Goal: Task Accomplishment & Management: Manage account settings

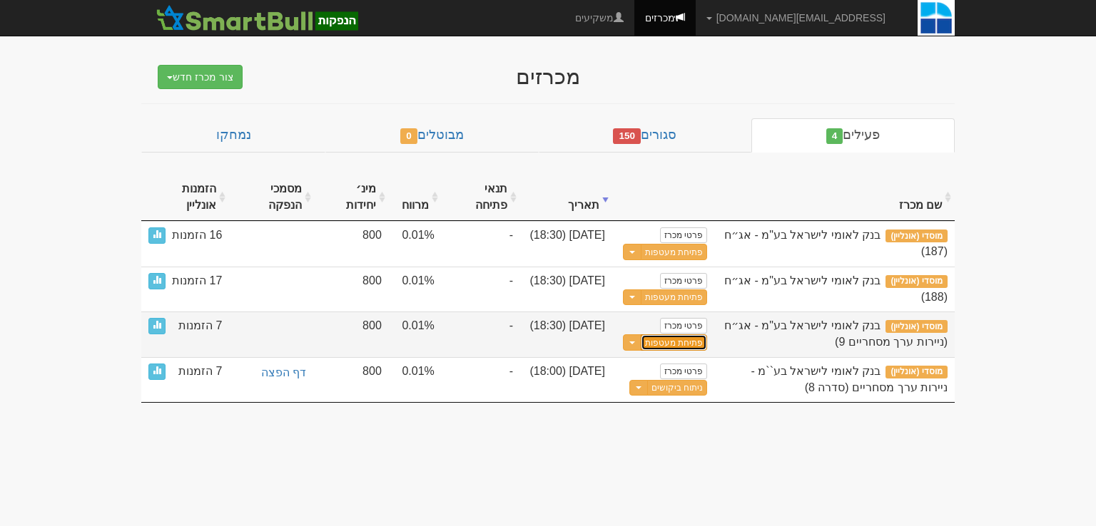
click at [685, 343] on button "פתיחת מעטפות" at bounding box center [674, 343] width 66 height 16
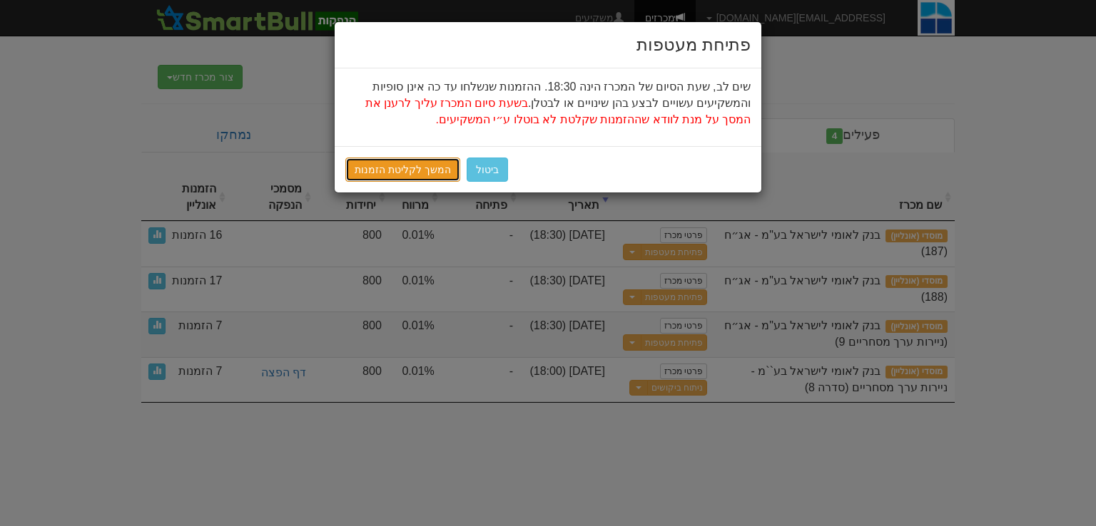
click at [413, 173] on link "המשך לקליטת הזמנות" at bounding box center [402, 170] width 115 height 24
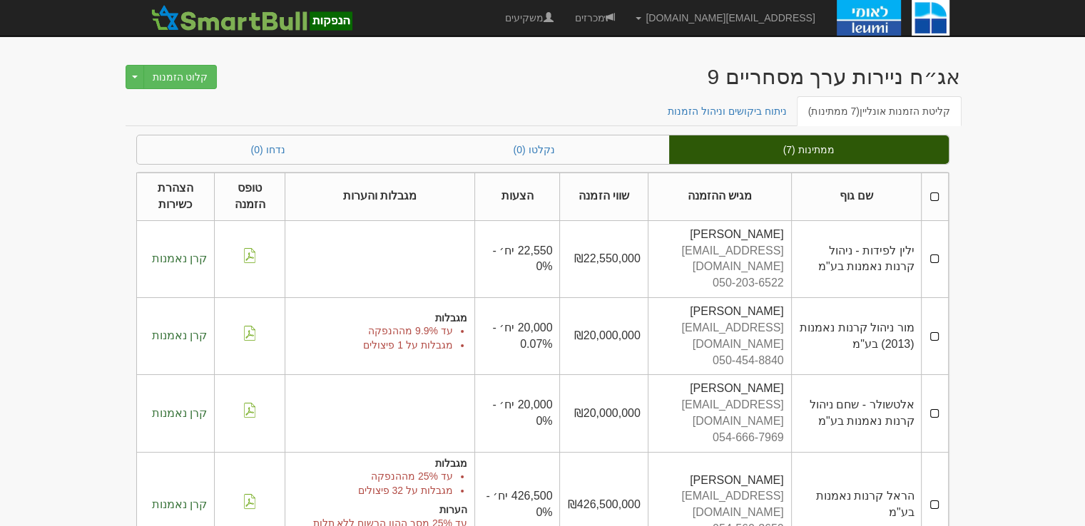
scroll to position [195, 0]
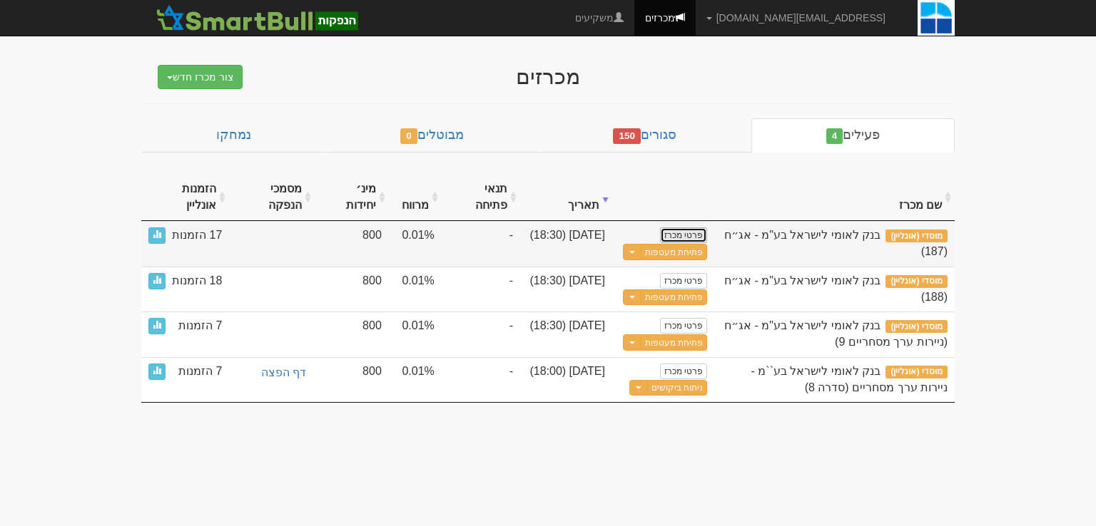
click at [671, 235] on link "פרטי מכרז" at bounding box center [683, 236] width 47 height 16
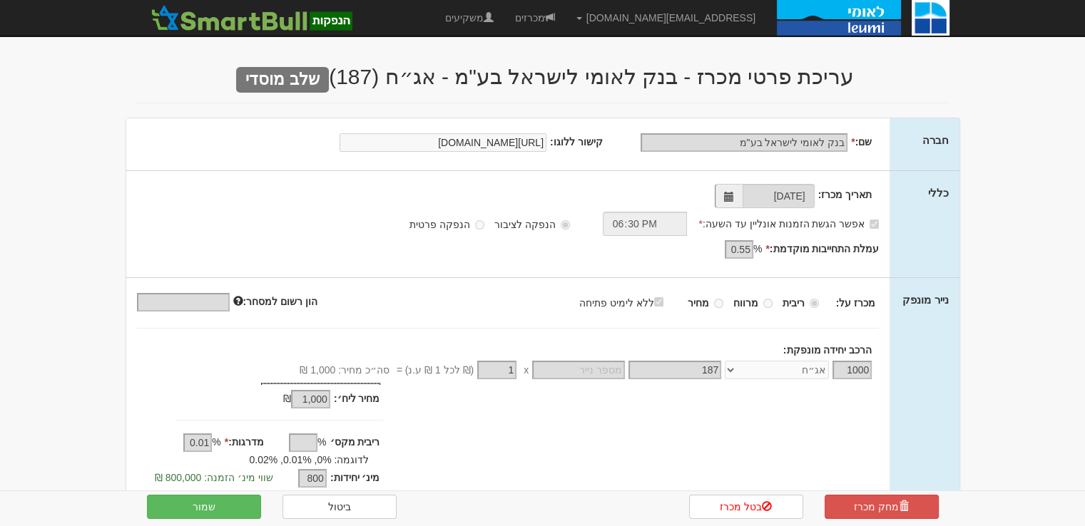
drag, startPoint x: 155, startPoint y: 230, endPoint x: 163, endPoint y: 213, distance: 18.8
click at [156, 226] on div "אפשר הגשת הזמנות אונליין עד השעה: * 18:30 הנפקה לציבור הנפקה פרטית" at bounding box center [519, 224] width 743 height 24
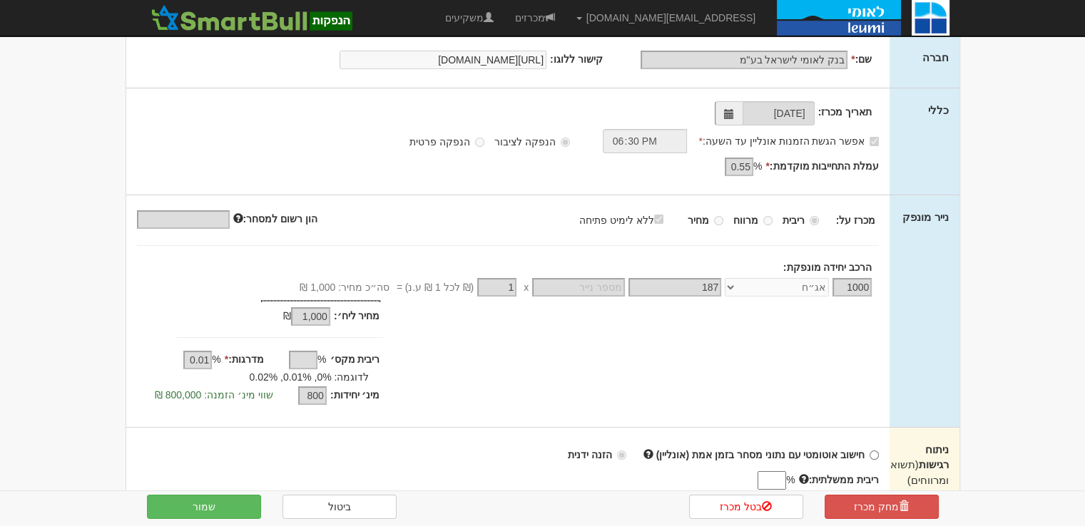
scroll to position [368, 0]
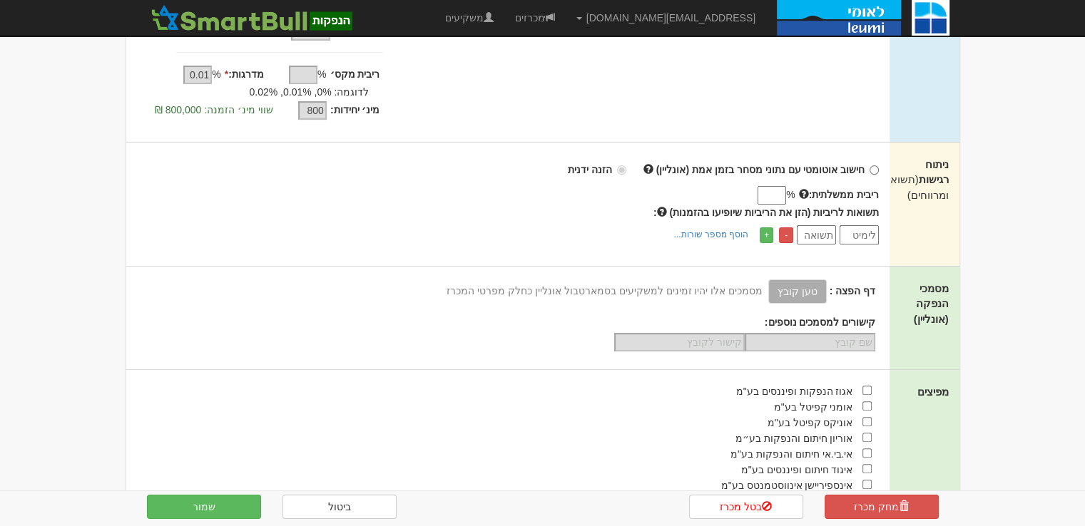
click at [759, 190] on input "ריבית ממשלתית:" at bounding box center [772, 195] width 29 height 19
type input "4.05"
click at [223, 512] on button "שמור" at bounding box center [204, 507] width 114 height 24
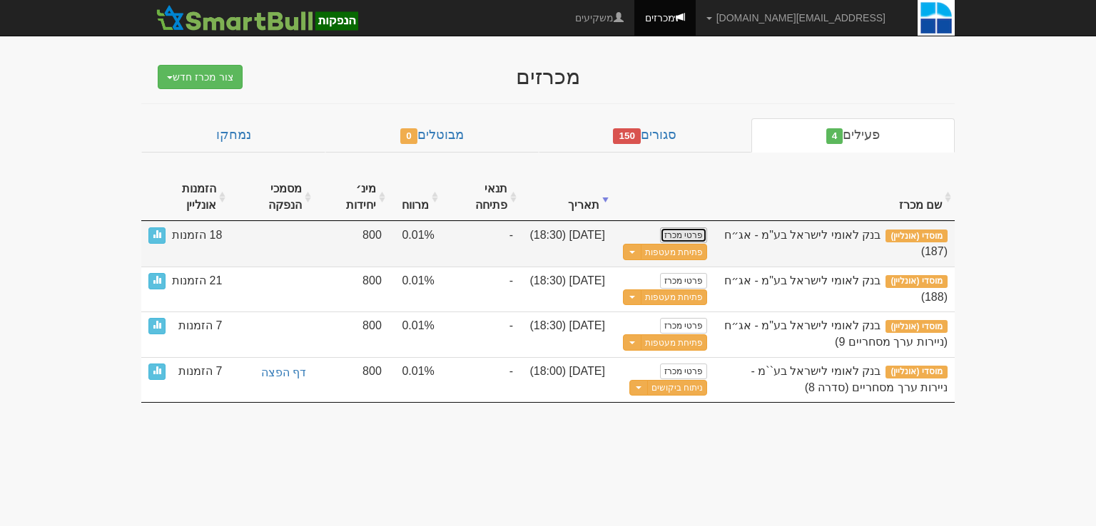
click at [689, 235] on link "פרטי מכרז" at bounding box center [683, 236] width 47 height 16
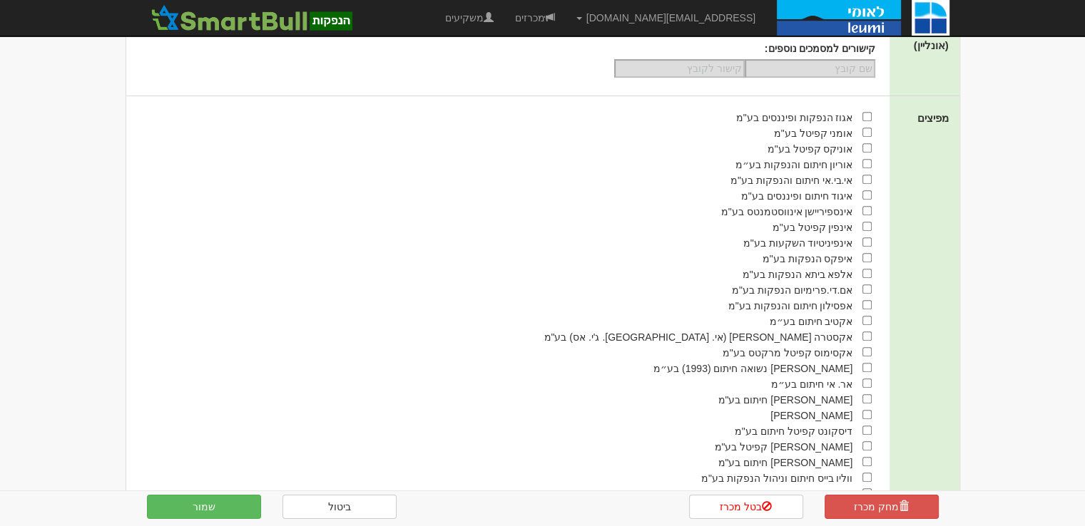
scroll to position [214, 0]
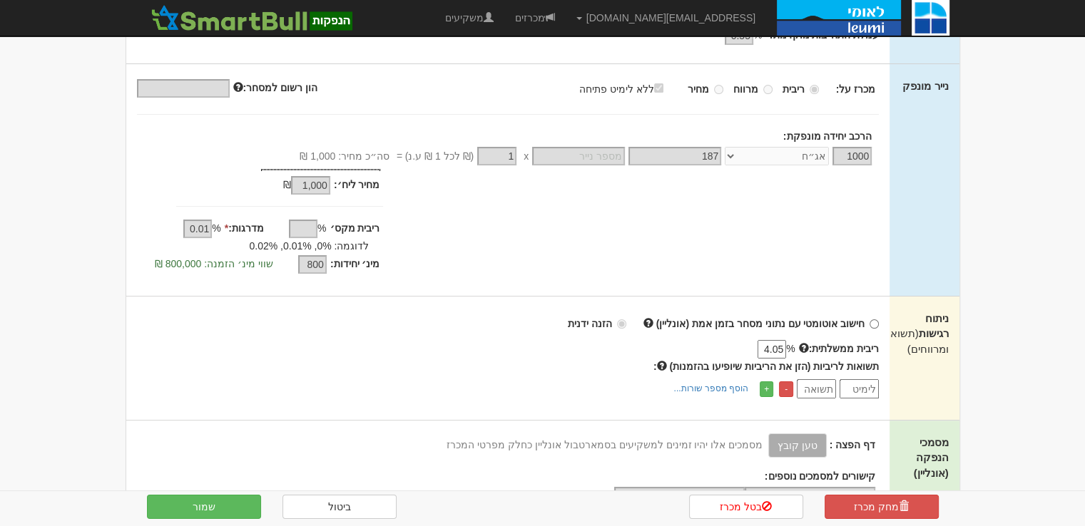
click at [856, 385] on input "number" at bounding box center [859, 389] width 39 height 19
click at [769, 385] on link "+" at bounding box center [767, 390] width 14 height 16
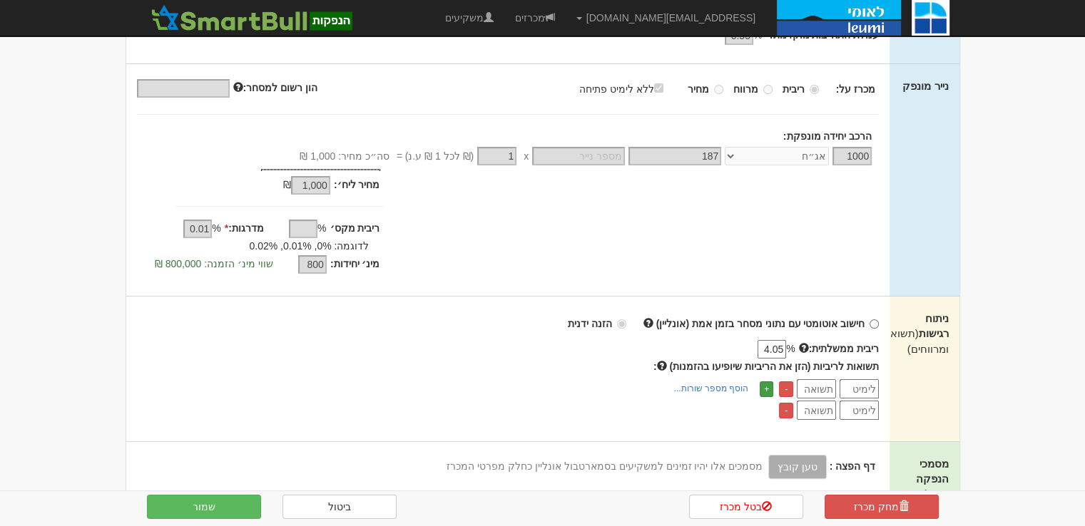
click at [768, 385] on link "+" at bounding box center [767, 390] width 14 height 16
click at [767, 385] on link "+" at bounding box center [767, 390] width 14 height 16
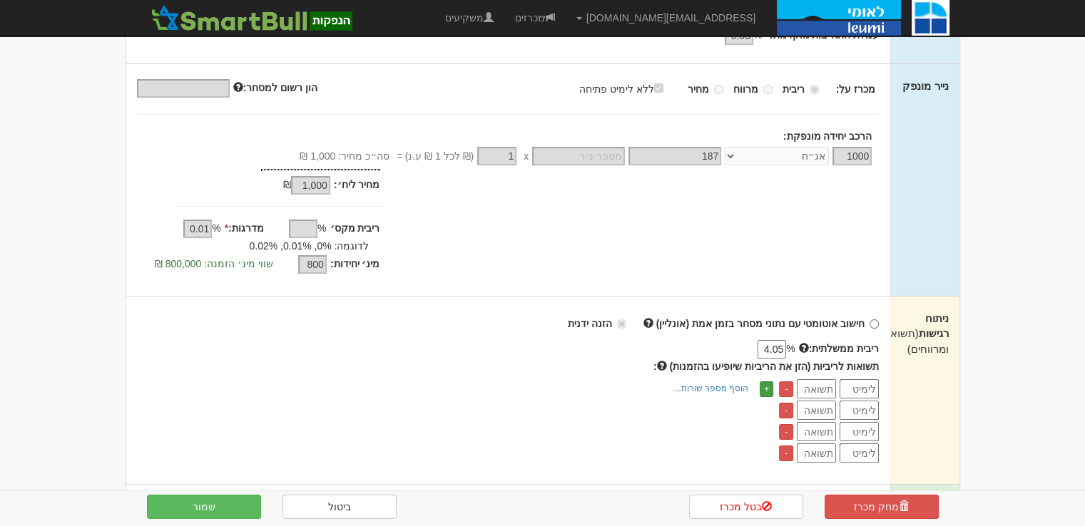
click at [767, 385] on link "+" at bounding box center [767, 390] width 14 height 16
click at [766, 384] on link "+" at bounding box center [767, 390] width 14 height 16
click at [855, 391] on input "number" at bounding box center [859, 389] width 39 height 19
type input "4.65"
click at [820, 392] on input "number" at bounding box center [816, 389] width 39 height 19
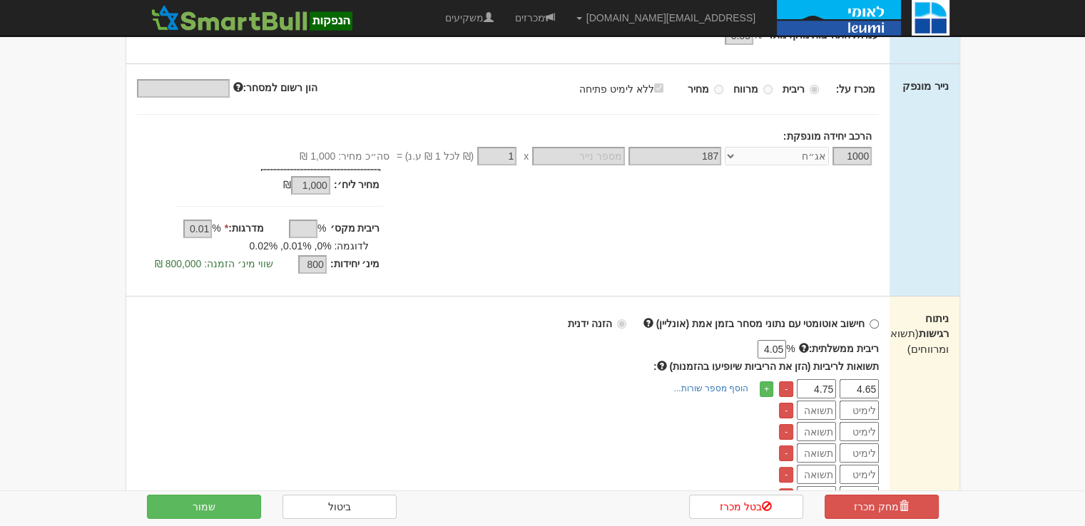
type input "4.75"
click at [867, 408] on input "number" at bounding box center [859, 410] width 39 height 19
drag, startPoint x: 813, startPoint y: 385, endPoint x: 882, endPoint y: 387, distance: 69.2
click at [890, 385] on div "חישוב אוטומטי עם נתוני מסחר בזמן אמת (אונליין) הזנה ידנית ריבית ממשלתית: % 4.05…" at bounding box center [508, 412] width 764 height 230
click at [820, 413] on input "number" at bounding box center [816, 410] width 39 height 19
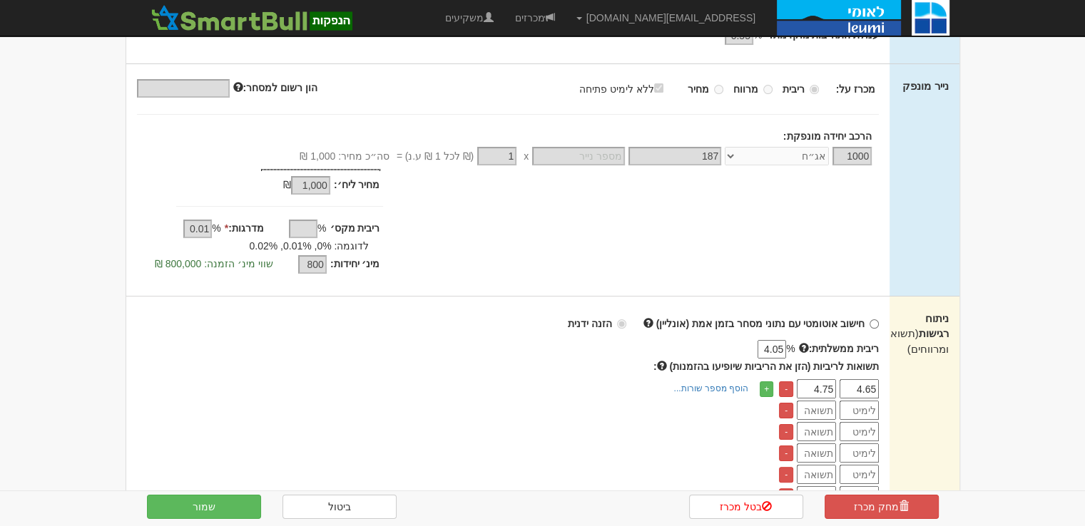
click at [825, 431] on input "number" at bounding box center [816, 431] width 39 height 19
click at [825, 409] on input "number" at bounding box center [816, 410] width 39 height 19
paste input "4.75"
type input "4.75"
click at [828, 431] on input "number" at bounding box center [816, 431] width 39 height 19
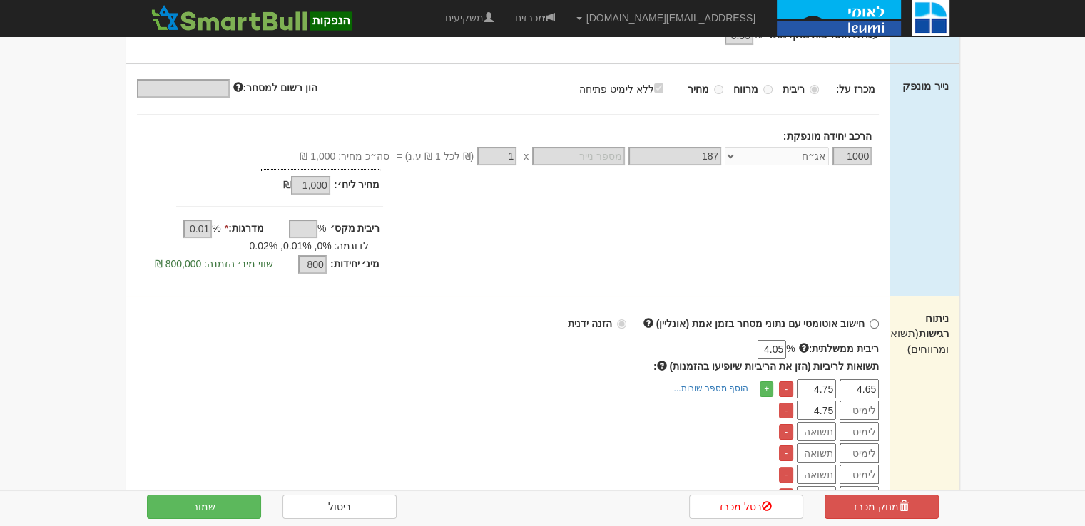
paste input "4.75"
type input "4.75"
click at [829, 454] on input "number" at bounding box center [816, 453] width 39 height 19
paste input "4.75"
type input "4.75"
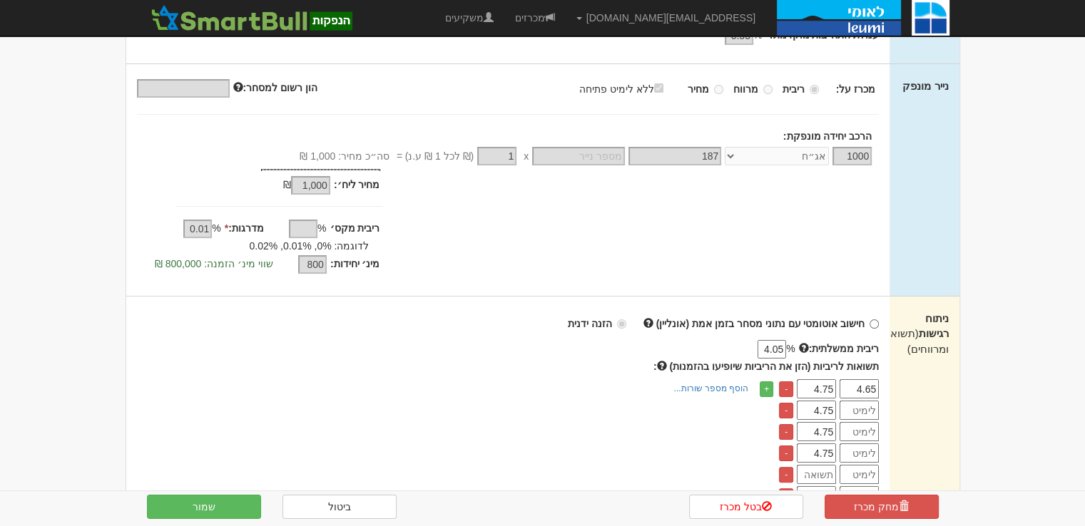
click at [828, 471] on input "number" at bounding box center [816, 474] width 39 height 19
paste input "4.75"
type input "4.75"
click at [835, 409] on input "4.75" at bounding box center [816, 410] width 39 height 19
type input "4.74"
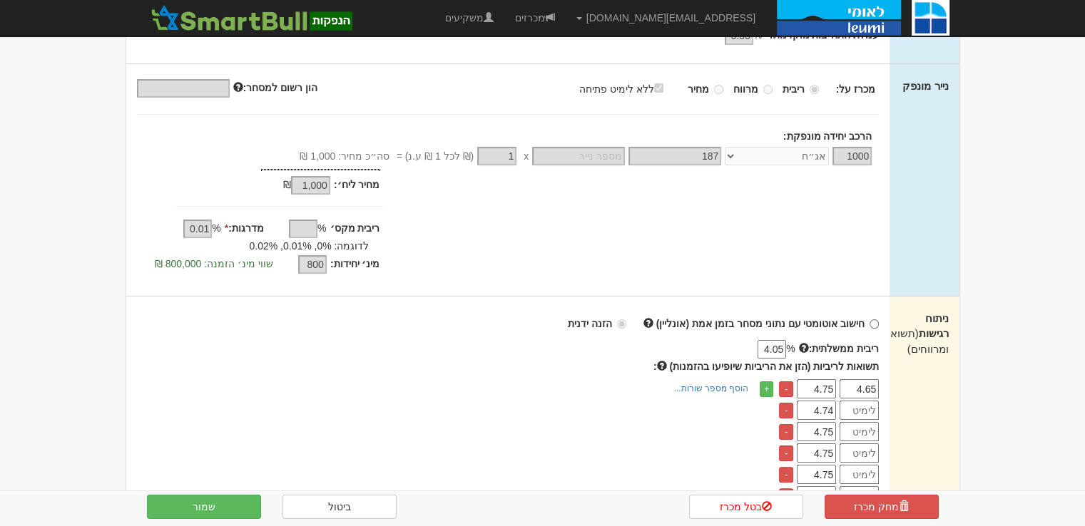
click at [832, 434] on input "4.75" at bounding box center [816, 431] width 39 height 19
type input "4.73"
click at [830, 452] on input "4.75" at bounding box center [816, 453] width 39 height 19
type input "4.72"
click at [828, 473] on input "4.75" at bounding box center [816, 474] width 39 height 19
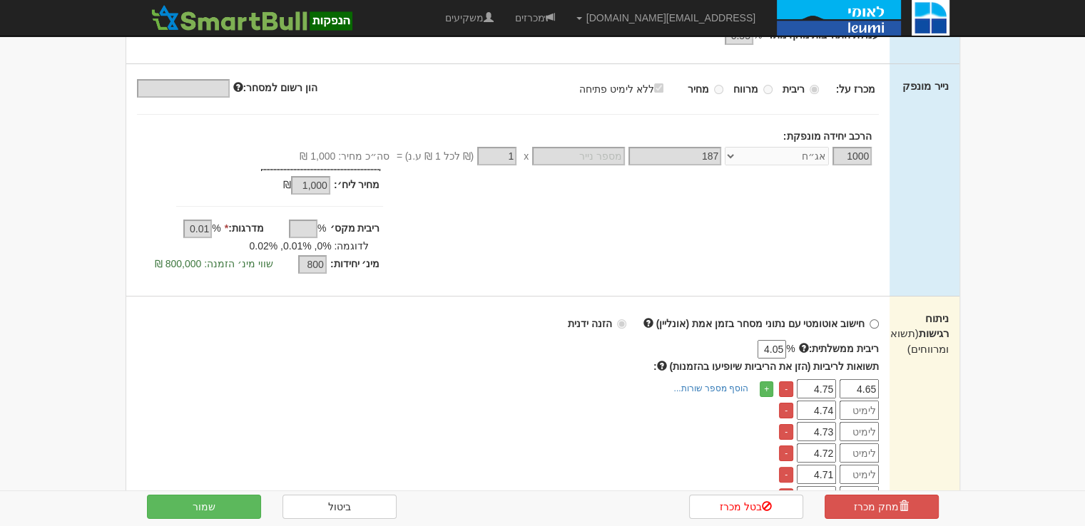
scroll to position [285, 0]
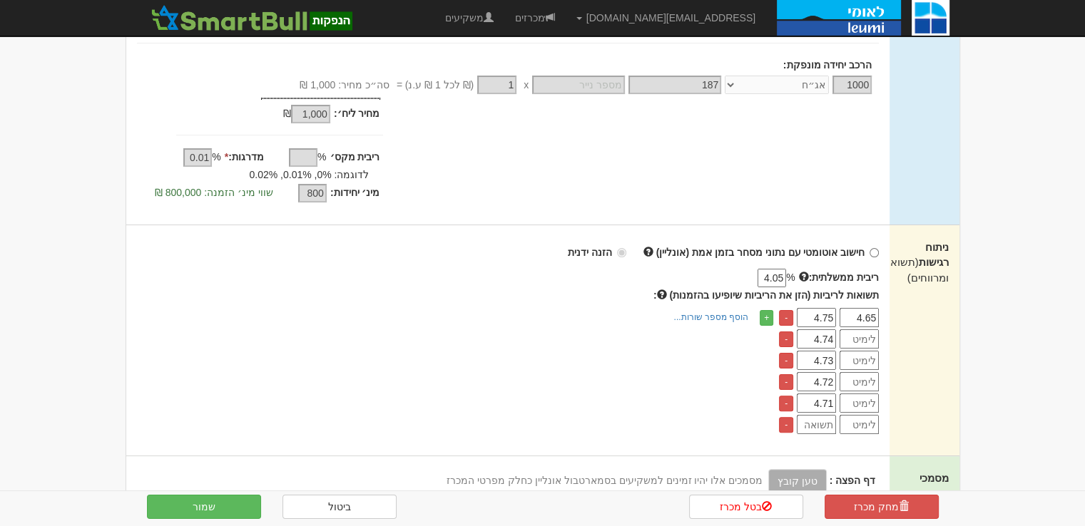
click at [816, 401] on input "4.71" at bounding box center [816, 403] width 39 height 19
type input "4.71"
click at [828, 432] on input "number" at bounding box center [816, 424] width 39 height 19
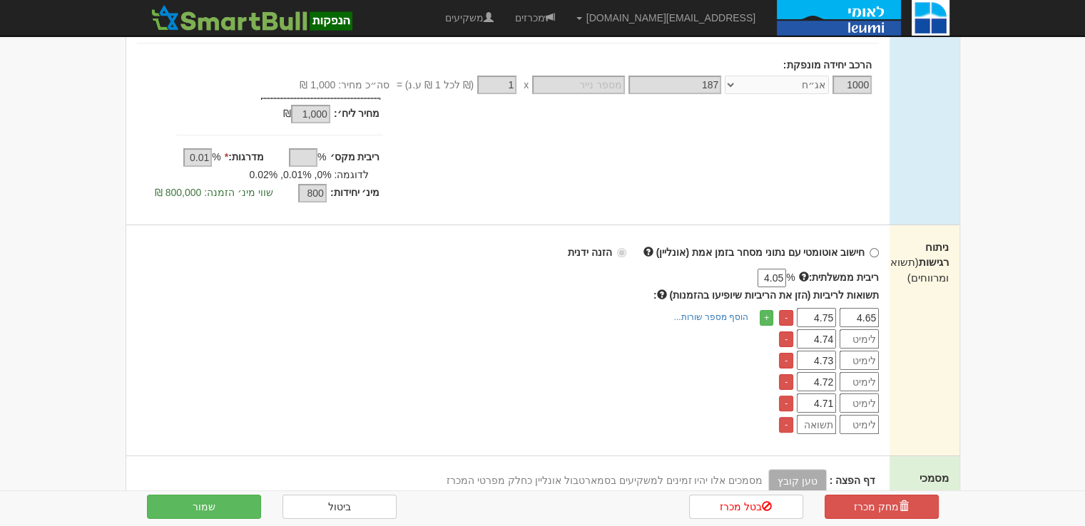
paste input "4.71"
click at [833, 423] on input "4.71" at bounding box center [816, 424] width 39 height 19
type input "4.70"
click at [861, 320] on input "4.65" at bounding box center [859, 317] width 39 height 19
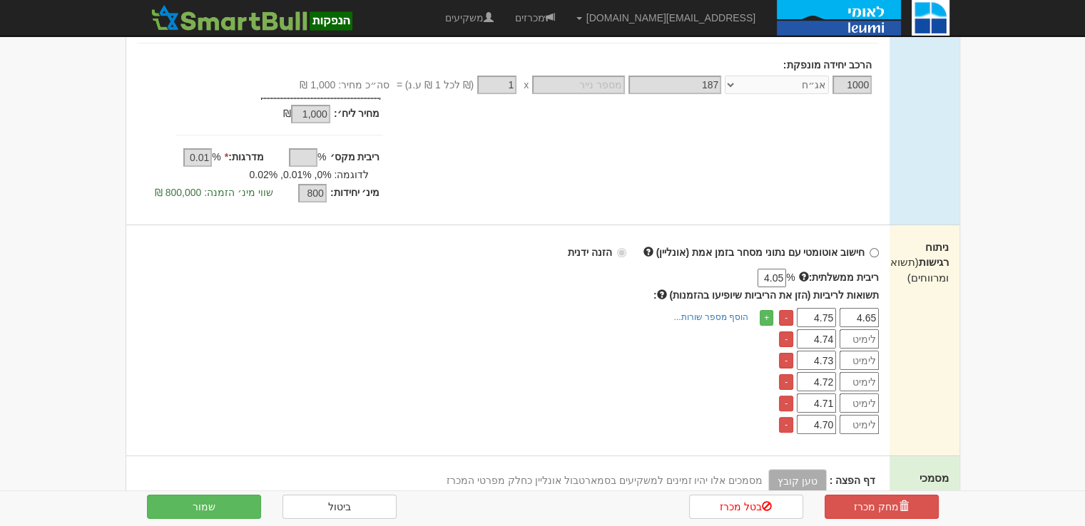
click at [861, 340] on input "number" at bounding box center [859, 339] width 39 height 19
paste input "4.65"
type input "4.65"
click at [862, 365] on input "number" at bounding box center [859, 360] width 39 height 19
paste input "4.65"
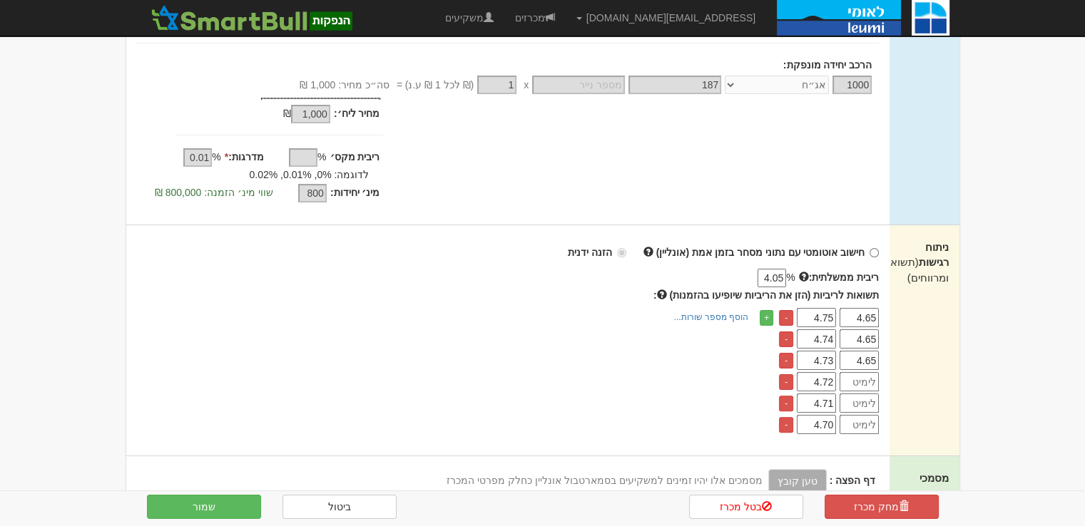
type input "4.65"
click at [862, 382] on input "number" at bounding box center [859, 381] width 39 height 19
paste input "4.65"
type input "4.65"
click at [865, 397] on input "number" at bounding box center [859, 403] width 39 height 19
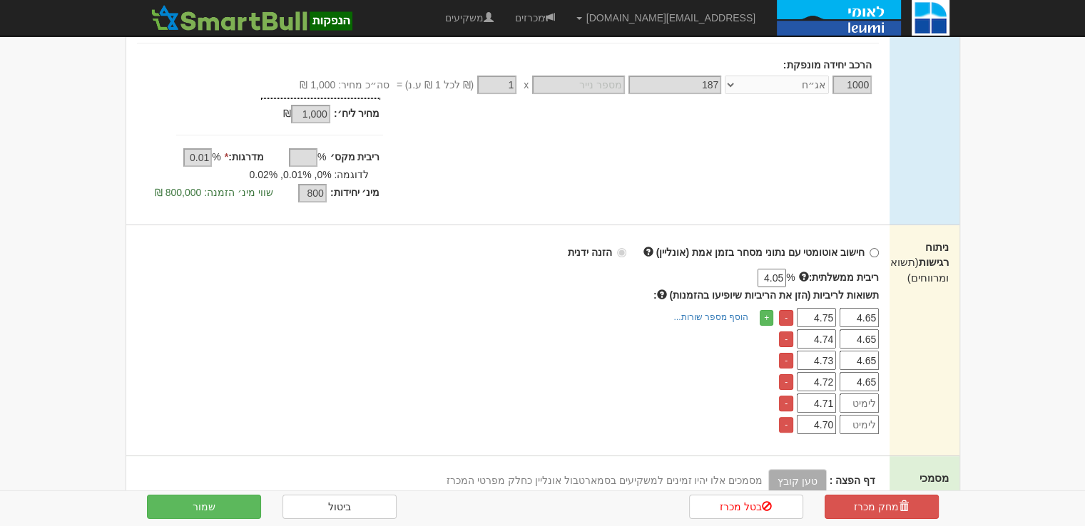
paste input "4.65"
type input "4.65"
click at [867, 421] on input "number" at bounding box center [859, 424] width 39 height 19
paste input "4.65"
type input "4.65"
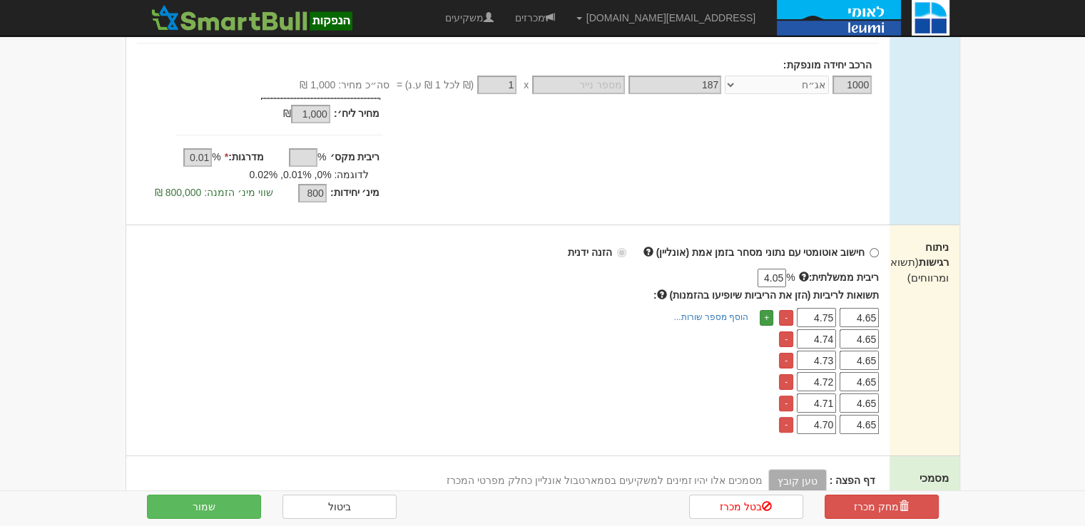
click at [762, 317] on link "+" at bounding box center [767, 318] width 14 height 16
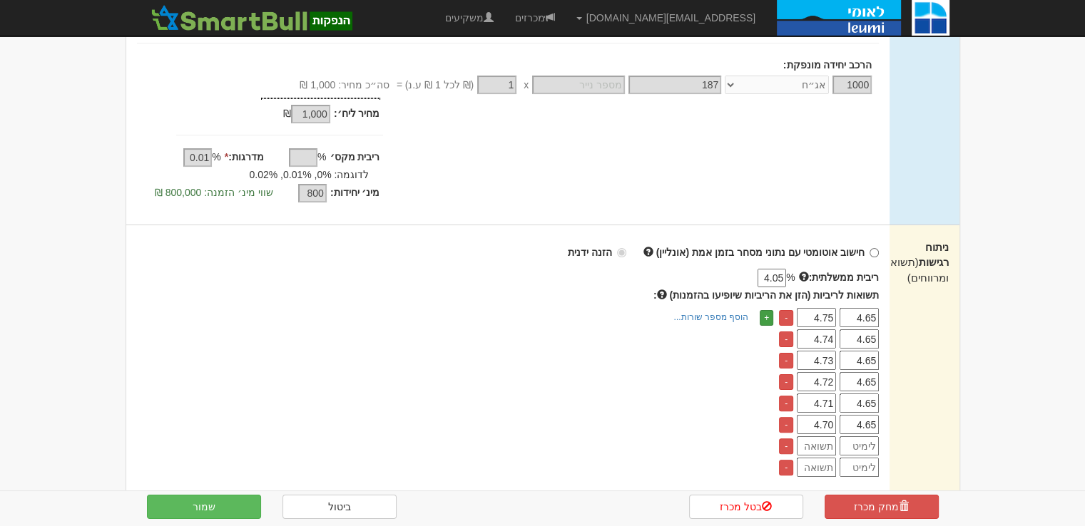
click at [762, 317] on link "+" at bounding box center [767, 318] width 14 height 16
click at [875, 339] on input "4.65" at bounding box center [859, 339] width 39 height 19
type input "4.64"
click at [875, 360] on input "4.65" at bounding box center [859, 360] width 39 height 19
type input "4.63"
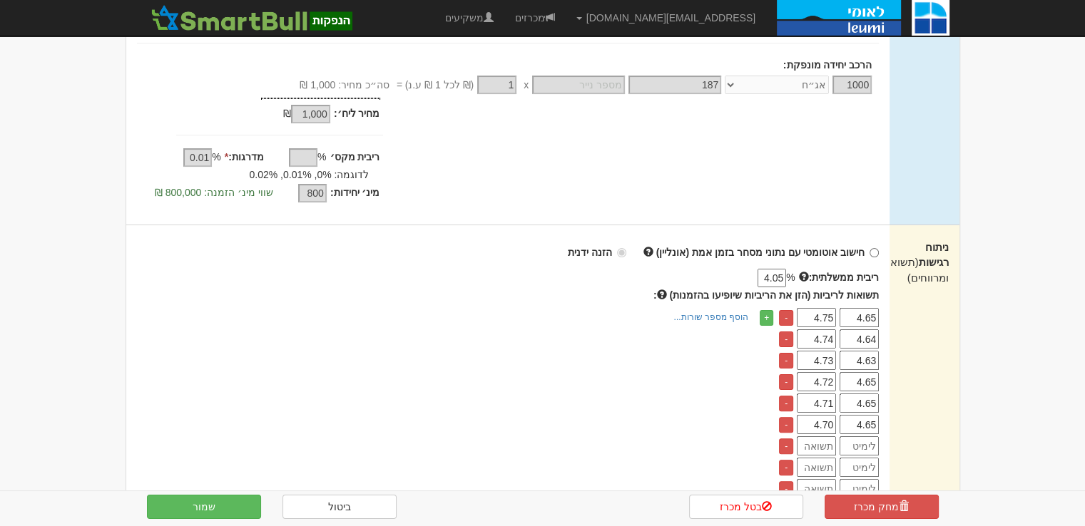
click at [875, 379] on input "4.65" at bounding box center [859, 381] width 39 height 19
type input "4.62"
click at [876, 399] on input "4.65" at bounding box center [859, 403] width 39 height 19
type input "4.61"
click at [872, 420] on input "4.65" at bounding box center [859, 424] width 39 height 19
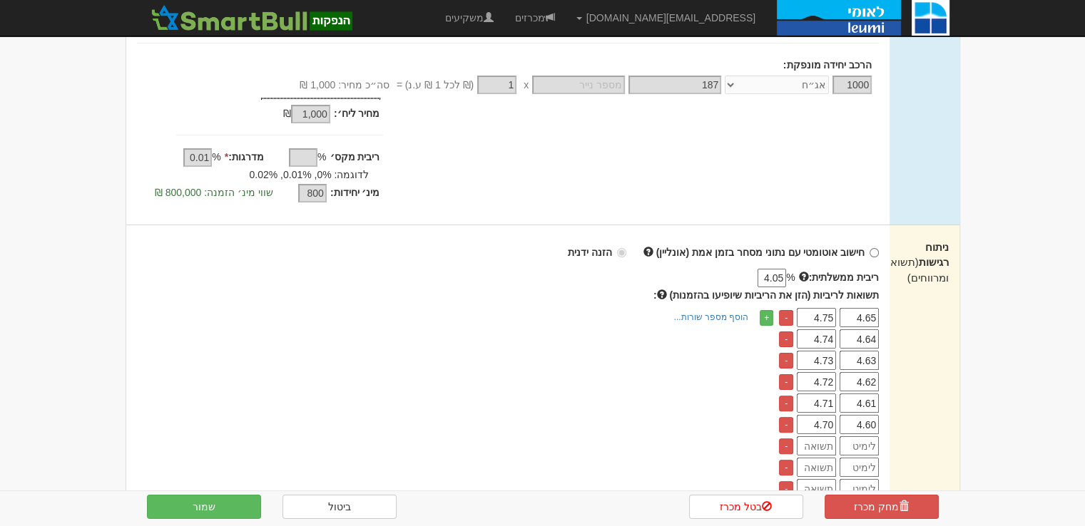
click at [857, 420] on input "4.60" at bounding box center [859, 424] width 39 height 19
type input "4.60"
click at [869, 445] on input "number" at bounding box center [859, 446] width 39 height 19
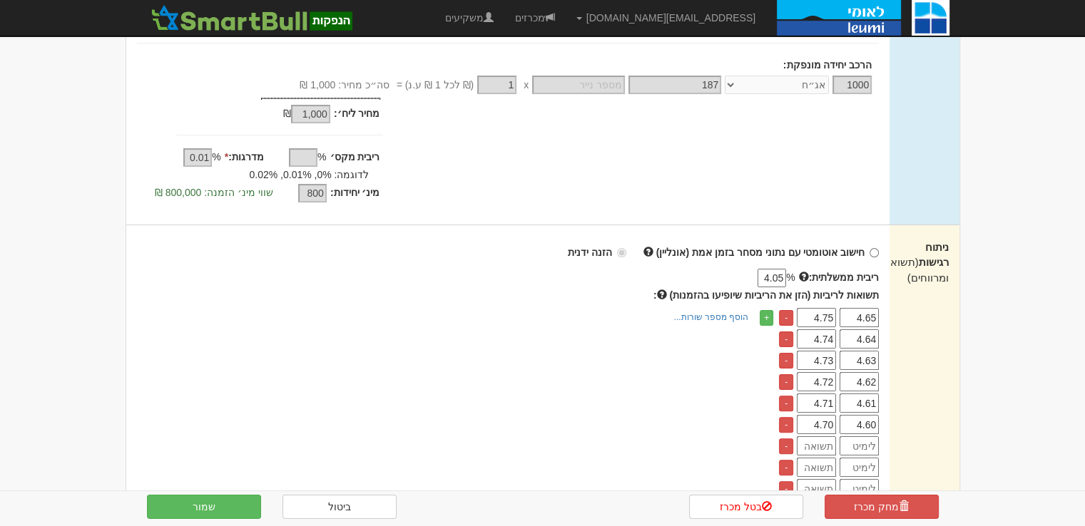
paste input "4.60"
type input "4.60"
click at [808, 444] on input "number" at bounding box center [816, 446] width 39 height 19
paste input "4.60"
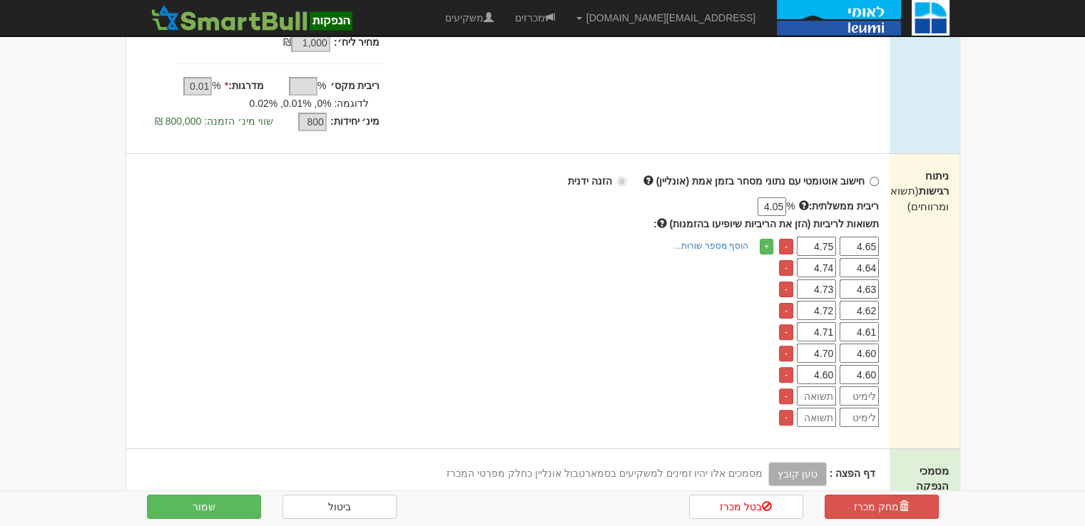
type input "4.60"
click at [862, 392] on input "number" at bounding box center [859, 396] width 39 height 19
drag, startPoint x: 867, startPoint y: 373, endPoint x: 876, endPoint y: 372, distance: 8.6
click at [876, 372] on input "4.60" at bounding box center [859, 374] width 39 height 19
type input "4.59"
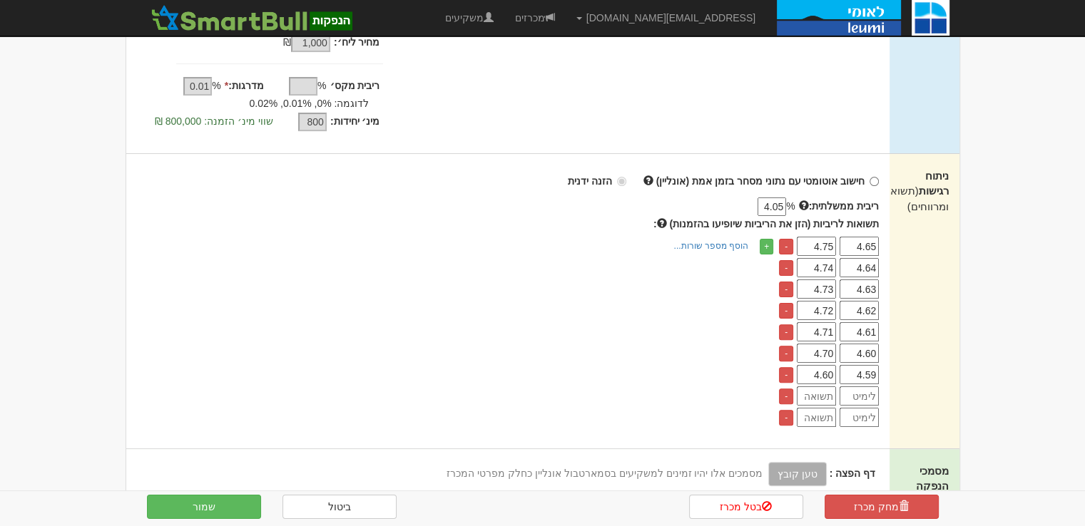
drag, startPoint x: 825, startPoint y: 373, endPoint x: 839, endPoint y: 373, distance: 14.3
click at [839, 373] on td "4.60" at bounding box center [818, 374] width 43 height 19
type input "4.69"
click at [855, 378] on input "4.59" at bounding box center [859, 374] width 39 height 19
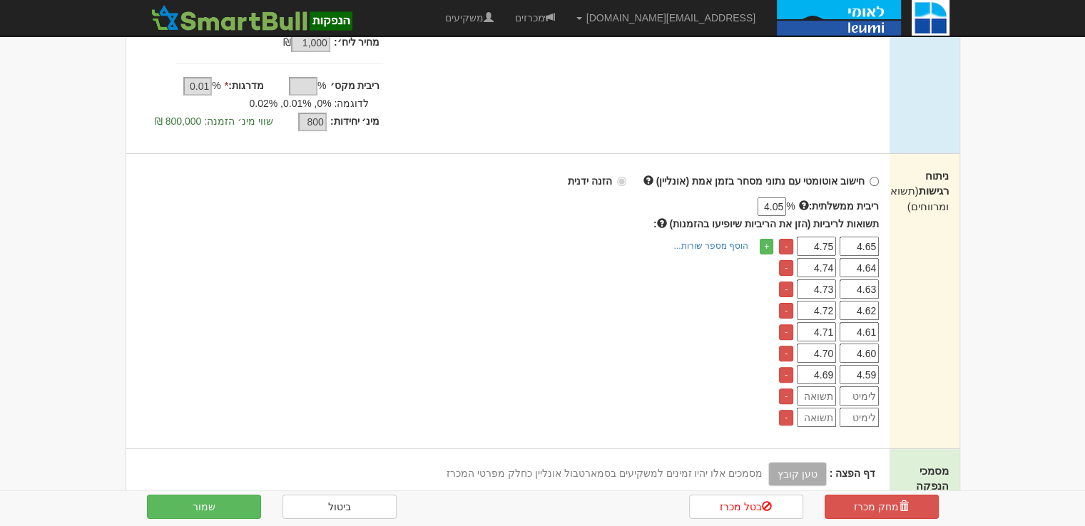
click at [867, 402] on input "number" at bounding box center [859, 396] width 39 height 19
paste input "4.59"
type input "4.59"
click at [867, 417] on input "number" at bounding box center [859, 417] width 39 height 19
paste input "4.59"
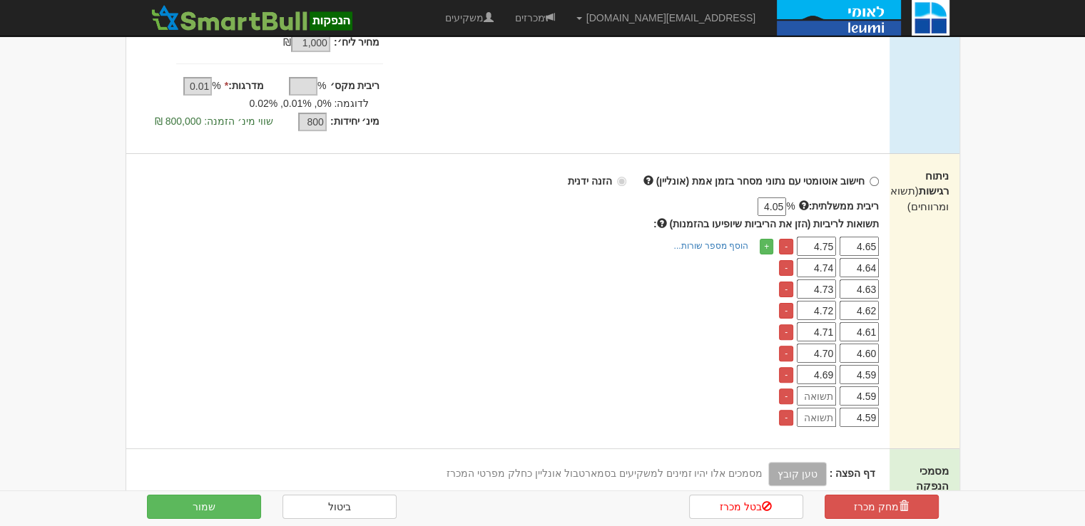
type input "4.59"
click at [876, 397] on input "4.59" at bounding box center [859, 396] width 39 height 19
type input "4.58"
click at [877, 413] on input "4.59" at bounding box center [859, 417] width 39 height 19
type input "4.57"
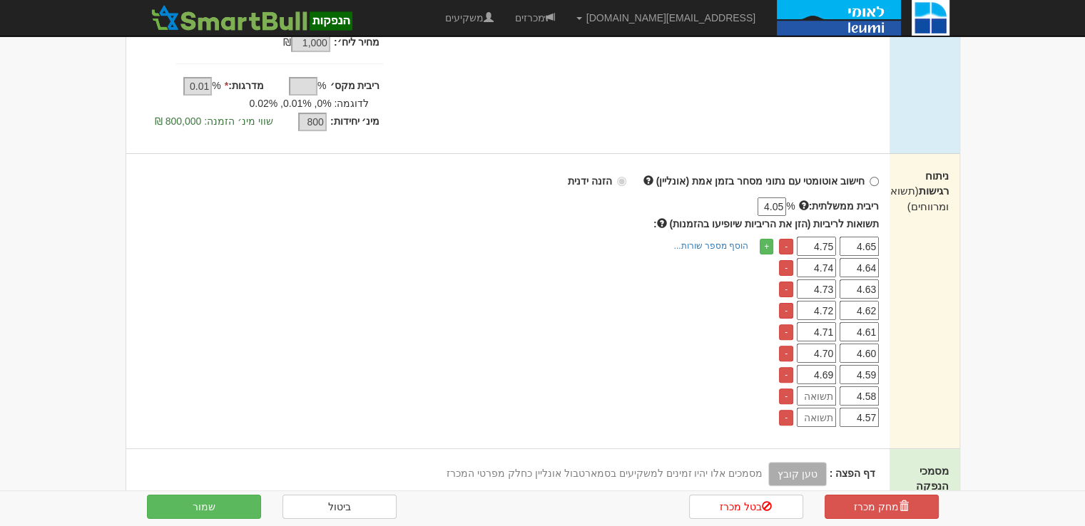
click at [815, 366] on input "4.69" at bounding box center [816, 374] width 39 height 19
click at [816, 366] on input "4.69" at bounding box center [816, 374] width 39 height 19
click at [833, 389] on input "number" at bounding box center [816, 396] width 39 height 19
paste input "4.69"
type input "4.69"
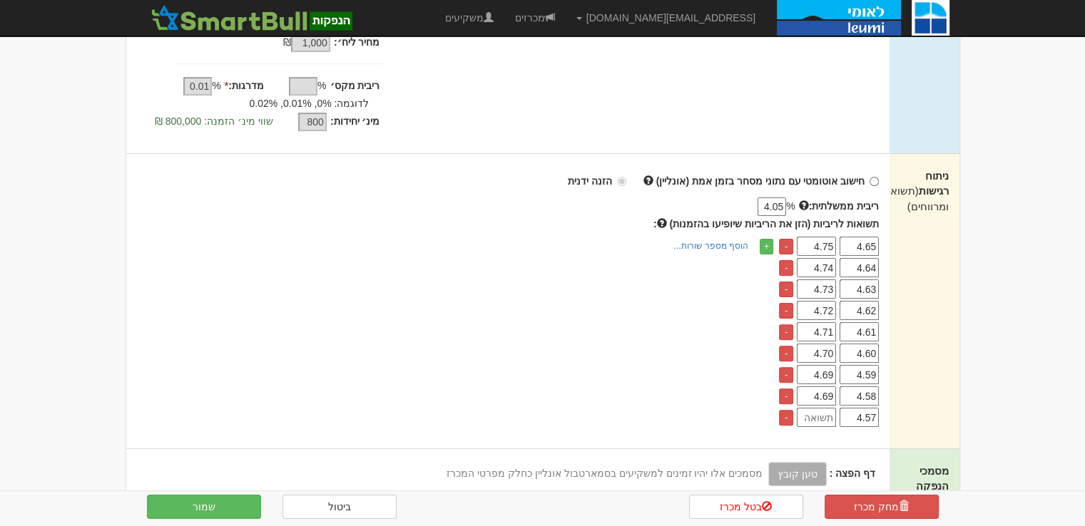
click at [830, 417] on input "number" at bounding box center [816, 417] width 39 height 19
paste input "4.69"
type input "4.69"
click at [837, 397] on td "4.69" at bounding box center [818, 396] width 43 height 19
click at [830, 395] on input "4.69" at bounding box center [816, 396] width 39 height 19
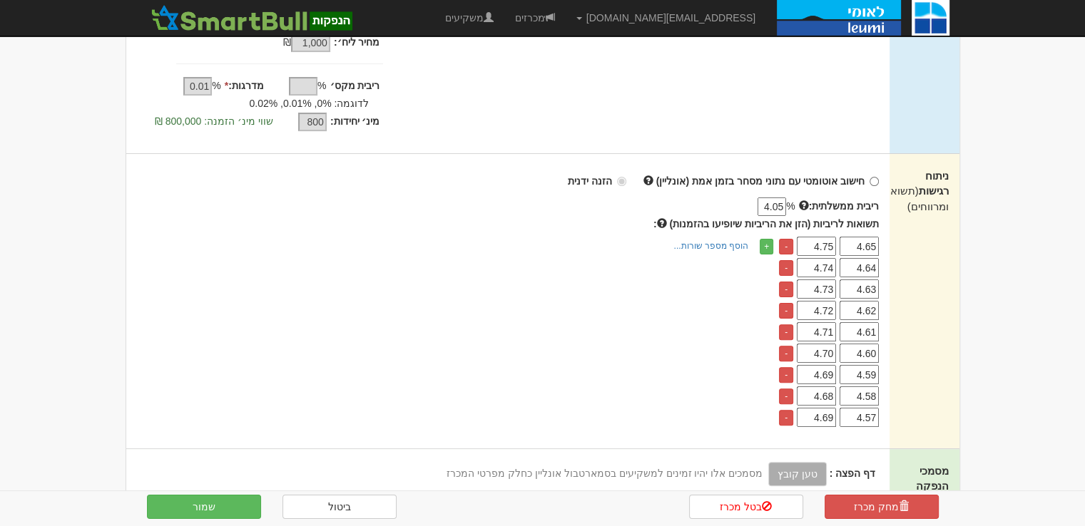
type input "4.68"
click at [833, 419] on input "4.69" at bounding box center [816, 417] width 39 height 19
type input "4.67"
click at [763, 243] on link "+" at bounding box center [767, 247] width 14 height 16
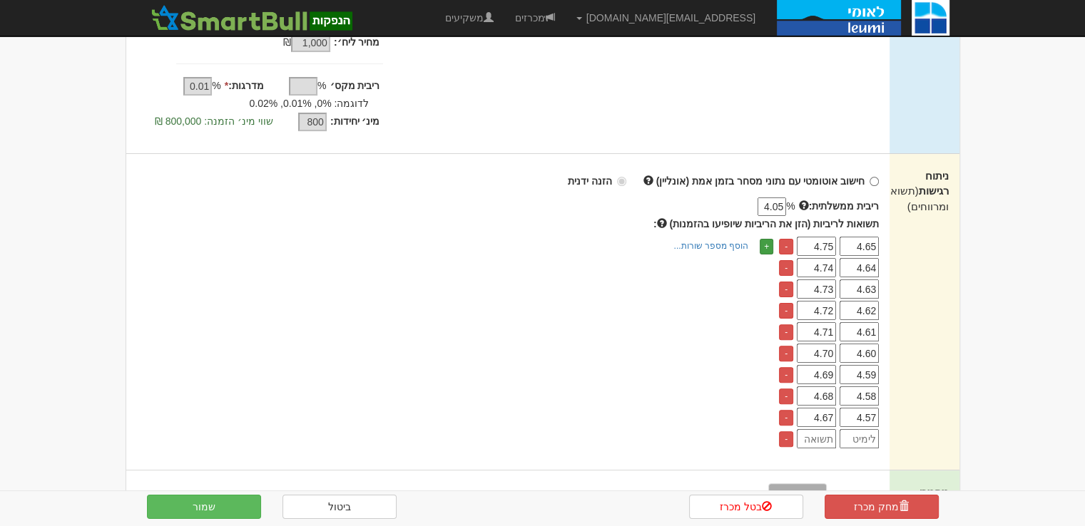
click at [763, 243] on link "+" at bounding box center [767, 247] width 14 height 16
click at [820, 419] on input "4.67" at bounding box center [816, 417] width 39 height 19
click at [818, 419] on input "4.67" at bounding box center [816, 417] width 39 height 19
click at [820, 437] on input "number" at bounding box center [816, 438] width 39 height 19
paste input "4.67"
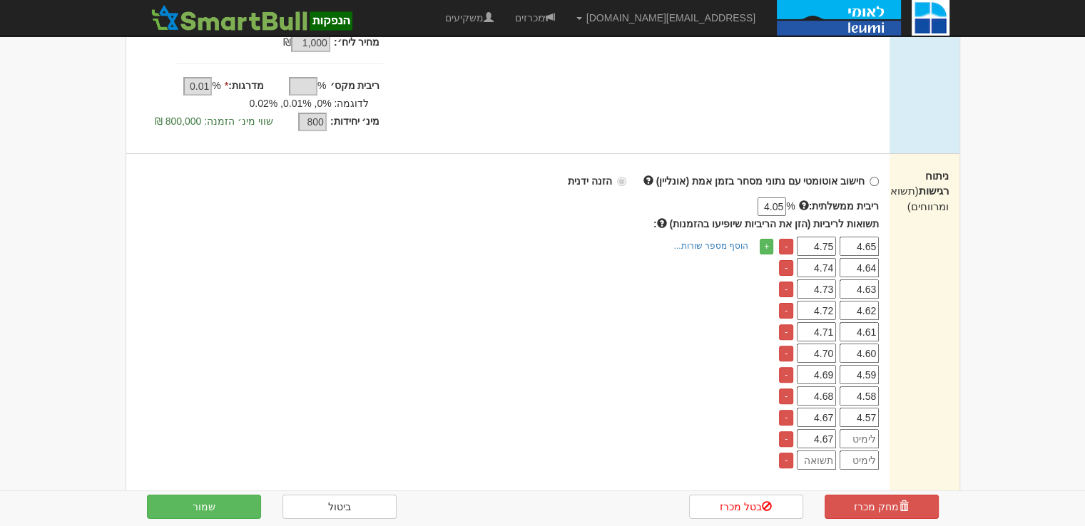
type input "4.67"
click at [825, 460] on input "number" at bounding box center [816, 460] width 39 height 19
paste input "4.67"
type input "4.67"
click at [831, 438] on input "4.67" at bounding box center [816, 438] width 39 height 19
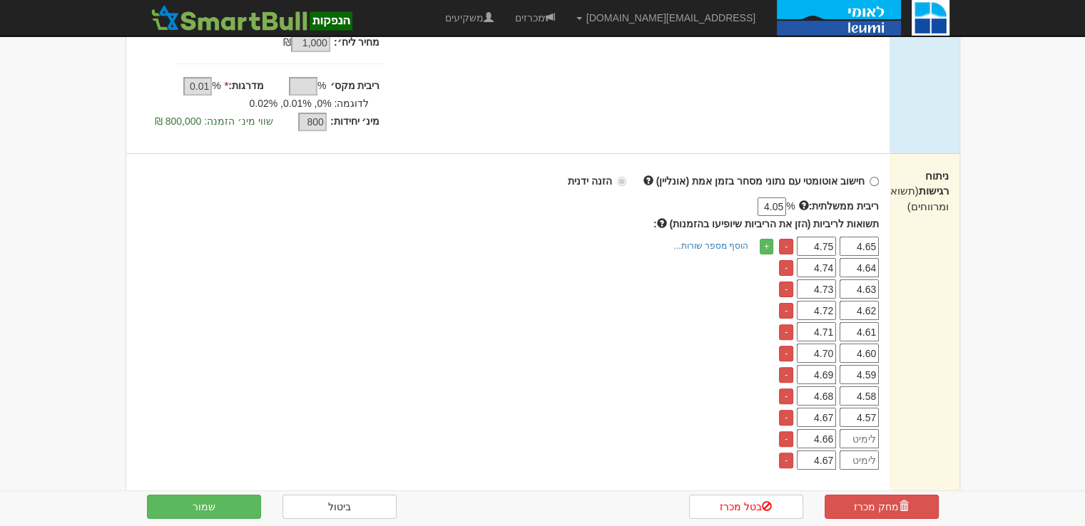
type input "4.66"
click at [834, 457] on input "4.67" at bounding box center [816, 460] width 39 height 19
type input "4.65"
click at [856, 417] on input "4.57" at bounding box center [859, 417] width 39 height 19
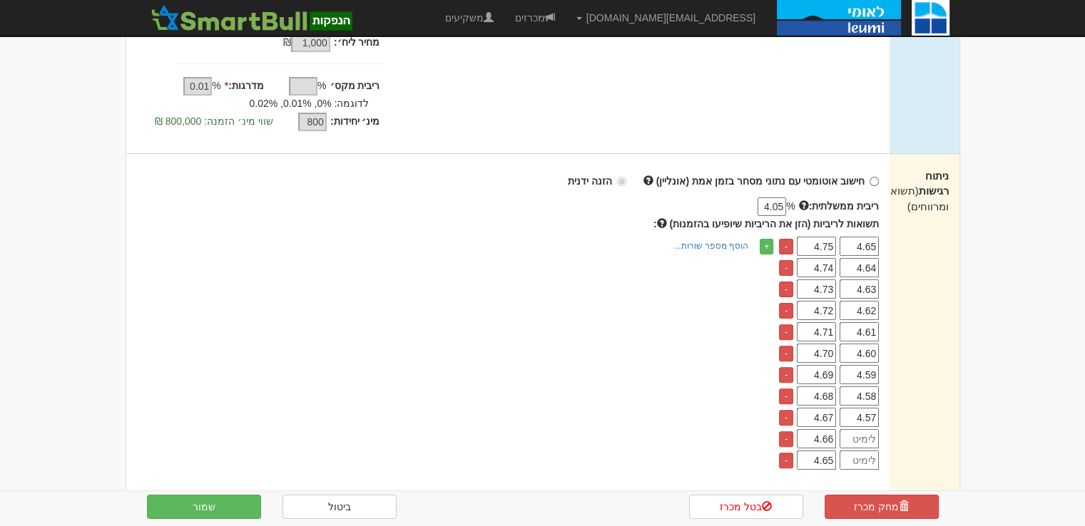
click at [872, 437] on input "number" at bounding box center [859, 438] width 39 height 19
paste input "4.57"
type input "4.57"
click at [856, 454] on input "number" at bounding box center [859, 460] width 39 height 19
paste input "4.57"
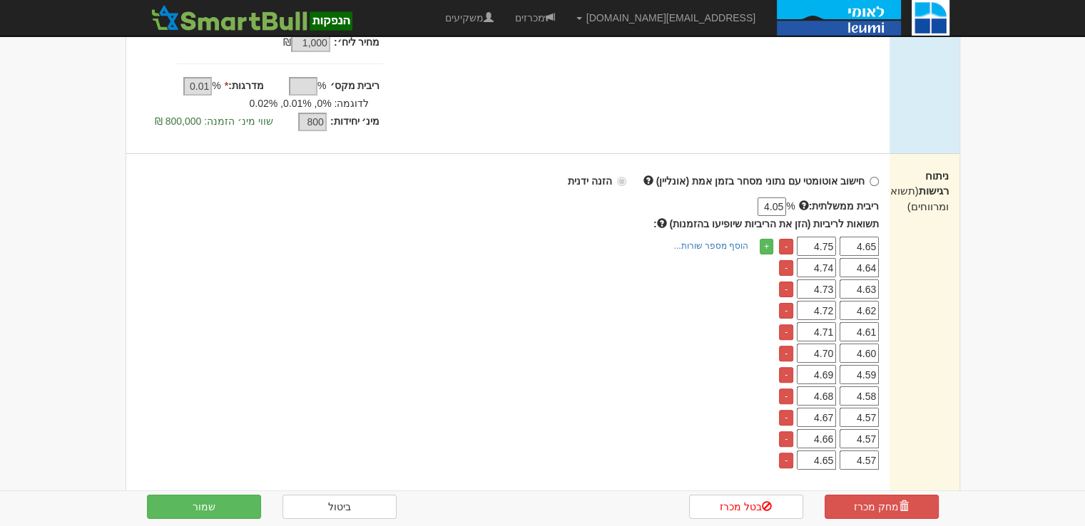
type input "4.57"
drag, startPoint x: 870, startPoint y: 440, endPoint x: 878, endPoint y: 439, distance: 8.6
click at [878, 439] on input "4.57" at bounding box center [859, 438] width 39 height 19
type input "4.56"
click at [877, 457] on input "4.57" at bounding box center [859, 460] width 39 height 19
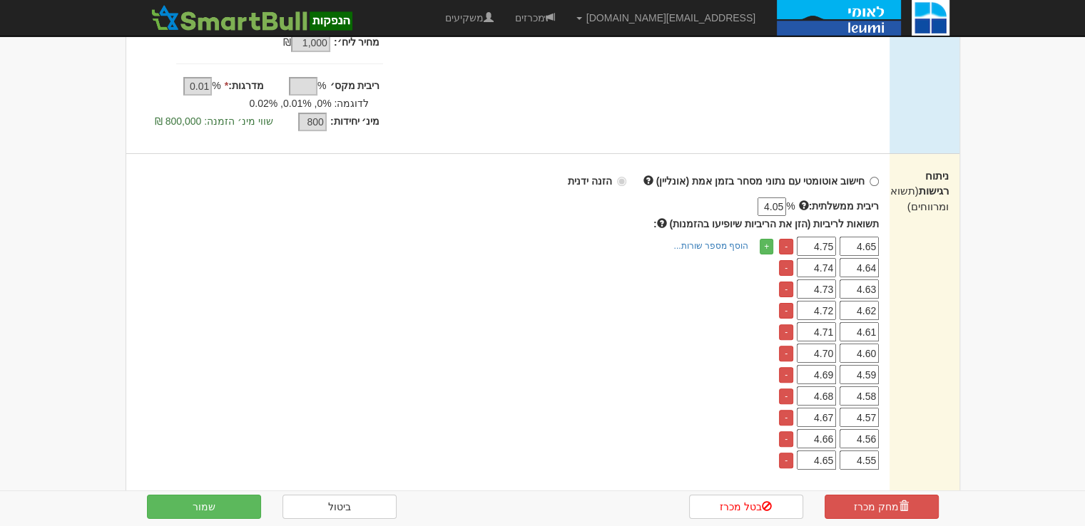
type input "4.55"
click at [703, 464] on div "+ הוסף מספר שורות... מספר שורות:" at bounding box center [504, 354] width 757 height 232
click at [232, 509] on button "שמור" at bounding box center [204, 507] width 114 height 24
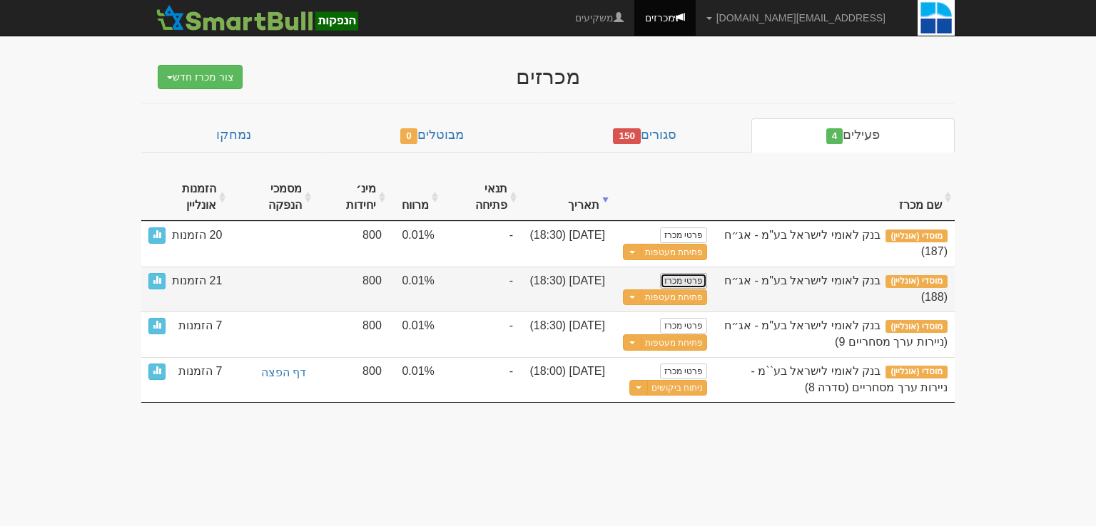
click at [684, 276] on link "פרטי מכרז" at bounding box center [683, 281] width 47 height 16
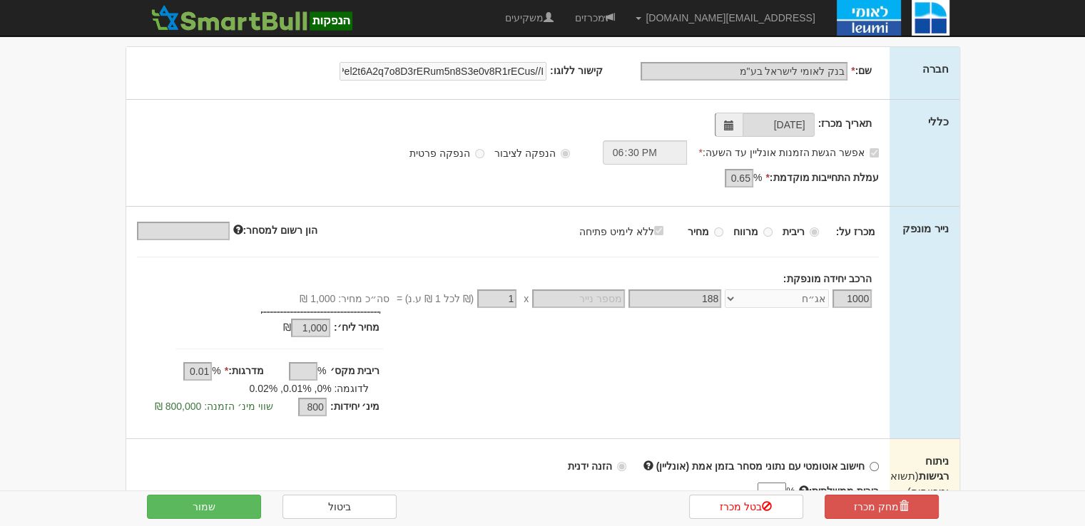
scroll to position [285, 0]
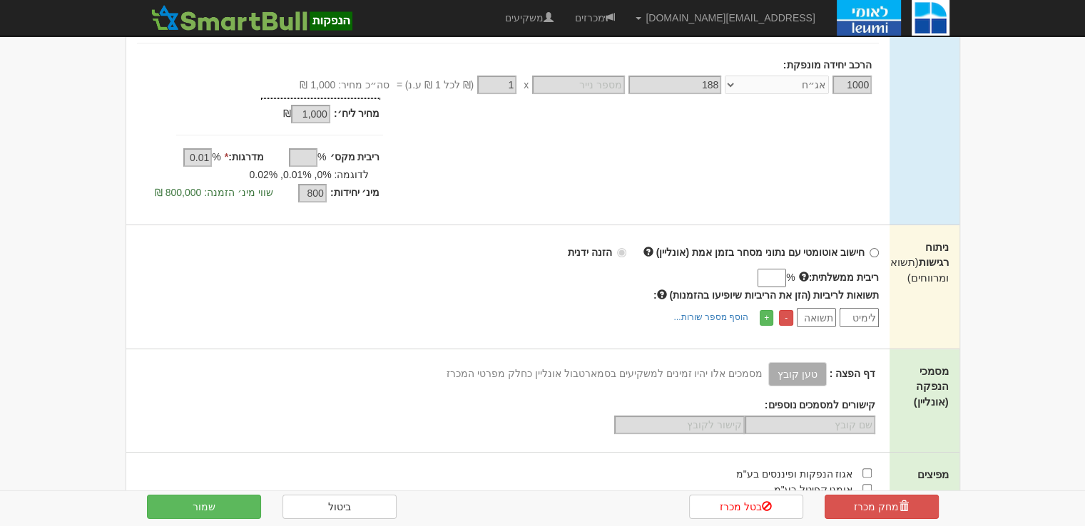
click at [758, 277] on input "ריבית ממשלתית:" at bounding box center [772, 278] width 29 height 19
type input "2.01"
click at [772, 313] on link "+" at bounding box center [767, 318] width 14 height 16
click at [771, 312] on link "+" at bounding box center [767, 318] width 14 height 16
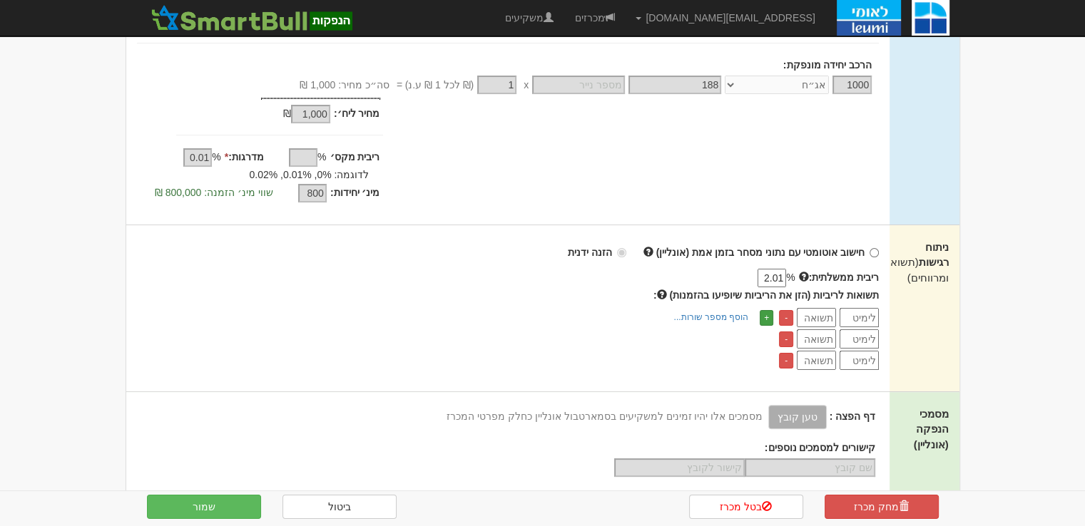
click at [771, 312] on link "+" at bounding box center [767, 318] width 14 height 16
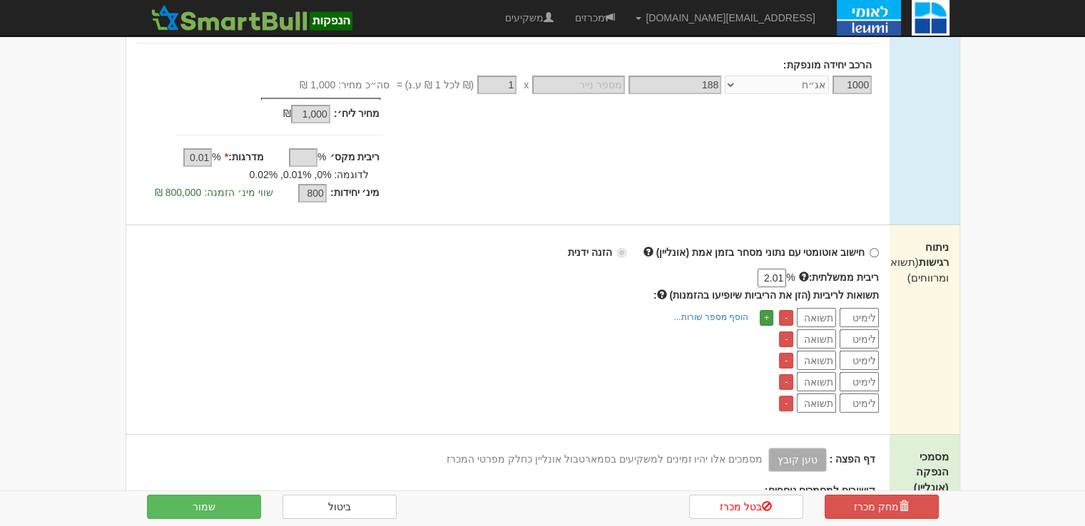
click at [771, 312] on link "+" at bounding box center [767, 318] width 14 height 16
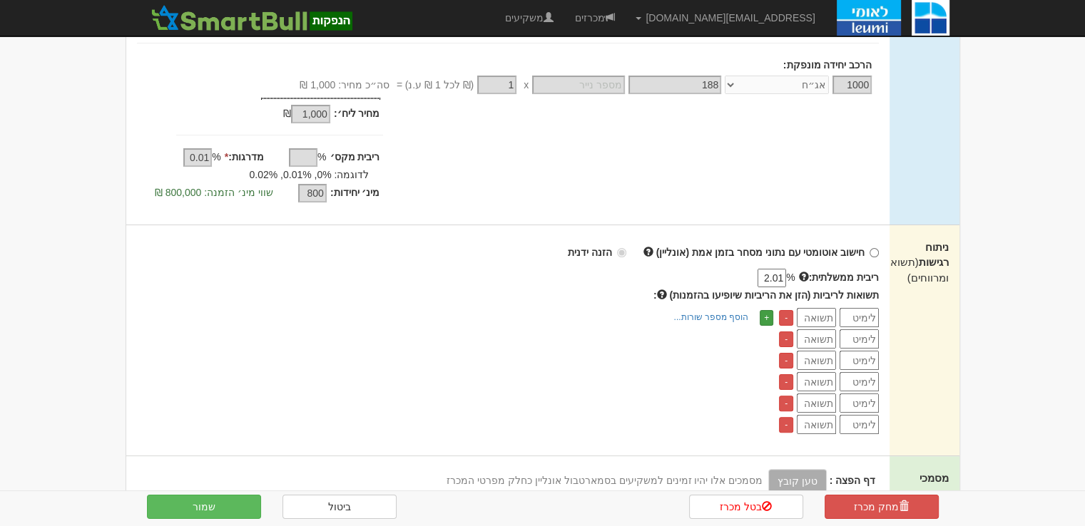
click at [771, 312] on link "+" at bounding box center [767, 318] width 14 height 16
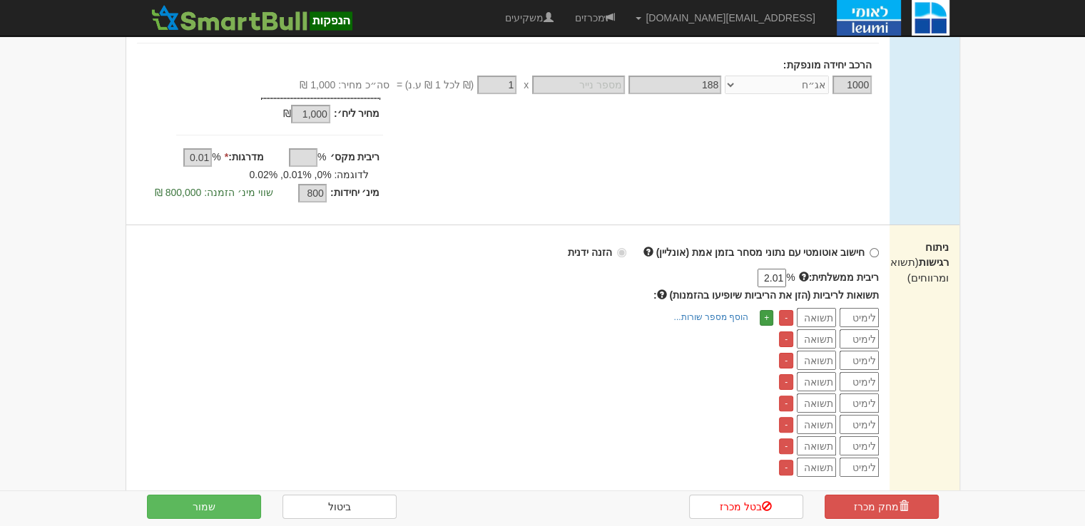
click at [771, 312] on link "+" at bounding box center [767, 318] width 14 height 16
click at [862, 322] on input "number" at bounding box center [859, 317] width 39 height 19
type input "2.61"
type input "2.71"
click at [858, 337] on input "number" at bounding box center [859, 339] width 39 height 19
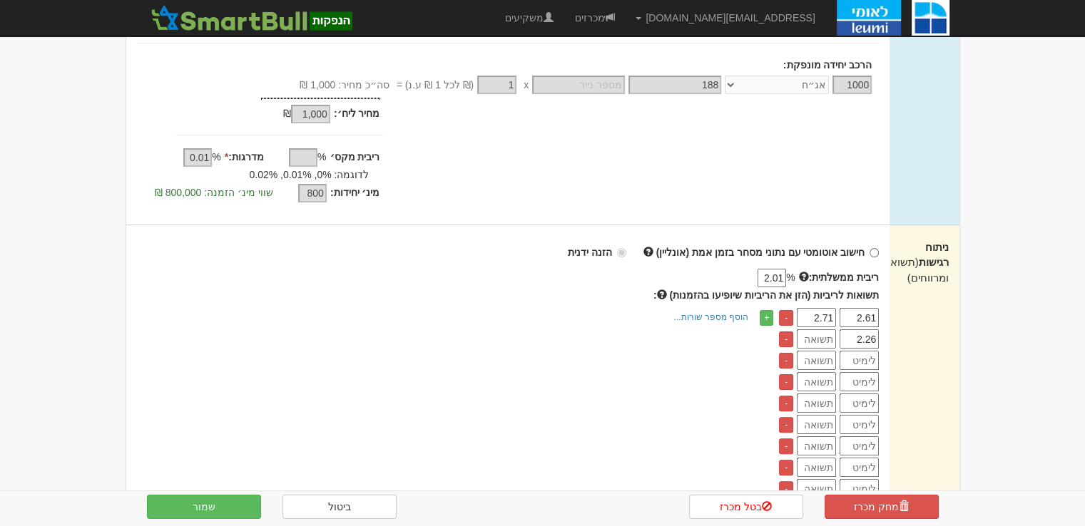
drag, startPoint x: 867, startPoint y: 337, endPoint x: 879, endPoint y: 337, distance: 11.4
click at [879, 337] on input "2.26" at bounding box center [859, 339] width 39 height 19
type input "2.60"
click at [875, 366] on input "number" at bounding box center [859, 360] width 39 height 19
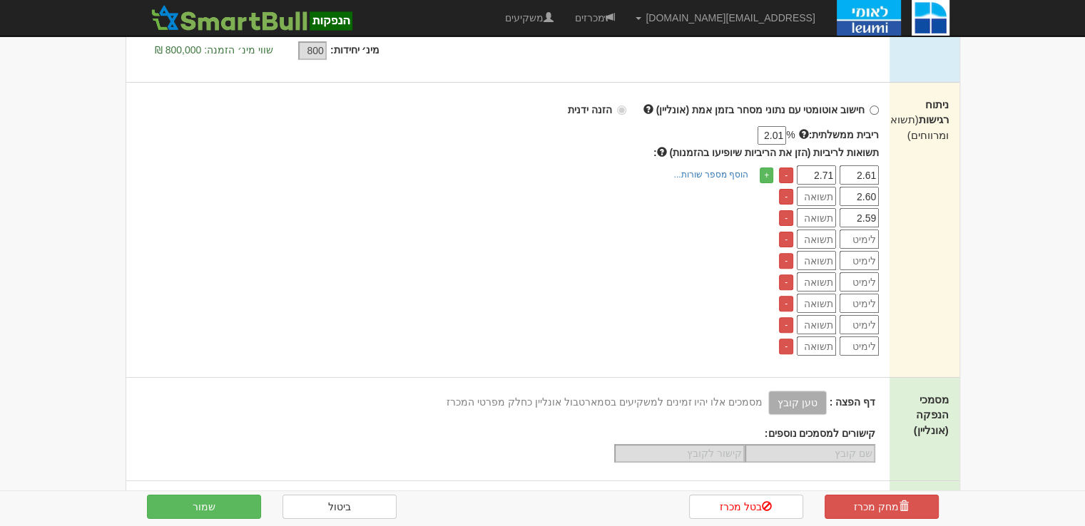
click at [872, 213] on input "2.59" at bounding box center [859, 217] width 39 height 19
click at [872, 211] on input "2.59" at bounding box center [859, 217] width 39 height 19
type input "2.59"
click at [860, 238] on input "number" at bounding box center [859, 239] width 39 height 19
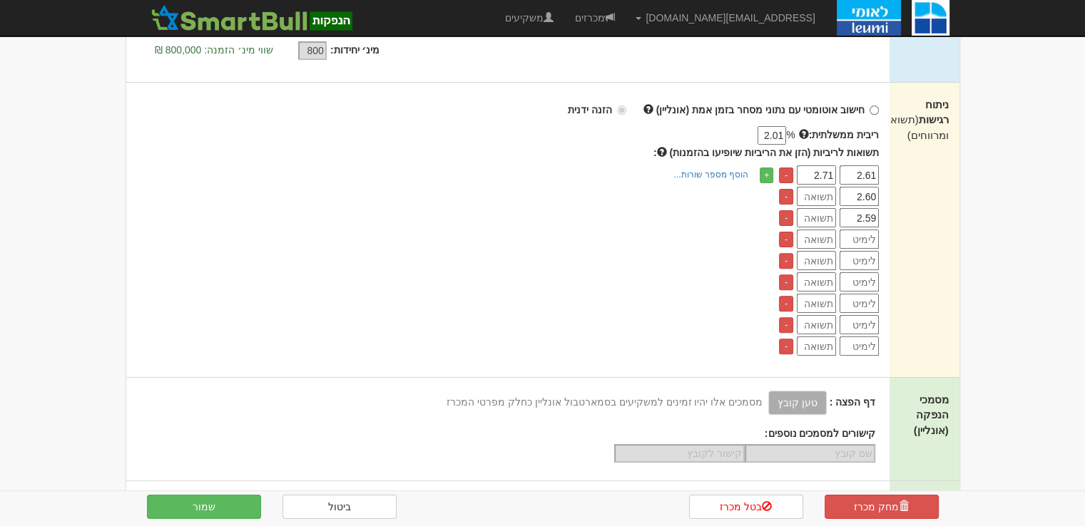
paste input "2.59"
type input "2.59"
click at [873, 258] on input "number" at bounding box center [859, 260] width 39 height 19
paste input "2.59"
type input "2.59"
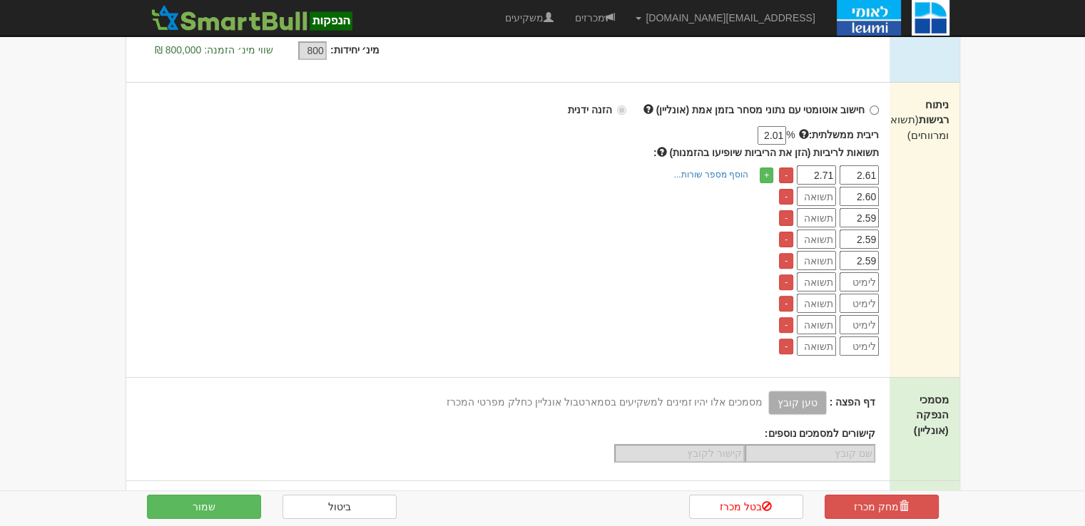
click at [873, 279] on input "number" at bounding box center [859, 282] width 39 height 19
paste input "2.59"
type input "2.59"
click at [870, 300] on input "number" at bounding box center [859, 303] width 39 height 19
paste input "2.59"
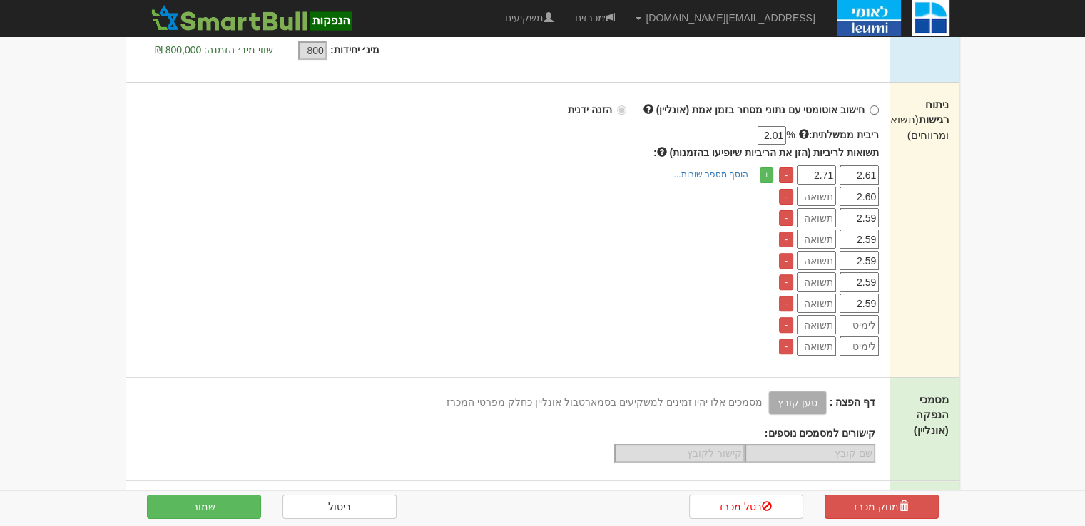
type input "2.59"
click at [872, 326] on input "number" at bounding box center [859, 324] width 39 height 19
paste input "2.59"
type input "2.59"
click at [874, 348] on input "number" at bounding box center [859, 346] width 39 height 19
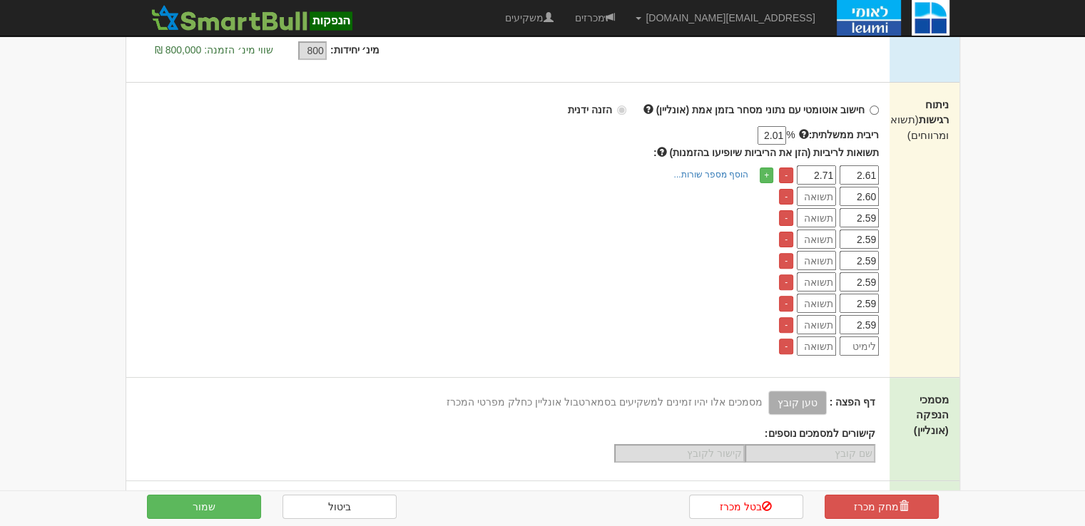
paste input "2.59"
type input "2.59"
click at [876, 236] on input "2.59" at bounding box center [859, 239] width 39 height 19
type input "2.58"
click at [875, 255] on input "2.59" at bounding box center [859, 260] width 39 height 19
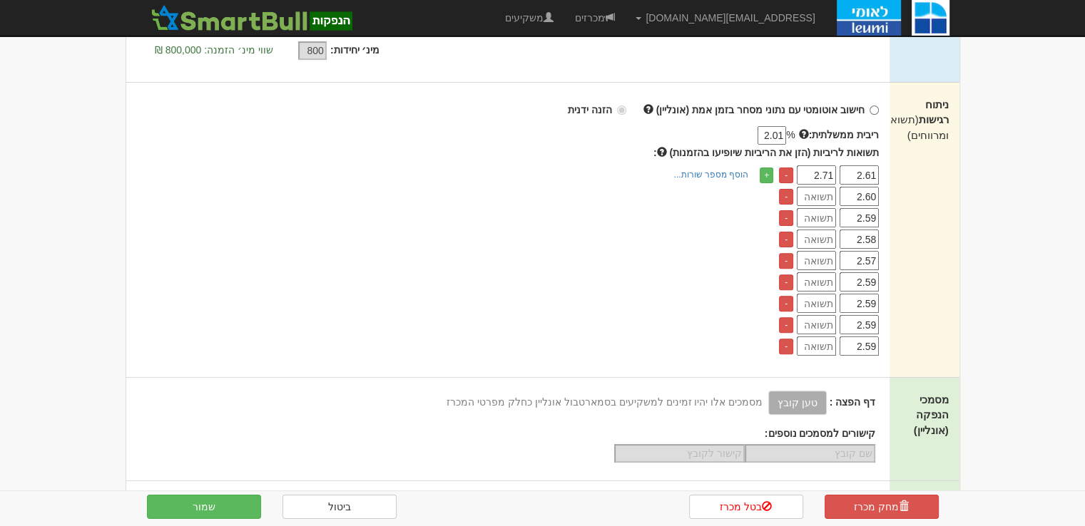
type input "2.57"
click at [874, 279] on input "2.59" at bounding box center [859, 282] width 39 height 19
type input "2.56"
click at [875, 299] on input "2.59" at bounding box center [859, 303] width 39 height 19
type input "2.55"
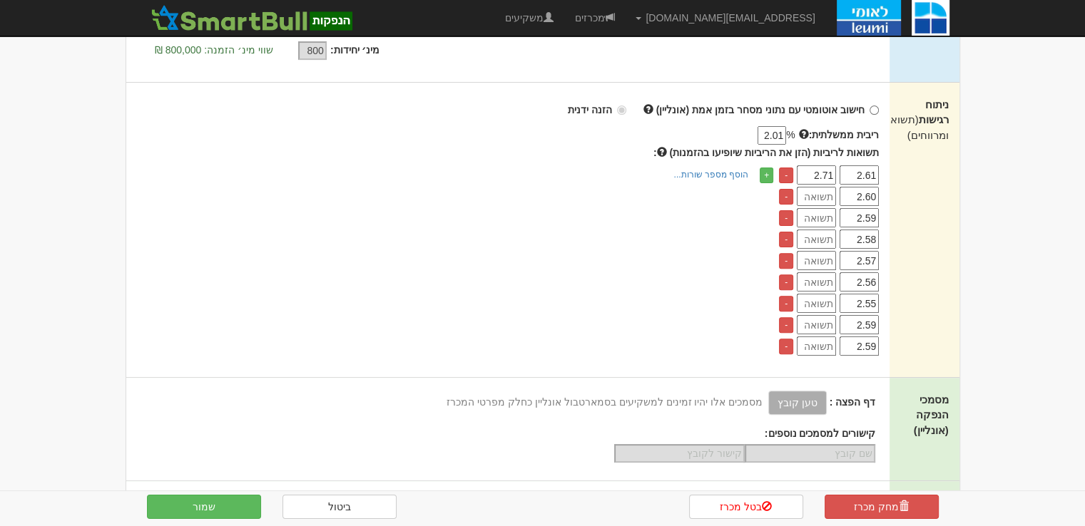
click at [876, 323] on input "2.59" at bounding box center [859, 324] width 39 height 19
type input "2.54"
click at [874, 340] on input "2.59" at bounding box center [859, 346] width 39 height 19
type input "2.53"
click at [813, 195] on input "number" at bounding box center [816, 196] width 39 height 19
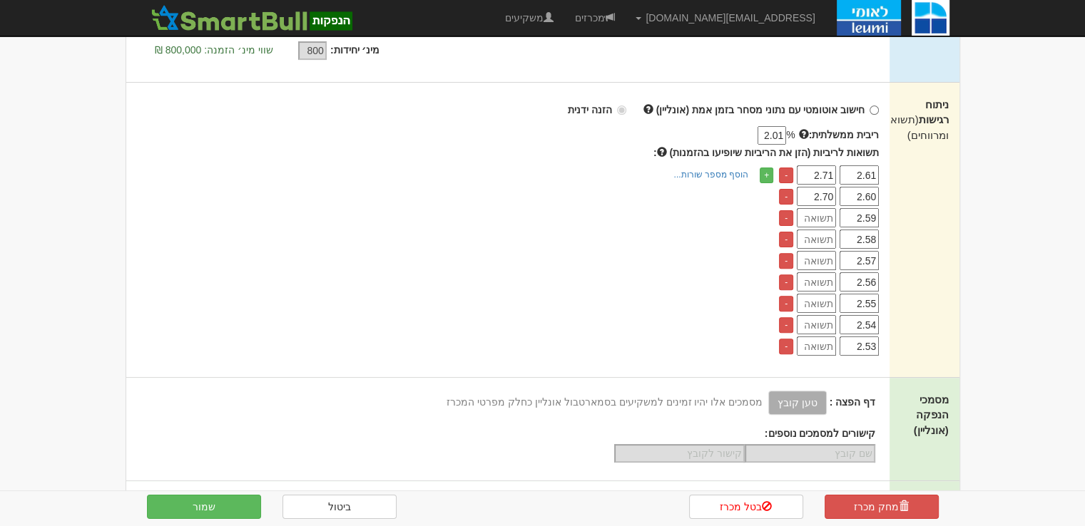
type input "2.70"
click at [825, 215] on input "number" at bounding box center [816, 217] width 39 height 19
click at [825, 218] on input "2.69" at bounding box center [816, 217] width 39 height 19
type input "2.69"
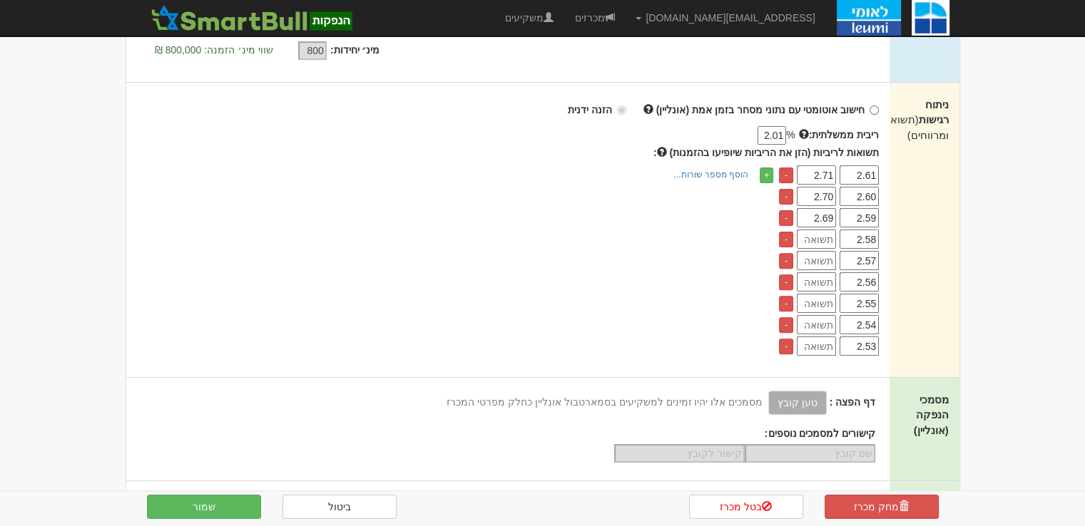
click at [820, 236] on input "number" at bounding box center [816, 239] width 39 height 19
paste input "2.69"
type input "2.69"
click at [824, 265] on input "number" at bounding box center [816, 260] width 39 height 19
paste input "2.69"
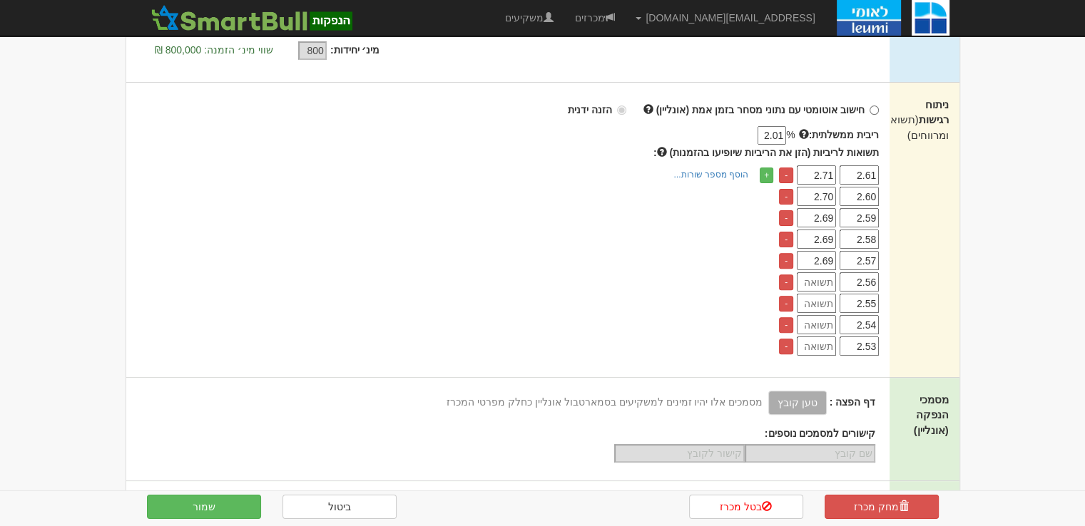
type input "2.69"
click at [825, 280] on input "number" at bounding box center [816, 282] width 39 height 19
paste input "2.69"
type input "2.69"
click at [826, 305] on input "number" at bounding box center [816, 303] width 39 height 19
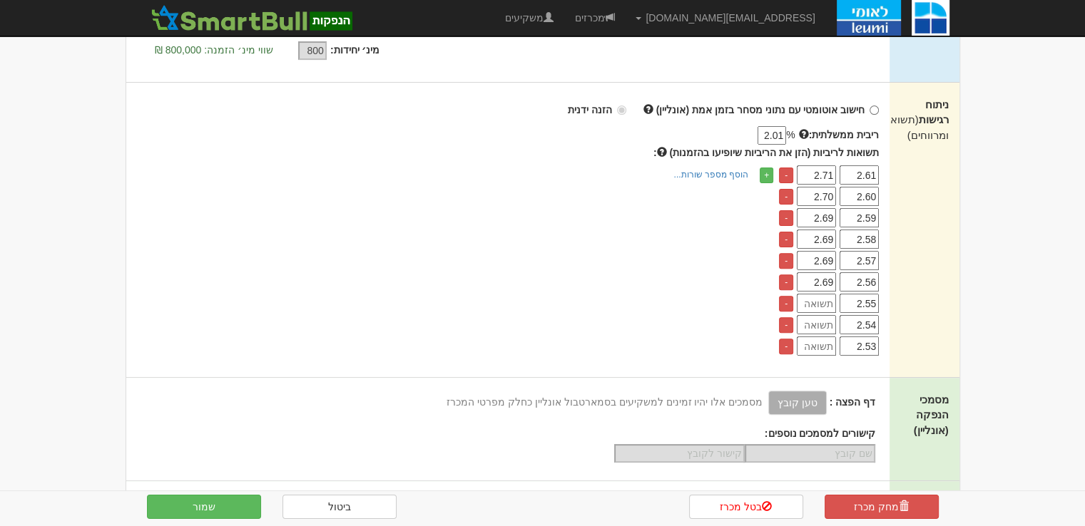
paste input "2.69"
type input "2.69"
click at [829, 330] on input "number" at bounding box center [816, 324] width 39 height 19
paste input "2.69"
type input "2.69"
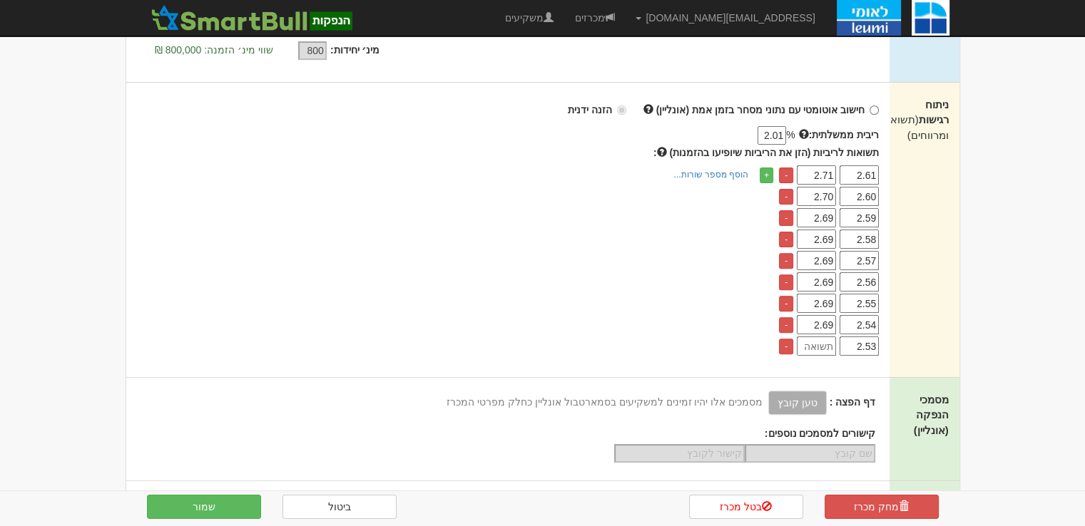
click at [829, 345] on input "number" at bounding box center [816, 346] width 39 height 19
paste input "2.69"
type input "2.69"
click at [831, 234] on input "2.69" at bounding box center [816, 239] width 39 height 19
type input "2.68"
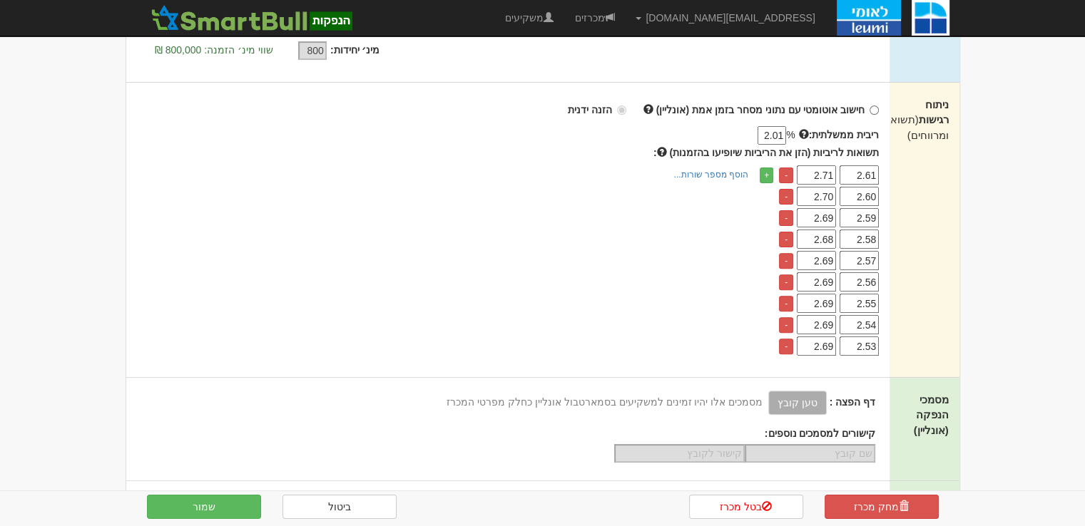
click at [833, 263] on input "2.69" at bounding box center [816, 260] width 39 height 19
type input "2.67"
click at [830, 280] on input "2.69" at bounding box center [816, 282] width 39 height 19
type input "2.66"
click at [830, 300] on input "2.69" at bounding box center [816, 303] width 39 height 19
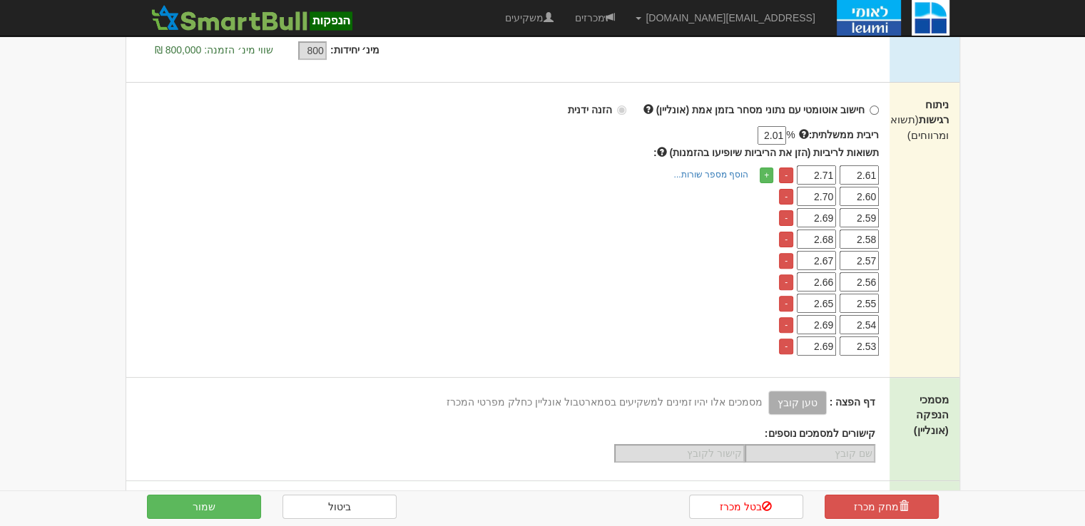
type input "2.65"
click at [830, 318] on input "2.69" at bounding box center [816, 324] width 39 height 19
type input "2.64"
click at [832, 345] on input "2.69" at bounding box center [816, 346] width 39 height 19
type input "2.63"
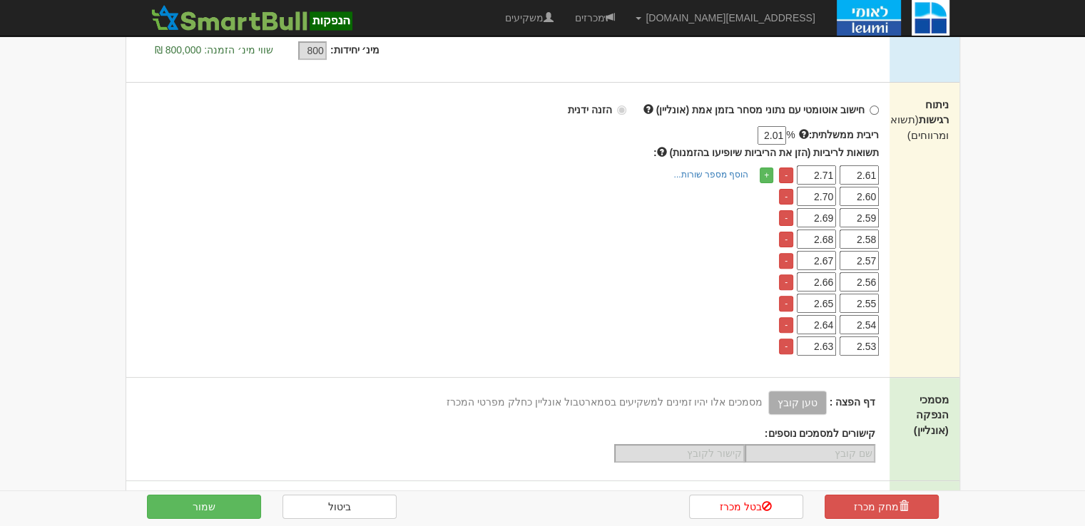
click at [570, 317] on div "+ הוסף מספר שורות... מספר שורות:" at bounding box center [504, 261] width 757 height 189
click at [540, 263] on div "+ הוסף מספר שורות... מספר שורות:" at bounding box center [504, 261] width 757 height 189
click at [232, 521] on div "מחק מכרז בטל מכרז ביטול שמור" at bounding box center [543, 507] width 835 height 31
click at [235, 510] on button "שמור" at bounding box center [204, 507] width 114 height 24
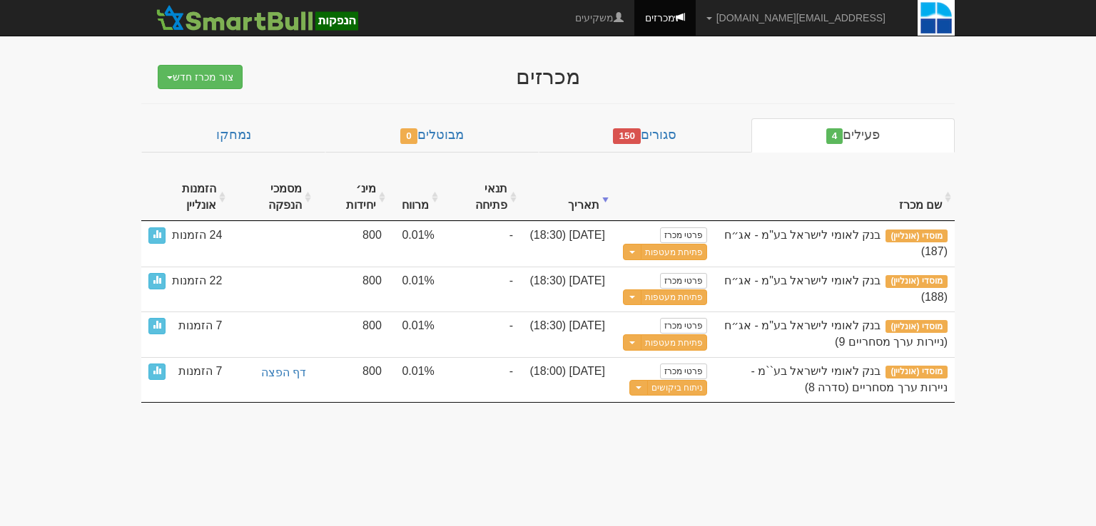
click at [494, 432] on body "[EMAIL_ADDRESS][DOMAIN_NAME] הגדרות חשבונות הנפקה תבניות הודעות קיבול X" at bounding box center [548, 263] width 1096 height 526
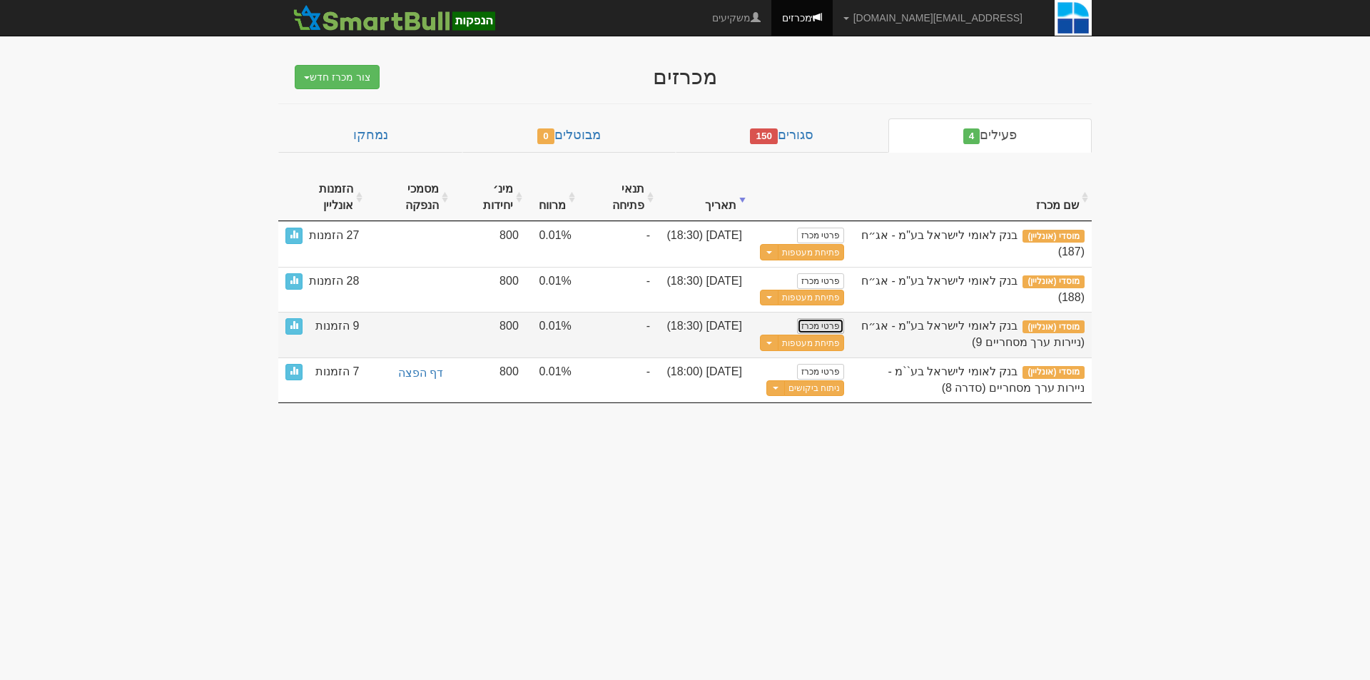
click at [820, 322] on link "פרטי מכרז" at bounding box center [820, 326] width 47 height 16
click at [801, 348] on button "פתיחת מעטפות" at bounding box center [811, 343] width 66 height 16
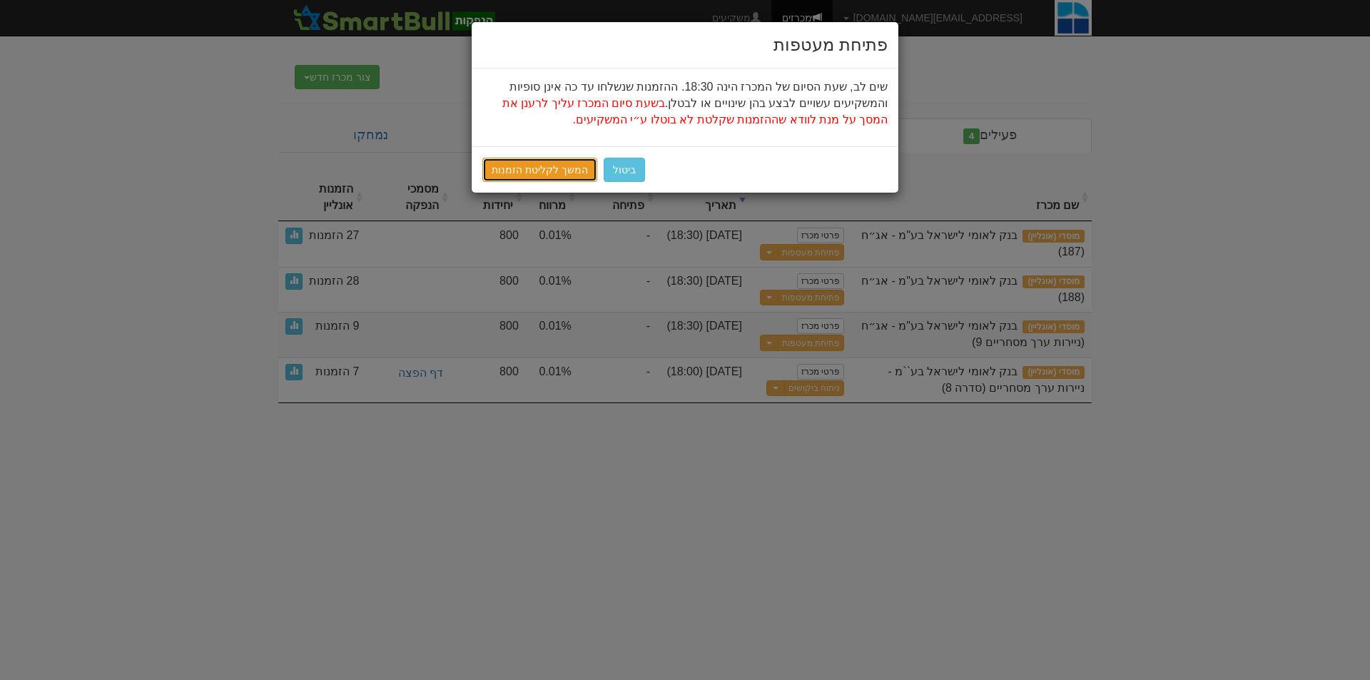
click at [543, 172] on link "המשך לקליטת הזמנות" at bounding box center [539, 170] width 115 height 24
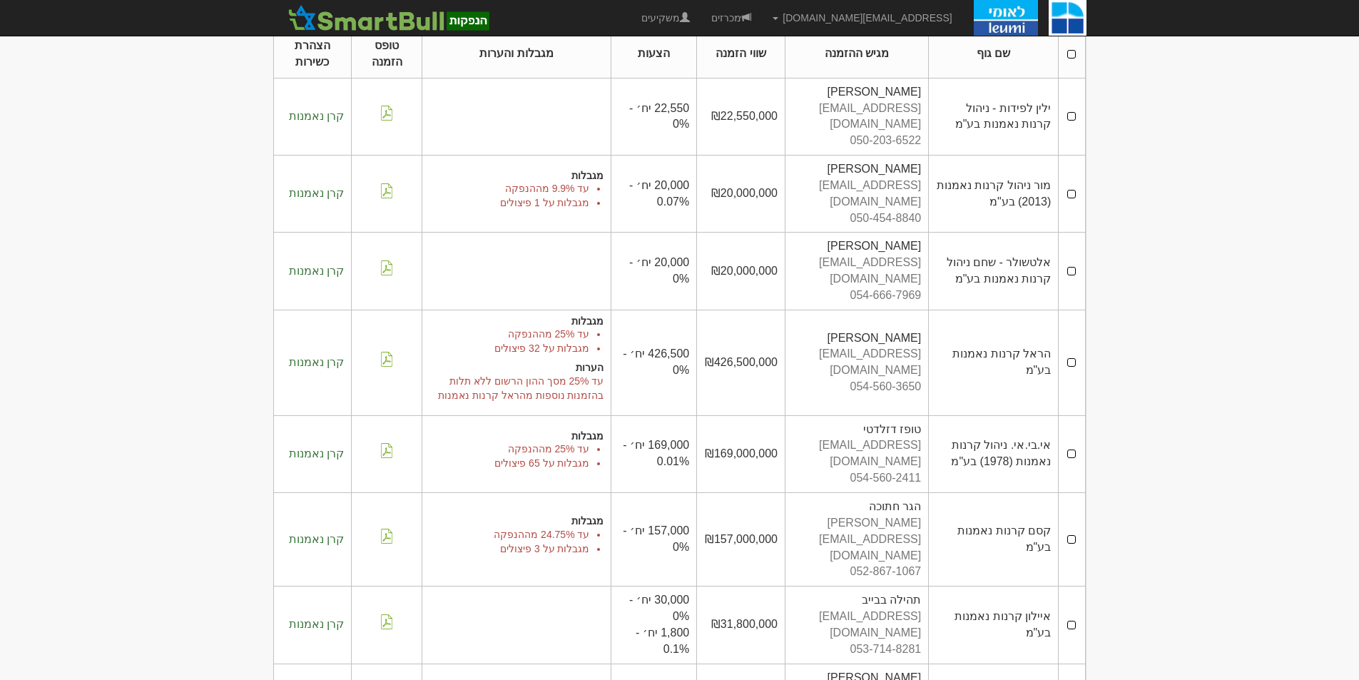
scroll to position [166, 0]
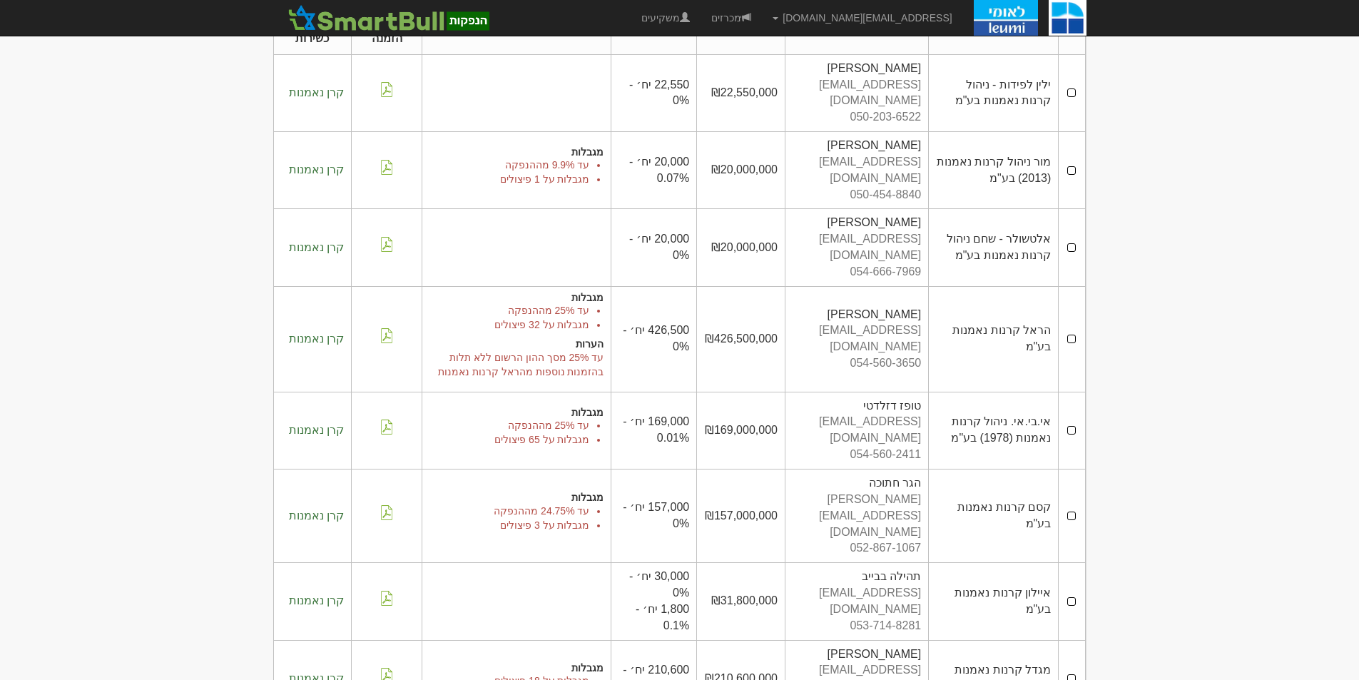
click at [1208, 566] on body "[EMAIL_ADDRESS][DOMAIN_NAME] הגדרות חשבונות הנפקה תבניות הודעות קיבול X" at bounding box center [679, 322] width 1359 height 976
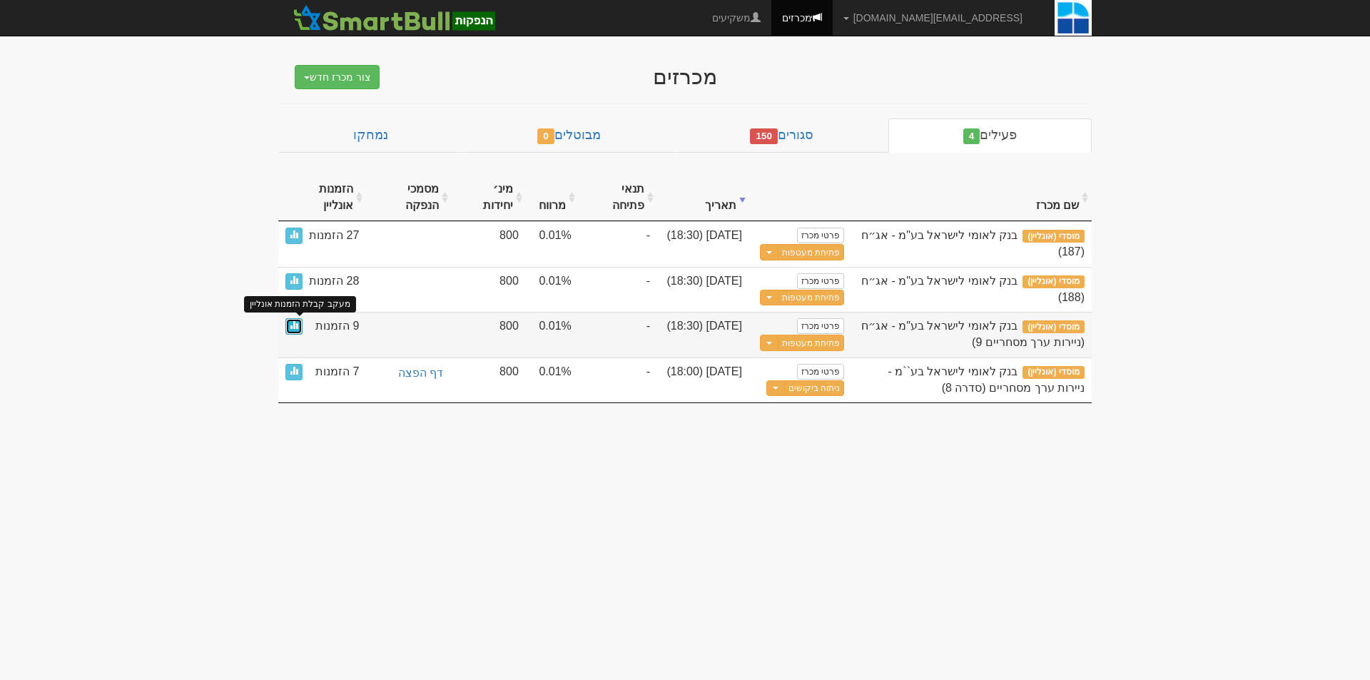
click at [291, 326] on span at bounding box center [294, 324] width 9 height 9
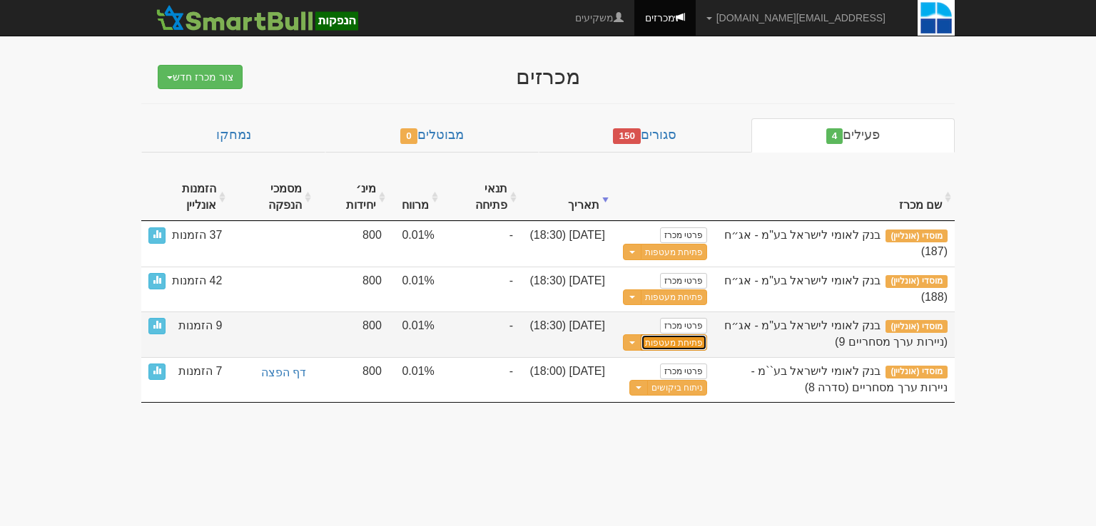
click at [684, 345] on button "פתיחת מעטפות" at bounding box center [674, 343] width 66 height 16
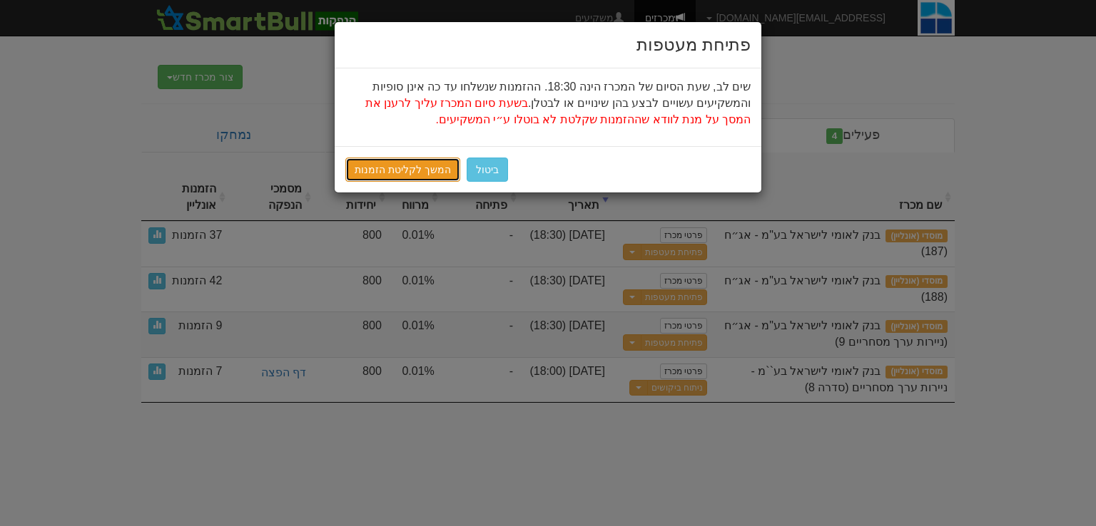
click at [411, 167] on link "המשך לקליטת הזמנות" at bounding box center [402, 170] width 115 height 24
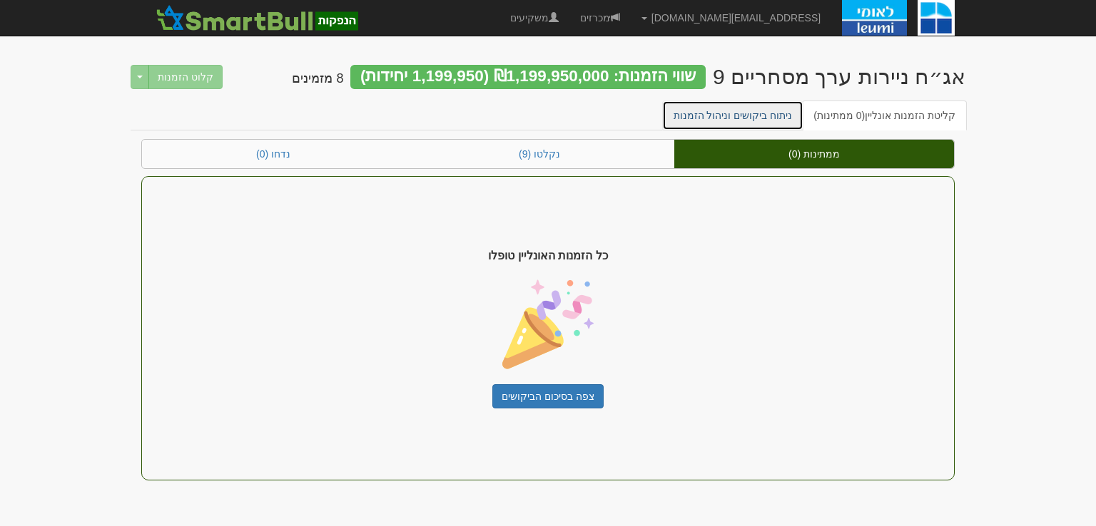
click at [785, 122] on link "ניתוח ביקושים וניהול הזמנות" at bounding box center [733, 116] width 142 height 30
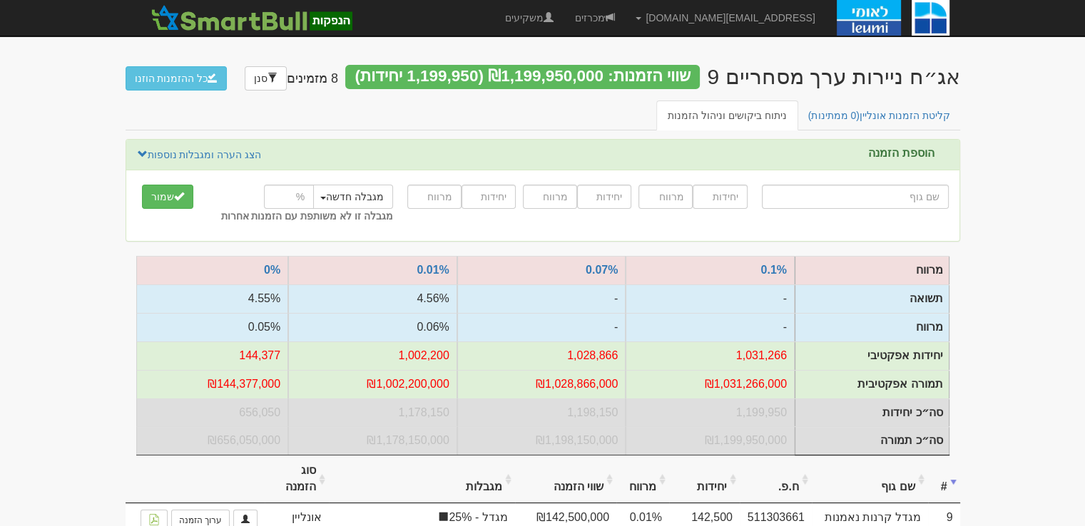
click at [885, 193] on input "text" at bounding box center [855, 197] width 187 height 24
click at [905, 115] on link "קליטת הזמנות אונליין (0 ממתינות)" at bounding box center [879, 116] width 165 height 30
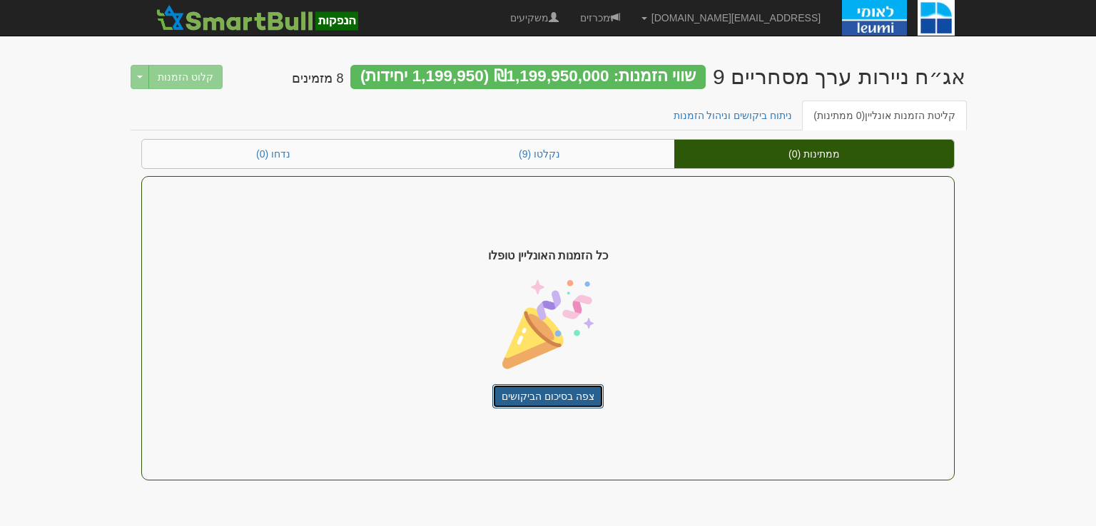
click at [536, 402] on link "צפה בסיכום הביקושים" at bounding box center [547, 397] width 111 height 24
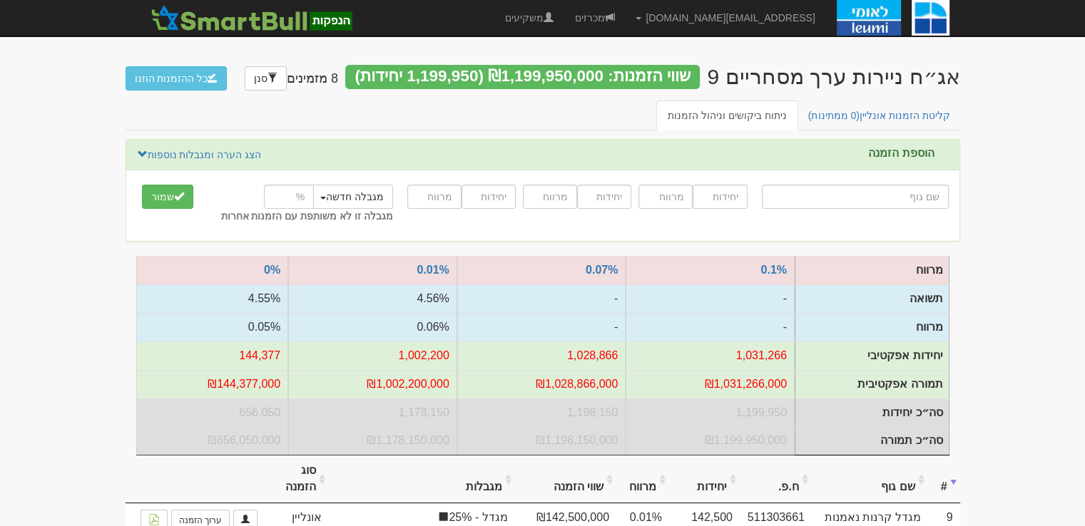
type input "ה"
type input "הרי ספיר ניהול השקעות בע"מ"
type input "הר"
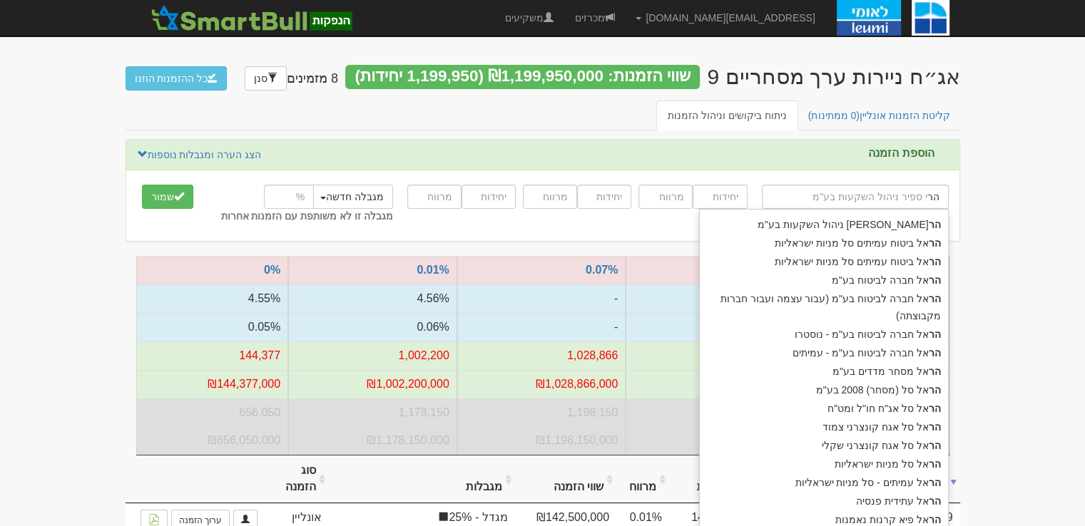
type input "הראל ביטוח עמיתים סל מניות ישראליות"
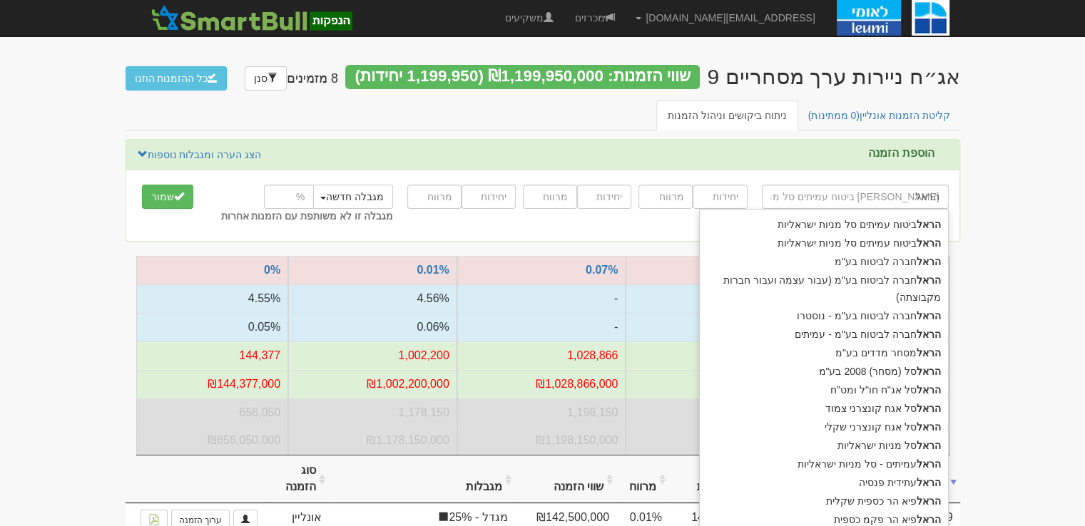
type input "הראל"
type input "הראל ק"
type input "הראל קרנות נאמנות בע"מ"
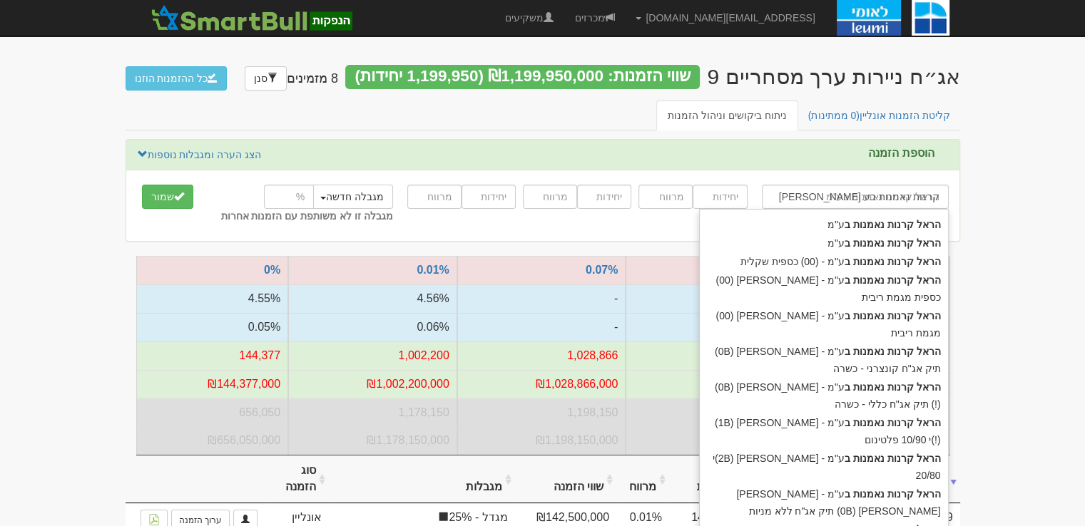
type input "הראל קרנות נאמנות בע""
type input "הראל קרנות נאמנות בע"מ"
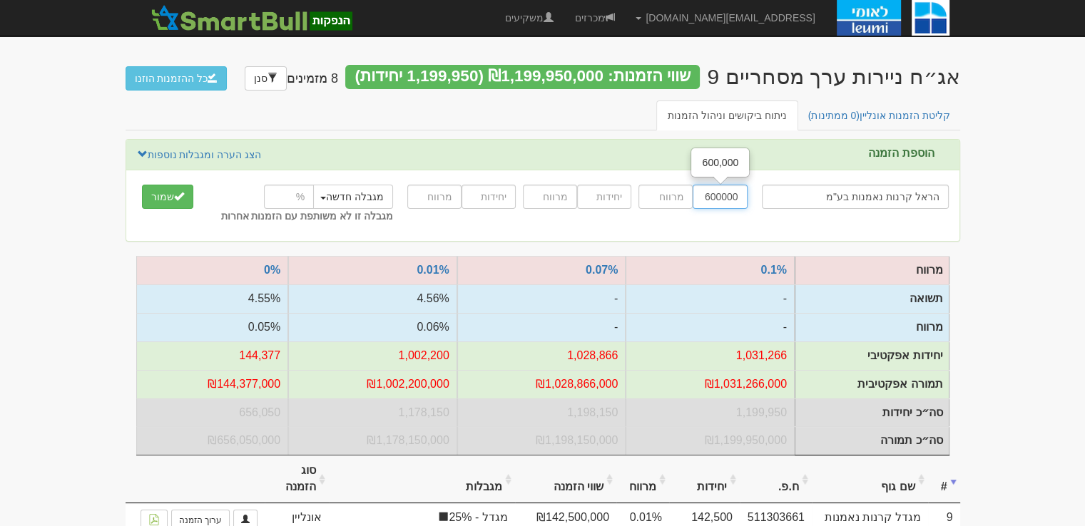
type input "600000"
click at [674, 193] on input "number" at bounding box center [665, 197] width 54 height 24
type input "0"
click at [299, 200] on input "number" at bounding box center [289, 197] width 50 height 24
type input "24"
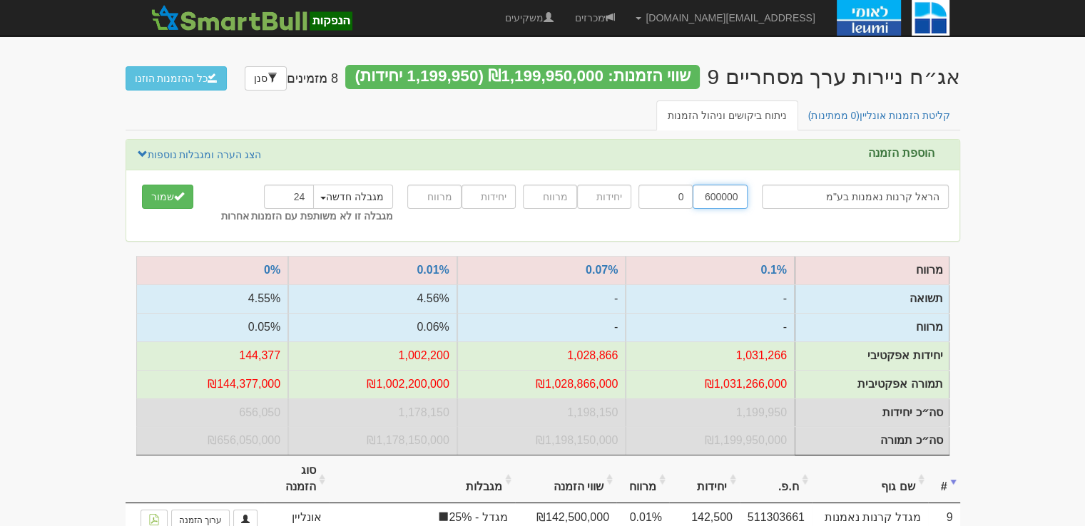
drag, startPoint x: 739, startPoint y: 200, endPoint x: 723, endPoint y: 196, distance: 16.8
click at [723, 196] on input "600000" at bounding box center [720, 197] width 54 height 24
click at [171, 194] on button "שמור" at bounding box center [167, 197] width 51 height 24
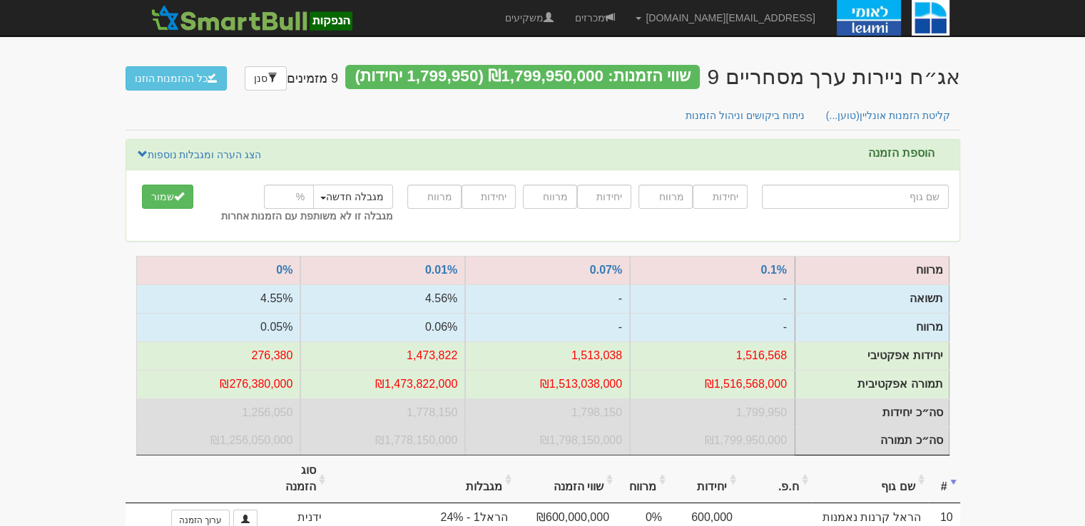
scroll to position [357, 0]
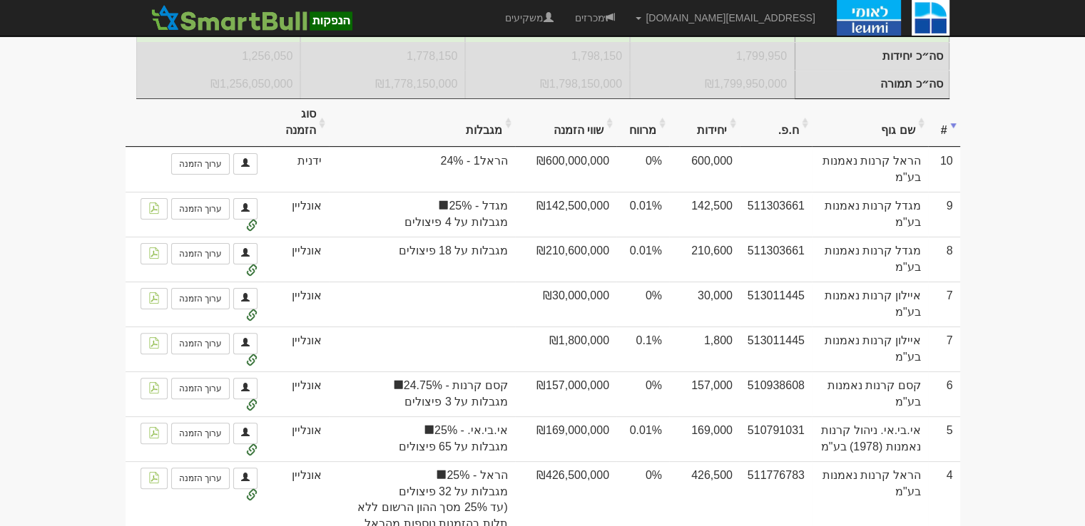
click at [3, 234] on body "[EMAIL_ADDRESS][DOMAIN_NAME] הגדרות חשבונות הנפקה תבניות הודעות קיבול X" at bounding box center [542, 202] width 1085 height 1119
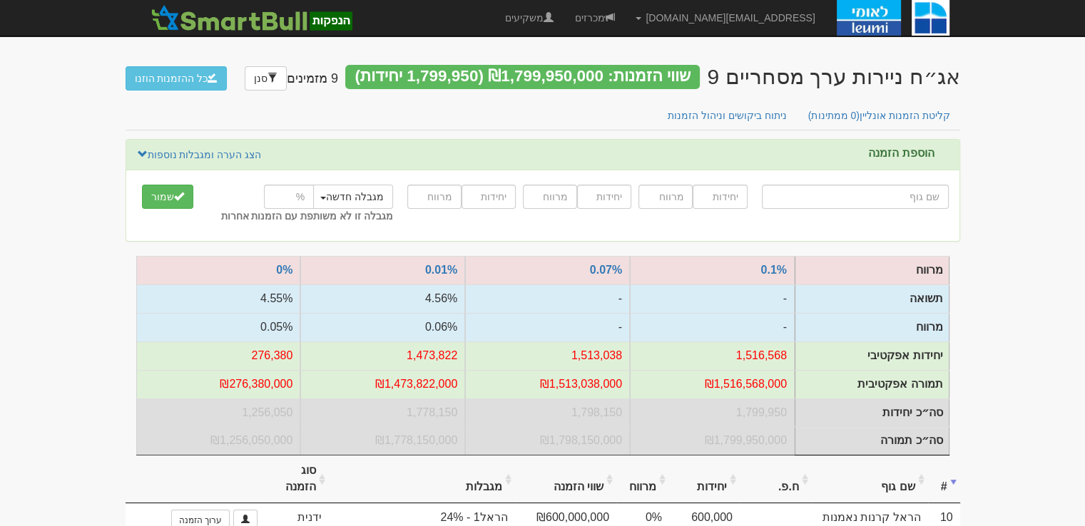
scroll to position [285, 0]
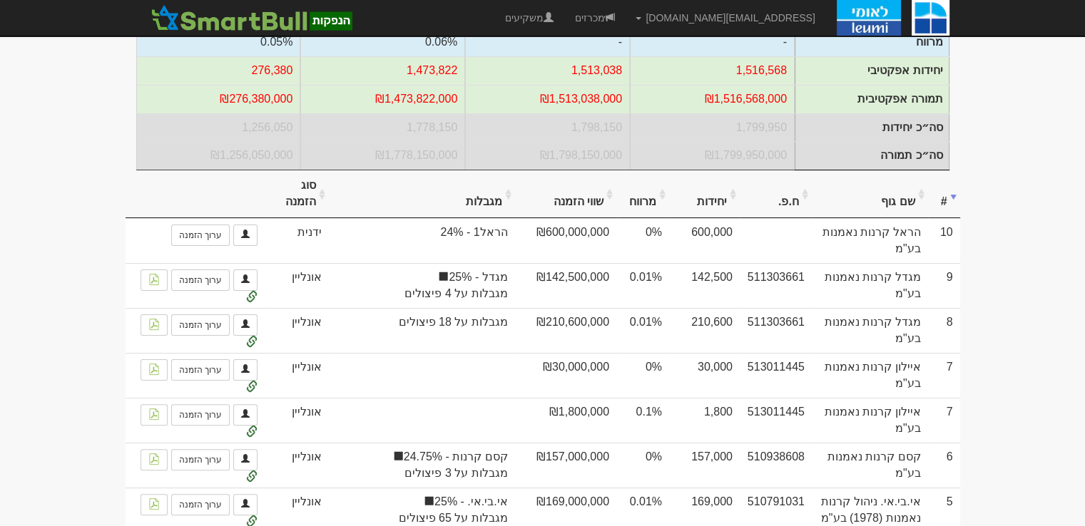
click at [80, 233] on body "[EMAIL_ADDRESS][DOMAIN_NAME] הגדרות חשבונות הנפקה תבניות הודעות קיבול X" at bounding box center [542, 274] width 1085 height 1119
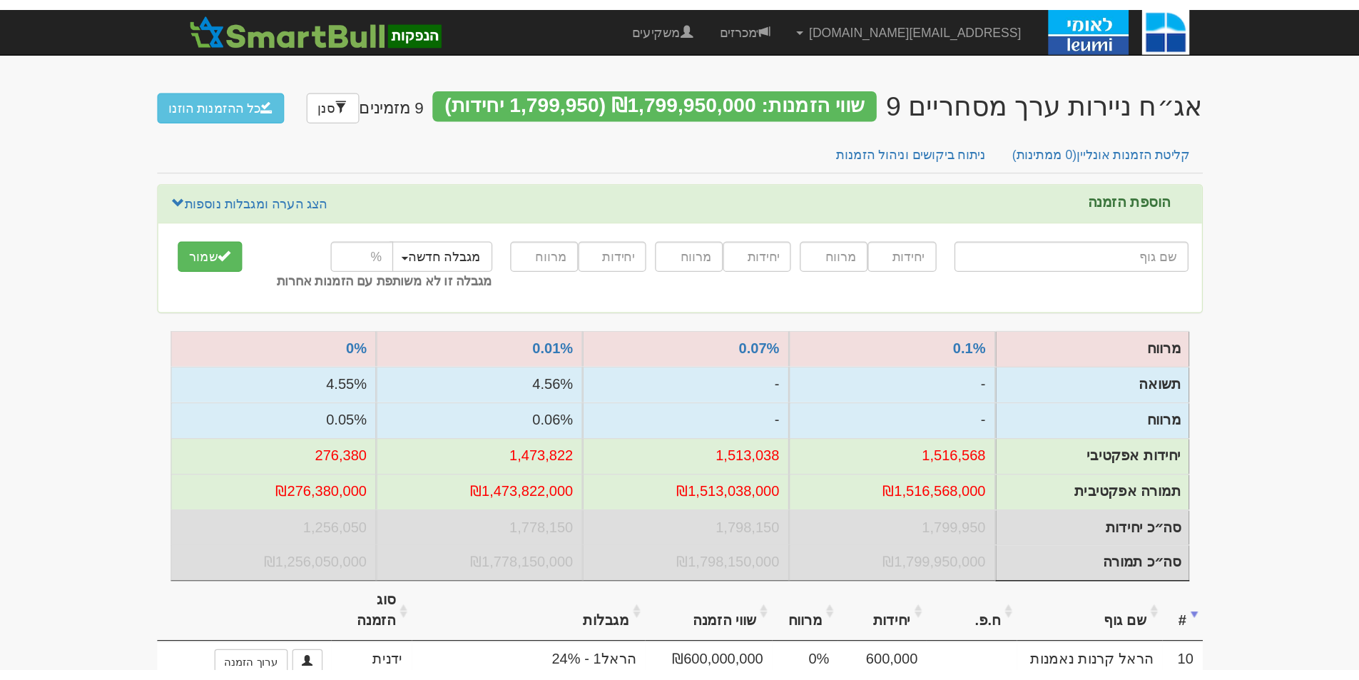
scroll to position [143, 0]
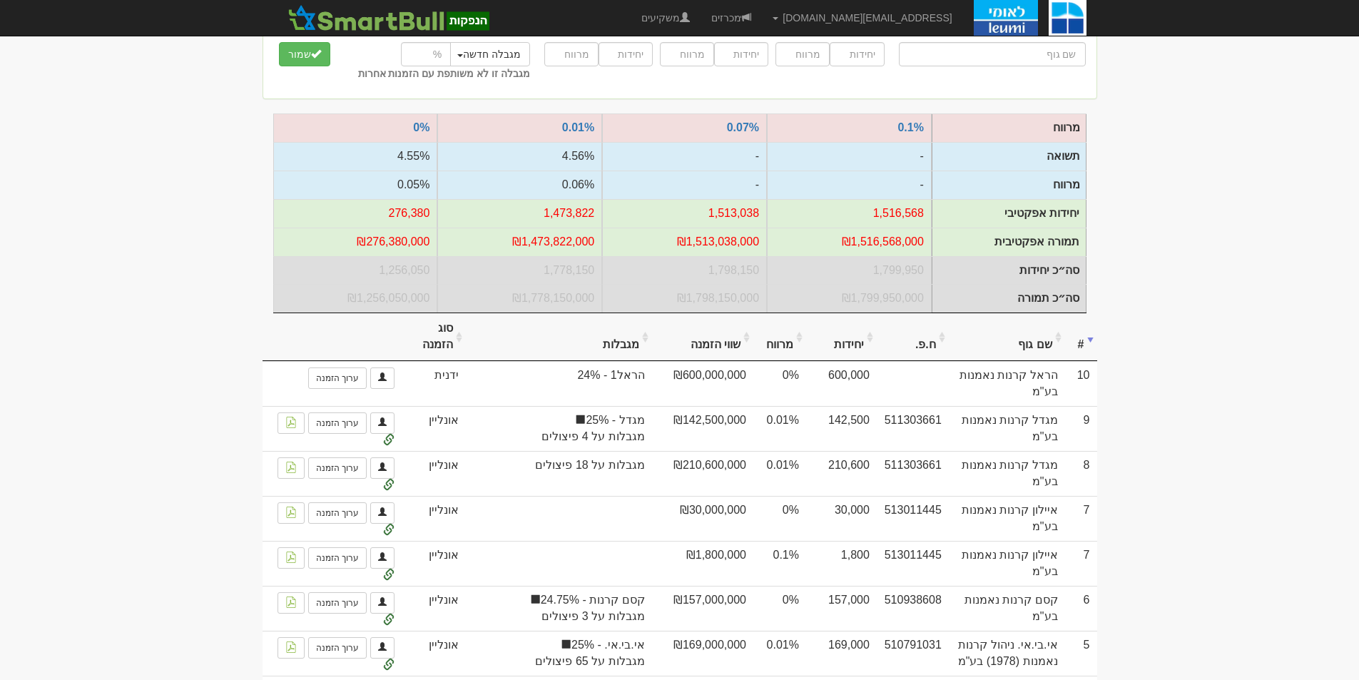
click at [1084, 352] on body "[EMAIL_ADDRESS][DOMAIN_NAME] הגדרות חשבונות הנפקה תבניות הודעות קיבול X" at bounding box center [679, 416] width 1359 height 1119
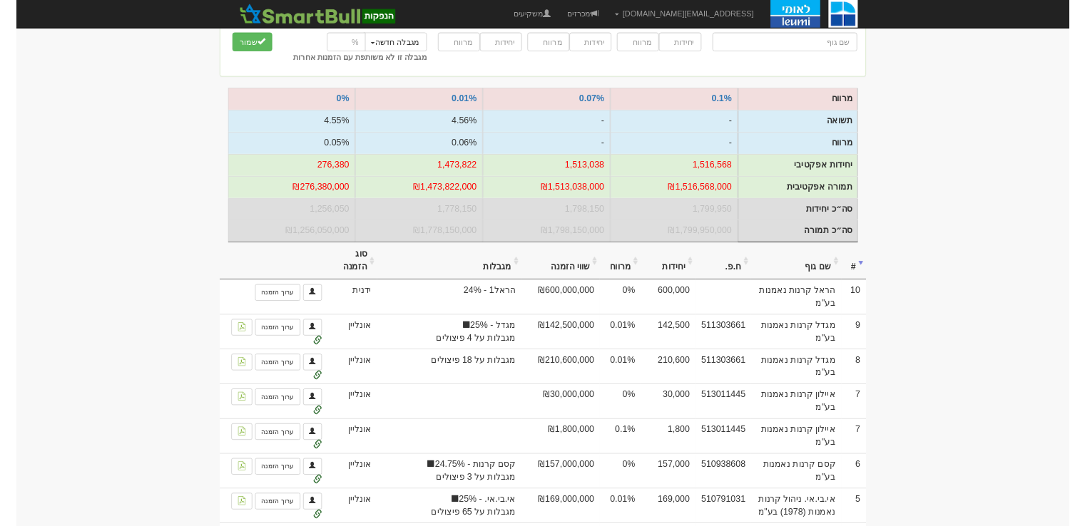
scroll to position [0, 0]
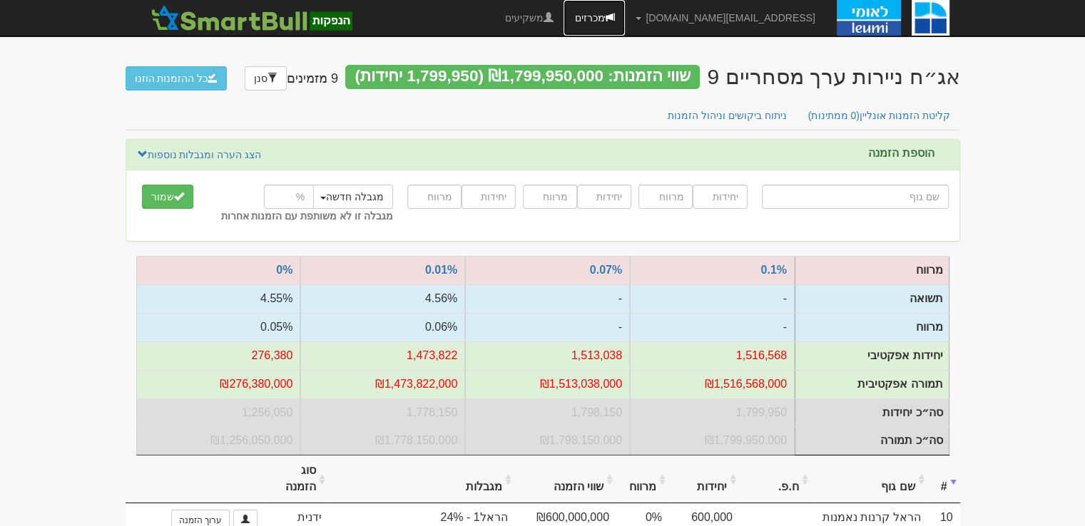
click at [625, 14] on link "מכרזים" at bounding box center [594, 18] width 61 height 36
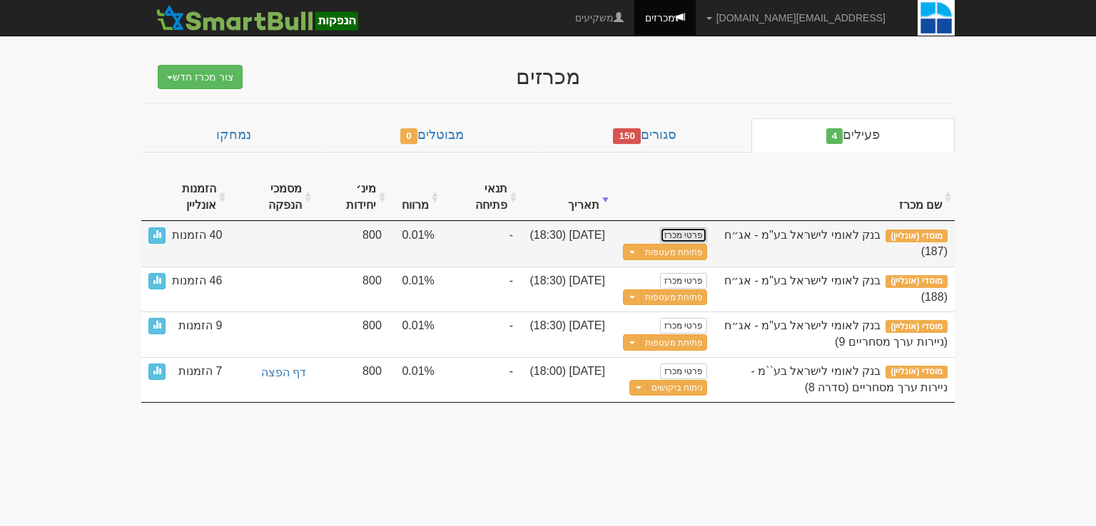
click at [699, 232] on link "פרטי מכרז" at bounding box center [683, 236] width 47 height 16
click at [636, 247] on button "Toggle Dropdown" at bounding box center [632, 252] width 19 height 16
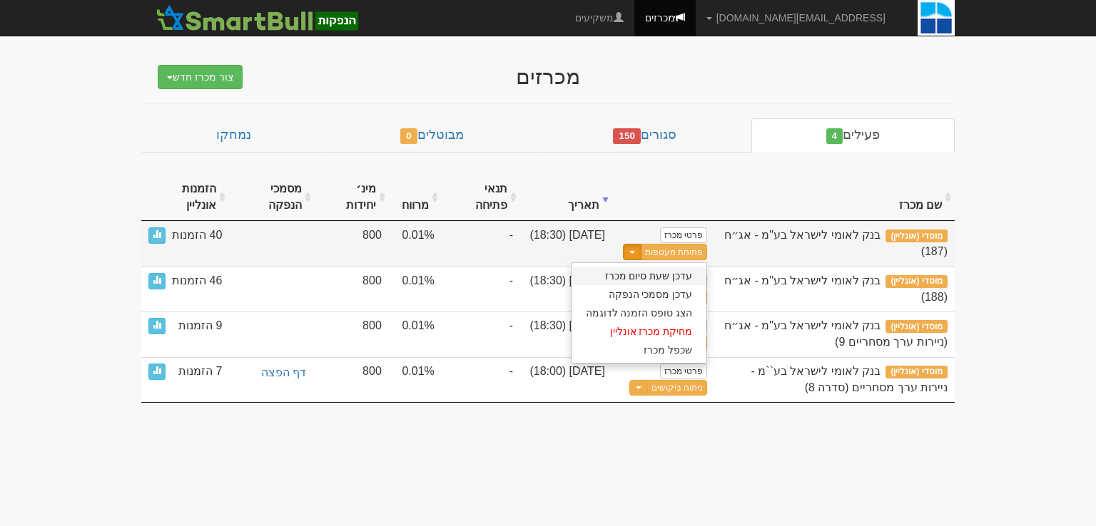
click at [648, 275] on link "עדכן שעת סיום מכרז" at bounding box center [639, 276] width 136 height 19
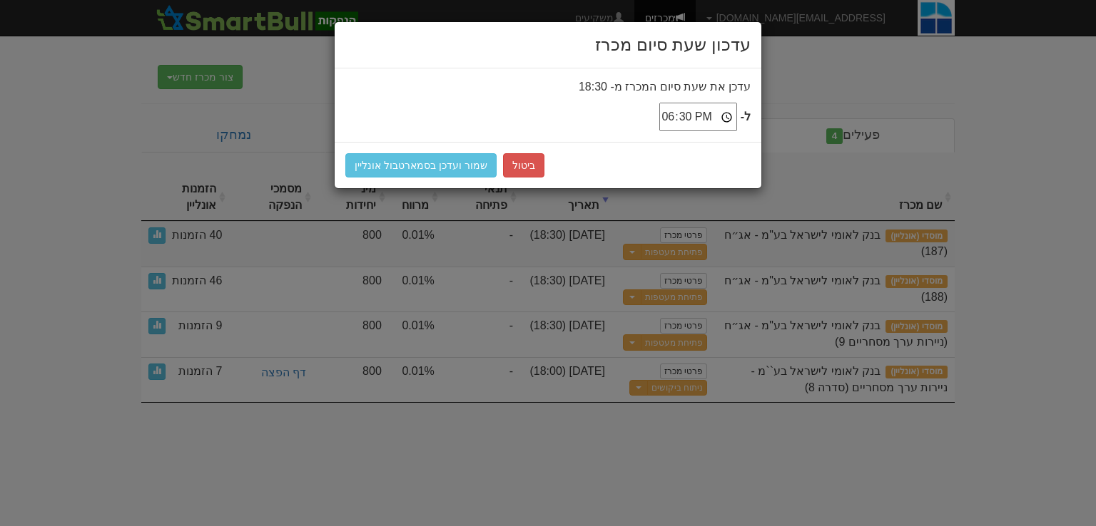
click at [728, 120] on input "18:30" at bounding box center [698, 117] width 78 height 29
type input "18:45"
click at [454, 166] on button "שמור ועדכן בסמארטבול אונליין" at bounding box center [420, 165] width 151 height 24
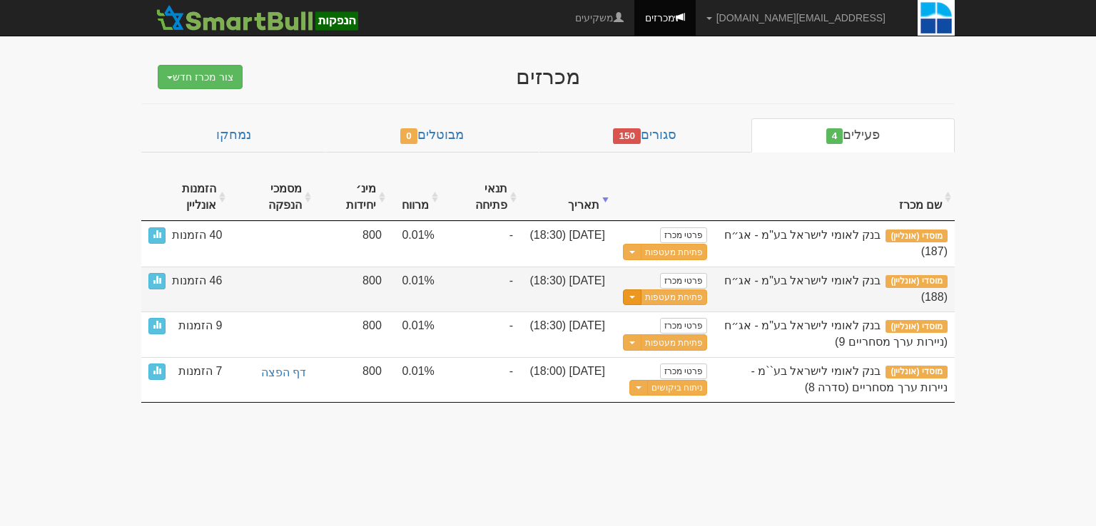
click at [631, 300] on button "Toggle Dropdown" at bounding box center [632, 298] width 19 height 16
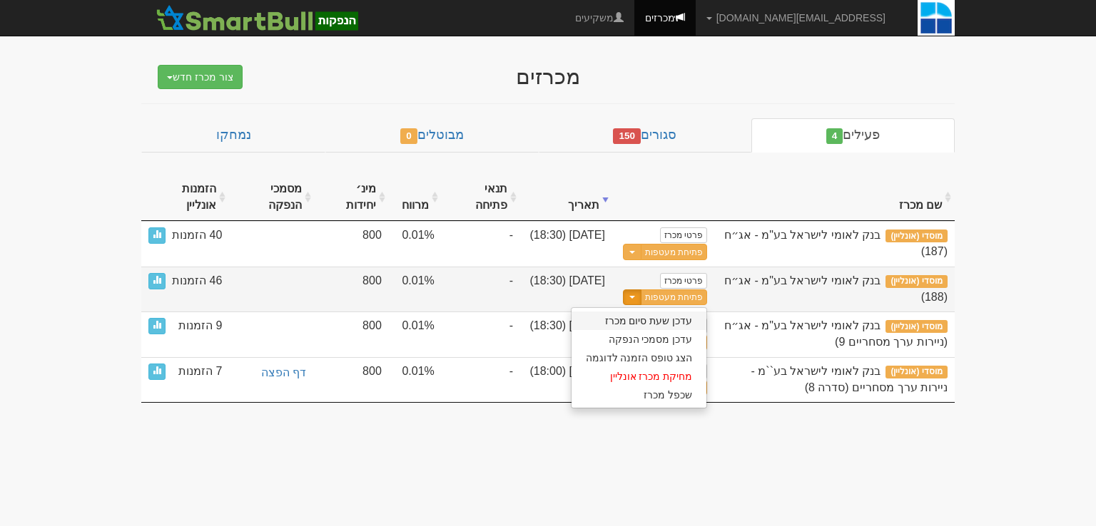
click at [651, 324] on link "עדכן שעת סיום מכרז" at bounding box center [639, 321] width 136 height 19
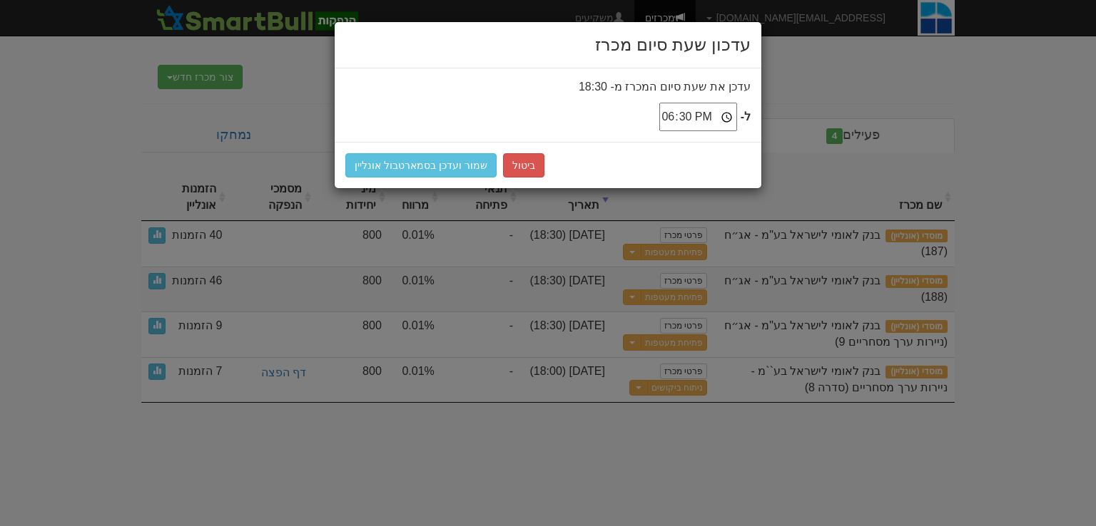
click at [726, 115] on input "18:30" at bounding box center [698, 117] width 78 height 29
type input "18:45"
click at [451, 161] on button "שמור ועדכן בסמארטבול אונליין" at bounding box center [420, 165] width 151 height 24
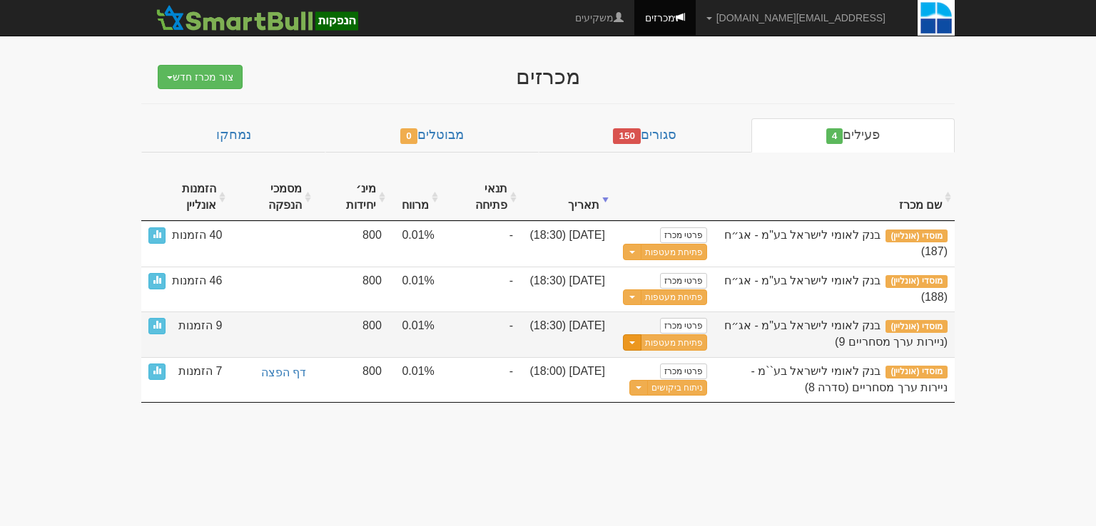
click at [631, 343] on button "Toggle Dropdown" at bounding box center [632, 343] width 19 height 16
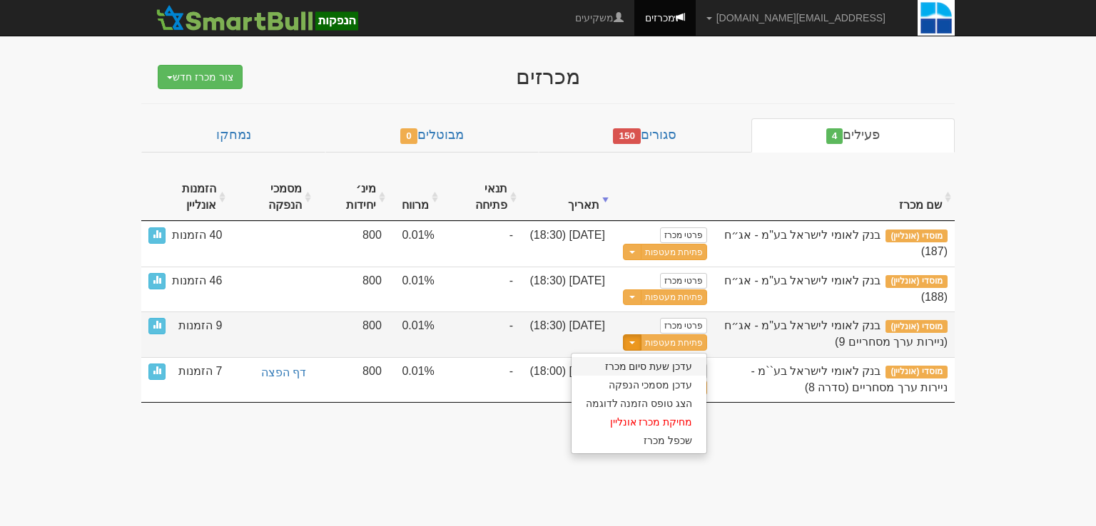
click at [671, 365] on link "עדכן שעת סיום מכרז" at bounding box center [639, 366] width 136 height 19
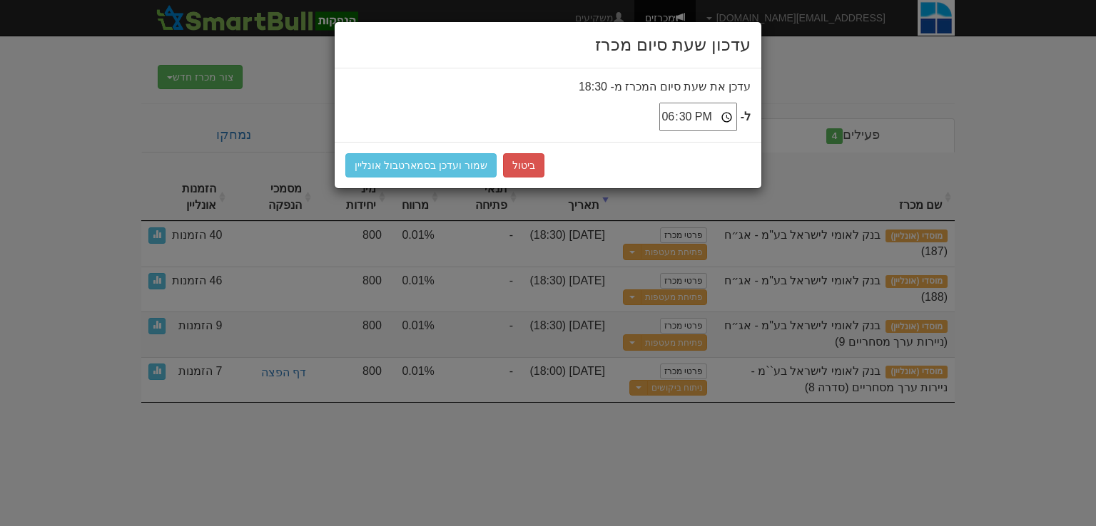
click at [722, 118] on input "18:30" at bounding box center [698, 117] width 78 height 29
type input "18:45"
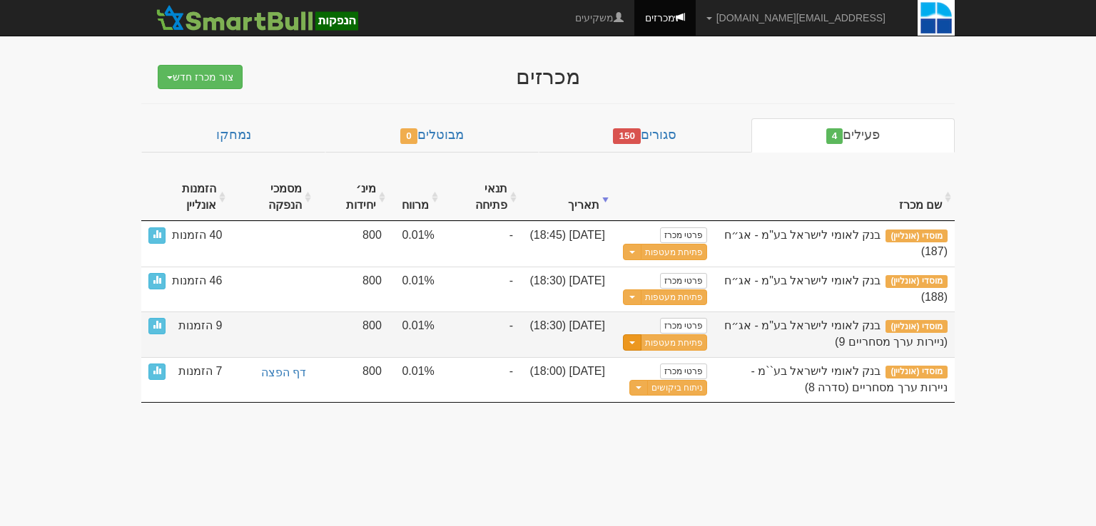
click at [633, 342] on span "button" at bounding box center [632, 343] width 6 height 3
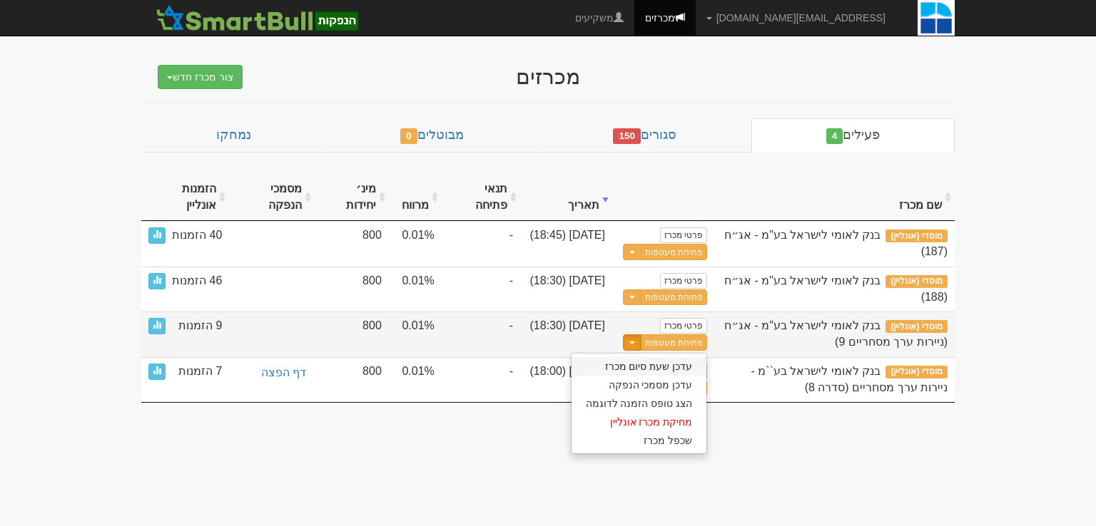
click at [651, 366] on link "עדכן שעת סיום מכרז" at bounding box center [639, 366] width 136 height 19
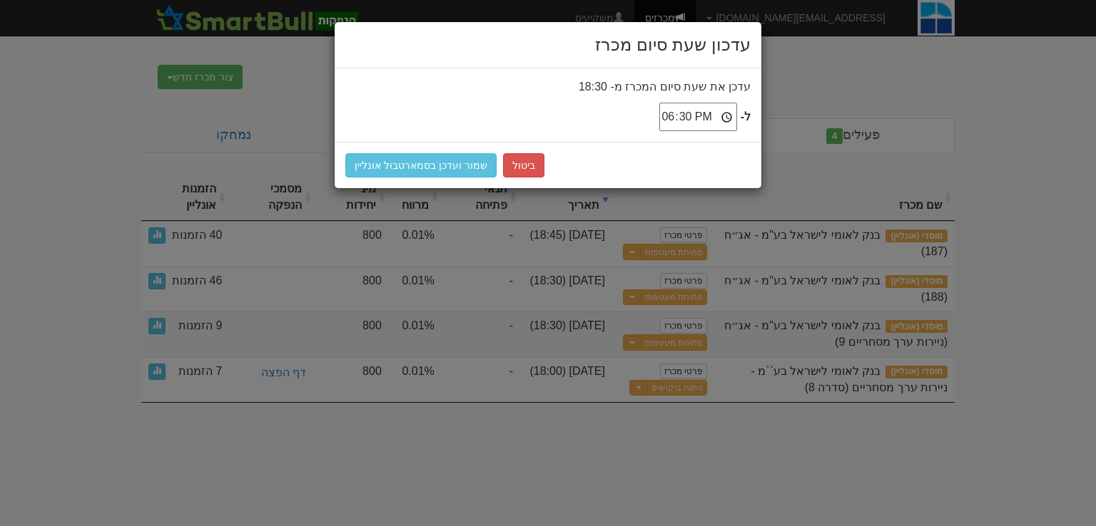
click at [725, 120] on input "18:30" at bounding box center [698, 117] width 78 height 29
type input "18:45"
click at [417, 167] on button "שמור ועדכן בסמארטבול אונליין" at bounding box center [420, 165] width 151 height 24
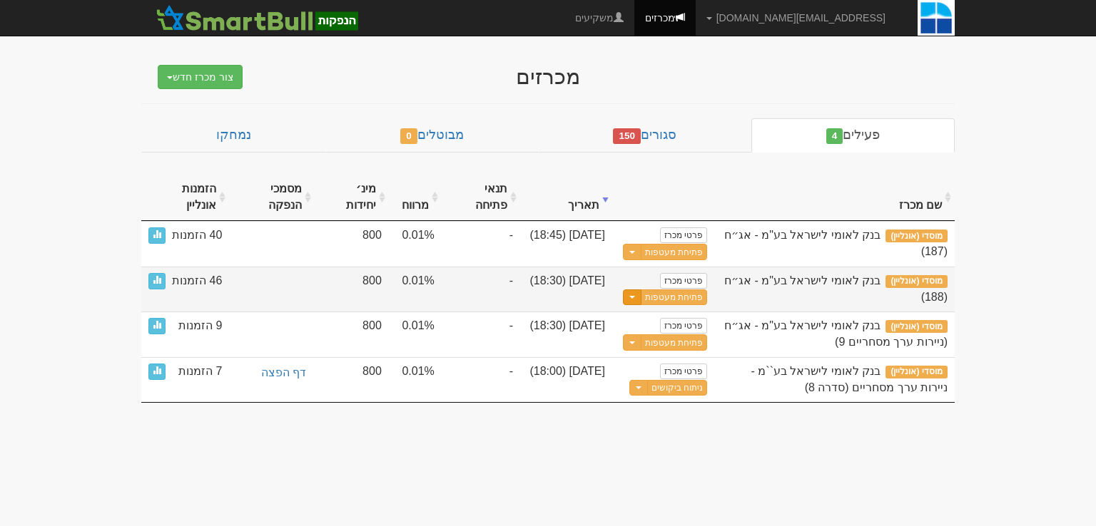
click at [635, 296] on span "button" at bounding box center [632, 297] width 6 height 3
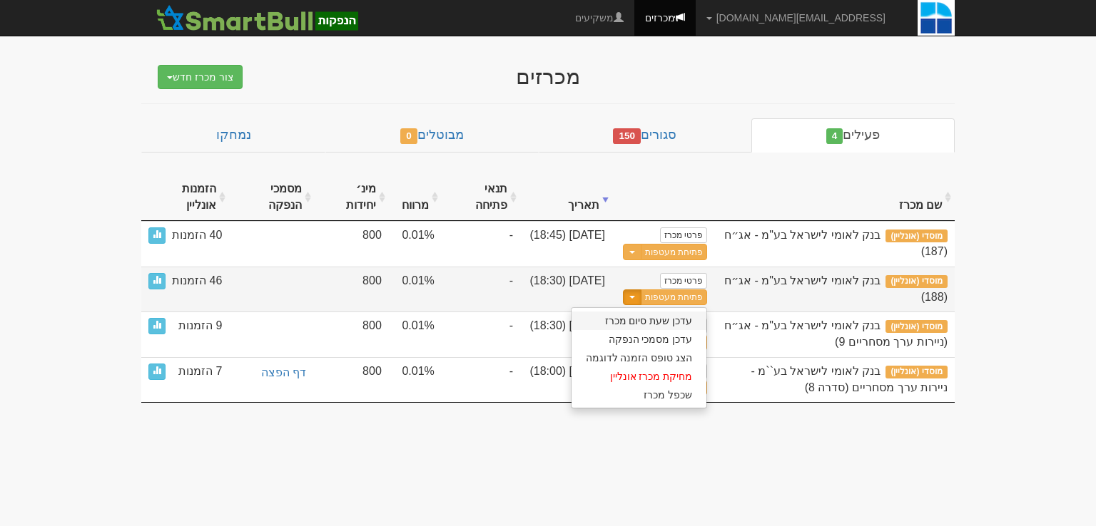
click at [653, 320] on link "עדכן שעת סיום מכרז" at bounding box center [639, 321] width 136 height 19
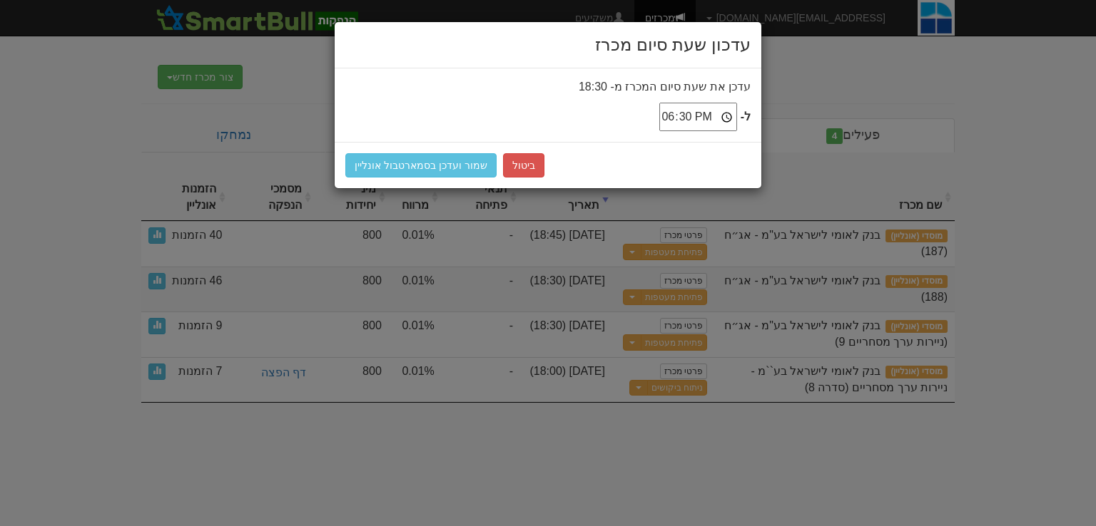
click at [724, 116] on input "18:30" at bounding box center [698, 117] width 78 height 29
type input "18:45"
click at [436, 161] on button "שמור ועדכן בסמארטבול אונליין" at bounding box center [420, 165] width 151 height 24
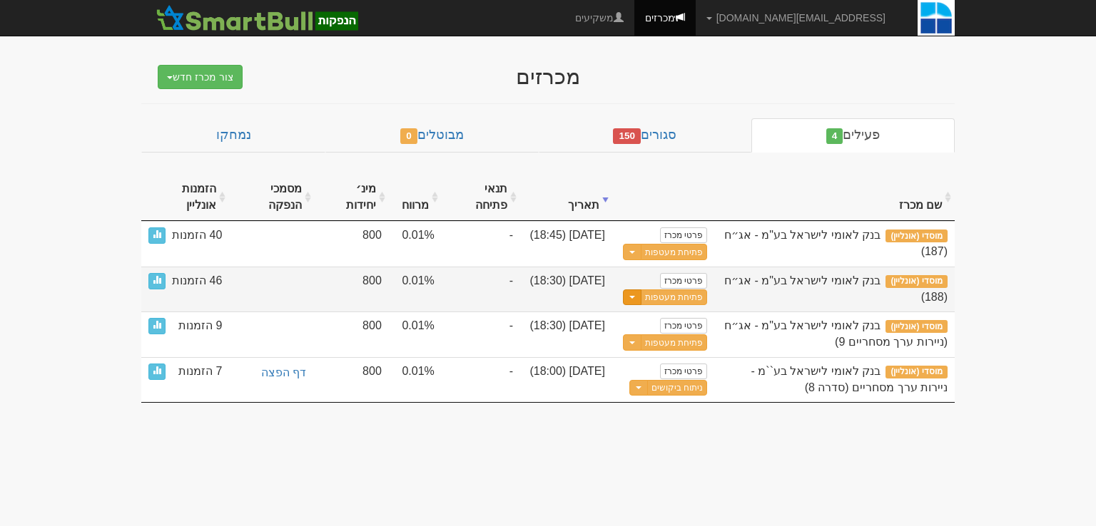
click at [636, 299] on button "Toggle Dropdown" at bounding box center [632, 298] width 19 height 16
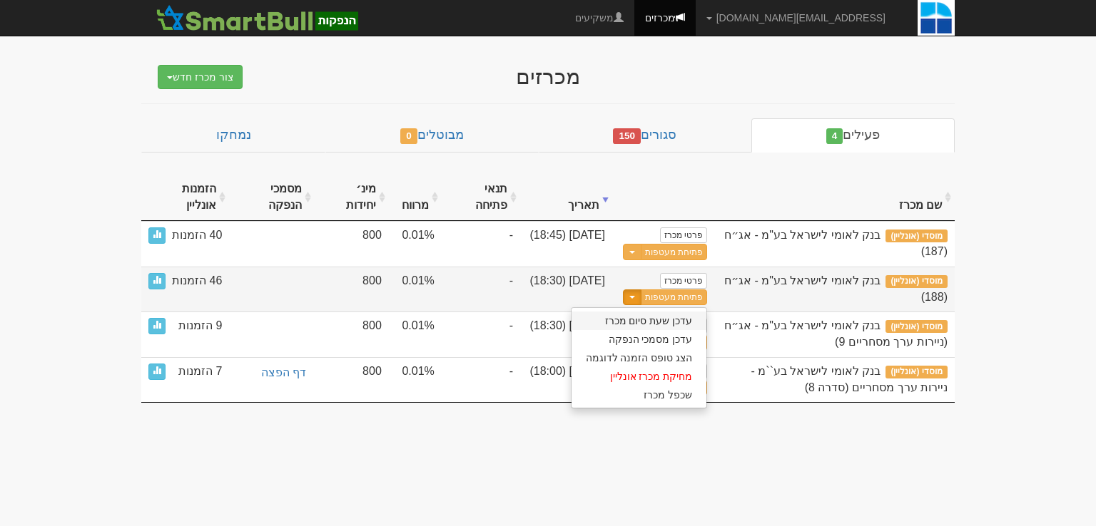
click at [651, 323] on link "עדכן שעת סיום מכרז" at bounding box center [639, 321] width 136 height 19
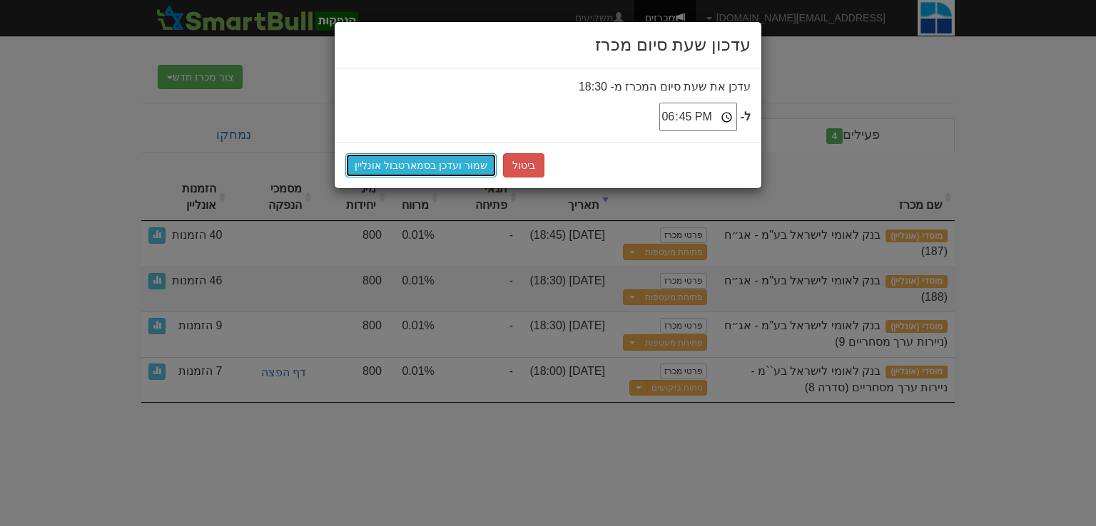
click at [442, 161] on button "שמור ועדכן בסמארטבול אונליין" at bounding box center [420, 165] width 151 height 24
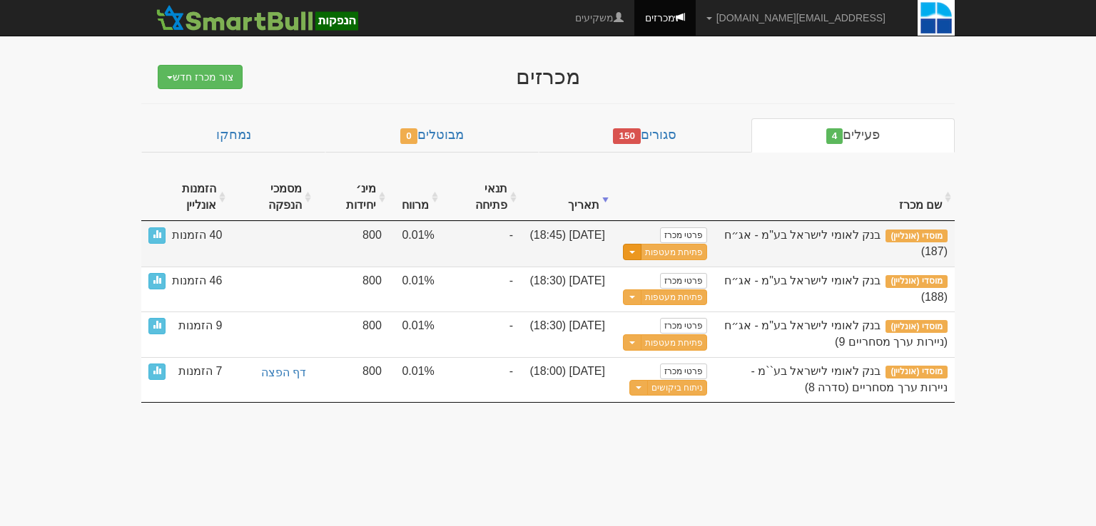
click at [631, 248] on button "Toggle Dropdown" at bounding box center [632, 252] width 19 height 16
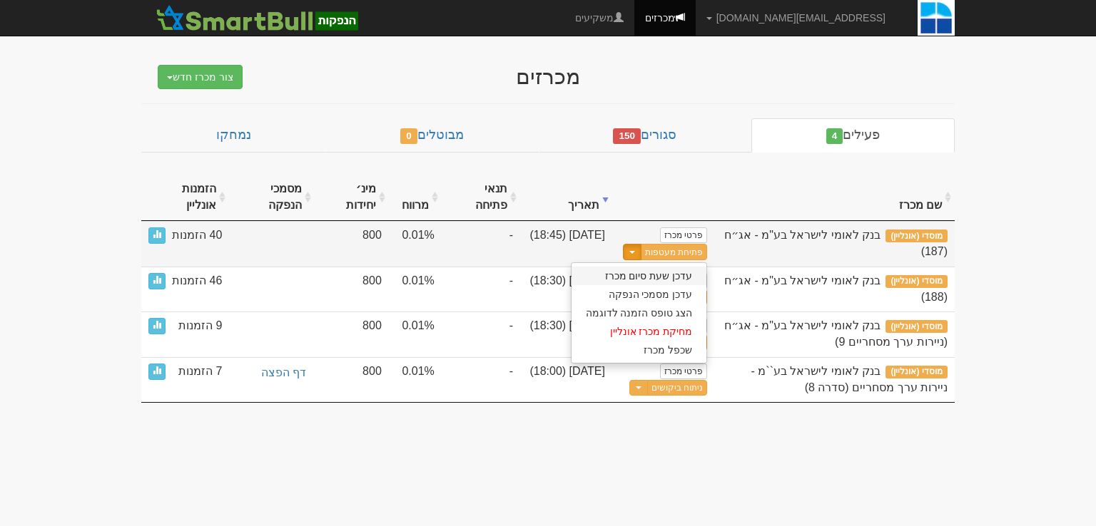
click at [651, 277] on link "עדכן שעת סיום מכרז" at bounding box center [639, 276] width 136 height 19
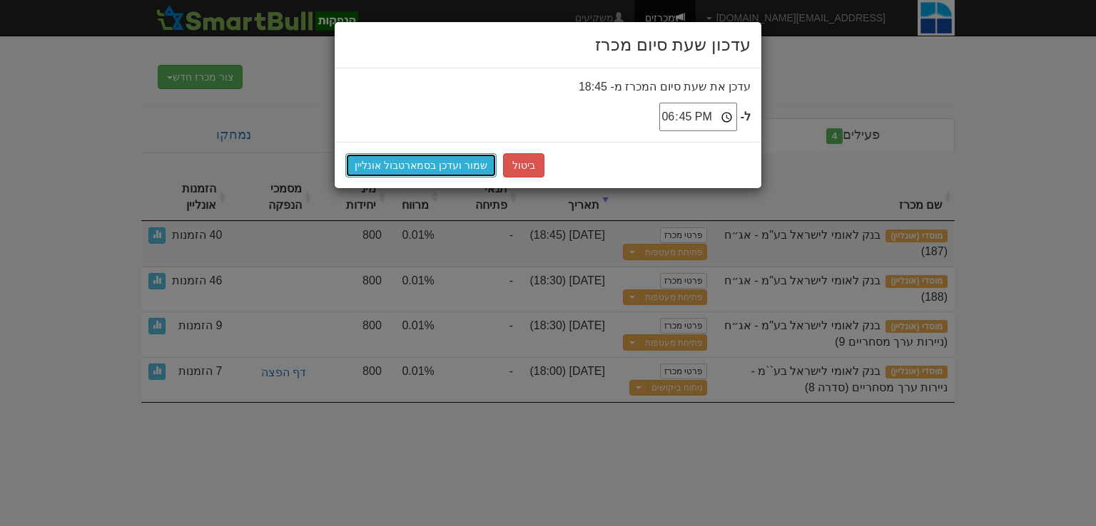
click at [399, 157] on button "שמור ועדכן בסמארטבול אונליין" at bounding box center [420, 165] width 151 height 24
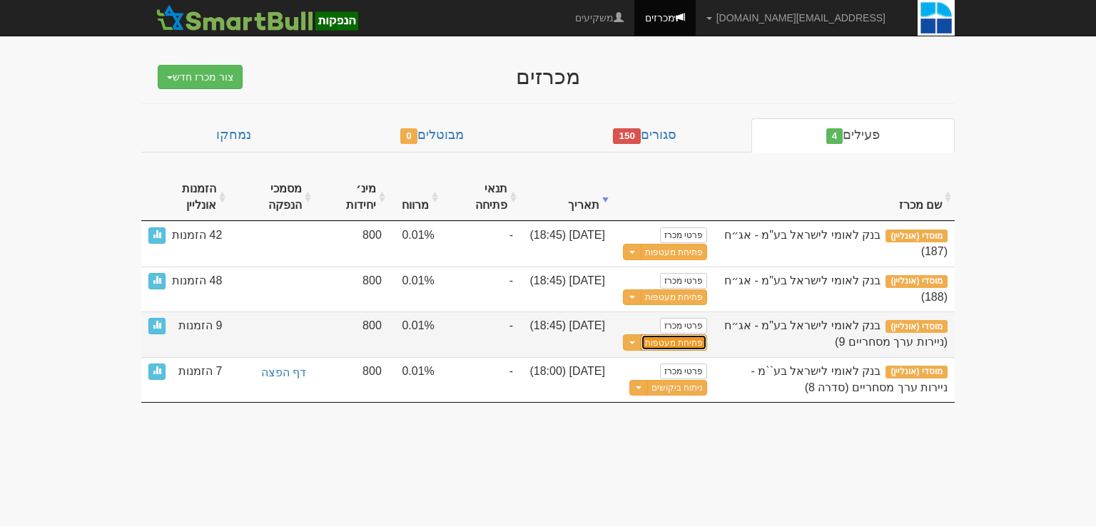
click at [686, 342] on button "פתיחת מעטפות" at bounding box center [674, 343] width 66 height 16
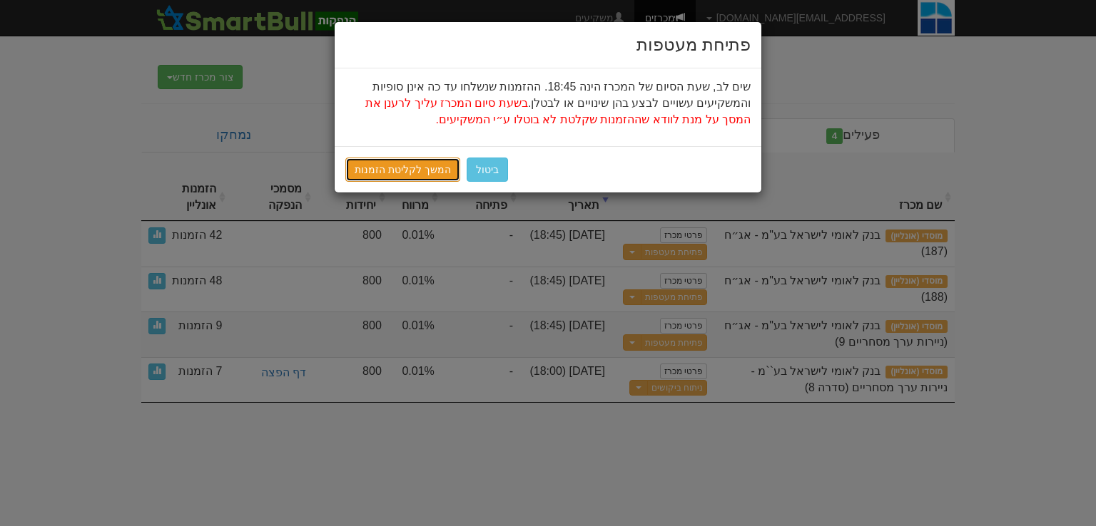
click at [400, 172] on link "המשך לקליטת הזמנות" at bounding box center [402, 170] width 115 height 24
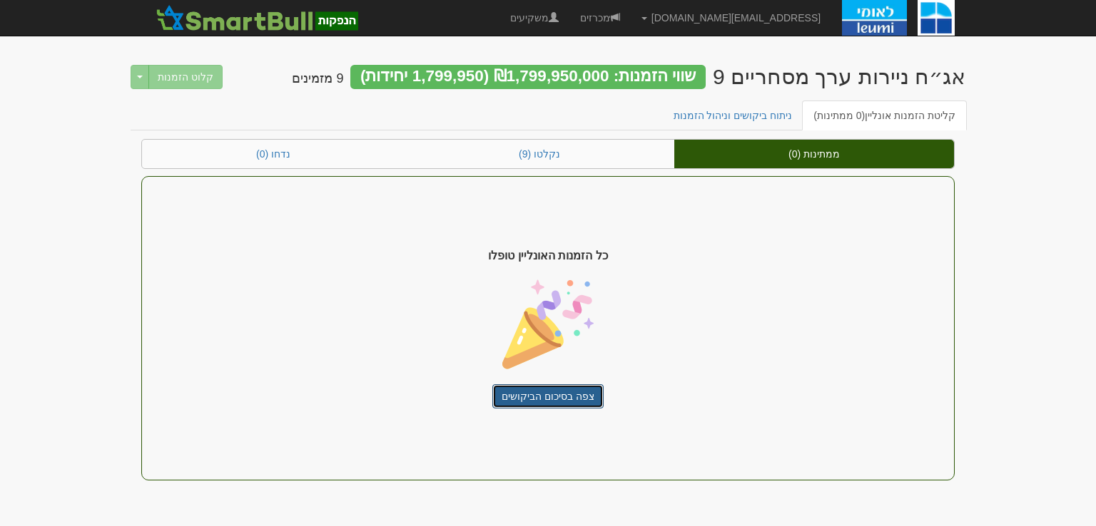
click at [574, 395] on link "צפה בסיכום הביקושים" at bounding box center [547, 397] width 111 height 24
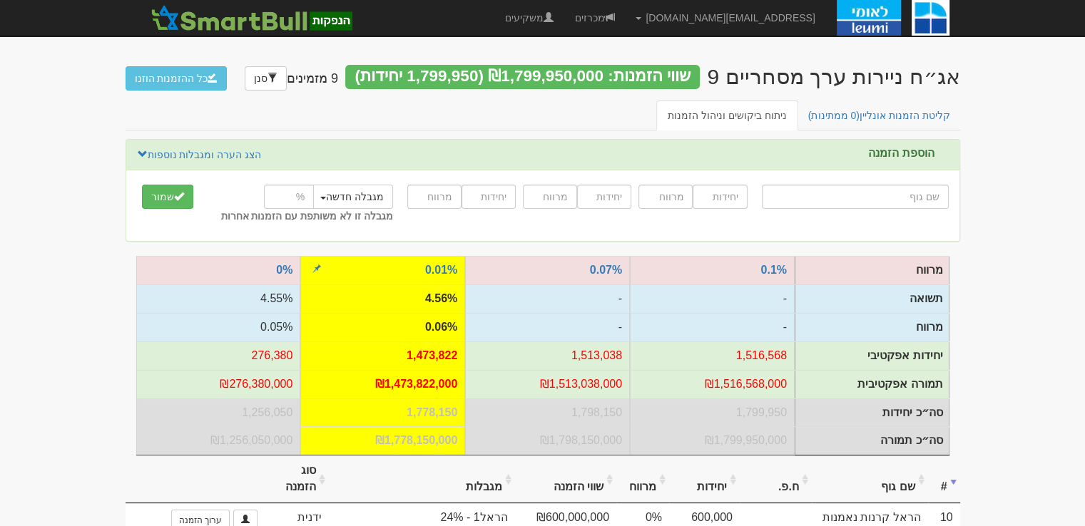
click at [548, 389] on td "₪1,513,038,000" at bounding box center [547, 384] width 165 height 29
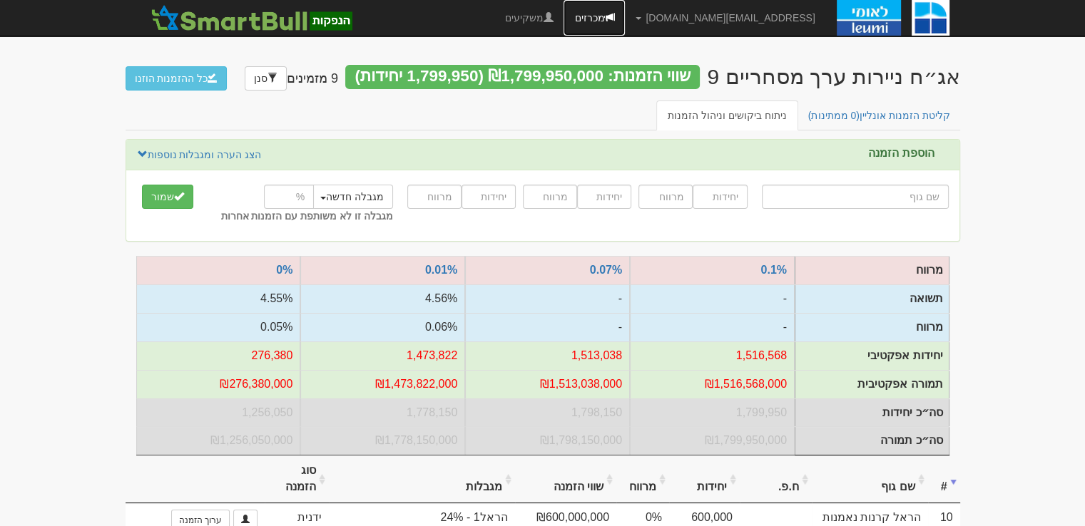
click at [614, 12] on span at bounding box center [609, 17] width 10 height 10
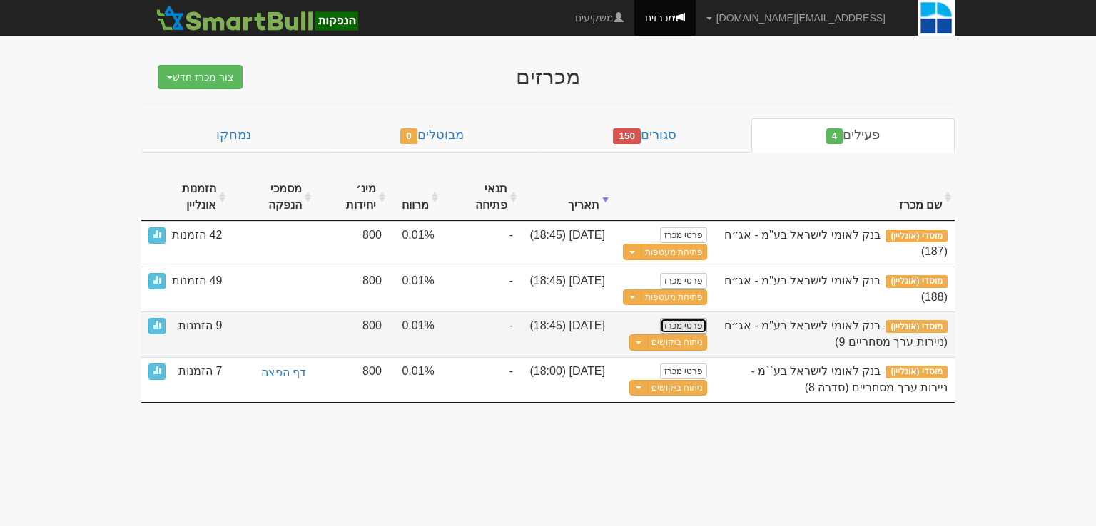
click at [691, 324] on link "פרטי מכרז" at bounding box center [683, 326] width 47 height 16
click at [679, 340] on link "ניתוח ביקושים" at bounding box center [677, 343] width 60 height 16
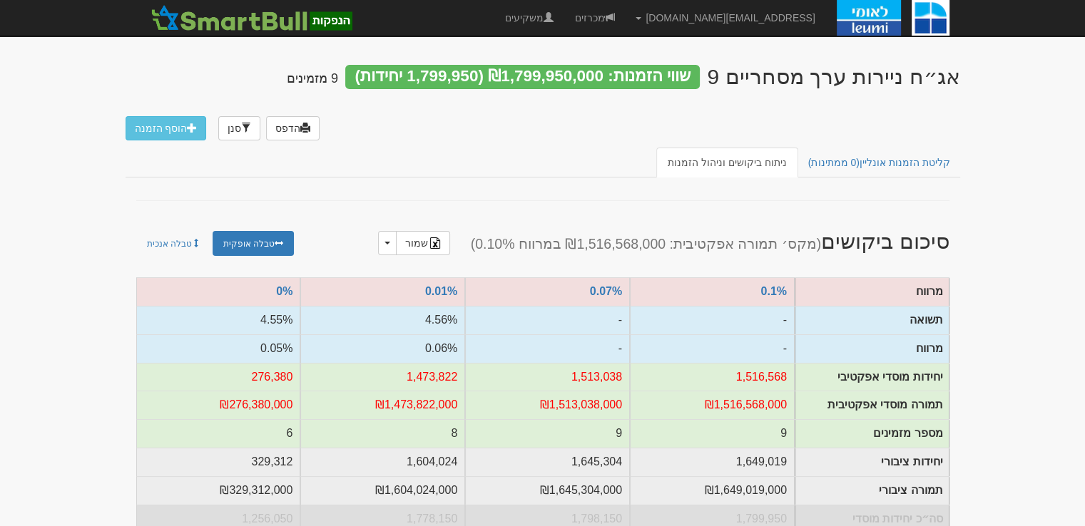
click at [878, 163] on link "קליטת הזמנות אונליין (0 ממתינות)" at bounding box center [879, 163] width 165 height 30
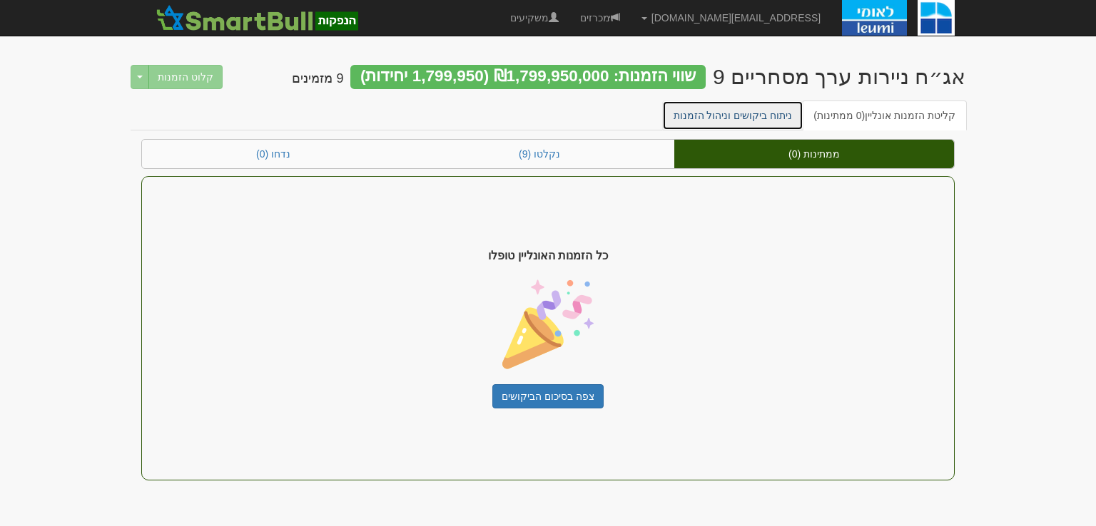
click at [767, 119] on link "ניתוח ביקושים וניהול הזמנות" at bounding box center [733, 116] width 142 height 30
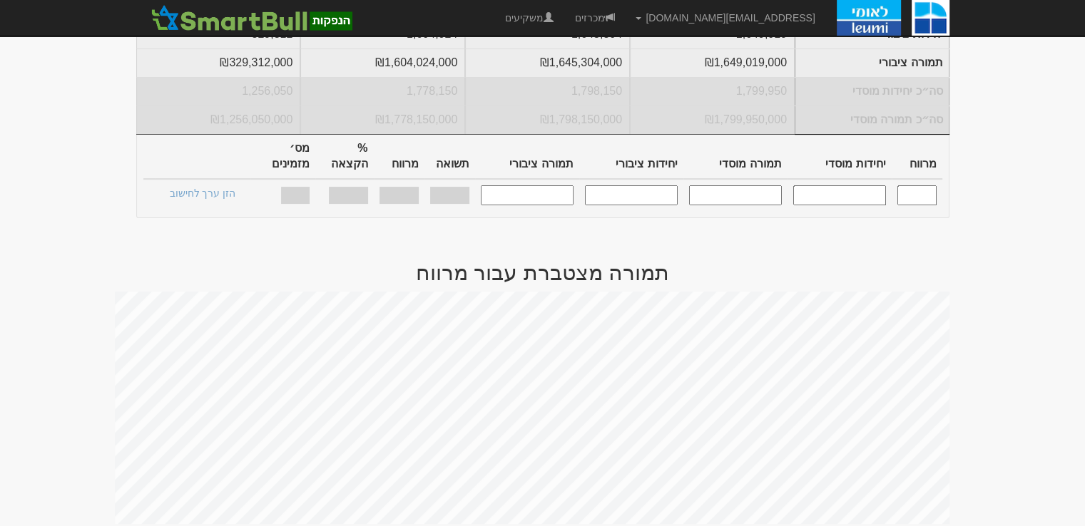
scroll to position [785, 0]
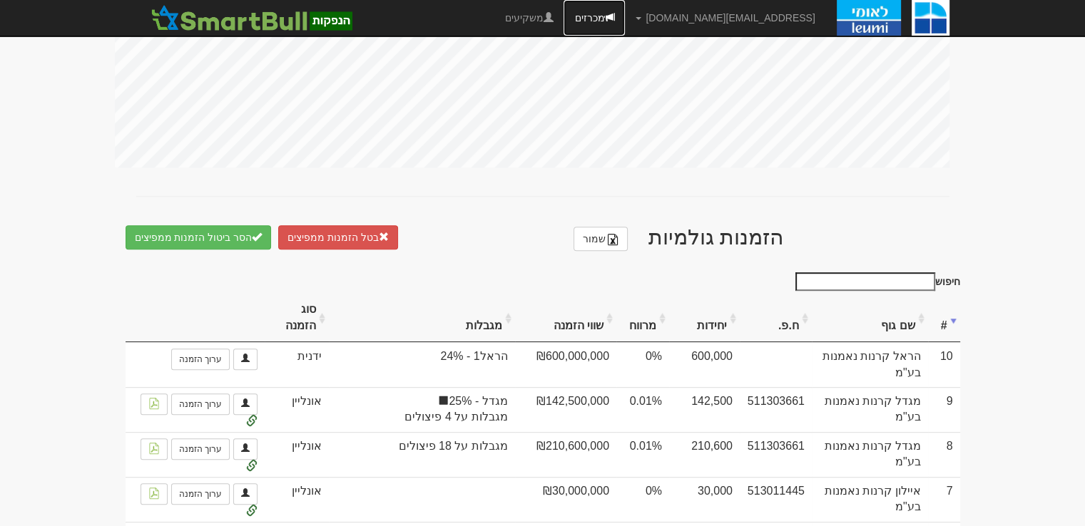
click at [625, 19] on link "מכרזים" at bounding box center [594, 18] width 61 height 36
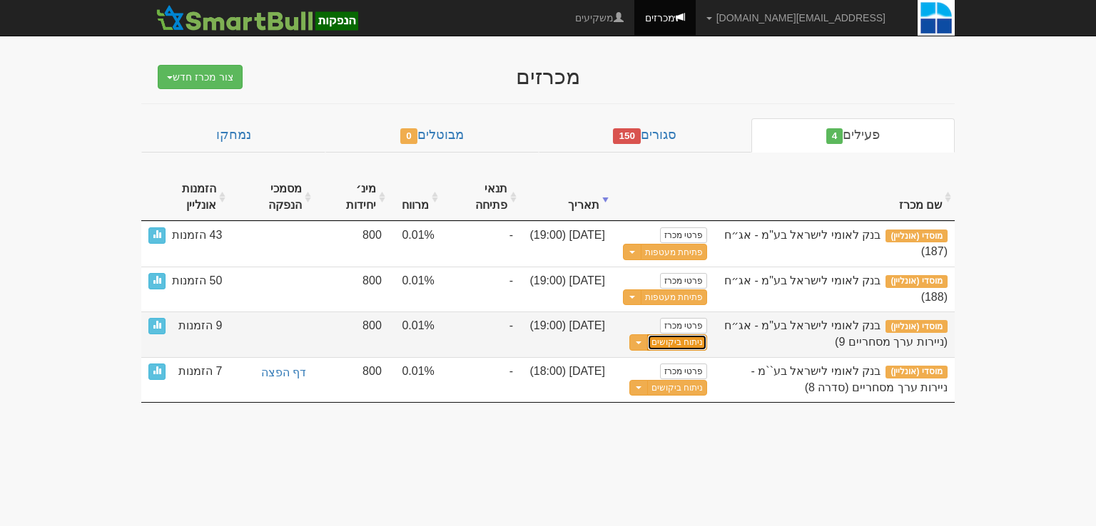
click at [683, 339] on link "ניתוח ביקושים" at bounding box center [677, 343] width 60 height 16
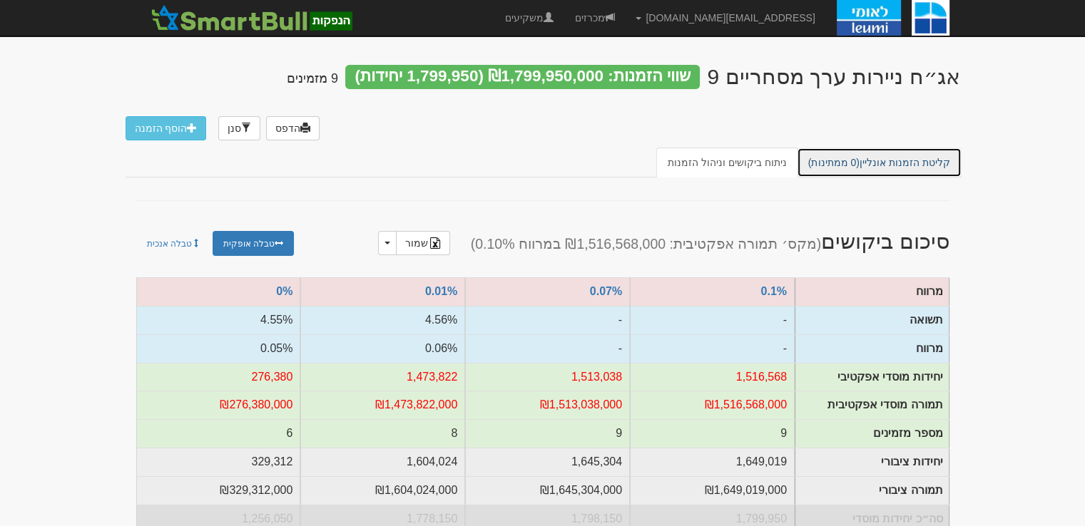
click at [861, 152] on link "קליטת הזמנות אונליין (0 ממתינות)" at bounding box center [879, 163] width 165 height 30
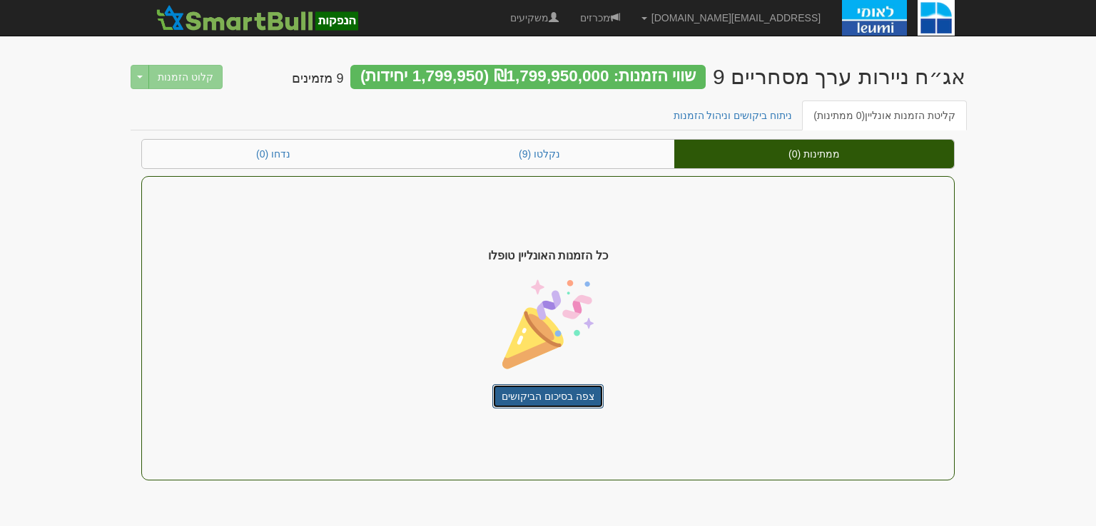
click at [565, 394] on link "צפה בסיכום הביקושים" at bounding box center [547, 397] width 111 height 24
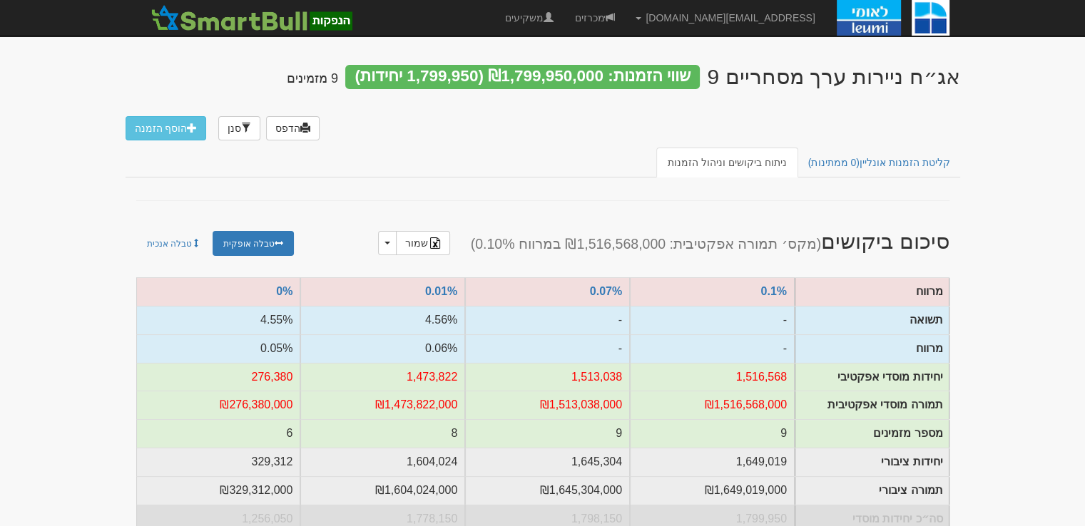
click at [551, 139] on div "אג״ח ניירות ערך מסחריים 9 שווי הזמנות: ₪1,799,950,000 (1,799,950 יחידות) 9 מזמי…" at bounding box center [543, 99] width 835 height 97
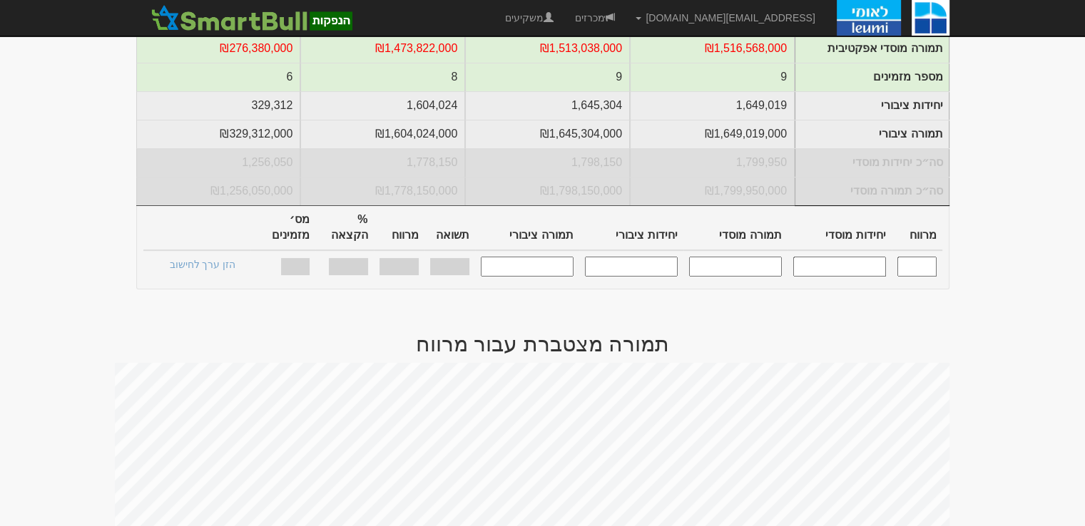
scroll to position [143, 0]
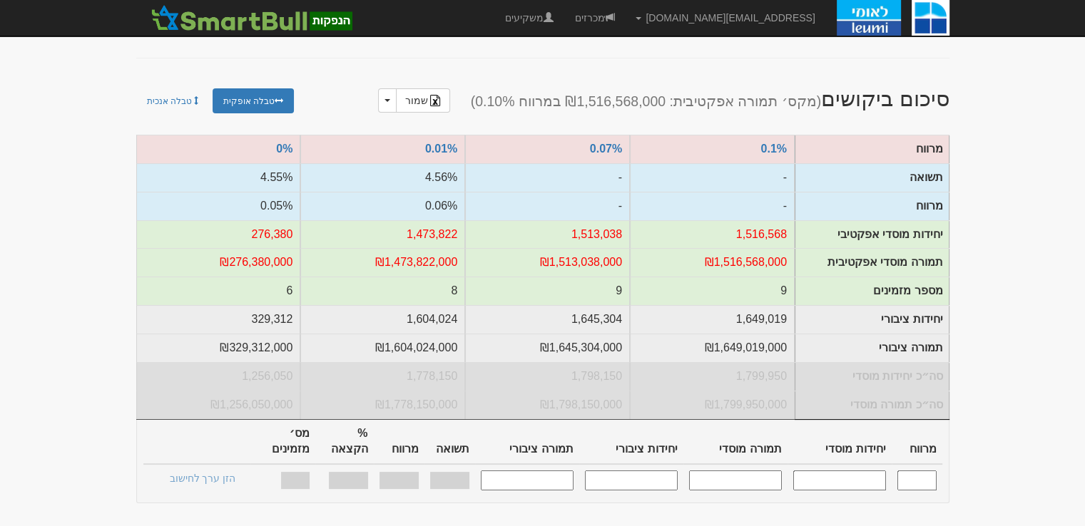
click at [914, 471] on input "text" at bounding box center [916, 480] width 39 height 19
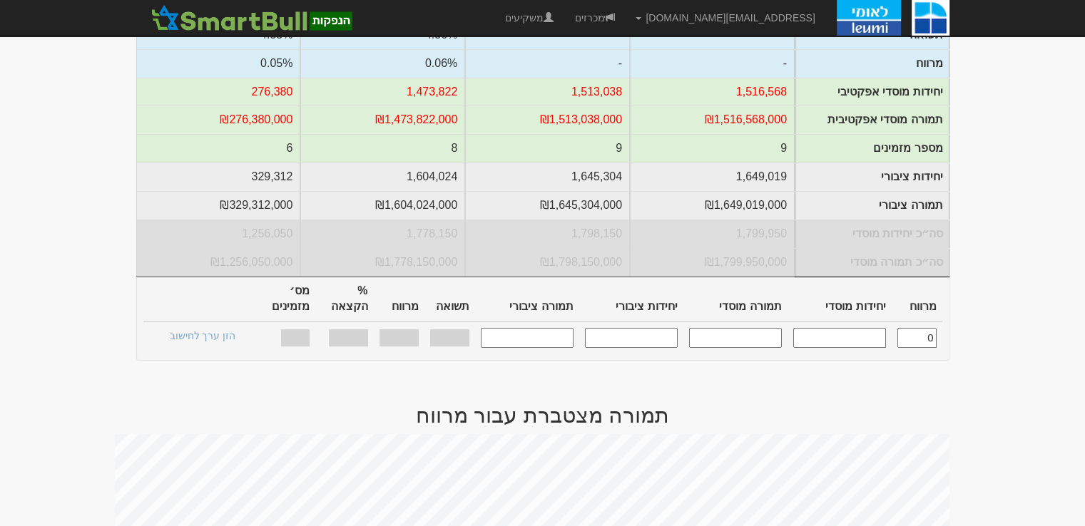
scroll to position [71, 0]
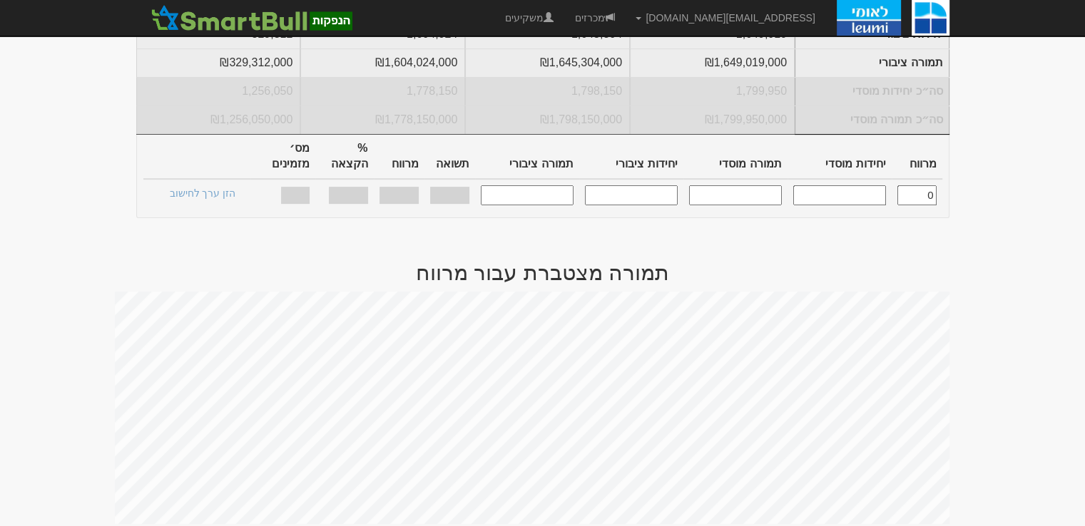
scroll to position [357, 0]
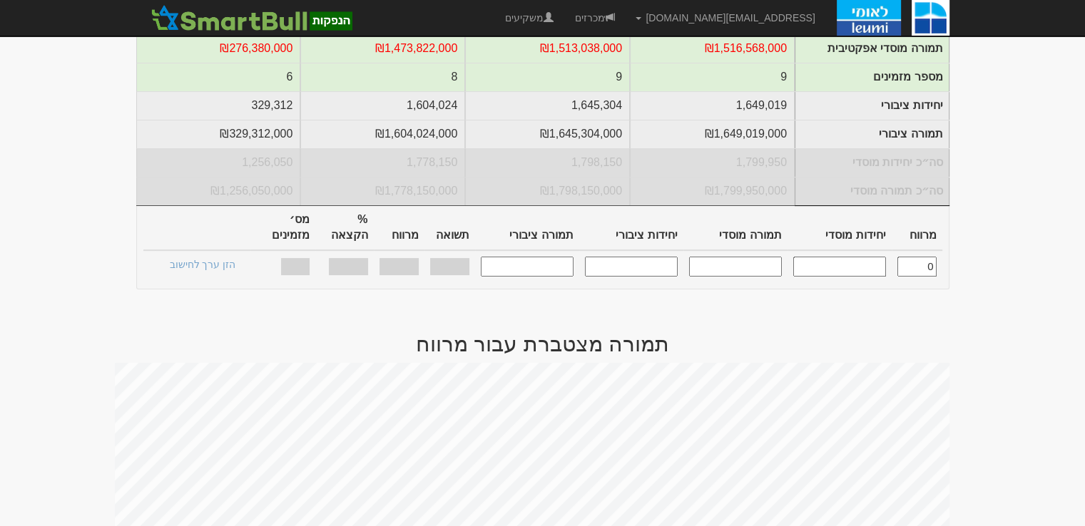
click at [927, 257] on input "0" at bounding box center [916, 266] width 39 height 19
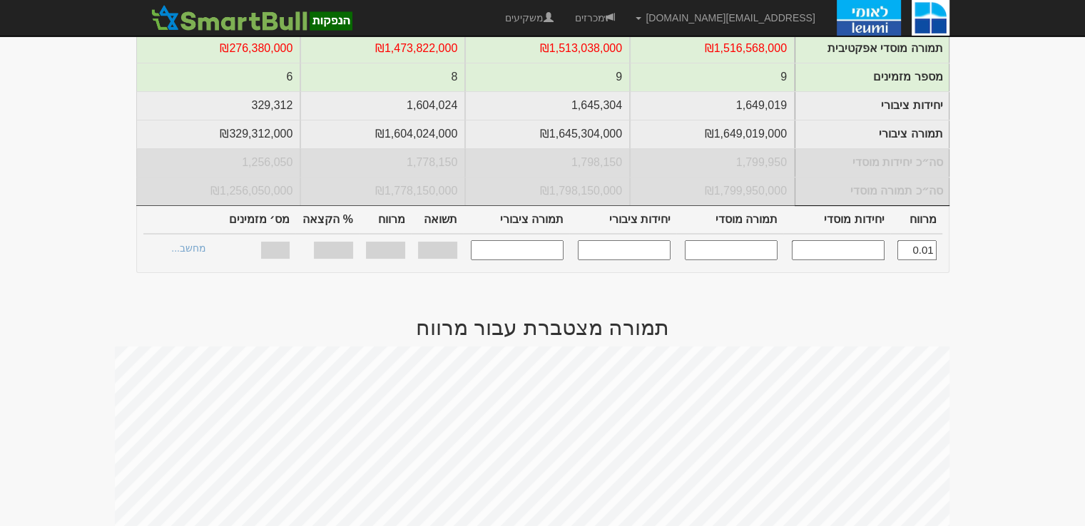
type input "0.010"
type input "1,473,822"
type input "1,473,822,000"
type input "1,604,024"
type input "1,604,024,000"
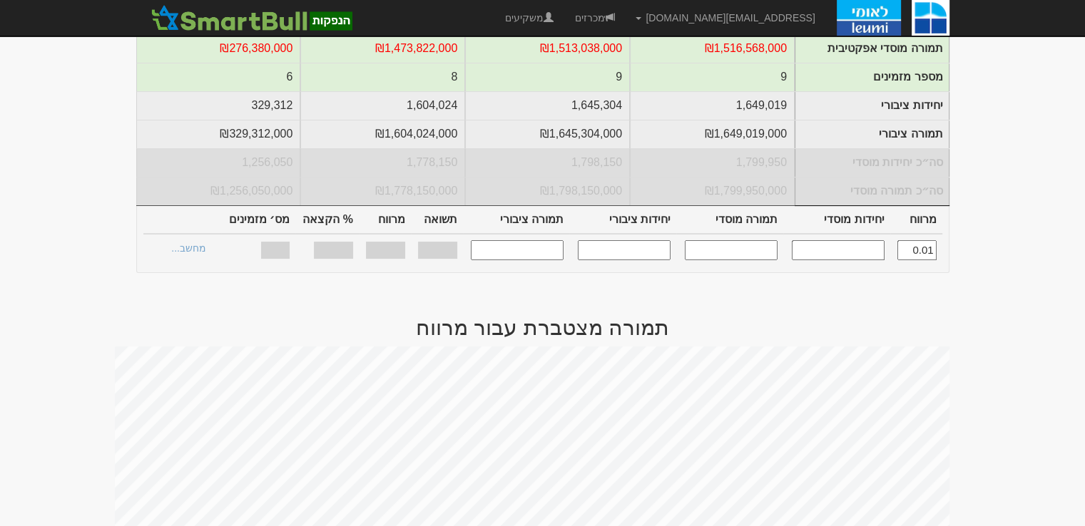
type input "0.060%"
type input "100%"
type input "8"
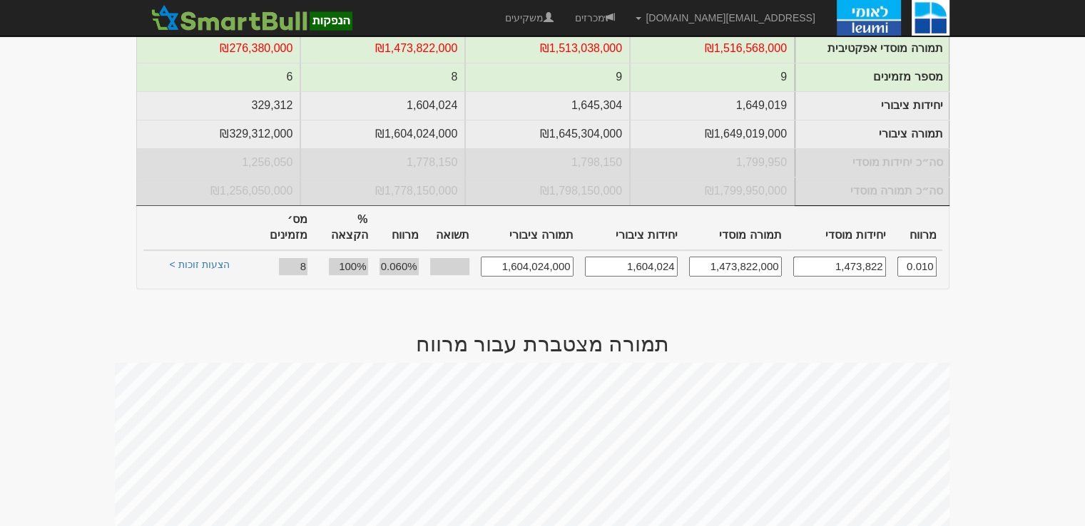
type input "0.010"
click at [186, 250] on td "הצעות זוכות >" at bounding box center [200, 266] width 90 height 32
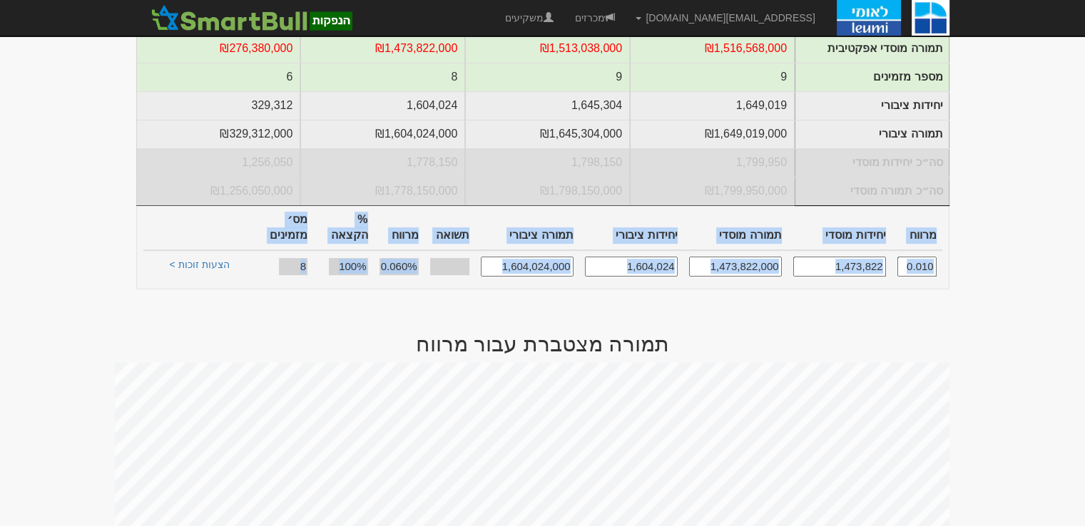
click at [187, 250] on td "הצעות זוכות >" at bounding box center [200, 266] width 90 height 32
click at [188, 257] on link "הצעות זוכות >" at bounding box center [200, 267] width 78 height 20
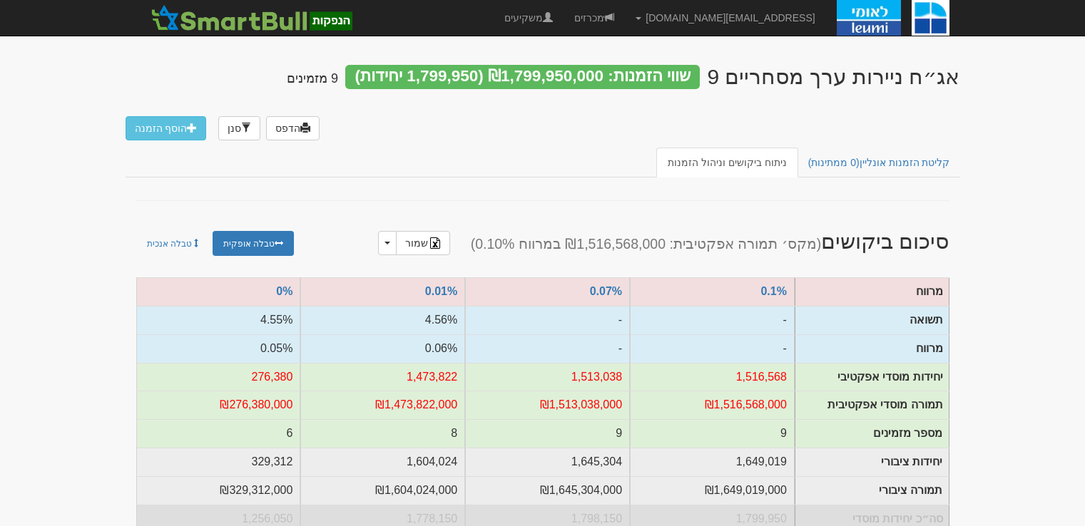
scroll to position [357, 0]
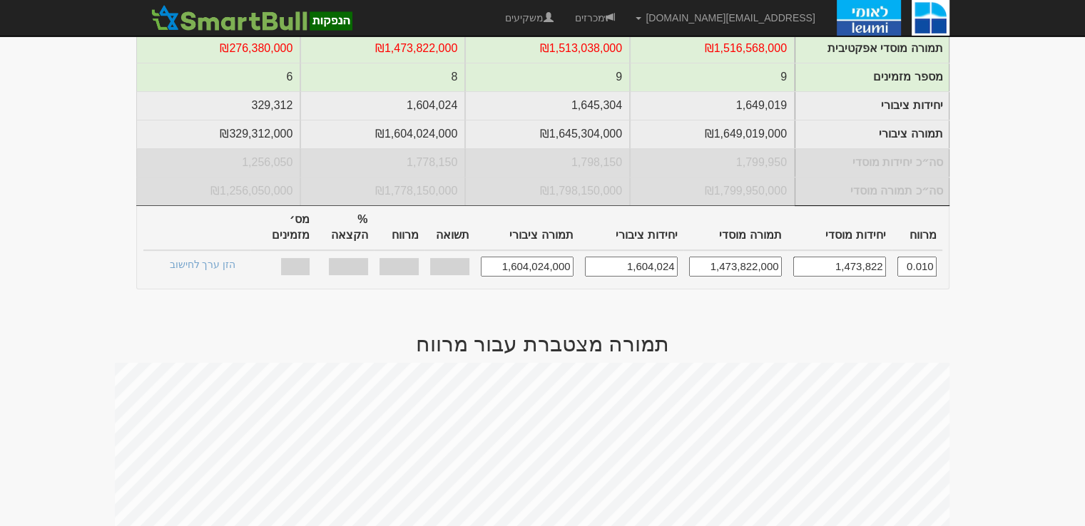
click at [1014, 259] on body "[EMAIL_ADDRESS][DOMAIN_NAME] הגדרות חשבונות הנפקה תבניות הודעות קיבול X" at bounding box center [542, 514] width 1085 height 1743
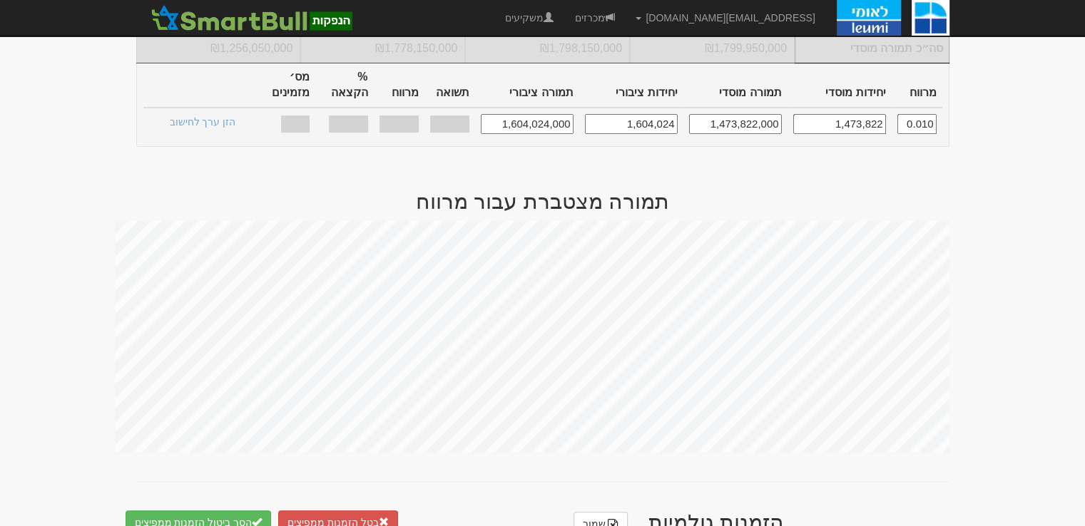
scroll to position [856, 0]
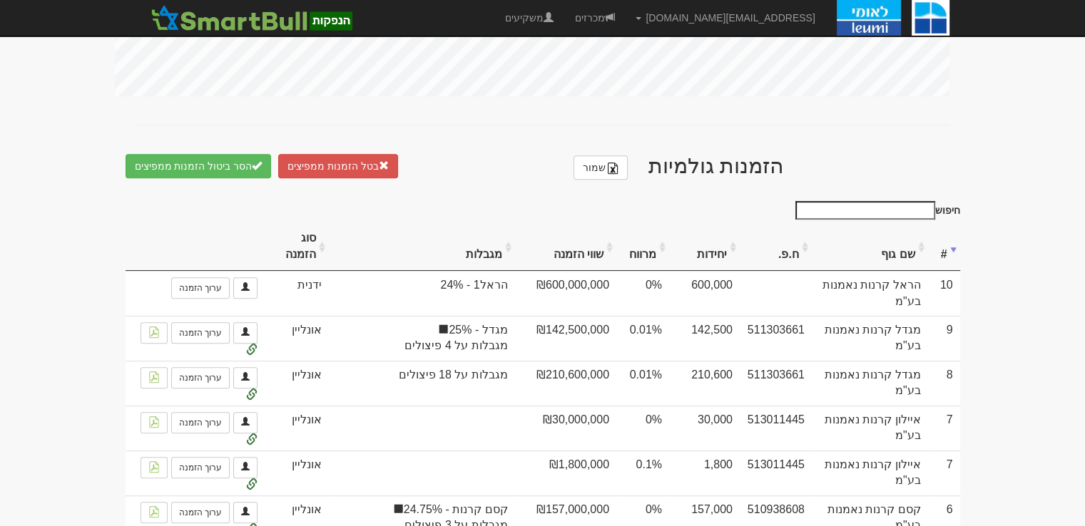
click at [653, 252] on th "מרווח" at bounding box center [642, 247] width 53 height 48
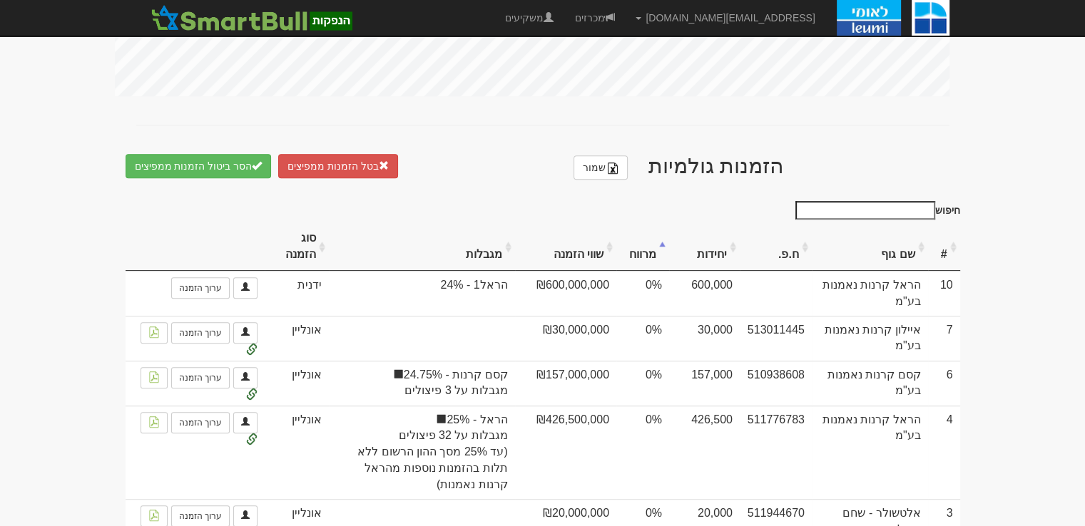
click at [653, 252] on th "מרווח" at bounding box center [642, 247] width 53 height 48
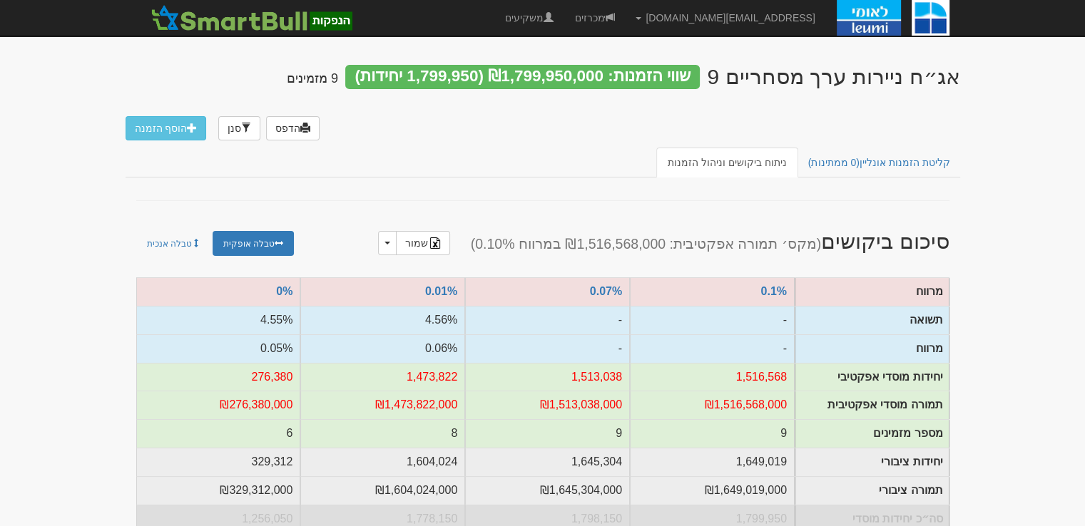
scroll to position [357, 0]
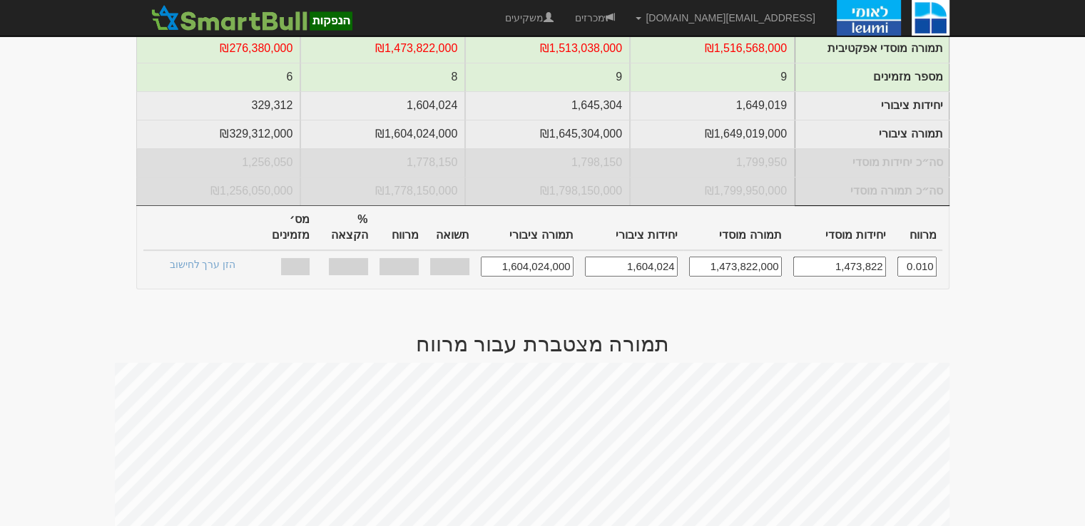
click at [911, 257] on input "0.010" at bounding box center [916, 266] width 39 height 19
click at [845, 263] on input "1,473,822" at bounding box center [839, 266] width 93 height 19
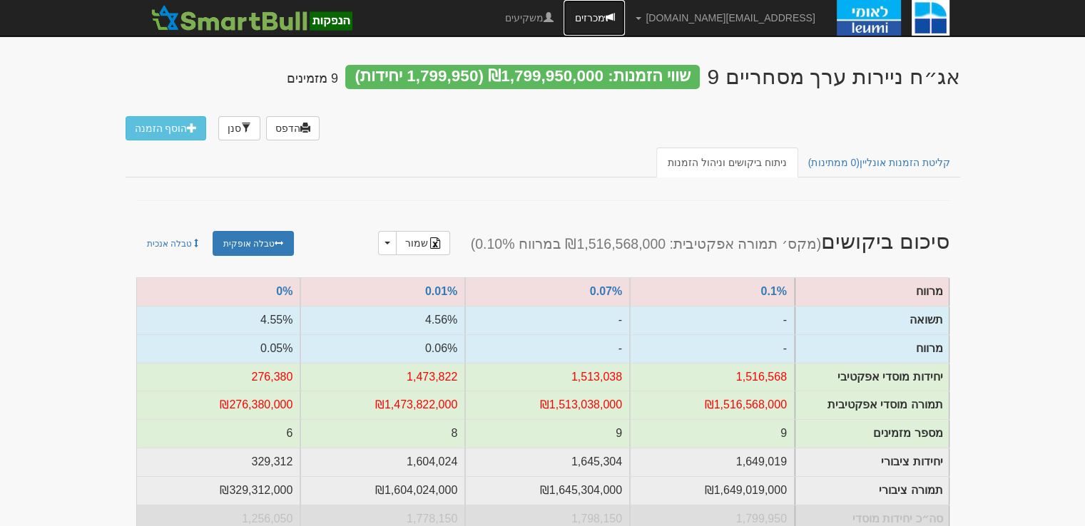
click at [625, 27] on link "מכרזים" at bounding box center [594, 18] width 61 height 36
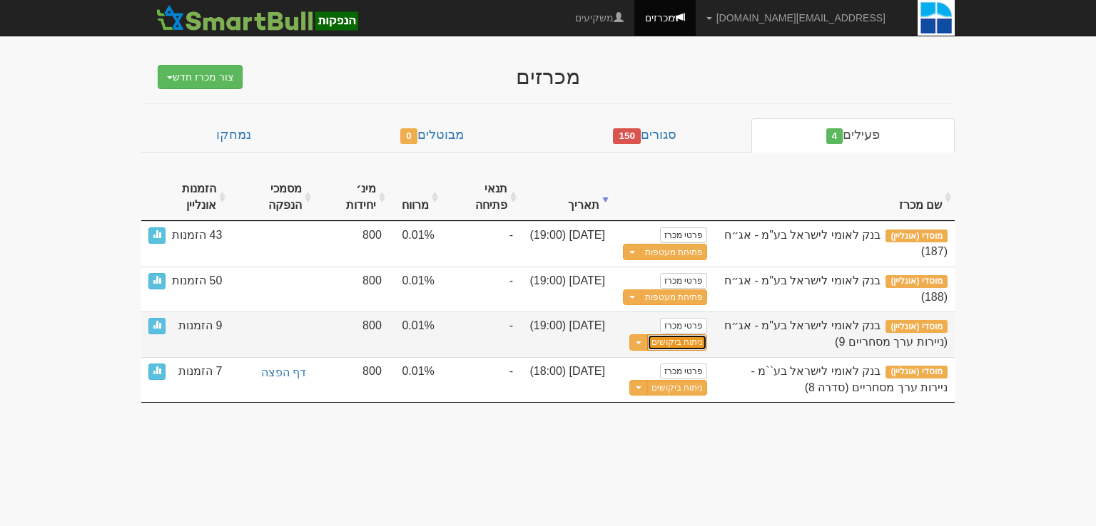
click at [693, 343] on link "ניתוח ביקושים" at bounding box center [677, 343] width 60 height 16
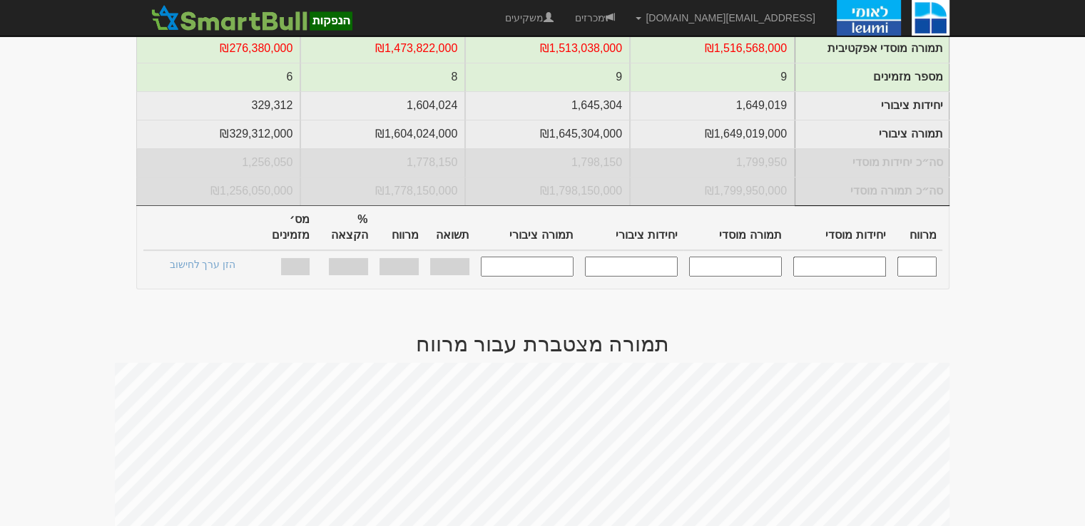
scroll to position [143, 0]
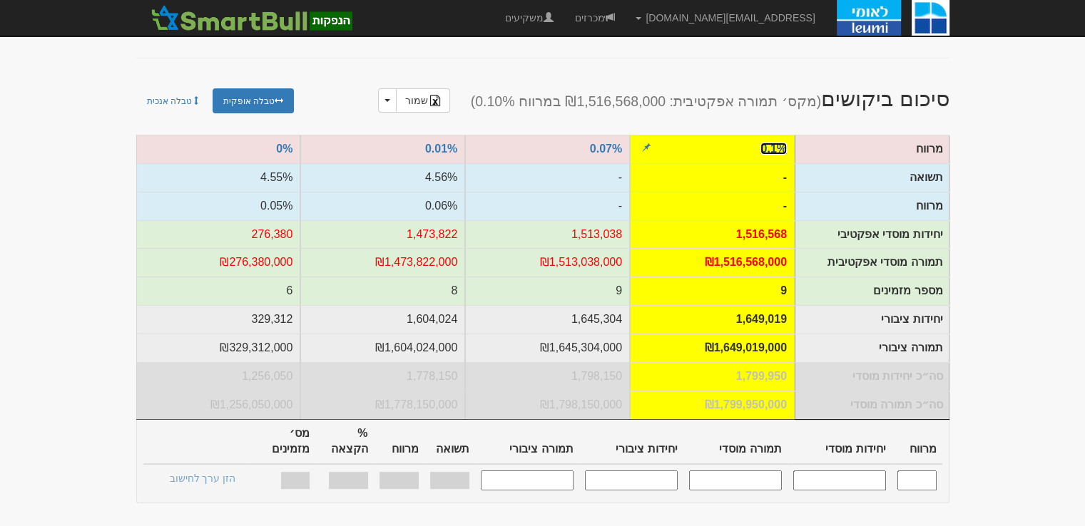
click at [770, 152] on link "0.1%" at bounding box center [773, 149] width 26 height 12
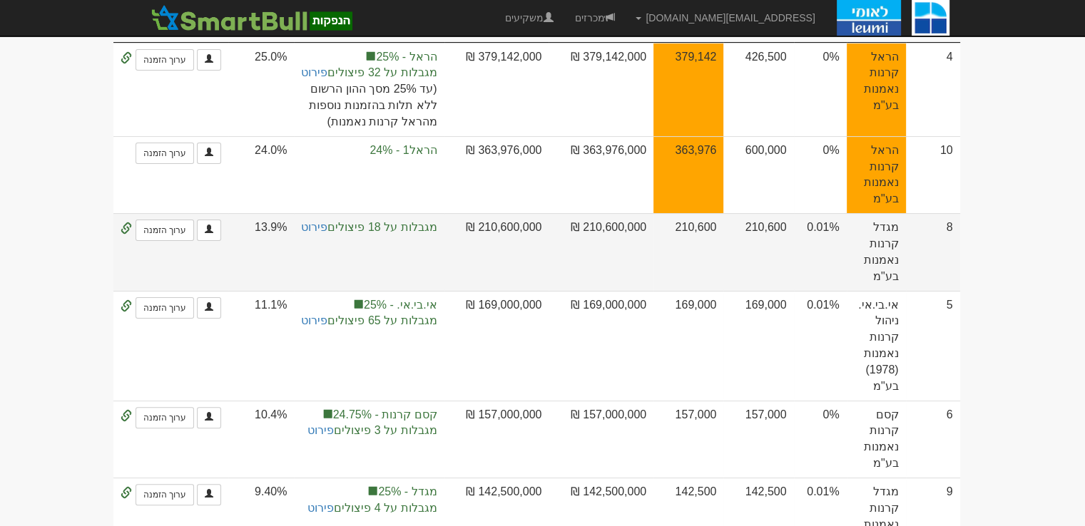
scroll to position [71, 0]
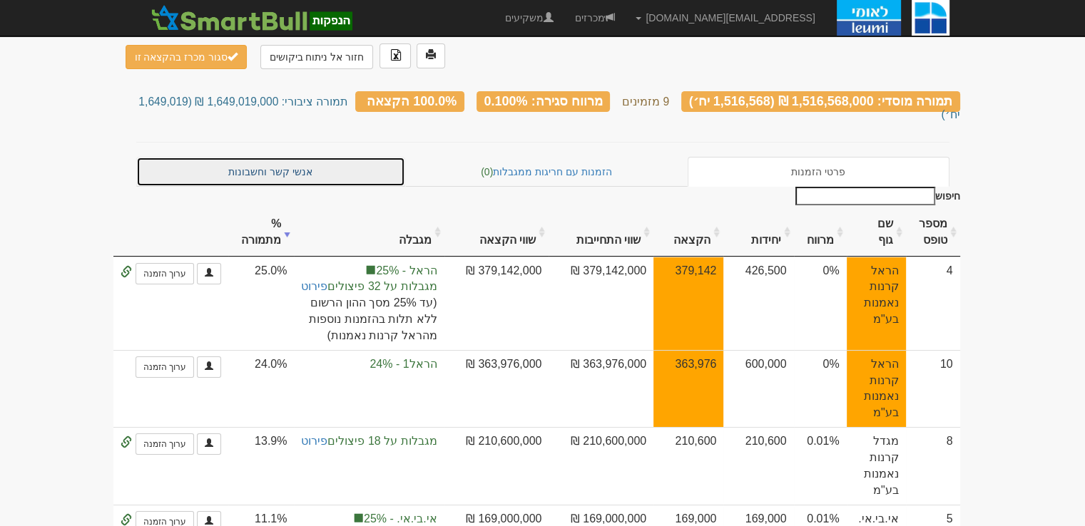
click at [277, 157] on link "אנשי קשר וחשבונות" at bounding box center [271, 172] width 270 height 30
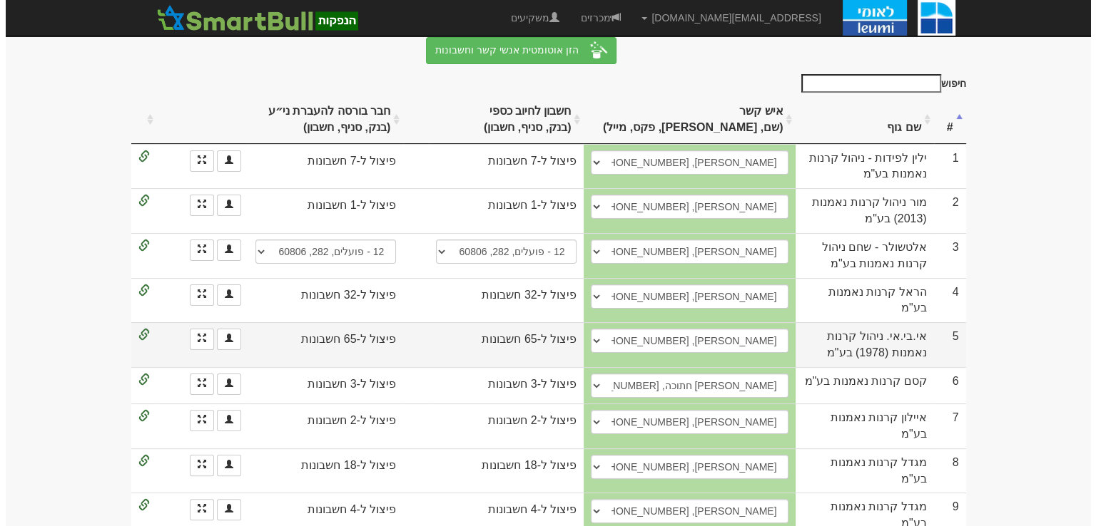
scroll to position [223, 0]
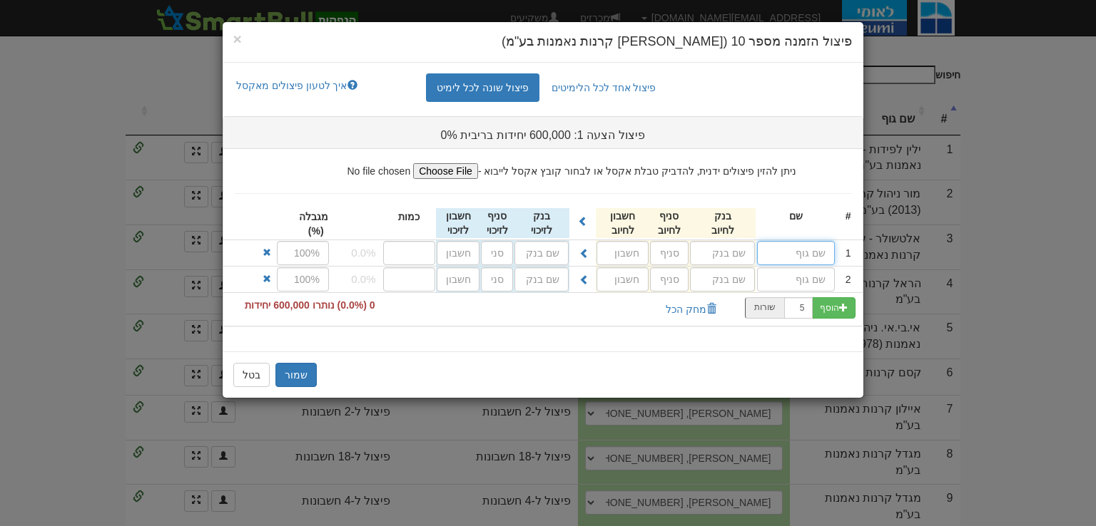
click at [802, 251] on input "text" at bounding box center [796, 253] width 78 height 24
click at [808, 250] on input "v" at bounding box center [796, 253] width 78 height 24
type input "הראל (00) כספית שקלית"
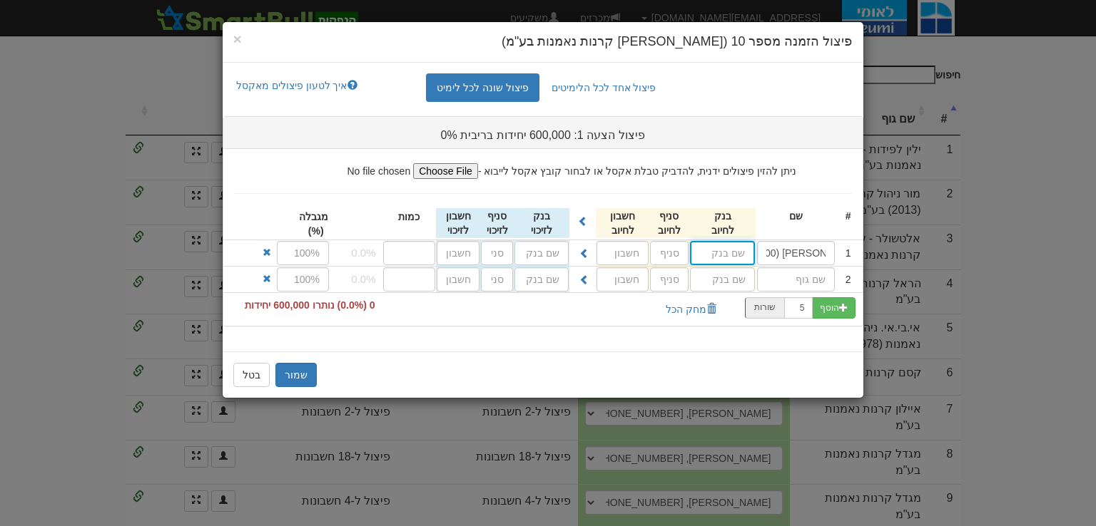
scroll to position [0, 0]
type input "הבינלאומי"
type input "46"
type input "904681"
click at [582, 252] on span at bounding box center [584, 253] width 10 height 10
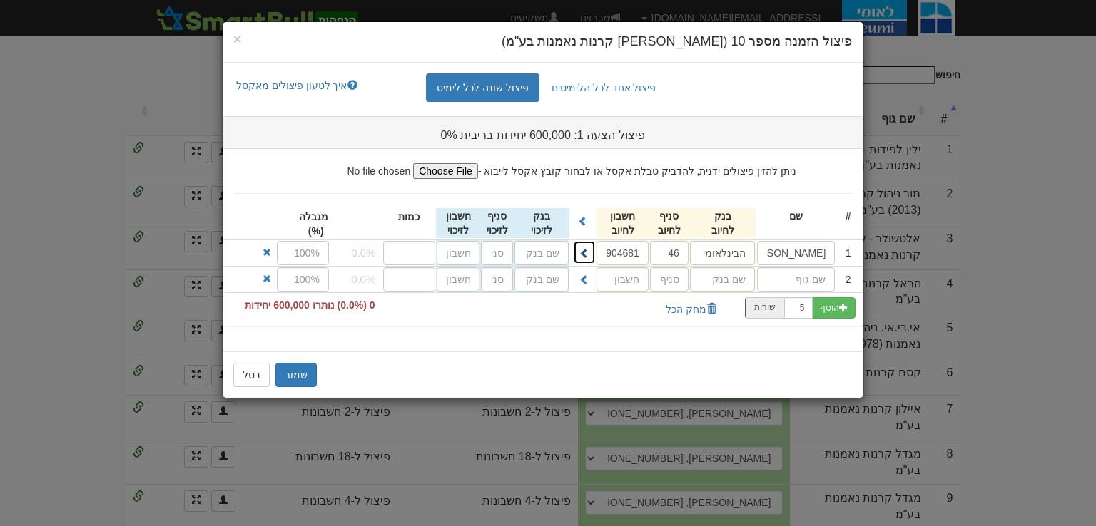
type input "הבינלאומי"
type input "46"
type input "904681"
click at [720, 265] on input "text" at bounding box center [722, 253] width 65 height 24
click at [432, 253] on input "number" at bounding box center [409, 253] width 53 height 24
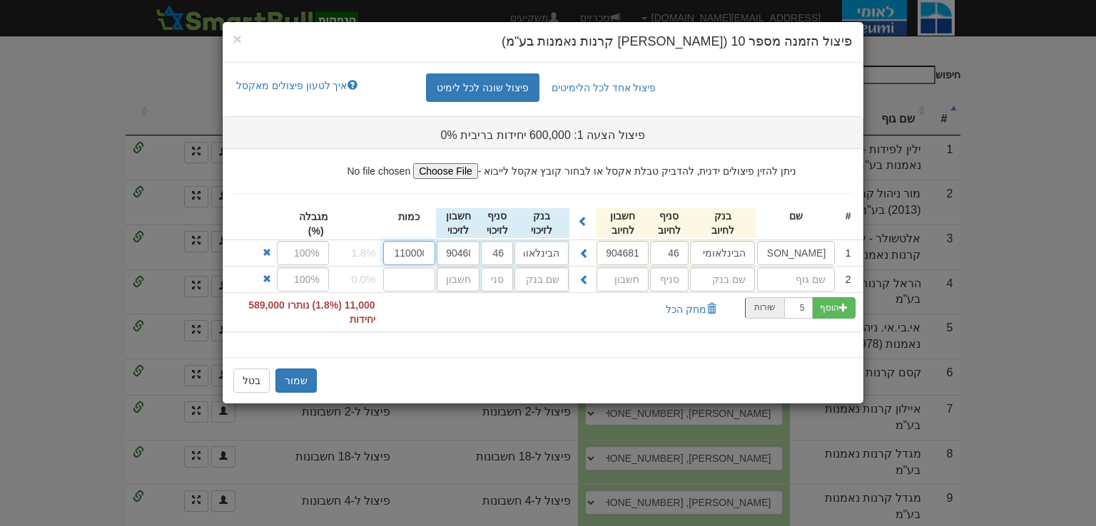
scroll to position [0, 2]
type input "110000"
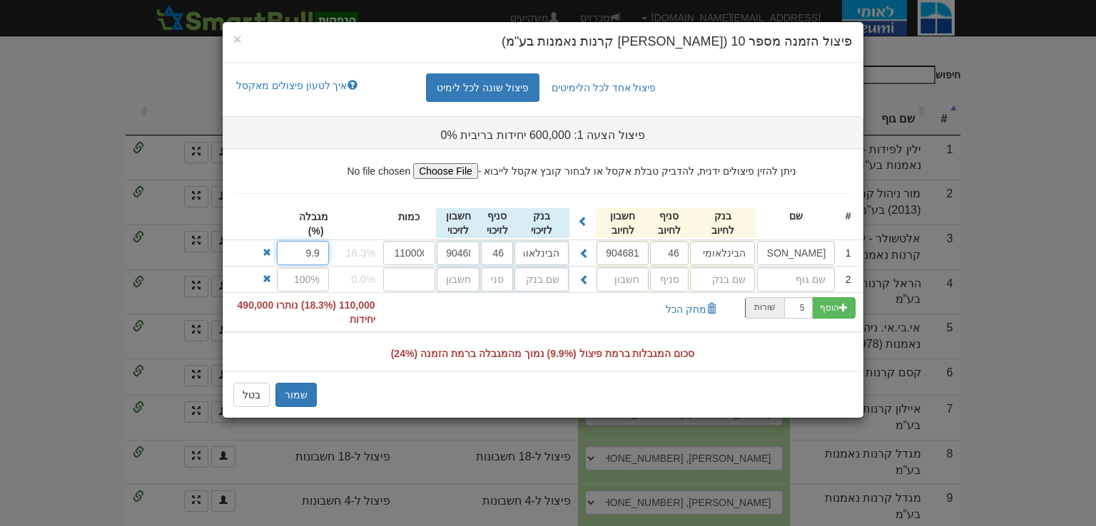
type input "9.9"
click at [735, 265] on input "text" at bounding box center [722, 253] width 65 height 24
type input "הבינלאומי"
click at [668, 283] on input "text" at bounding box center [669, 280] width 39 height 24
type input "46"
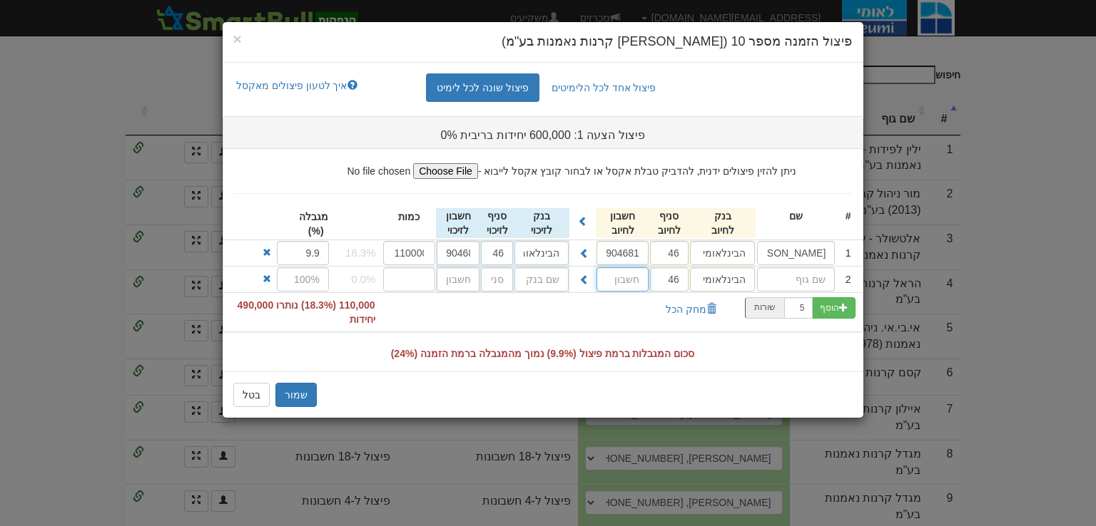
click at [634, 281] on input "text" at bounding box center [622, 280] width 52 height 24
type input "904991"
click at [581, 283] on span at bounding box center [584, 280] width 10 height 10
type input "הבינלאומי"
type input "46"
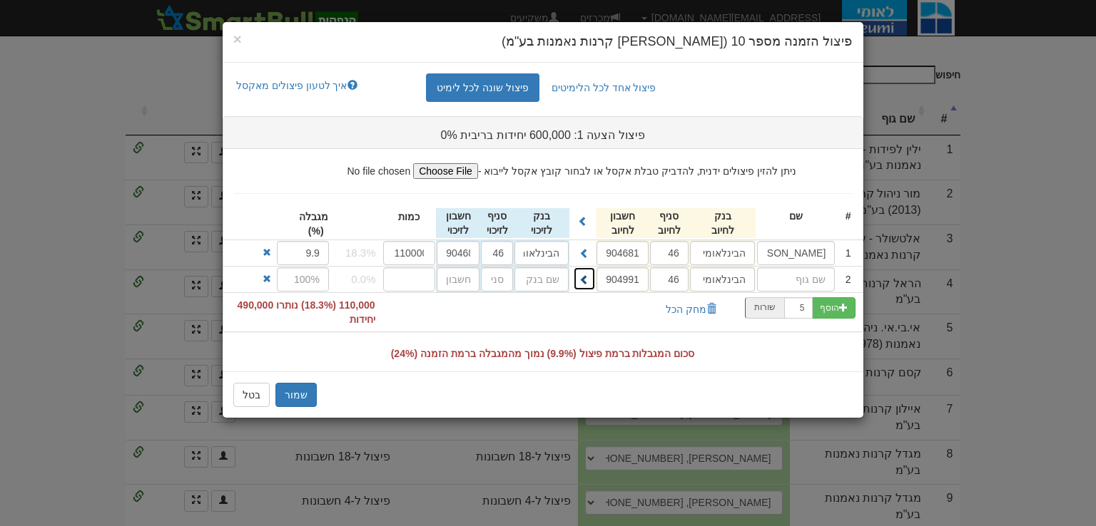
type input "904991"
click at [802, 278] on input "text" at bounding box center [796, 280] width 78 height 24
click at [828, 263] on input "הראל (00) כספית שקלית" at bounding box center [796, 253] width 78 height 24
click at [826, 260] on input "הראל (00) כספית שקלית" at bounding box center [796, 253] width 78 height 24
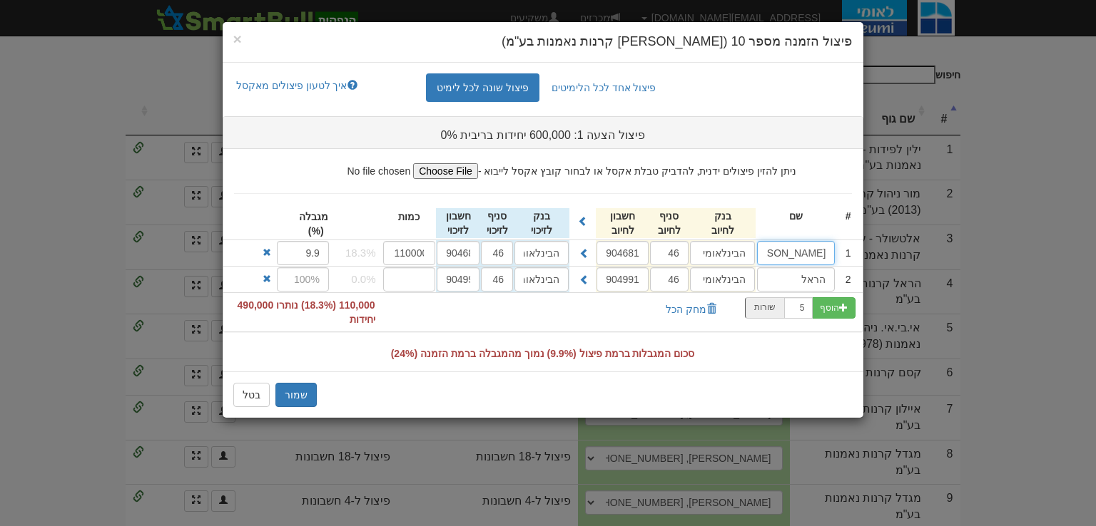
click at [825, 260] on input "הראל (00) כספית שקלית" at bounding box center [796, 253] width 78 height 24
click at [817, 279] on input "הראל" at bounding box center [796, 280] width 78 height 24
click at [817, 278] on input "הראל" at bounding box center [796, 280] width 78 height 24
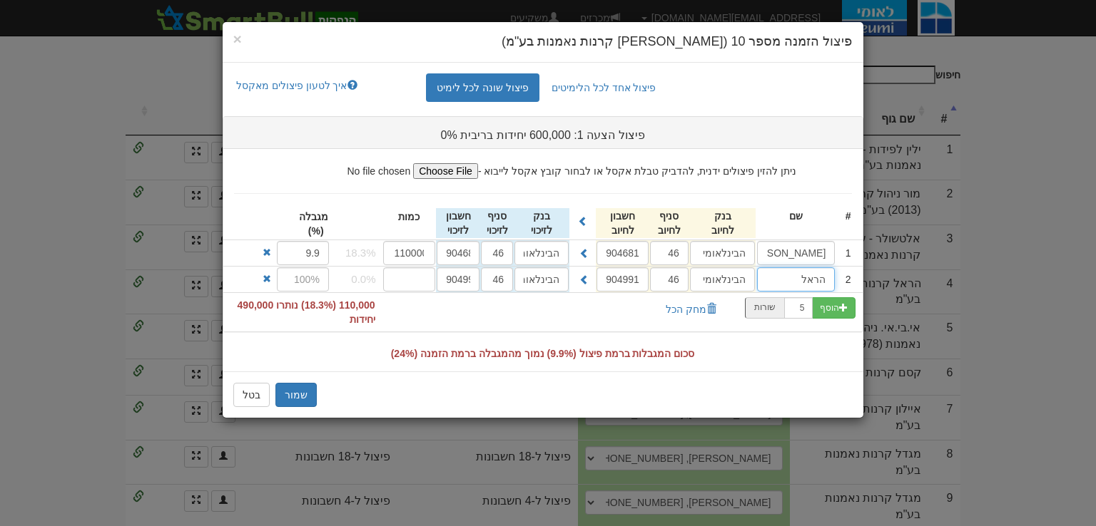
paste input "(00) כספית שקלית"
drag, startPoint x: 778, startPoint y: 278, endPoint x: 705, endPoint y: 283, distance: 73.6
click at [705, 283] on div "2 הראל (00) כספית שקלית הבינלאומי הב 46 904991 הבינלאומי 46 904991 0.0%" at bounding box center [542, 280] width 639 height 26
click at [796, 275] on input "הראל (00) כספית שקלית" at bounding box center [796, 280] width 78 height 24
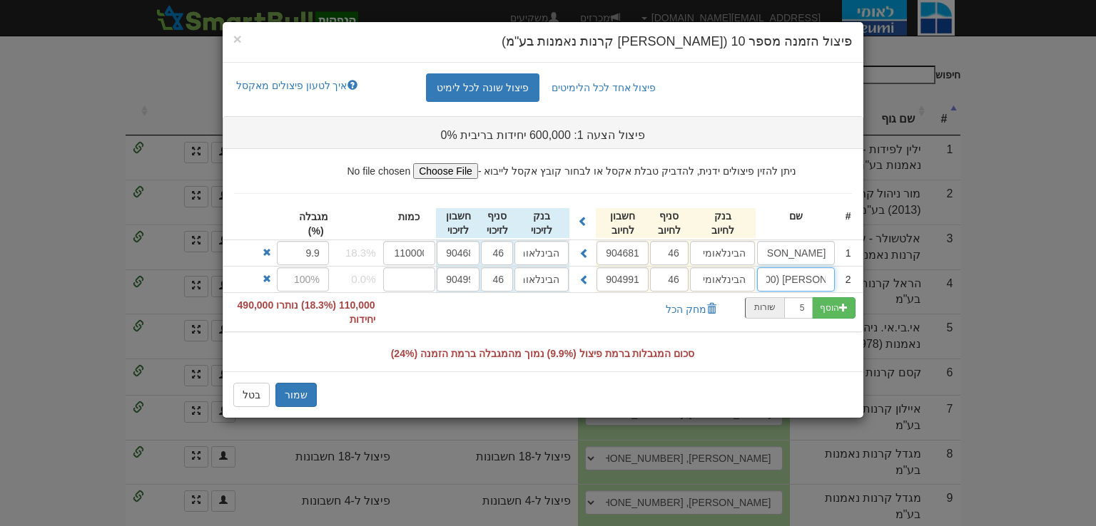
drag, startPoint x: 765, startPoint y: 278, endPoint x: 790, endPoint y: 278, distance: 25.7
click at [790, 278] on input "הראל (00) כספית שקלית" at bounding box center [796, 280] width 78 height 24
click at [805, 271] on input "הראל (00) כספית מגמת ריבית" at bounding box center [796, 280] width 78 height 24
type input "הראל (00) כספית מגמת ריבית"
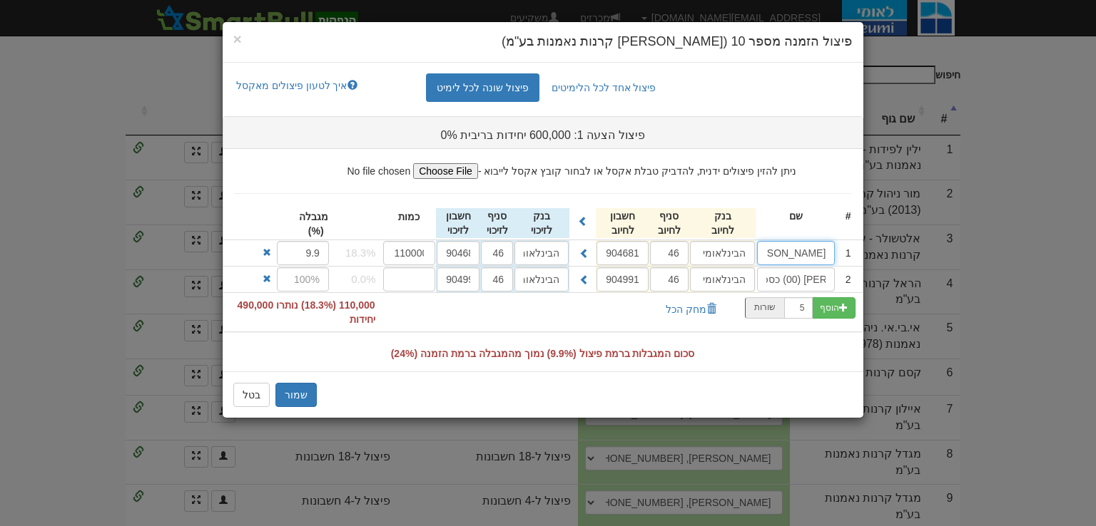
click at [816, 248] on input "הראל (00) כספית שקלית" at bounding box center [796, 253] width 78 height 24
click at [816, 276] on input "הראל (00) כספית מגמת ריבית" at bounding box center [796, 280] width 78 height 24
click at [816, 275] on input "הראל (00) כספית מגמת ריבית" at bounding box center [796, 280] width 78 height 24
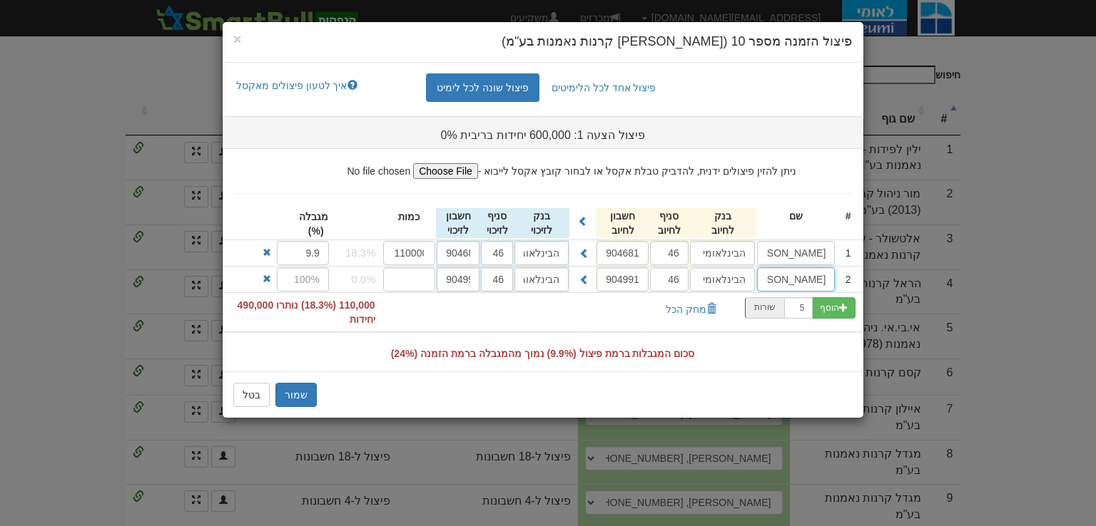
click at [816, 275] on input "הראל (00) כספית מגמת ריבית" at bounding box center [796, 280] width 78 height 24
click at [790, 274] on input "הראל (00) כספית מגמת ריבית" at bounding box center [796, 280] width 78 height 24
click at [789, 274] on input "הראל (00) כספית מגמת ריבית" at bounding box center [796, 280] width 78 height 24
click at [780, 277] on input "הראל (00) כספית מגמת ריבית" at bounding box center [796, 280] width 78 height 24
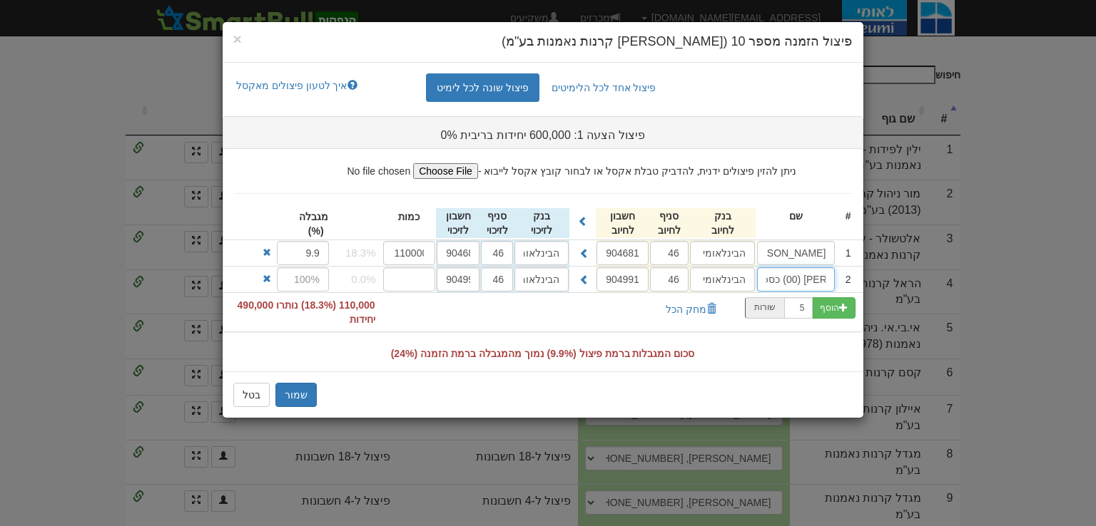
drag, startPoint x: 775, startPoint y: 278, endPoint x: 711, endPoint y: 281, distance: 63.6
click at [711, 281] on div "2 הראל (00) כספית מגמת ריבית הבינלאומי הב 46 904991 הבינלאומי 46" at bounding box center [542, 280] width 639 height 26
click at [477, 283] on input "904991" at bounding box center [458, 280] width 43 height 24
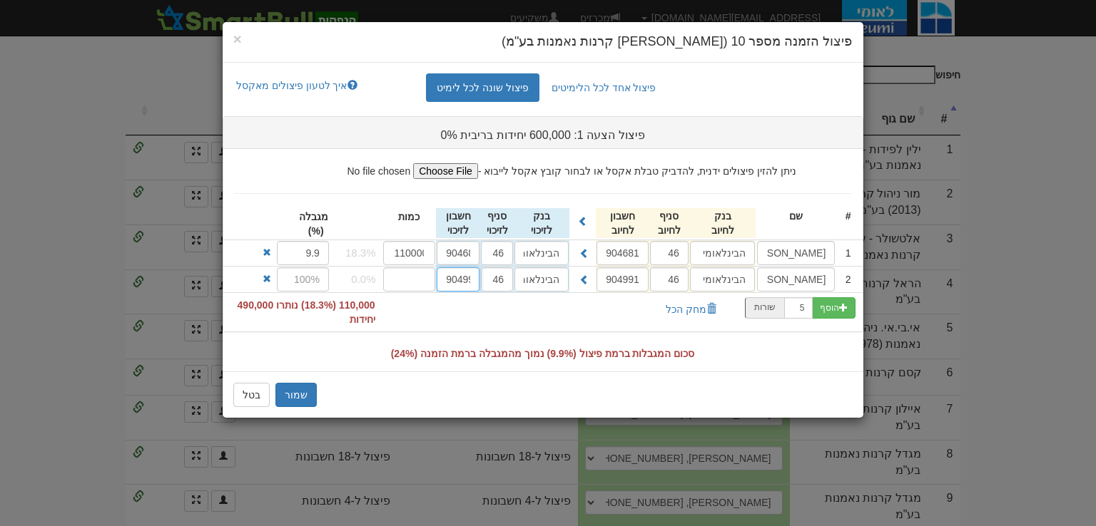
click at [465, 283] on input "904991" at bounding box center [458, 280] width 43 height 24
click at [393, 278] on input "number" at bounding box center [409, 280] width 53 height 24
type input "250000"
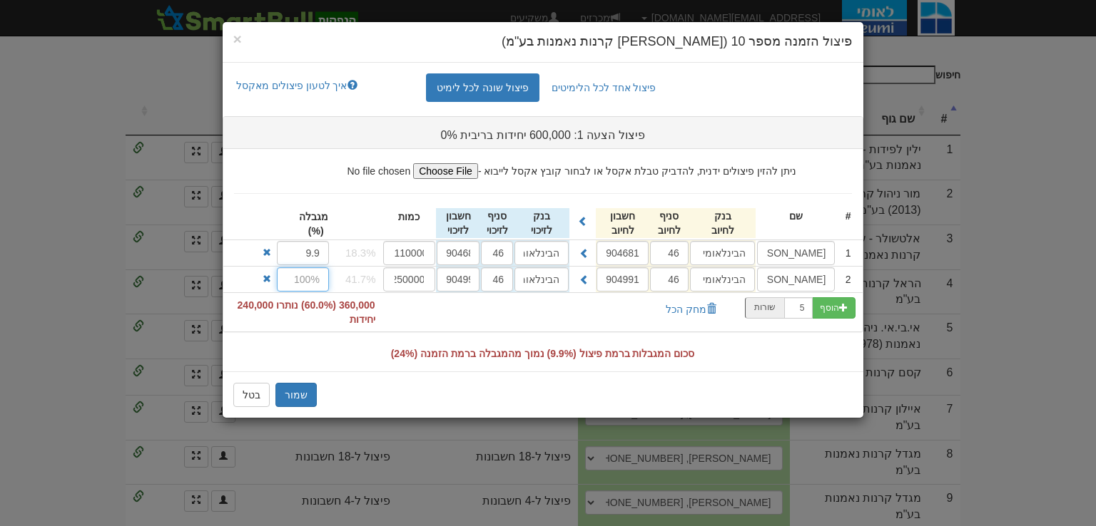
click at [297, 272] on input "text" at bounding box center [303, 280] width 52 height 24
type input "9.9"
click at [836, 312] on button "הוסף" at bounding box center [834, 307] width 44 height 21
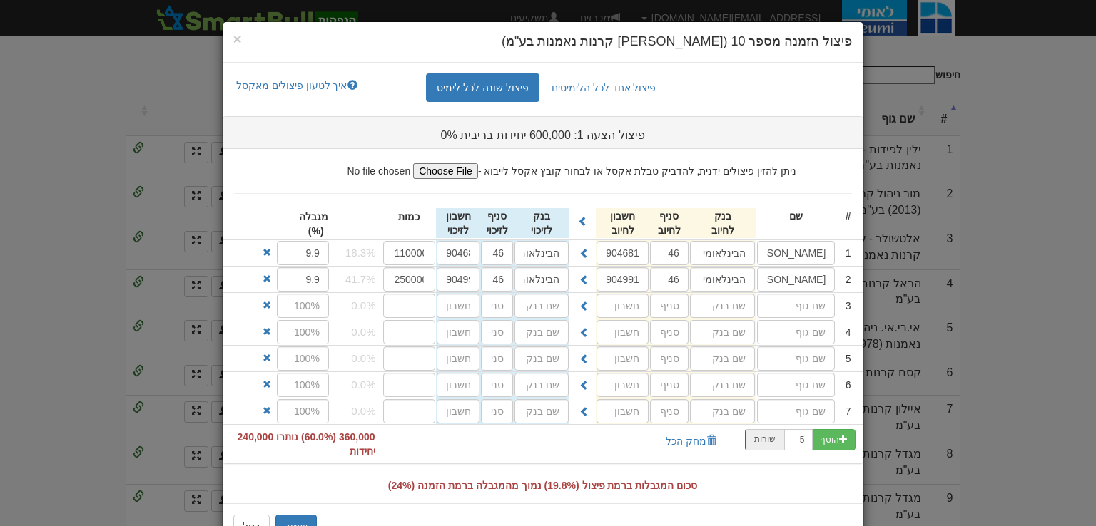
click at [272, 399] on div at bounding box center [250, 408] width 54 height 18
click at [271, 407] on span at bounding box center [267, 411] width 9 height 9
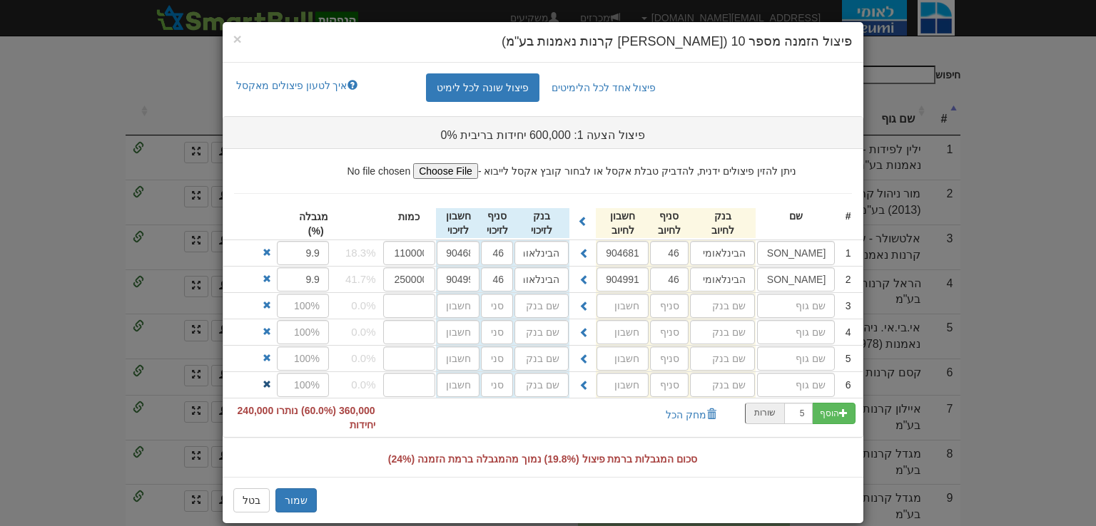
click at [269, 382] on span at bounding box center [267, 384] width 9 height 9
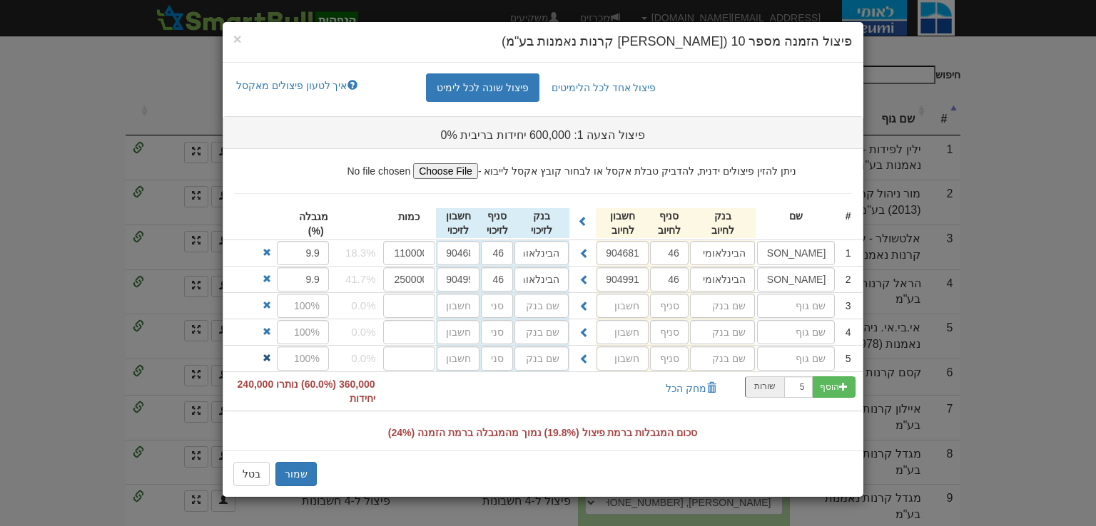
click at [267, 354] on span at bounding box center [267, 358] width 9 height 9
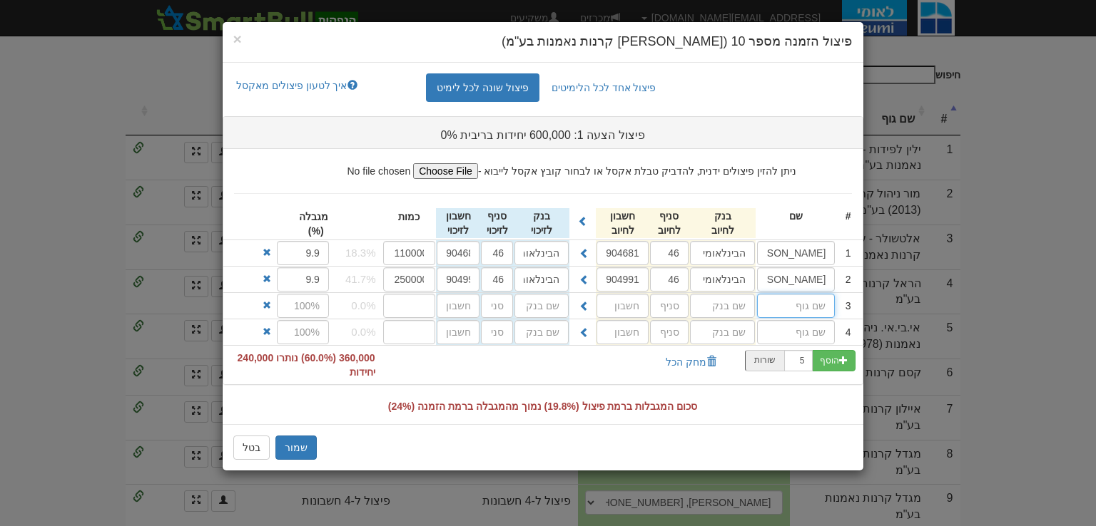
click at [823, 305] on input "text" at bounding box center [796, 306] width 78 height 24
click at [804, 277] on input "הראל (00) כספית מגמת ריבית" at bounding box center [796, 280] width 78 height 24
click at [798, 299] on input "text" at bounding box center [796, 306] width 78 height 24
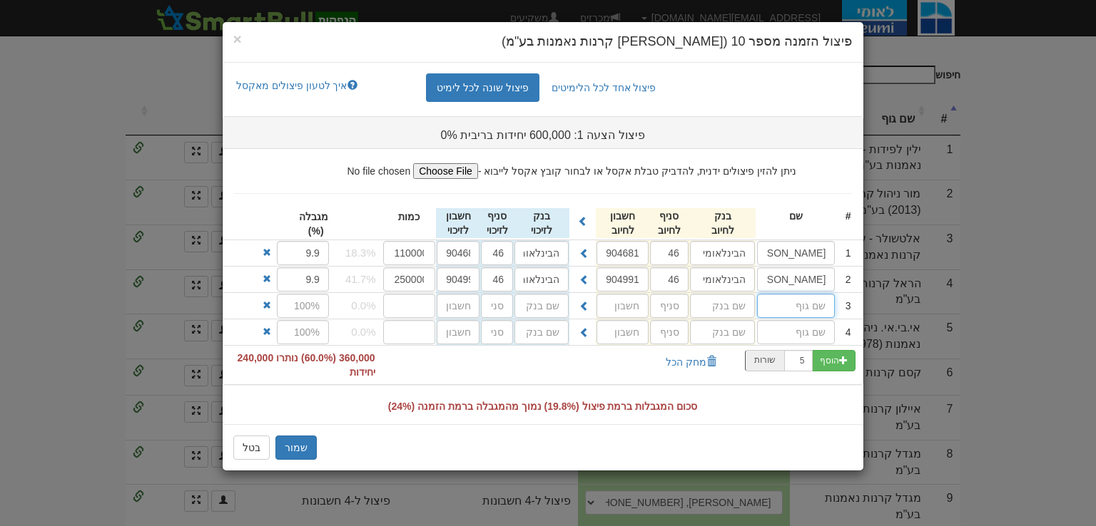
paste input "הראל (00) כספית מגמת ריבית"
drag, startPoint x: 800, startPoint y: 305, endPoint x: 611, endPoint y: 304, distance: 189.8
click at [612, 305] on div "3 הראל (00) כספית מגמת ריבית" at bounding box center [542, 306] width 639 height 26
click at [776, 300] on input "הראל (00) כספית מגמת ריבית" at bounding box center [796, 306] width 78 height 24
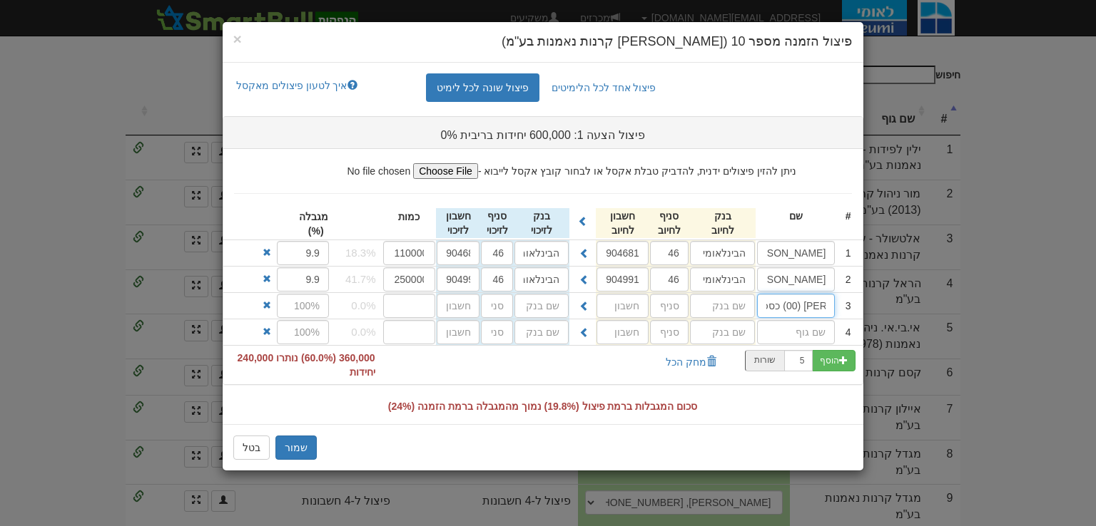
drag, startPoint x: 776, startPoint y: 300, endPoint x: 719, endPoint y: 300, distance: 57.1
click at [719, 300] on div "3 הראל (00) כספית מגמת ריבית" at bounding box center [542, 306] width 639 height 26
click at [761, 305] on input "הראל (00) כספית מגמת ריבית" at bounding box center [796, 306] width 78 height 24
type input "הראל (00) כספית ניהול נזילות"
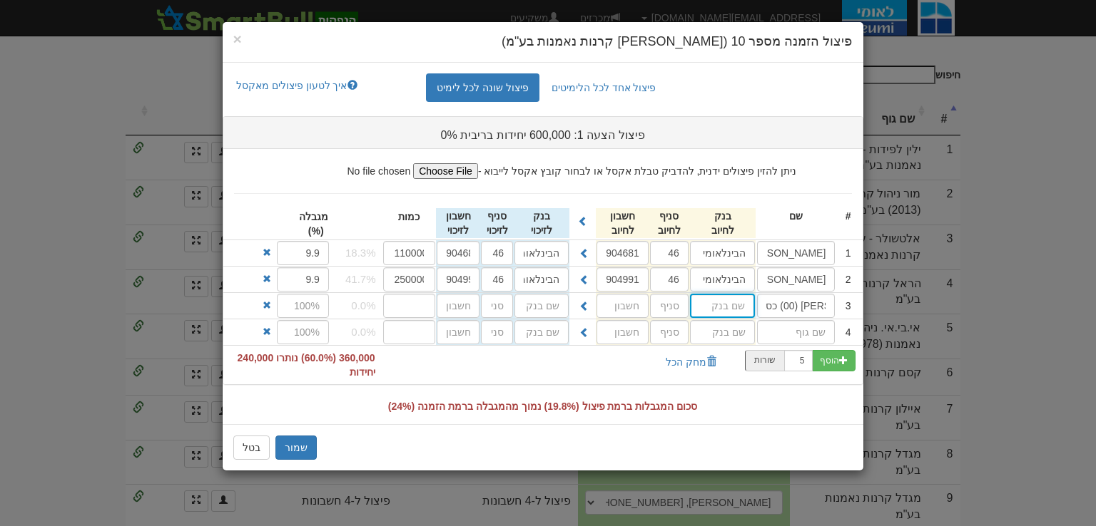
click at [740, 265] on input "text" at bounding box center [722, 253] width 65 height 24
type input "הבינלאומי"
type input "46"
type input "899674"
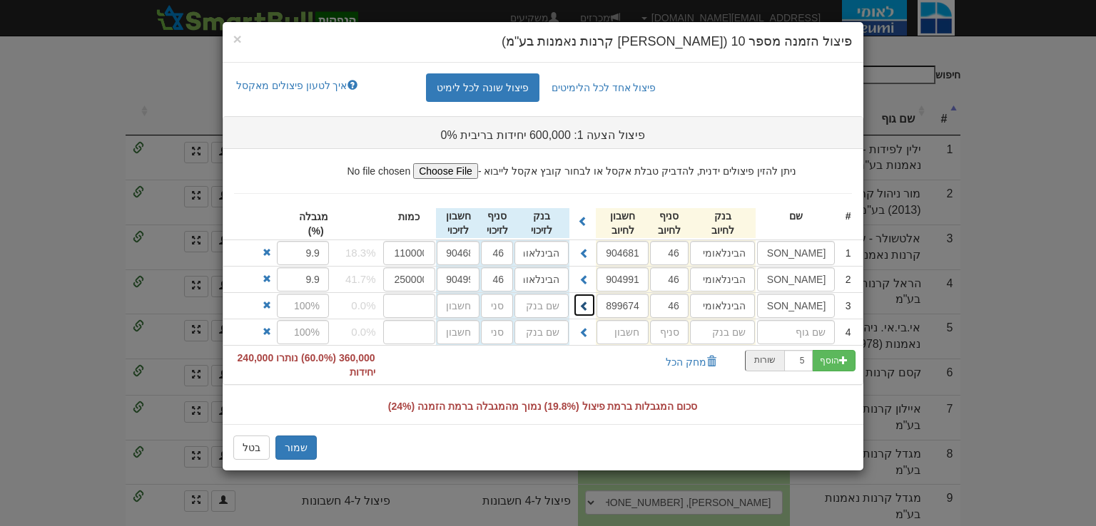
click at [585, 307] on span at bounding box center [584, 306] width 10 height 10
type input "הבינלאומי"
type input "46"
type input "899674"
click at [428, 300] on input "number" at bounding box center [409, 306] width 53 height 24
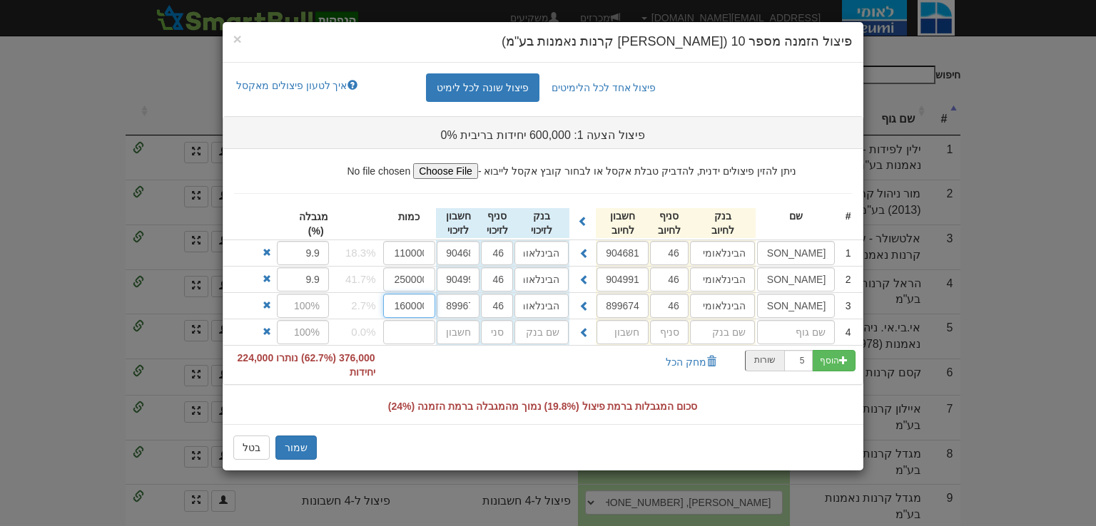
scroll to position [0, 3]
type input "160000"
click at [788, 332] on input "text" at bounding box center [796, 332] width 78 height 24
click at [806, 311] on input "הראל (00) כספית ניהול נזילות" at bounding box center [796, 306] width 78 height 24
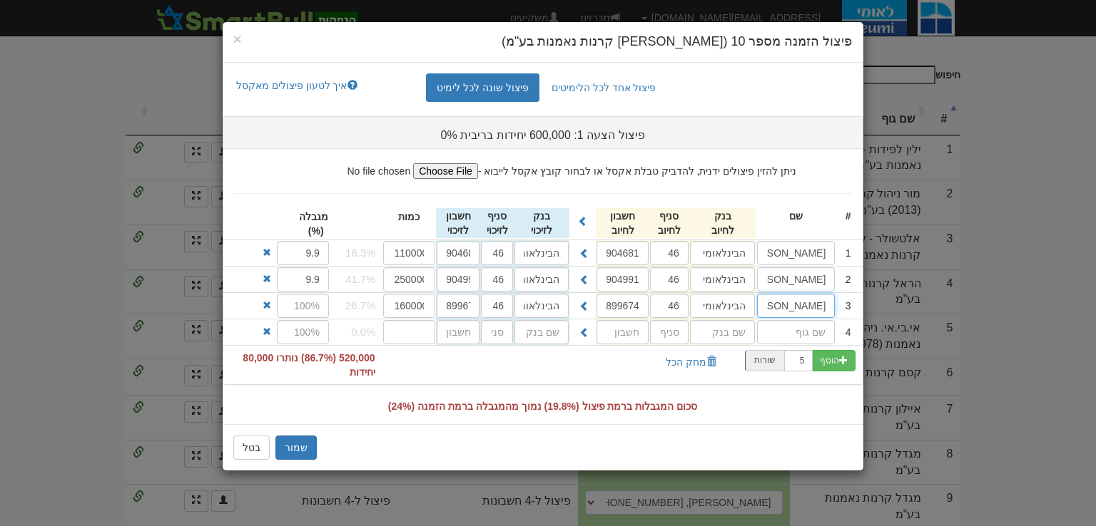
click at [806, 311] on input "הראל (00) כספית ניהול נזילות" at bounding box center [796, 306] width 78 height 24
click at [805, 336] on input "text" at bounding box center [796, 332] width 78 height 24
paste input "הראל (00) כספית ניהול נזילות"
click at [774, 334] on input "הראל (00) כספית ניהול נזילות" at bounding box center [796, 332] width 78 height 24
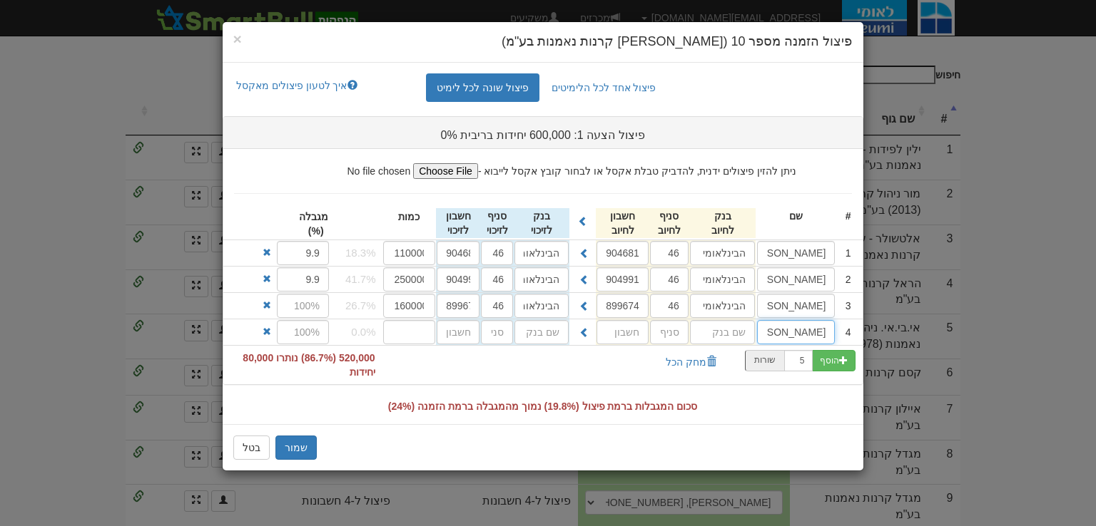
click at [774, 334] on input "הראל (00) כספית ניהול נזילות" at bounding box center [796, 332] width 78 height 24
click at [780, 335] on input "הראל (00) כספית ניהול נזילות" at bounding box center [796, 332] width 78 height 24
drag, startPoint x: 785, startPoint y: 332, endPoint x: 805, endPoint y: 335, distance: 20.9
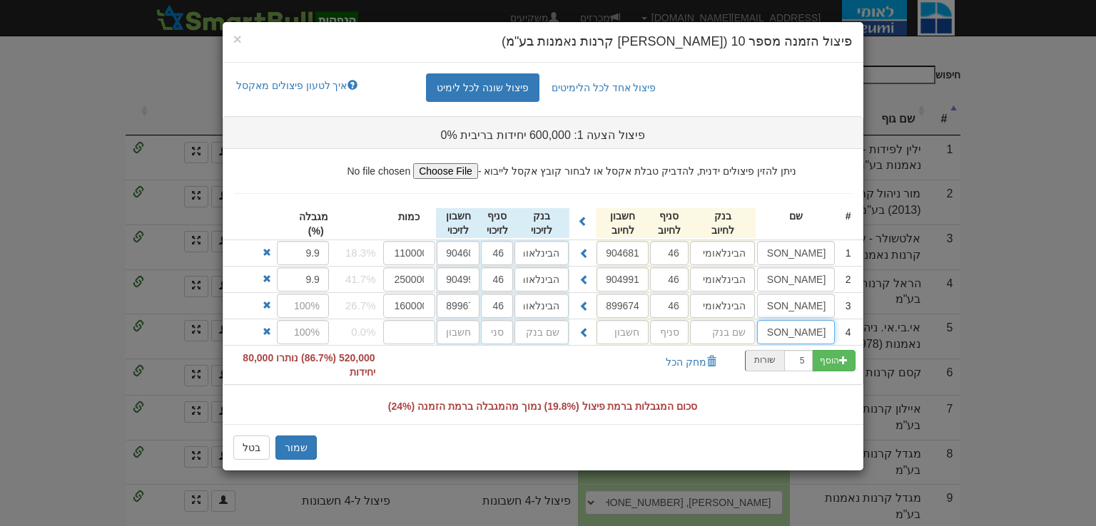
click at [805, 335] on input "הראל (00) כספית ניהול נזילות" at bounding box center [796, 332] width 78 height 24
drag, startPoint x: 771, startPoint y: 332, endPoint x: 738, endPoint y: 329, distance: 33.7
click at [738, 329] on div "4 הראל כספית ניהול נזילות" at bounding box center [542, 333] width 639 height 26
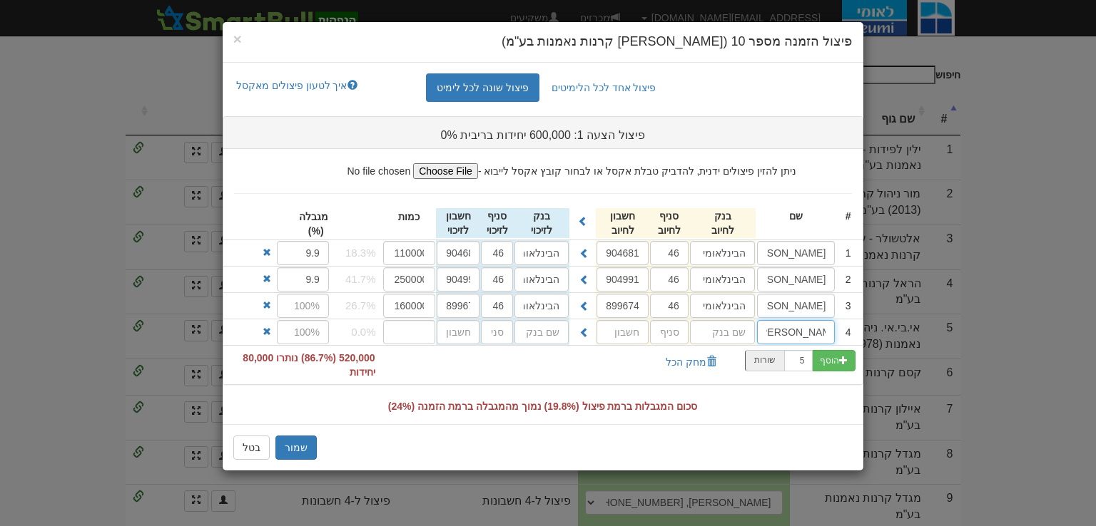
click at [783, 336] on input "הראל כספית כשרה" at bounding box center [796, 332] width 78 height 24
click at [784, 325] on input "הראל כספית כשרה" at bounding box center [796, 332] width 78 height 24
click at [788, 327] on input "הראל כספית כשרה" at bounding box center [796, 332] width 78 height 24
type input "הראל כספית שקלית כשרה"
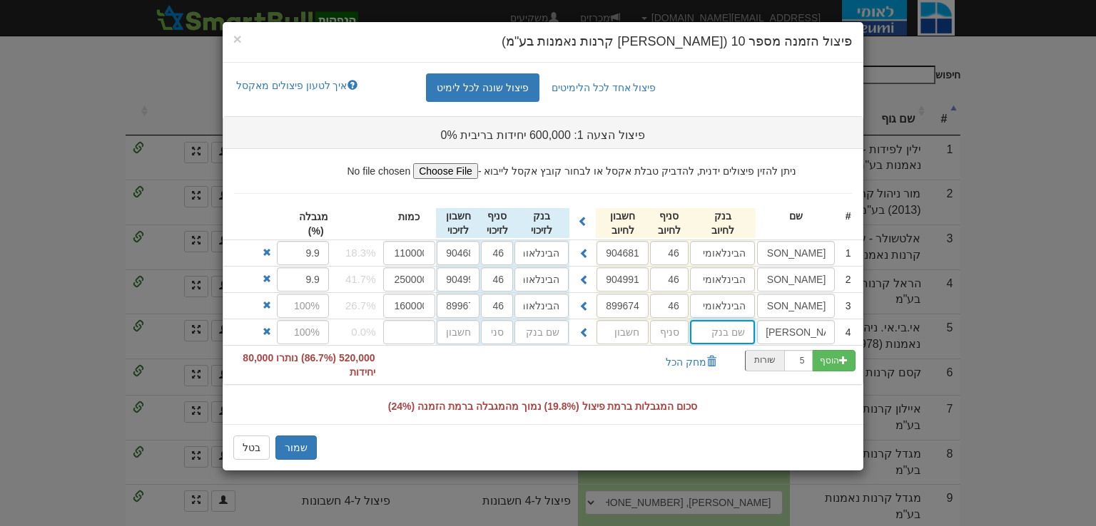
click at [731, 265] on input "text" at bounding box center [722, 253] width 65 height 24
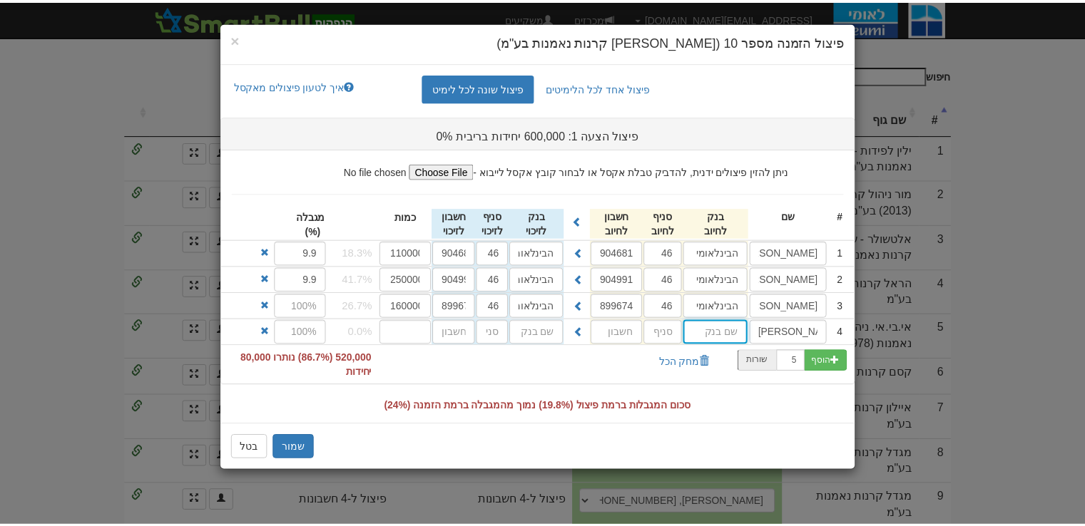
scroll to position [0, 0]
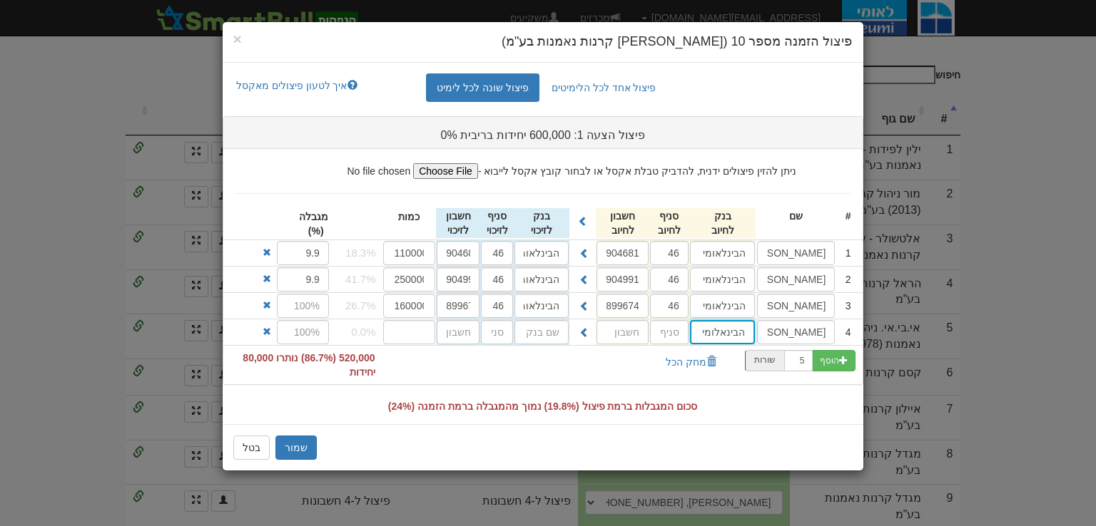
click at [722, 265] on input "הבינאלומי" at bounding box center [722, 253] width 65 height 24
click at [722, 265] on input "הבינלומי" at bounding box center [722, 253] width 65 height 24
type input "הבינלאומי"
click at [673, 335] on input "text" at bounding box center [669, 332] width 39 height 24
type input "46"
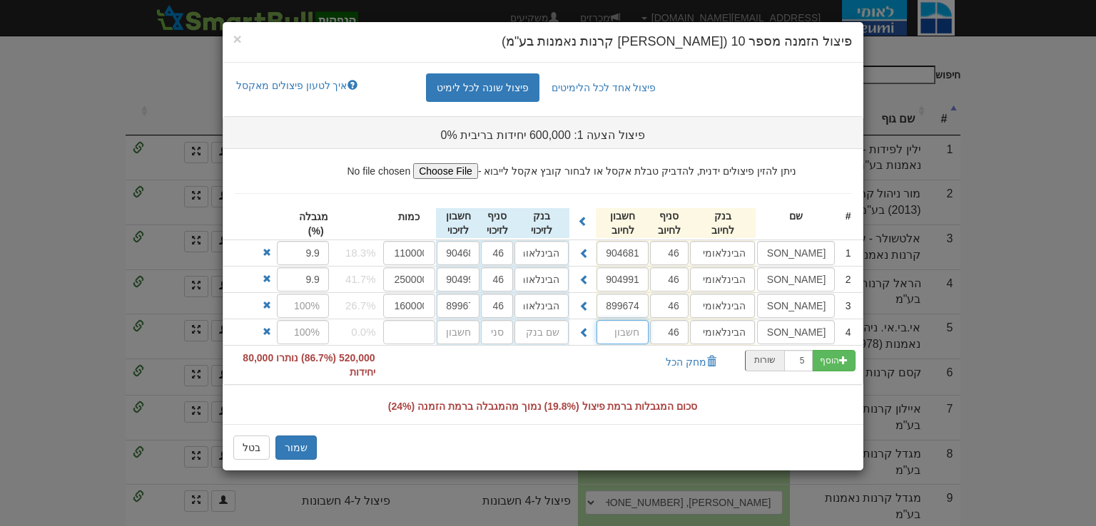
click at [628, 336] on input "text" at bounding box center [622, 332] width 52 height 24
type input "933541"
click at [581, 328] on span at bounding box center [584, 332] width 10 height 10
type input "הבינלאומי"
type input "46"
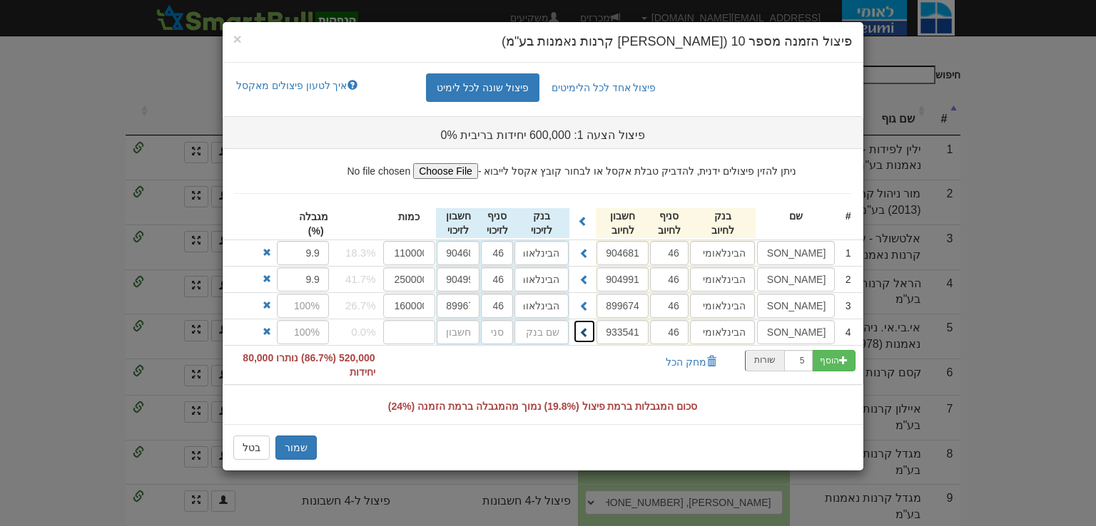
type input "933541"
click at [395, 329] on input "number" at bounding box center [409, 332] width 53 height 24
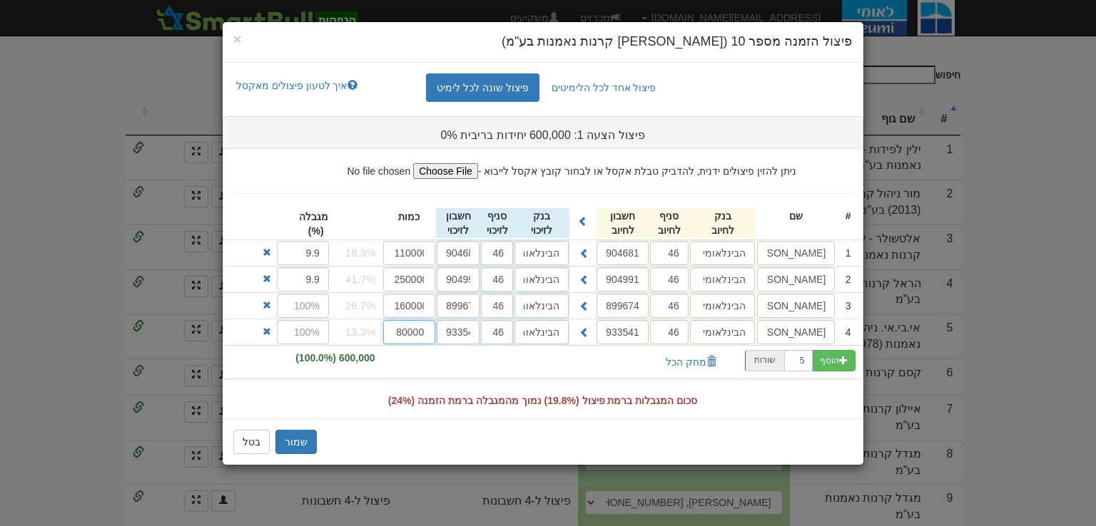
type input "80000"
click at [297, 332] on input "text" at bounding box center [303, 332] width 52 height 24
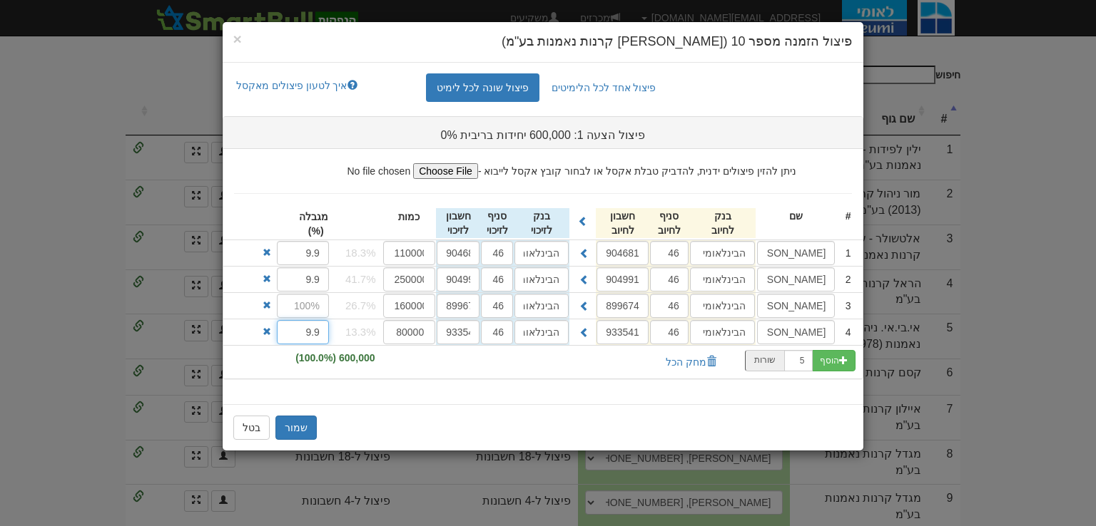
type input "9.9"
click at [319, 314] on input "text" at bounding box center [303, 306] width 52 height 24
type input "9.9"
click at [305, 422] on button "שמור" at bounding box center [295, 428] width 41 height 24
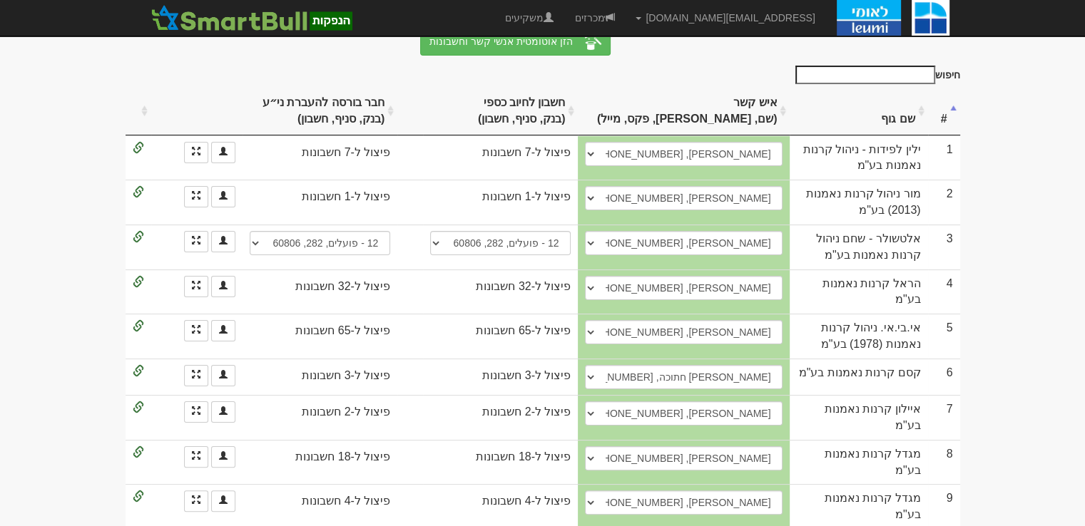
select select "5d77c31208dfeb00040fa38e"
click at [61, 302] on body "gurp@leumipartners.com הגדרות חשבונות הנפקה תבניות הודעות קיבול X" at bounding box center [542, 183] width 1085 height 812
click at [1002, 258] on body "gurp@leumipartners.com הגדרות חשבונות הנפקה תבניות הודעות קיבול X" at bounding box center [542, 183] width 1085 height 812
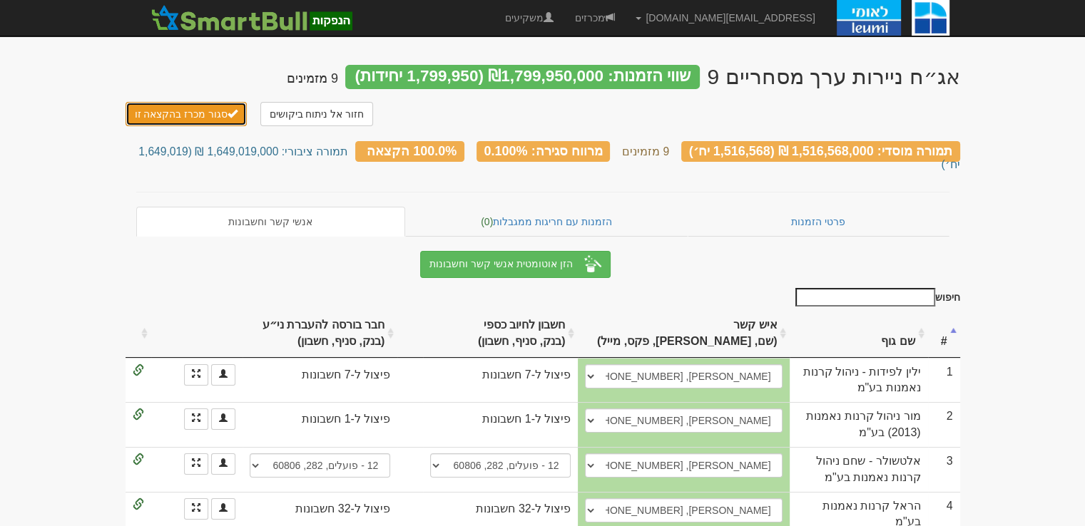
click at [205, 118] on button "סגור מכרז בהקצאה זו" at bounding box center [187, 114] width 122 height 24
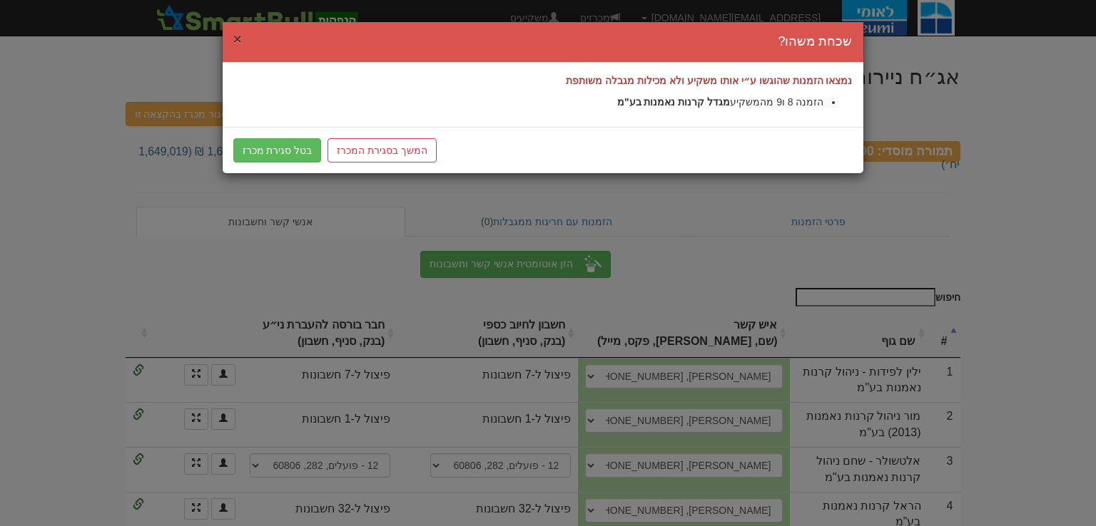
click at [240, 38] on span "×" at bounding box center [237, 39] width 9 height 16
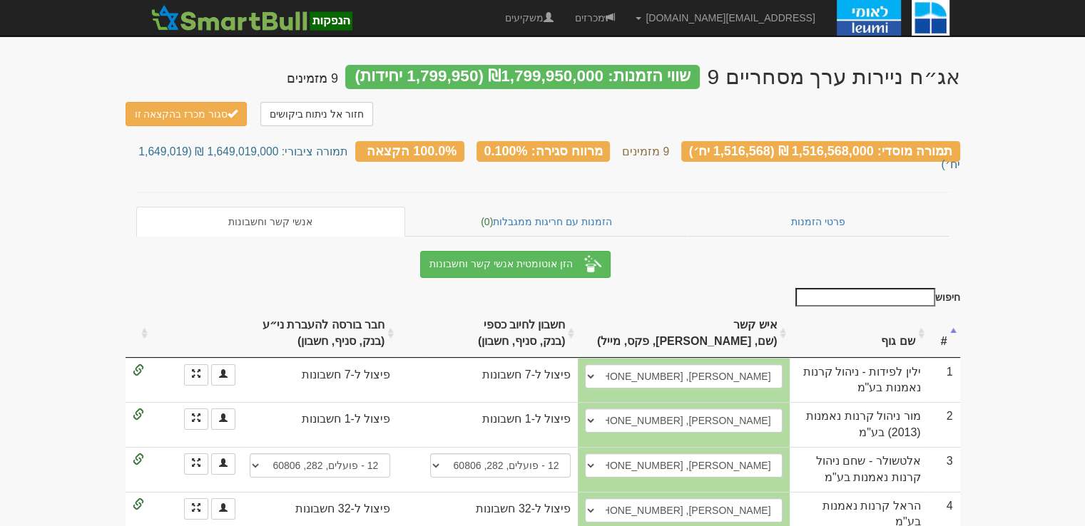
click at [1013, 294] on body "[EMAIL_ADDRESS][DOMAIN_NAME] הגדרות חשבונות הנפקה תבניות הודעות קיבול X" at bounding box center [542, 406] width 1085 height 812
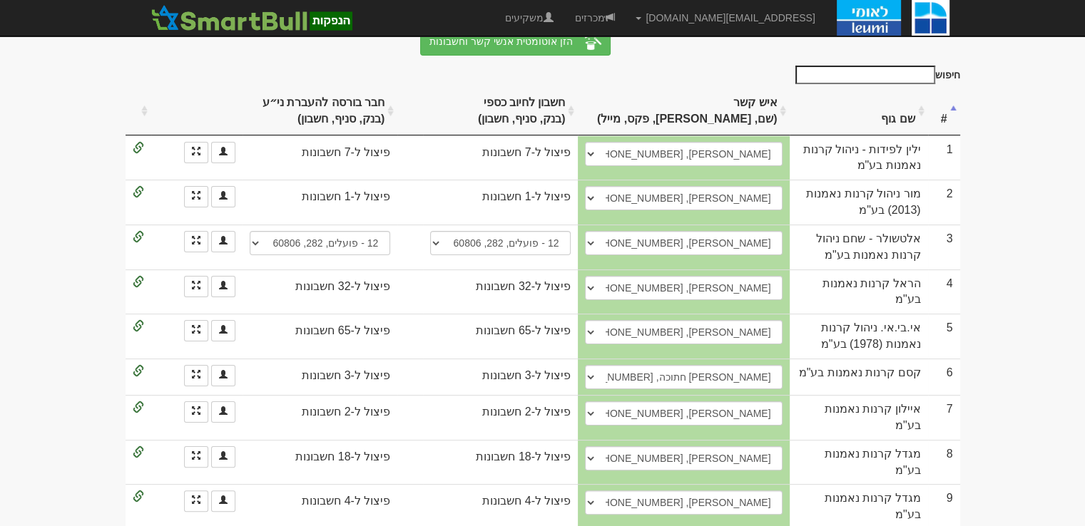
scroll to position [9, 0]
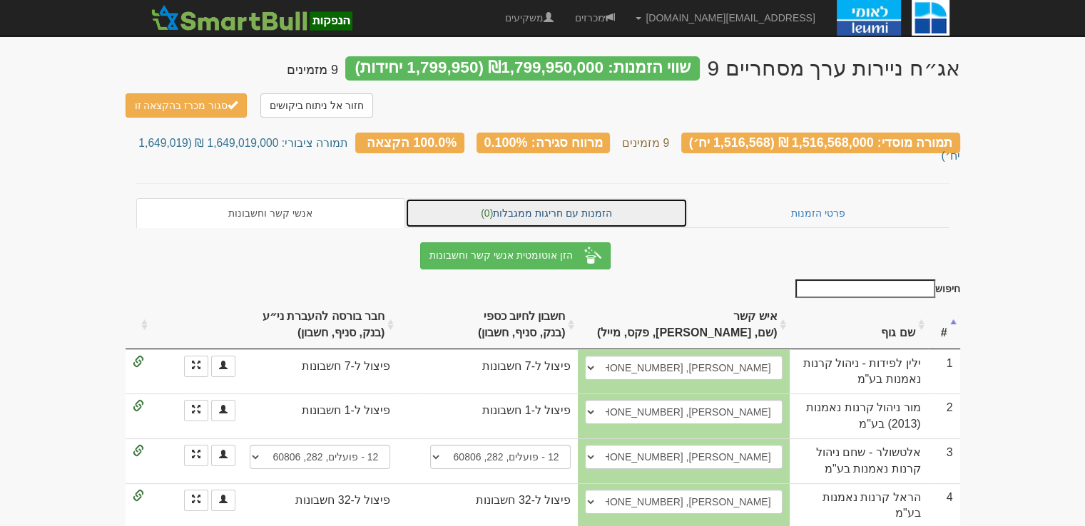
click at [561, 198] on link "הזמנות עם חריגות ממגבלות (0)" at bounding box center [546, 213] width 283 height 30
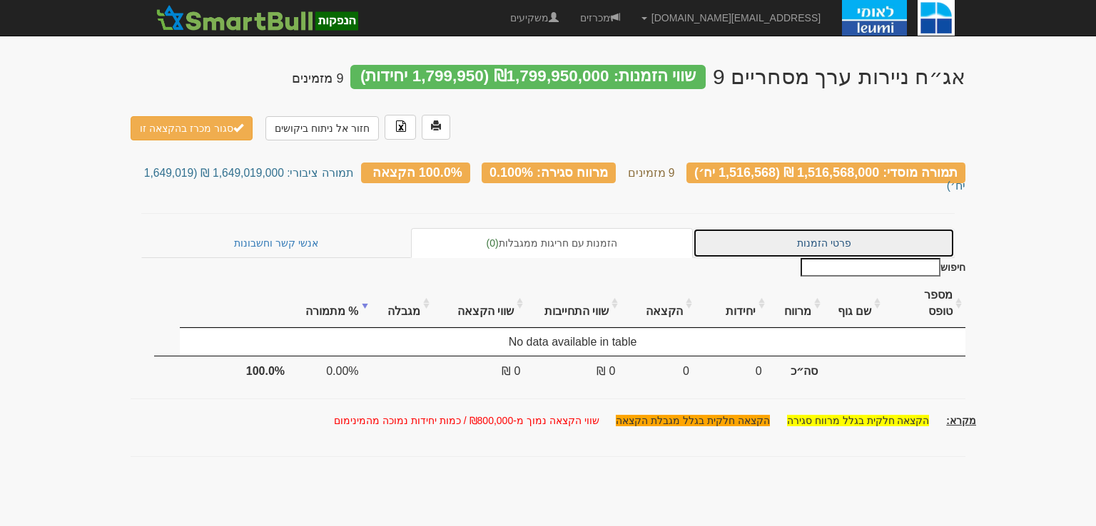
click at [782, 228] on link "פרטי הזמנות" at bounding box center [824, 243] width 262 height 30
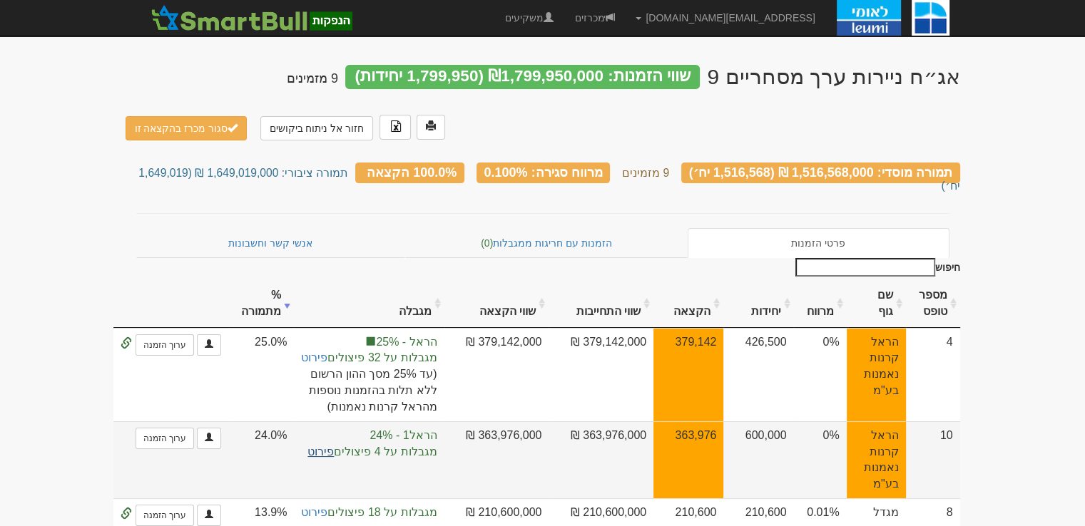
click at [325, 446] on link "פירוט" at bounding box center [320, 452] width 26 height 12
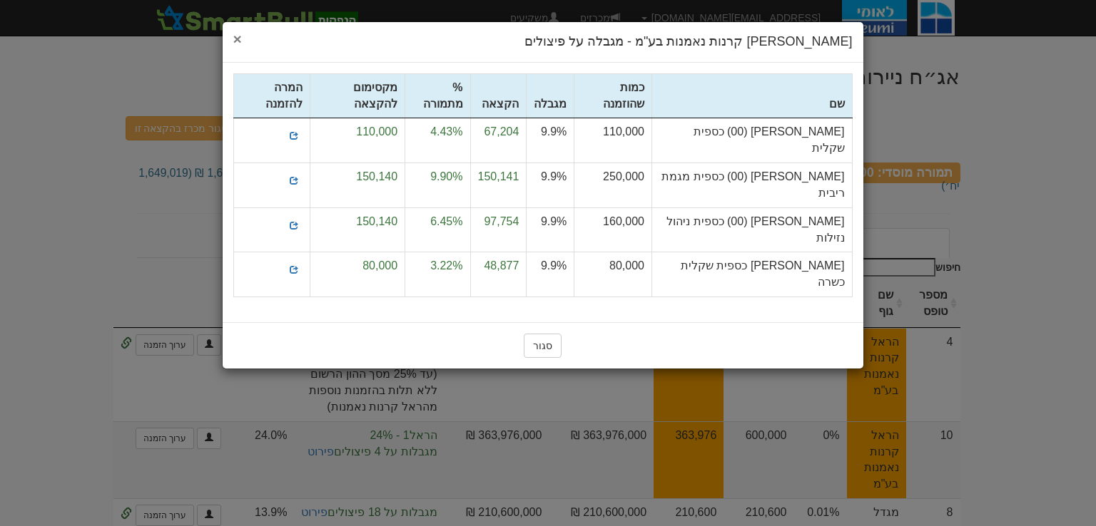
drag, startPoint x: 237, startPoint y: 40, endPoint x: 223, endPoint y: 92, distance: 53.8
click at [237, 39] on span "×" at bounding box center [237, 39] width 9 height 16
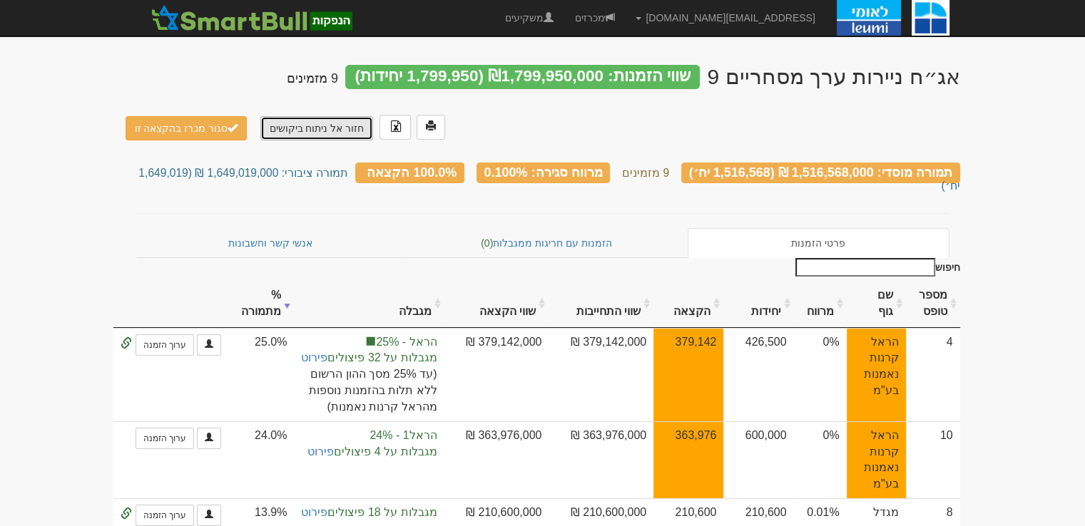
click at [330, 125] on link "חזור אל ניתוח ביקושים" at bounding box center [316, 128] width 113 height 24
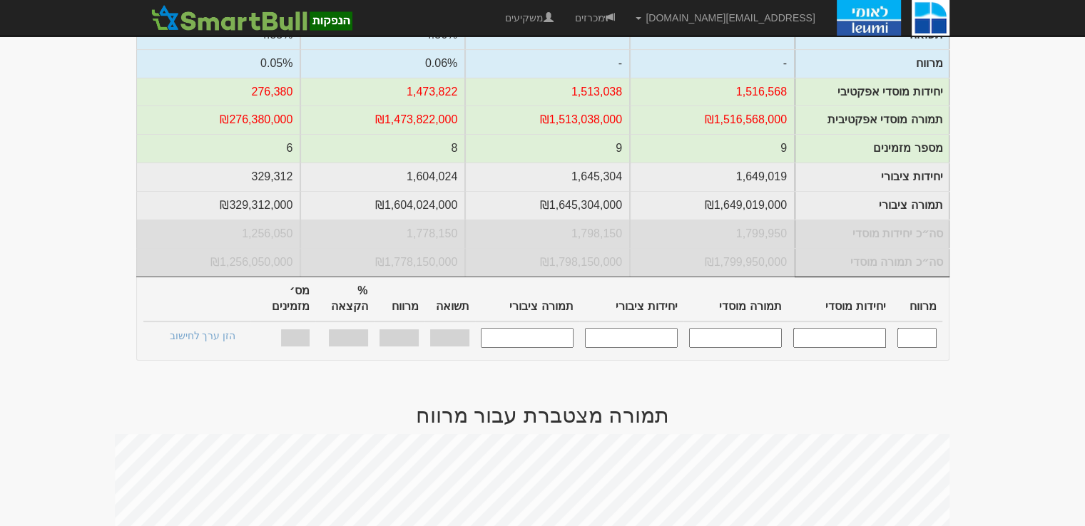
scroll to position [143, 0]
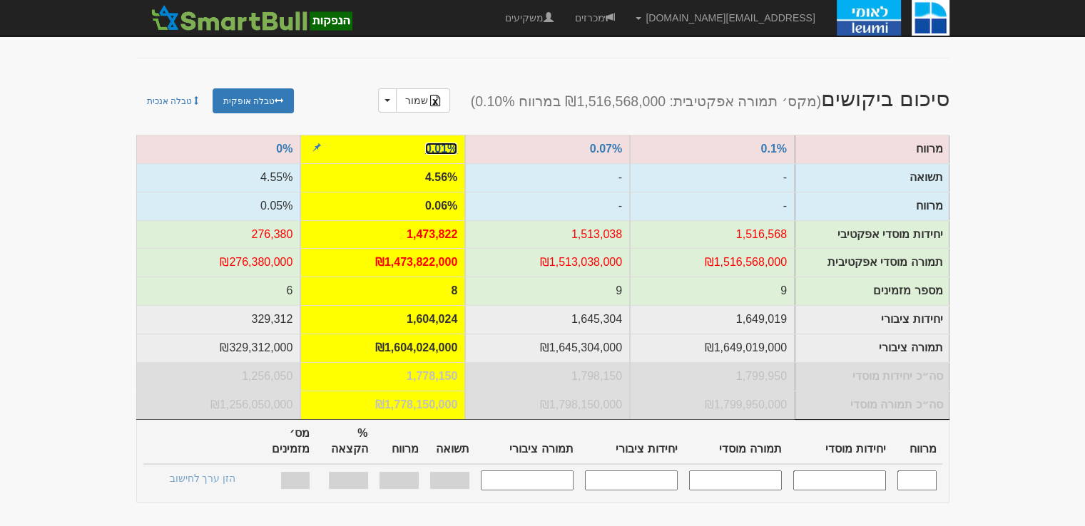
click at [442, 147] on link "0.01%" at bounding box center [441, 149] width 32 height 12
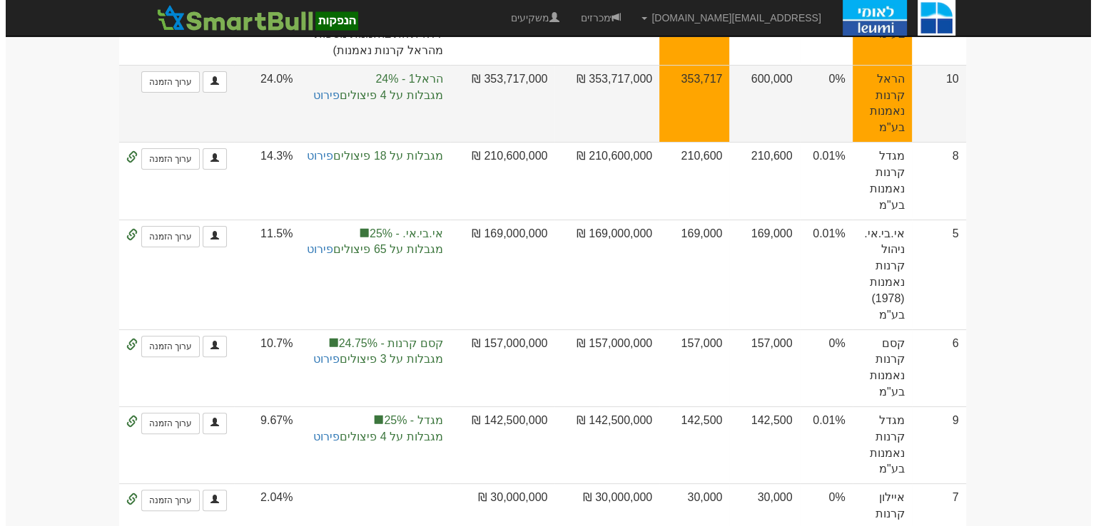
scroll to position [143, 0]
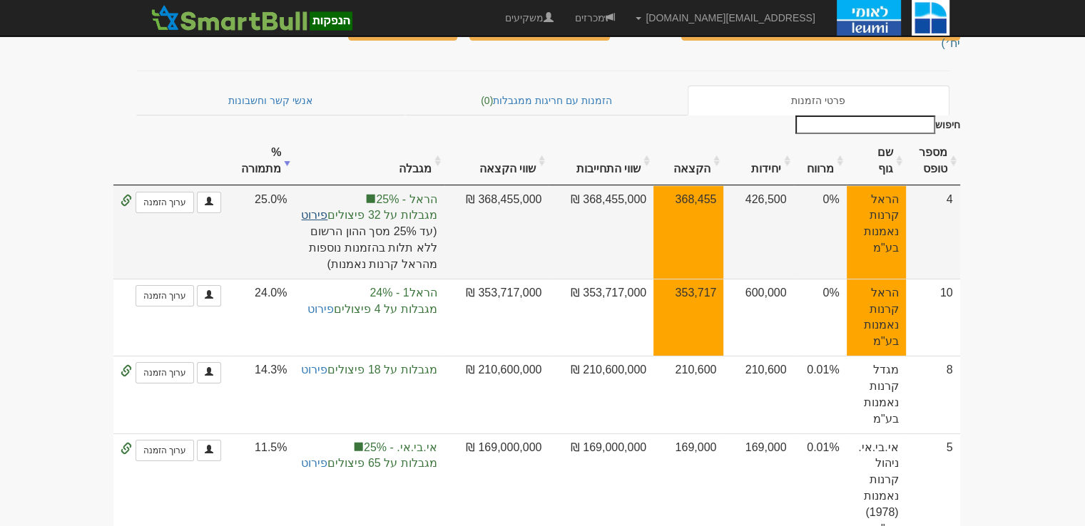
click at [324, 209] on link "פירוט" at bounding box center [314, 215] width 26 height 12
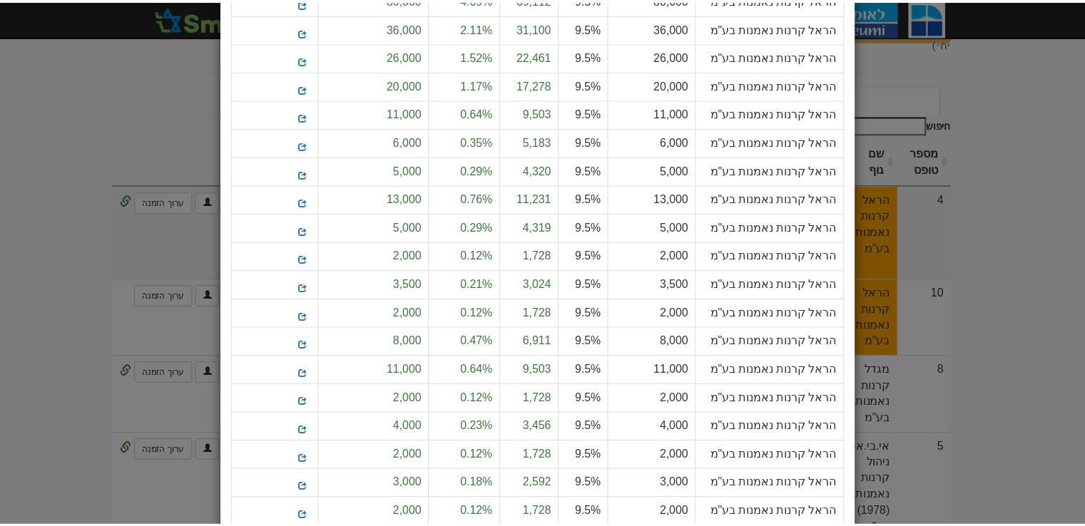
scroll to position [0, 0]
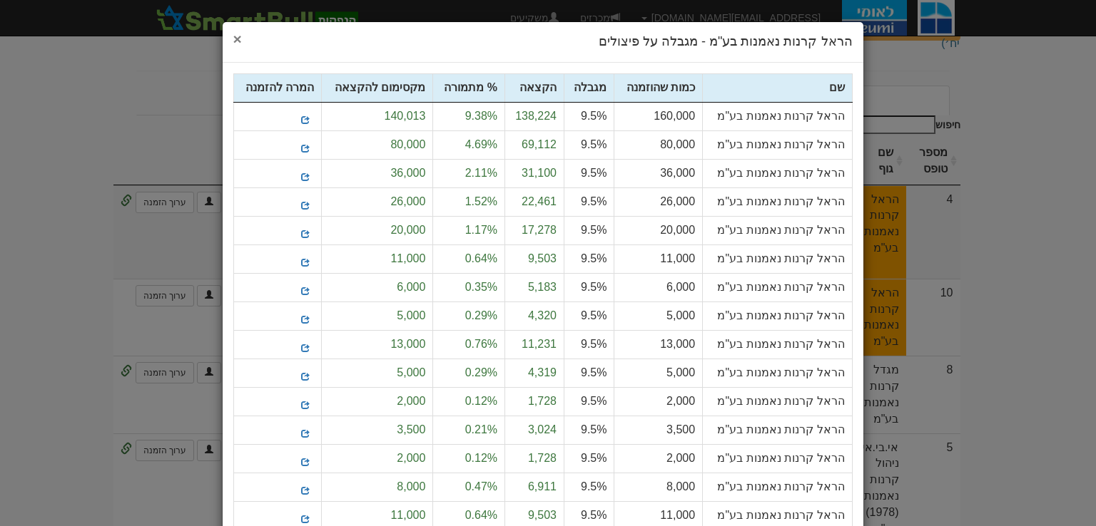
click at [242, 35] on span "×" at bounding box center [237, 39] width 9 height 16
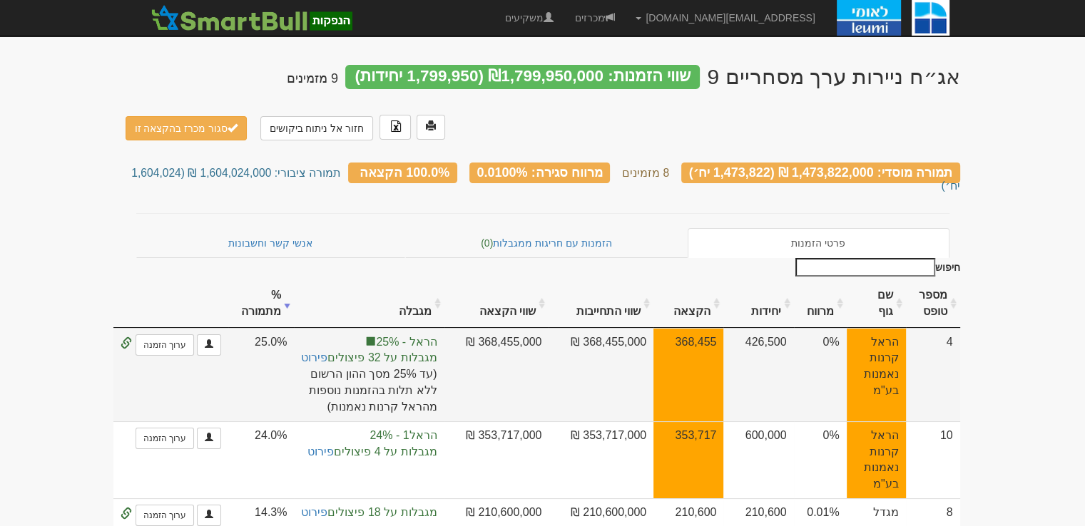
scroll to position [71, 0]
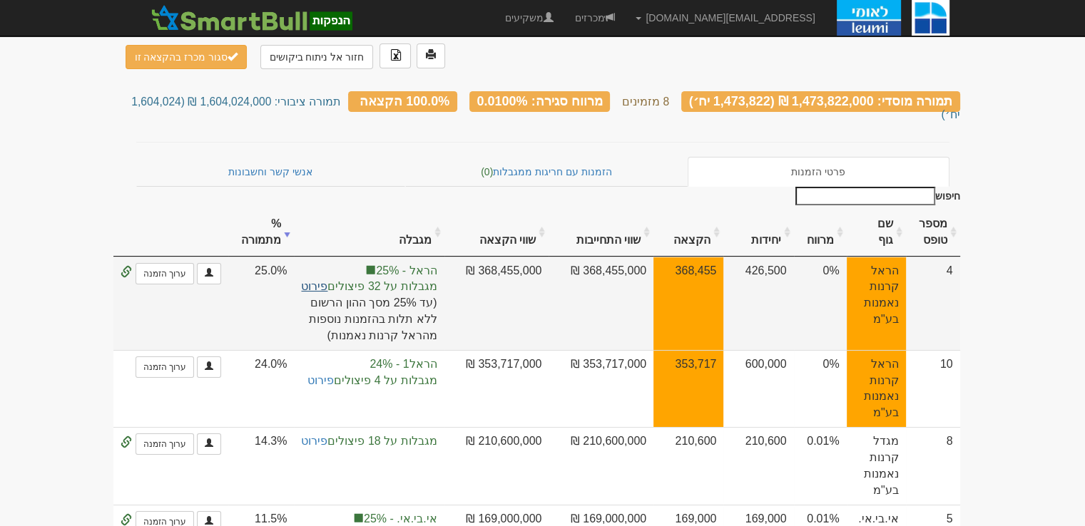
click at [327, 280] on link "פירוט" at bounding box center [314, 286] width 26 height 12
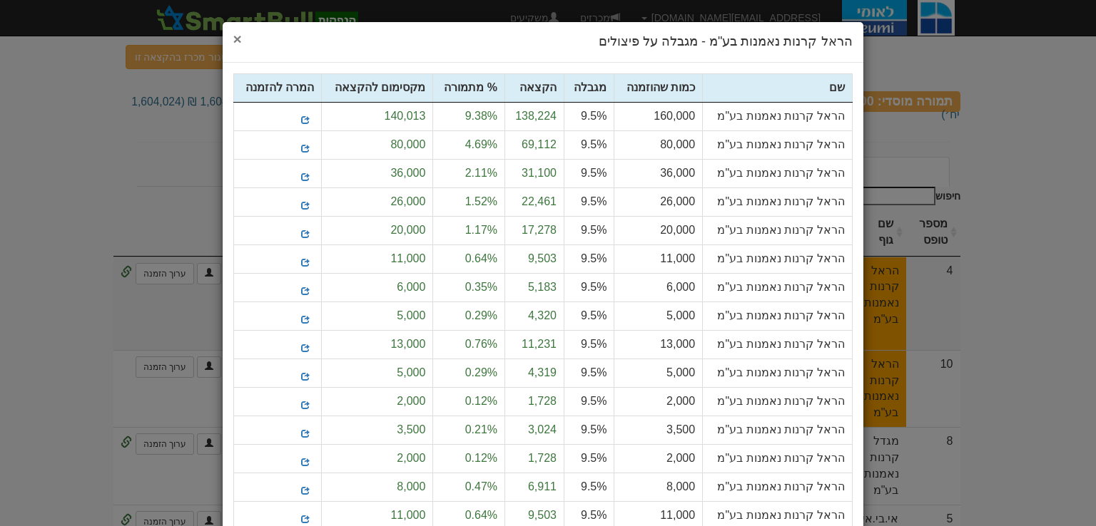
click at [242, 41] on span "×" at bounding box center [237, 39] width 9 height 16
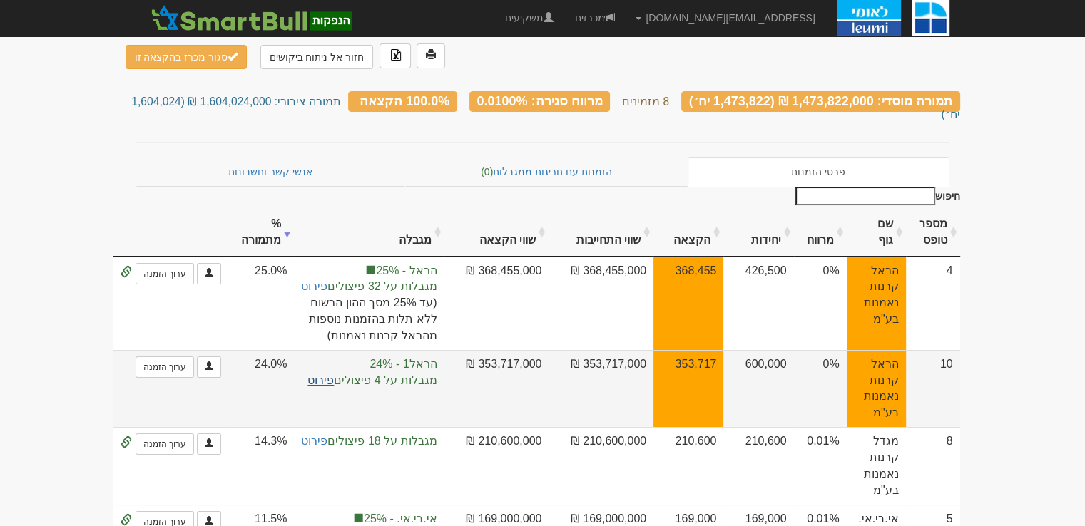
click at [334, 375] on link "פירוט" at bounding box center [320, 381] width 26 height 12
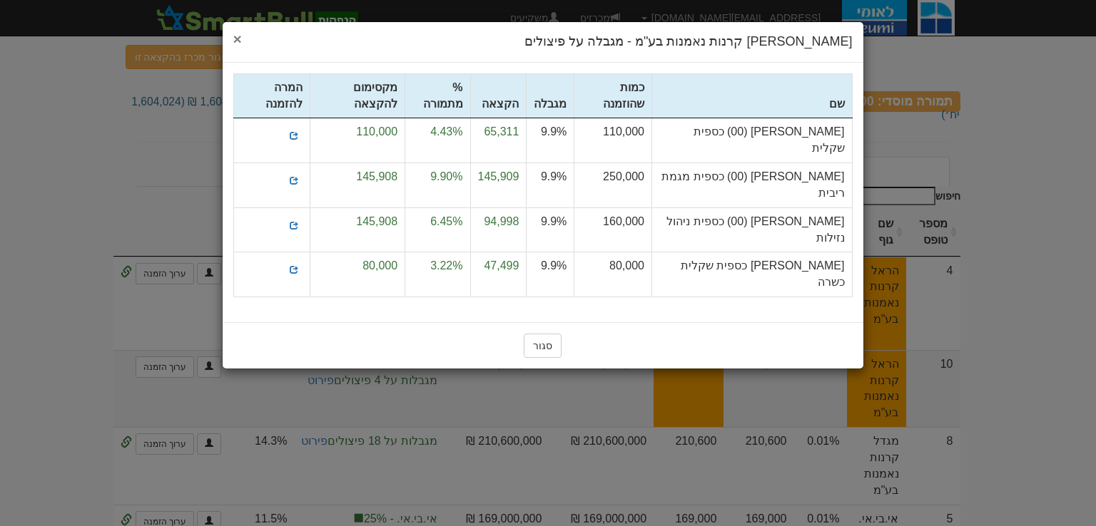
click at [233, 36] on span "×" at bounding box center [237, 39] width 9 height 16
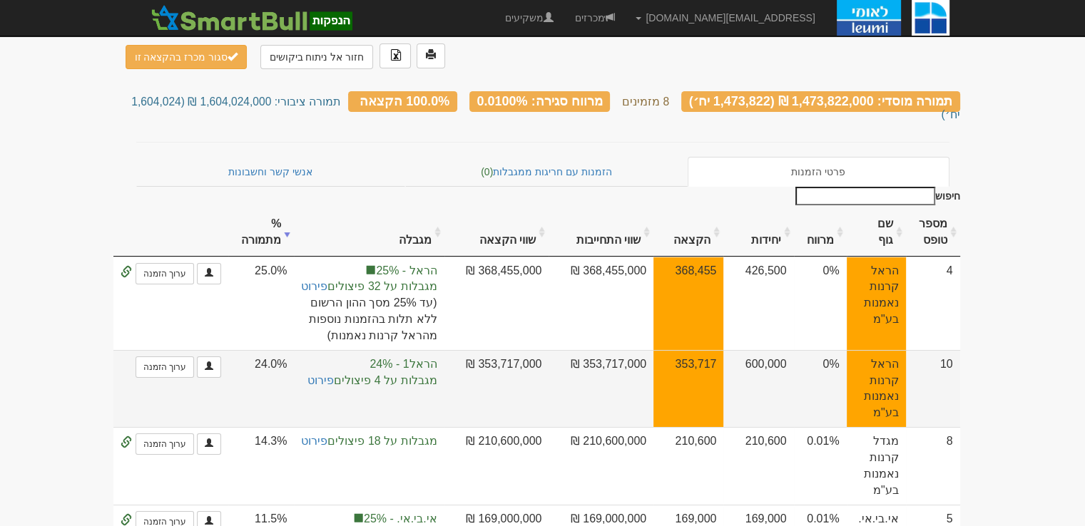
scroll to position [214, 0]
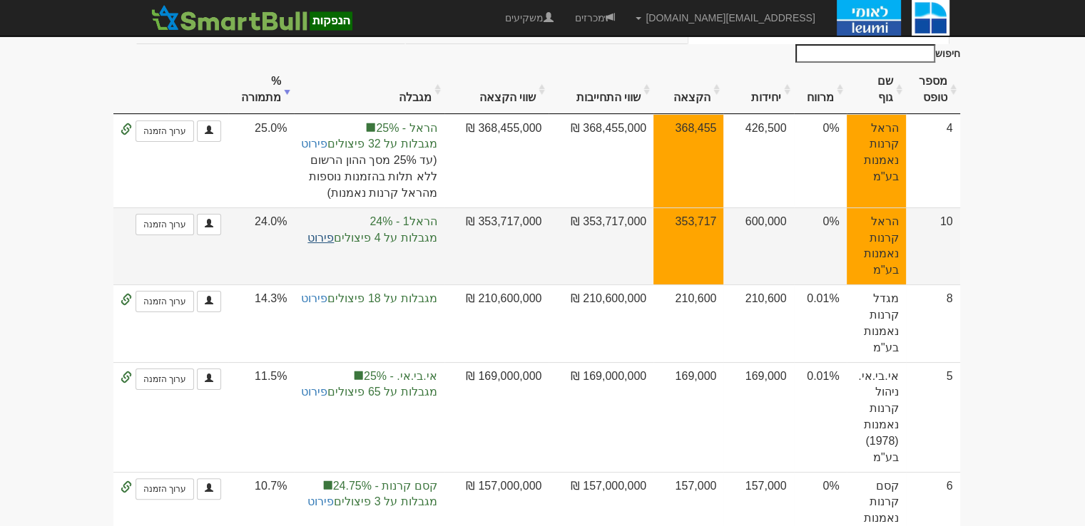
click at [334, 232] on link "פירוט" at bounding box center [320, 238] width 26 height 12
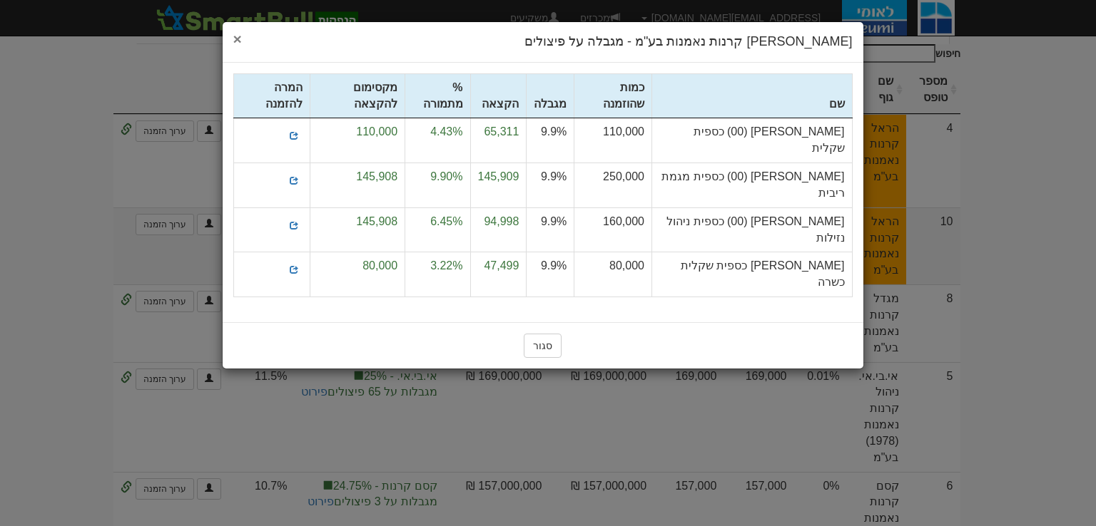
click at [240, 38] on span "×" at bounding box center [237, 39] width 9 height 16
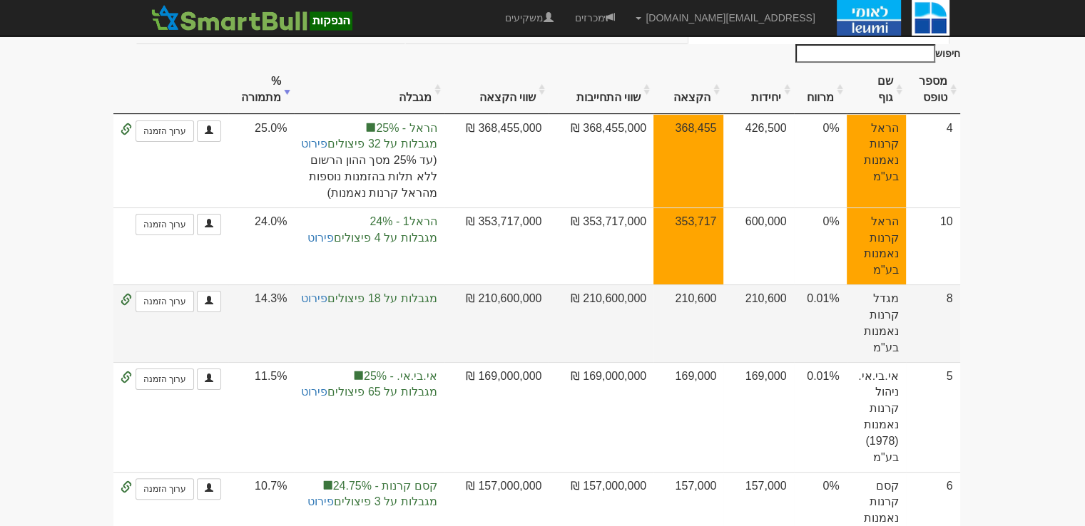
scroll to position [285, 0]
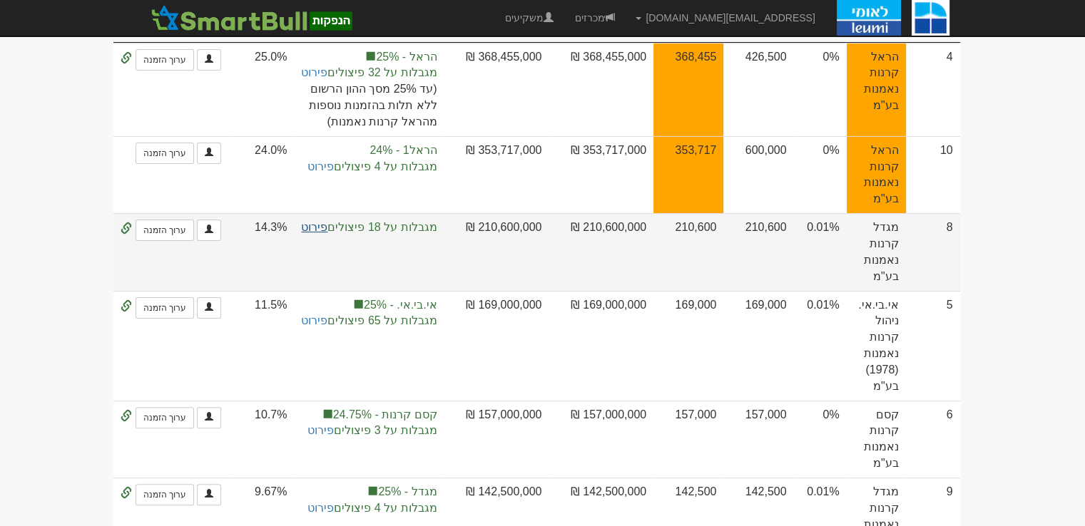
click at [327, 221] on link "פירוט" at bounding box center [314, 227] width 26 height 12
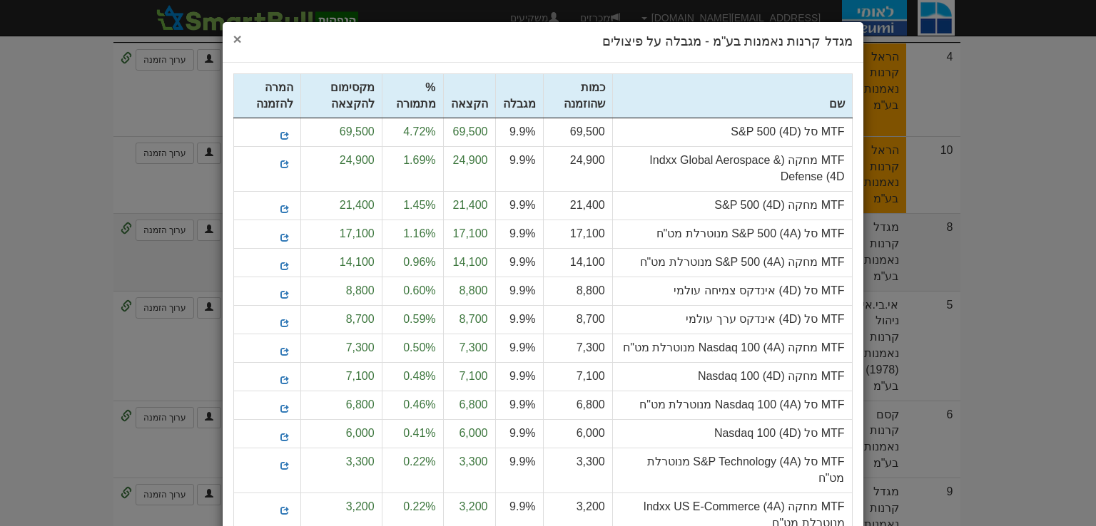
click at [241, 40] on span "×" at bounding box center [237, 39] width 9 height 16
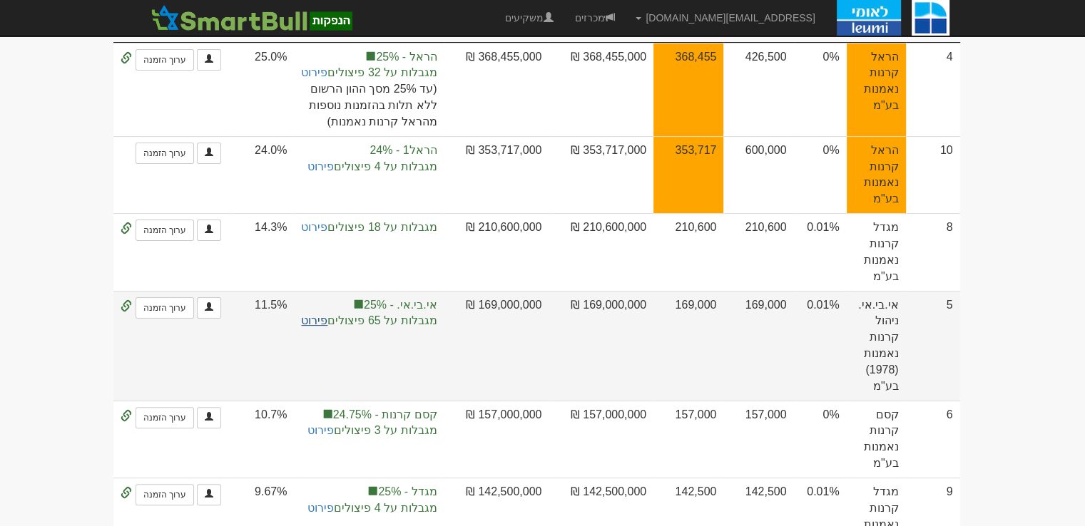
click at [327, 315] on link "פירוט" at bounding box center [314, 321] width 26 height 12
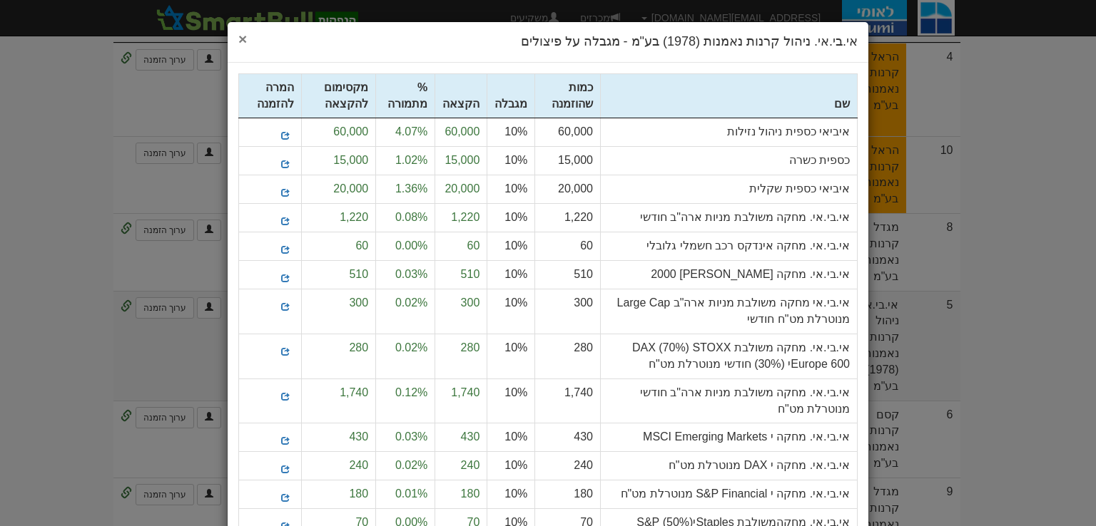
click at [247, 42] on span "×" at bounding box center [242, 39] width 9 height 16
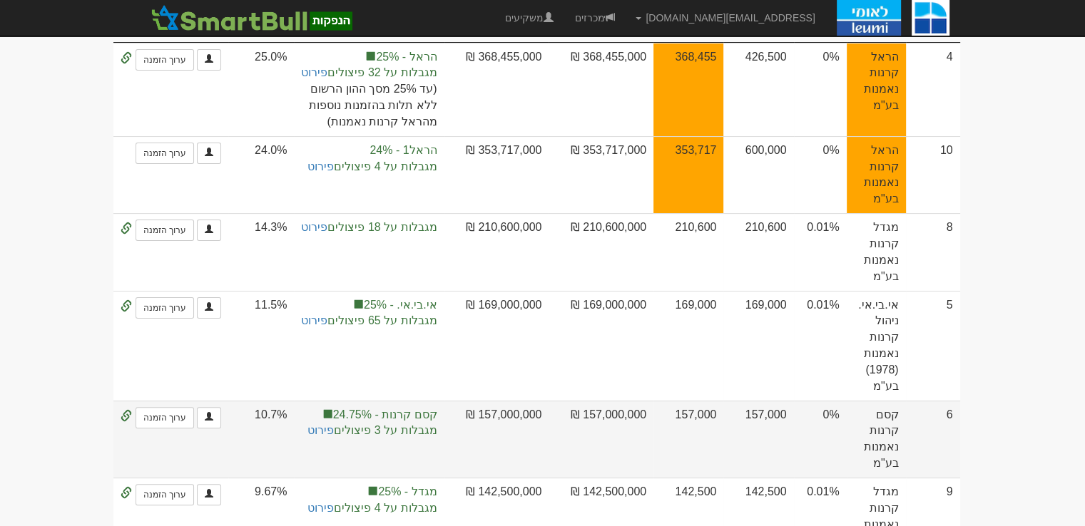
scroll to position [357, 0]
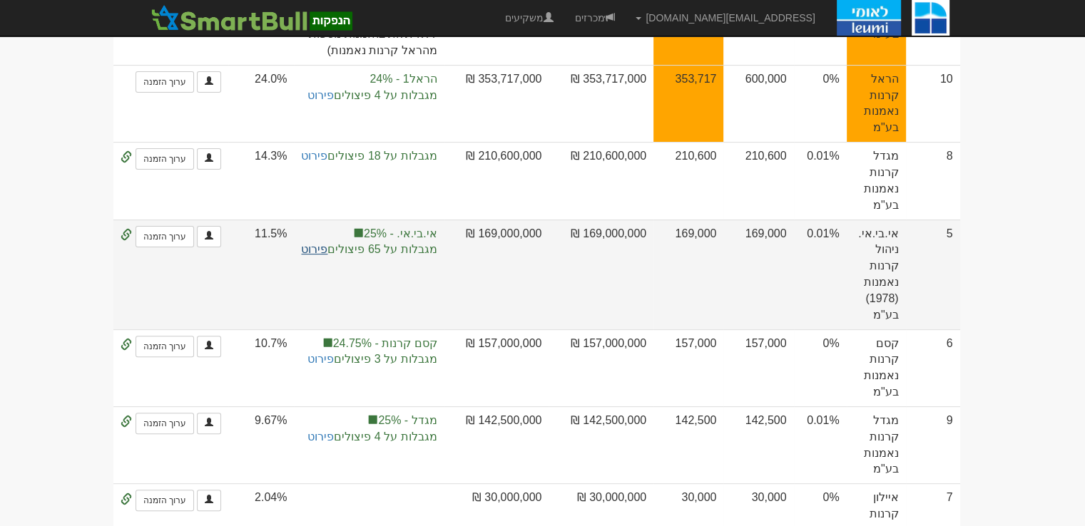
click at [327, 243] on link "פירוט" at bounding box center [314, 249] width 26 height 12
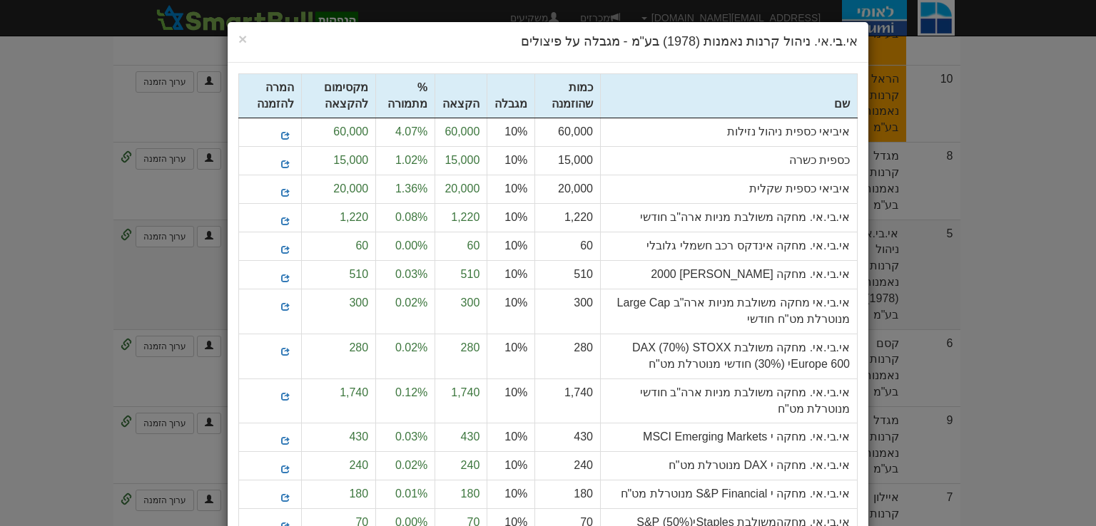
click at [240, 38] on div "× Close אי.בי.אי. ניהול קרנות נאמנות (1978) בע"מ - מגבלה על פיצולים" at bounding box center [548, 42] width 641 height 41
click at [247, 38] on span "×" at bounding box center [242, 39] width 9 height 16
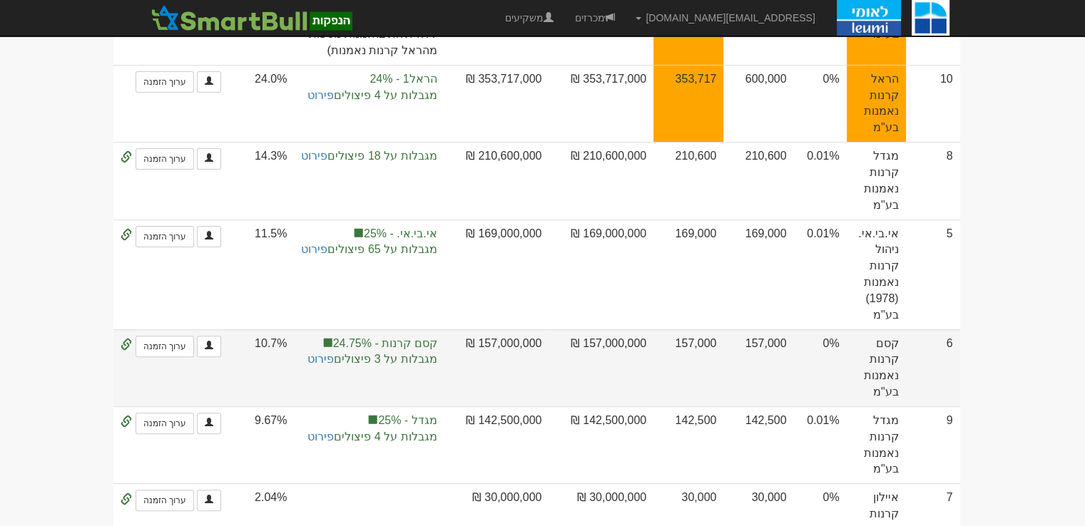
scroll to position [428, 0]
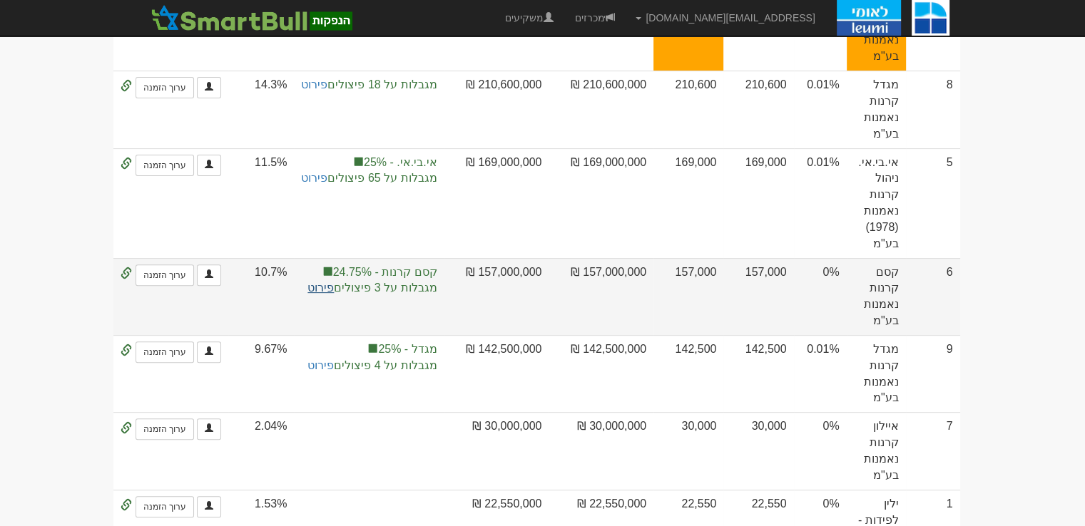
click at [334, 282] on link "פירוט" at bounding box center [320, 288] width 26 height 12
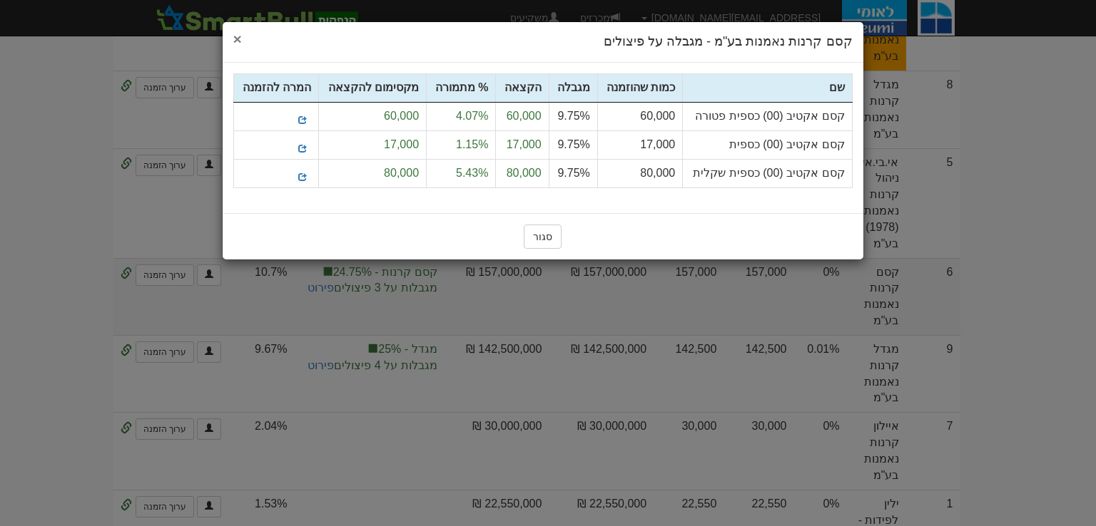
click at [234, 38] on span "×" at bounding box center [237, 39] width 9 height 16
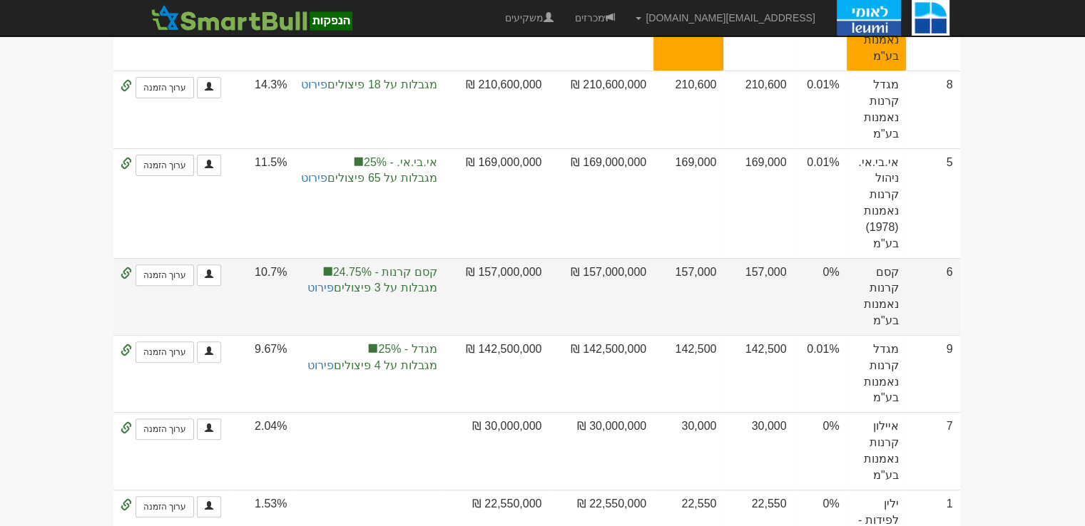
scroll to position [571, 0]
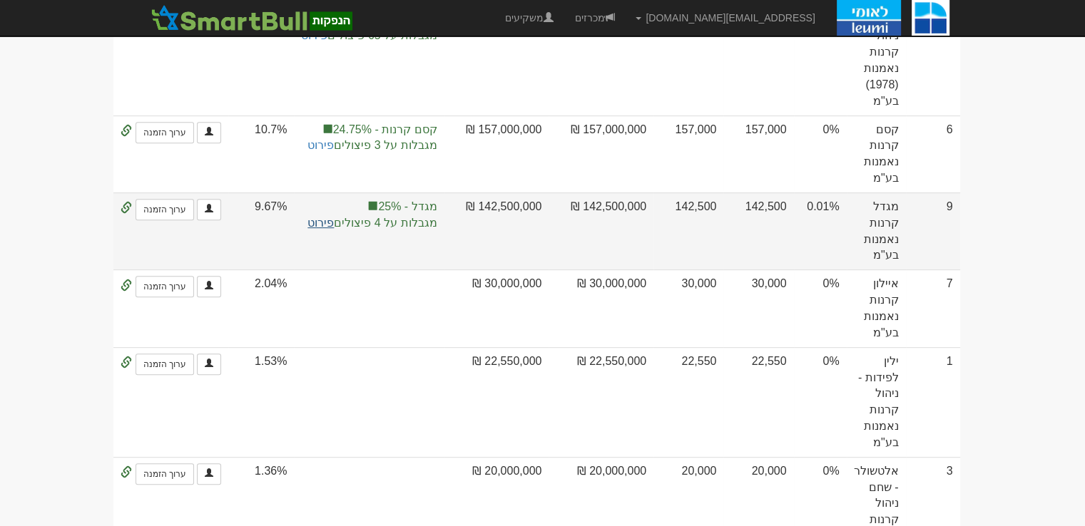
click at [334, 217] on link "פירוט" at bounding box center [320, 223] width 26 height 12
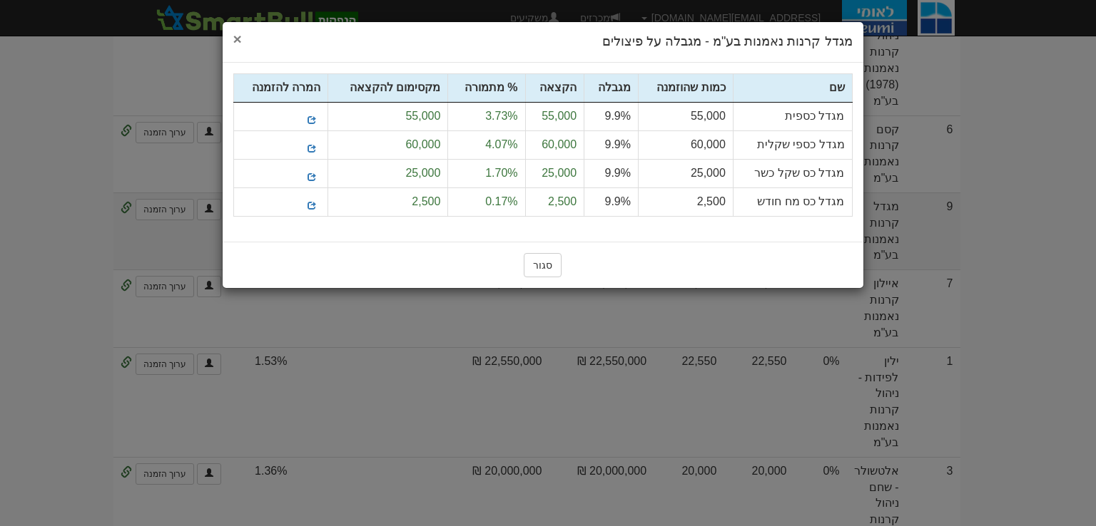
click at [239, 40] on span "×" at bounding box center [237, 39] width 9 height 16
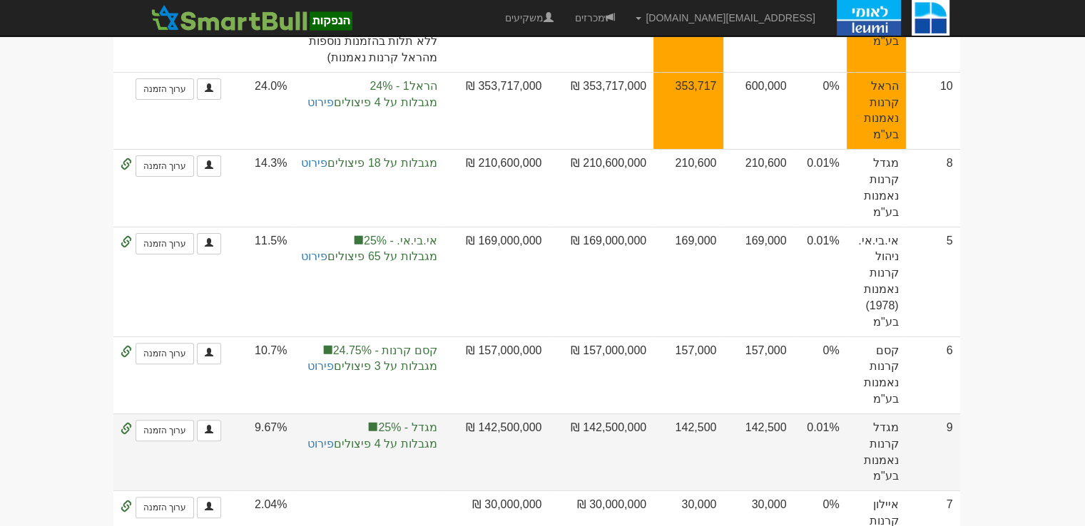
scroll to position [0, 0]
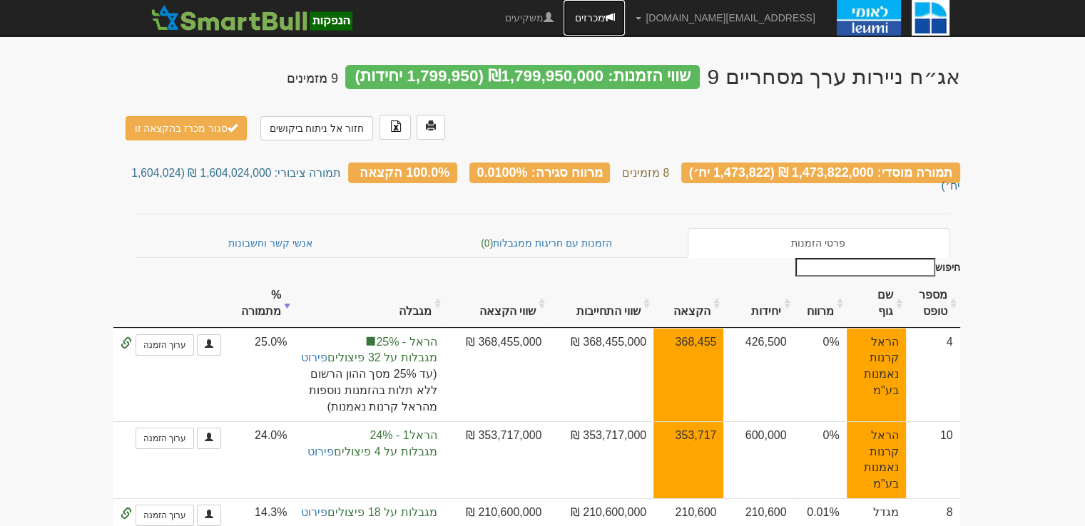
click at [625, 16] on link "מכרזים" at bounding box center [594, 18] width 61 height 36
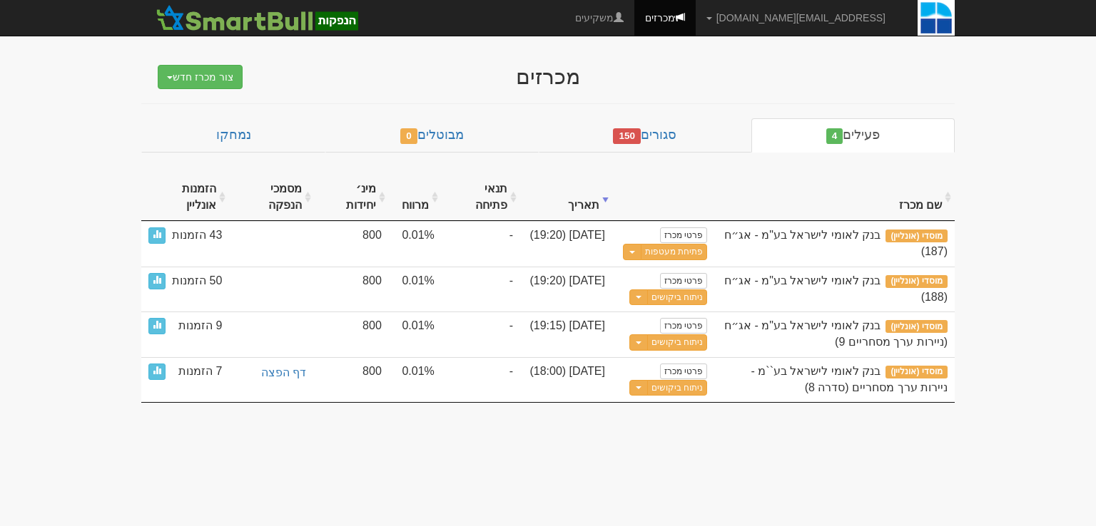
drag, startPoint x: 40, startPoint y: 462, endPoint x: 49, endPoint y: 457, distance: 9.6
click at [40, 461] on body "gurp@leumipartners.com הגדרות חשבונות הנפקה תבניות הודעות קיבול X" at bounding box center [548, 263] width 1096 height 526
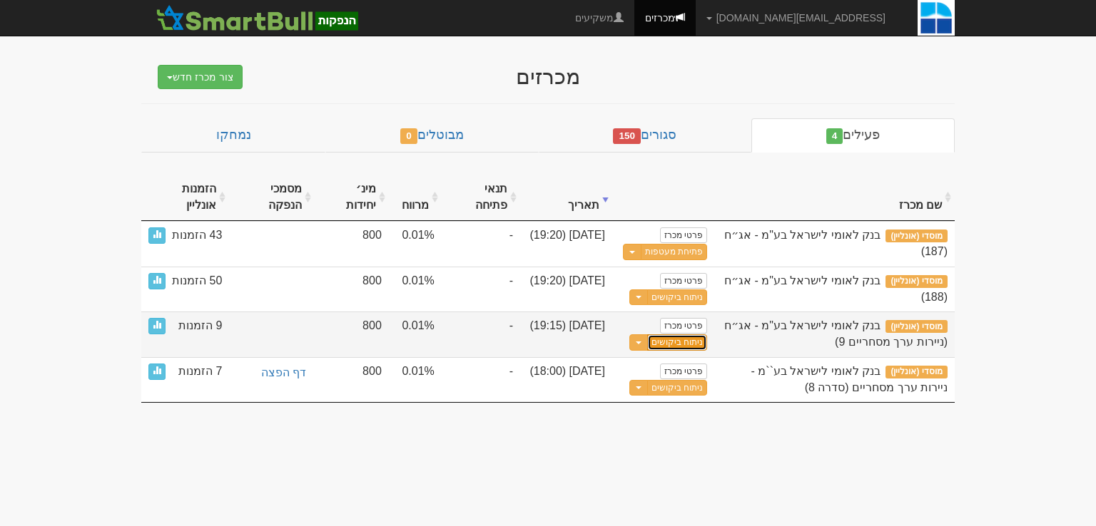
click at [687, 340] on link "ניתוח ביקושים" at bounding box center [677, 343] width 60 height 16
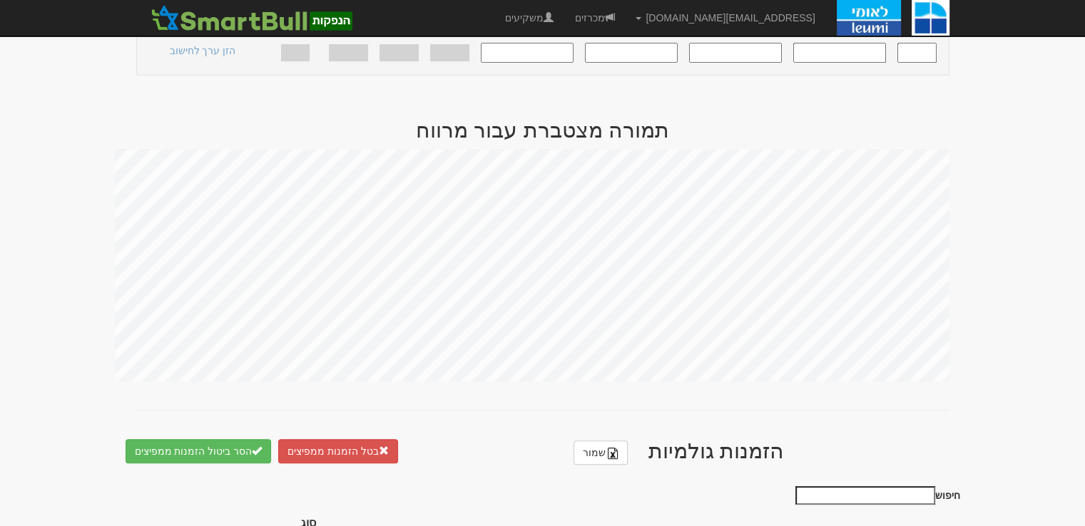
scroll to position [214, 0]
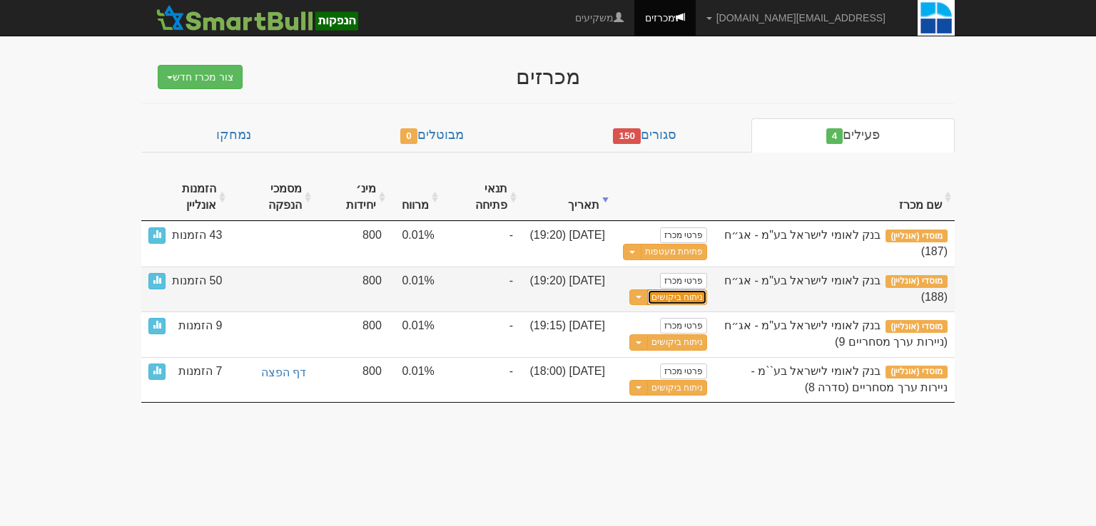
click at [688, 299] on link "ניתוח ביקושים" at bounding box center [677, 298] width 60 height 16
click at [686, 299] on link "ניתוח ביקושים" at bounding box center [677, 298] width 60 height 16
click at [685, 295] on link "ניתוח ביקושים" at bounding box center [677, 298] width 60 height 16
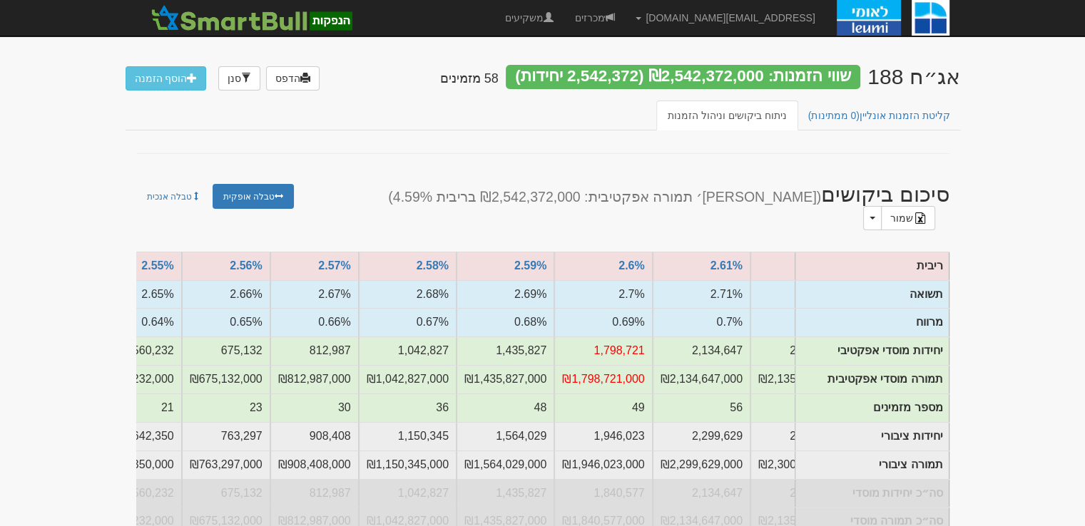
scroll to position [0, -1133]
click at [625, 15] on link "מכרזים" at bounding box center [594, 18] width 61 height 36
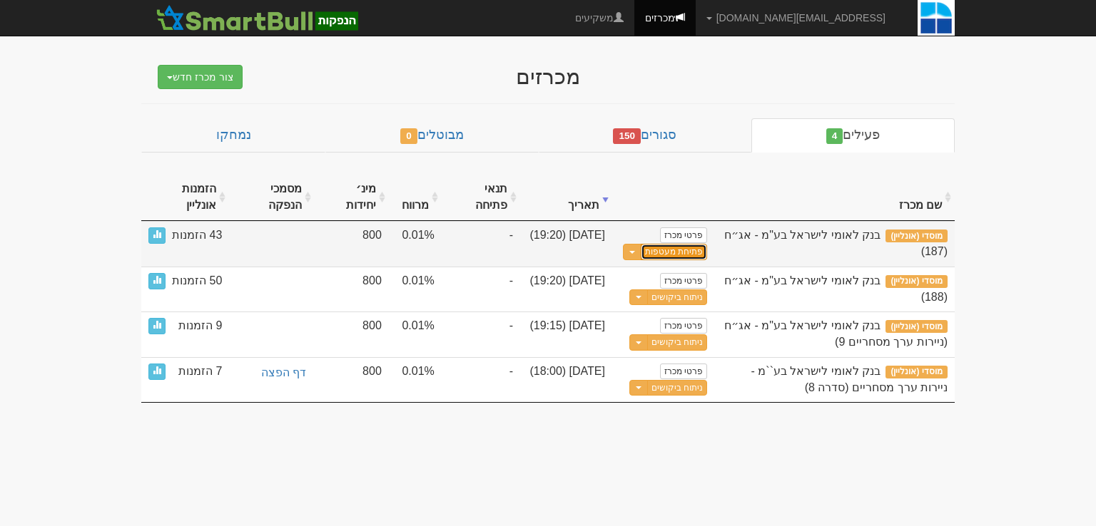
click at [686, 252] on link "פתיחת מעטפות" at bounding box center [674, 252] width 66 height 16
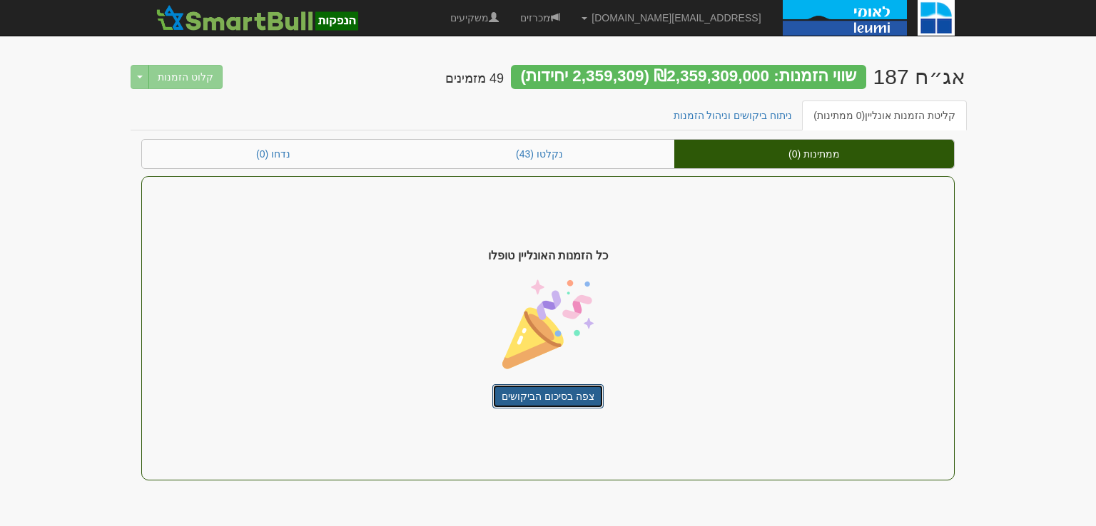
click at [551, 388] on link "צפה בסיכום הביקושים" at bounding box center [547, 397] width 111 height 24
click at [571, 11] on link "מכרזים" at bounding box center [539, 18] width 61 height 36
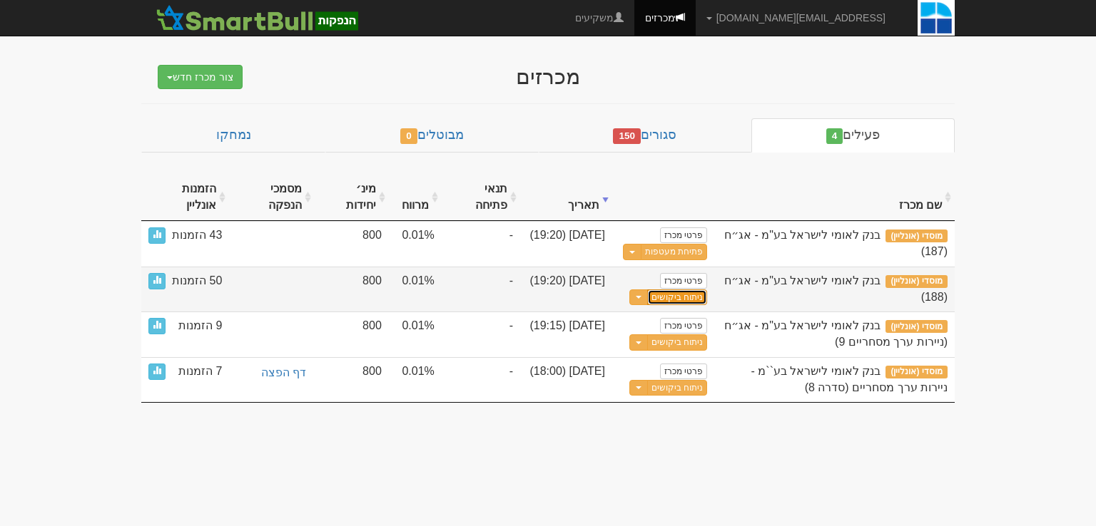
click at [691, 297] on link "ניתוח ביקושים" at bounding box center [677, 298] width 60 height 16
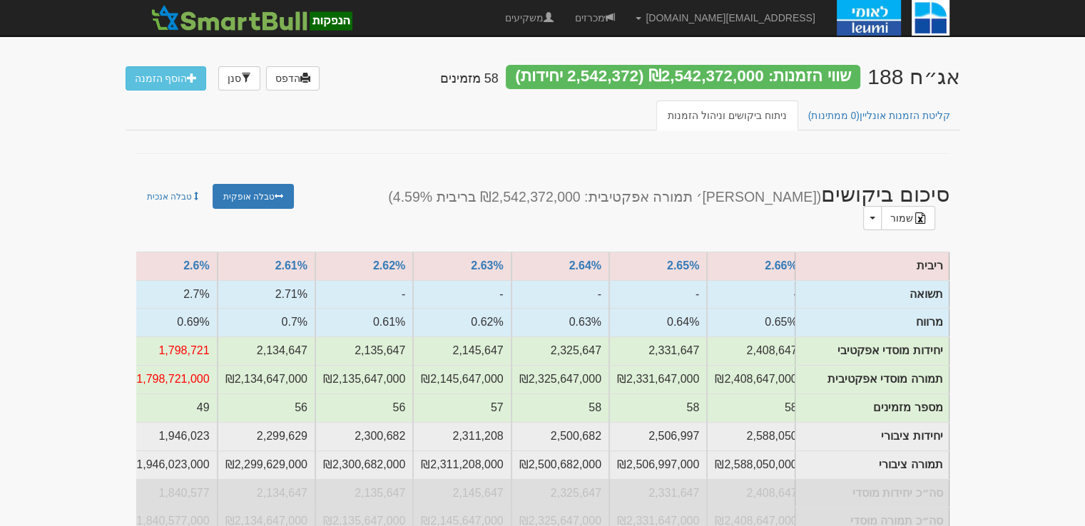
scroll to position [0, -691]
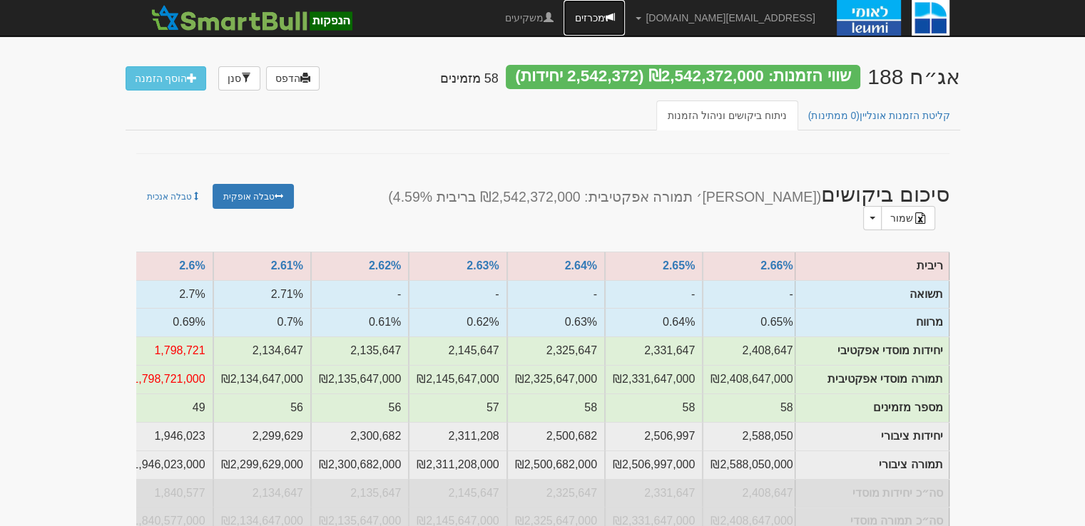
click at [625, 18] on link "מכרזים" at bounding box center [594, 18] width 61 height 36
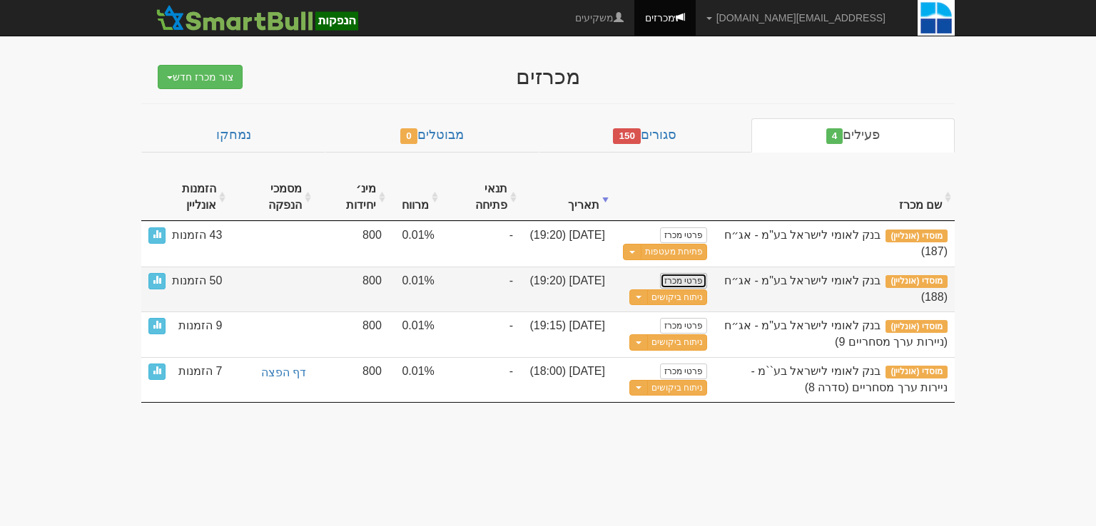
click at [691, 279] on link "פרטי מכרז" at bounding box center [683, 281] width 47 height 16
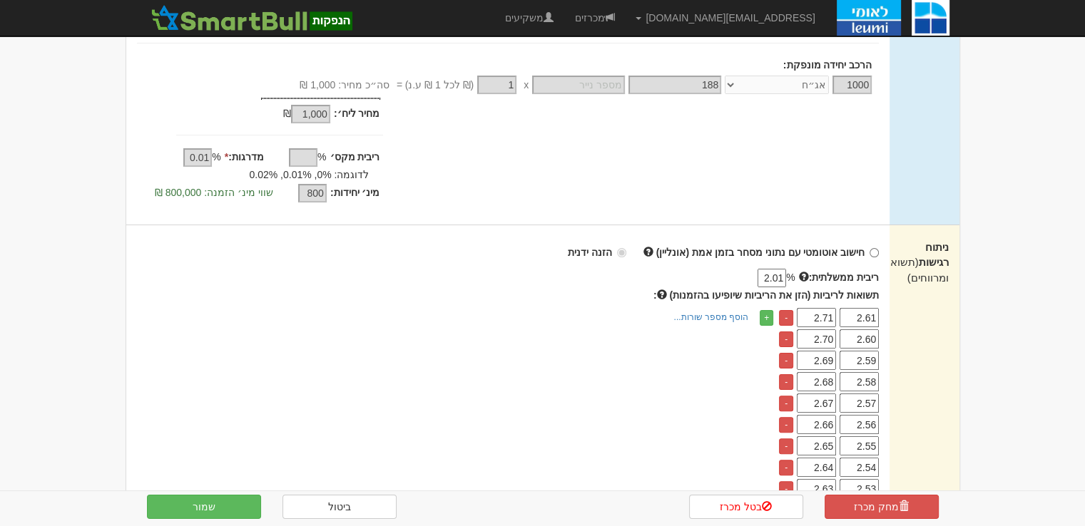
scroll to position [499, 0]
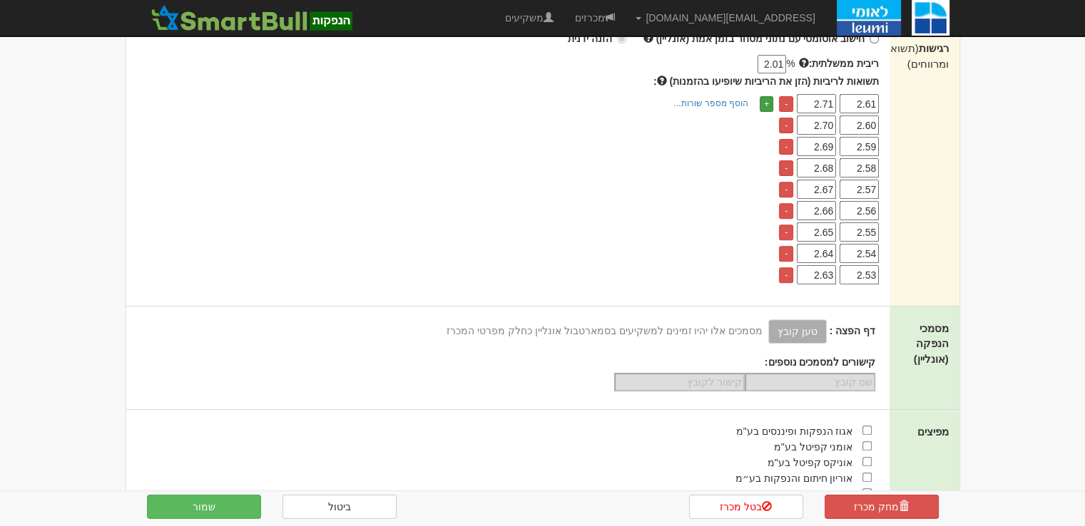
click at [765, 99] on link "+" at bounding box center [767, 104] width 14 height 16
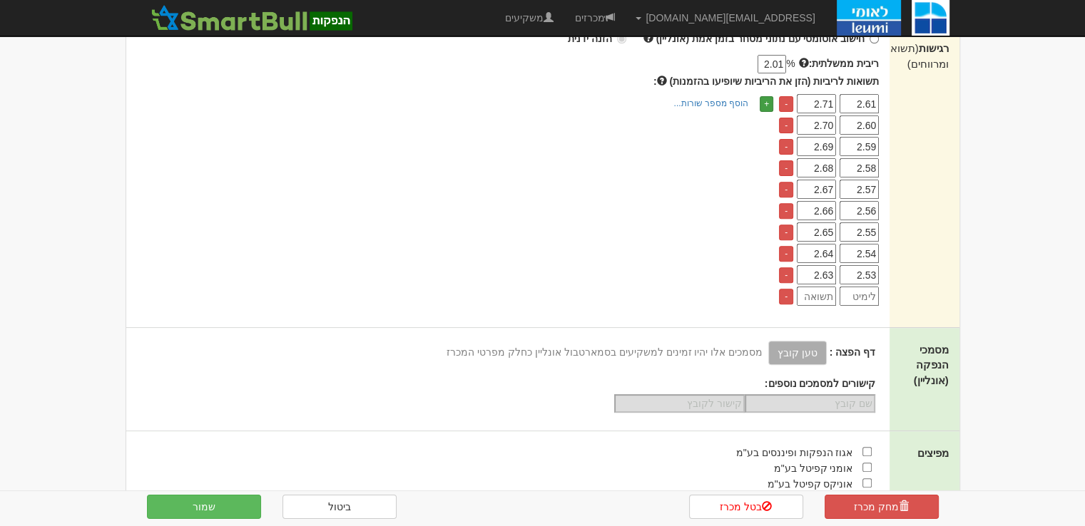
click at [765, 99] on link "+" at bounding box center [767, 104] width 14 height 16
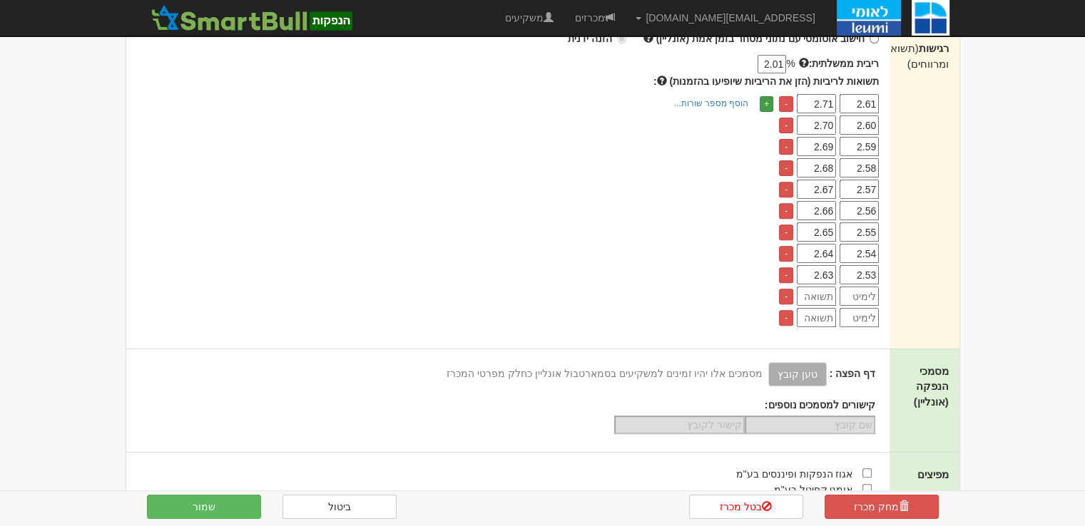
click at [765, 99] on link "+" at bounding box center [767, 104] width 14 height 16
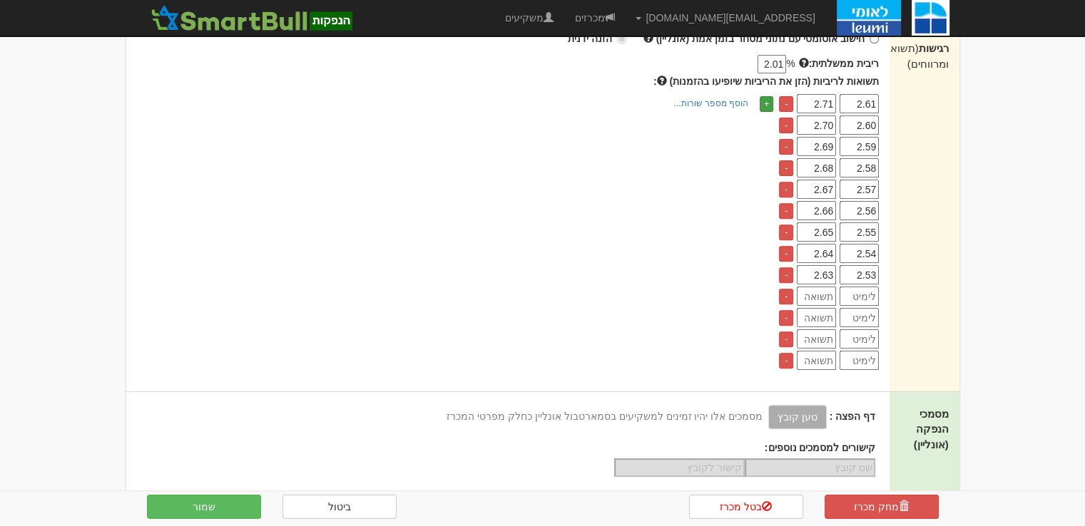
click at [765, 101] on link "+" at bounding box center [767, 104] width 14 height 16
click at [765, 102] on link "+" at bounding box center [767, 104] width 14 height 16
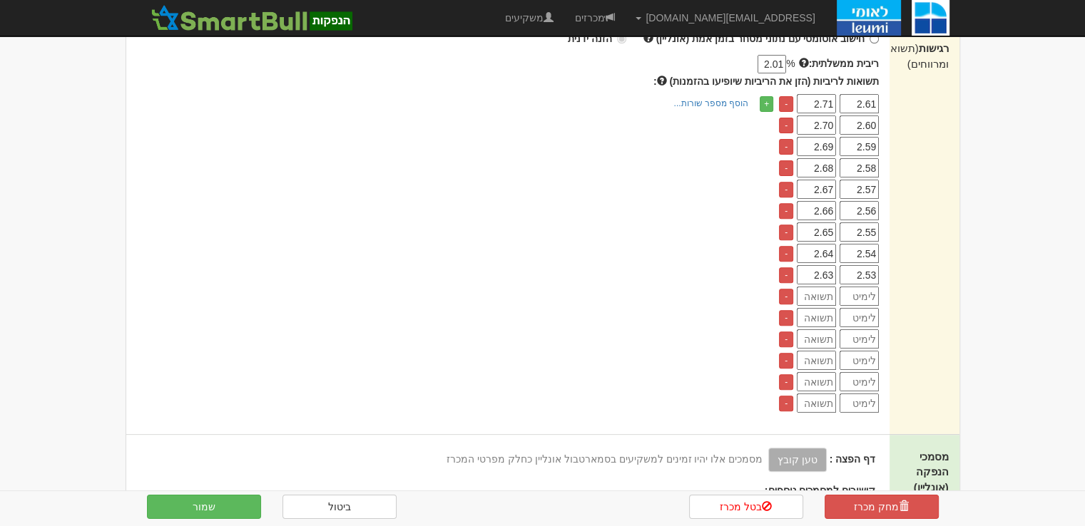
click at [865, 300] on input "number" at bounding box center [859, 296] width 39 height 19
click at [866, 300] on input "2.62" at bounding box center [859, 296] width 39 height 19
type input "2.62"
click at [866, 313] on input "number" at bounding box center [859, 317] width 39 height 19
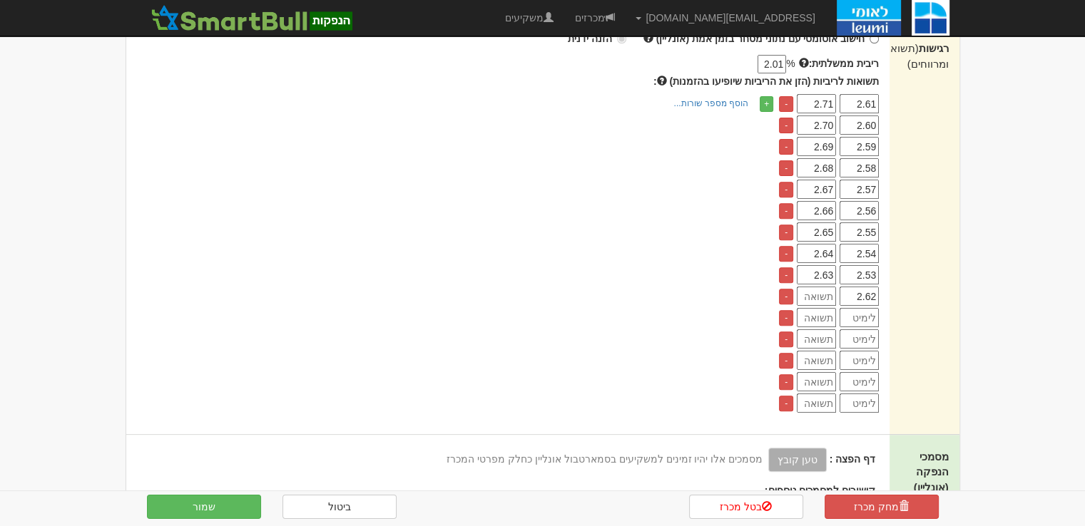
paste input "2.62"
type input "2.62"
click at [870, 337] on input "number" at bounding box center [859, 339] width 39 height 19
paste input "2.62"
type input "2.62"
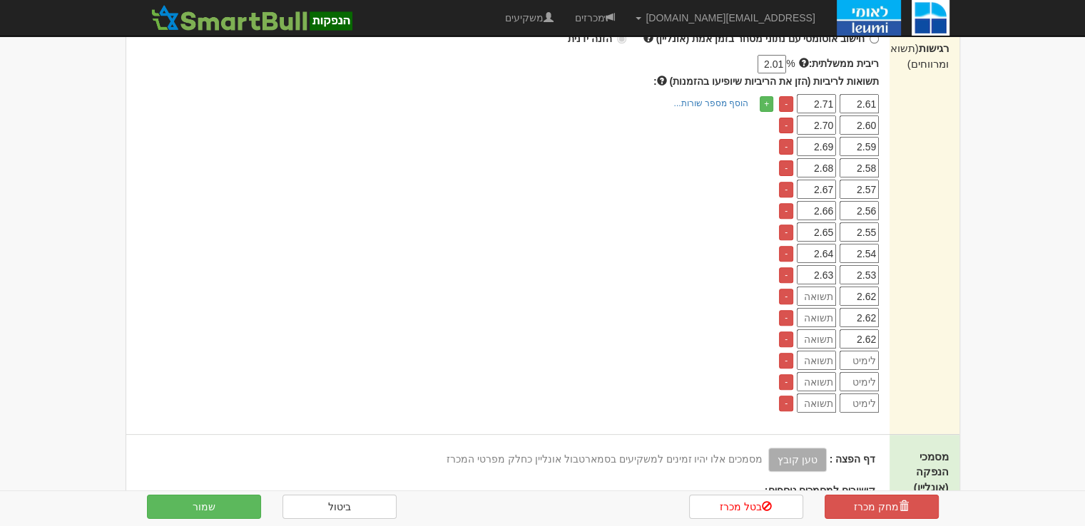
click at [869, 358] on input "number" at bounding box center [859, 360] width 39 height 19
paste input "2.62"
type input "2.62"
click at [874, 317] on input "2.62" at bounding box center [859, 317] width 39 height 19
type input "2.63"
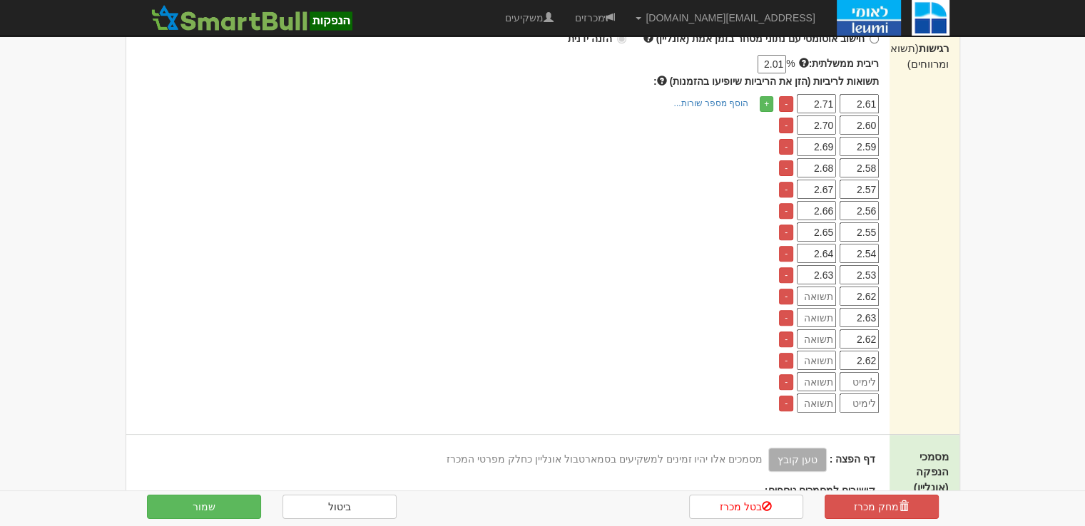
click at [875, 340] on input "2.62" at bounding box center [859, 339] width 39 height 19
type input "2.64"
click at [875, 359] on input "2.62" at bounding box center [859, 360] width 39 height 19
type input "2.65"
click at [814, 297] on input "number" at bounding box center [816, 296] width 39 height 19
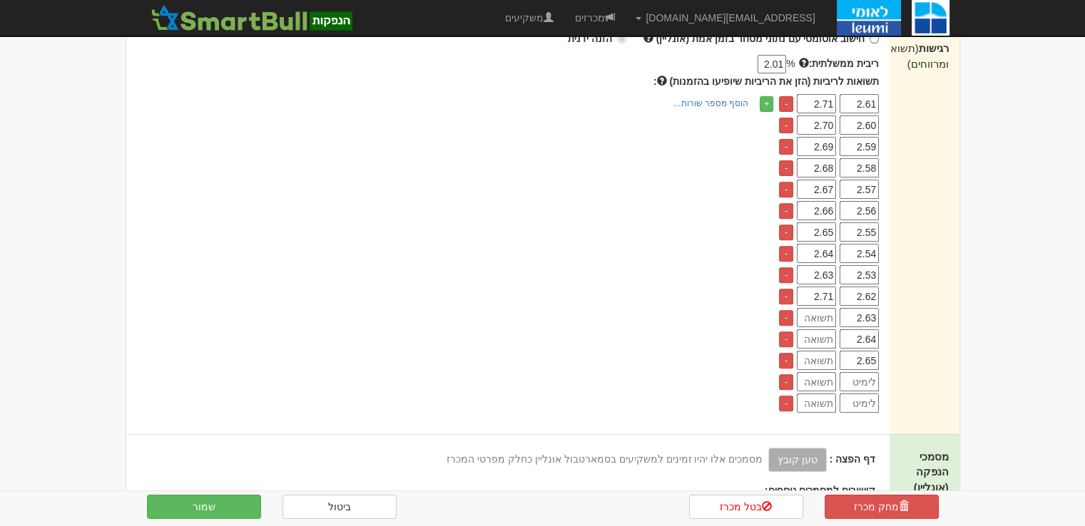
type input "2.71"
click at [831, 101] on input "2.71" at bounding box center [816, 103] width 39 height 19
type input "2.70"
drag, startPoint x: 823, startPoint y: 121, endPoint x: 831, endPoint y: 122, distance: 7.9
click at [831, 122] on input "2.70" at bounding box center [816, 125] width 39 height 19
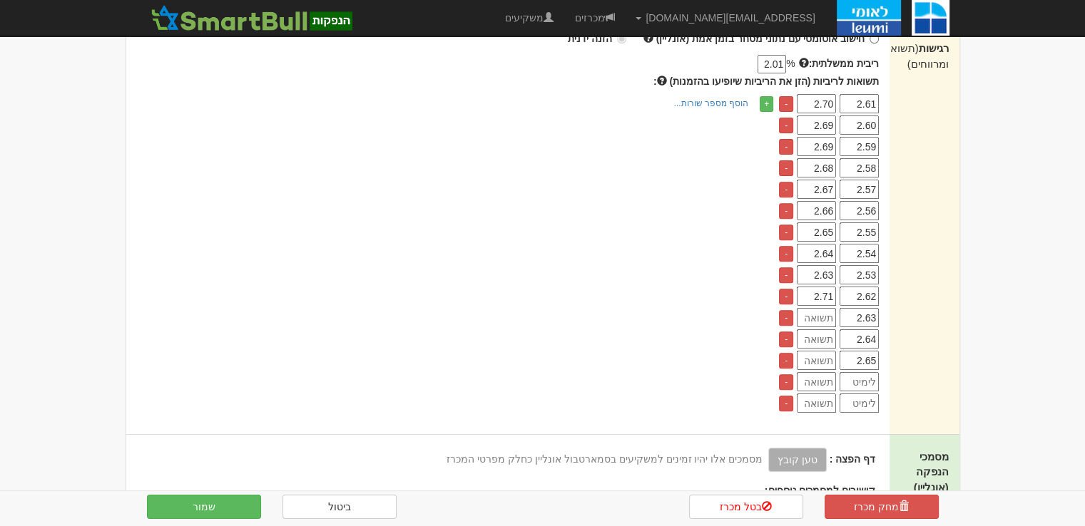
type input "2.69"
click at [856, 347] on tbody "2.61 2.70 - 2.60 2.69 - 2.59 2.69 - 2.58 2.68 - 2.57 2.67 - 2.56 2.66 - 2.55 2.…" at bounding box center [826, 253] width 103 height 319
click at [862, 355] on input "2.65" at bounding box center [859, 360] width 39 height 19
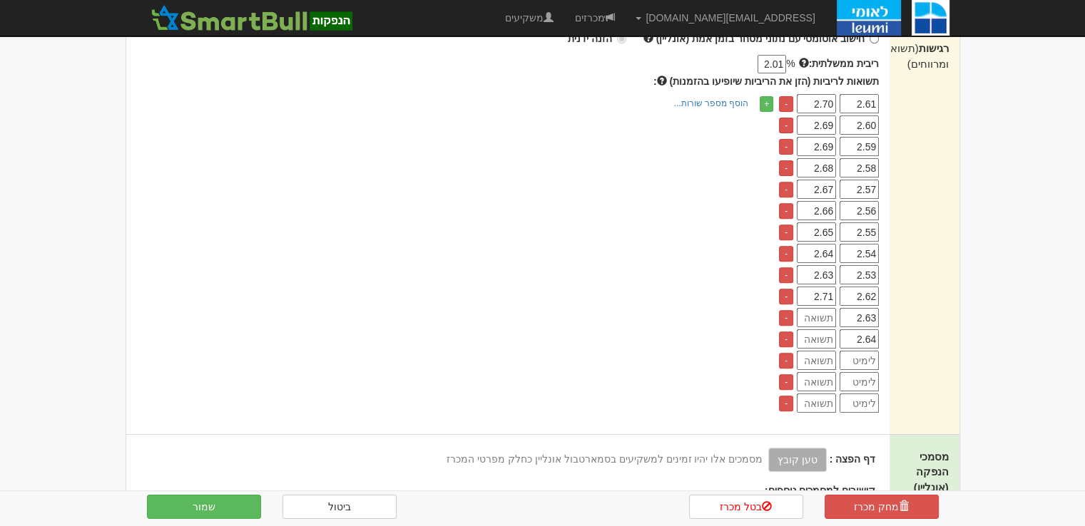
click at [853, 333] on input "2.64" at bounding box center [859, 339] width 39 height 19
click at [862, 308] on input "2.63" at bounding box center [859, 317] width 39 height 19
click at [534, 357] on div "+ הוסף מספר שורות... מספר שורות:" at bounding box center [504, 254] width 757 height 317
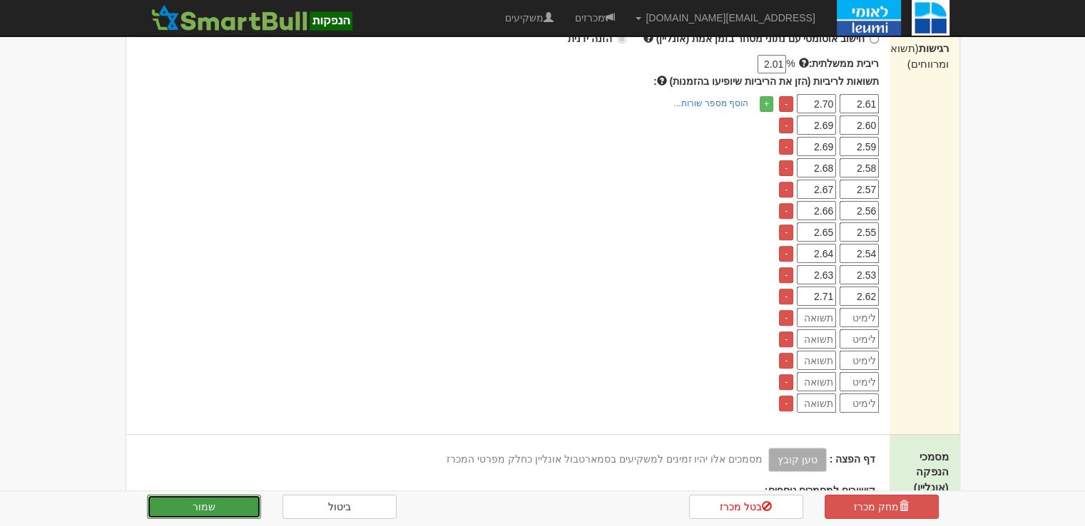
click at [223, 509] on button "שמור" at bounding box center [204, 507] width 114 height 24
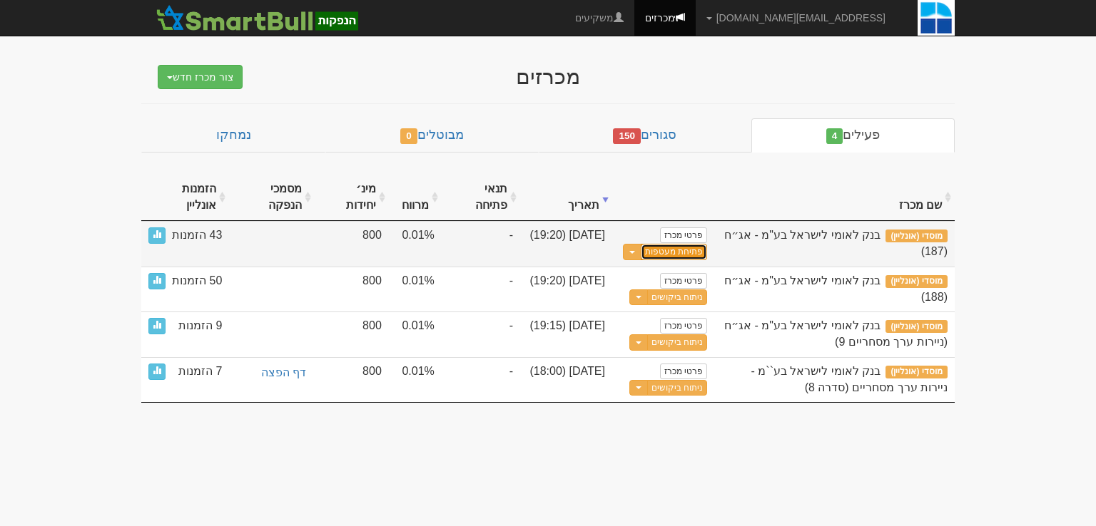
click at [685, 255] on link "פתיחת מעטפות" at bounding box center [674, 252] width 66 height 16
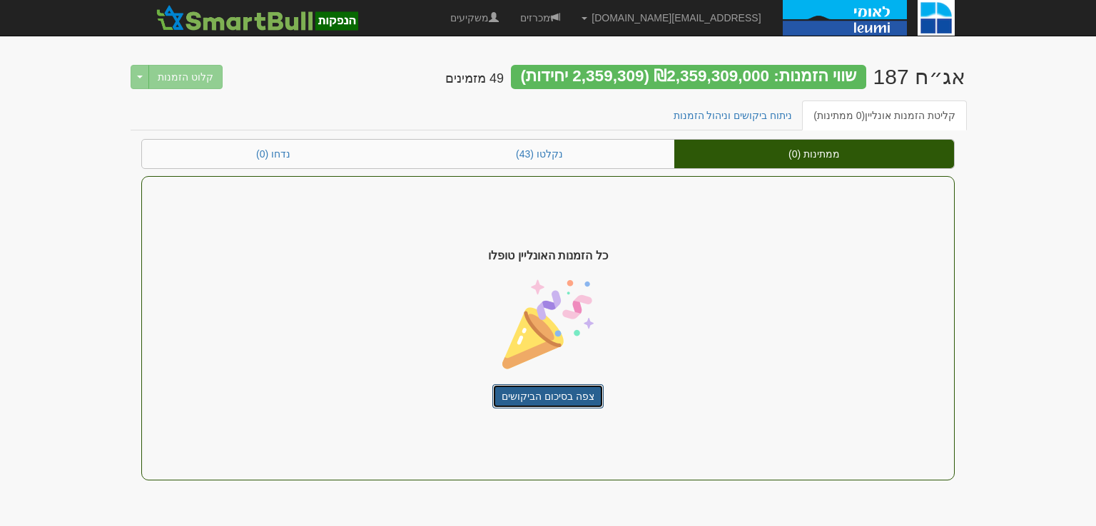
click at [551, 400] on link "צפה בסיכום הביקושים" at bounding box center [547, 397] width 111 height 24
click at [552, 394] on link "צפה בסיכום הביקושים" at bounding box center [547, 397] width 111 height 24
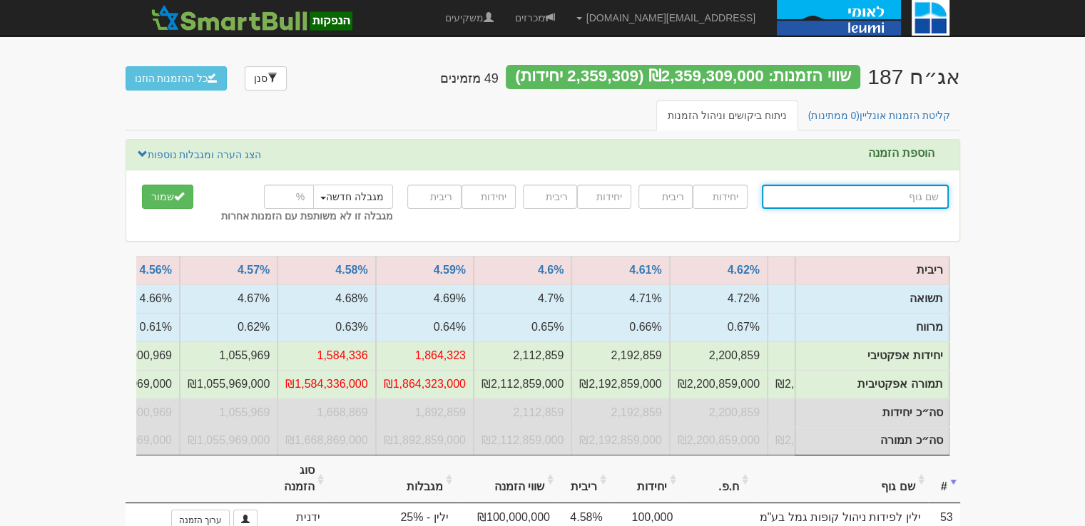
scroll to position [0, -579]
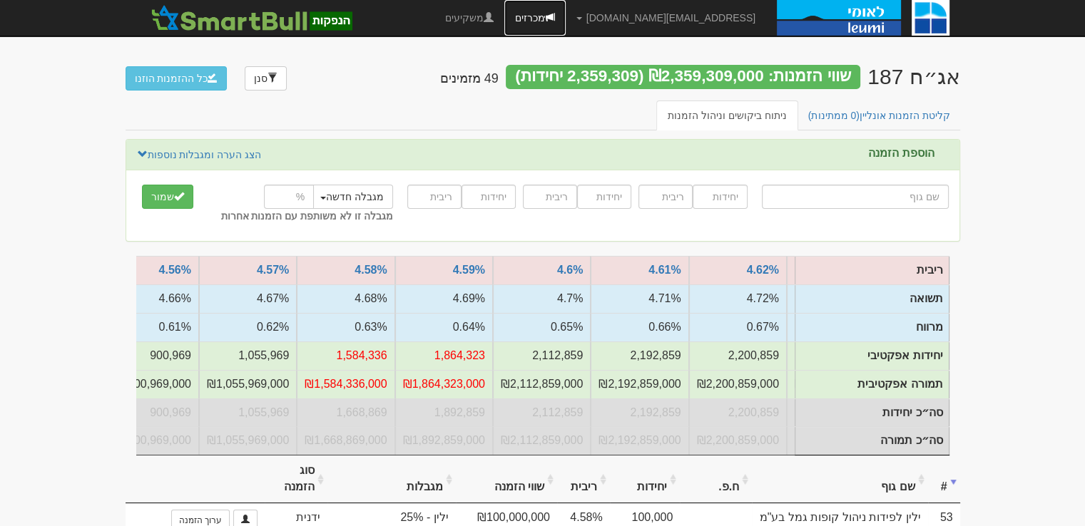
click at [566, 15] on link "מכרזים" at bounding box center [534, 18] width 61 height 36
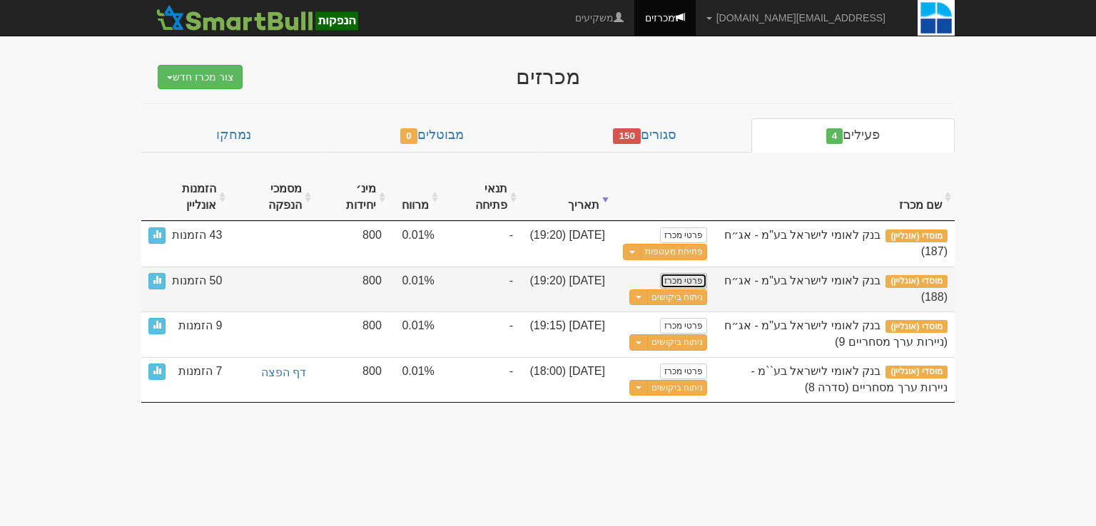
click at [688, 278] on link "פרטי מכרז" at bounding box center [683, 281] width 47 height 16
click at [679, 300] on link "ניתוח ביקושים" at bounding box center [677, 298] width 60 height 16
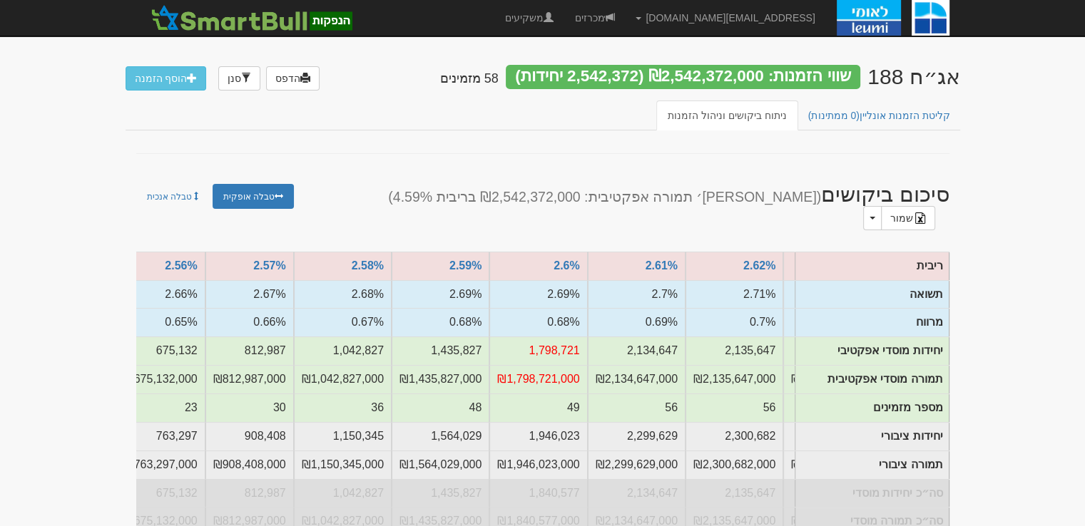
scroll to position [0, -1068]
click at [625, 21] on link "מכרזים" at bounding box center [594, 18] width 61 height 36
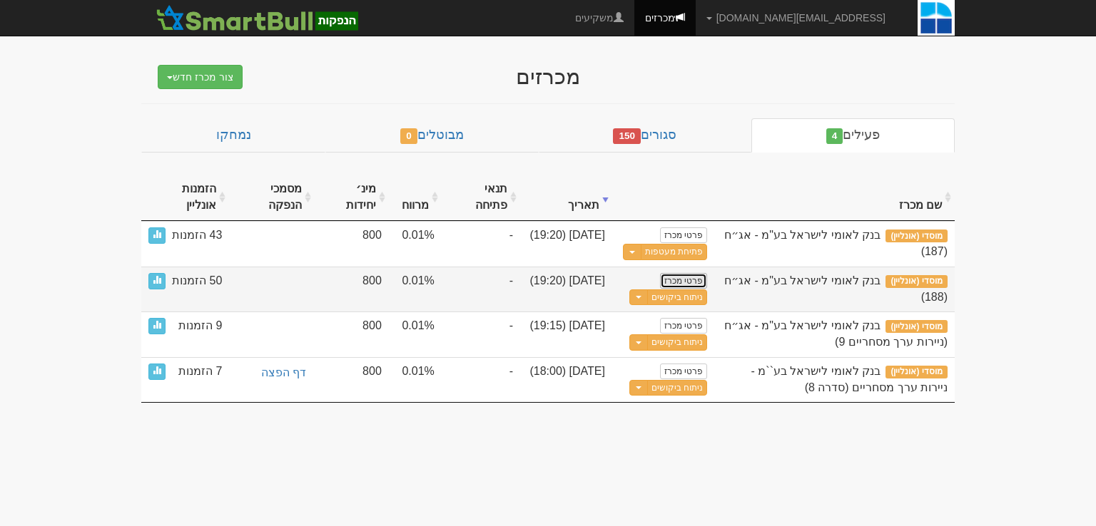
click at [691, 282] on link "פרטי מכרז" at bounding box center [683, 281] width 47 height 16
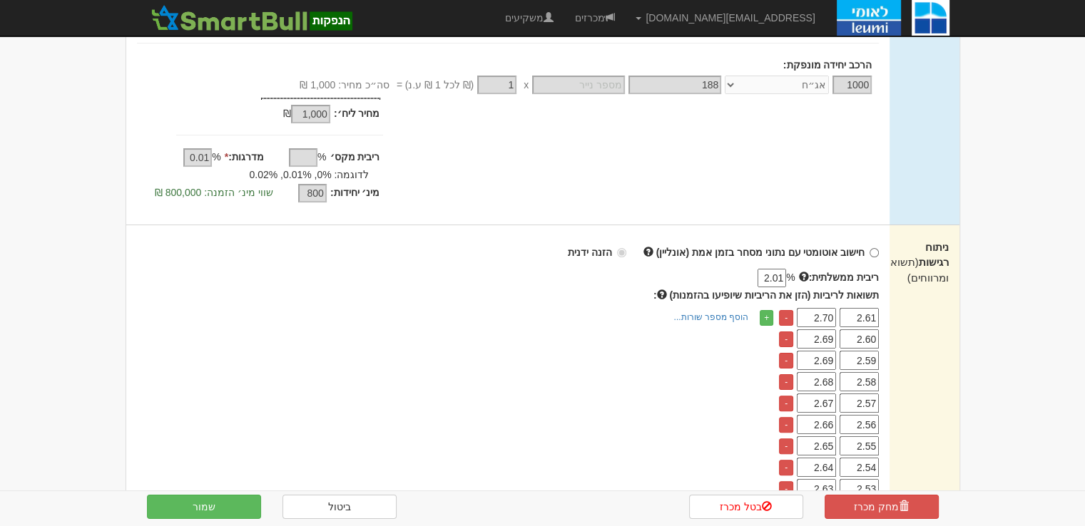
scroll to position [499, 0]
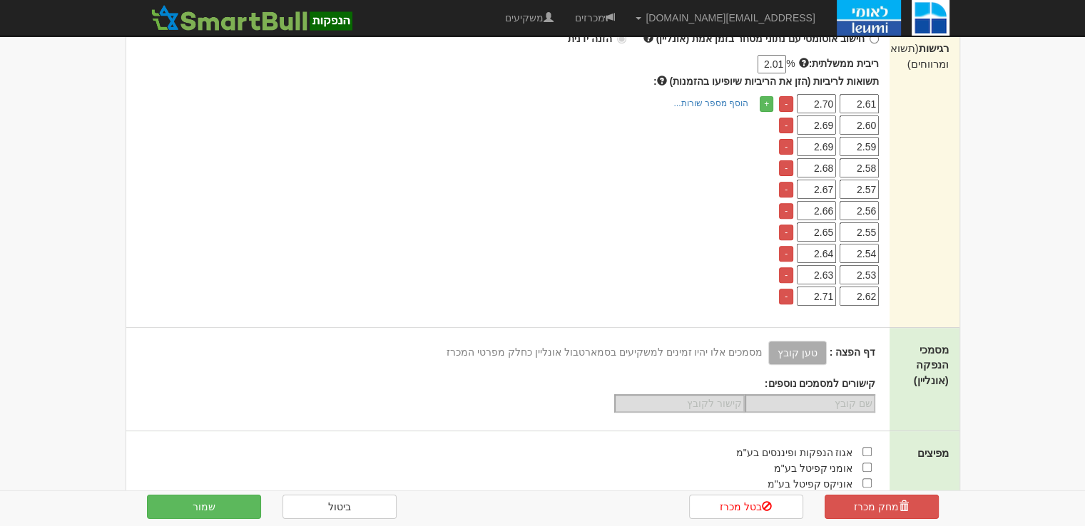
click at [829, 165] on input "2.68" at bounding box center [816, 167] width 39 height 19
click at [675, 214] on div "+ הוסף מספר שורות... מספר שורות:" at bounding box center [504, 201] width 757 height 210
click at [832, 169] on input "2.67" at bounding box center [816, 167] width 39 height 19
type input "2.68"
click at [674, 228] on div "+ הוסף מספר שורות... מספר שורות:" at bounding box center [504, 201] width 757 height 210
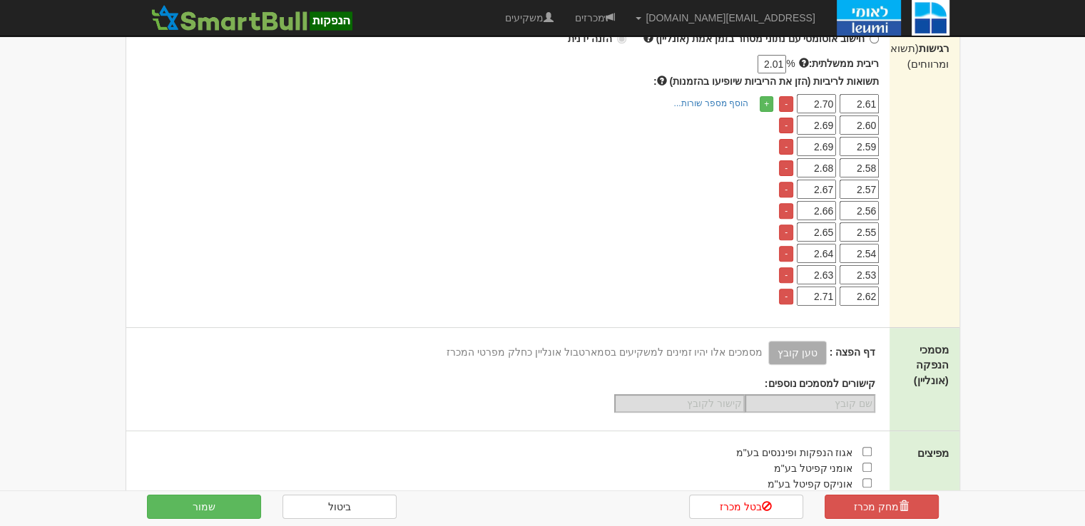
click at [834, 126] on input "2.69" at bounding box center [816, 125] width 39 height 19
drag, startPoint x: 825, startPoint y: 123, endPoint x: 833, endPoint y: 122, distance: 8.7
click at [833, 122] on input "2.69" at bounding box center [816, 125] width 39 height 19
type input "2.70"
click at [704, 178] on div "+ הוסף מספר שורות... מספר שורות:" at bounding box center [504, 201] width 757 height 210
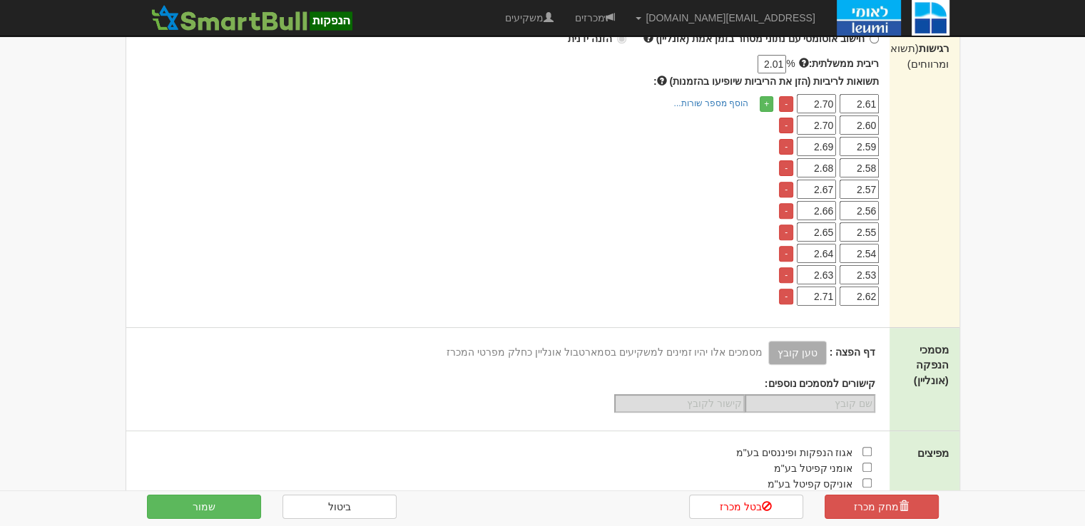
click at [833, 103] on td "2.70" at bounding box center [818, 103] width 43 height 19
click at [829, 103] on input "2.70" at bounding box center [816, 103] width 39 height 19
type input "2.71"
click at [628, 189] on div "+ הוסף מספר שורות... מספר שורות:" at bounding box center [504, 201] width 757 height 210
click at [828, 300] on input "2.71" at bounding box center [816, 296] width 39 height 19
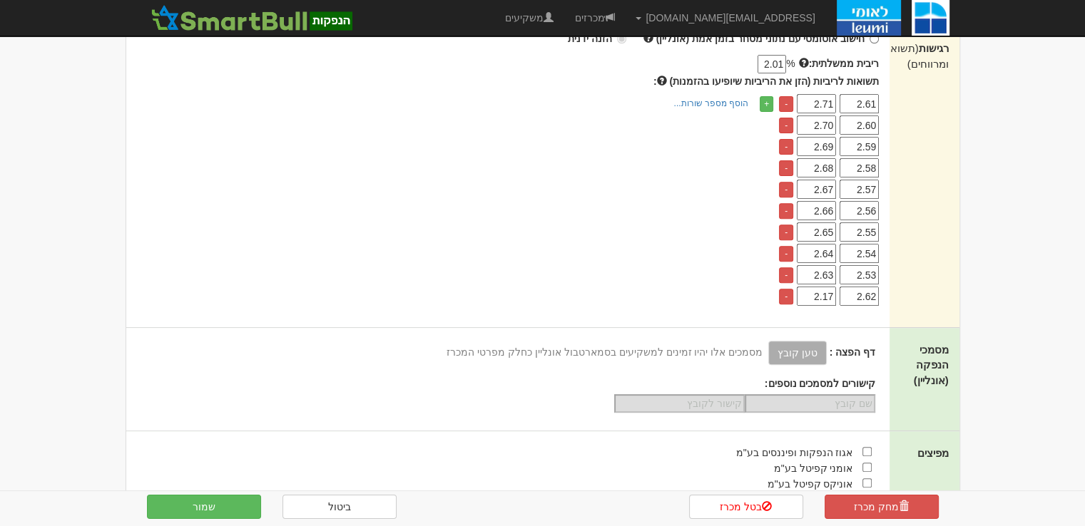
click at [828, 293] on input "2.17" at bounding box center [816, 296] width 39 height 19
click at [828, 292] on input "2.17" at bounding box center [816, 296] width 39 height 19
type input "2.72"
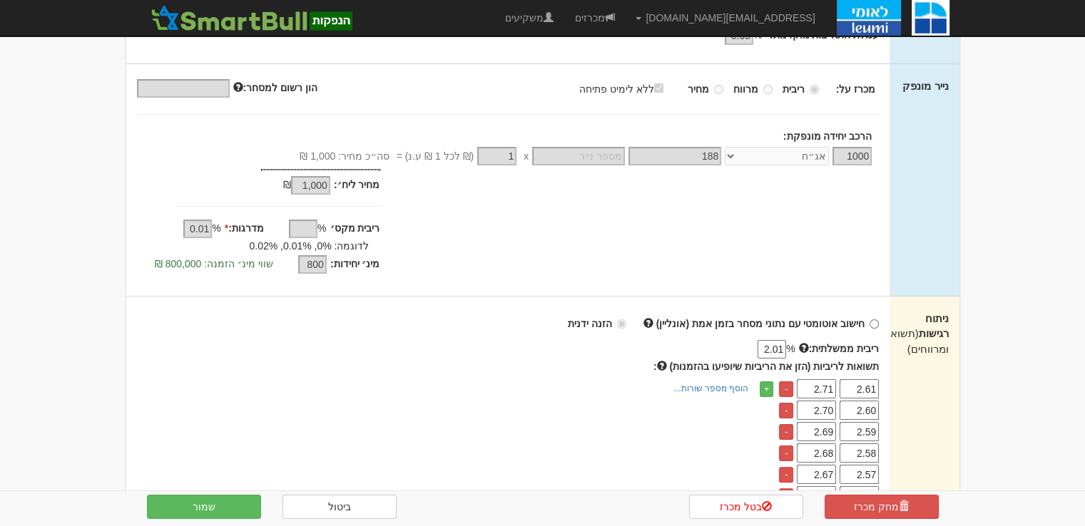
scroll to position [428, 0]
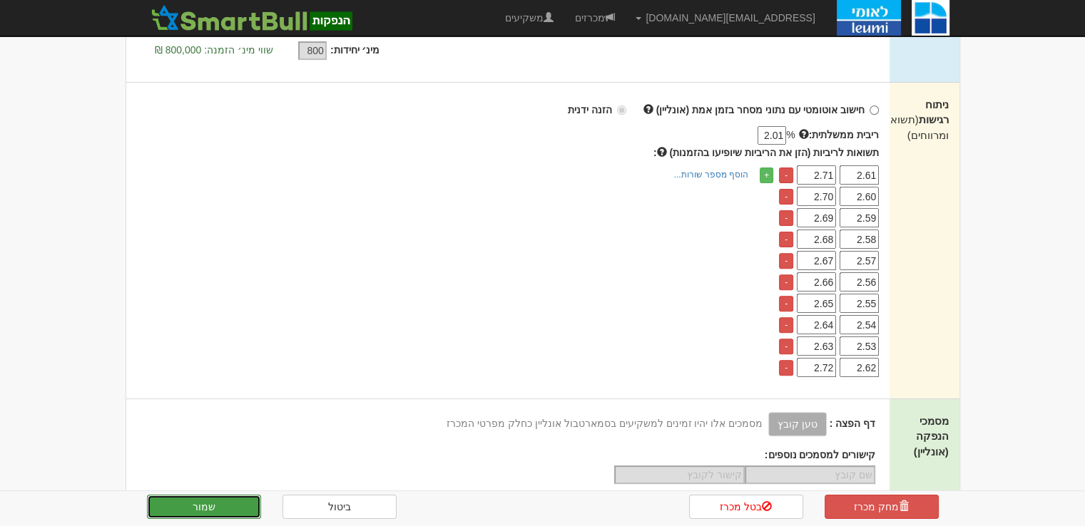
click at [214, 509] on button "שמור" at bounding box center [204, 507] width 114 height 24
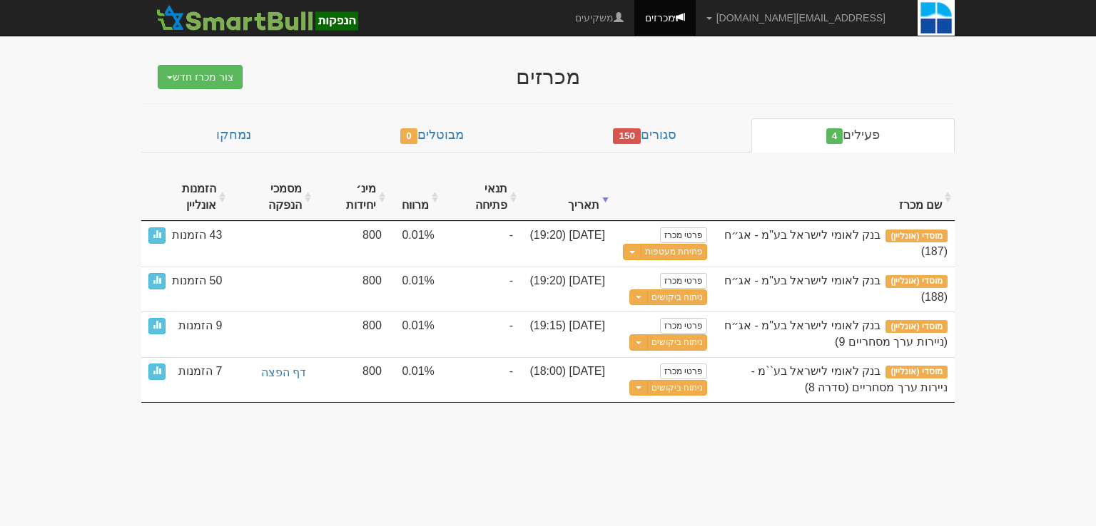
click at [526, 483] on body "gurp@leumipartners.com הגדרות חשבונות הנפקה תבניות הודעות קיבול X" at bounding box center [548, 263] width 1096 height 526
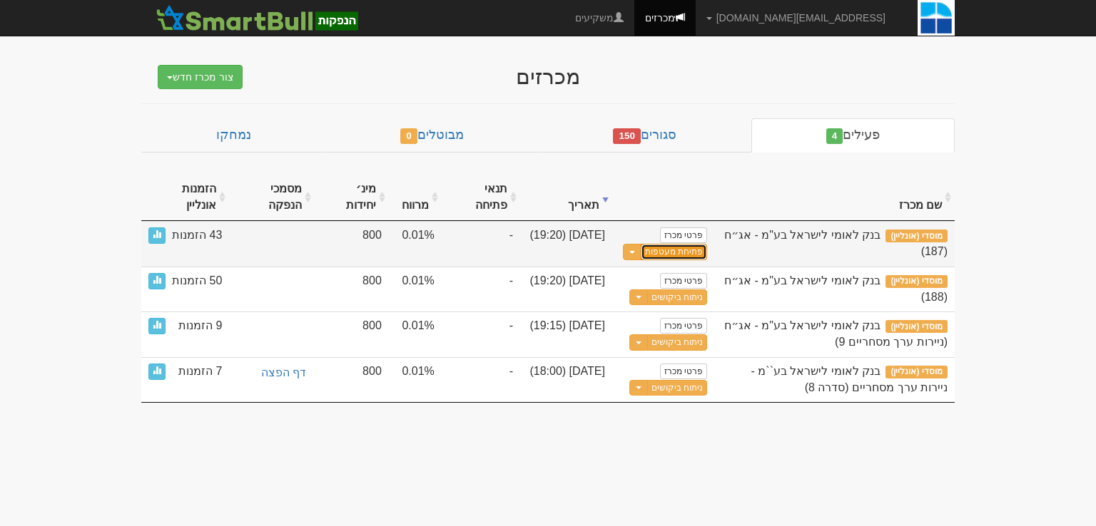
click at [674, 248] on link "פתיחת מעטפות" at bounding box center [674, 252] width 66 height 16
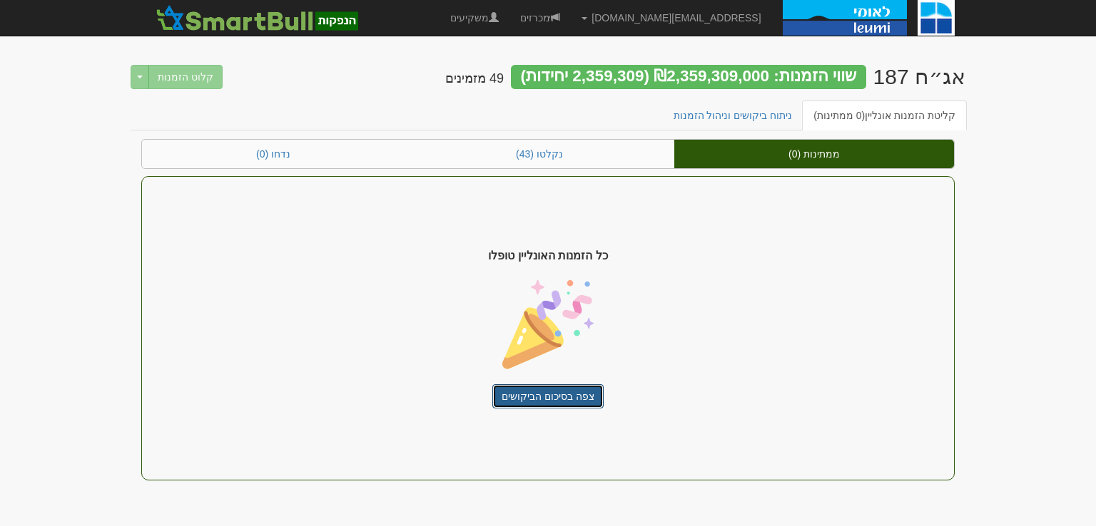
click at [552, 395] on link "צפה בסיכום הביקושים" at bounding box center [547, 397] width 111 height 24
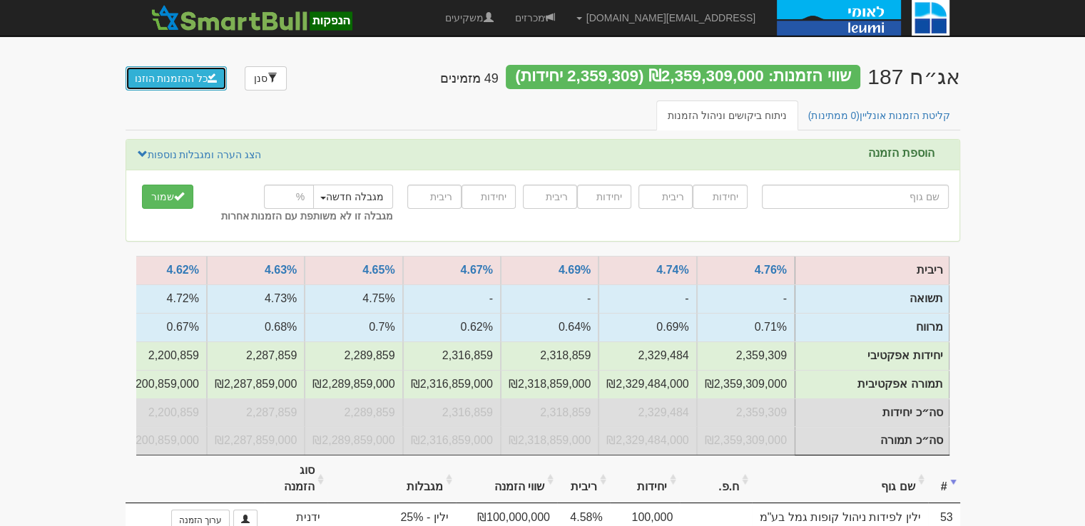
click at [179, 77] on button "כל ההזמנות הוזנו" at bounding box center [177, 78] width 102 height 24
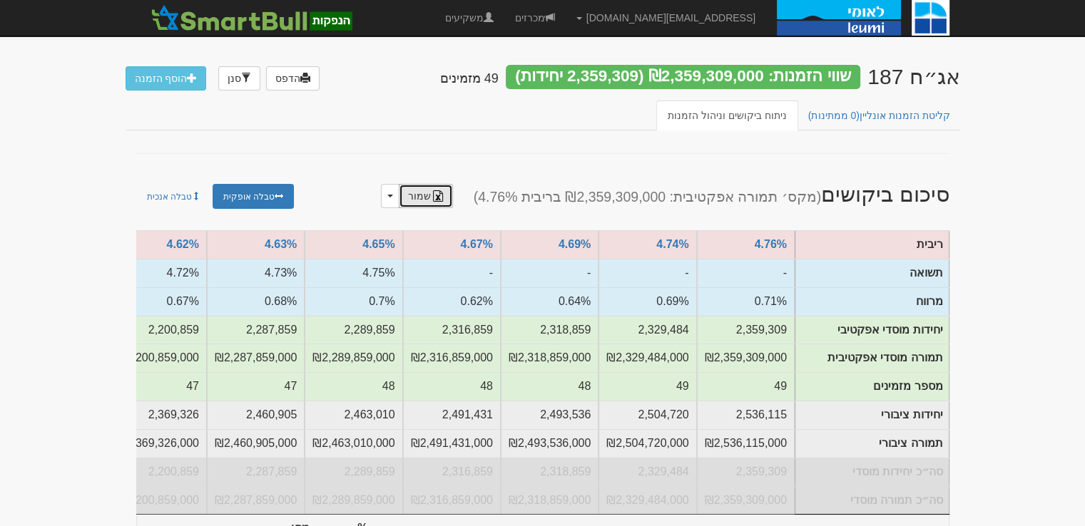
click at [439, 198] on link "שמור" at bounding box center [426, 196] width 54 height 24
click at [566, 13] on link "מכרזים" at bounding box center [534, 18] width 61 height 36
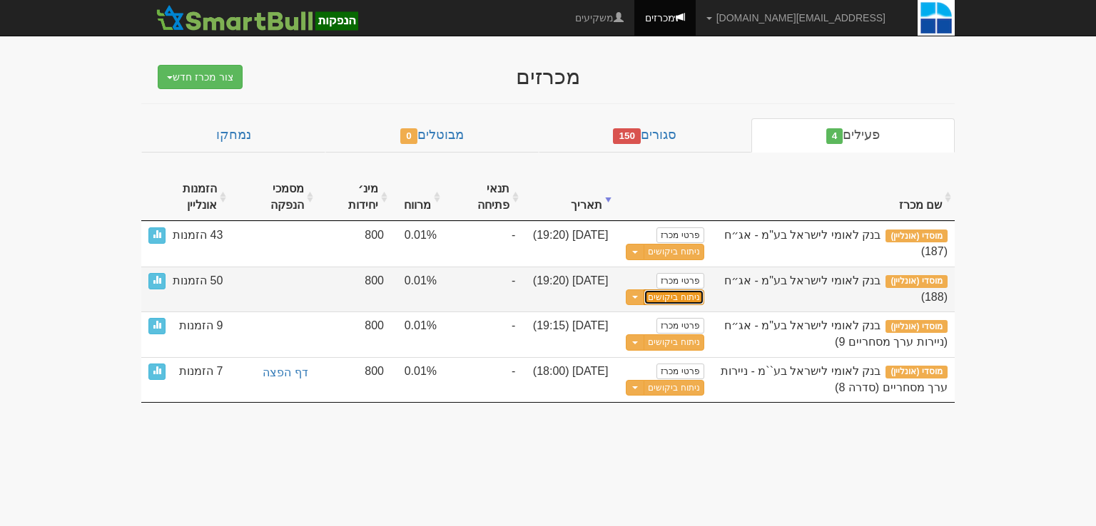
click at [691, 295] on link "ניתוח ביקושים" at bounding box center [673, 298] width 60 height 16
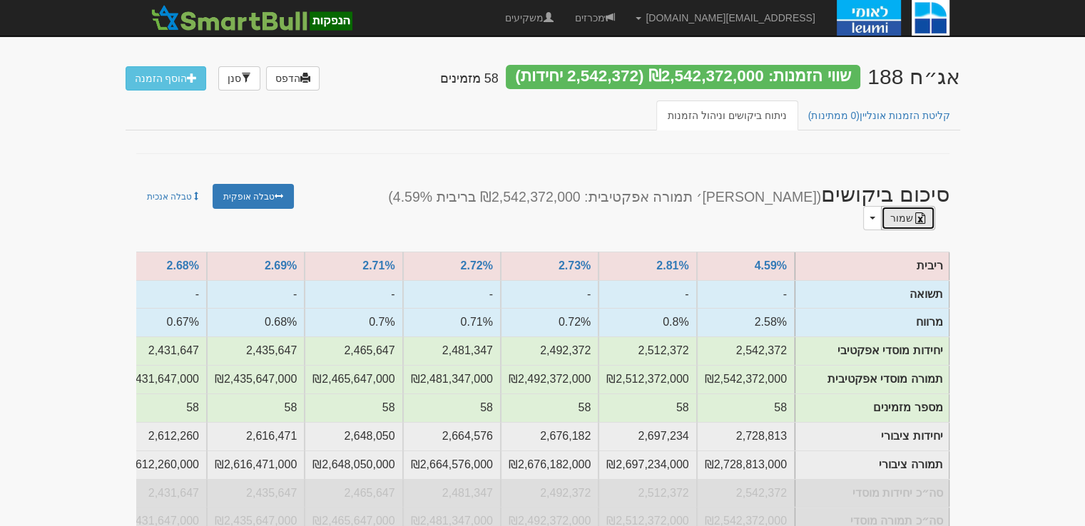
click at [881, 206] on link "שמור" at bounding box center [908, 218] width 54 height 24
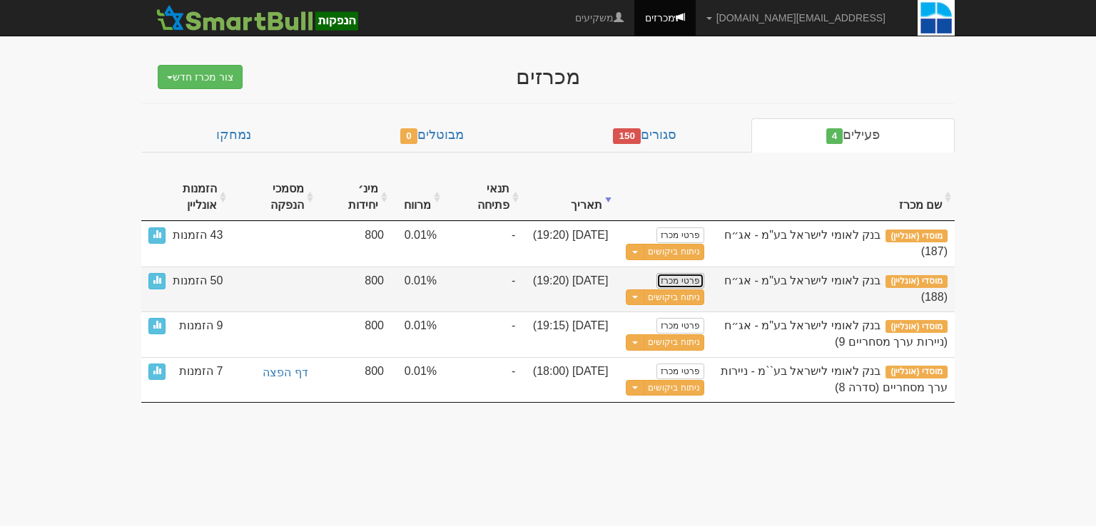
click at [681, 280] on link "פרטי מכרז" at bounding box center [679, 281] width 47 height 16
click at [689, 280] on link "פרטי מכרז" at bounding box center [679, 281] width 47 height 16
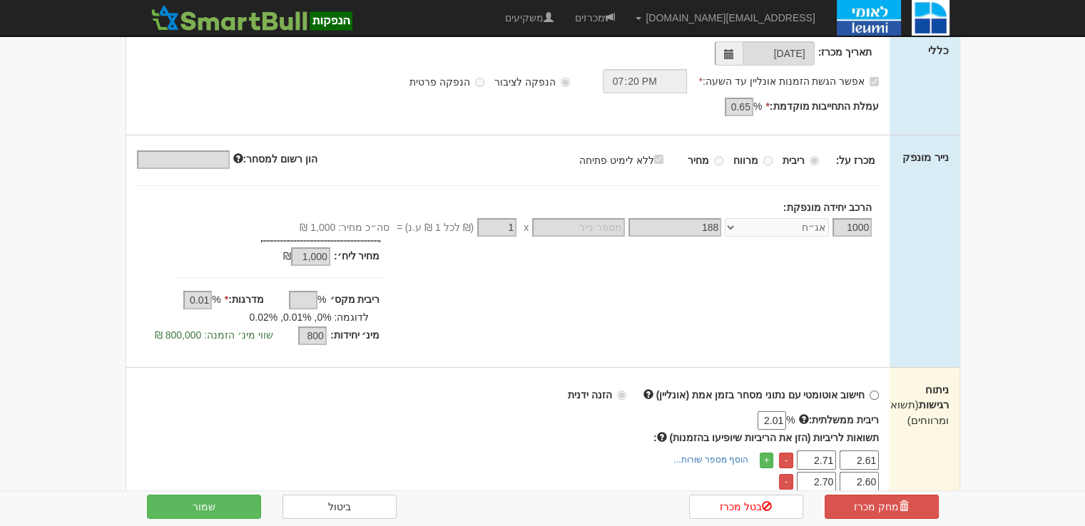
scroll to position [357, 0]
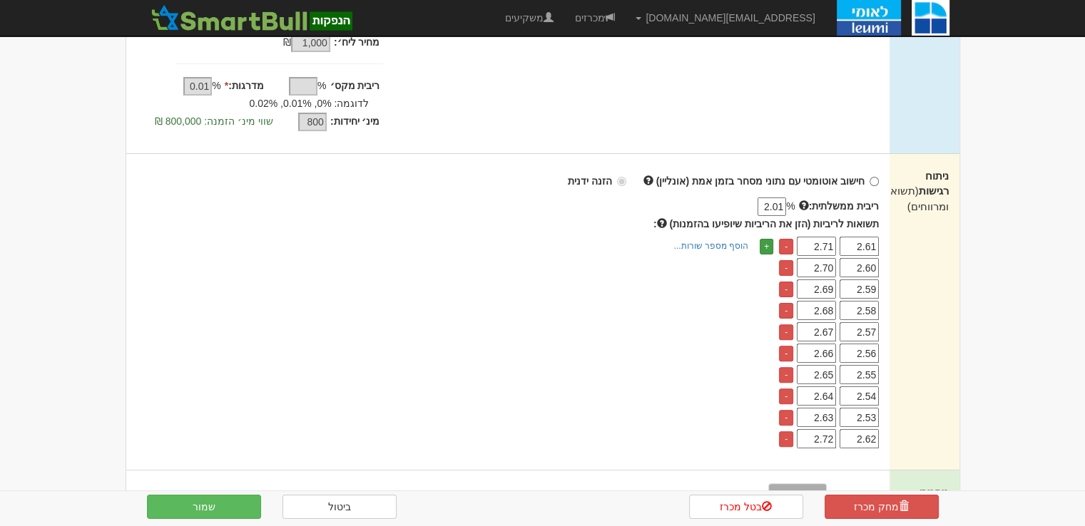
click at [763, 243] on link "+" at bounding box center [767, 247] width 14 height 16
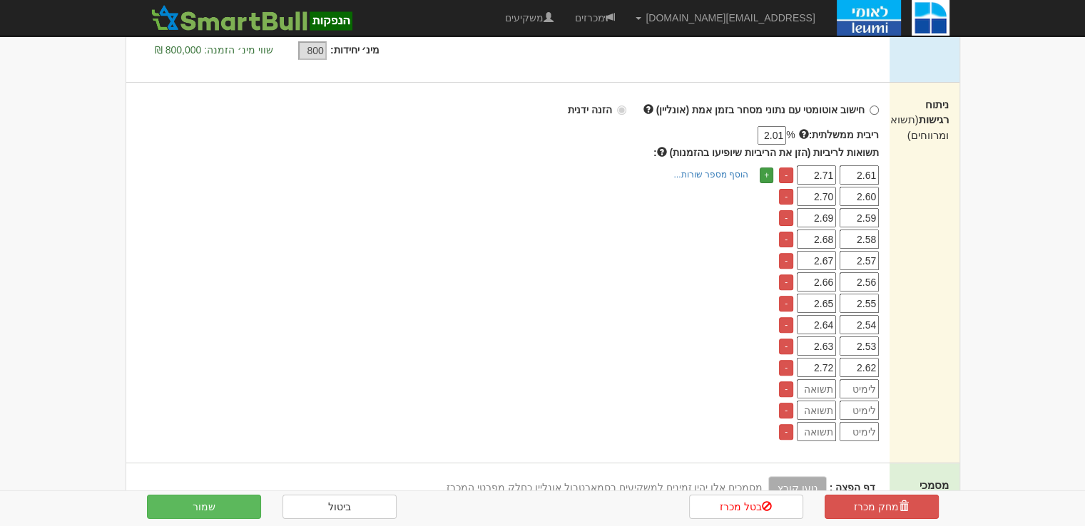
click at [764, 174] on link "+" at bounding box center [767, 176] width 14 height 16
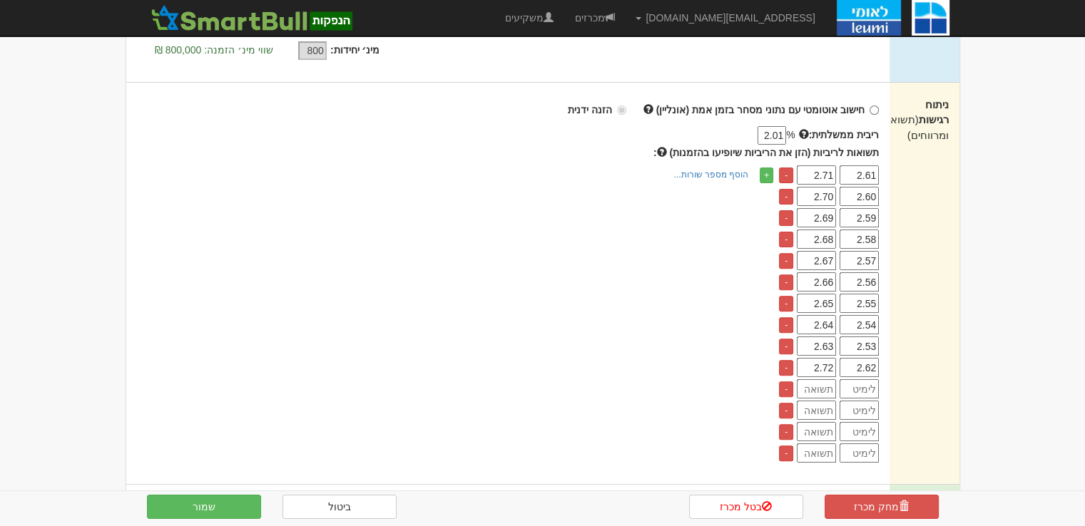
click at [864, 395] on input "number" at bounding box center [859, 389] width 39 height 19
click at [872, 390] on input "2.65" at bounding box center [859, 389] width 39 height 19
click at [872, 389] on input "2.65" at bounding box center [859, 389] width 39 height 19
type input "2.65"
click at [865, 407] on input "number" at bounding box center [859, 410] width 39 height 19
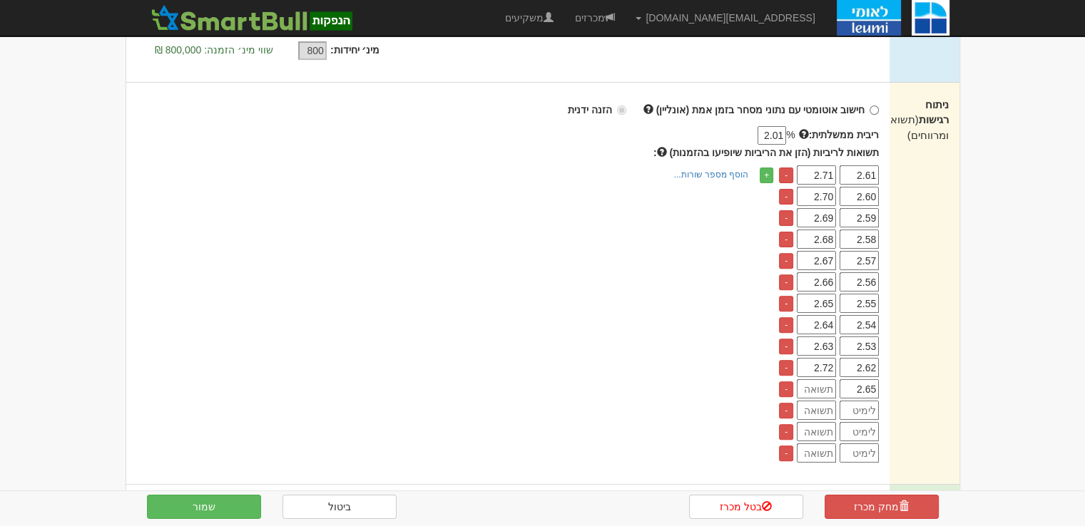
paste input "2.65"
type input "2.65"
click at [872, 429] on input "number" at bounding box center [859, 431] width 39 height 19
paste input "2.65"
type input "2.65"
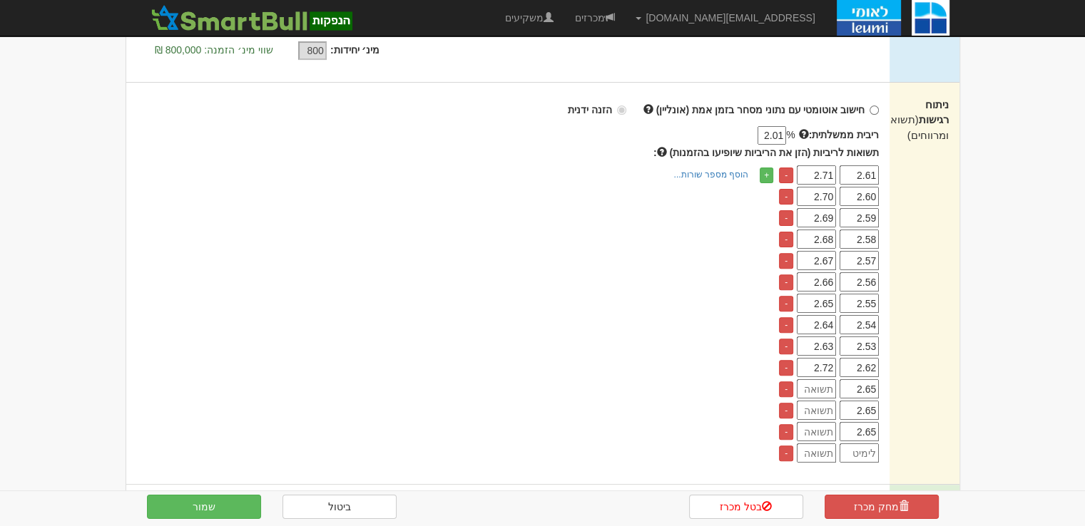
click at [872, 406] on input "2.65" at bounding box center [859, 410] width 39 height 19
type input "2.64"
click at [871, 425] on input "2.65" at bounding box center [859, 431] width 39 height 19
type input "2.63"
click at [823, 390] on input "number" at bounding box center [816, 389] width 39 height 19
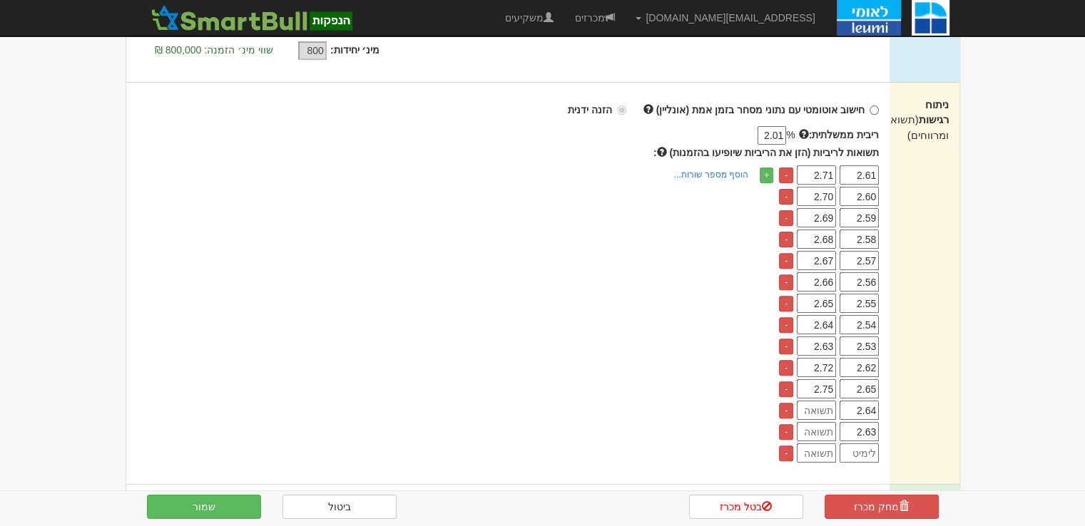
click at [819, 386] on input "2.75" at bounding box center [816, 389] width 39 height 19
type input "2.75"
click at [810, 414] on input "number" at bounding box center [816, 410] width 39 height 19
paste input "2.75"
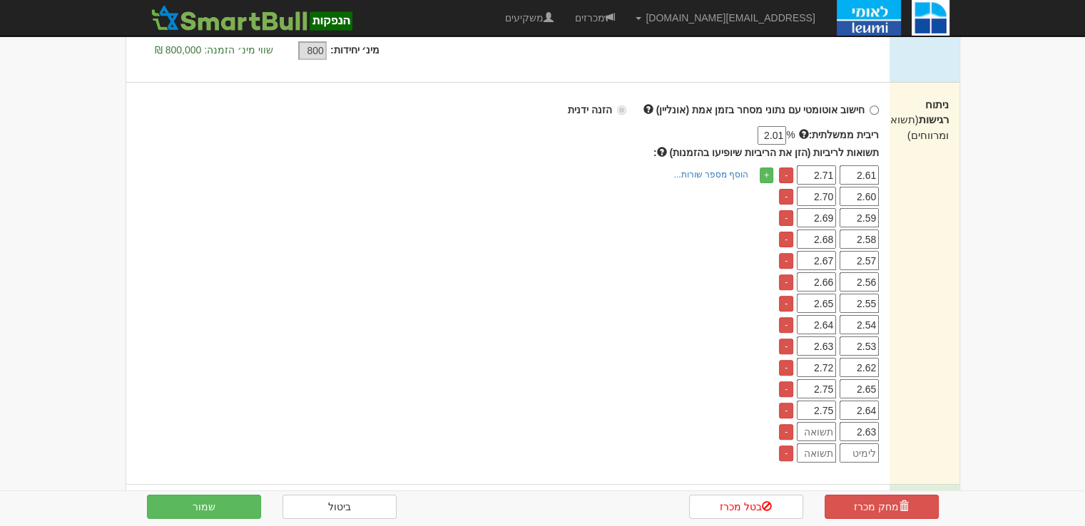
type input "2.75"
click at [814, 428] on input "number" at bounding box center [816, 431] width 39 height 19
paste input "2.75"
type input "2.75"
click at [833, 411] on input "2.75" at bounding box center [816, 410] width 39 height 19
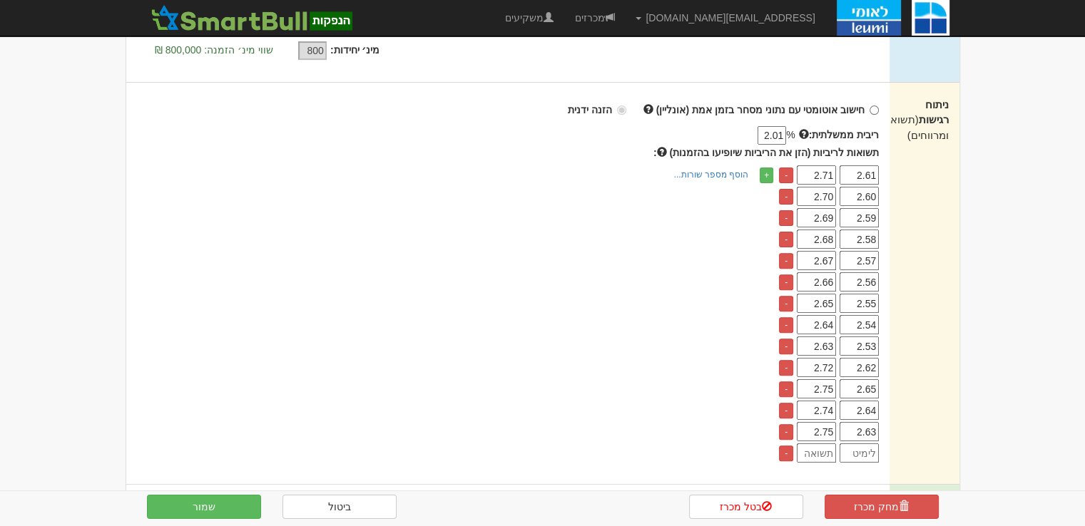
type input "2.74"
click at [833, 426] on input "2.75" at bounding box center [816, 431] width 39 height 19
type input "2.73"
click at [667, 383] on div "+ הוסף מספר שורות... מספר שורות:" at bounding box center [504, 315] width 757 height 296
click at [218, 501] on button "שמור" at bounding box center [204, 507] width 114 height 24
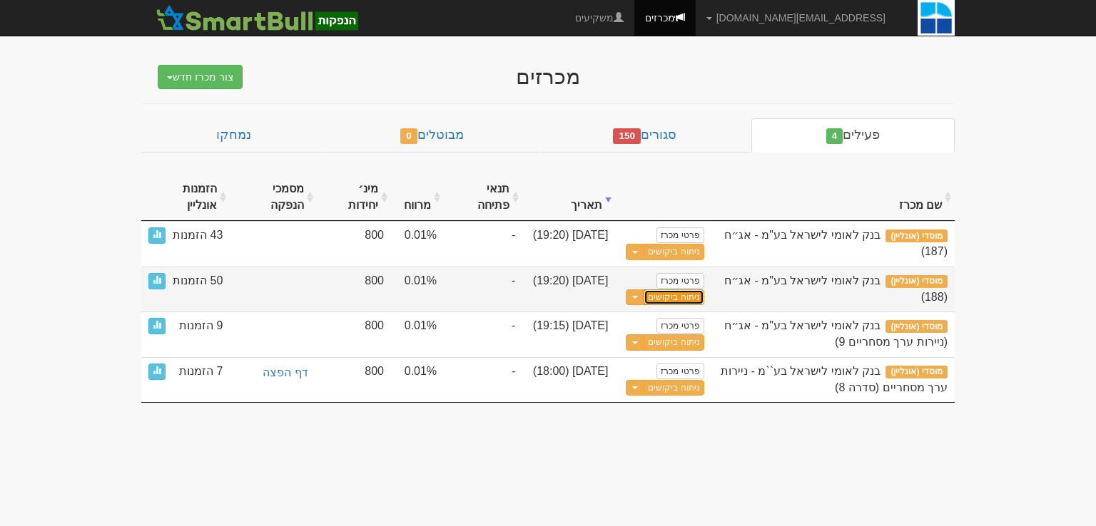
click at [685, 293] on link "ניתוח ביקושים" at bounding box center [673, 298] width 60 height 16
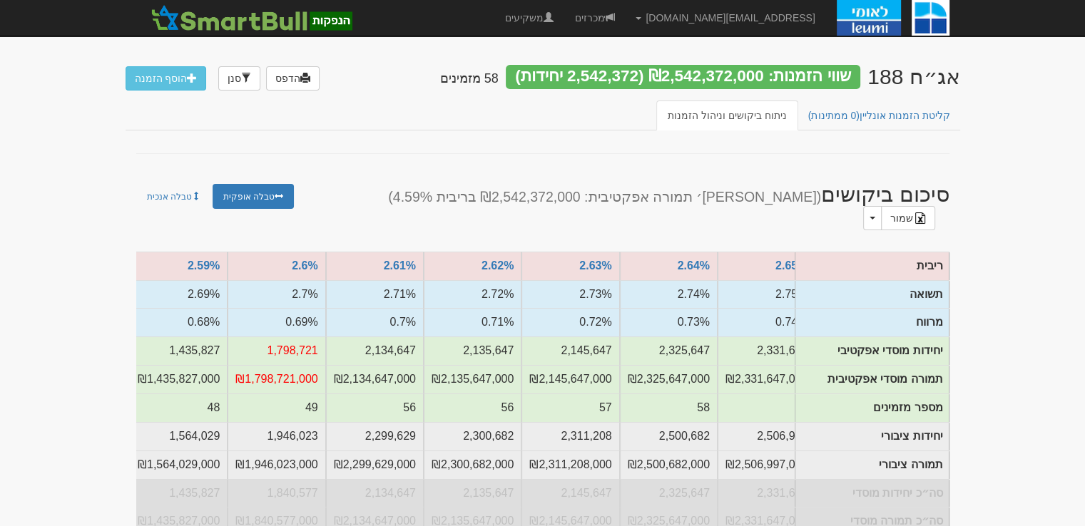
scroll to position [0, -811]
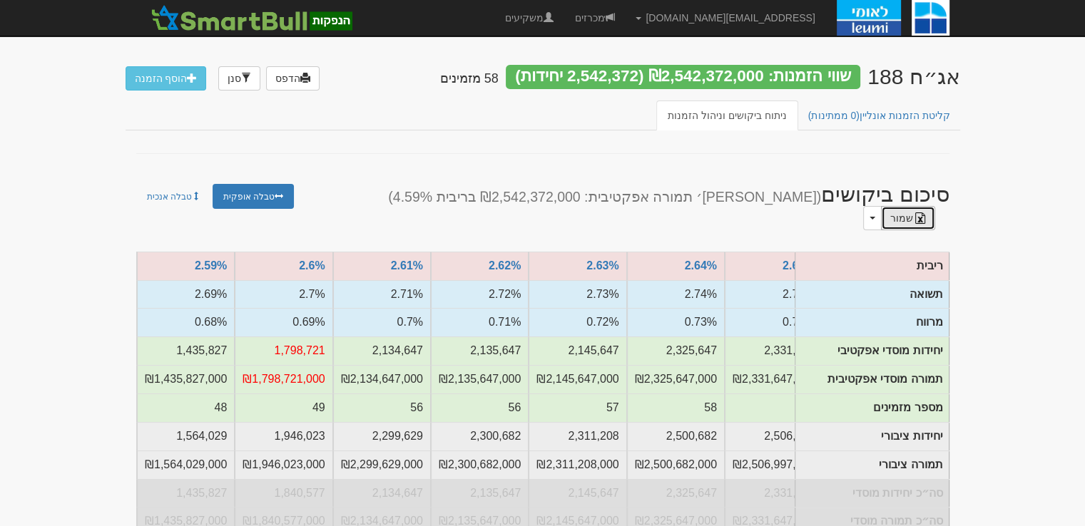
click at [881, 206] on link "שמור" at bounding box center [908, 218] width 54 height 24
click at [625, 15] on link "מכרזים" at bounding box center [594, 18] width 61 height 36
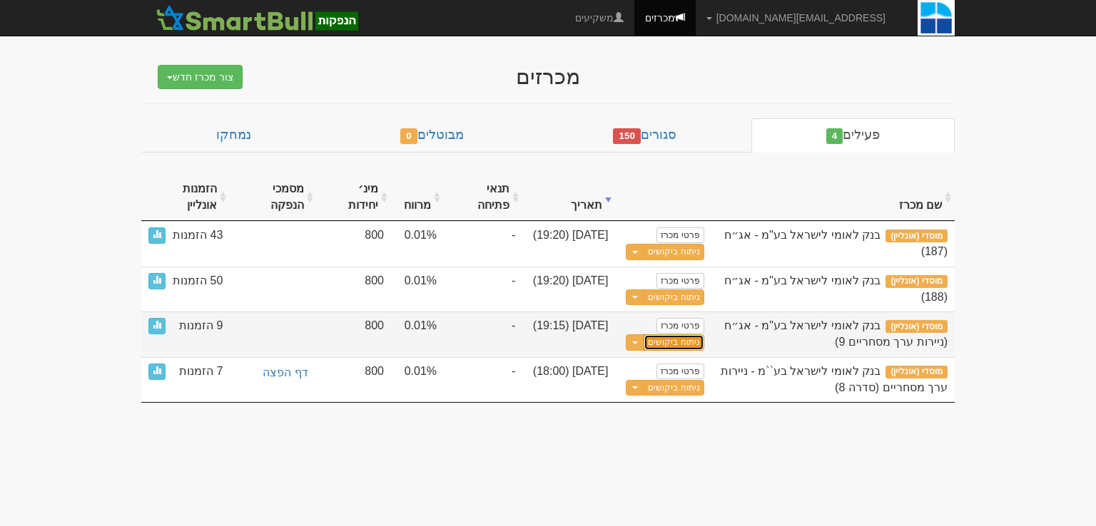
click at [662, 345] on link "ניתוח ביקושים" at bounding box center [673, 343] width 60 height 16
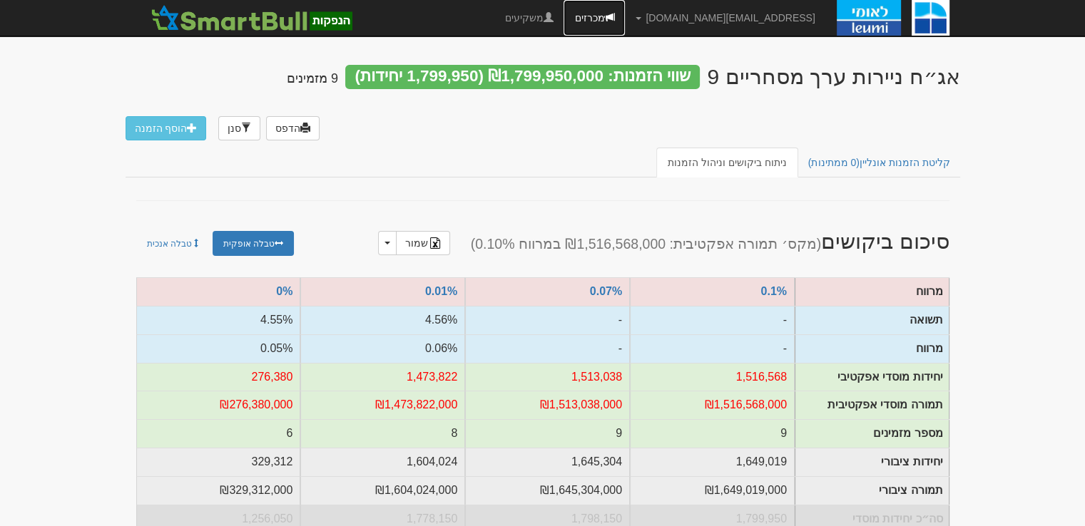
click at [625, 15] on link "מכרזים" at bounding box center [594, 18] width 61 height 36
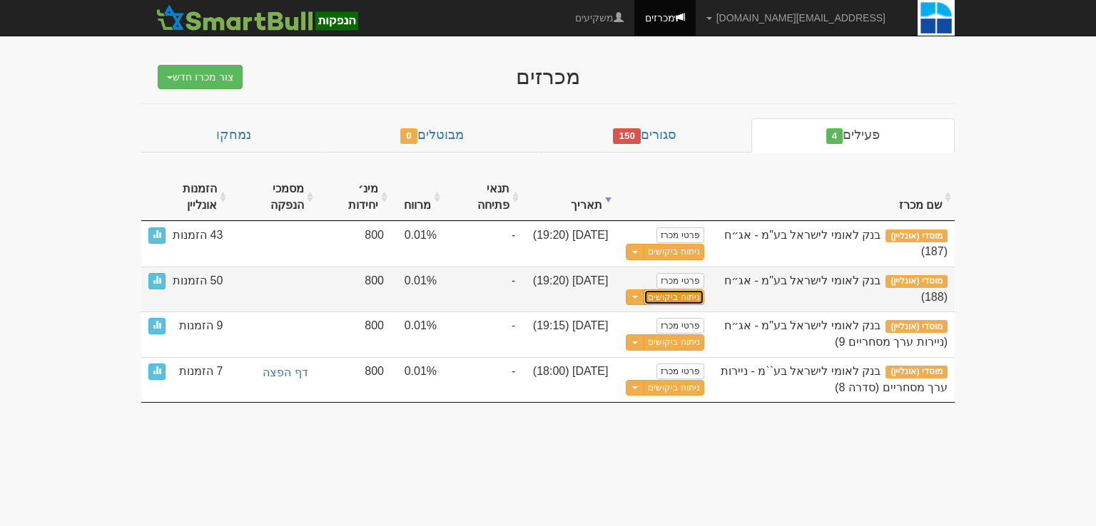
click at [685, 293] on link "ניתוח ביקושים" at bounding box center [673, 298] width 60 height 16
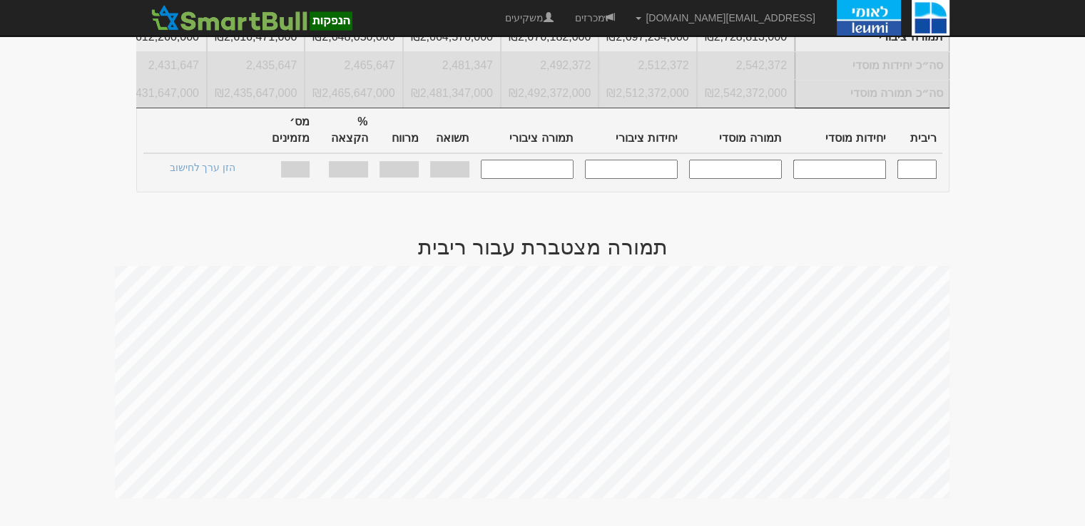
scroll to position [785, 0]
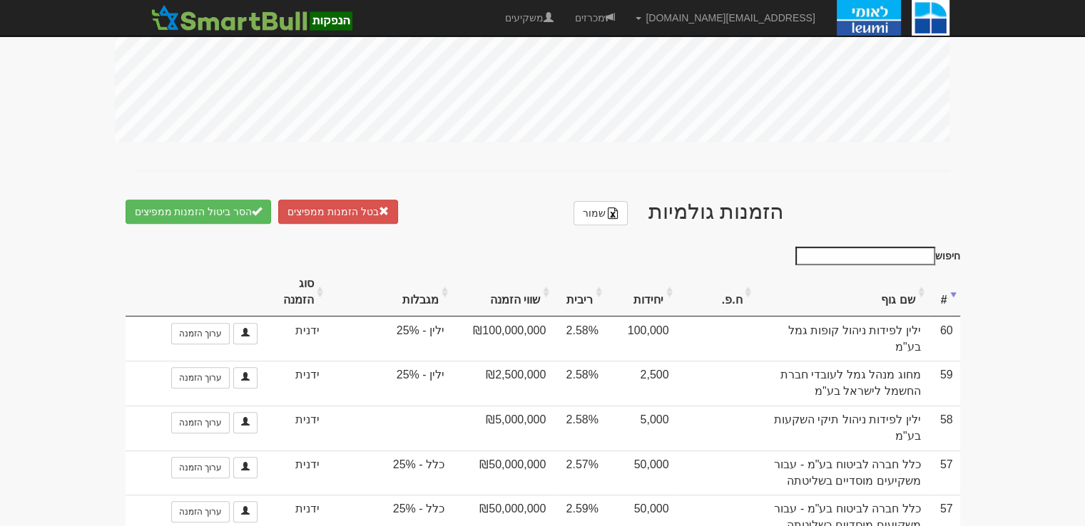
click at [585, 269] on th "ריבית" at bounding box center [579, 293] width 53 height 48
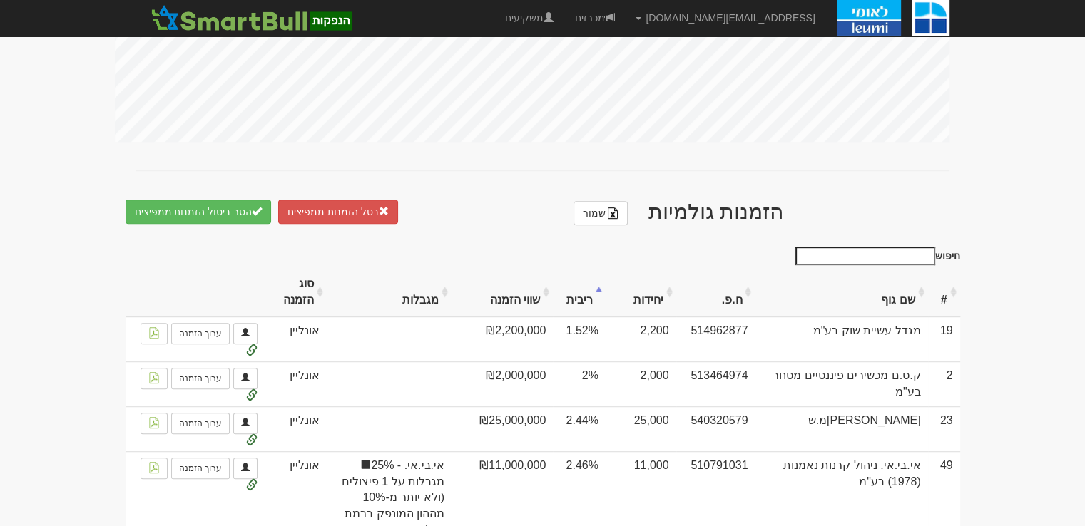
click at [585, 269] on th "ריבית" at bounding box center [579, 293] width 53 height 48
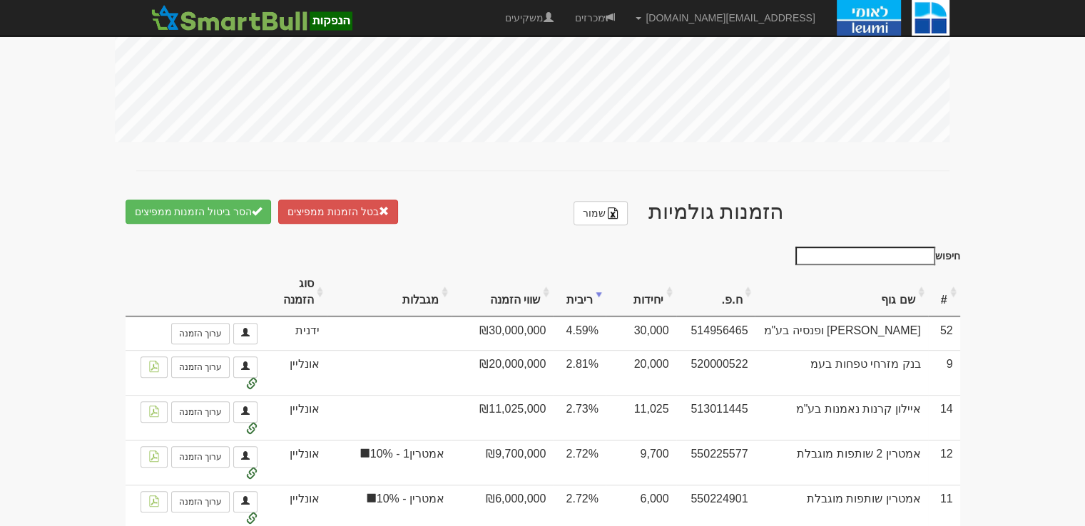
scroll to position [571, 0]
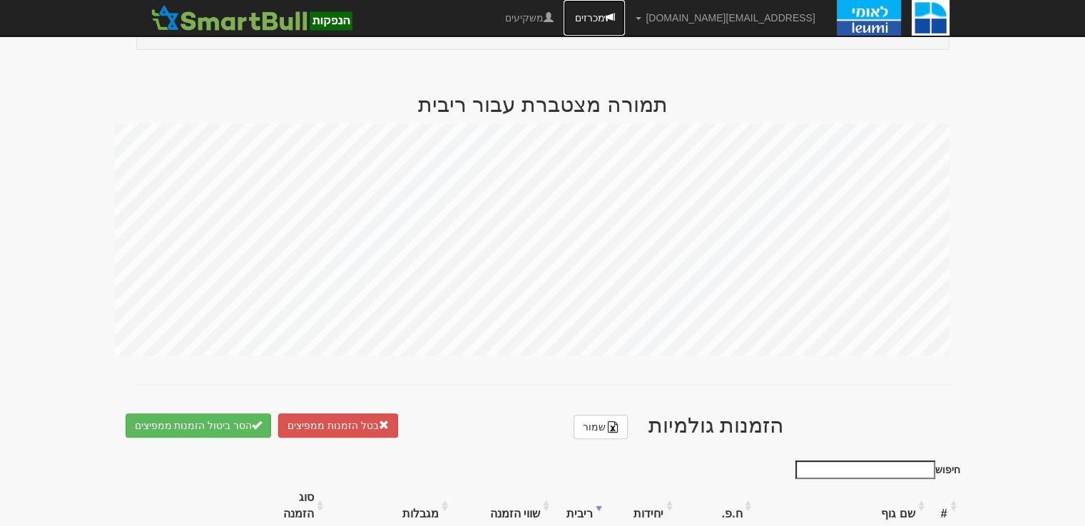
click at [625, 22] on link "מכרזים" at bounding box center [594, 18] width 61 height 36
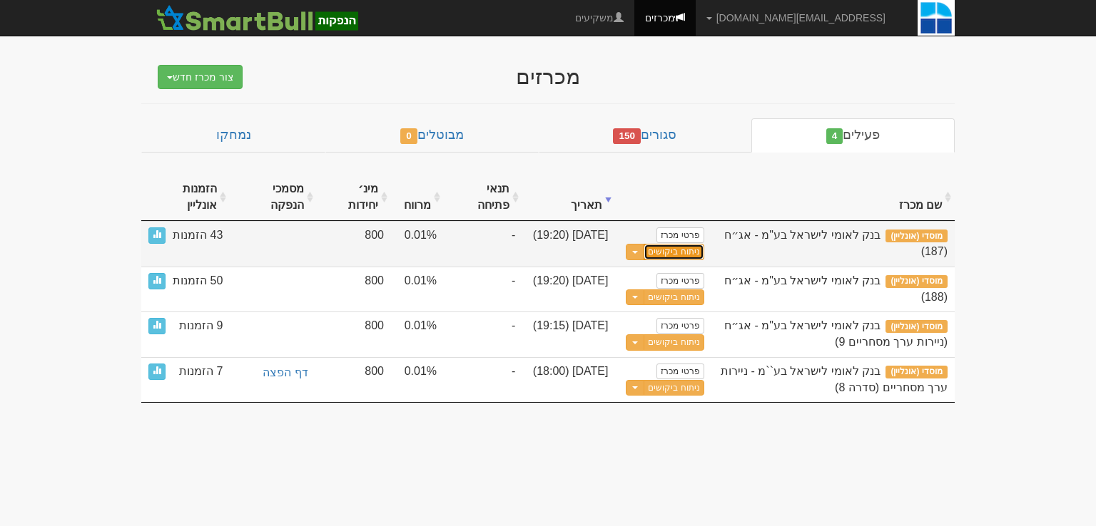
click at [683, 254] on link "ניתוח ביקושים" at bounding box center [673, 252] width 60 height 16
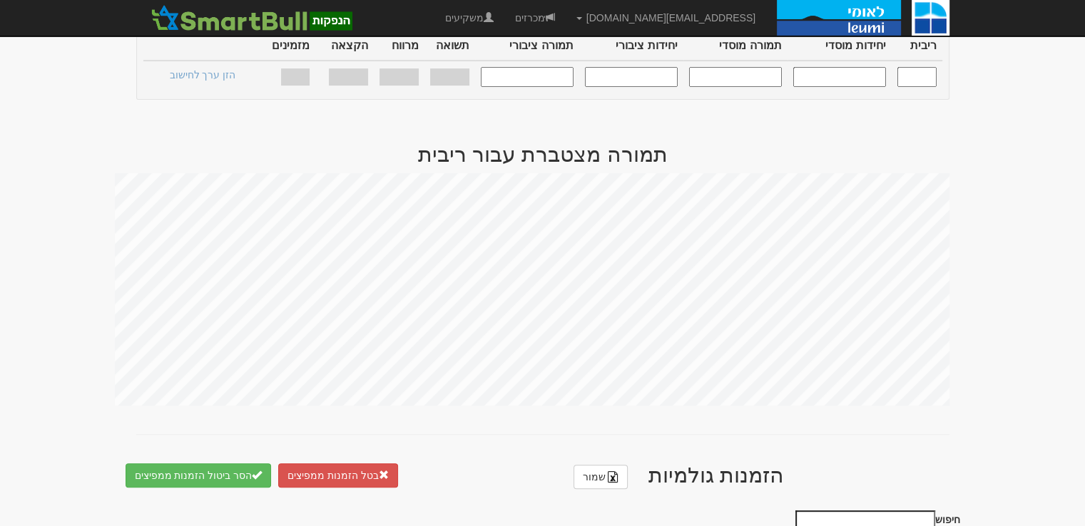
scroll to position [713, 0]
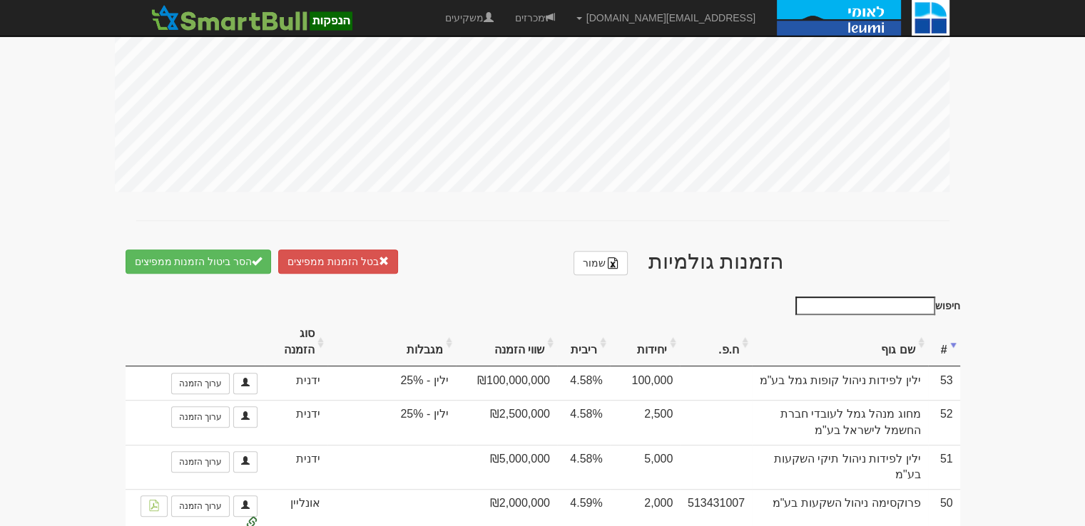
click at [670, 346] on th "יחידות" at bounding box center [645, 343] width 71 height 48
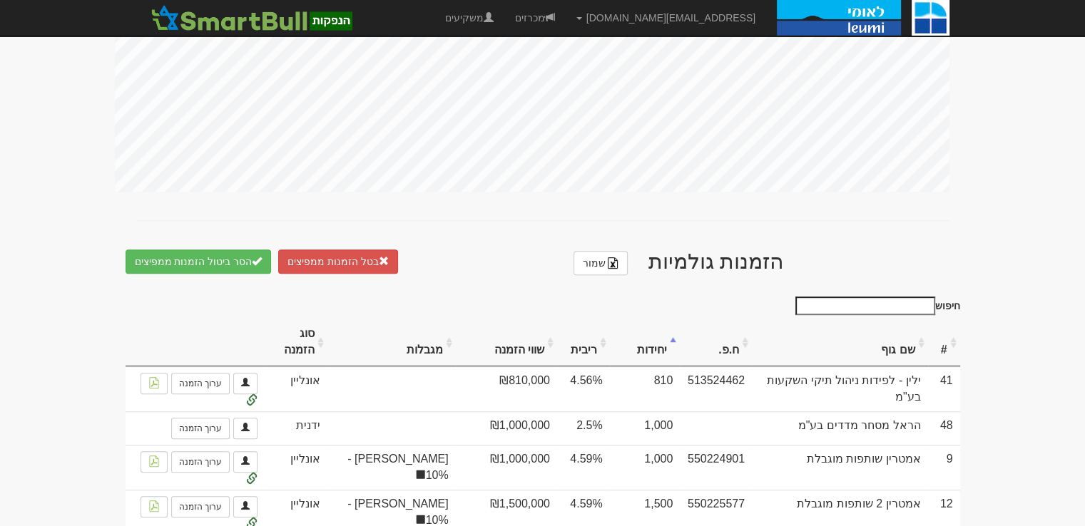
click at [599, 342] on th "ריבית" at bounding box center [583, 343] width 53 height 48
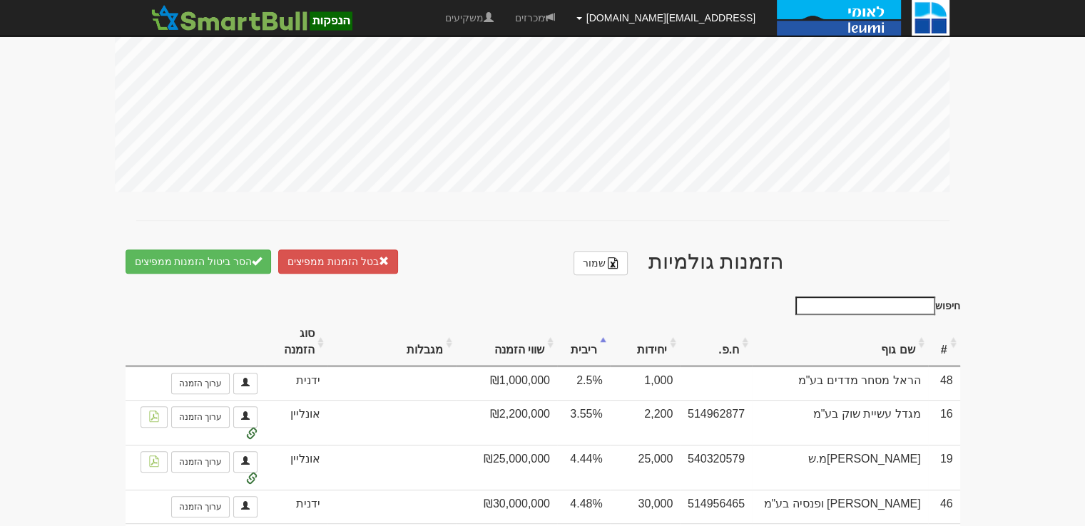
scroll to position [499, 0]
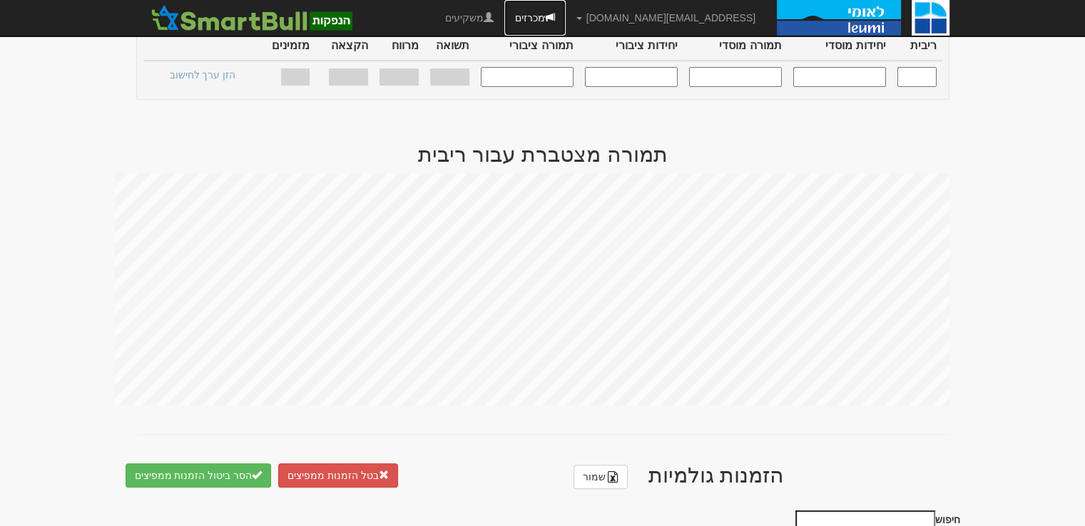
click at [555, 16] on span at bounding box center [550, 17] width 10 height 10
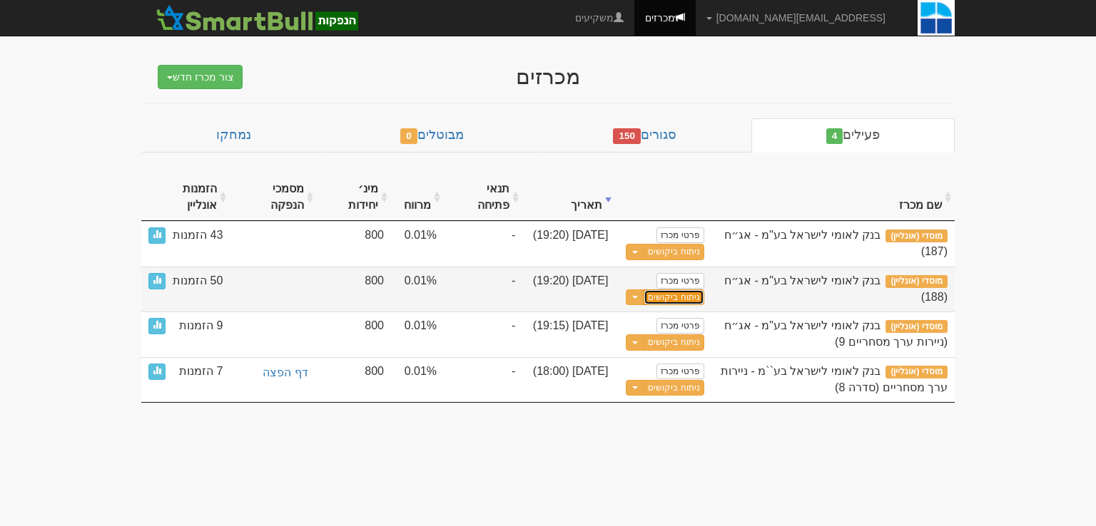
click at [683, 300] on link "ניתוח ביקושים" at bounding box center [673, 298] width 60 height 16
click at [686, 297] on link "ניתוח ביקושים" at bounding box center [673, 298] width 60 height 16
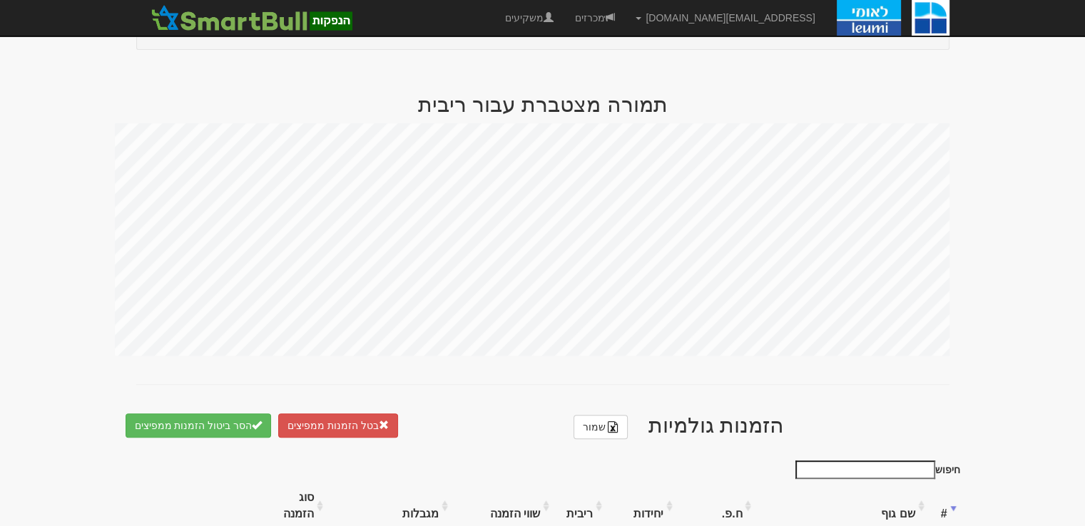
scroll to position [856, 0]
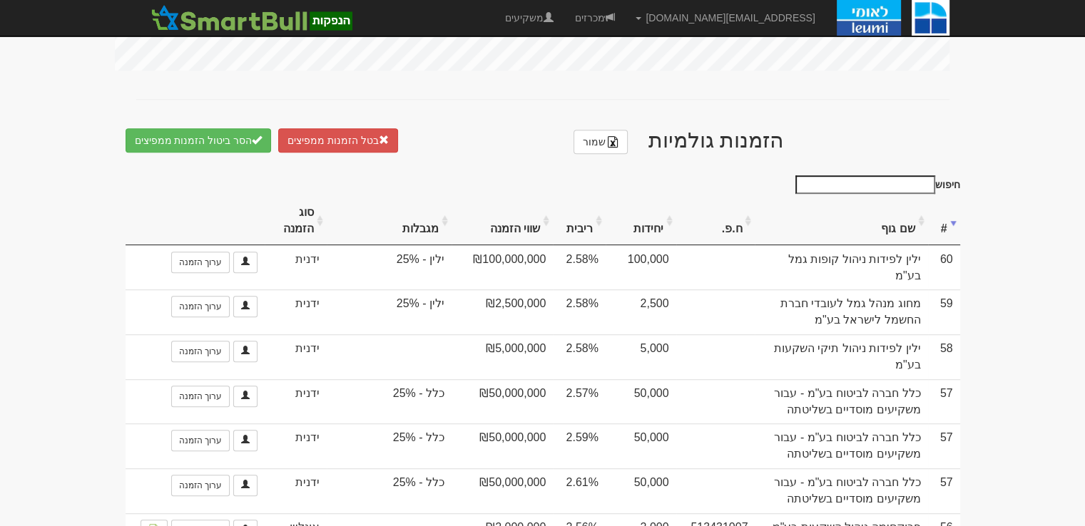
click at [591, 198] on th "ריבית" at bounding box center [579, 222] width 53 height 48
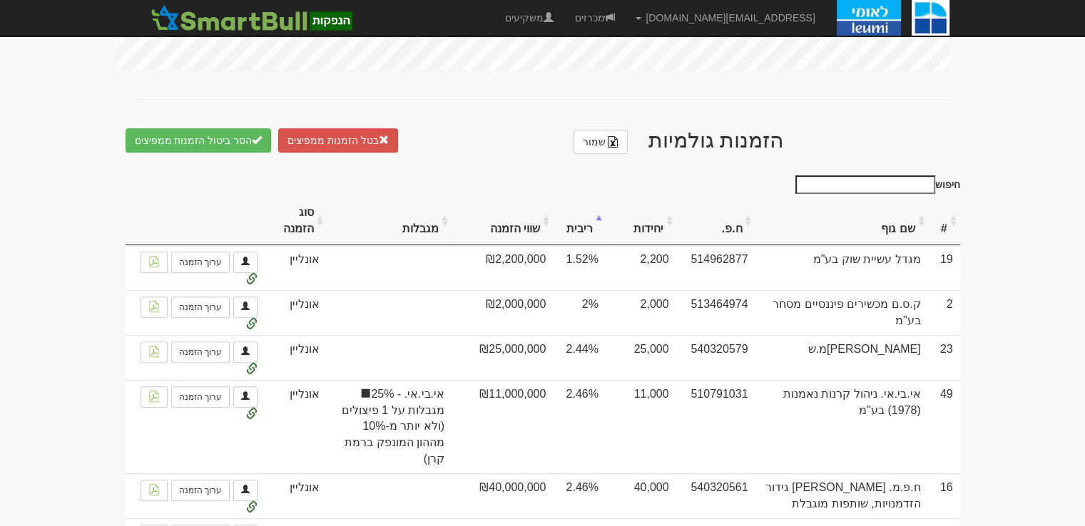
click at [602, 198] on th "ריבית" at bounding box center [579, 222] width 53 height 48
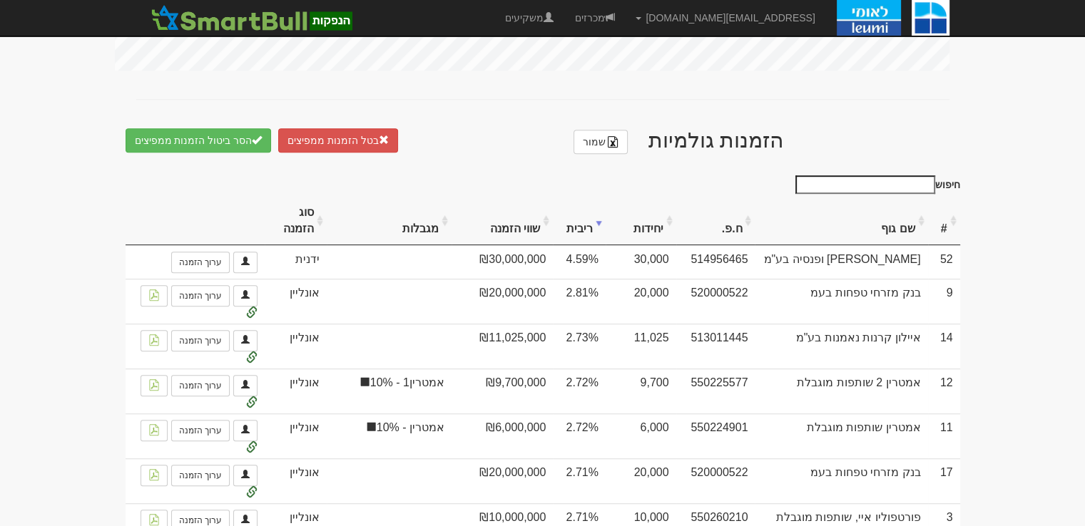
click at [896, 198] on th "שם גוף" at bounding box center [841, 222] width 173 height 48
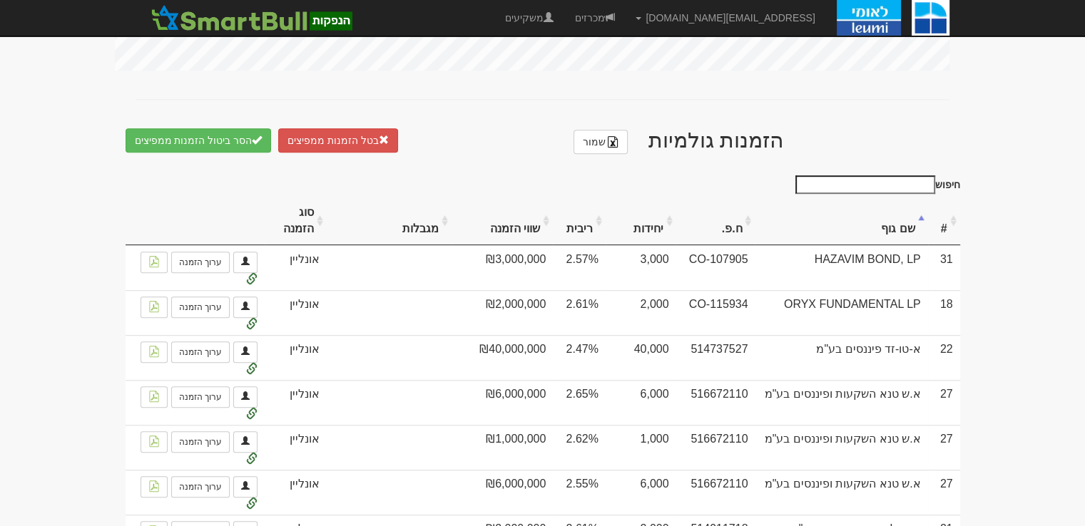
click at [896, 175] on input "חיפוש" at bounding box center [865, 184] width 140 height 19
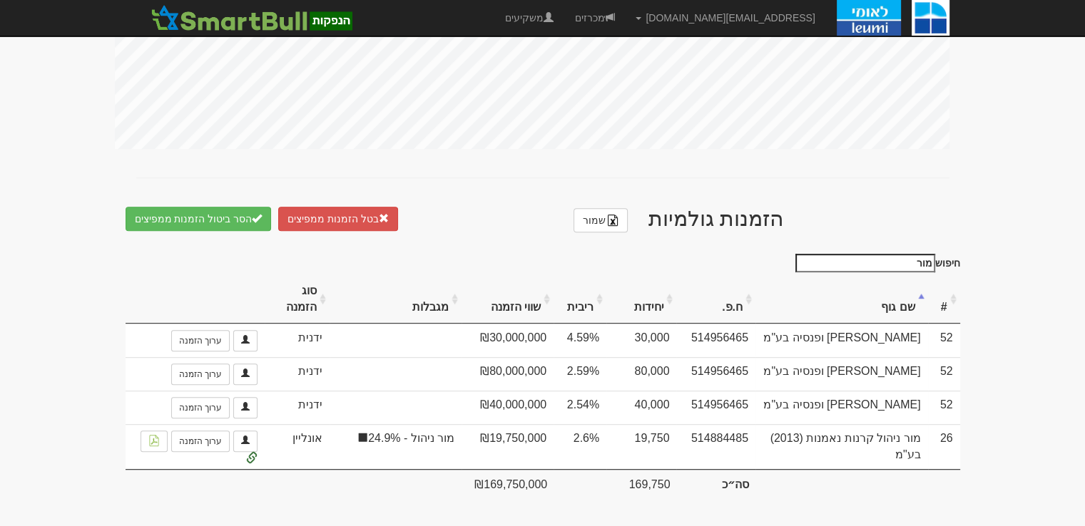
scroll to position [745, 0]
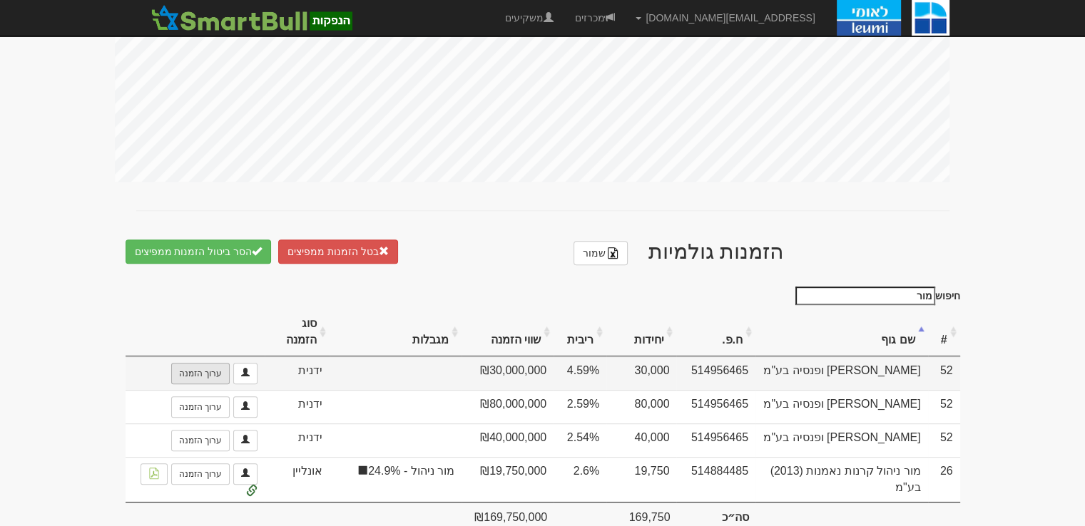
type input "מור"
click at [188, 363] on link "ערוך הזמנה" at bounding box center [200, 373] width 58 height 21
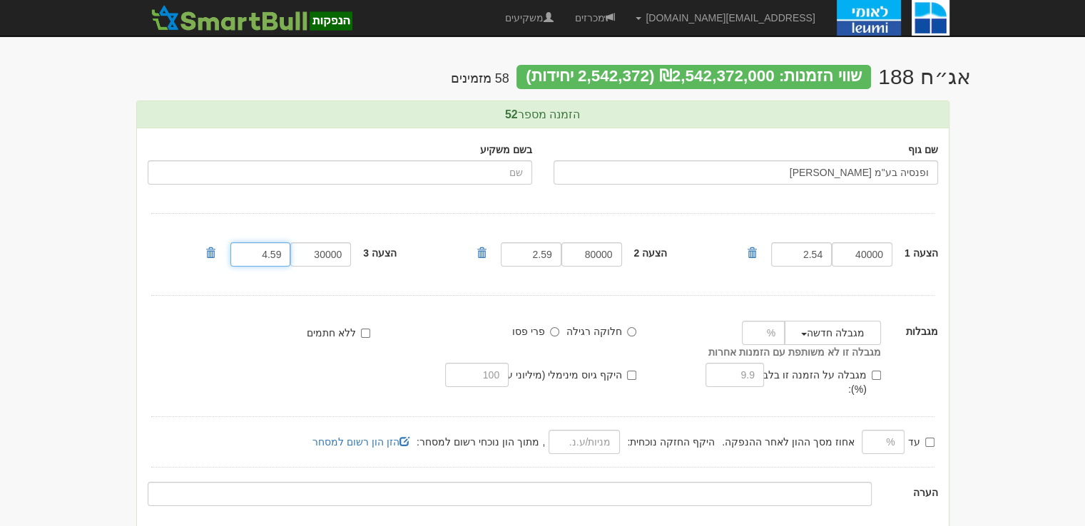
click at [273, 250] on input "4.59" at bounding box center [260, 255] width 61 height 24
click at [265, 252] on input "4.59" at bounding box center [260, 255] width 61 height 24
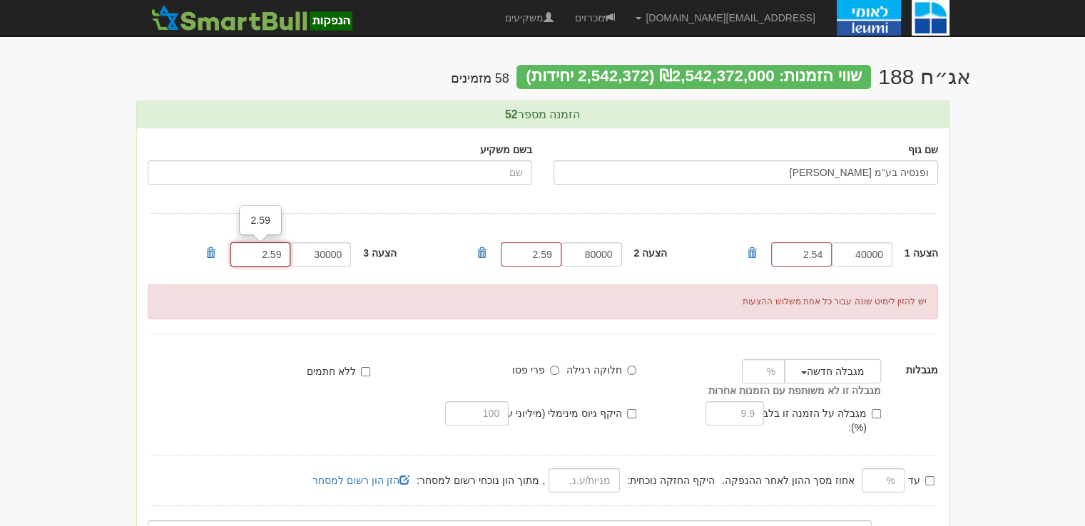
click at [277, 256] on input "2.59" at bounding box center [260, 255] width 61 height 24
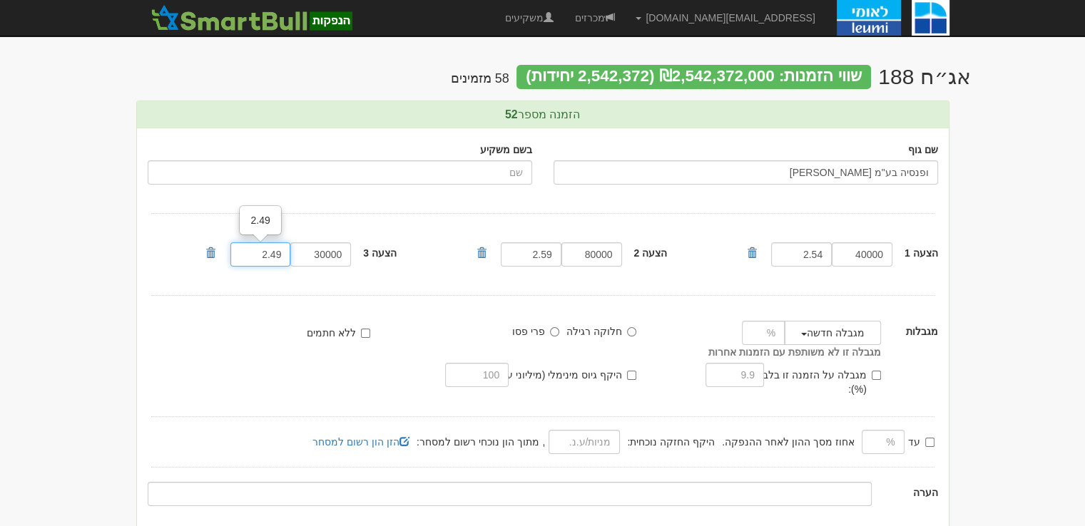
type input "2.49"
click at [111, 293] on body "gurp@leumipartners.com הגדרות חשבונות הנפקה תבניות הודעות קיבול X" at bounding box center [542, 319] width 1085 height 638
click at [18, 363] on body "gurp@leumipartners.com הגדרות חשבונות הנפקה תבניות הודעות קיבול X" at bounding box center [542, 319] width 1085 height 638
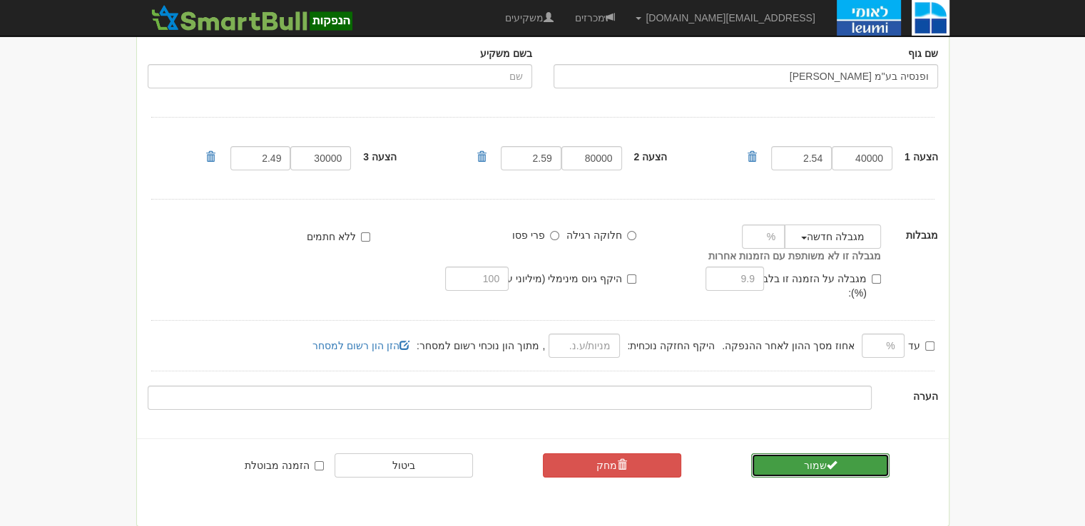
click at [813, 454] on button "שמור" at bounding box center [820, 466] width 139 height 24
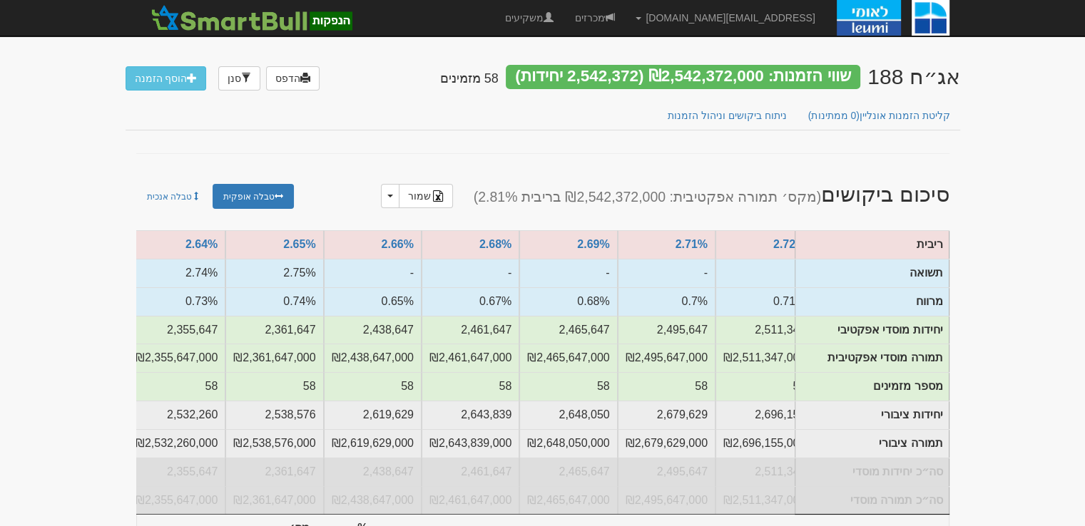
scroll to position [0, -190]
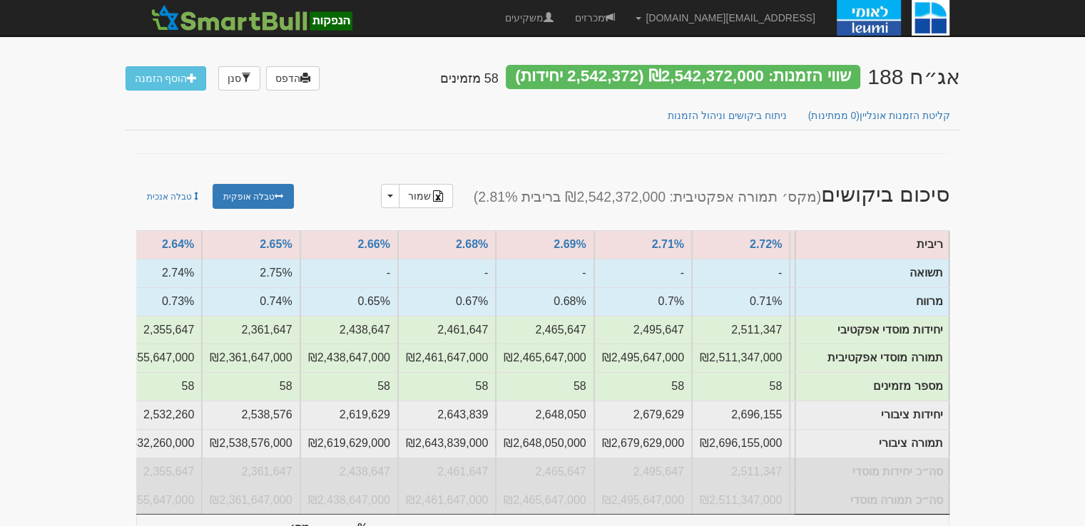
click at [625, 13] on link "מכרזים" at bounding box center [594, 18] width 61 height 36
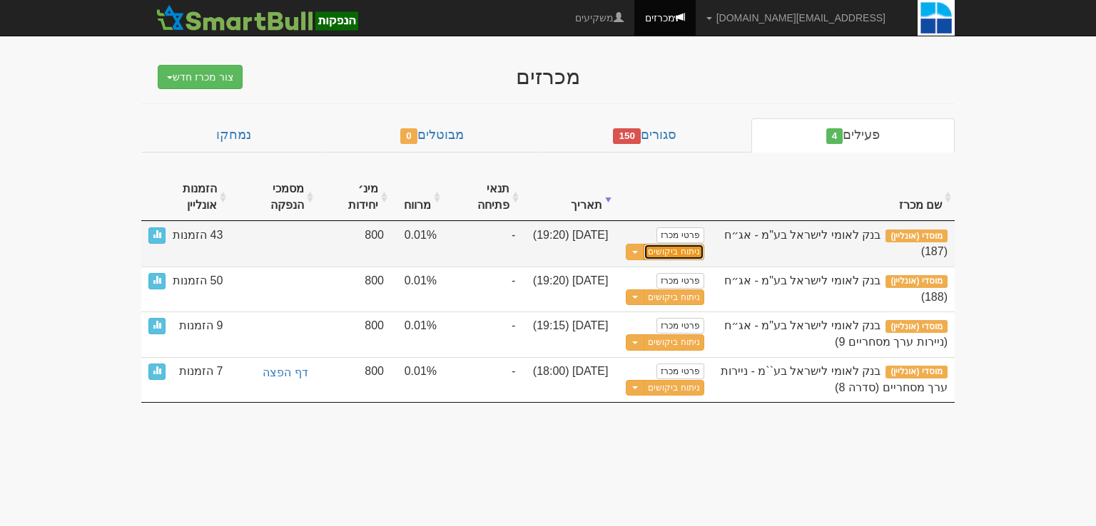
click at [689, 249] on link "ניתוח ביקושים" at bounding box center [673, 252] width 60 height 16
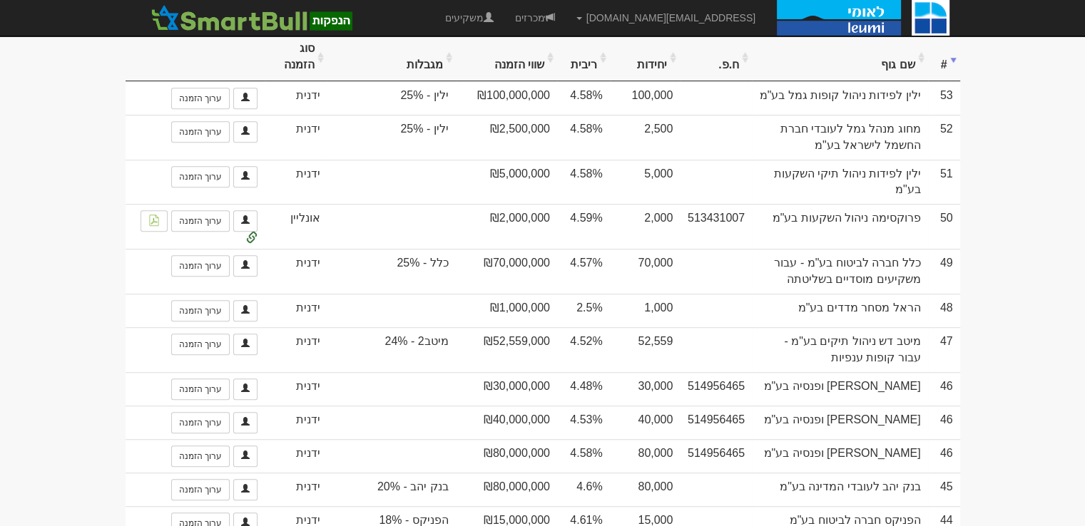
scroll to position [713, 0]
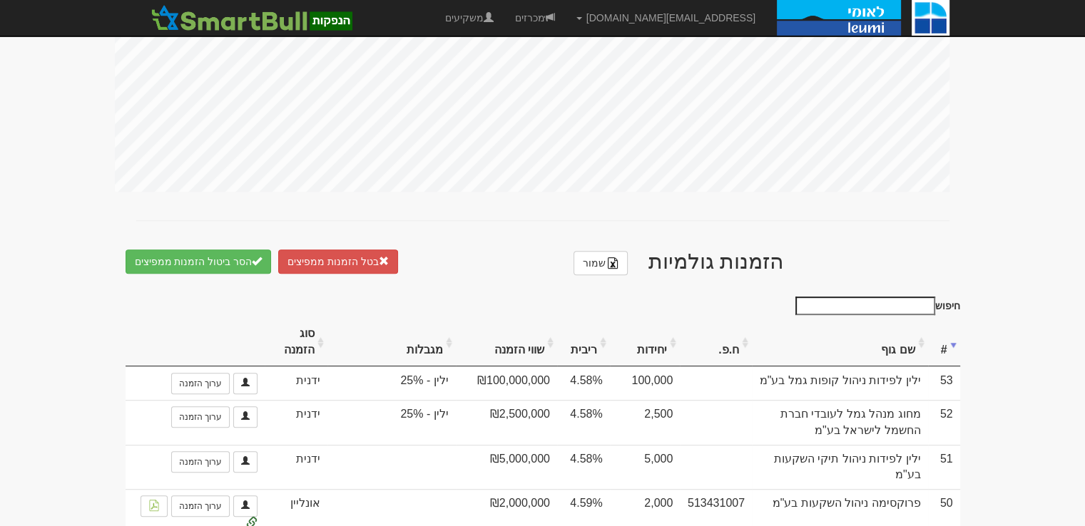
click at [588, 342] on th "ריבית" at bounding box center [583, 343] width 53 height 48
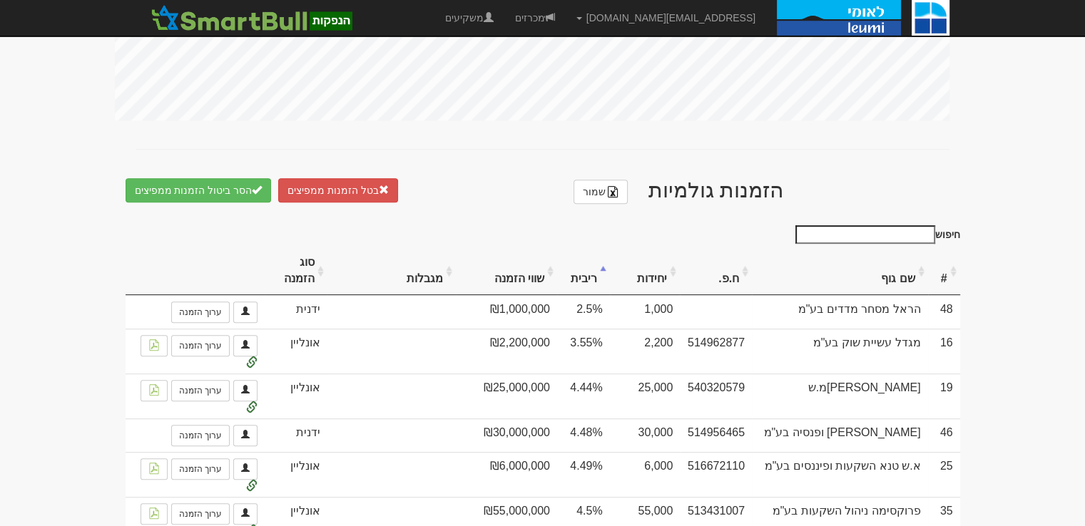
click at [602, 271] on th "ריבית" at bounding box center [583, 272] width 53 height 48
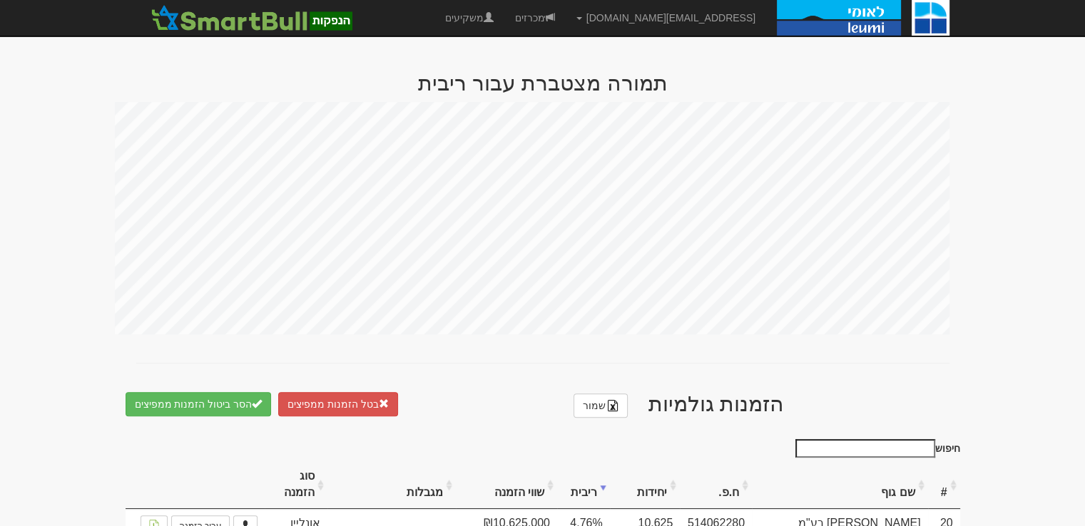
scroll to position [856, 0]
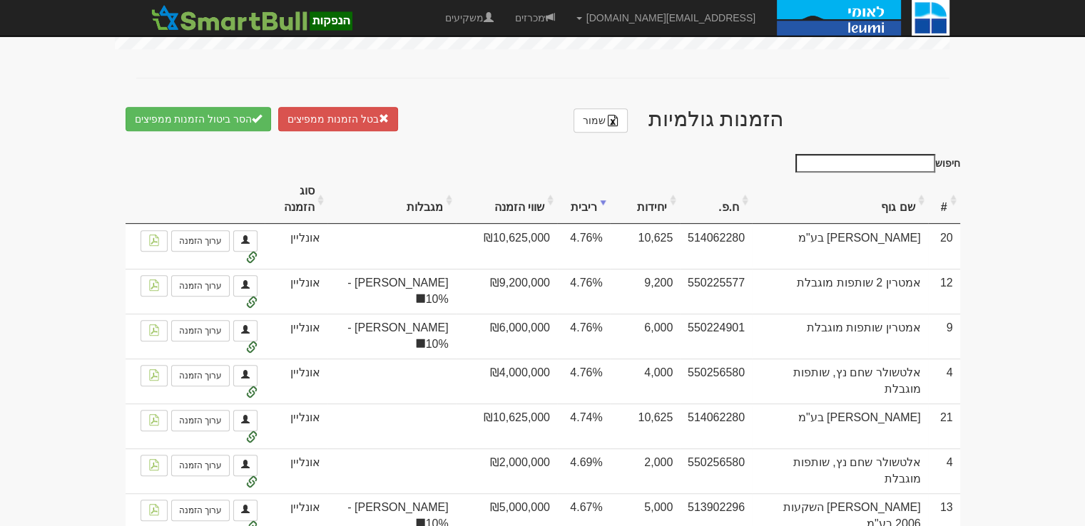
click at [887, 154] on input "חיפוש" at bounding box center [865, 163] width 140 height 19
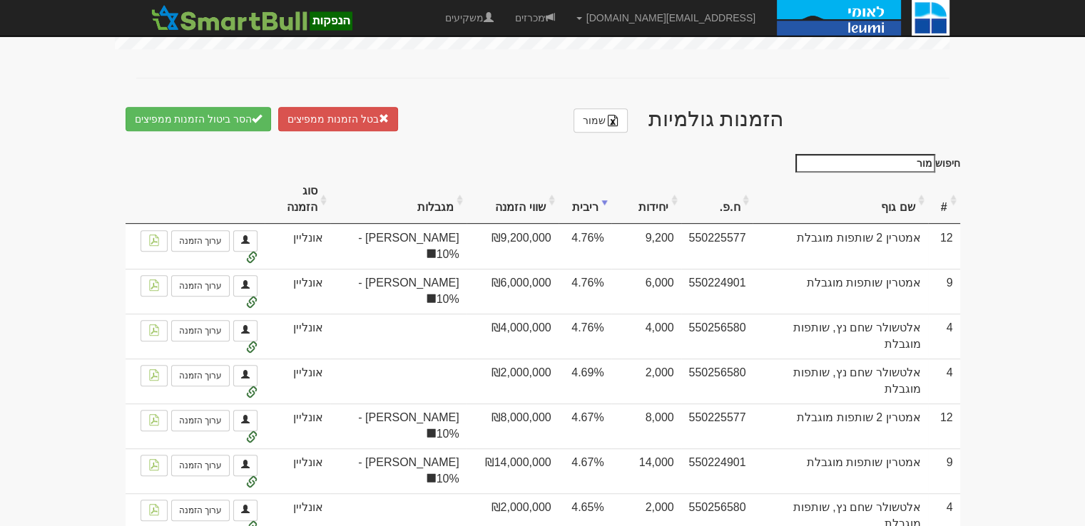
scroll to position [745, 0]
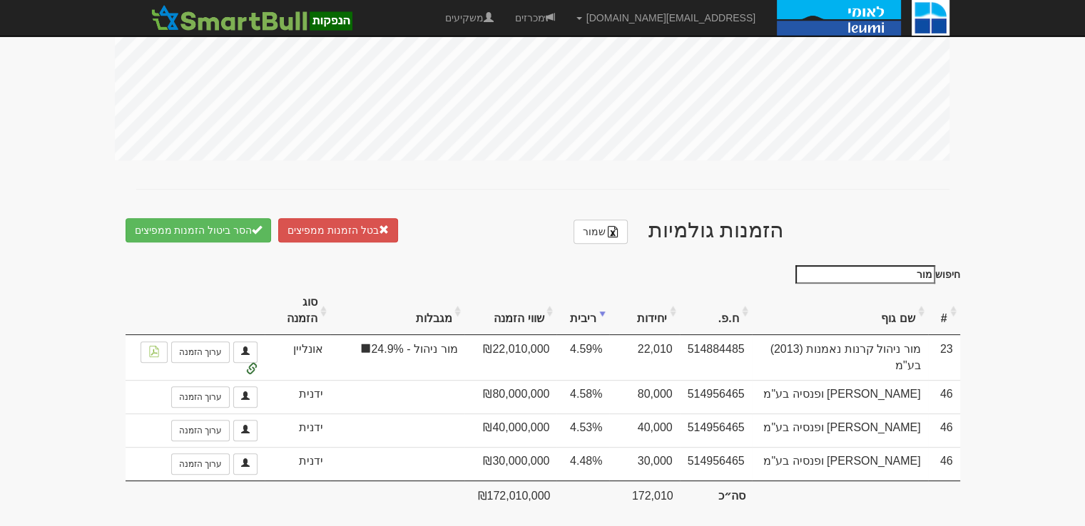
type input "מור"
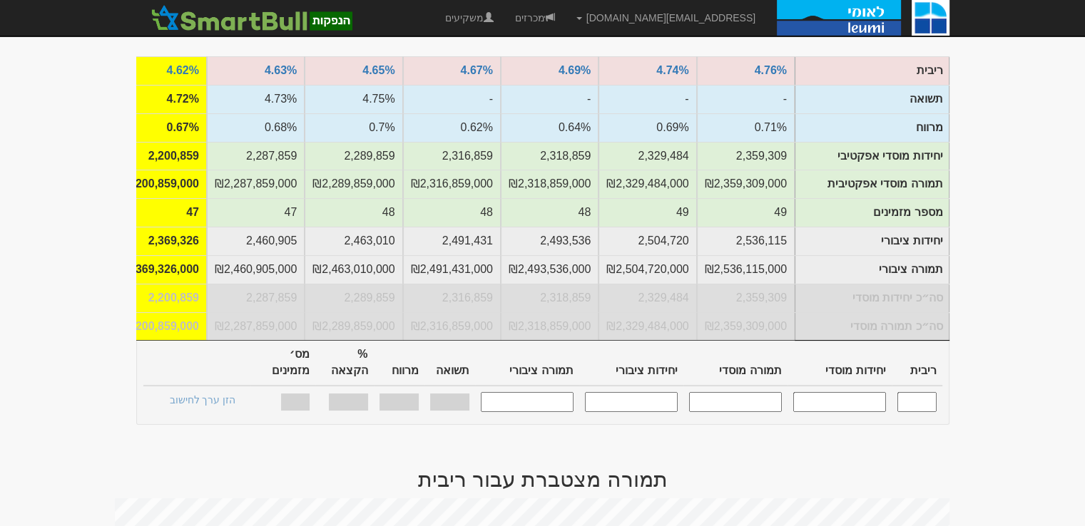
scroll to position [0, 0]
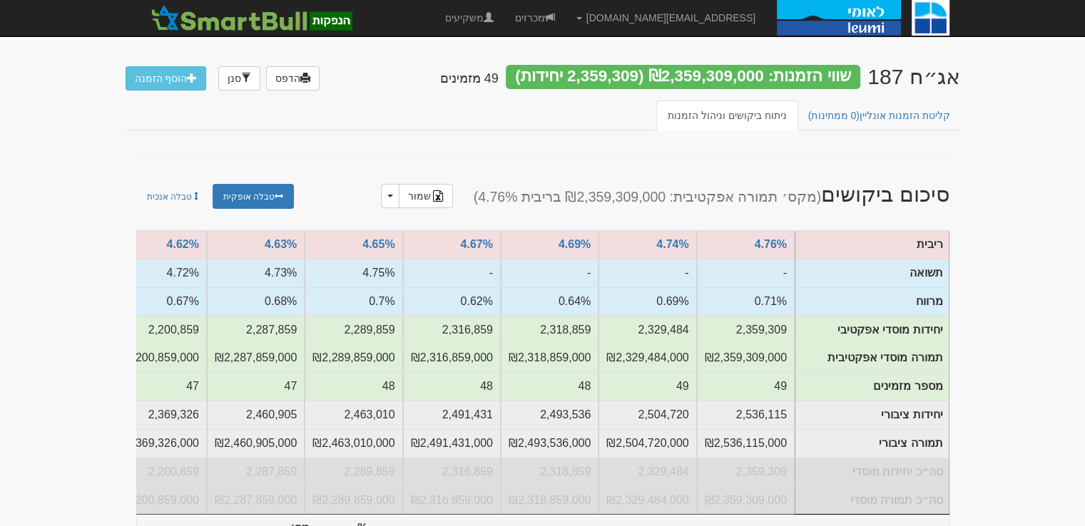
drag, startPoint x: 1017, startPoint y: 177, endPoint x: 1005, endPoint y: 198, distance: 23.6
click at [566, 18] on link "מכרזים" at bounding box center [534, 18] width 61 height 36
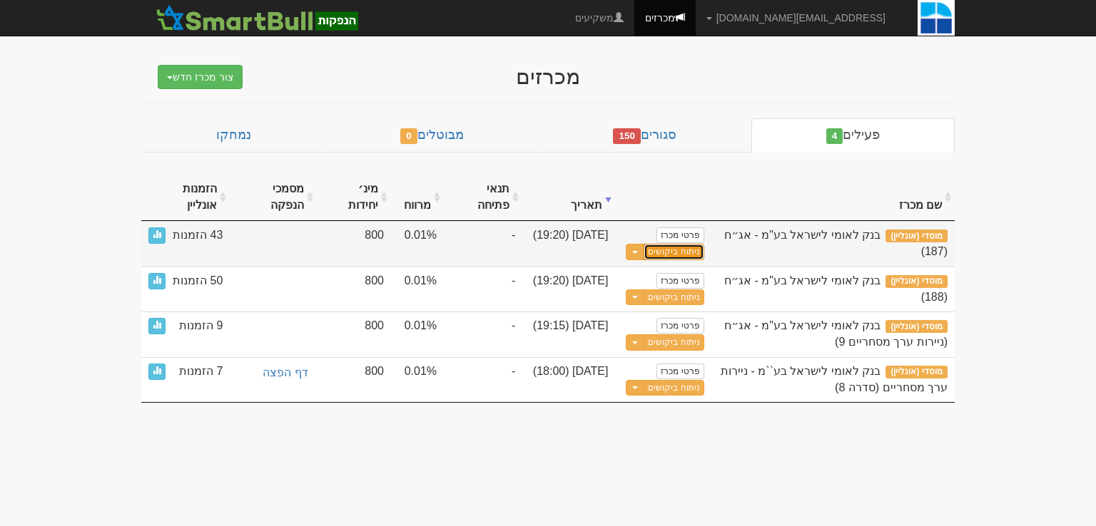
click at [679, 253] on link "ניתוח ביקושים" at bounding box center [673, 252] width 60 height 16
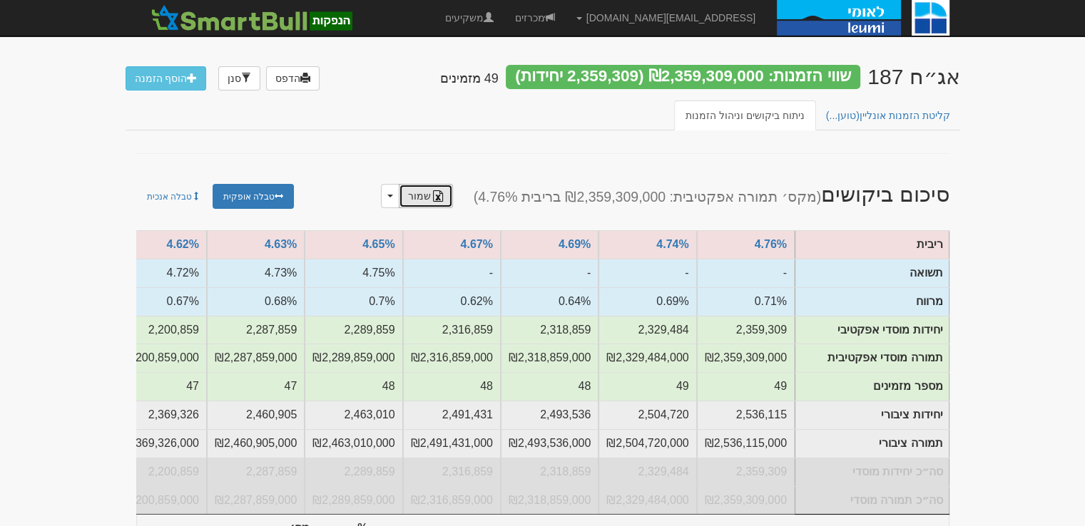
click at [448, 198] on link "שמור" at bounding box center [426, 196] width 54 height 24
drag, startPoint x: 136, startPoint y: 154, endPoint x: 151, endPoint y: 145, distance: 17.0
click at [566, 15] on link "מכרזים" at bounding box center [534, 18] width 61 height 36
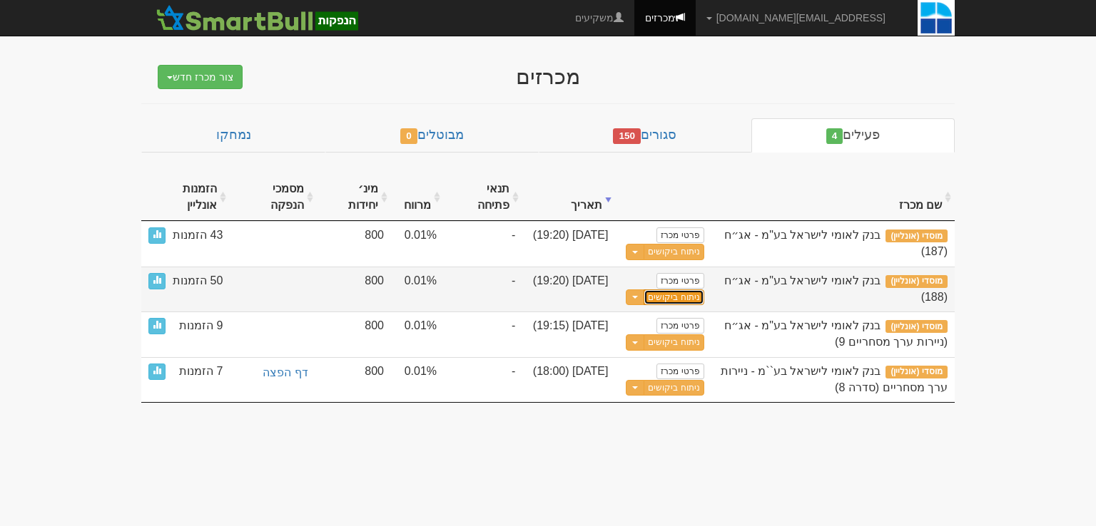
click at [676, 298] on link "ניתוח ביקושים" at bounding box center [673, 298] width 60 height 16
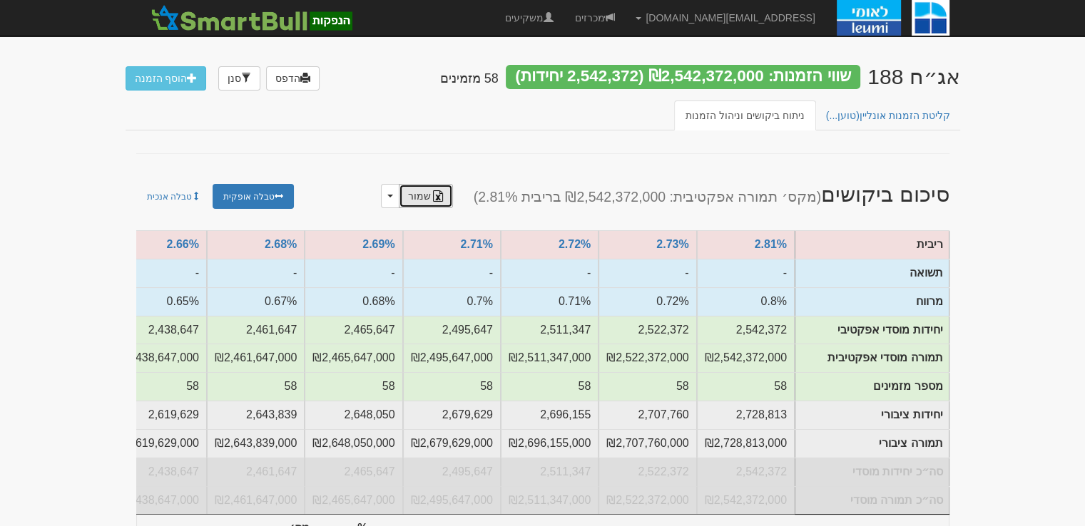
click at [453, 200] on link "שמור" at bounding box center [426, 196] width 54 height 24
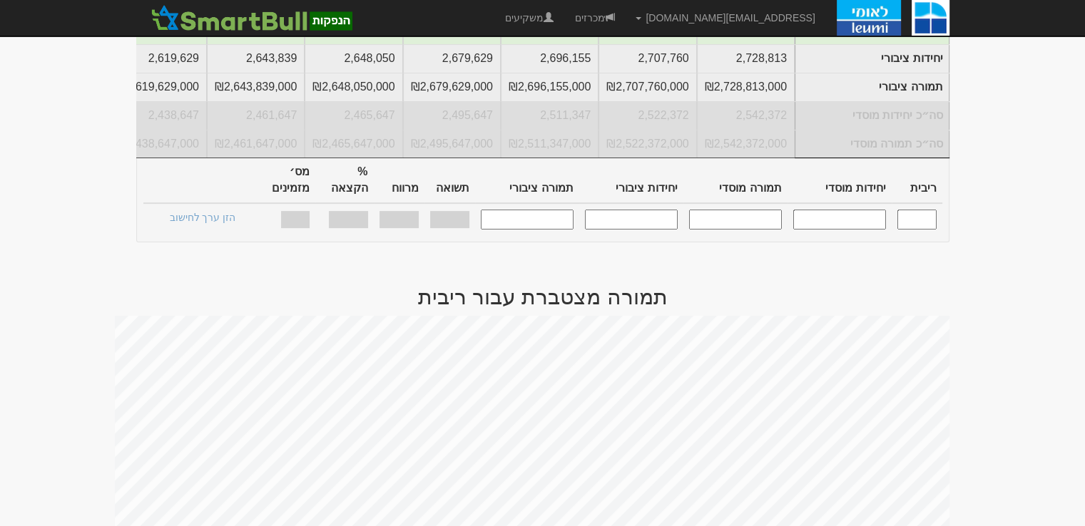
scroll to position [713, 0]
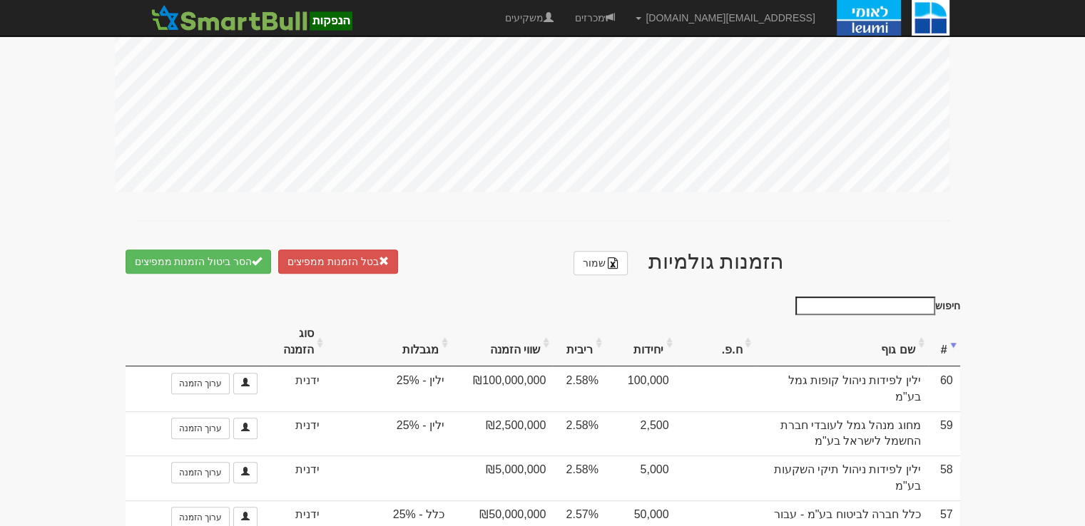
click at [903, 297] on input "חיפוש" at bounding box center [865, 306] width 140 height 19
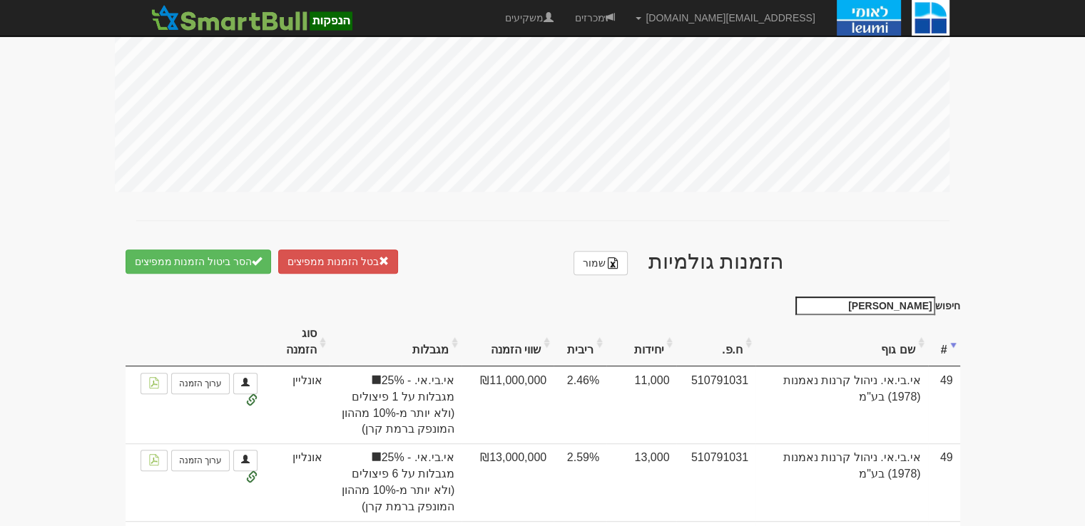
type input "מנורה"
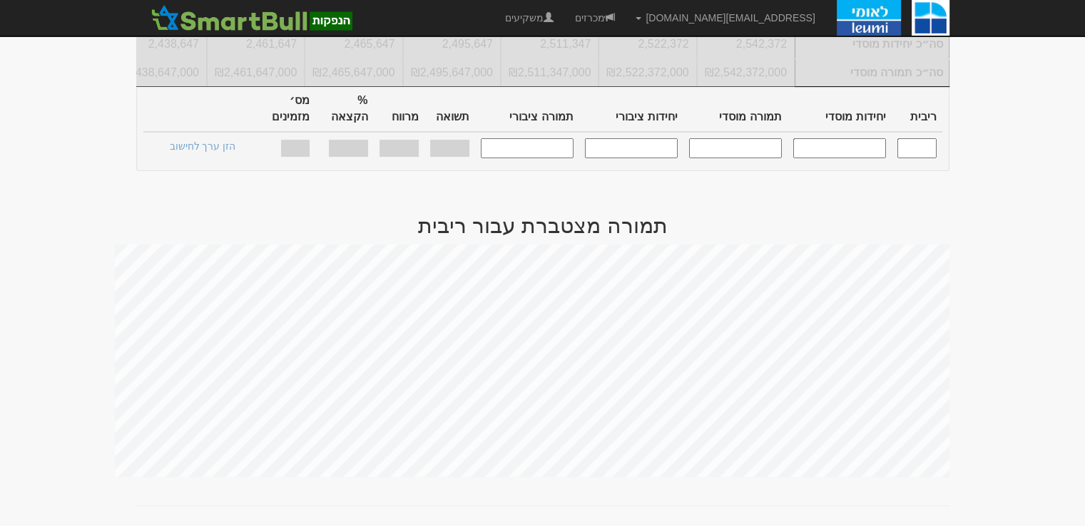
scroll to position [795, 0]
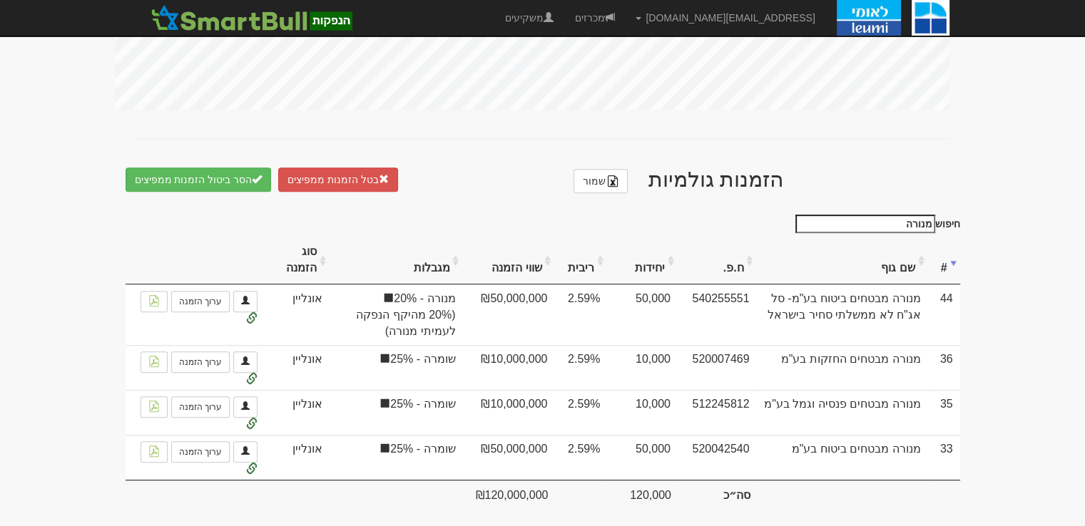
click at [909, 216] on input "מנורה" at bounding box center [865, 224] width 140 height 19
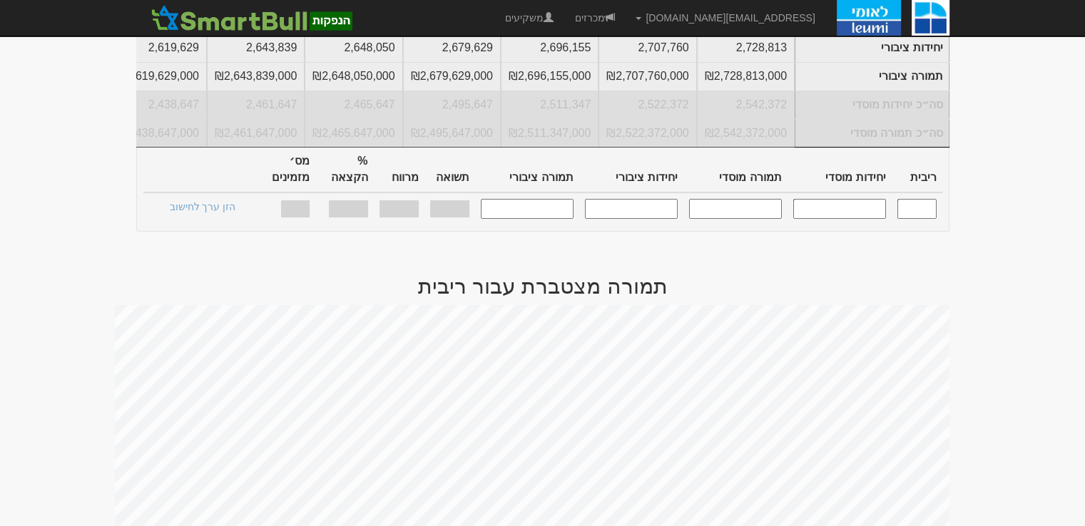
scroll to position [11, 0]
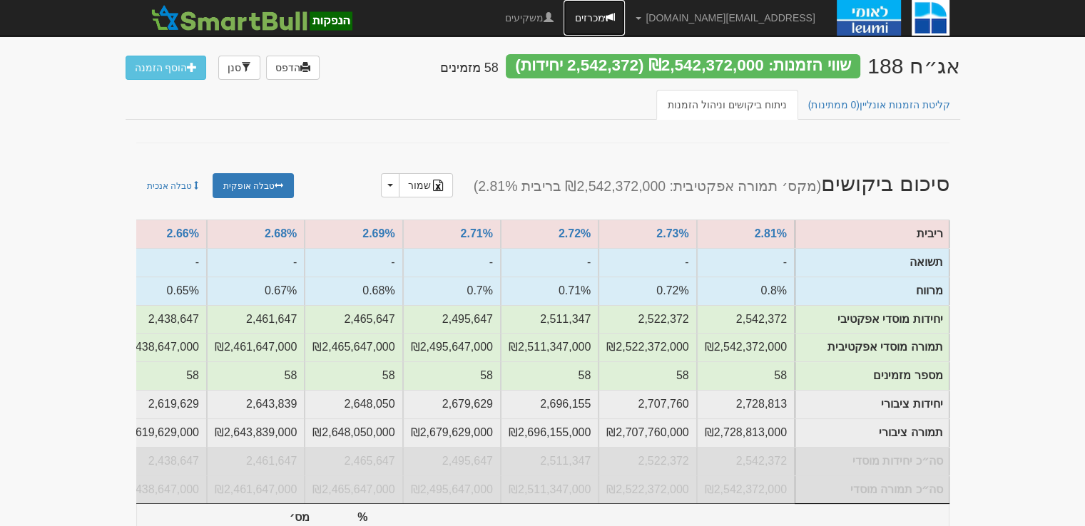
click at [625, 21] on link "מכרזים" at bounding box center [594, 18] width 61 height 36
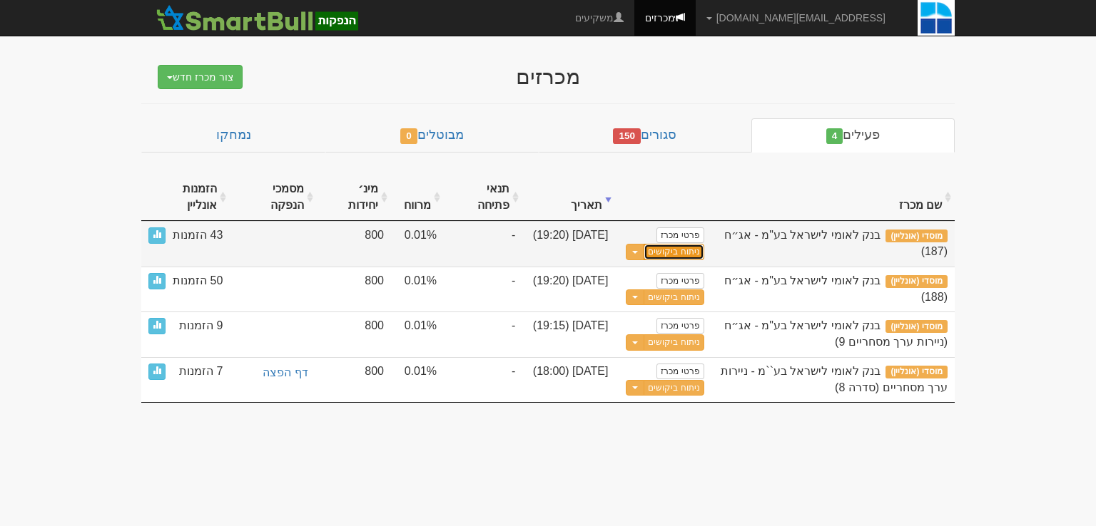
click at [653, 250] on link "ניתוח ביקושים" at bounding box center [673, 252] width 60 height 16
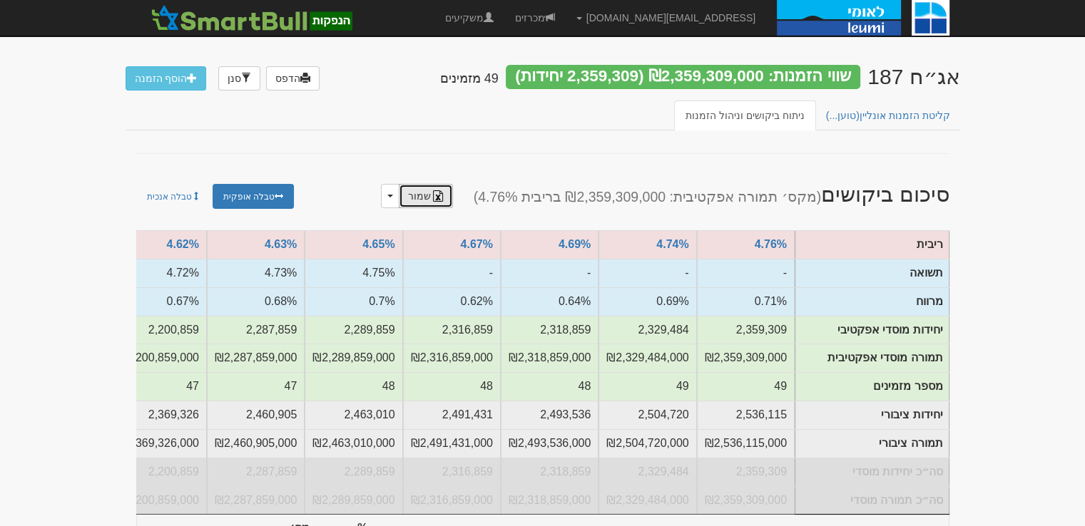
click at [453, 196] on link "שמור" at bounding box center [426, 196] width 54 height 24
click at [555, 16] on span at bounding box center [550, 17] width 10 height 10
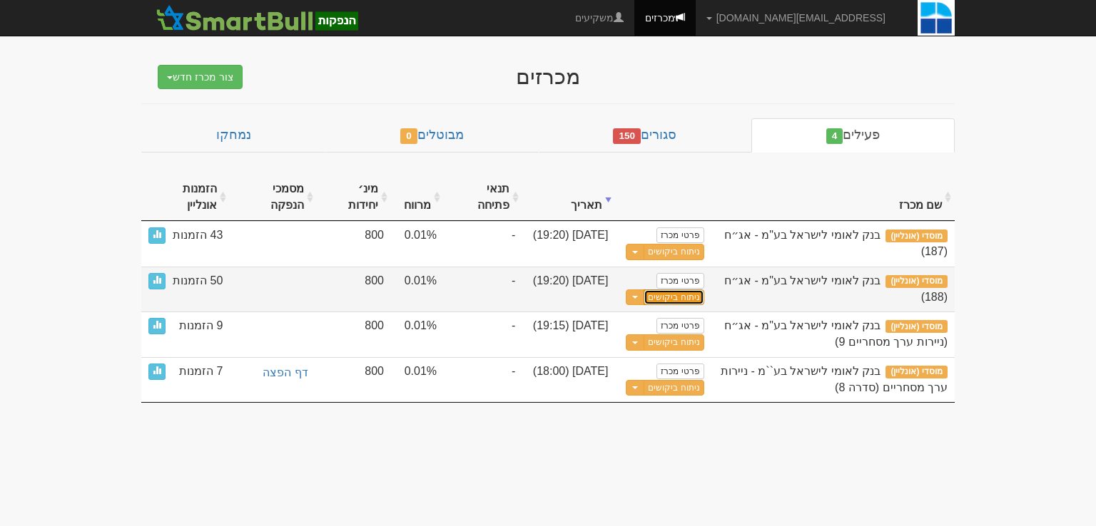
click at [680, 298] on link "ניתוח ביקושים" at bounding box center [673, 298] width 60 height 16
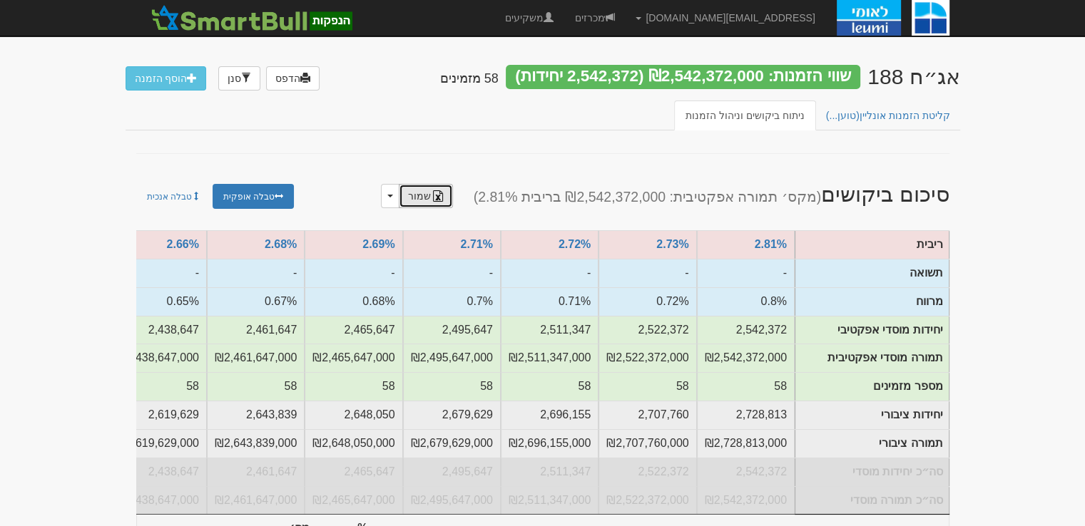
click at [453, 190] on link "שמור" at bounding box center [426, 196] width 54 height 24
click at [625, 15] on link "מכרזים" at bounding box center [594, 18] width 61 height 36
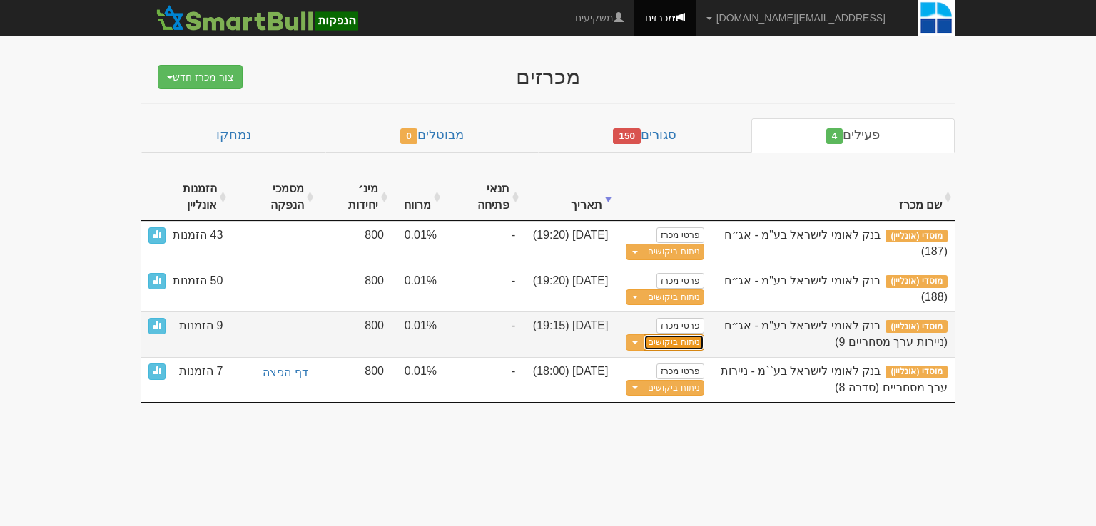
click at [681, 345] on link "ניתוח ביקושים" at bounding box center [673, 343] width 60 height 16
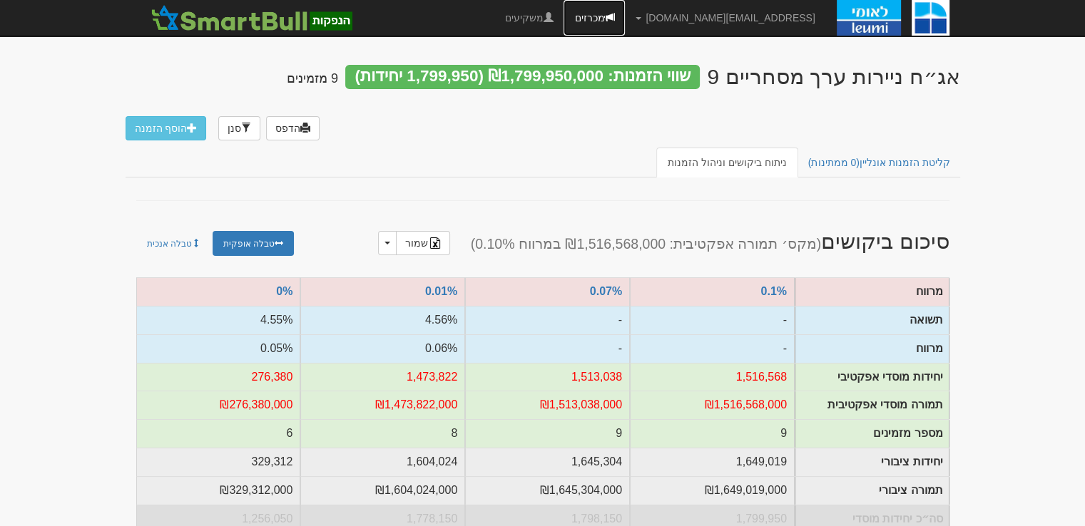
click at [529, 16] on link "מכרזים" at bounding box center [594, 18] width 61 height 36
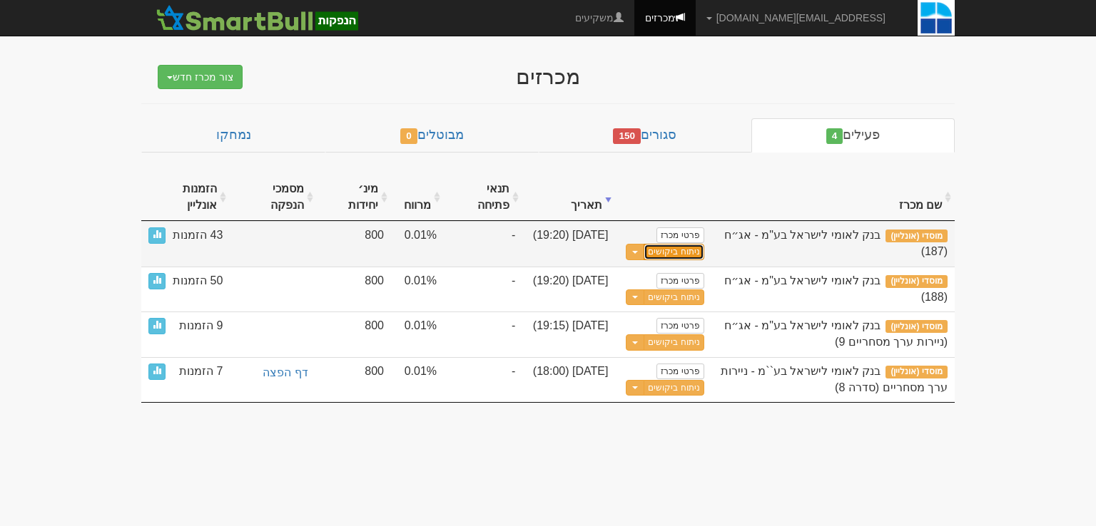
click at [673, 252] on link "ניתוח ביקושים" at bounding box center [673, 252] width 60 height 16
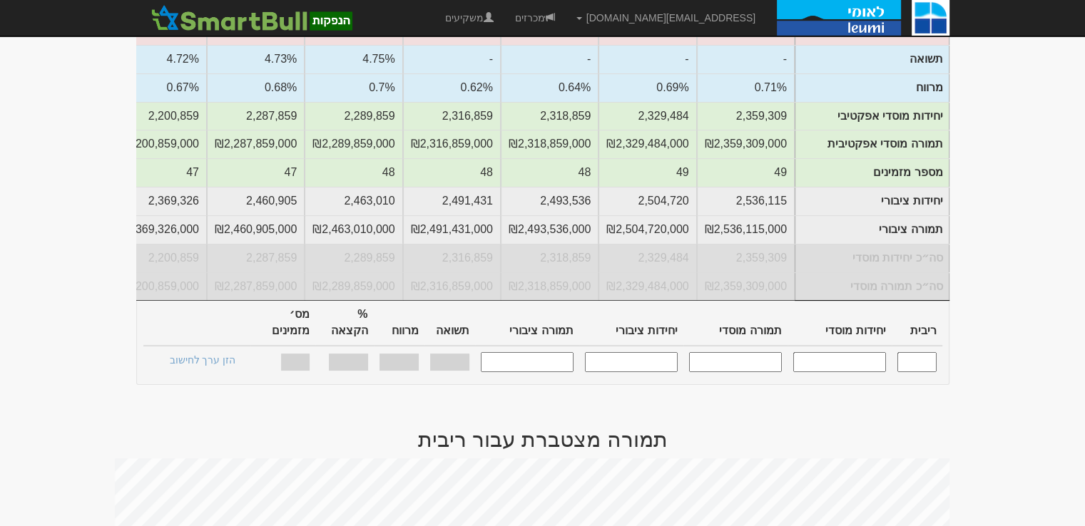
scroll to position [285, 0]
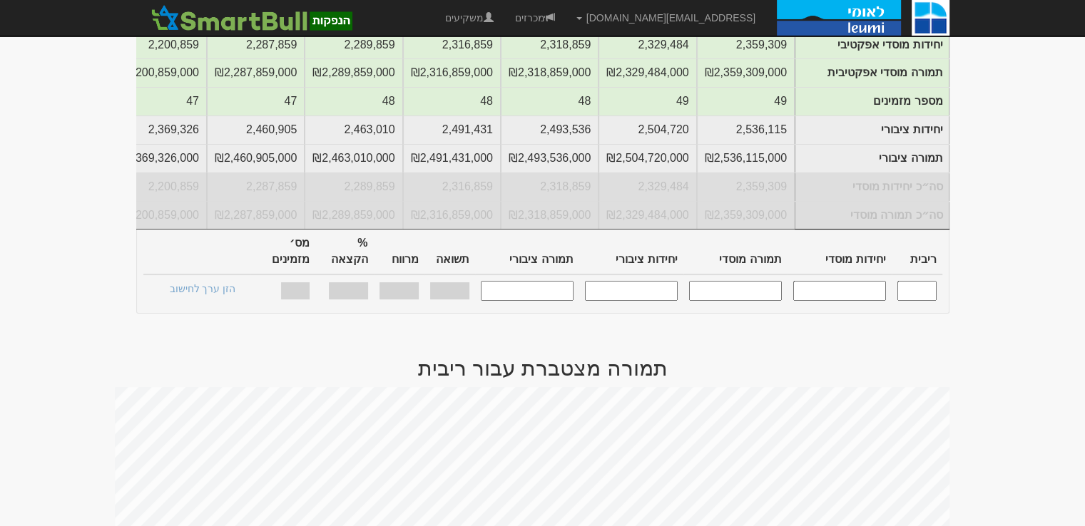
click at [930, 281] on input "text" at bounding box center [916, 290] width 39 height 19
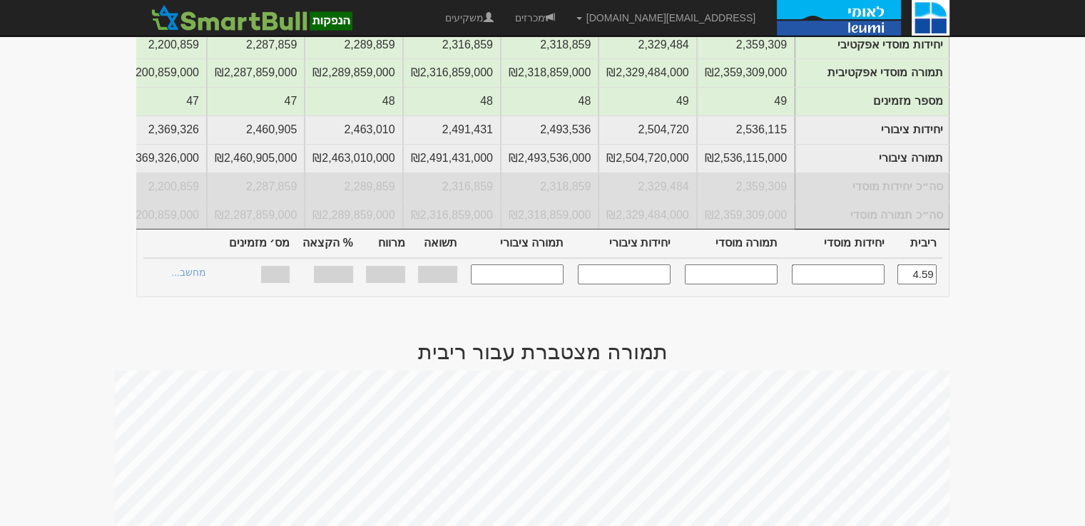
type input "4.590"
type input "1,864,323"
type input "1,864,323,000"
type input "2,015,077"
type input "2,015,077,000"
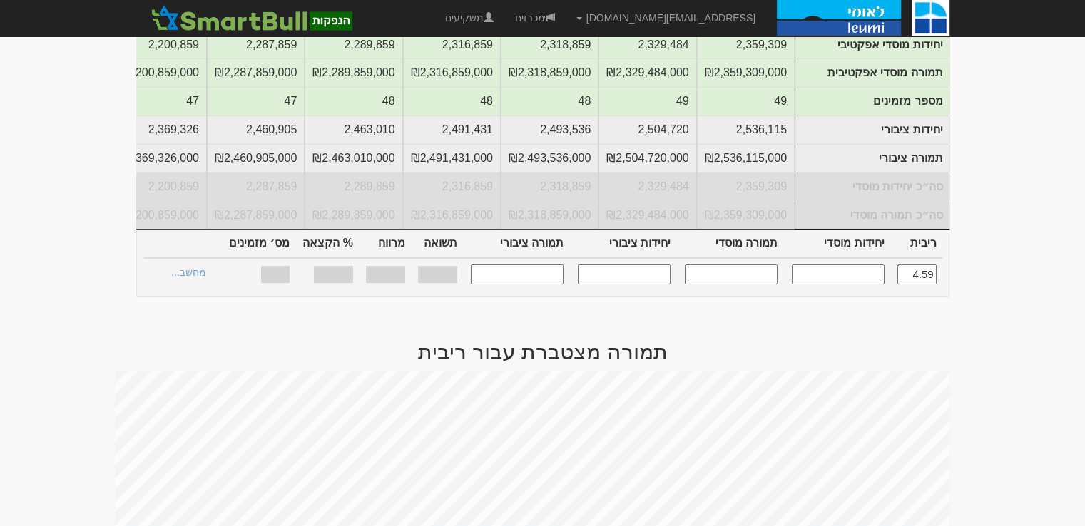
type input "0.640%"
type input "100%"
type input "43"
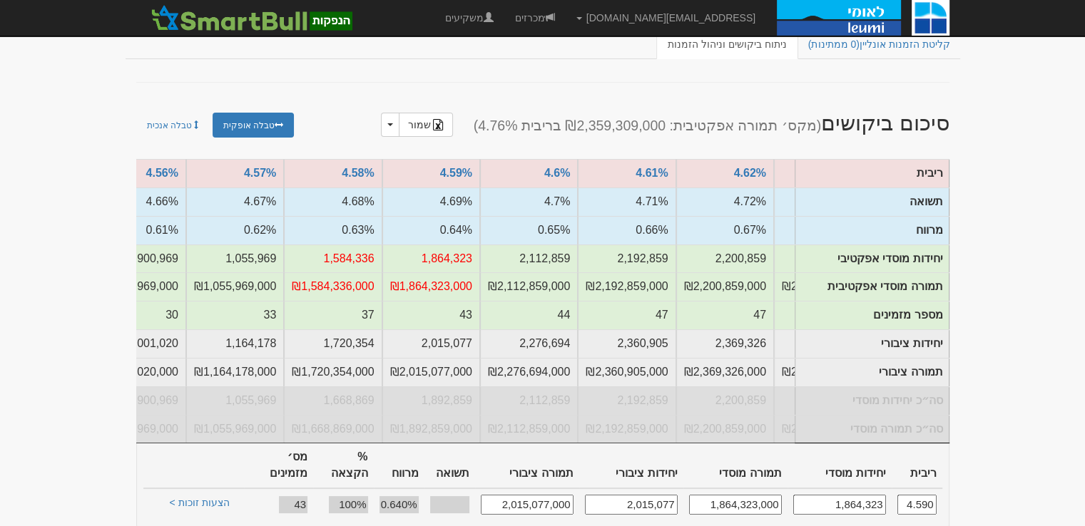
scroll to position [357, 0]
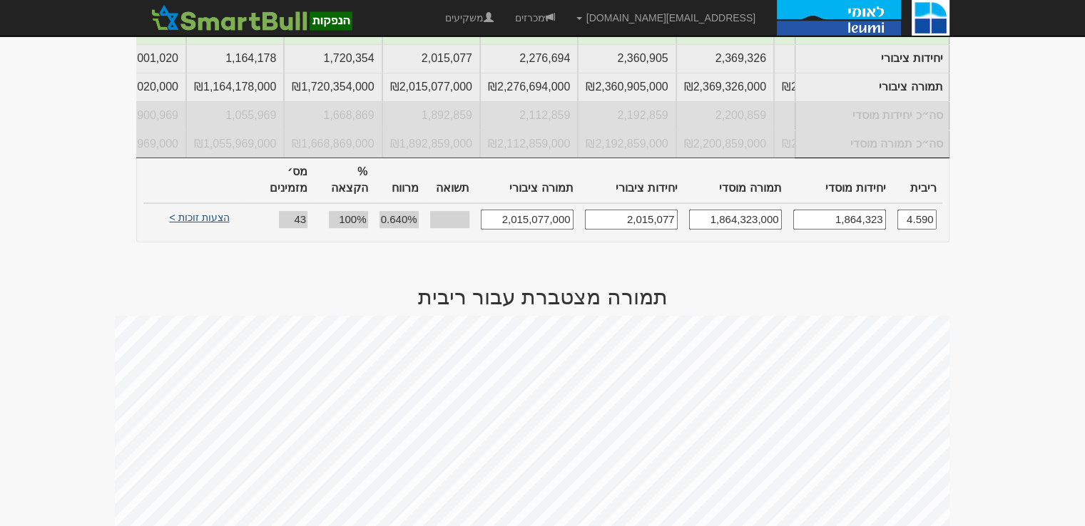
type input "4.590"
click at [208, 215] on link "הצעות זוכות >" at bounding box center [200, 220] width 78 height 20
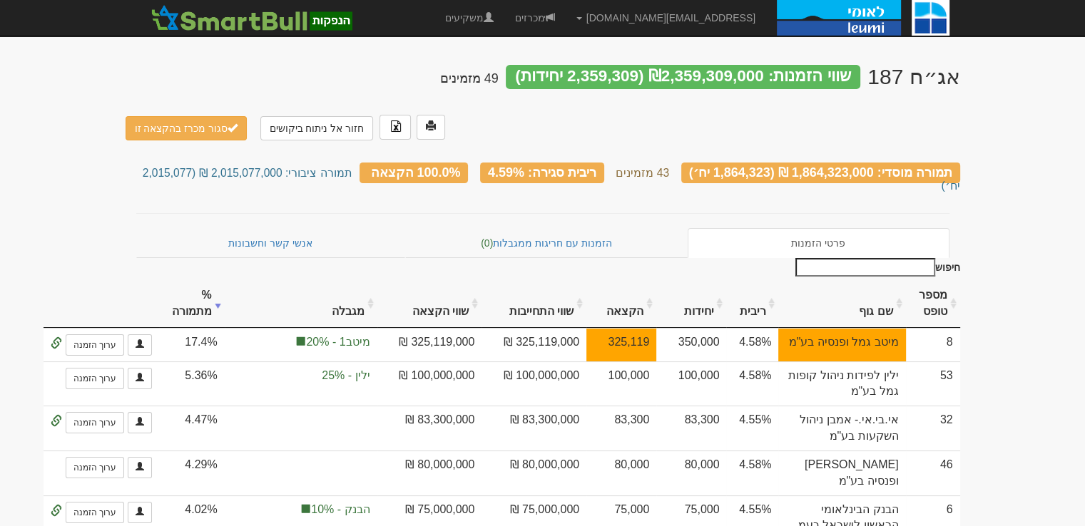
click at [895, 258] on input "חיפוש" at bounding box center [865, 267] width 140 height 19
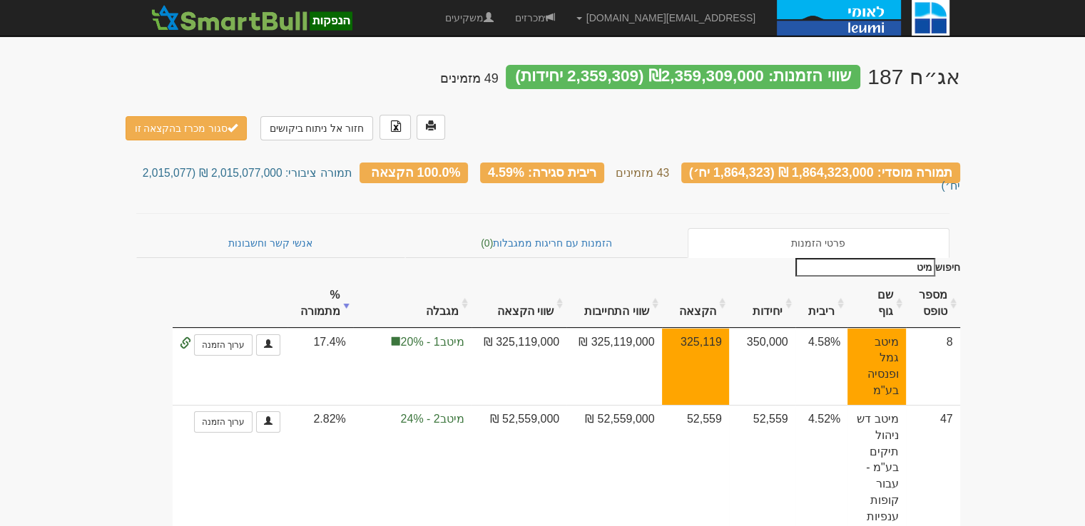
type input "מיטב"
click at [883, 258] on input "מיטב" at bounding box center [865, 267] width 140 height 19
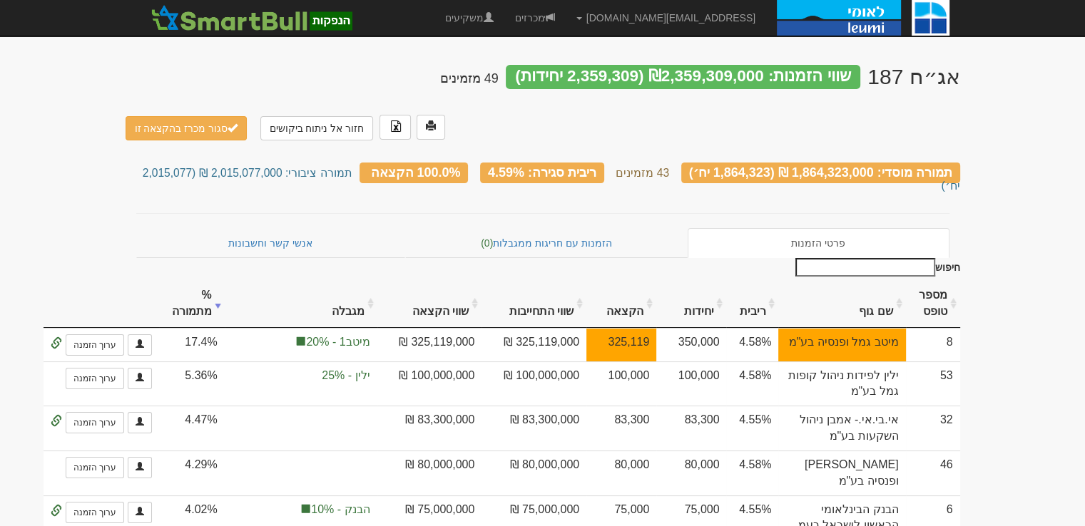
click at [203, 116] on button "סגור מכרז בהקצאה זו" at bounding box center [187, 128] width 122 height 24
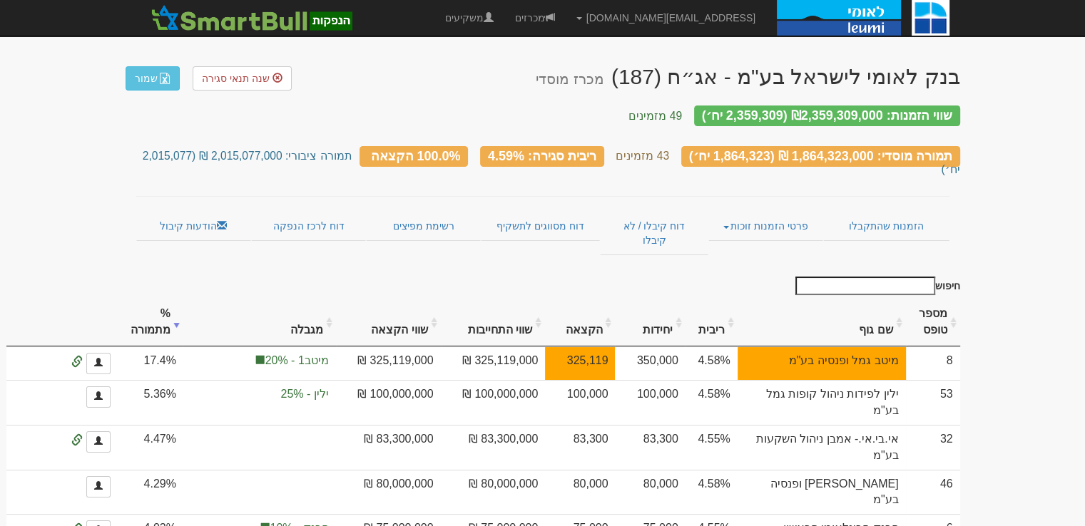
click at [555, 211] on link "דוח מסווגים לתשקיף" at bounding box center [540, 226] width 119 height 30
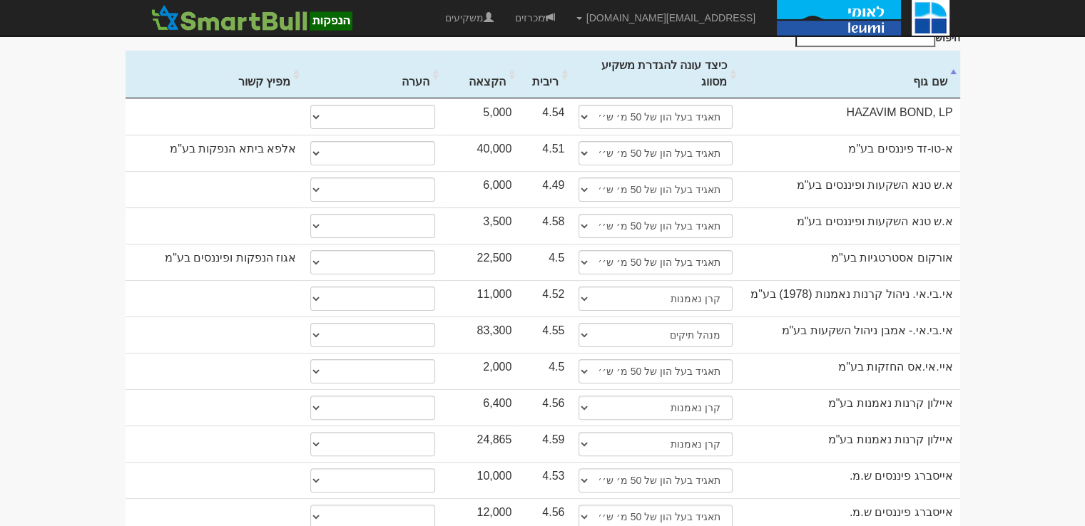
scroll to position [143, 0]
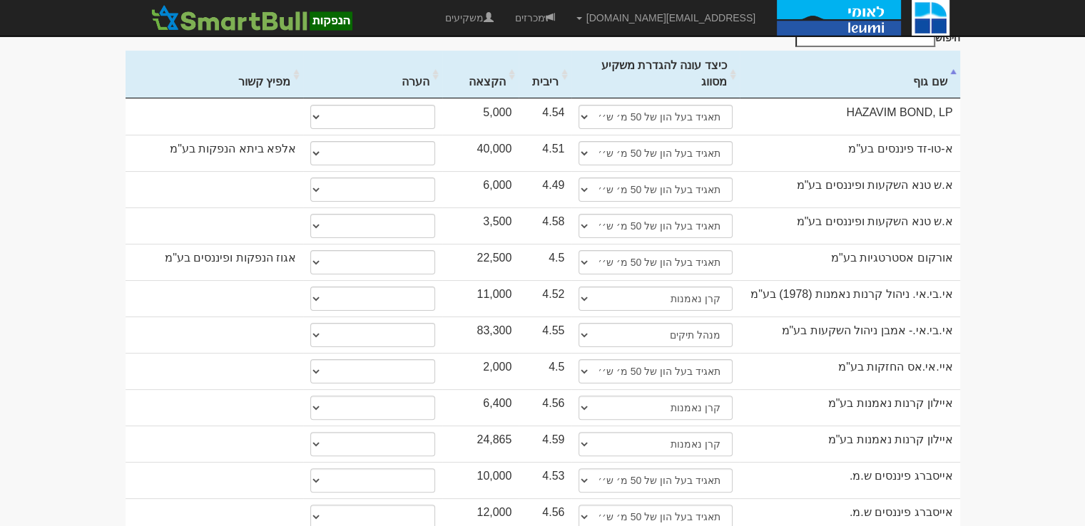
scroll to position [357, 0]
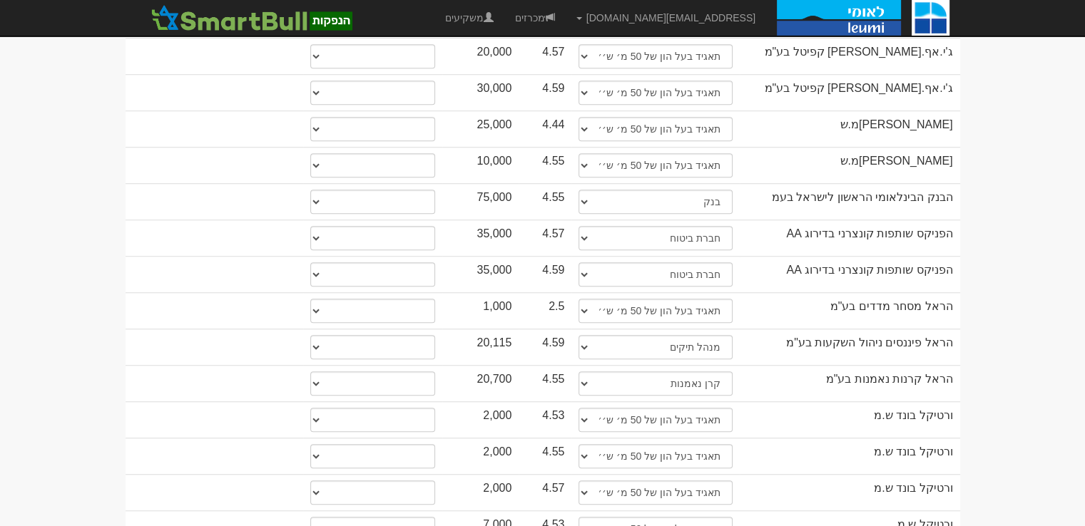
scroll to position [1090, 0]
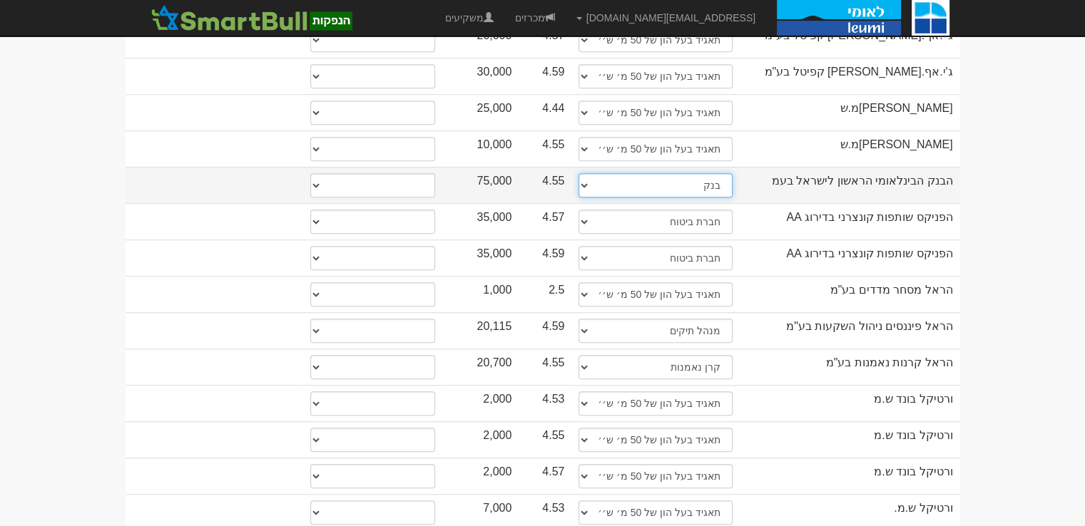
click at [621, 173] on select "תאגיד מסווג חתם / מפיץ חברת ביטוח תאגיד בעל הון של 50 מ׳ ש׳׳ח קופת גמל / קרן פנ…" at bounding box center [655, 185] width 153 height 24
click at [579, 173] on select "תאגיד מסווג חתם / מפיץ חברת ביטוח תאגיד בעל הון של 50 מ׳ ש׳׳ח קופת גמל / קרן פנ…" at bounding box center [655, 185] width 153 height 24
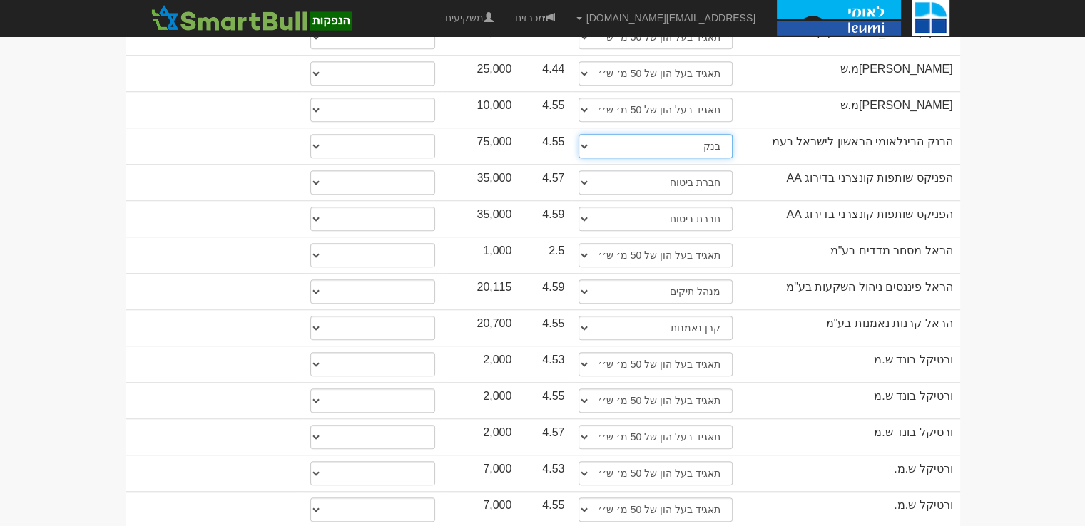
scroll to position [1133, 0]
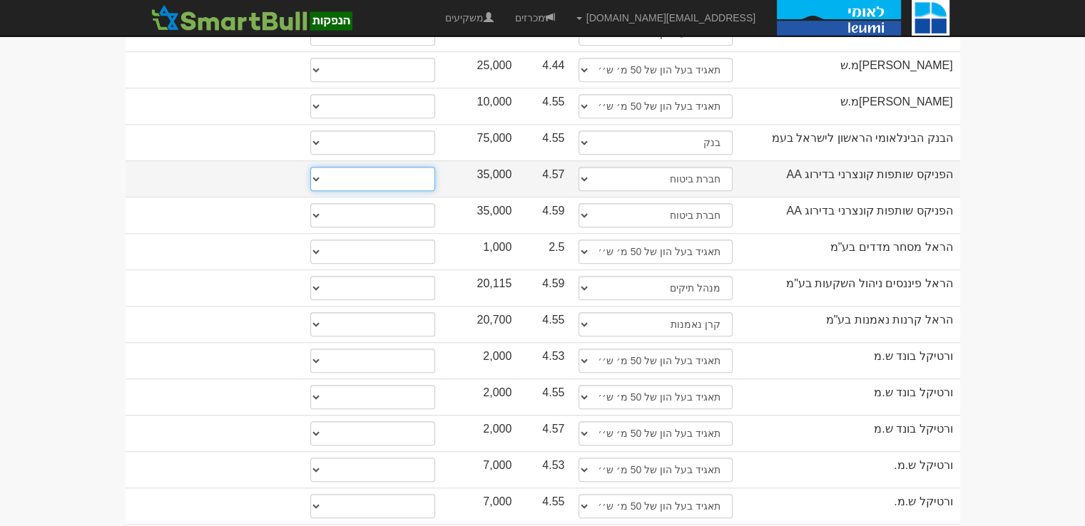
click at [365, 167] on select "* גוף הקשור למפיץ בהנפקה ** בעל עניין בחברה *** בעל שליטה בחברה" at bounding box center [372, 179] width 125 height 24
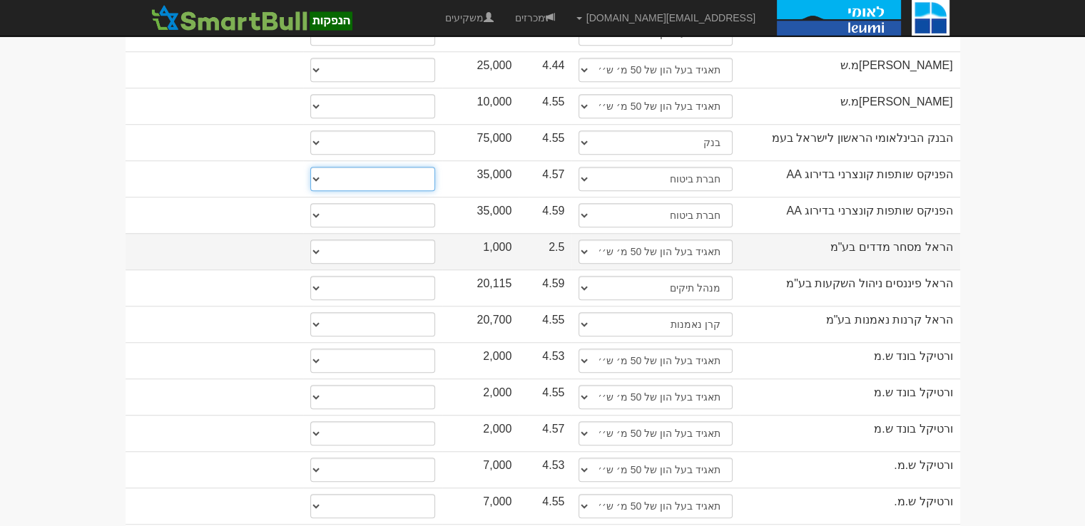
select select "** בעל עניין בחברה"
click at [310, 167] on select "* גוף הקשור למפיץ בהנפקה ** בעל עניין בחברה *** בעל שליטה בחברה" at bounding box center [372, 179] width 125 height 24
select select "** בעל עניין בחברה"
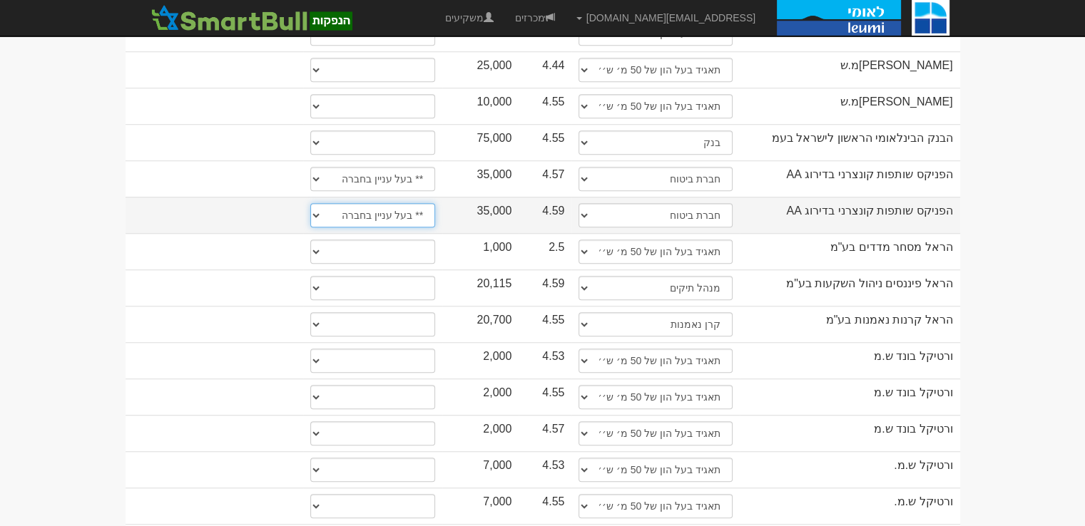
click at [385, 203] on select "* גוף הקשור למפיץ בהנפקה ** בעל עניין בחברה *** בעל שליטה בחברה" at bounding box center [372, 215] width 125 height 24
click at [310, 203] on select "* גוף הקשור למפיץ בהנפקה ** בעל עניין בחברה *** בעל שליטה בחברה" at bounding box center [372, 215] width 125 height 24
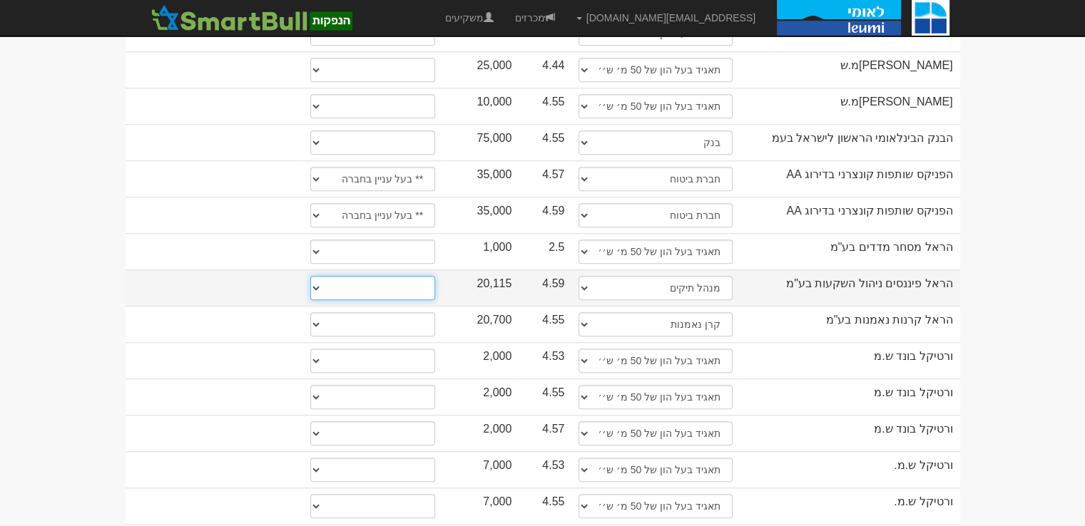
click at [399, 276] on select "* גוף הקשור למפיץ בהנפקה ** בעל עניין בחברה *** בעל שליטה בחברה" at bounding box center [372, 288] width 125 height 24
select select "*** בעל שליטה בחברה"
click at [310, 276] on select "* גוף הקשור למפיץ בהנפקה ** בעל עניין בחברה *** בעל שליטה בחברה" at bounding box center [372, 288] width 125 height 24
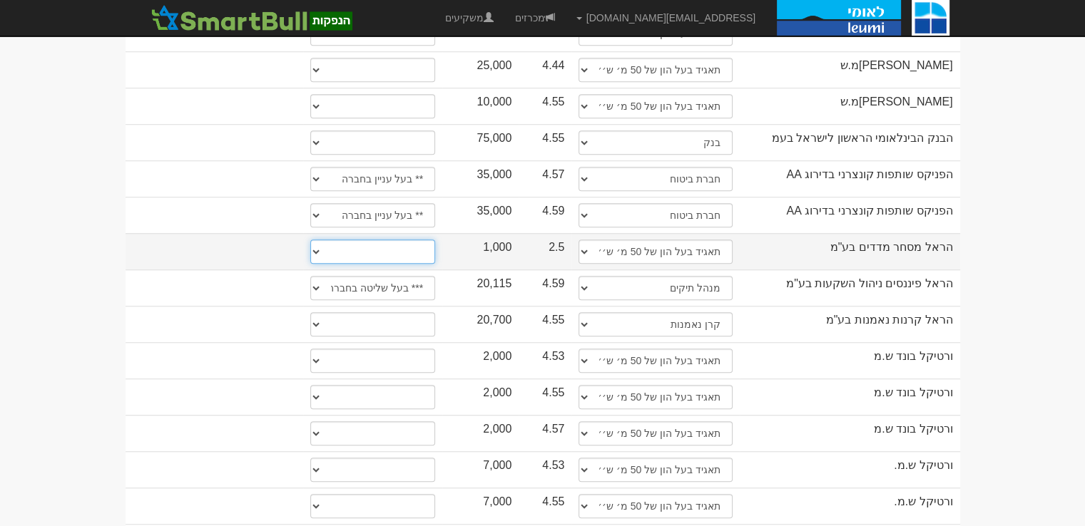
click at [396, 240] on select "* גוף הקשור למפיץ בהנפקה ** בעל עניין בחברה *** בעל שליטה בחברה" at bounding box center [372, 252] width 125 height 24
select select "** בעל עניין בחברה"
click at [310, 240] on select "* גוף הקשור למפיץ בהנפקה ** בעל עניין בחברה *** בעל שליטה בחברה" at bounding box center [372, 252] width 125 height 24
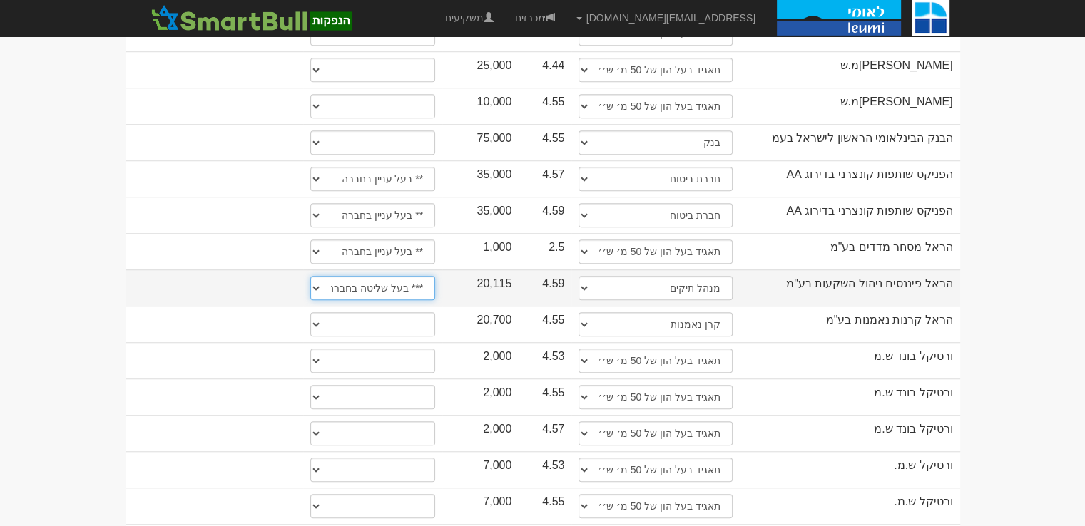
click at [396, 276] on select "* גוף הקשור למפיץ בהנפקה ** בעל עניין בחברה *** בעל שליטה בחברה" at bounding box center [372, 288] width 125 height 24
select select "** בעל עניין בחברה"
click at [310, 276] on select "* גוף הקשור למפיץ בהנפקה ** בעל עניין בחברה *** בעל שליטה בחברה" at bounding box center [372, 288] width 125 height 24
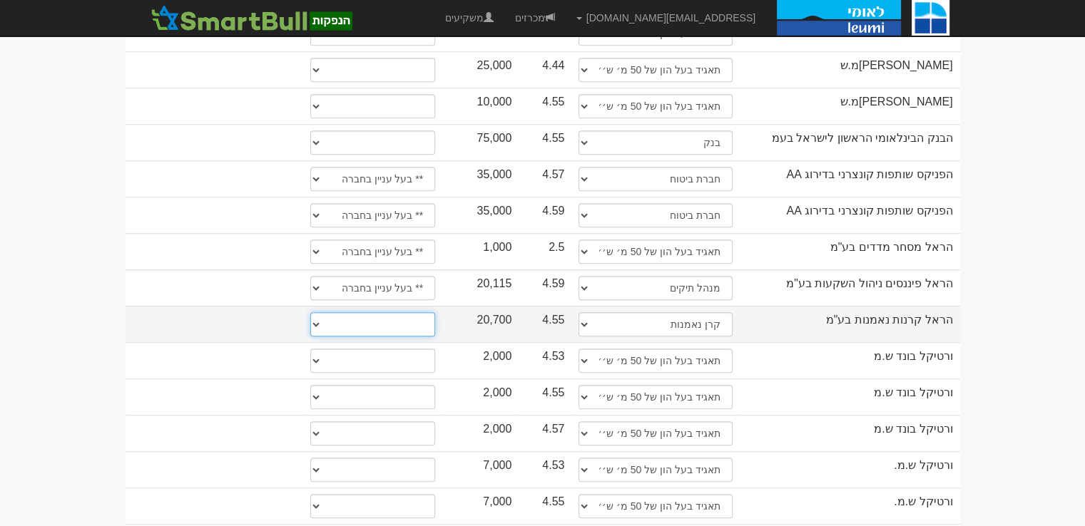
click at [411, 312] on select "* גוף הקשור למפיץ בהנפקה ** בעל עניין בחברה *** בעל שליטה בחברה" at bounding box center [372, 324] width 125 height 24
select select "** בעל עניין בחברה"
click at [310, 312] on select "* גוף הקשור למפיץ בהנפקה ** בעל עניין בחברה *** בעל שליטה בחברה" at bounding box center [372, 324] width 125 height 24
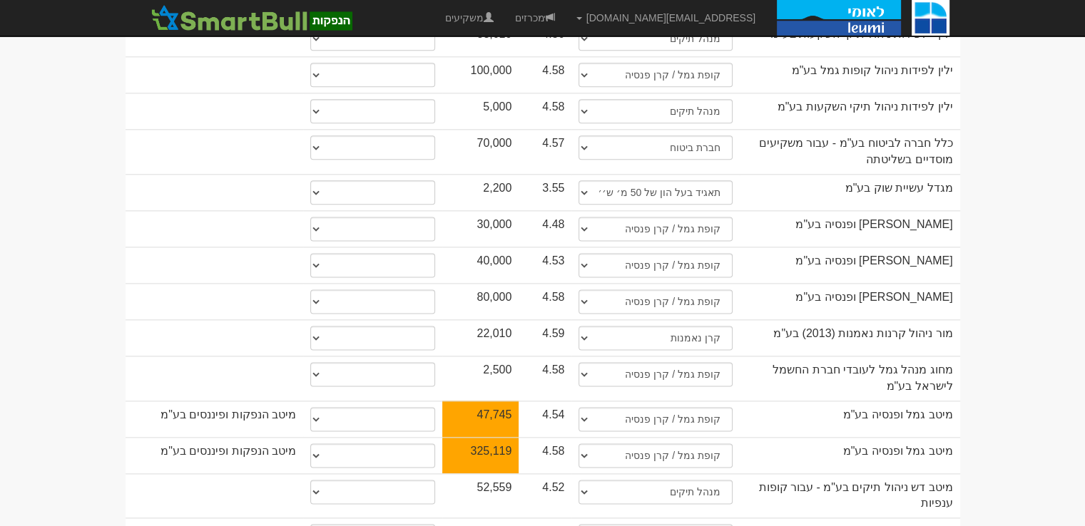
scroll to position [1826, 0]
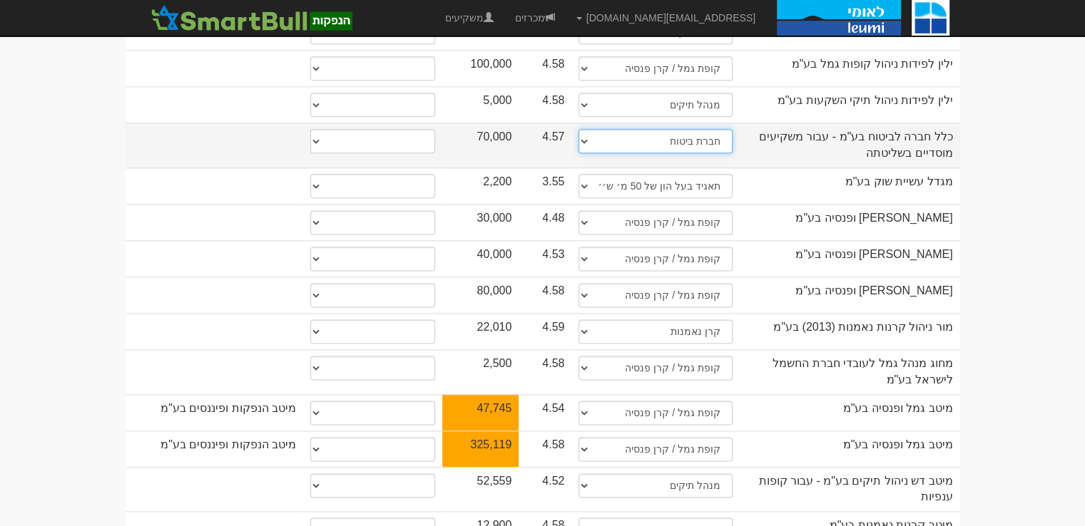
click at [688, 129] on select "תאגיד מסווג חתם / מפיץ חברת ביטוח תאגיד בעל הון של 50 מ׳ ש׳׳ח קופת גמל / קרן פנ…" at bounding box center [655, 141] width 153 height 24
select select "קופת גמל / קרן פנסיה"
click at [579, 129] on select "תאגיד מסווג חתם / מפיץ חברת ביטוח תאגיד בעל הון של 50 מ׳ ש׳׳ח קופת גמל / קרן פנ…" at bounding box center [655, 141] width 153 height 24
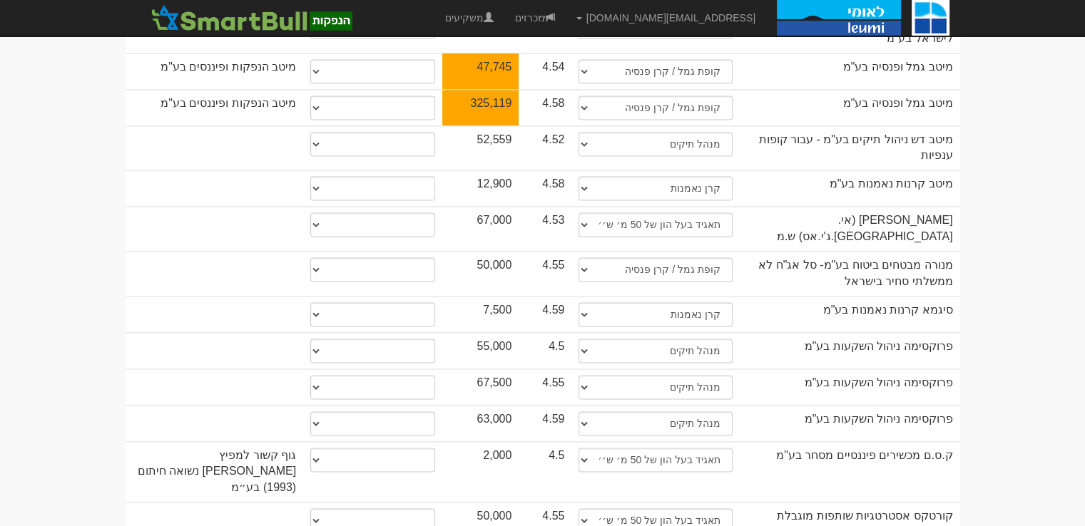
scroll to position [2177, 0]
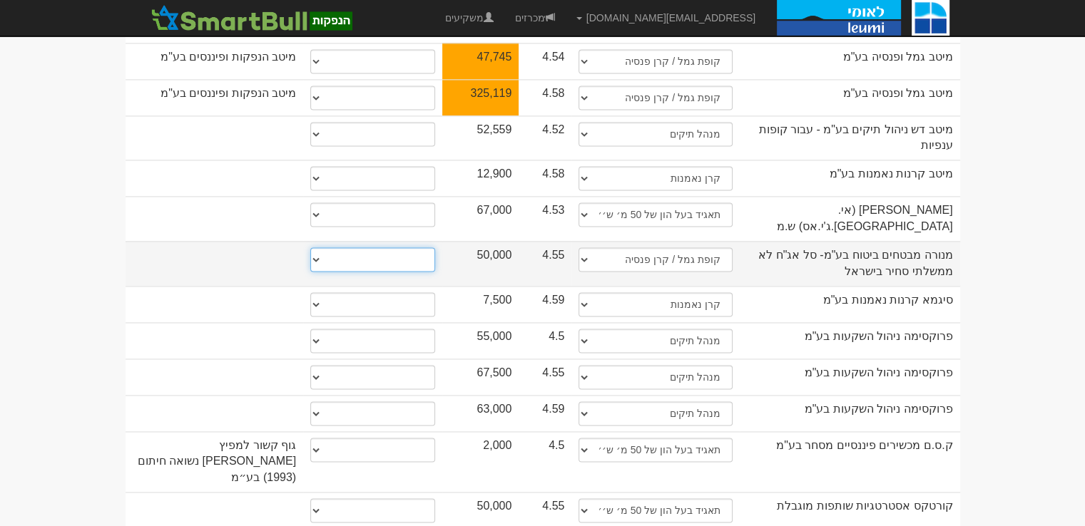
click at [394, 248] on select "* גוף הקשור למפיץ בהנפקה ** בעל עניין בחברה *** בעל שליטה בחברה" at bounding box center [372, 260] width 125 height 24
select select "** בעל עניין בחברה"
click at [310, 248] on select "* גוף הקשור למפיץ בהנפקה ** בעל עניין בחברה *** בעל שליטה בחברה" at bounding box center [372, 260] width 125 height 24
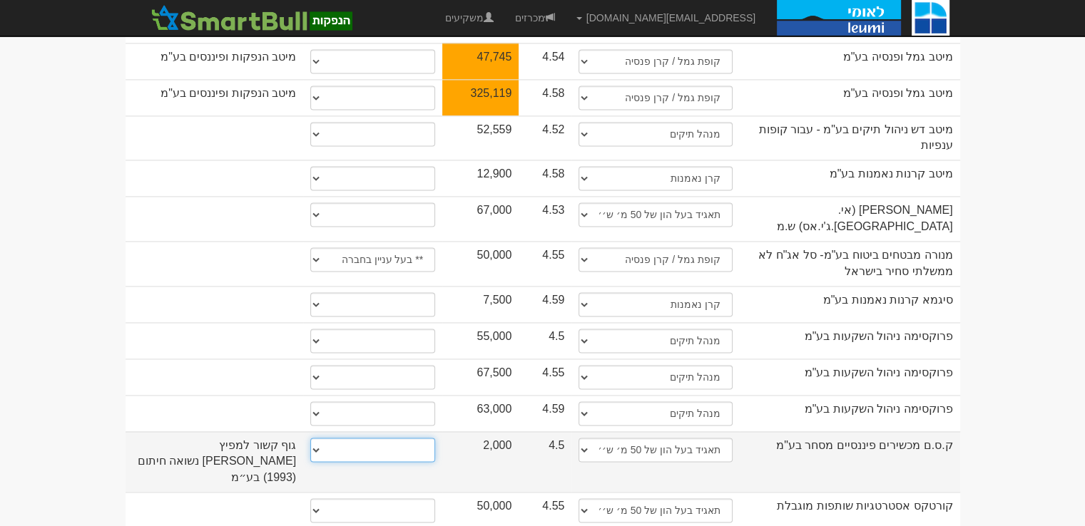
click at [396, 438] on select "* גוף הקשור למפיץ בהנפקה ** בעל עניין בחברה *** בעל שליטה בחברה" at bounding box center [372, 450] width 125 height 24
select select "** בעל עניין בחברה"
click at [310, 438] on select "* גוף הקשור למפיץ בהנפקה ** בעל עניין בחברה *** בעל שליטה בחברה" at bounding box center [372, 450] width 125 height 24
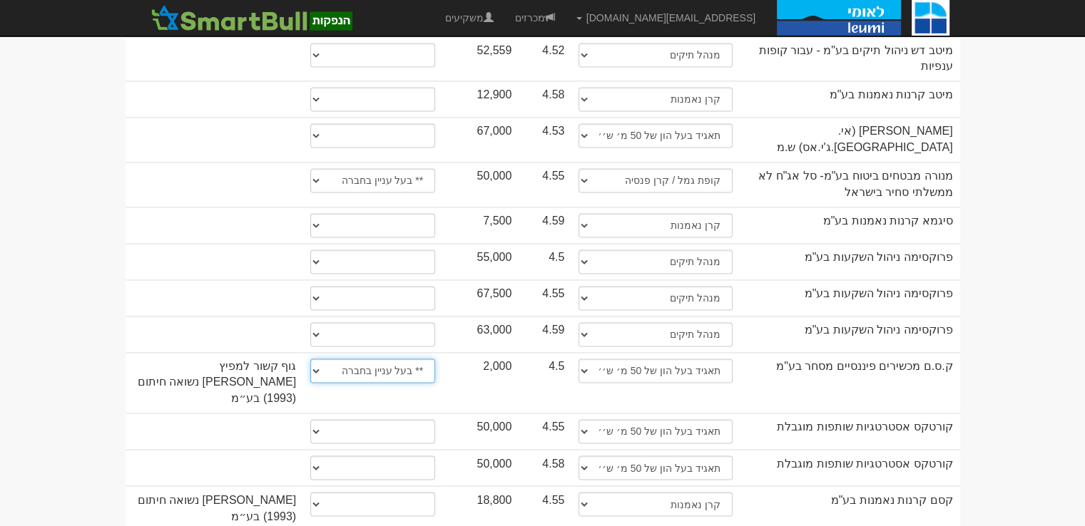
scroll to position [2279, 0]
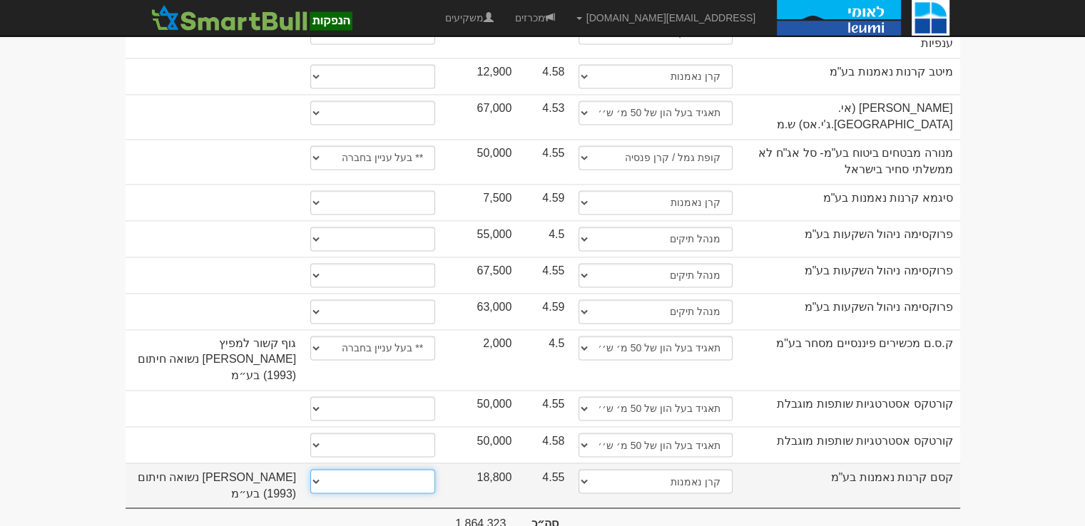
click at [427, 469] on select "* גוף הקשור למפיץ בהנפקה ** בעל עניין בחברה *** בעל שליטה בחברה" at bounding box center [372, 481] width 125 height 24
select select "** בעל עניין בחברה"
click at [310, 469] on select "* גוף הקשור למפיץ בהנפקה ** בעל עניין בחברה *** בעל שליטה בחברה" at bounding box center [372, 481] width 125 height 24
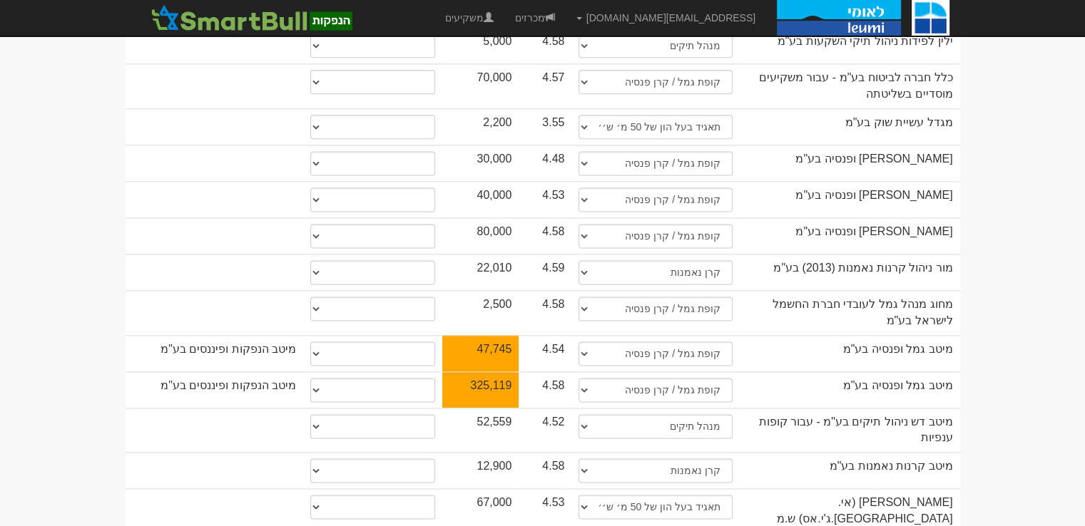
scroll to position [1894, 0]
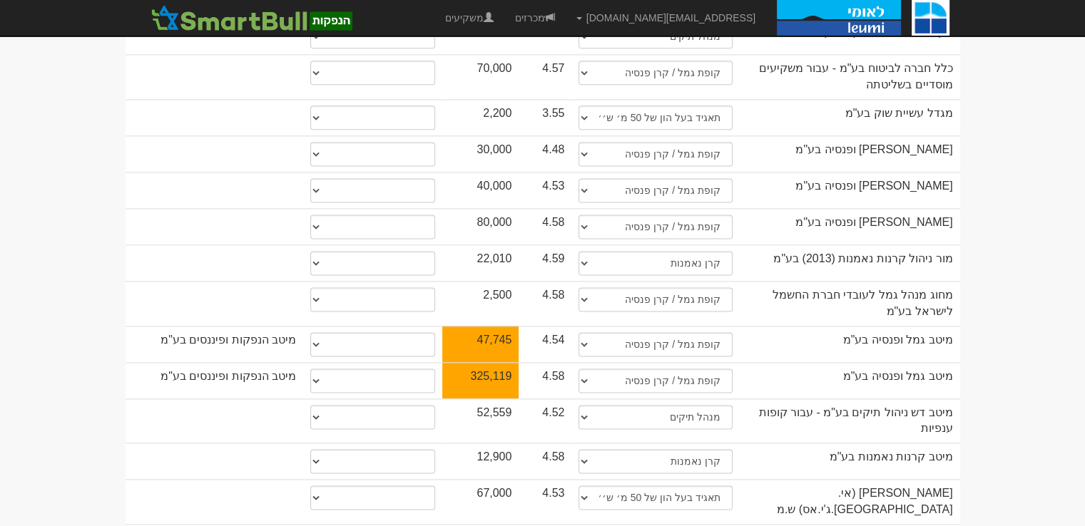
drag, startPoint x: 1089, startPoint y: 477, endPoint x: 54, endPoint y: 195, distance: 1072.3
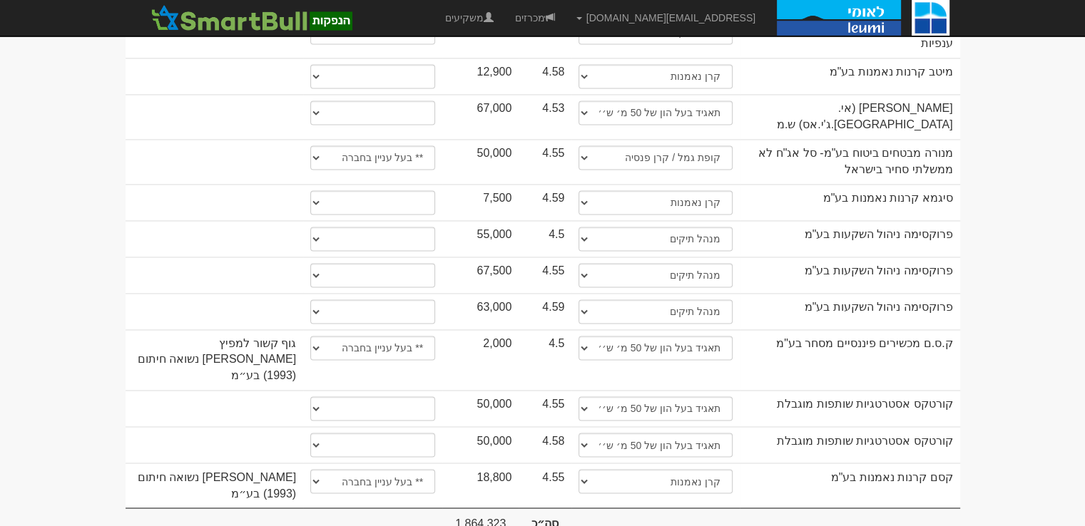
scroll to position [0, 0]
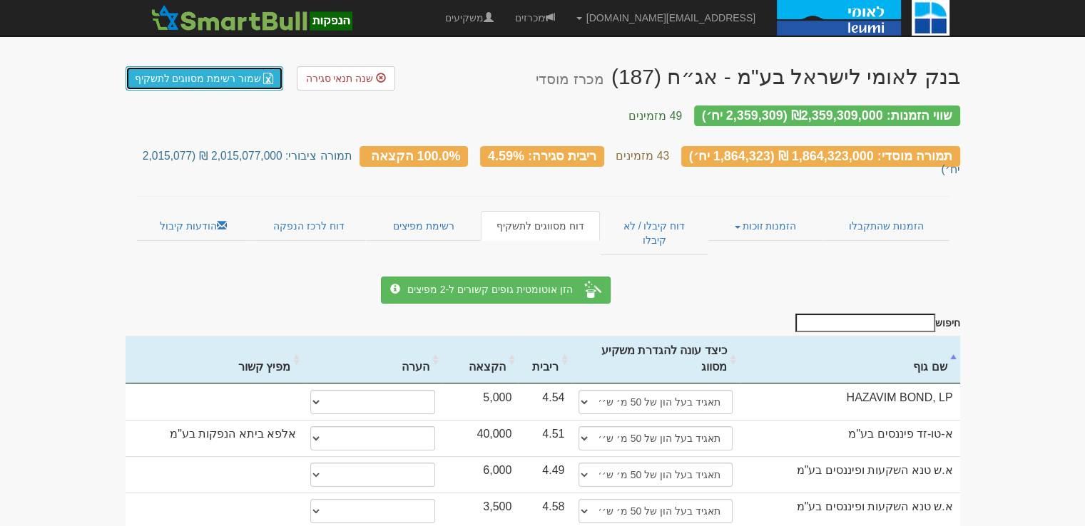
click at [203, 81] on link "שמור רשימת מסווגים לתשקיף" at bounding box center [205, 78] width 158 height 24
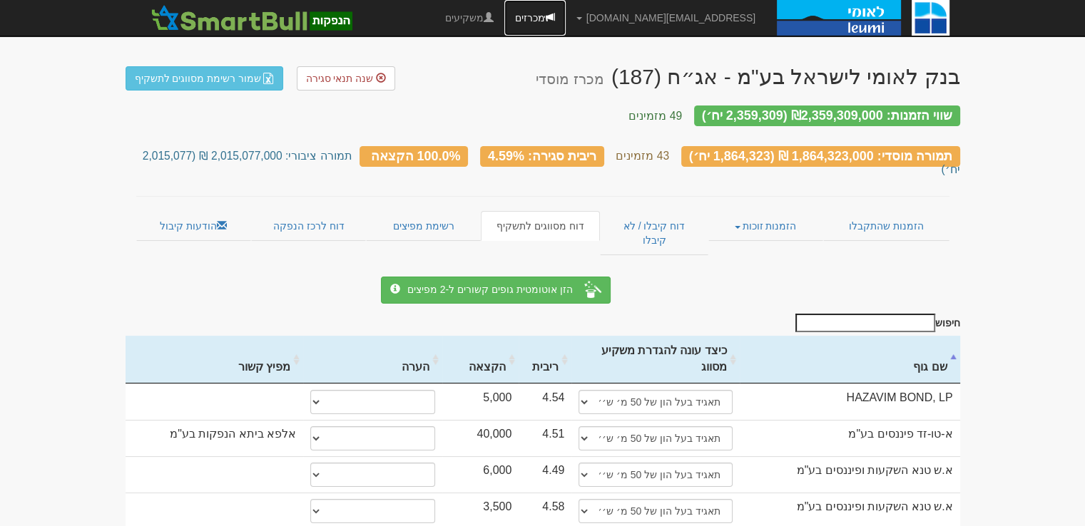
click at [566, 15] on link "מכרזים" at bounding box center [534, 18] width 61 height 36
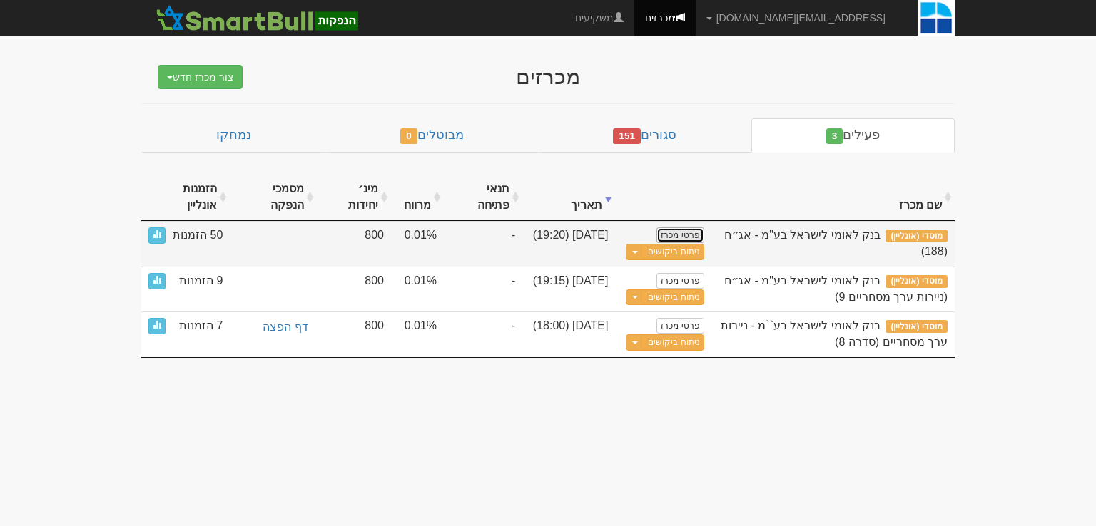
click at [695, 235] on link "פרטי מכרז" at bounding box center [679, 236] width 47 height 16
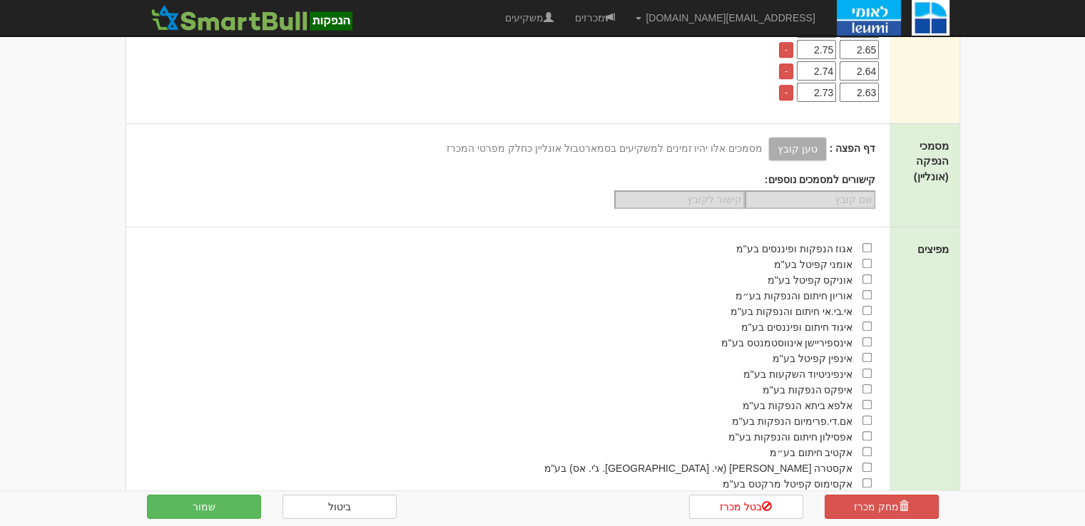
scroll to position [910, 0]
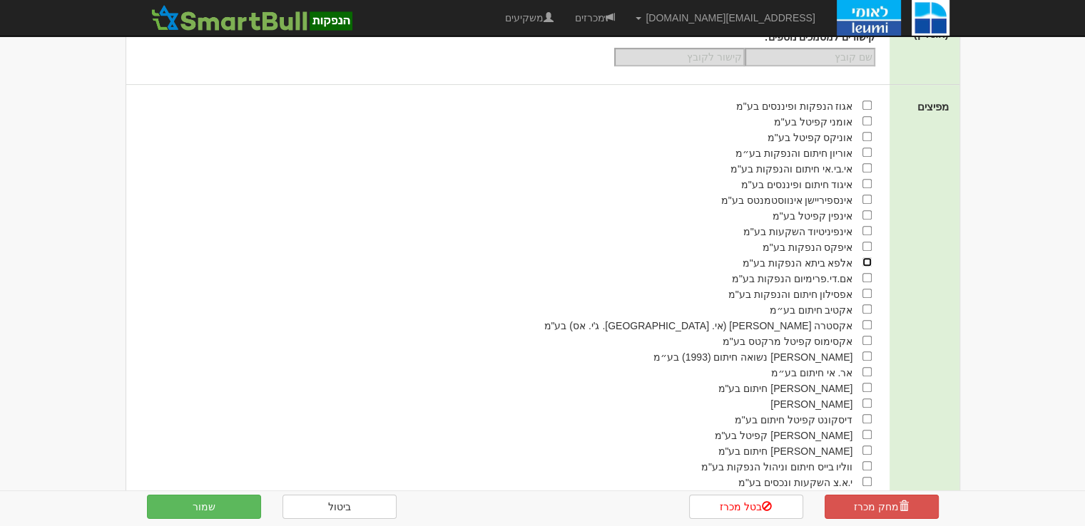
click at [867, 260] on input "checkbox" at bounding box center [866, 262] width 9 height 9
checkbox input "true"
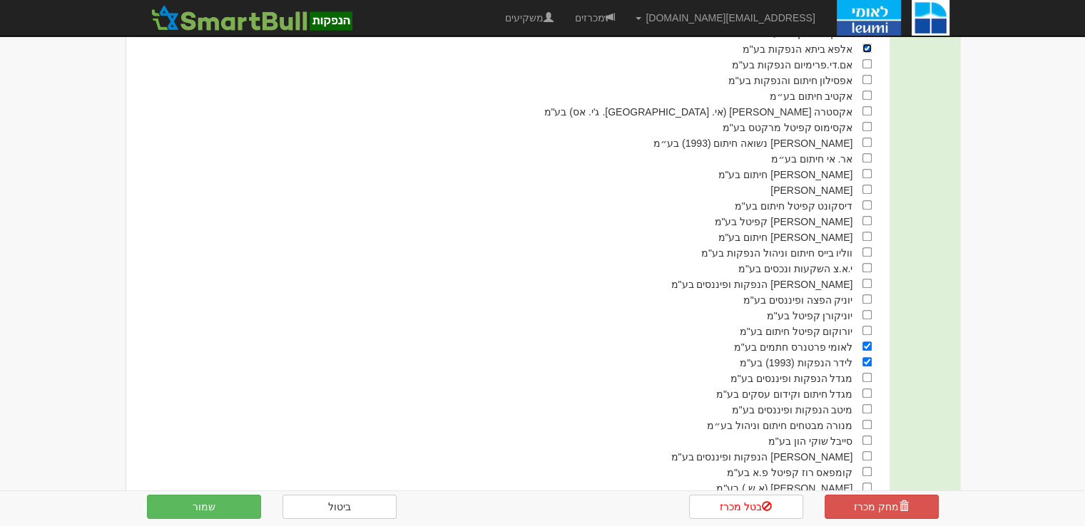
scroll to position [1196, 0]
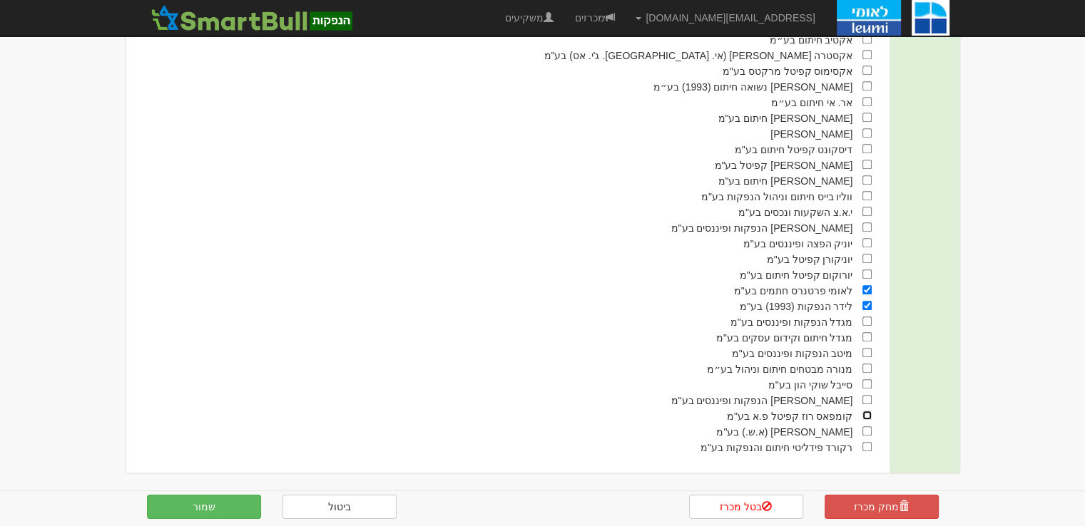
click at [866, 412] on input "checkbox" at bounding box center [866, 415] width 9 height 9
checkbox input "true"
click at [864, 256] on input "checkbox" at bounding box center [866, 258] width 9 height 9
checkbox input "true"
click at [200, 502] on button "שמור" at bounding box center [204, 507] width 114 height 24
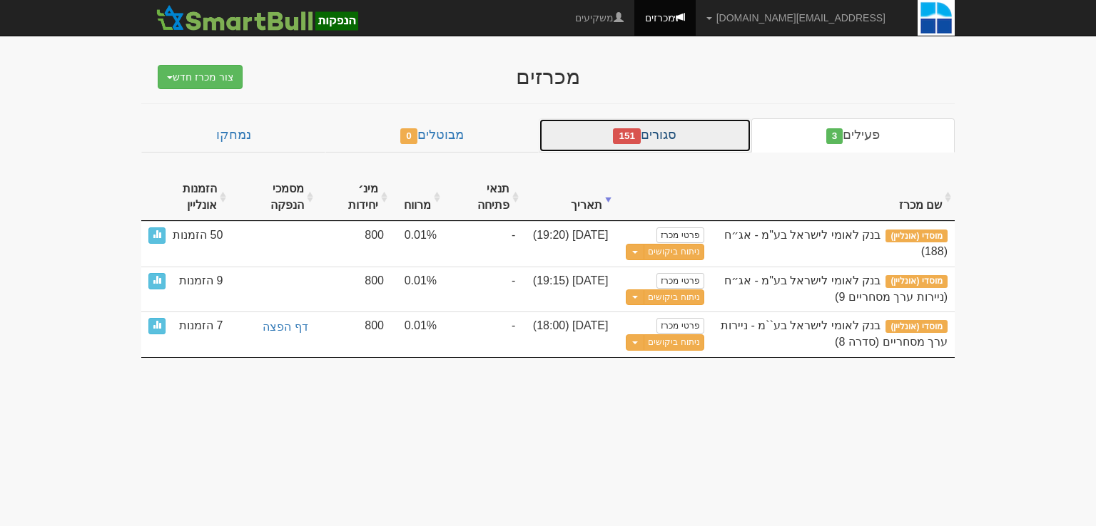
click at [673, 137] on link "סגורים 151" at bounding box center [645, 135] width 213 height 34
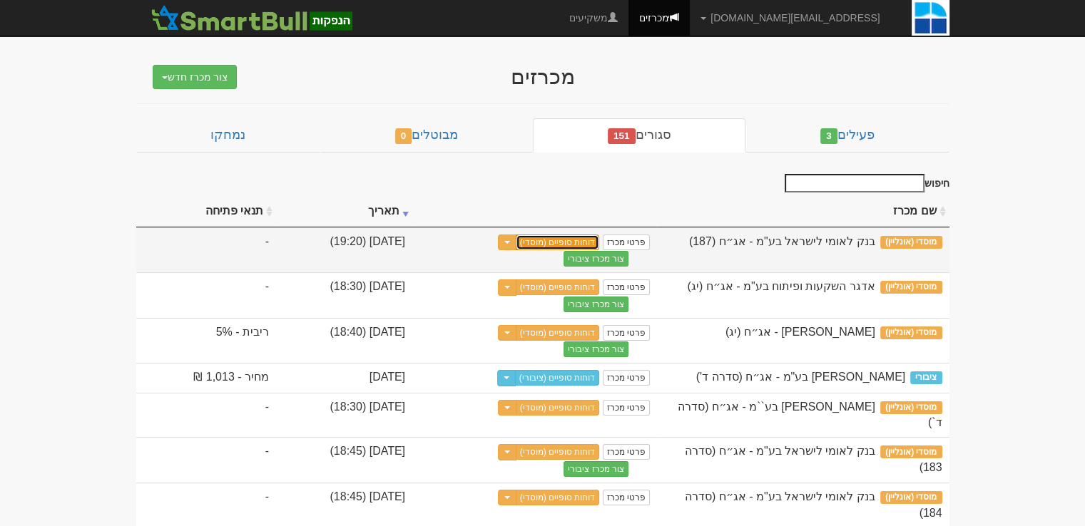
click at [600, 240] on link "דוחות סופיים (מוסדי)" at bounding box center [558, 243] width 84 height 16
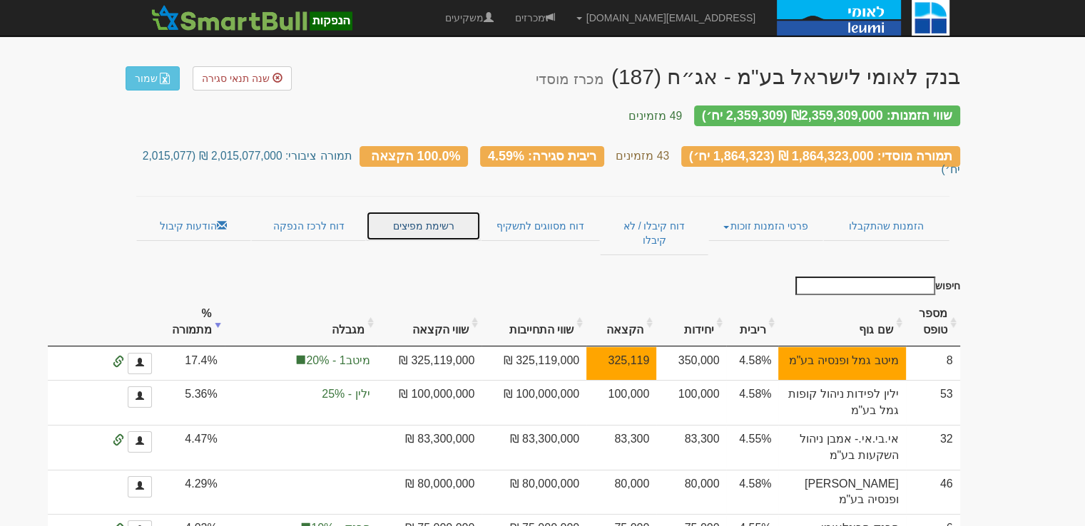
click at [419, 211] on link "רשימת מפיצים" at bounding box center [423, 226] width 114 height 30
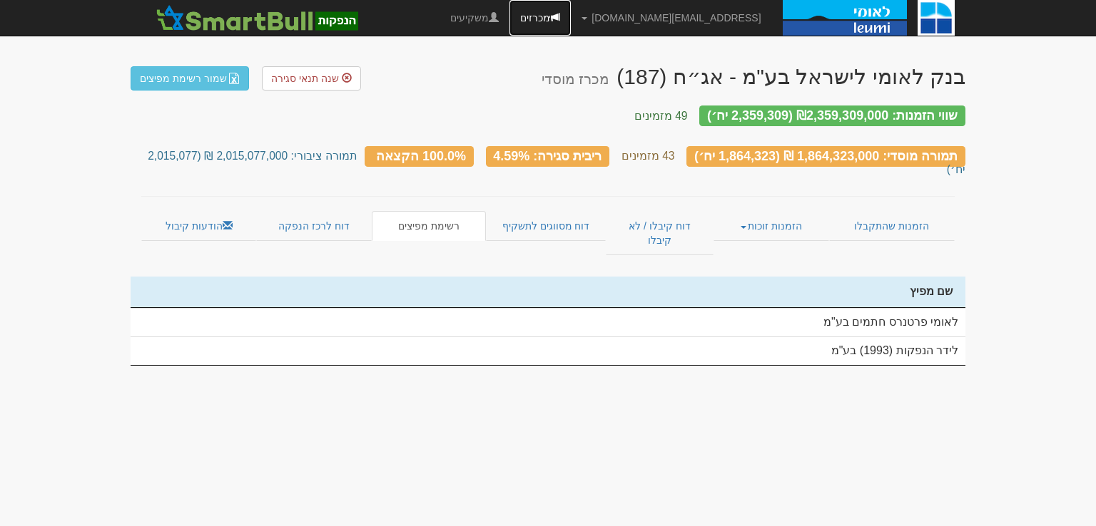
click at [571, 31] on link "מכרזים" at bounding box center [539, 18] width 61 height 36
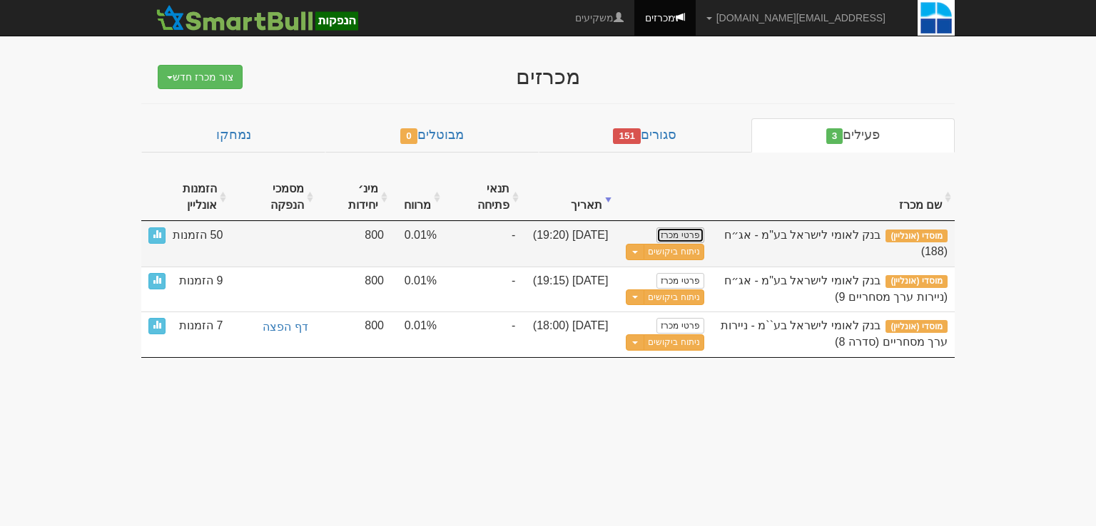
click at [683, 233] on link "פרטי מכרז" at bounding box center [679, 236] width 47 height 16
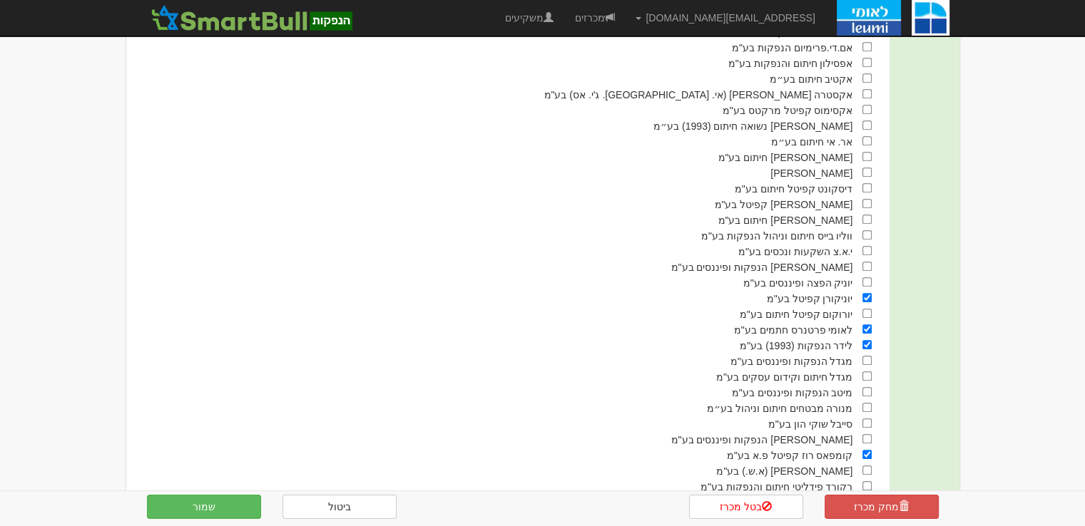
scroll to position [1196, 0]
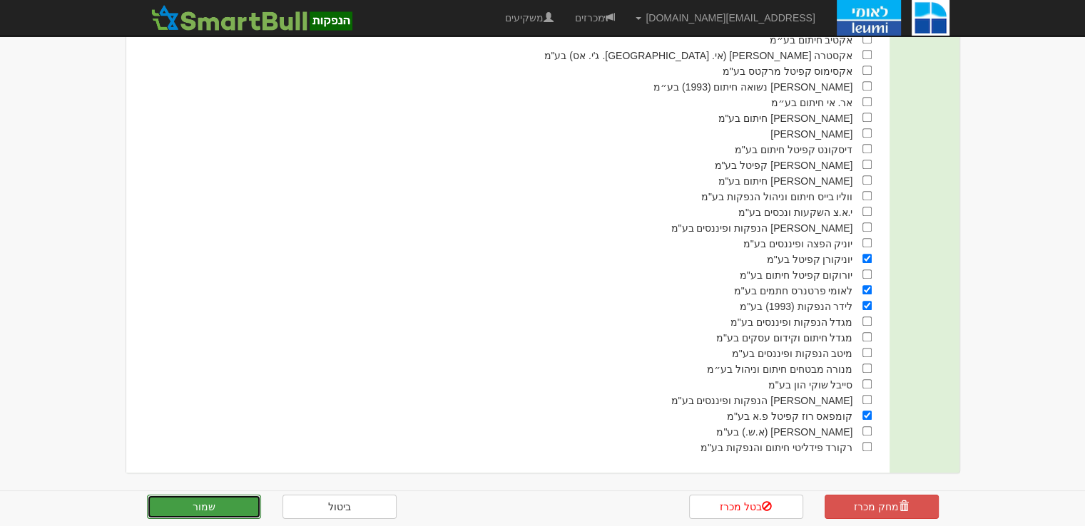
click at [207, 511] on button "שמור" at bounding box center [204, 507] width 114 height 24
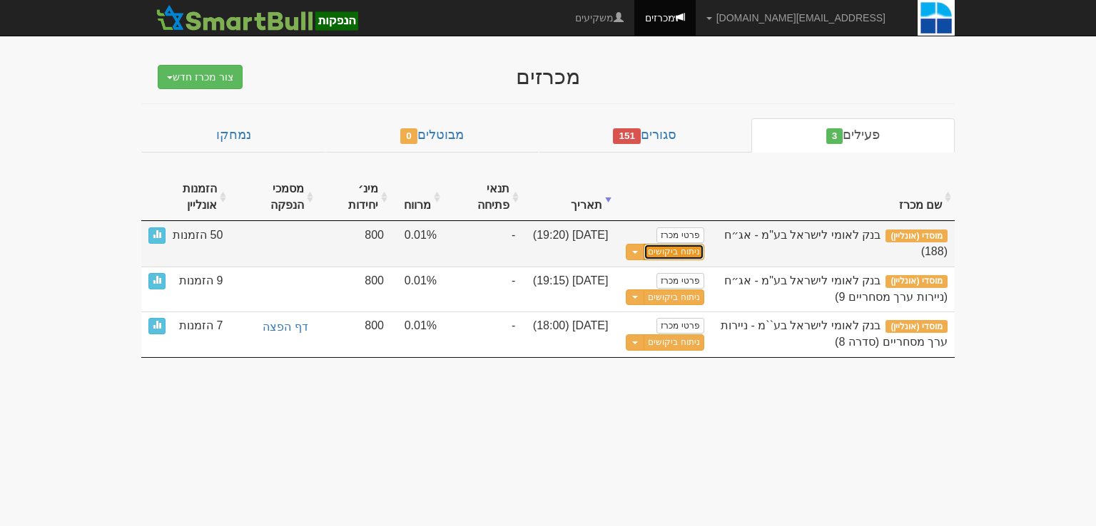
click at [686, 252] on link "ניתוח ביקושים" at bounding box center [673, 252] width 60 height 16
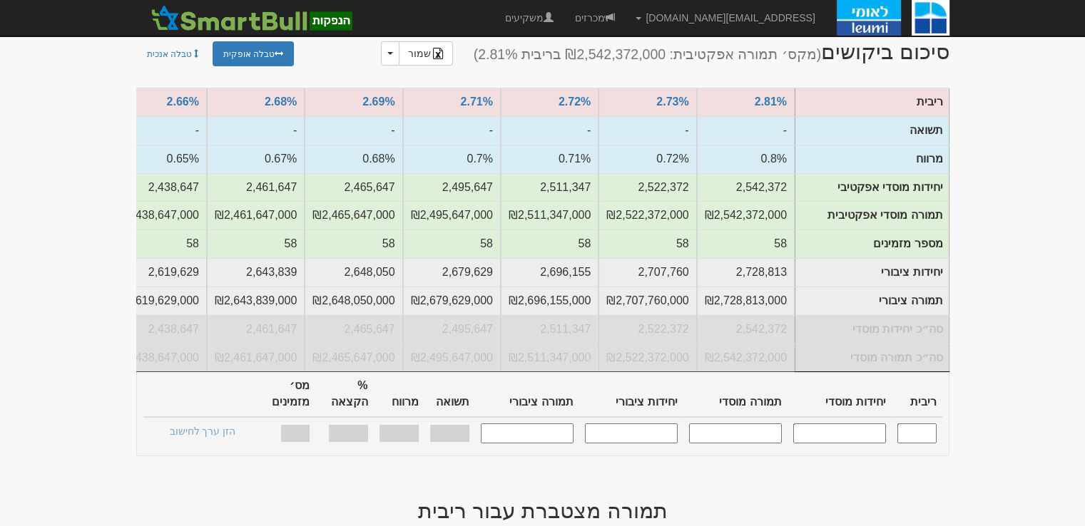
click at [920, 424] on input "text" at bounding box center [916, 433] width 39 height 19
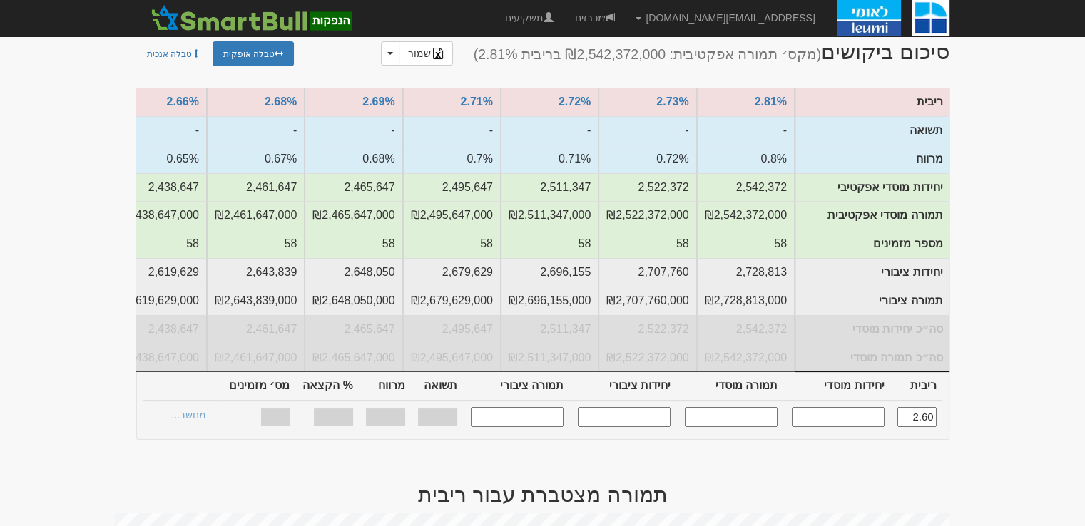
type input "2.600"
type input "1,836,221"
type input "1,836,221,000"
type input "1,985,496"
type input "1,985,496,000"
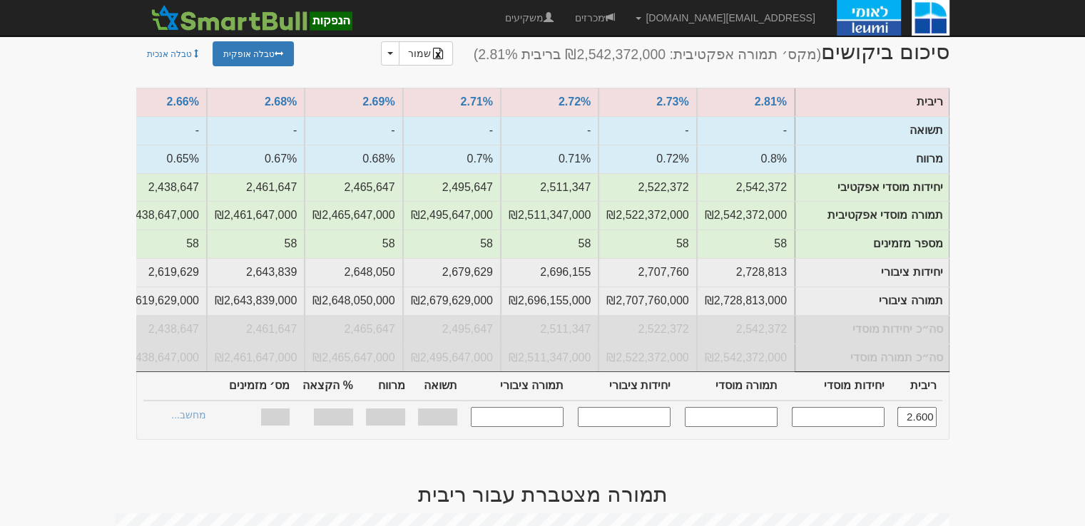
type input "0.690%"
type input "100%"
type input "49"
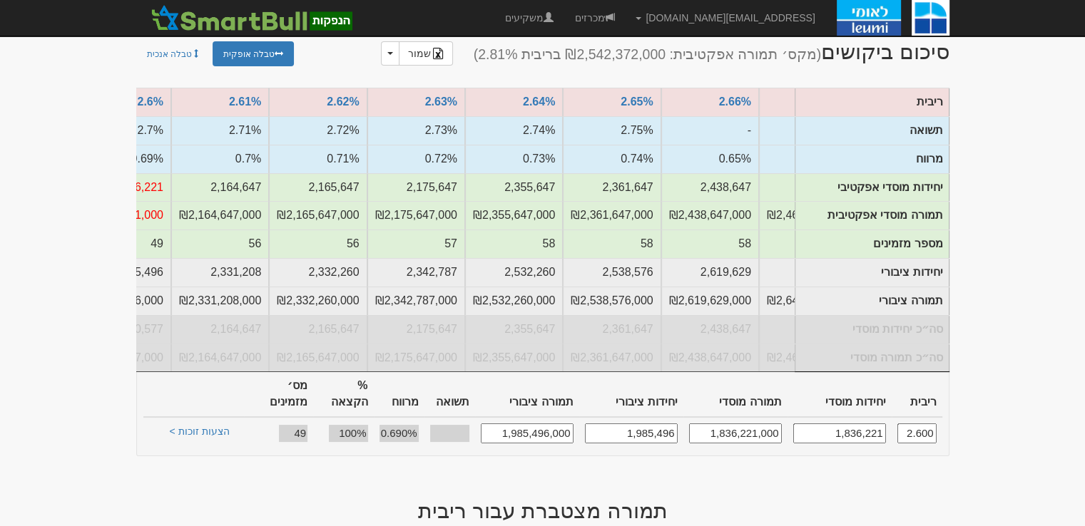
scroll to position [0, -747]
type input "2.600"
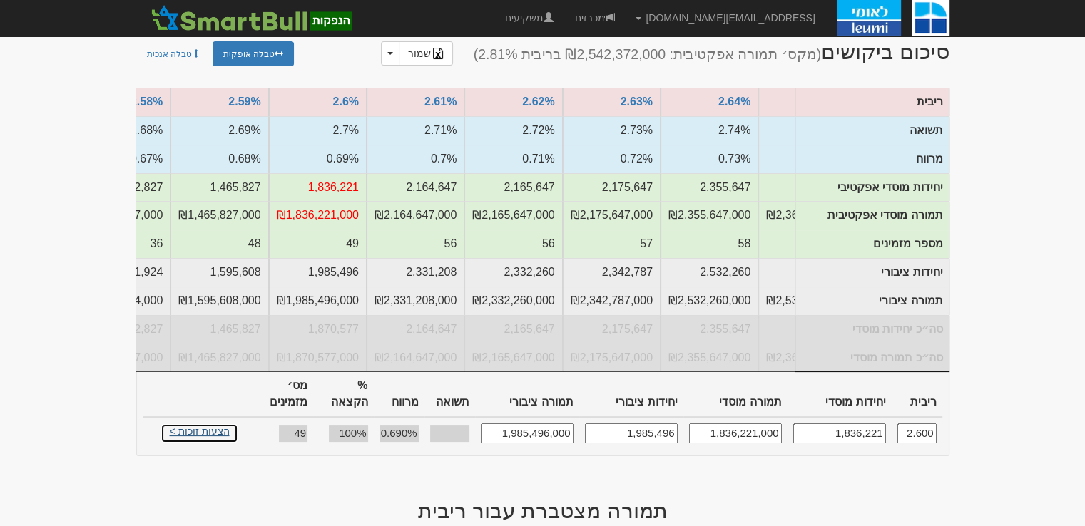
click at [191, 424] on link "הצעות זוכות >" at bounding box center [200, 434] width 78 height 20
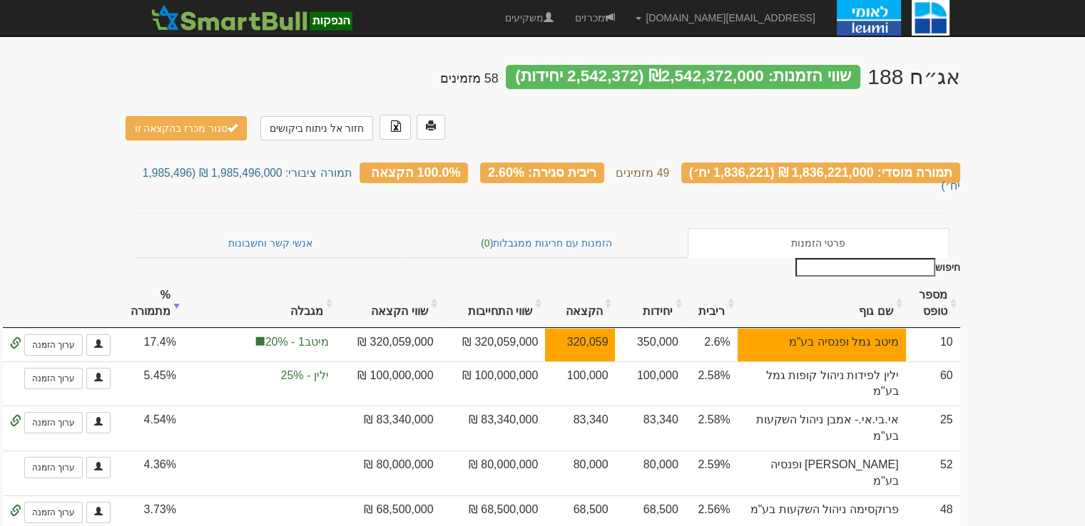
click at [879, 258] on input "חיפוש" at bounding box center [865, 267] width 140 height 19
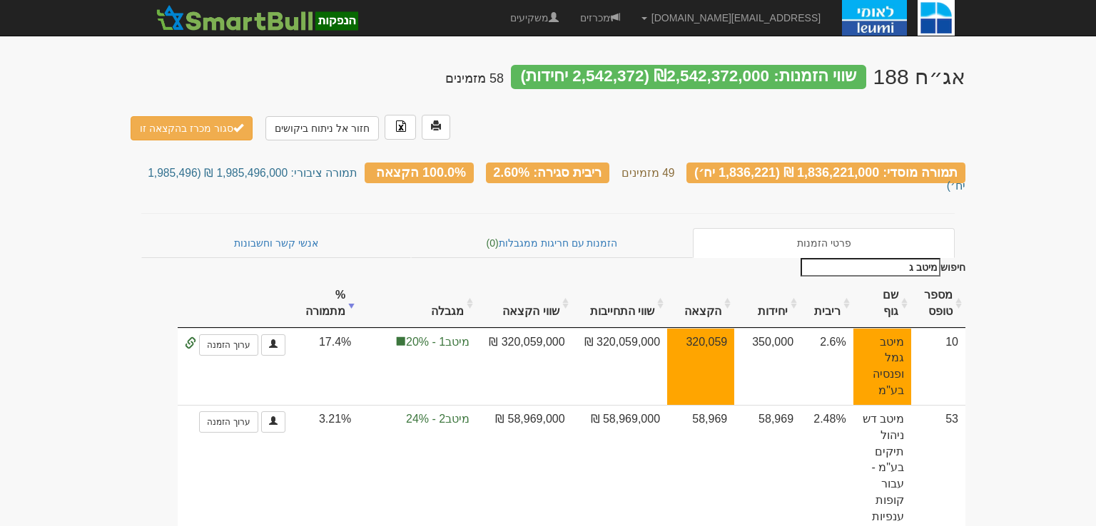
type input "מיטב גמ"
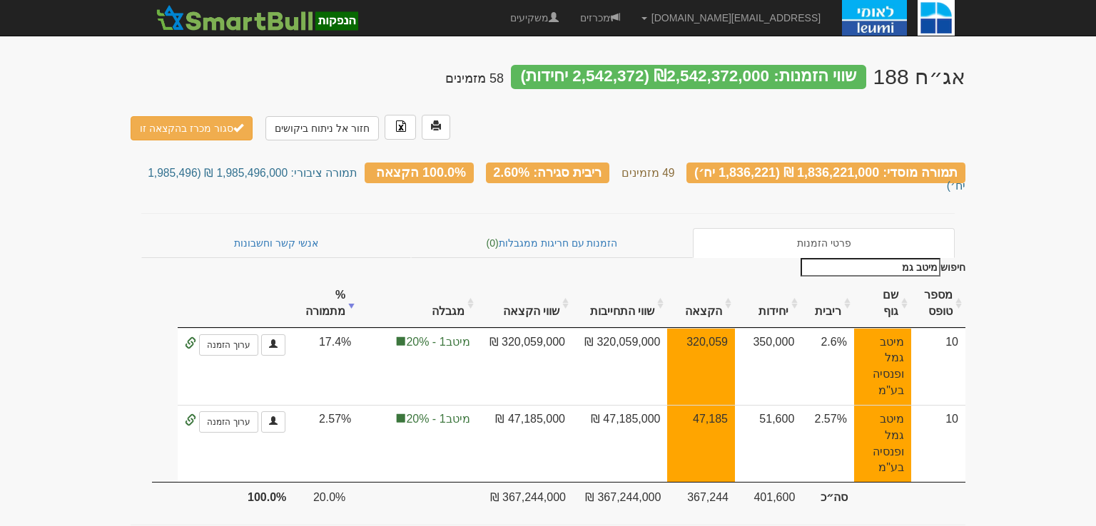
click at [879, 258] on input "מיטב גמ" at bounding box center [870, 267] width 140 height 19
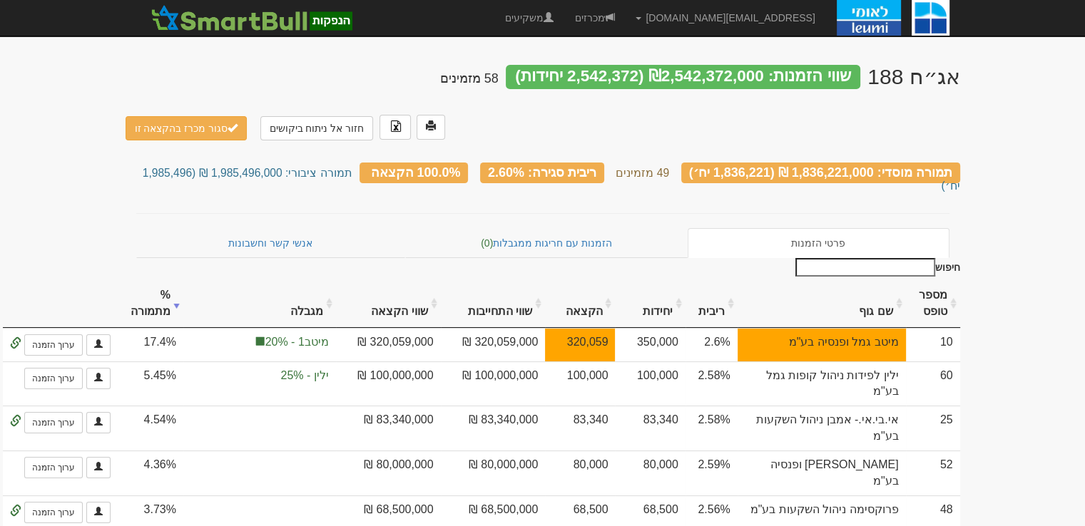
click at [205, 116] on button "סגור מכרז בהקצאה זו" at bounding box center [187, 128] width 122 height 24
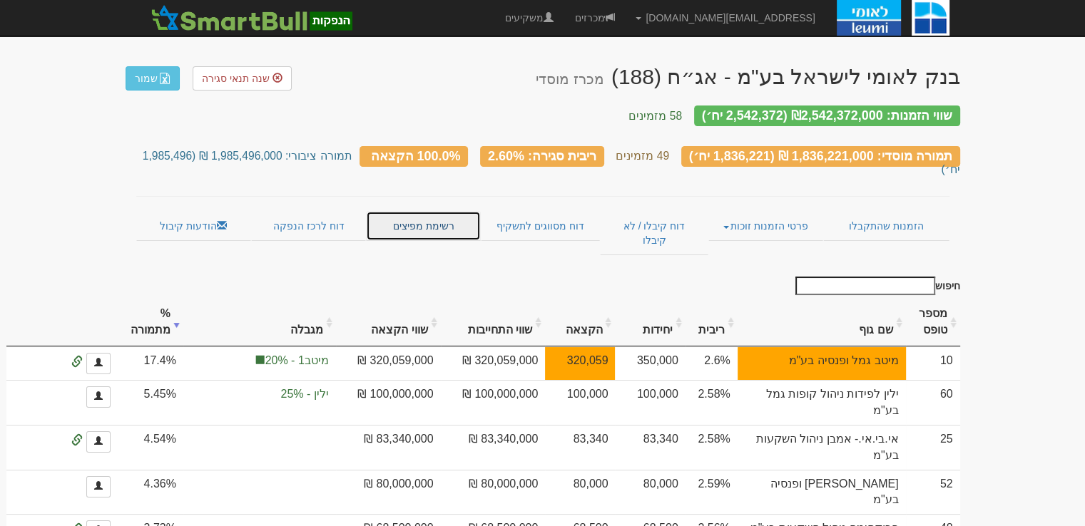
click at [454, 211] on link "רשימת מפיצים" at bounding box center [423, 226] width 114 height 30
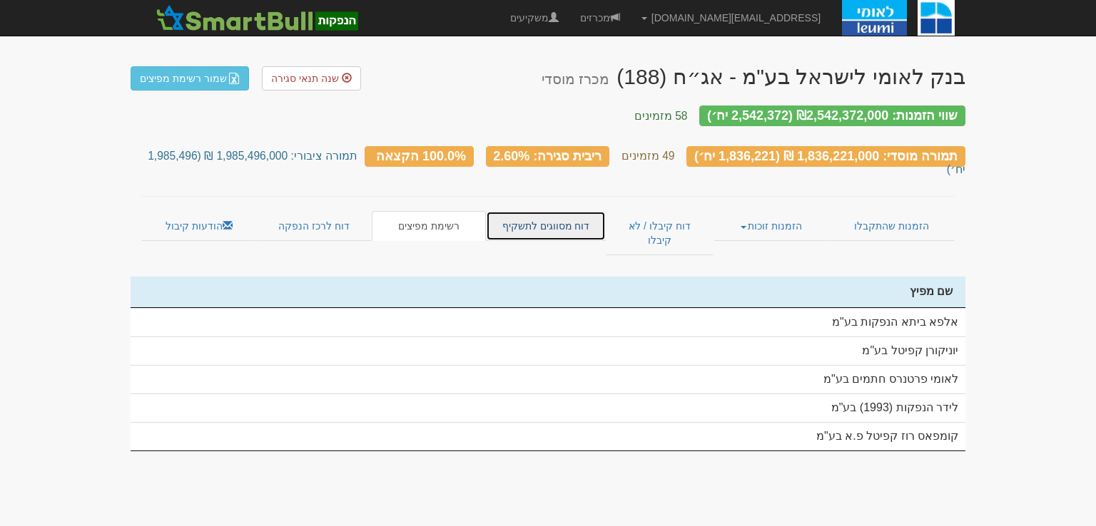
click at [554, 211] on link "דוח מסווגים לתשקיף" at bounding box center [545, 226] width 119 height 30
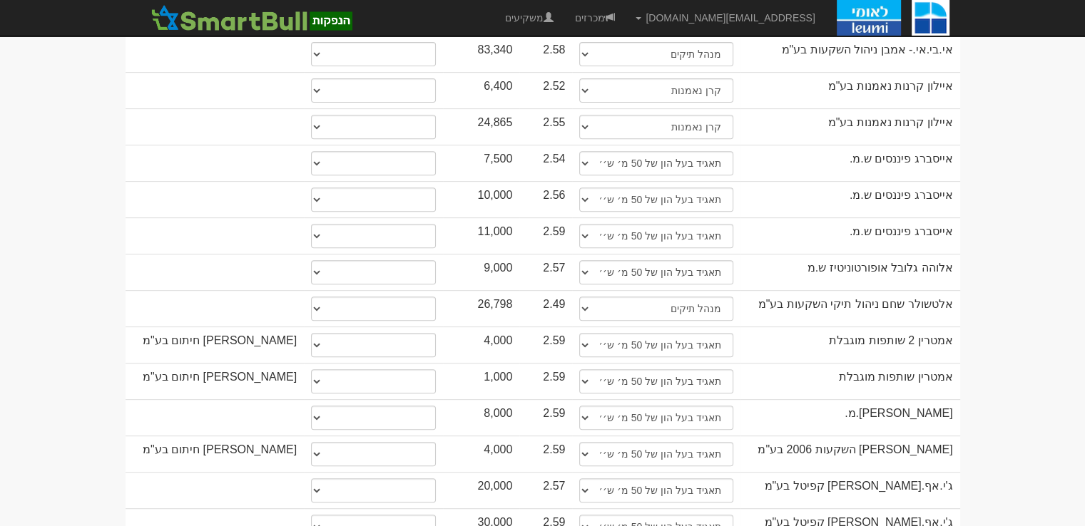
scroll to position [570, 0]
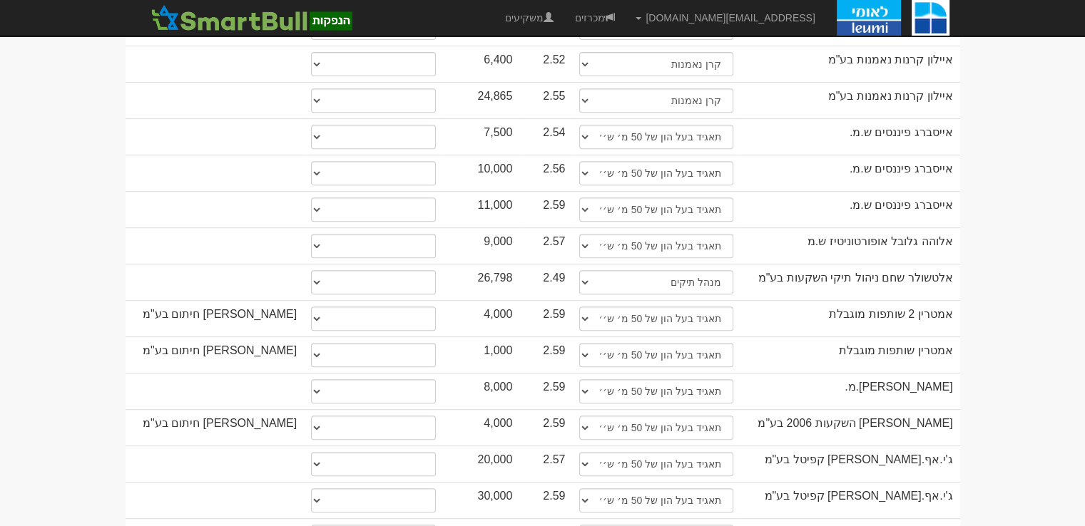
drag, startPoint x: 1091, startPoint y: 182, endPoint x: 1056, endPoint y: 138, distance: 56.4
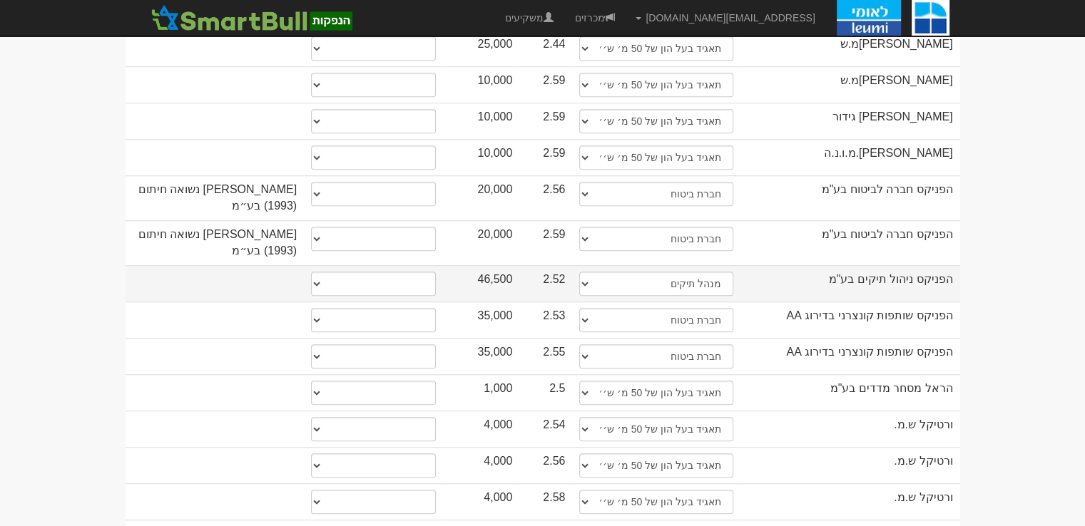
scroll to position [1079, 0]
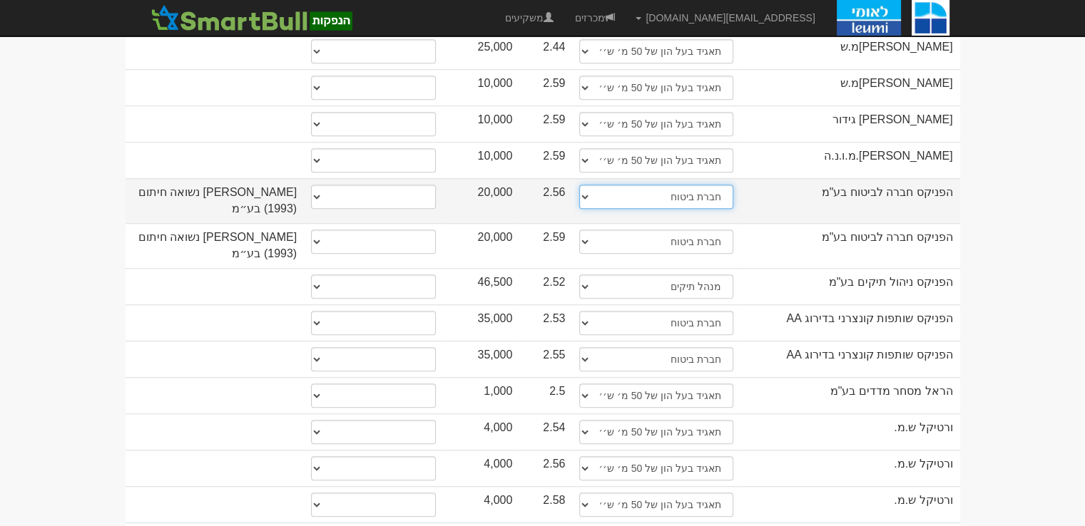
click at [614, 185] on select "תאגיד מסווג חתם / מפיץ חברת ביטוח תאגיד בעל הון של 50 מ׳ ש׳׳ח קופת גמל / קרן פנ…" at bounding box center [655, 197] width 153 height 24
click at [579, 185] on select "תאגיד מסווג חתם / מפיץ חברת ביטוח תאגיד בעל הון של 50 מ׳ ש׳׳ח קופת גמל / קרן פנ…" at bounding box center [655, 197] width 153 height 24
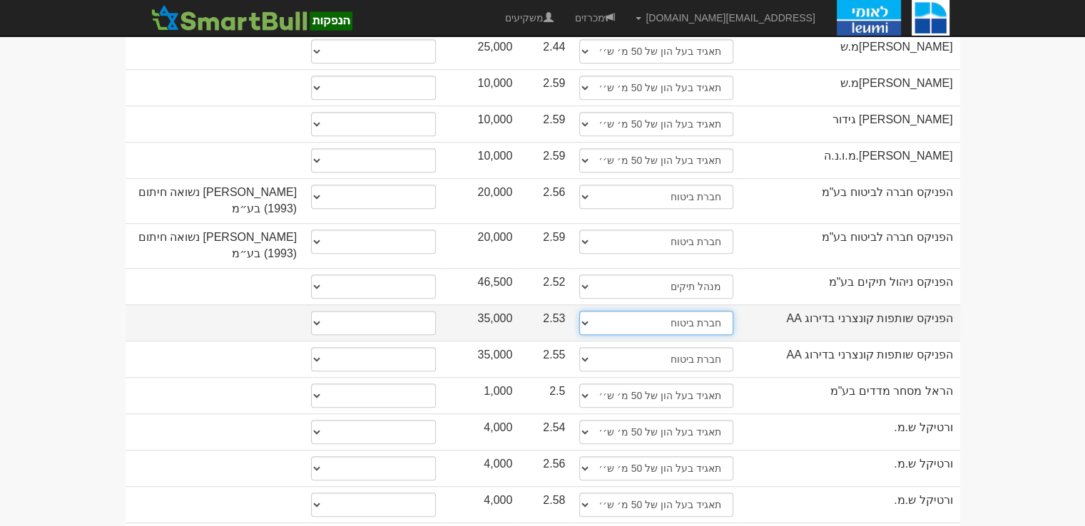
click at [693, 311] on select "תאגיד מסווג חתם / מפיץ חברת ביטוח תאגיד בעל הון של 50 מ׳ ש׳׳ח קופת גמל / קרן פנ…" at bounding box center [655, 323] width 153 height 24
select select "קופת גמל / קרן פנסיה"
click at [579, 311] on select "תאגיד מסווג חתם / מפיץ חברת ביטוח תאגיד בעל הון של 50 מ׳ ש׳׳ח קופת גמל / קרן פנ…" at bounding box center [655, 323] width 153 height 24
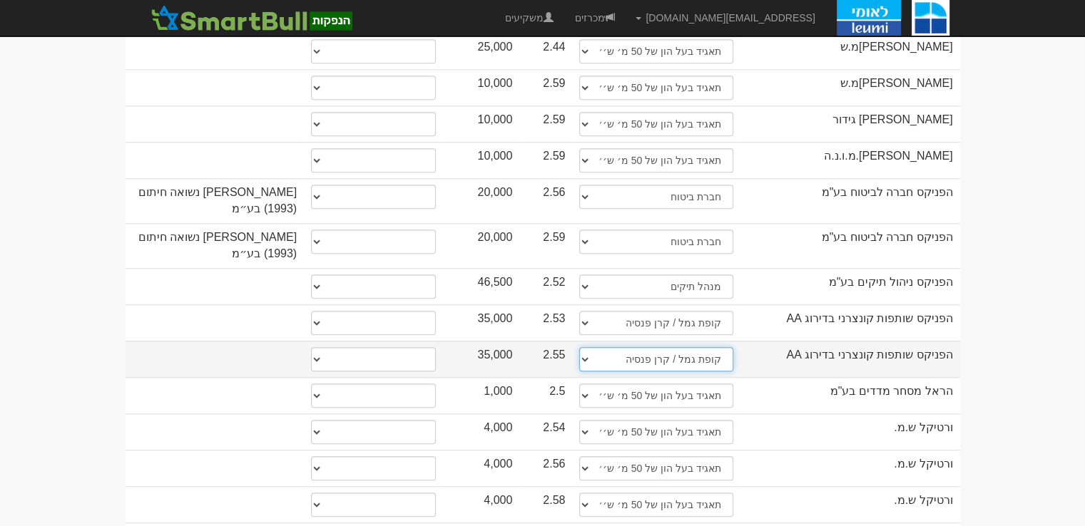
click at [701, 347] on select "תאגיד מסווג חתם / מפיץ חברת ביטוח תאגיד בעל הון של 50 מ׳ ש׳׳ח קופת גמל / קרן פנ…" at bounding box center [655, 359] width 153 height 24
select select "תאגיד בעל הון של 50 מ׳ ש׳׳ח"
click at [579, 347] on select "תאגיד מסווג חתם / מפיץ חברת ביטוח תאגיד בעל הון של 50 מ׳ ש׳׳ח קופת גמל / קרן פנ…" at bounding box center [655, 359] width 153 height 24
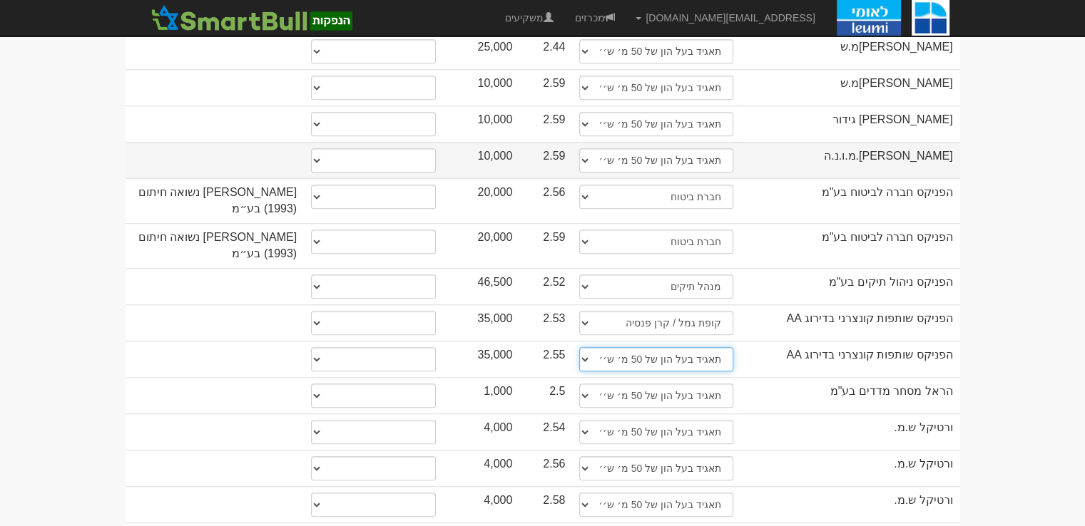
select select "תאגיד בעל הון של 50 מ׳ ש׳׳ח"
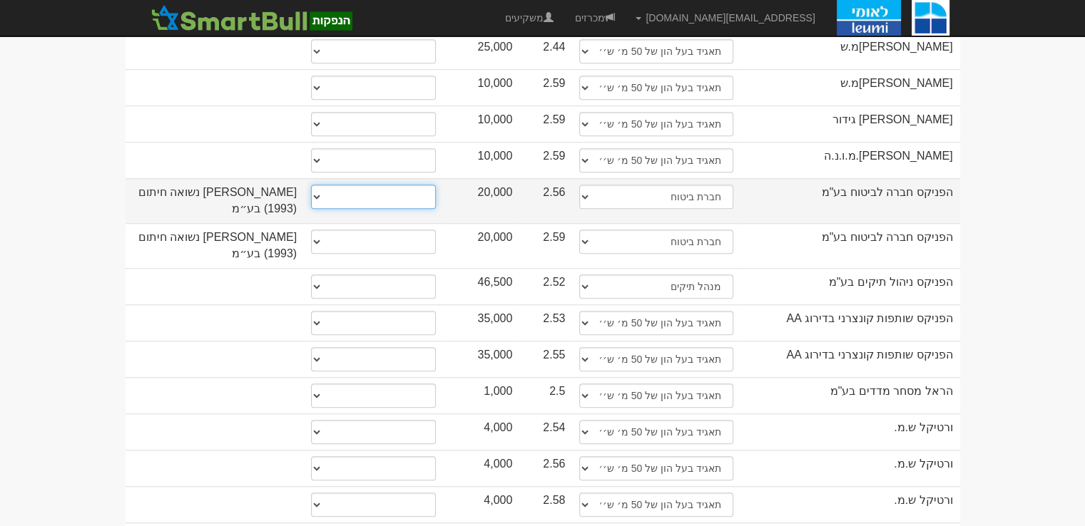
click at [397, 185] on select "* גוף הקשור למפיץ בהנפקה ** בעל עניין בחברה *** בעל שליטה בחברה" at bounding box center [373, 197] width 125 height 24
select select "** בעל עניין בחברה"
click at [311, 185] on select "* גוף הקשור למפיץ בהנפקה ** בעל עניין בחברה *** בעל שליטה בחברה" at bounding box center [373, 197] width 125 height 24
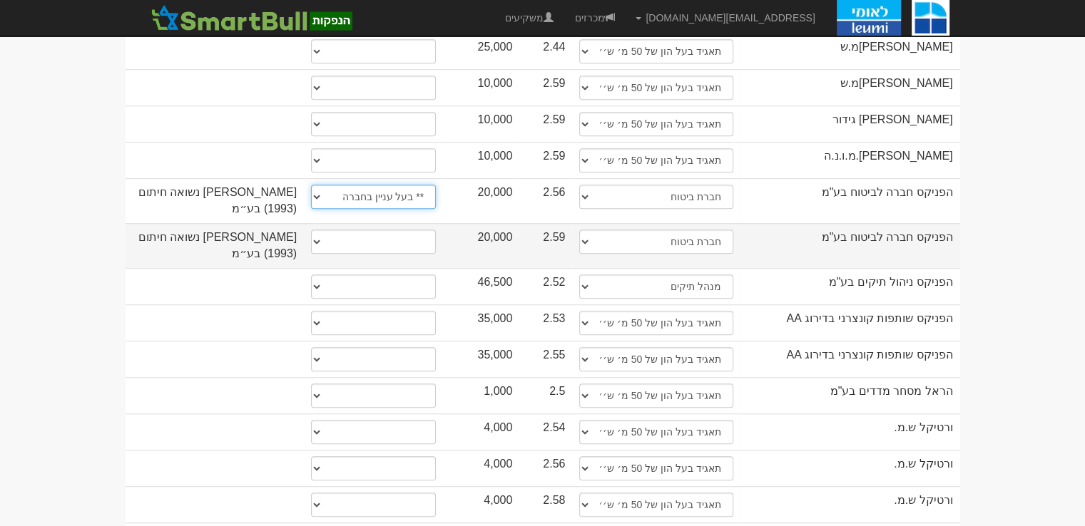
select select "** בעל עניין בחברה"
click at [402, 230] on select "* גוף הקשור למפיץ בהנפקה ** בעל עניין בחברה *** בעל שליטה בחברה" at bounding box center [373, 242] width 125 height 24
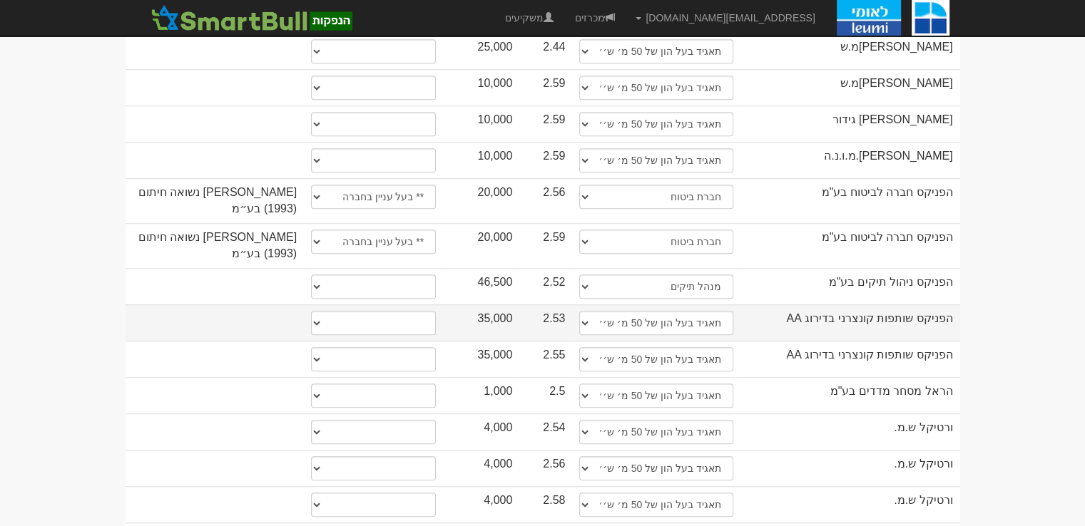
click at [231, 305] on td at bounding box center [215, 323] width 179 height 36
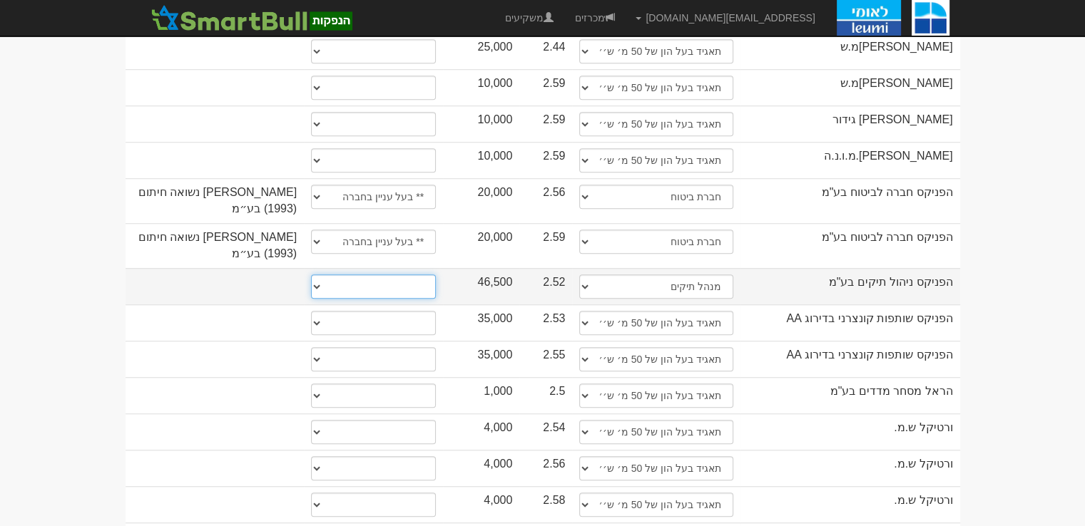
click at [362, 275] on select "* גוף הקשור למפיץ בהנפקה ** בעל עניין בחברה *** בעל שליטה בחברה" at bounding box center [373, 287] width 125 height 24
select select "** בעל עניין בחברה"
click at [311, 275] on select "* גוף הקשור למפיץ בהנפקה ** בעל עניין בחברה *** בעל שליטה בחברה" at bounding box center [373, 287] width 125 height 24
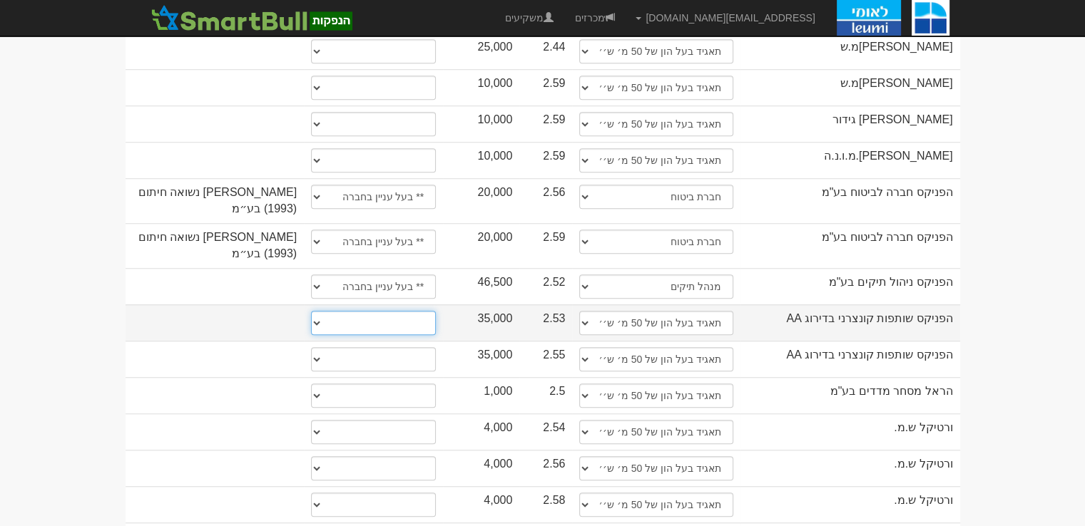
click at [383, 311] on select "* גוף הקשור למפיץ בהנפקה ** בעל עניין בחברה *** בעל שליטה בחברה" at bounding box center [373, 323] width 125 height 24
select select "** בעל עניין בחברה"
click at [311, 311] on select "* גוף הקשור למפיץ בהנפקה ** בעל עניין בחברה *** בעל שליטה בחברה" at bounding box center [373, 323] width 125 height 24
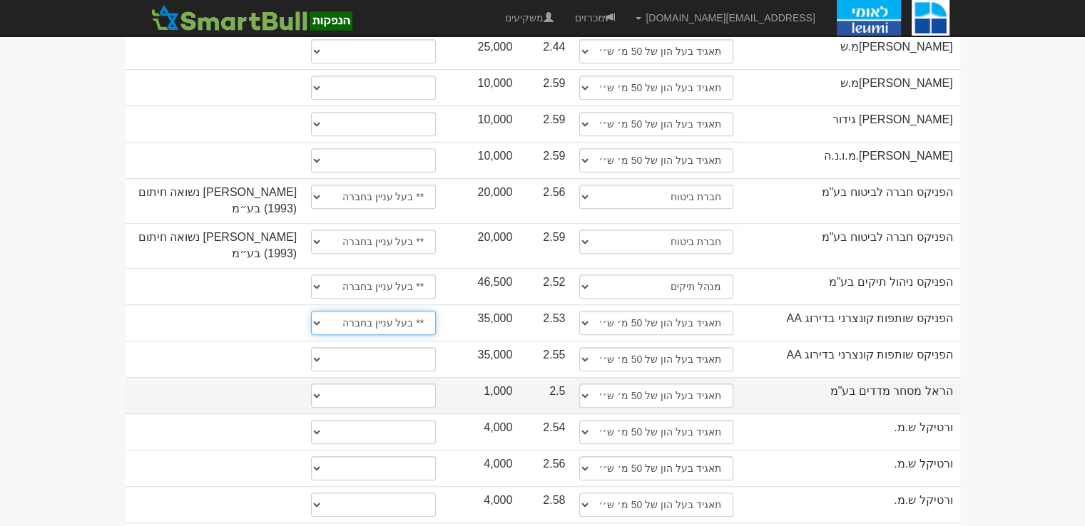
select select "** בעל עניין בחברה"
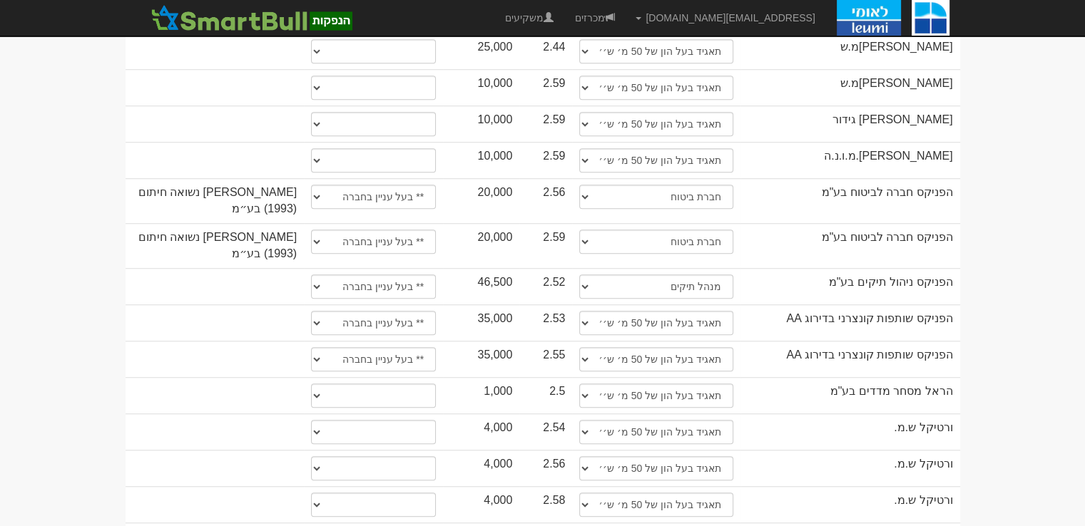
click at [1001, 337] on body "gurp@leumipartners.com הגדרות חשבונות הנפקה תבניות הודעות קיבול X" at bounding box center [542, 413] width 1085 height 2985
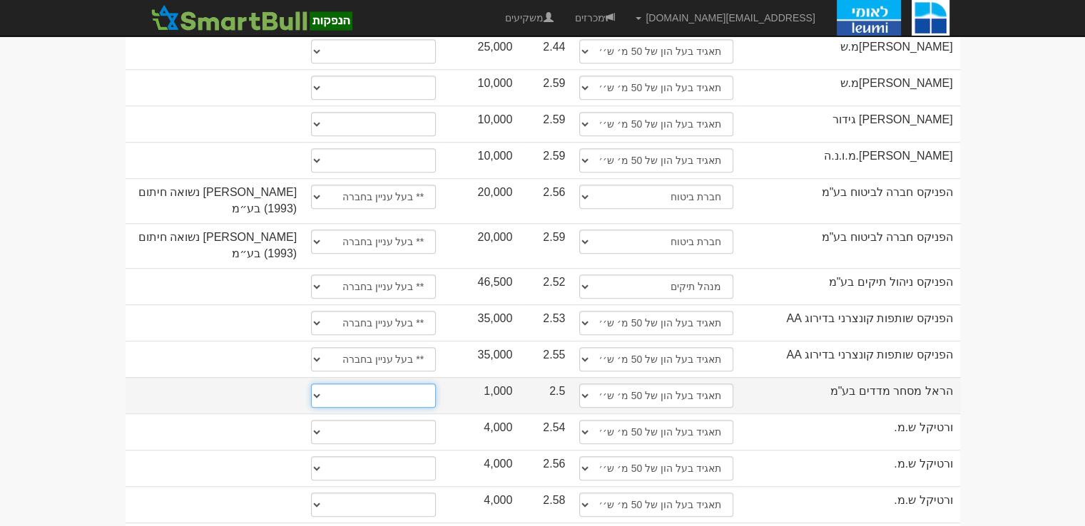
click at [384, 384] on select "* גוף הקשור למפיץ בהנפקה ** בעל עניין בחברה *** בעל שליטה בחברה" at bounding box center [373, 396] width 125 height 24
select select "** בעל עניין בחברה"
click at [311, 384] on select "* גוף הקשור למפיץ בהנפקה ** בעל עניין בחברה *** בעל שליטה בחברה" at bounding box center [373, 396] width 125 height 24
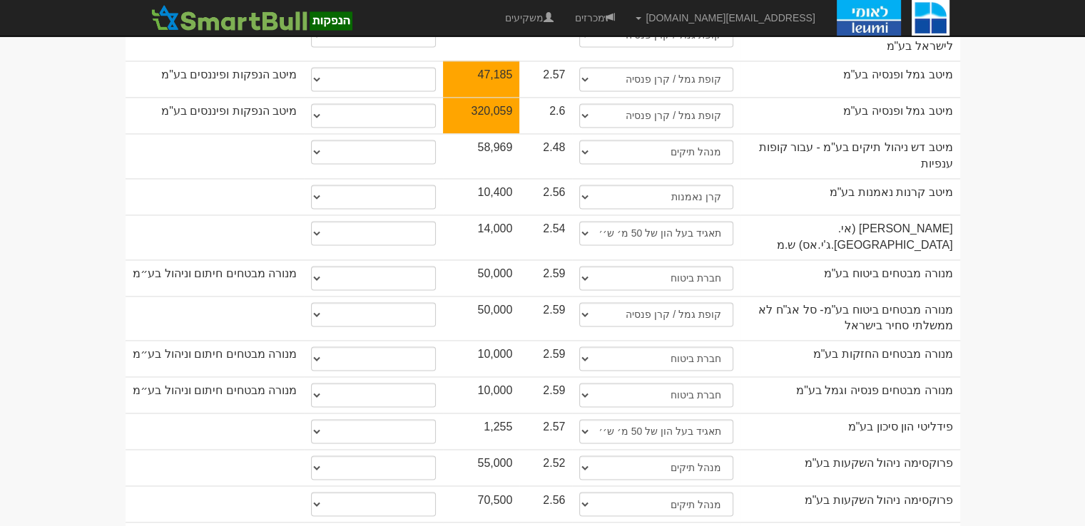
scroll to position [2251, 0]
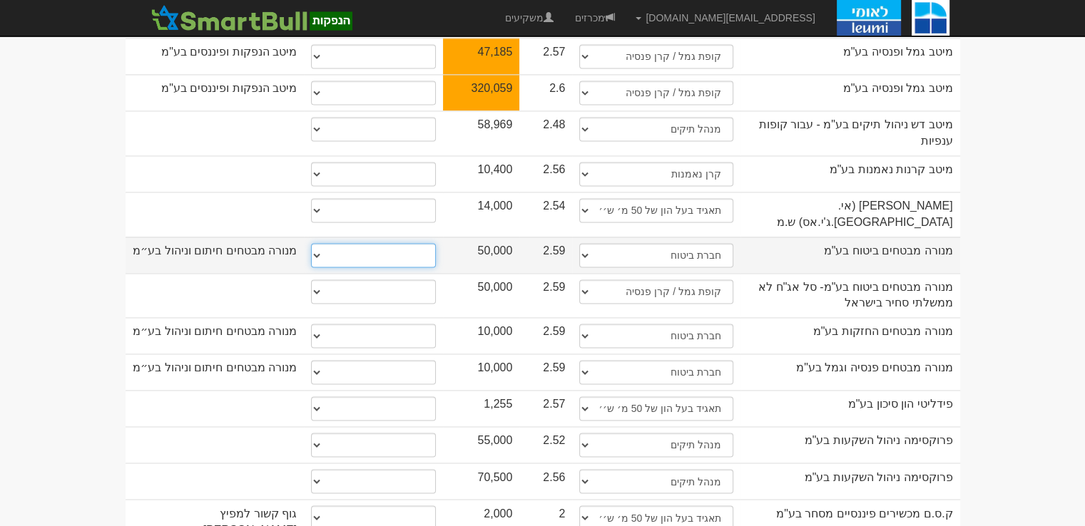
click at [362, 243] on select "* גוף הקשור למפיץ בהנפקה ** בעל עניין בחברה *** בעל שליטה בחברה" at bounding box center [373, 255] width 125 height 24
select select "** בעל עניין בחברה"
click at [311, 243] on select "* גוף הקשור למפיץ בהנפקה ** בעל עניין בחברה *** בעל שליטה בחברה" at bounding box center [373, 255] width 125 height 24
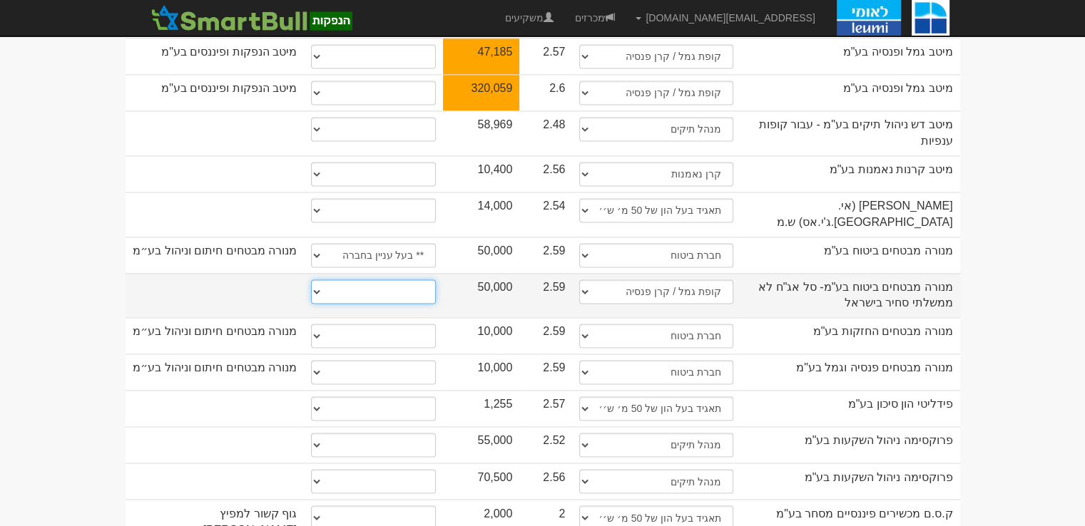
click at [380, 280] on select "* גוף הקשור למפיץ בהנפקה ** בעל עניין בחברה *** בעל שליטה בחברה" at bounding box center [373, 292] width 125 height 24
select select "** בעל עניין בחברה"
click at [311, 280] on select "* גוף הקשור למפיץ בהנפקה ** בעל עניין בחברה *** בעל שליטה בחברה" at bounding box center [373, 292] width 125 height 24
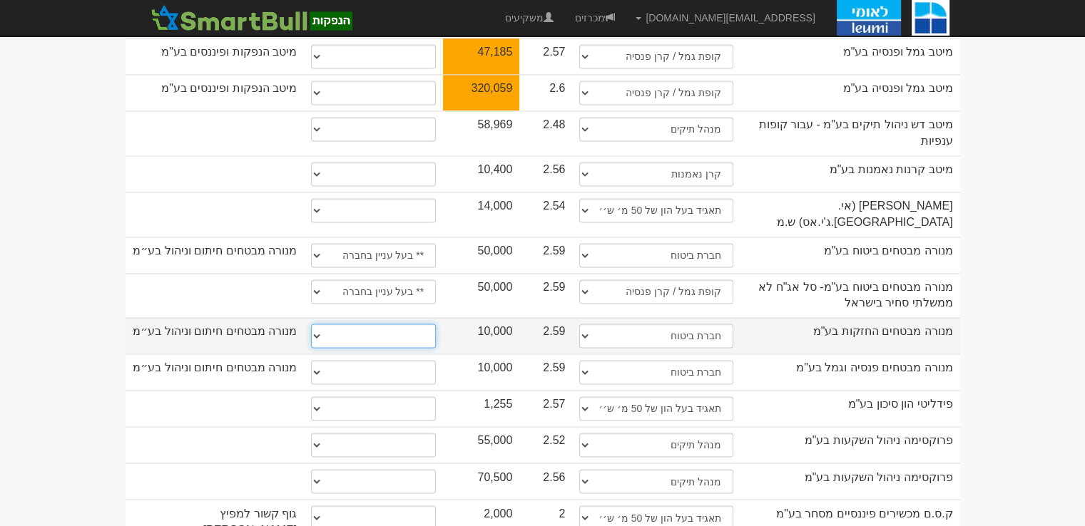
click at [355, 324] on select "* גוף הקשור למפיץ בהנפקה ** בעל עניין בחברה *** בעל שליטה בחברה" at bounding box center [373, 336] width 125 height 24
select select "** בעל עניין בחברה"
click at [311, 324] on select "* גוף הקשור למפיץ בהנפקה ** בעל עניין בחברה *** בעל שליטה בחברה" at bounding box center [373, 336] width 125 height 24
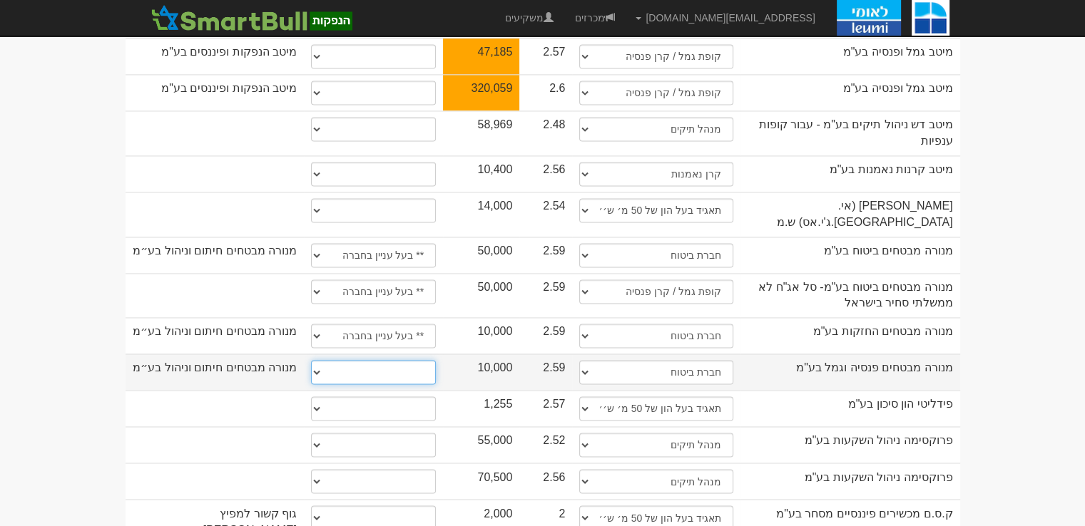
click at [374, 360] on select "* גוף הקשור למפיץ בהנפקה ** בעל עניין בחברה *** בעל שליטה בחברה" at bounding box center [373, 372] width 125 height 24
select select "** בעל עניין בחברה"
click at [311, 360] on select "* גוף הקשור למפיץ בהנפקה ** בעל עניין בחברה *** בעל שליטה בחברה" at bounding box center [373, 372] width 125 height 24
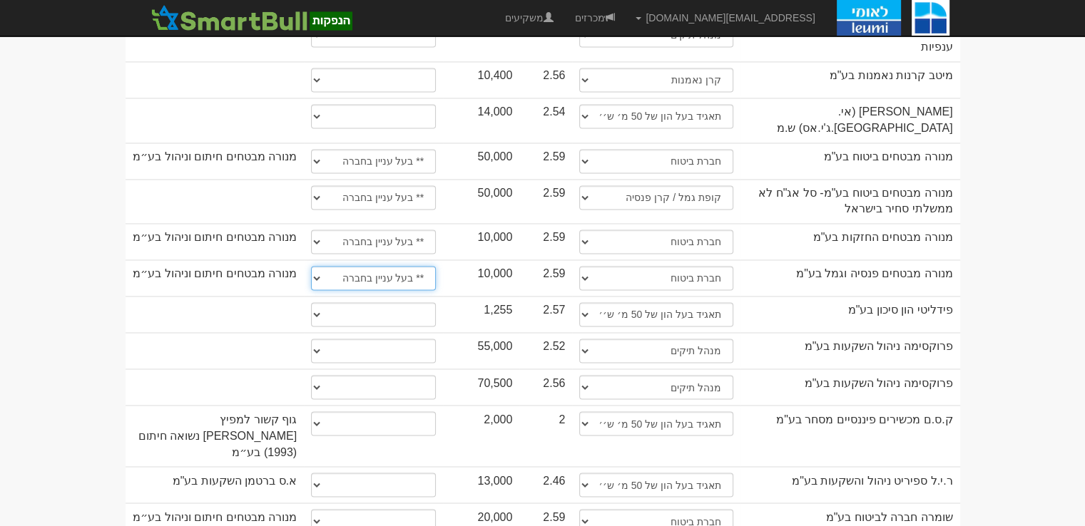
scroll to position [2368, 0]
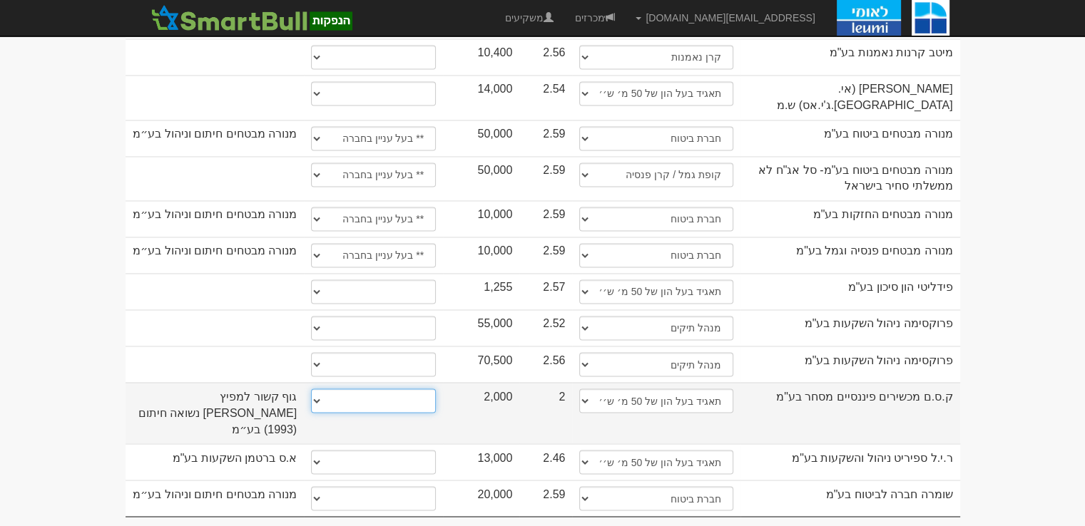
click at [412, 389] on select "* גוף הקשור למפיץ בהנפקה ** בעל עניין בחברה *** בעל שליטה בחברה" at bounding box center [373, 401] width 125 height 24
select select "** בעל עניין בחברה"
click at [311, 389] on select "* גוף הקשור למפיץ בהנפקה ** בעל עניין בחברה *** בעל שליטה בחברה" at bounding box center [373, 401] width 125 height 24
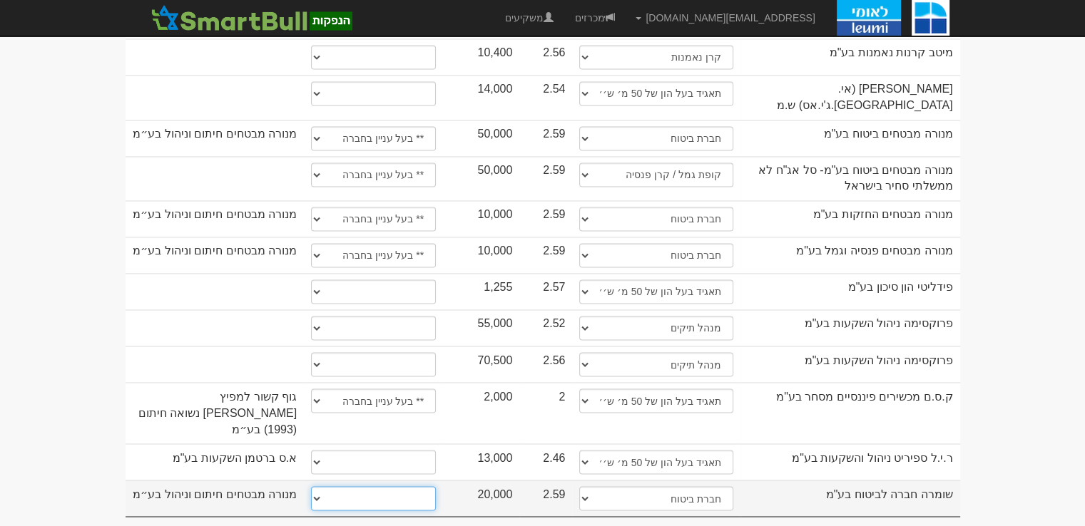
click at [401, 487] on select "* גוף הקשור למפיץ בהנפקה ** בעל עניין בחברה *** בעל שליטה בחברה" at bounding box center [373, 499] width 125 height 24
select select "** בעל עניין בחברה"
click at [311, 487] on select "* גוף הקשור למפיץ בהנפקה ** בעל עניין בחברה *** בעל שליטה בחברה" at bounding box center [373, 499] width 125 height 24
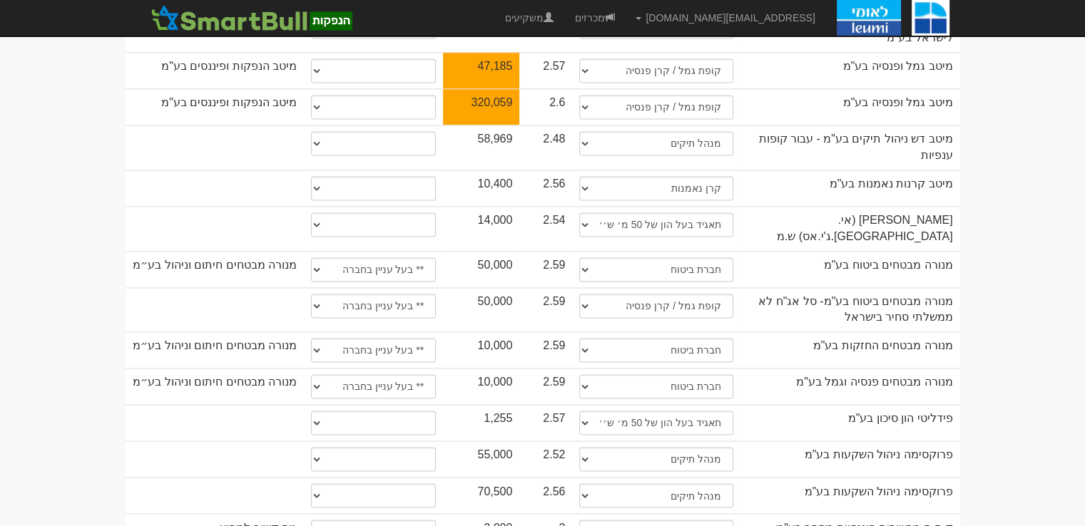
scroll to position [2166, 0]
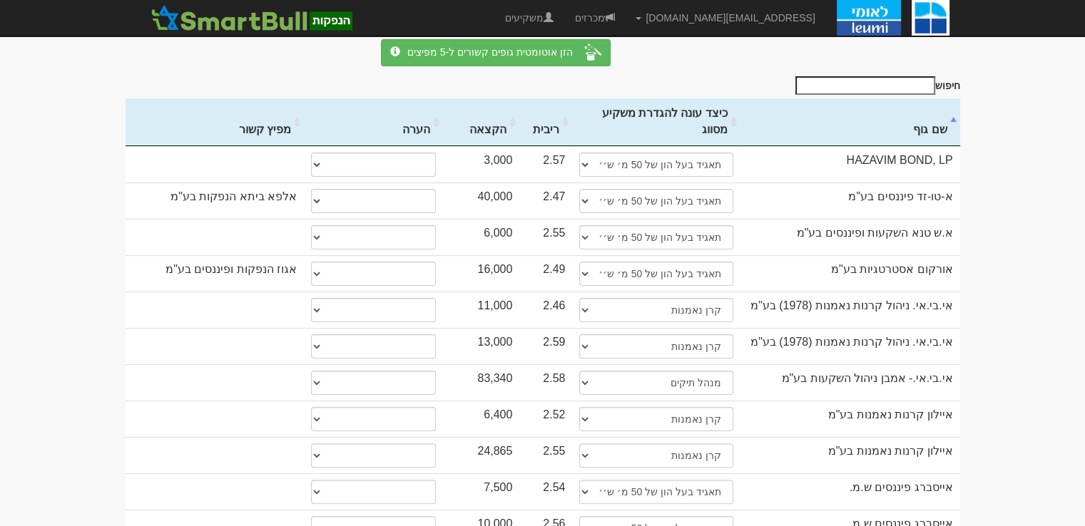
scroll to position [0, 0]
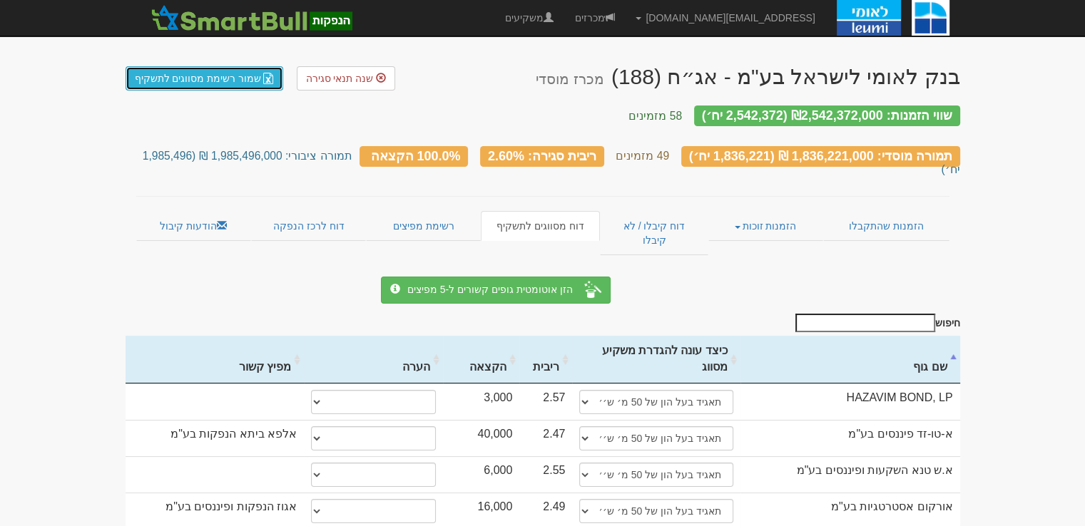
click at [230, 83] on link "שמור רשימת מסווגים לתשקיף" at bounding box center [205, 78] width 158 height 24
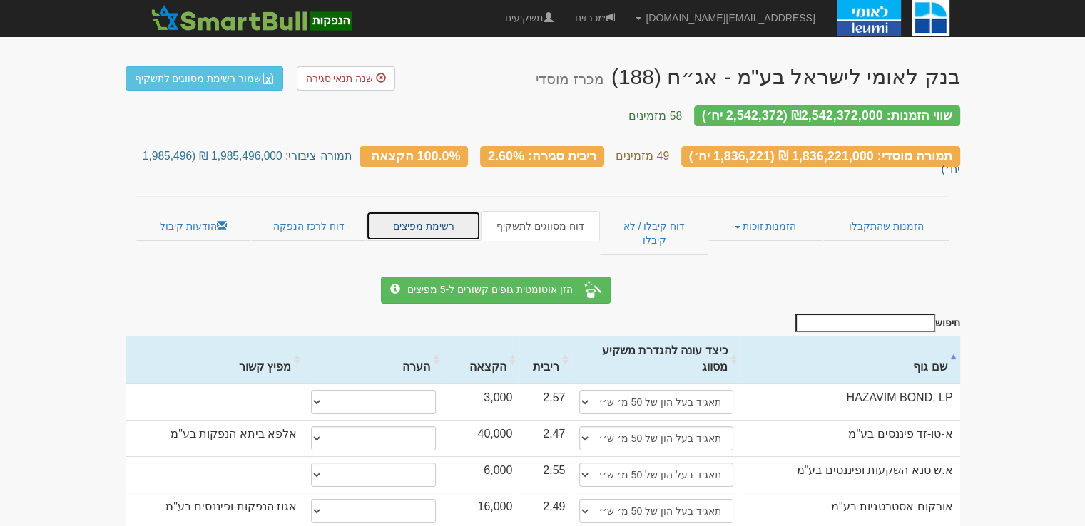
click at [418, 211] on link "רשימת מפיצים" at bounding box center [423, 226] width 114 height 30
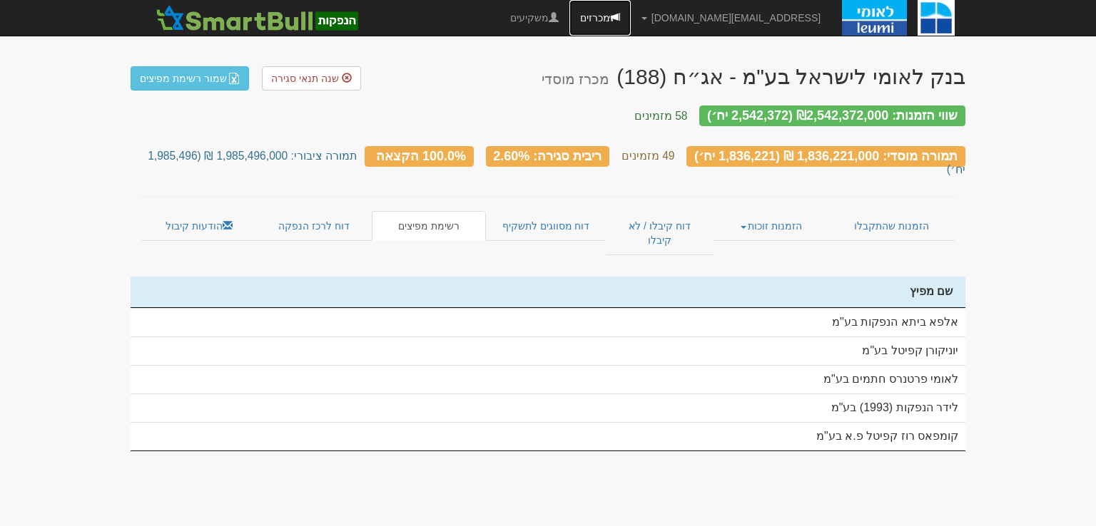
click at [631, 18] on link "מכרזים" at bounding box center [599, 18] width 61 height 36
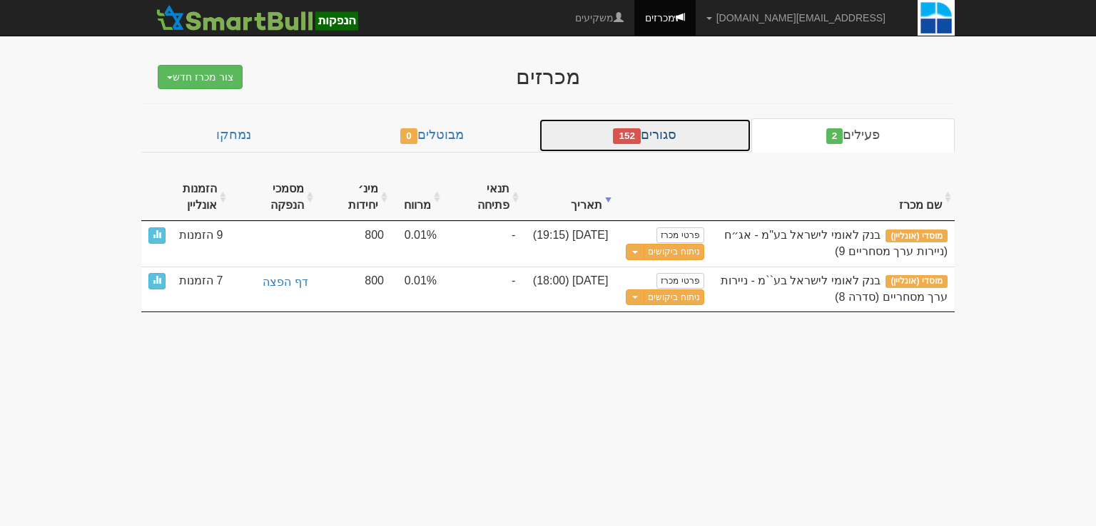
click at [673, 136] on link "סגורים 152" at bounding box center [645, 135] width 213 height 34
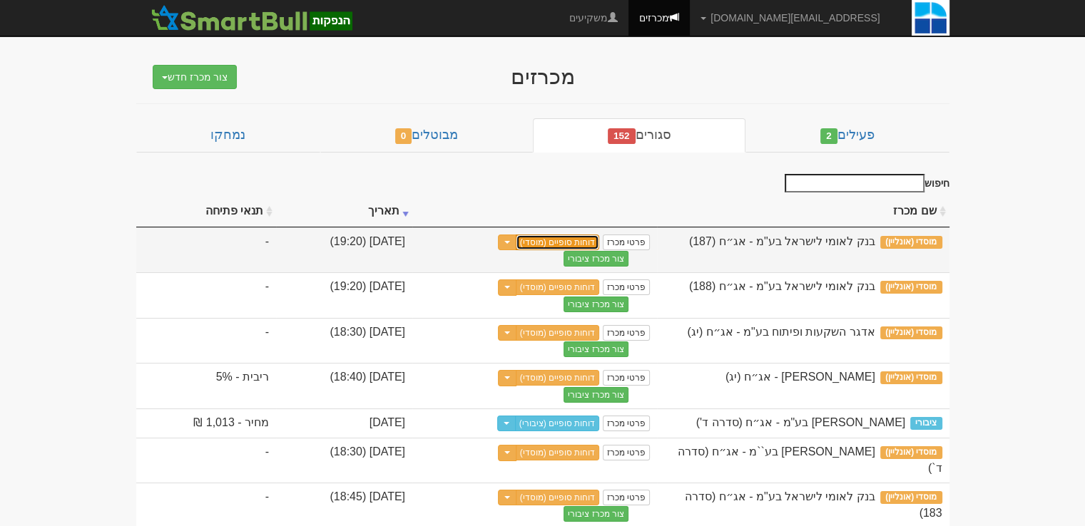
click at [600, 238] on link "דוחות סופיים (מוסדי)" at bounding box center [558, 243] width 84 height 16
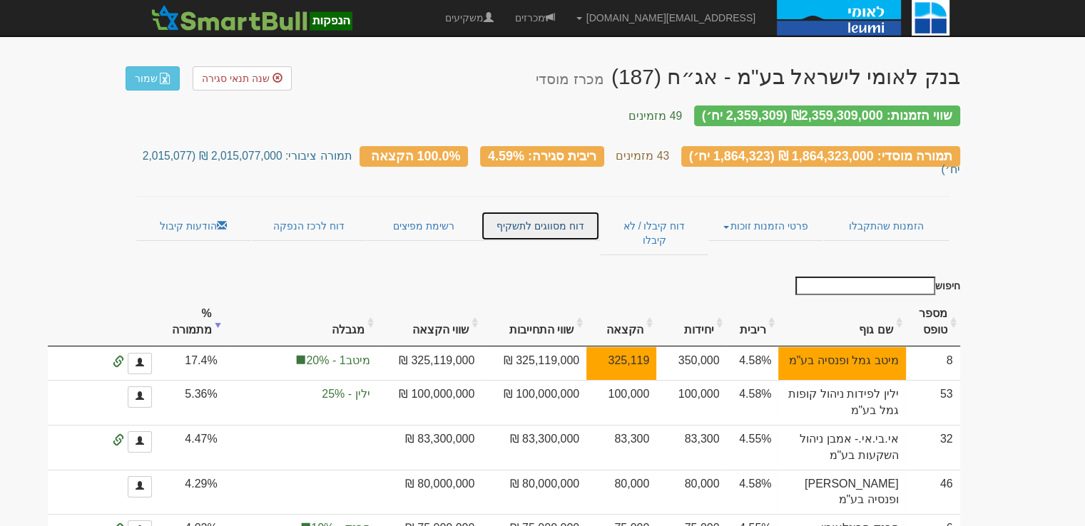
click at [545, 211] on link "דוח מסווגים לתשקיף" at bounding box center [540, 226] width 119 height 30
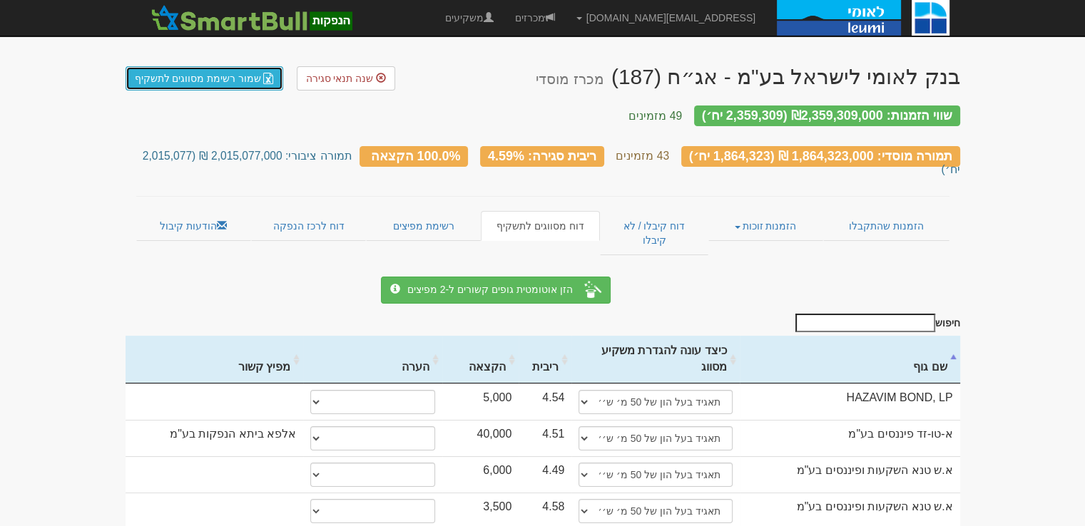
click at [221, 85] on link "שמור רשימת מסווגים לתשקיף" at bounding box center [205, 78] width 158 height 24
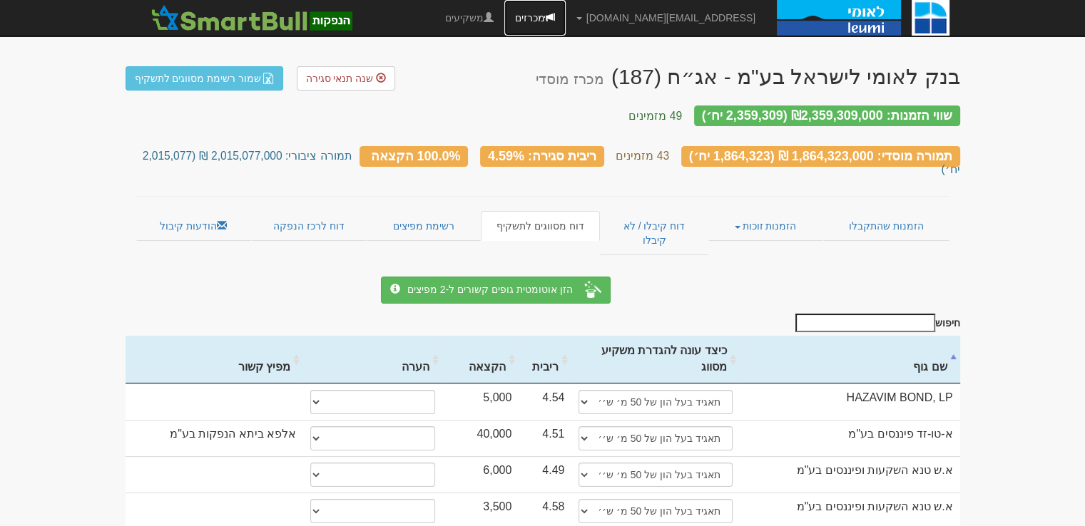
click at [566, 15] on link "מכרזים" at bounding box center [534, 18] width 61 height 36
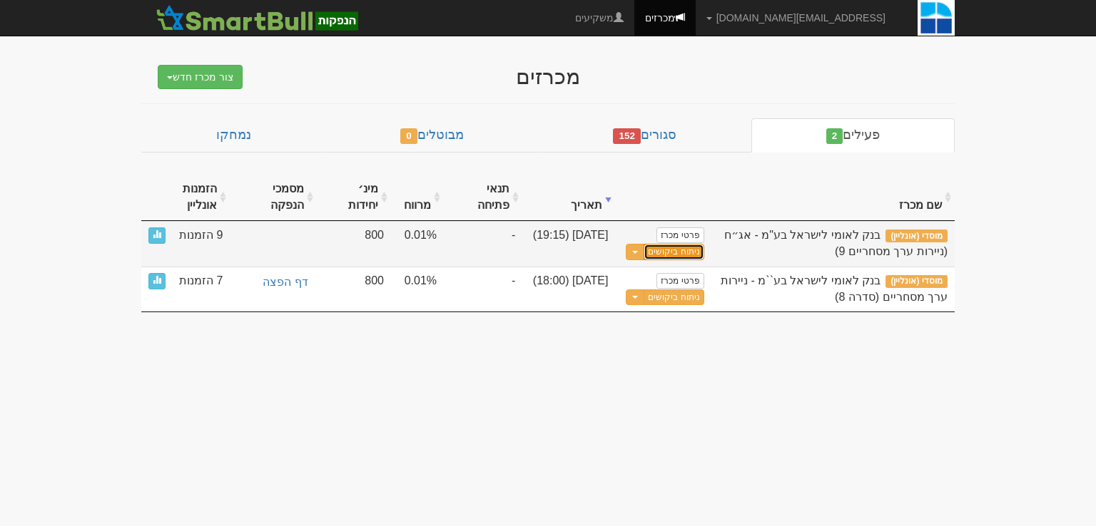
click at [672, 250] on link "ניתוח ביקושים" at bounding box center [673, 252] width 60 height 16
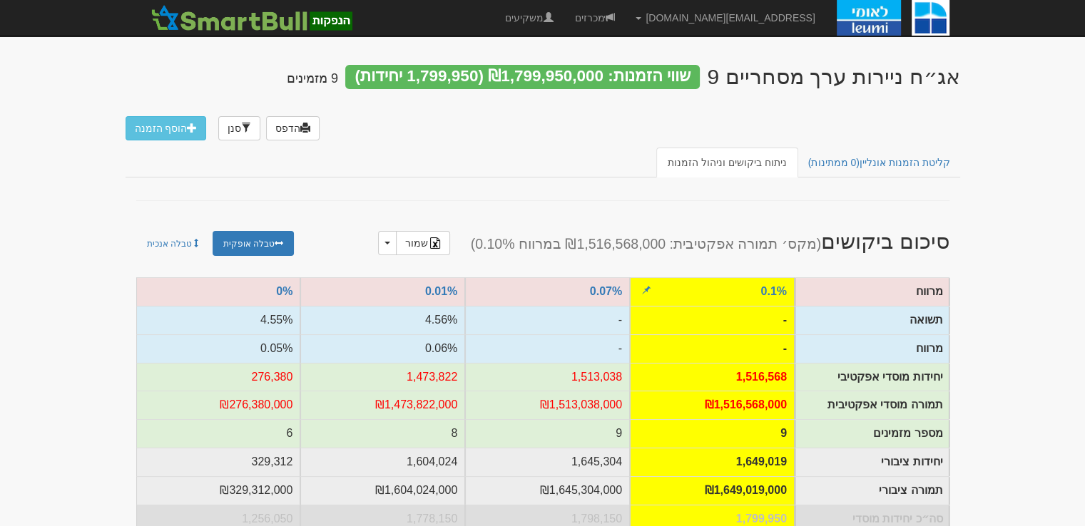
scroll to position [143, 0]
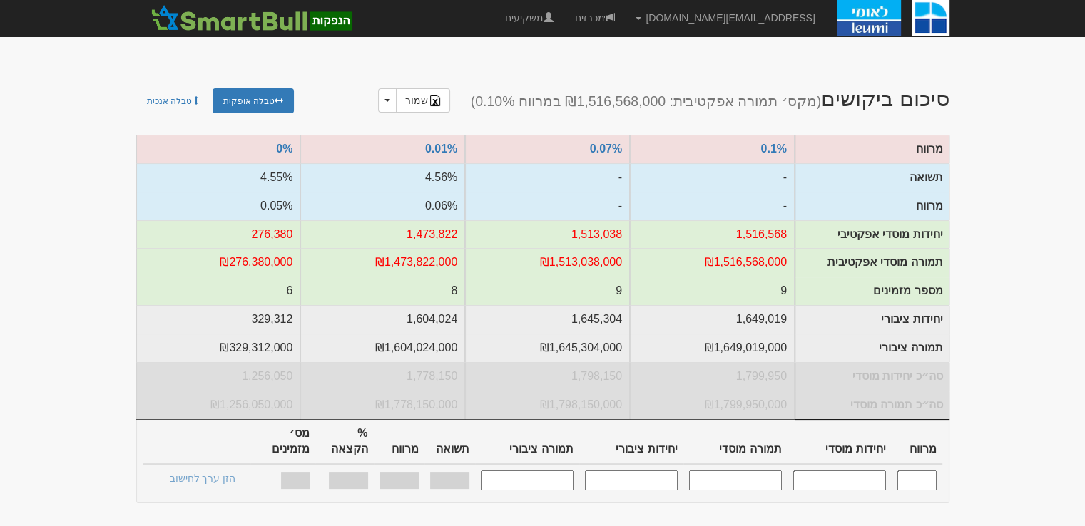
click at [923, 472] on input "text" at bounding box center [916, 480] width 39 height 19
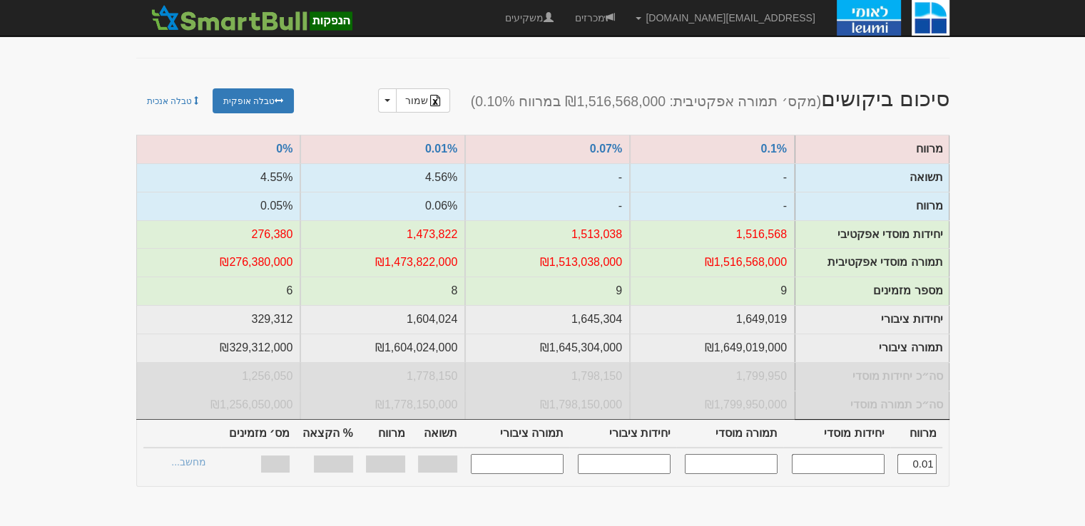
type input "0.010"
type input "1,473,822"
type input "1,473,822,000"
type input "1,604,024"
type input "1,604,024,000"
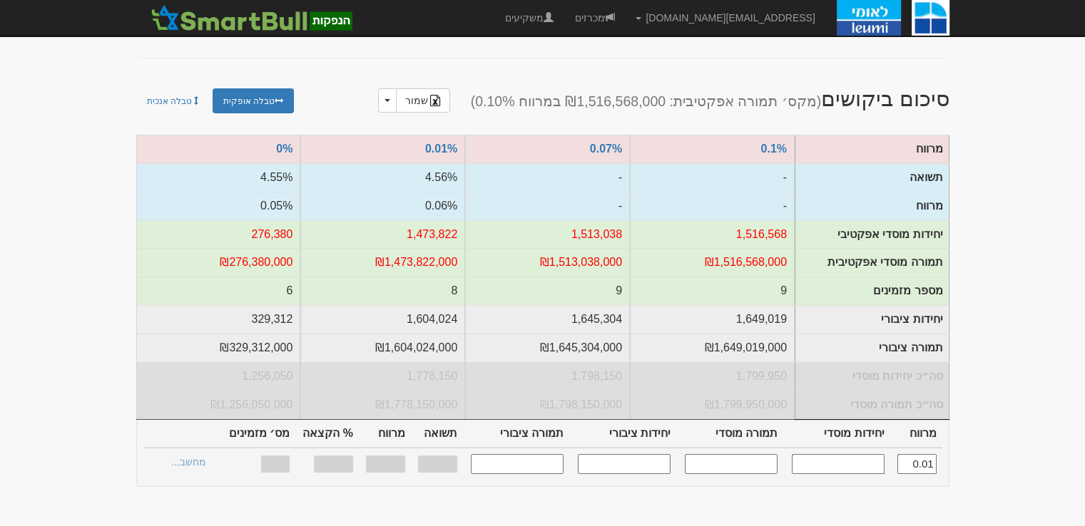
type input "0.060%"
type input "100%"
type input "8"
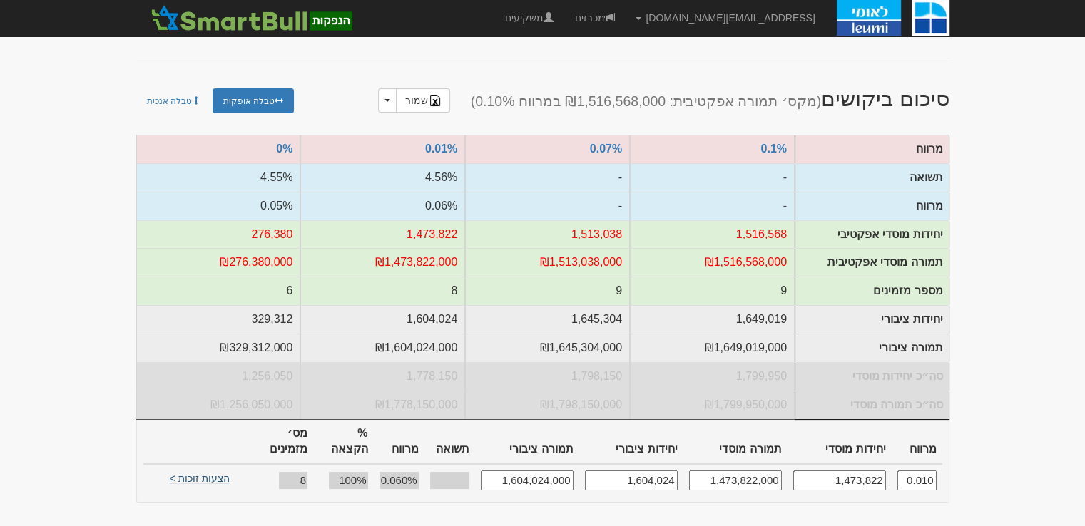
type input "0.010"
click at [225, 473] on link "הצעות זוכות >" at bounding box center [200, 481] width 78 height 20
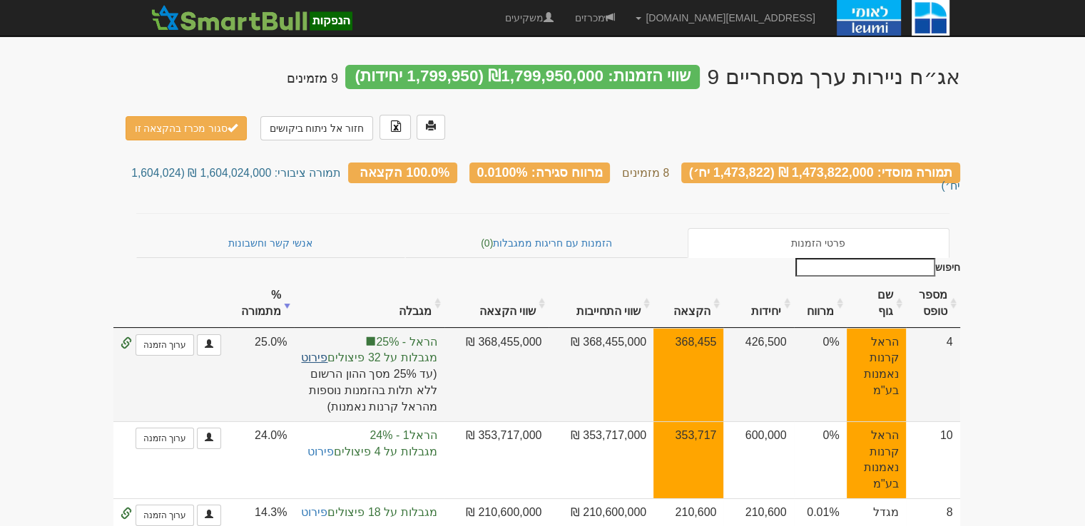
click at [327, 352] on link "פירוט" at bounding box center [314, 358] width 26 height 12
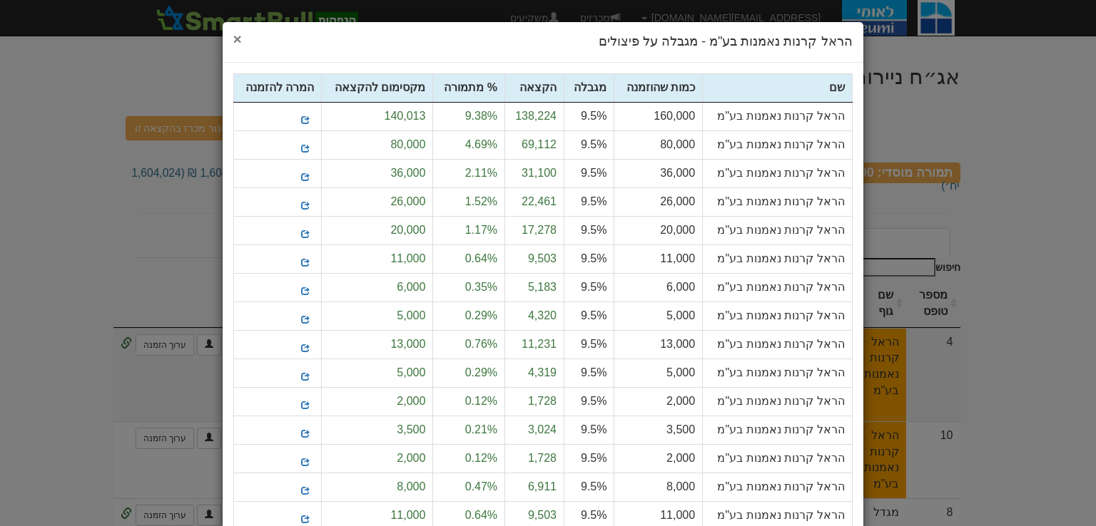
click at [242, 41] on span "×" at bounding box center [237, 39] width 9 height 16
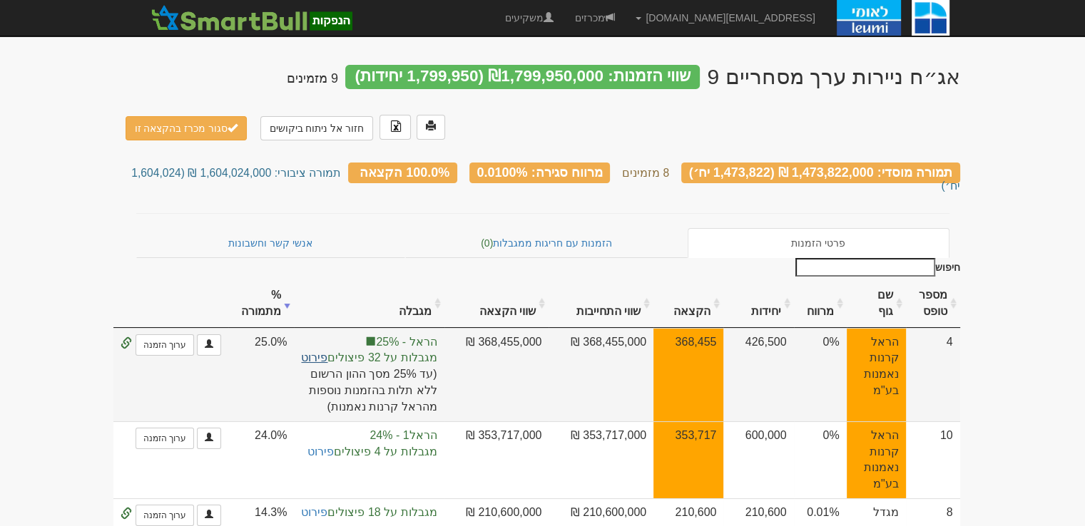
click at [327, 352] on link "פירוט" at bounding box center [314, 358] width 26 height 12
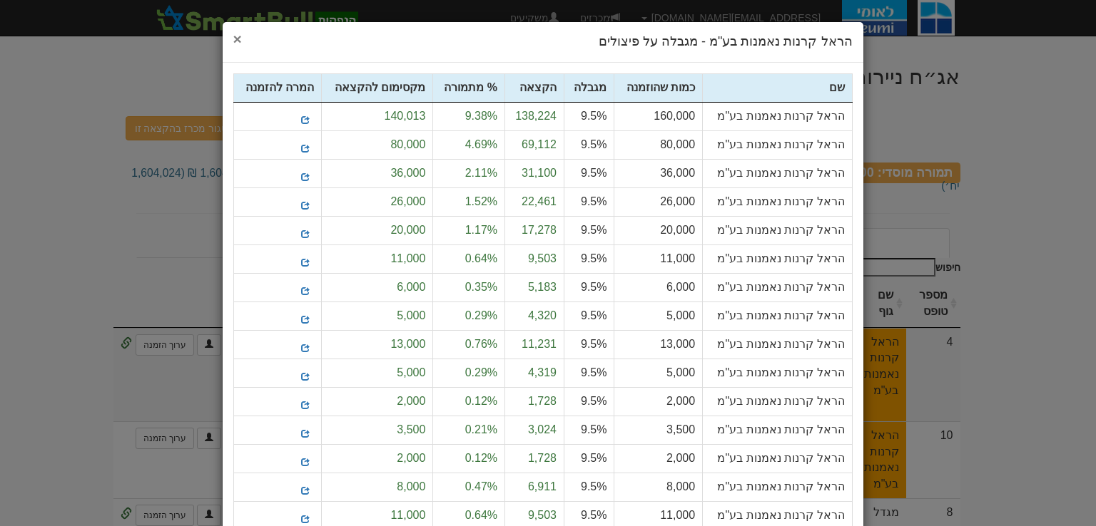
click at [242, 41] on span "×" at bounding box center [237, 39] width 9 height 16
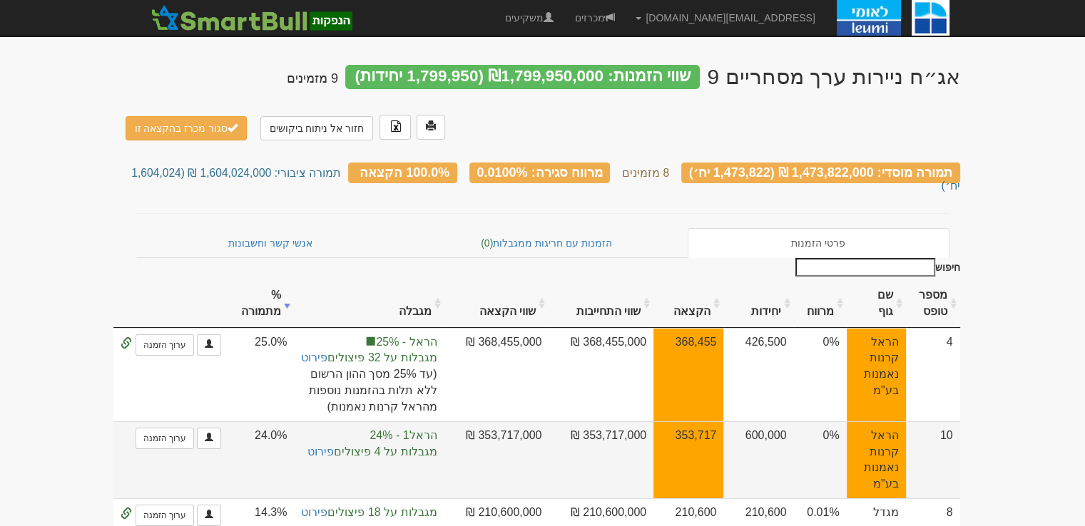
scroll to position [71, 0]
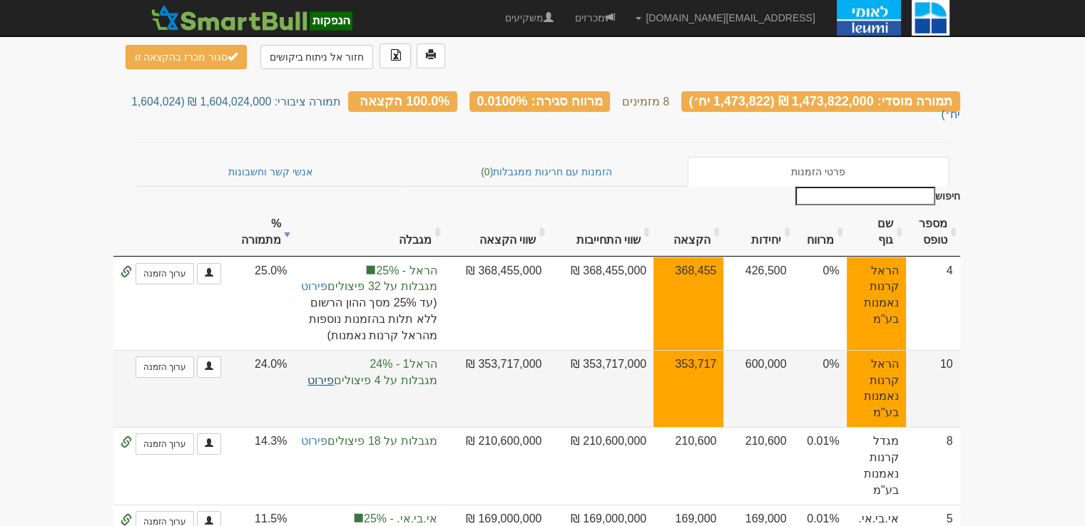
click at [334, 375] on link "פירוט" at bounding box center [320, 381] width 26 height 12
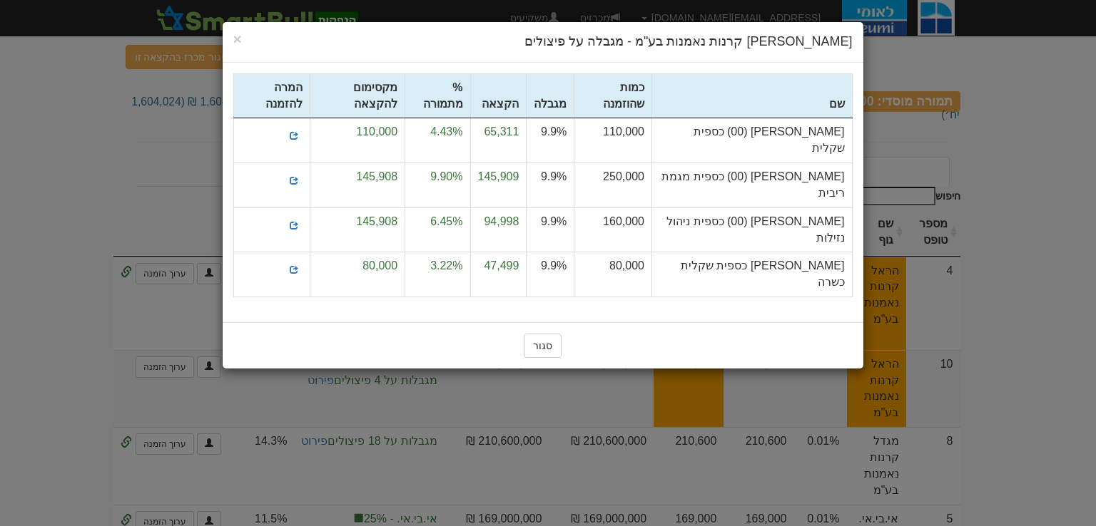
click at [243, 39] on h4 "הראל קרנות נאמנות בע"מ - מגבלה על פיצולים" at bounding box center [542, 42] width 619 height 19
click at [242, 39] on h4 "הראל קרנות נאמנות בע"מ - מגבלה על פיצולים" at bounding box center [542, 42] width 619 height 19
click at [235, 39] on span "×" at bounding box center [237, 39] width 9 height 16
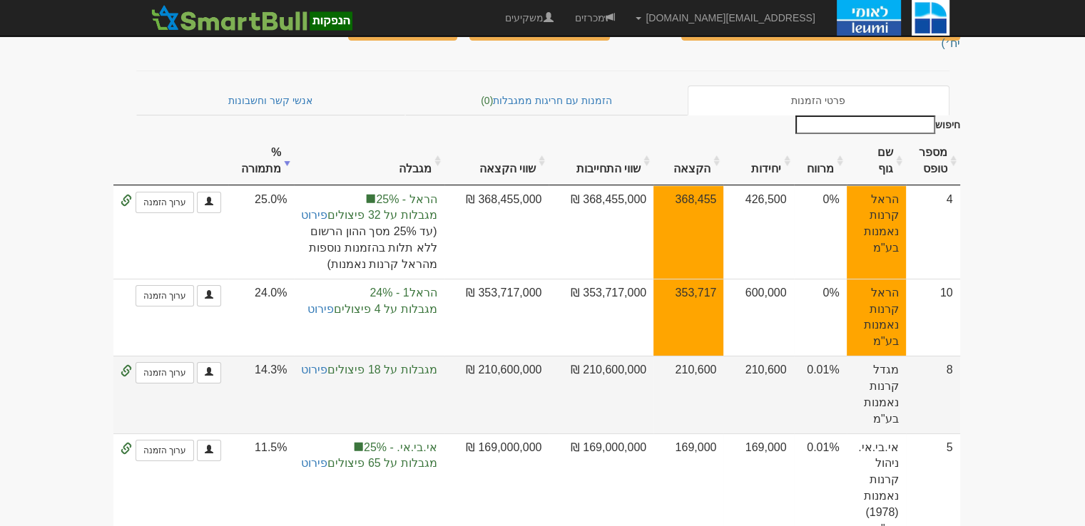
scroll to position [214, 0]
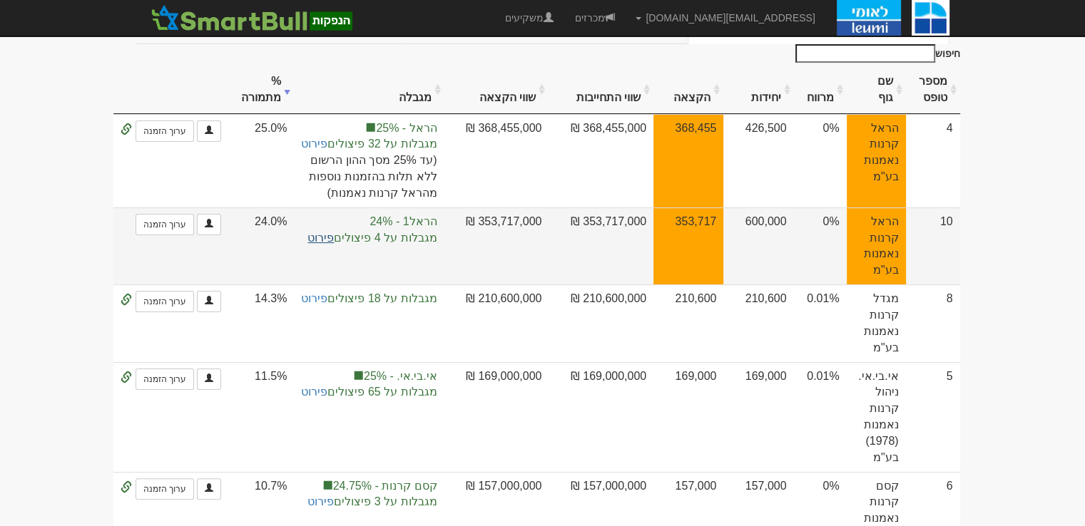
click at [332, 232] on link "פירוט" at bounding box center [320, 238] width 26 height 12
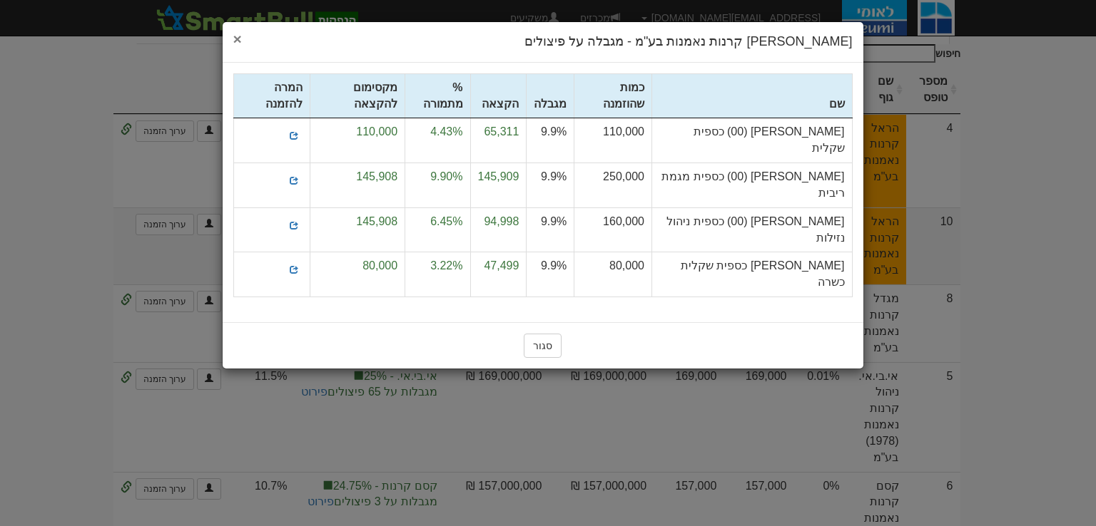
click at [236, 40] on span "×" at bounding box center [237, 39] width 9 height 16
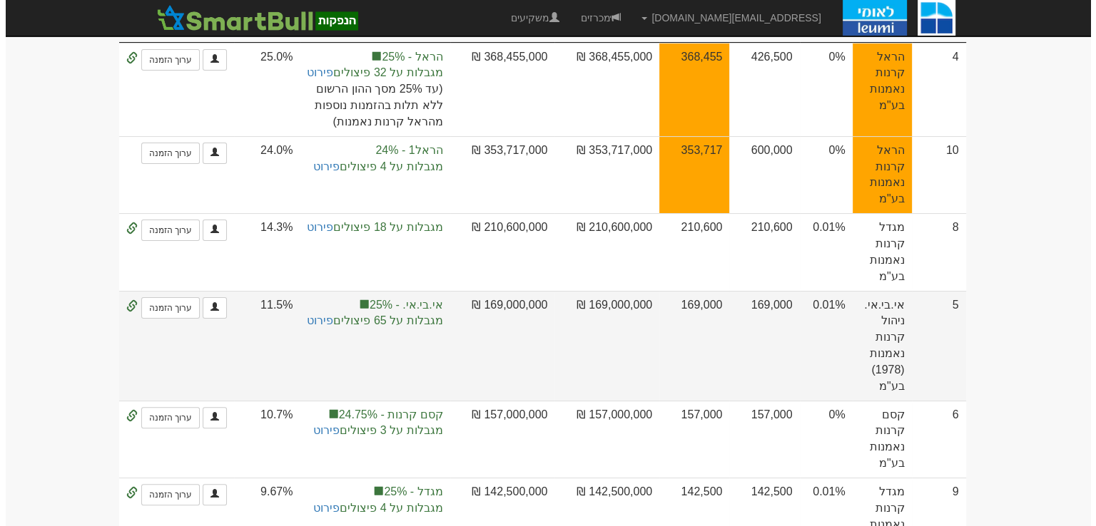
scroll to position [357, 0]
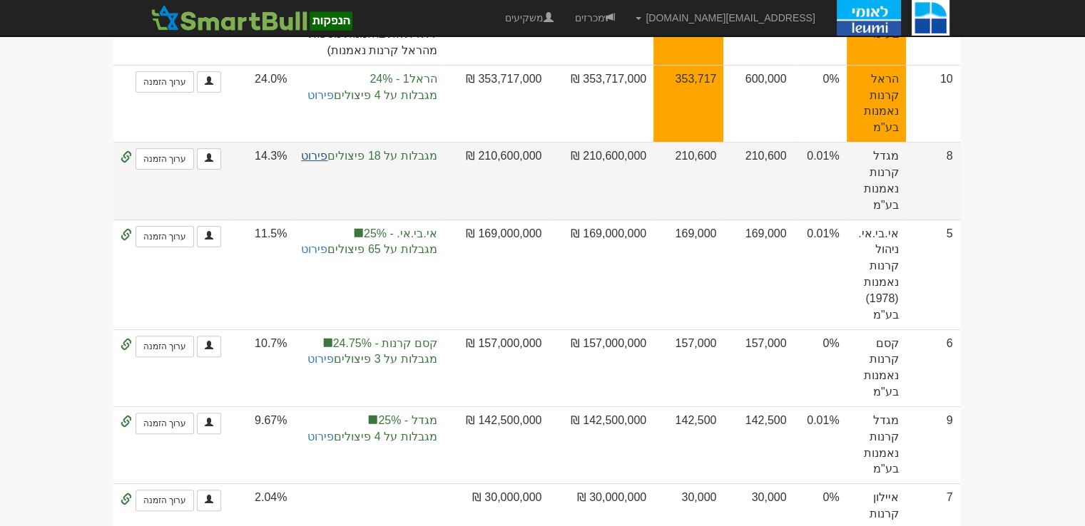
click at [327, 150] on link "פירוט" at bounding box center [314, 156] width 26 height 12
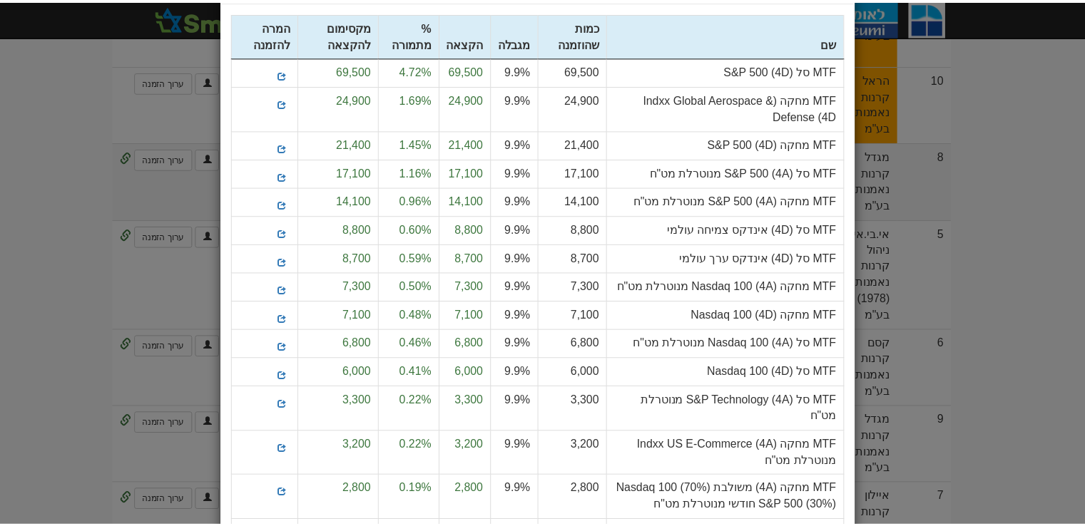
scroll to position [0, 0]
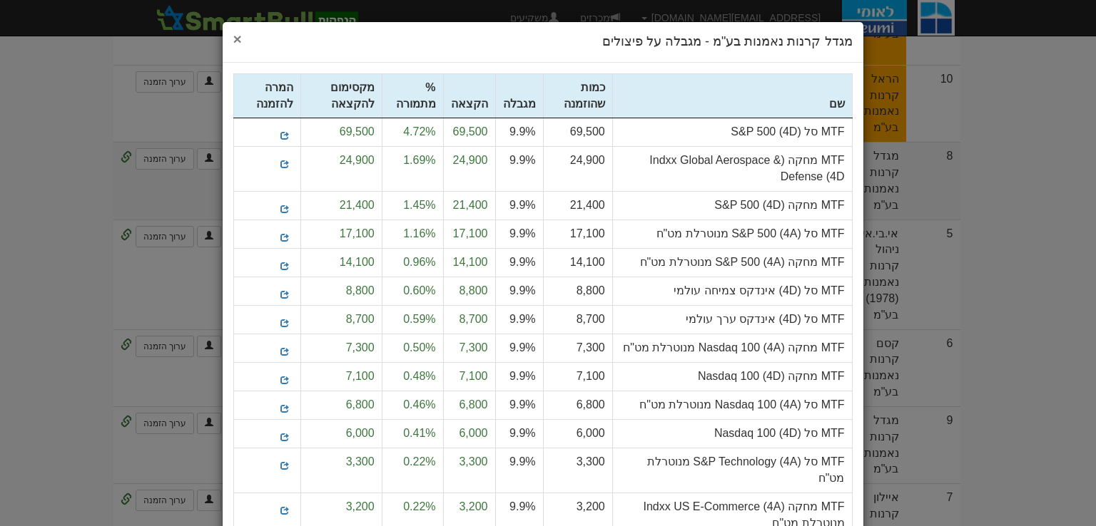
click at [242, 41] on span "×" at bounding box center [237, 39] width 9 height 16
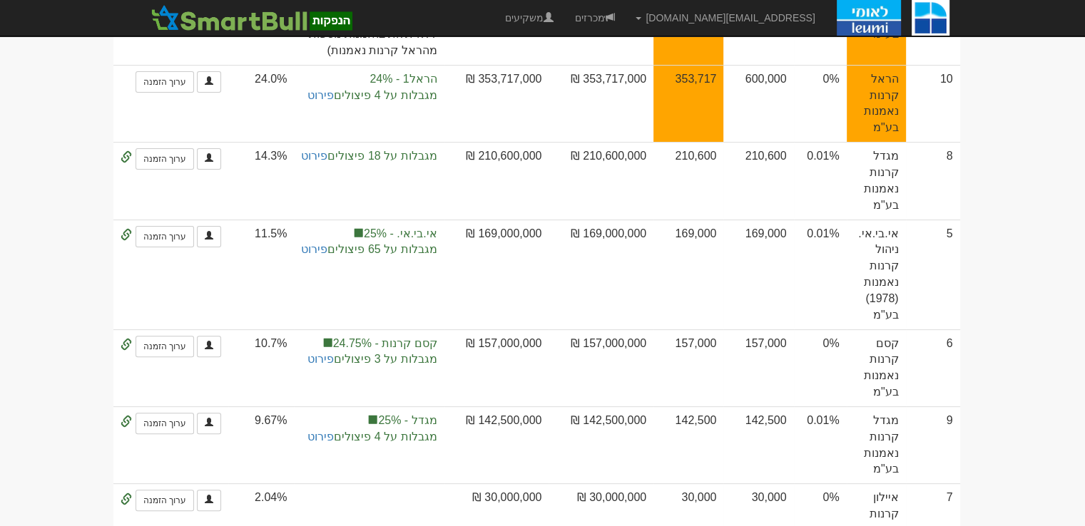
click at [1047, 280] on body "gurp@leumipartners.com הגדרות חשבונות הנפקה תבניות הודעות קיבול X" at bounding box center [542, 269] width 1085 height 1253
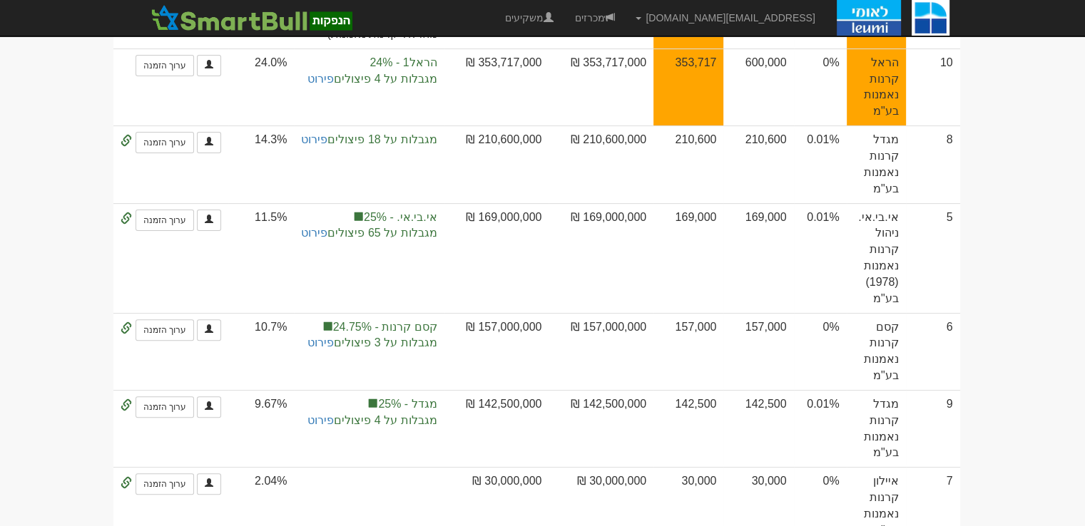
scroll to position [376, 0]
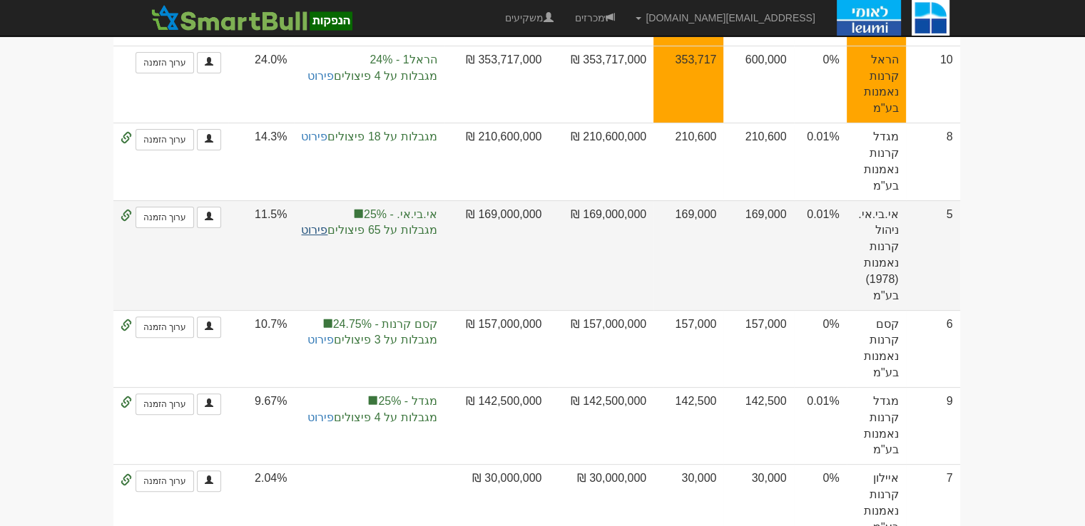
click at [327, 224] on link "פירוט" at bounding box center [314, 230] width 26 height 12
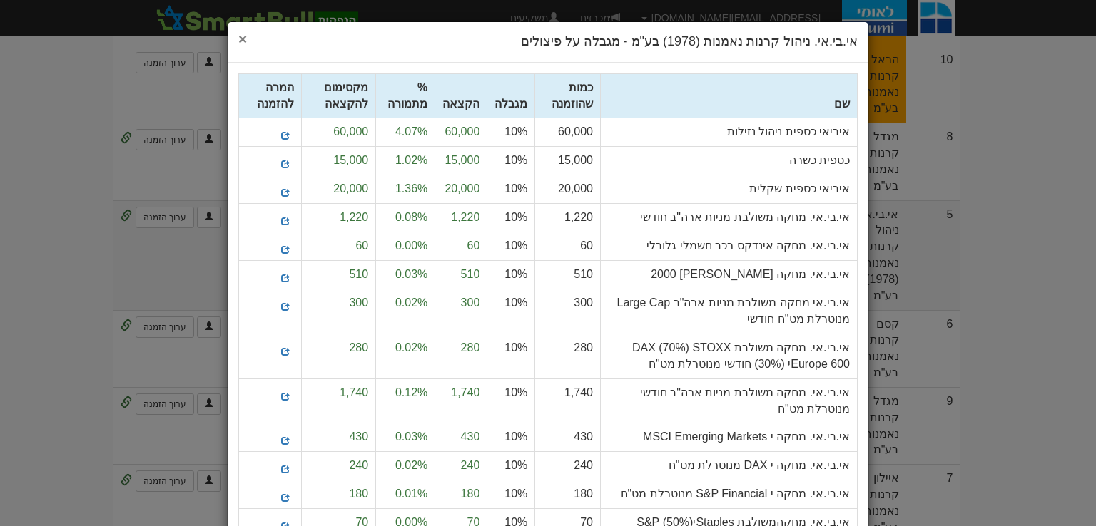
click at [245, 39] on span "×" at bounding box center [242, 39] width 9 height 16
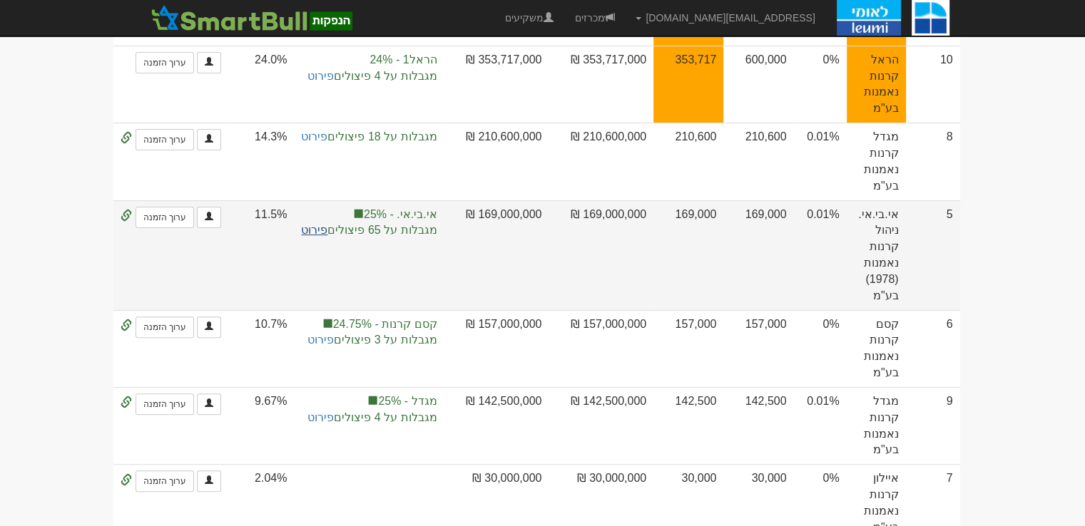
click at [327, 224] on link "פירוט" at bounding box center [314, 230] width 26 height 12
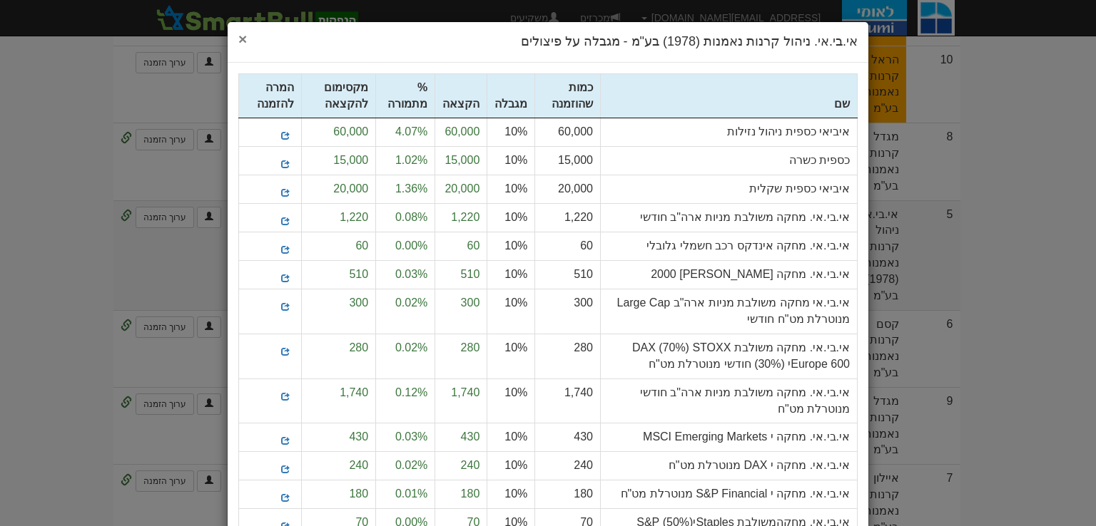
click at [247, 38] on span "×" at bounding box center [242, 39] width 9 height 16
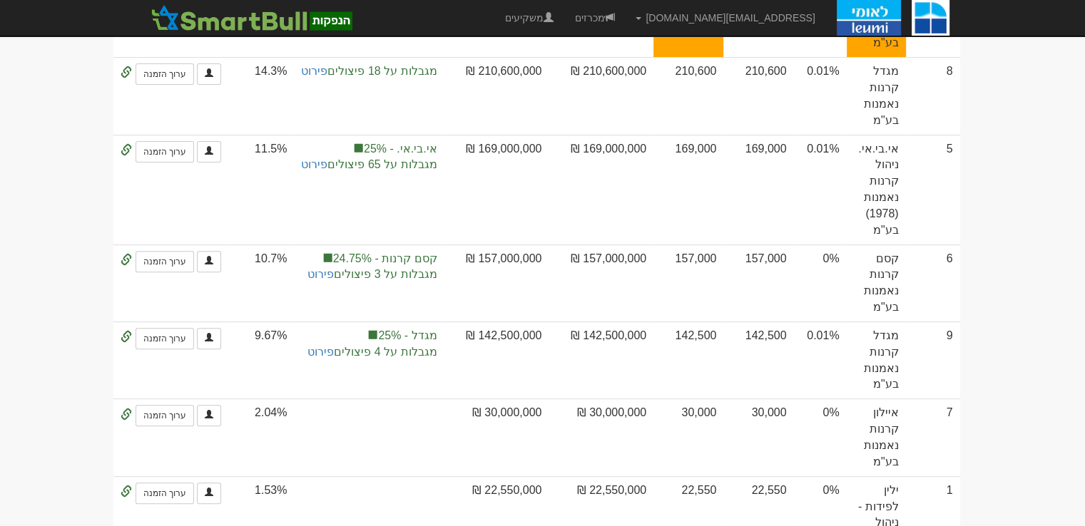
scroll to position [470, 0]
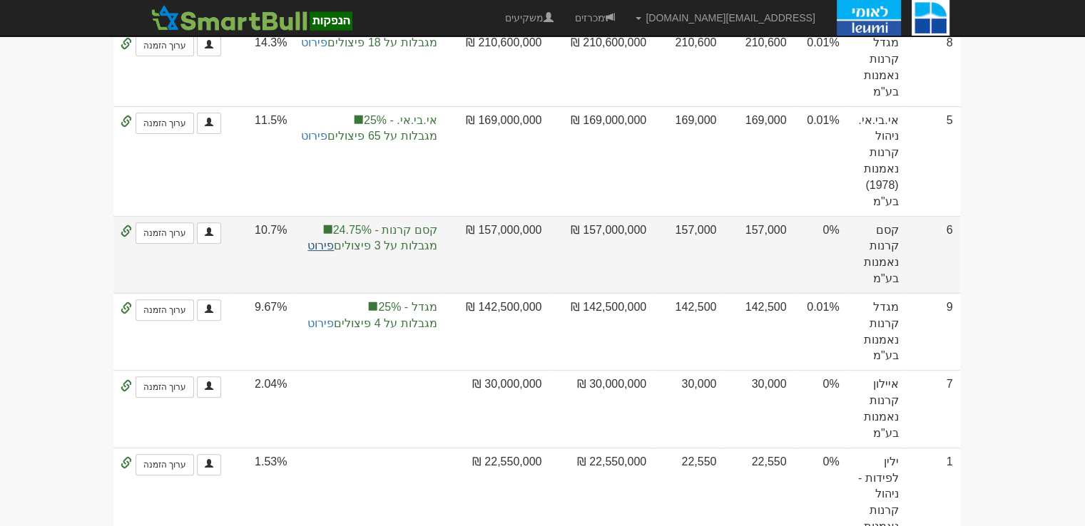
click at [328, 240] on link "פירוט" at bounding box center [320, 246] width 26 height 12
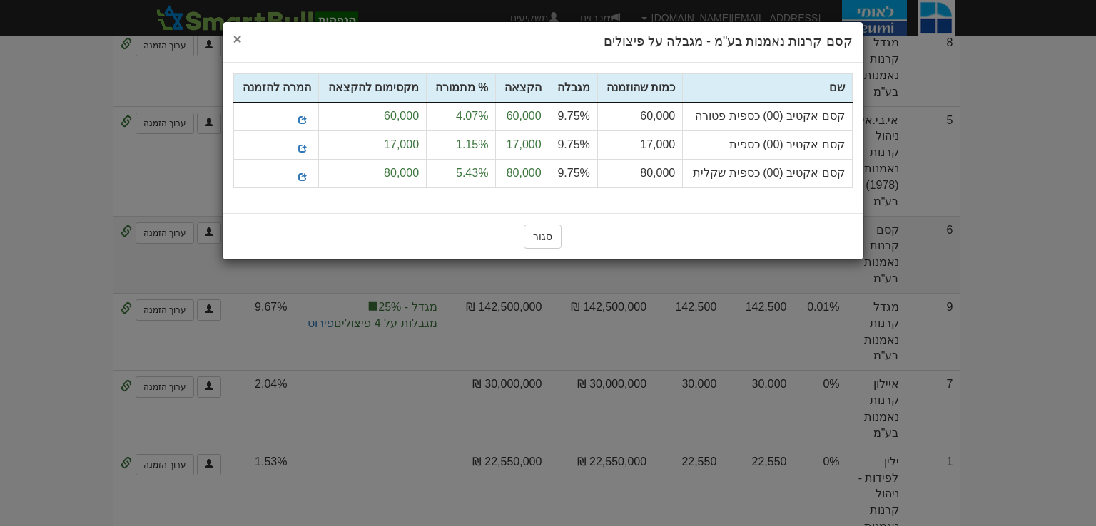
click at [236, 39] on span "×" at bounding box center [237, 39] width 9 height 16
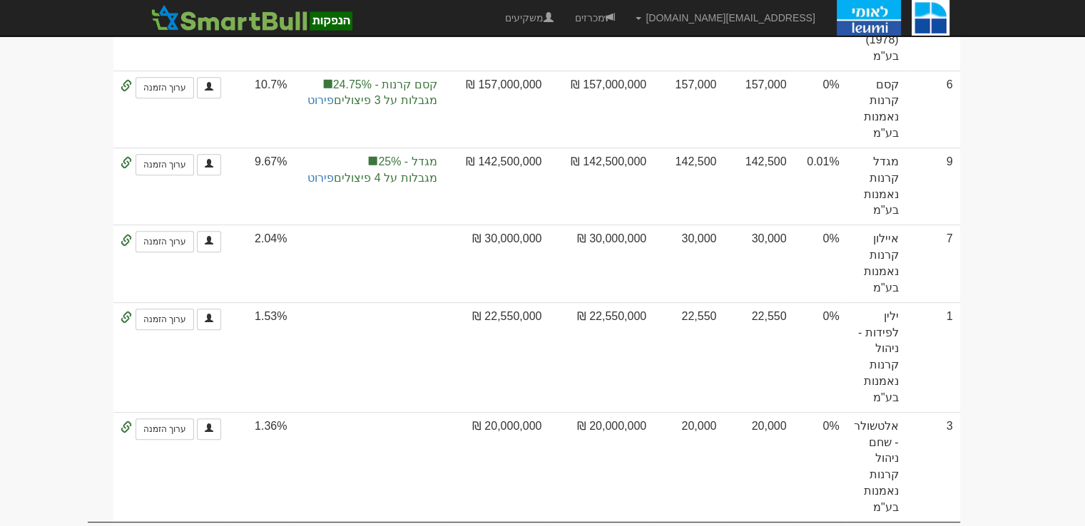
scroll to position [621, 0]
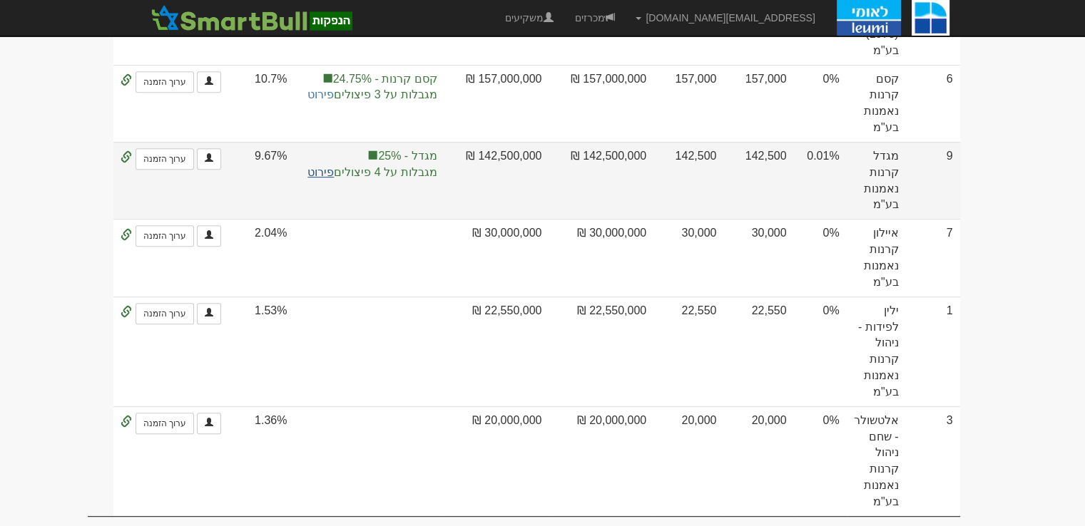
click at [334, 166] on link "פירוט" at bounding box center [320, 172] width 26 height 12
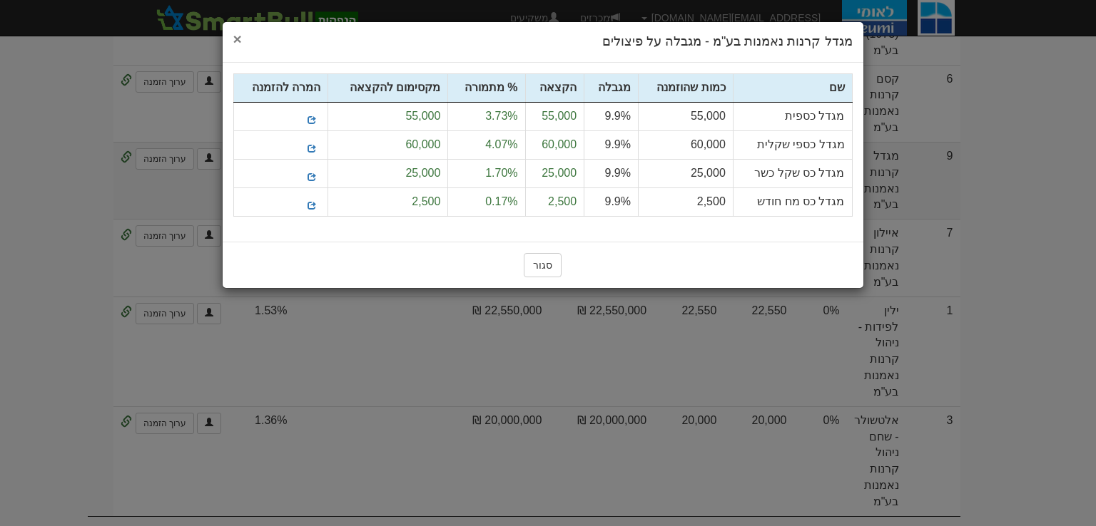
click at [237, 41] on span "×" at bounding box center [237, 39] width 9 height 16
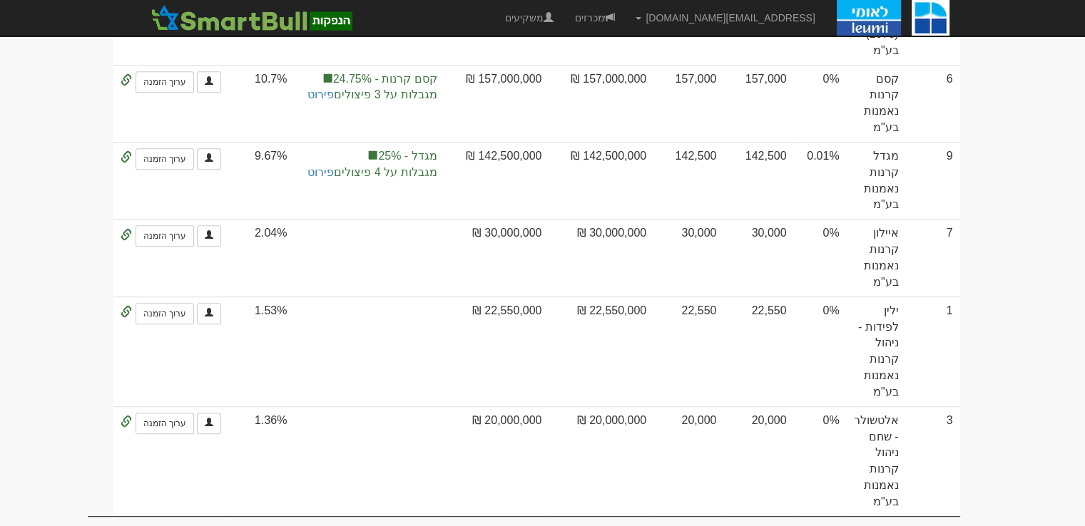
click at [1003, 295] on body "[EMAIL_ADDRESS][DOMAIN_NAME] הגדרות חשבונות הנפקה תבניות הודעות קיבול X" at bounding box center [542, 5] width 1085 height 1253
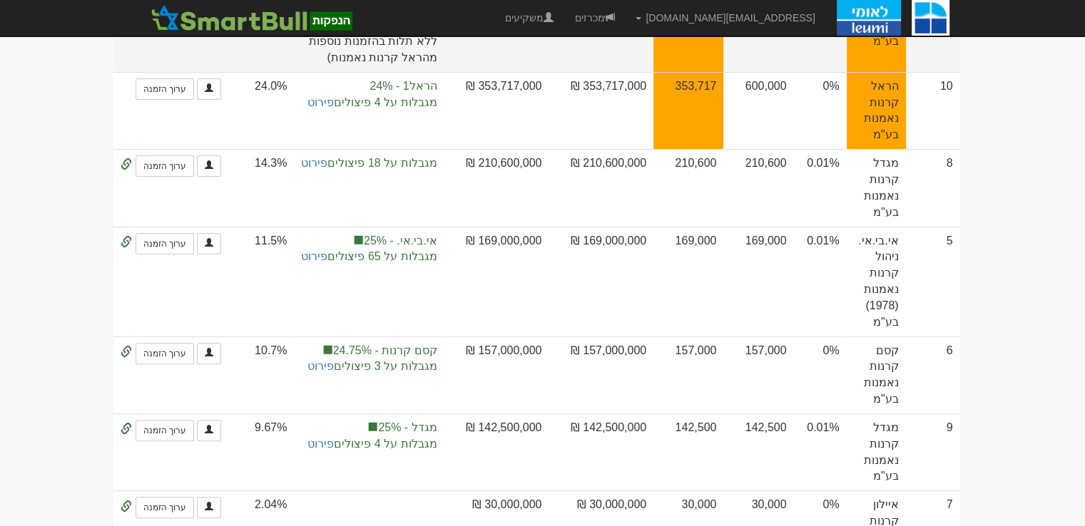
scroll to position [0, 0]
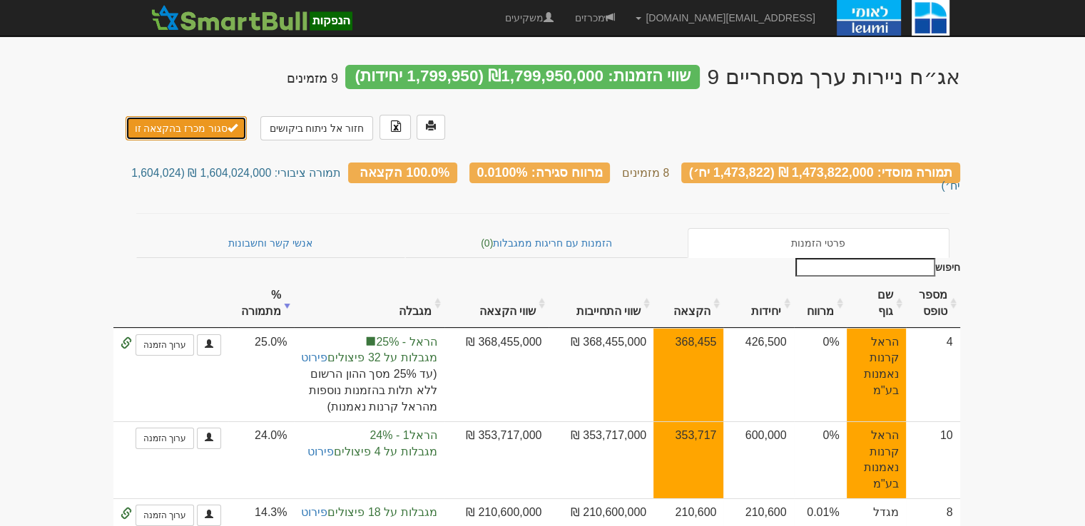
click at [205, 132] on button "סגור מכרז בהקצאה זו" at bounding box center [187, 128] width 122 height 24
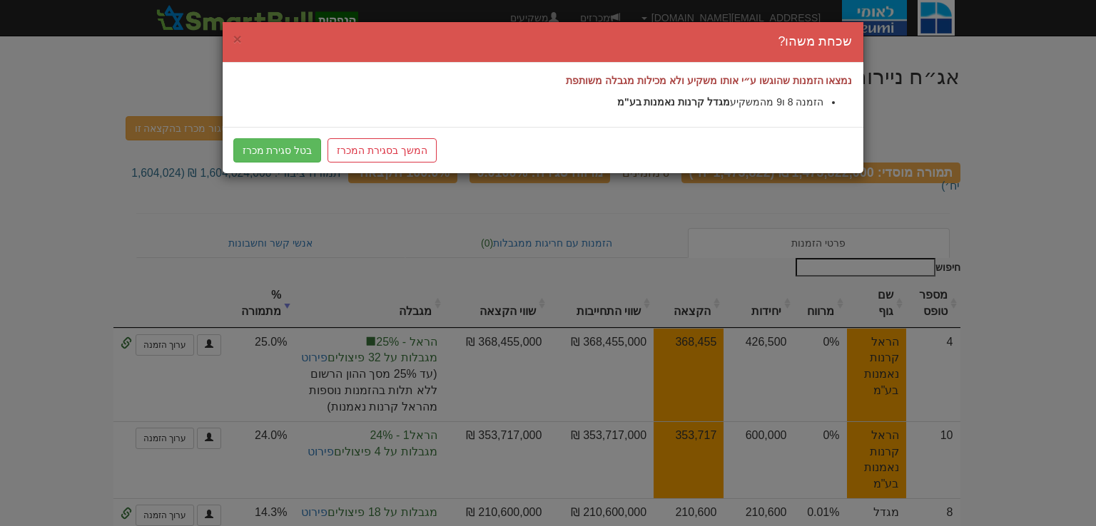
click at [242, 36] on h4 "שכחת משהו?" at bounding box center [542, 42] width 619 height 19
click at [240, 36] on span "×" at bounding box center [237, 39] width 9 height 16
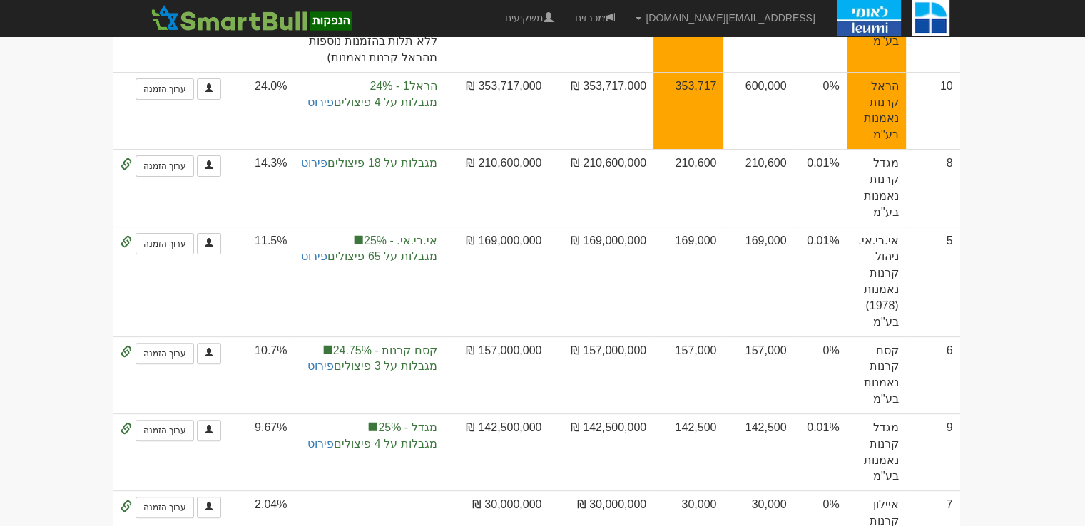
scroll to position [64, 0]
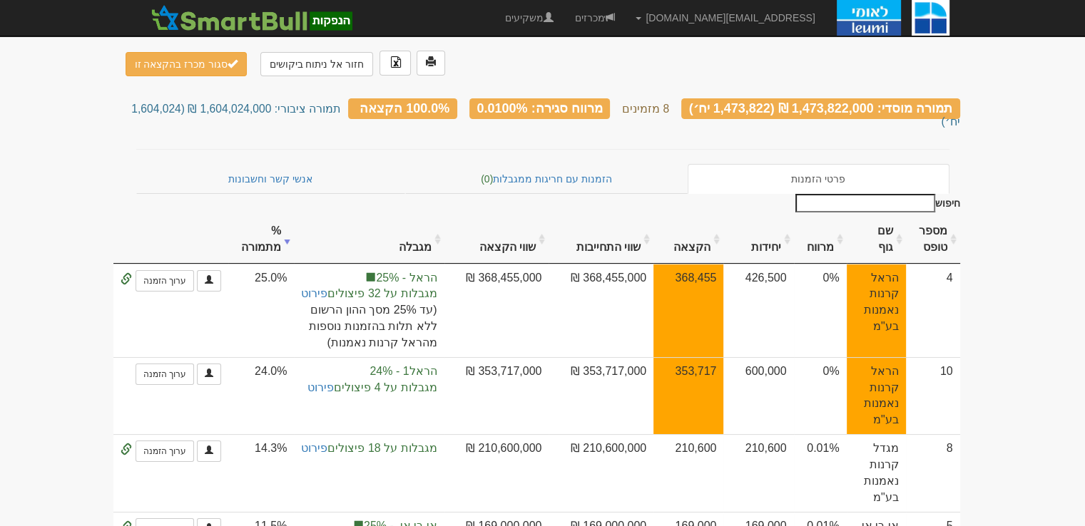
click at [942, 220] on th "מספר טופס" at bounding box center [933, 240] width 54 height 48
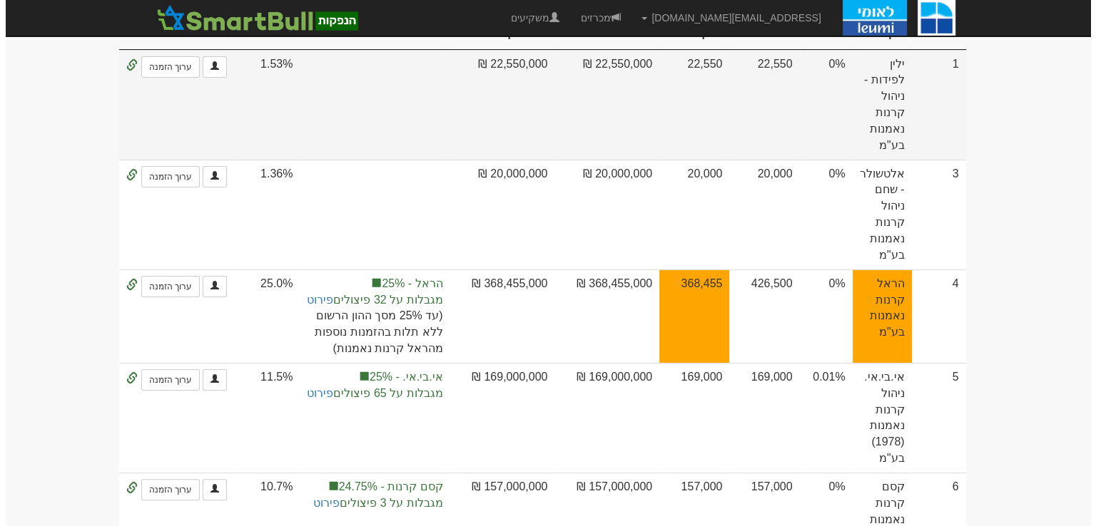
scroll to position [0, 0]
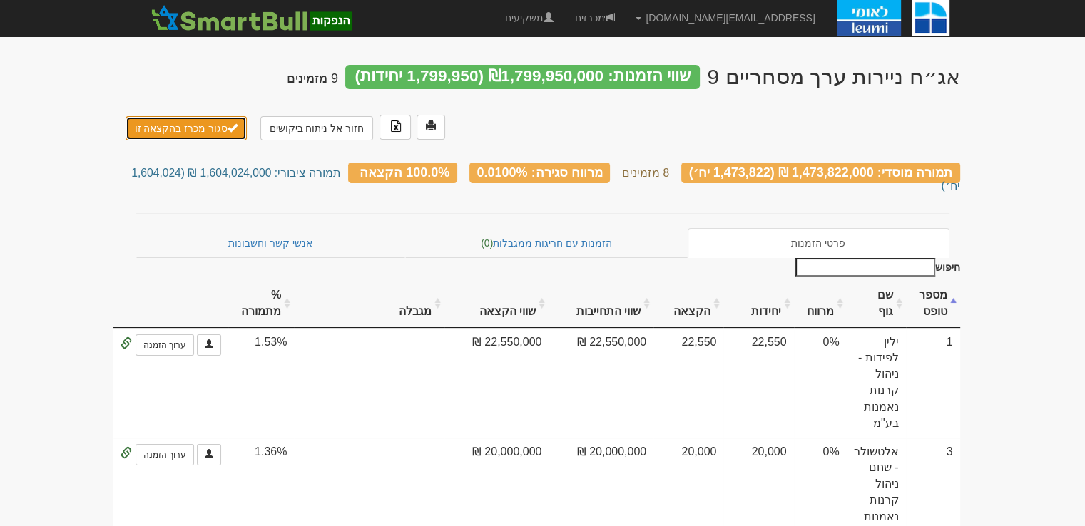
click at [189, 136] on button "סגור מכרז בהקצאה זו" at bounding box center [187, 128] width 122 height 24
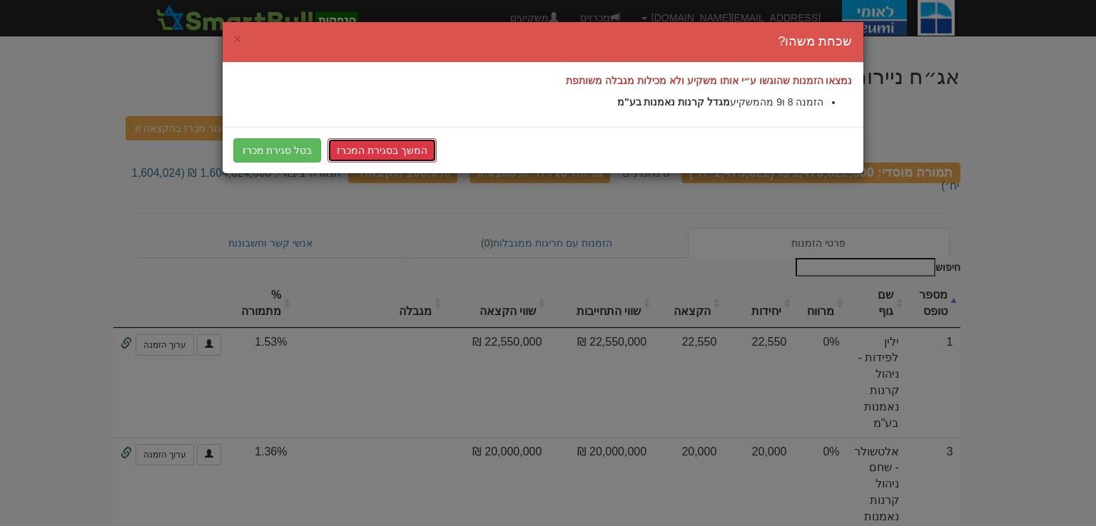
click at [348, 147] on link "המשך בסגירת המכרז" at bounding box center [381, 150] width 109 height 24
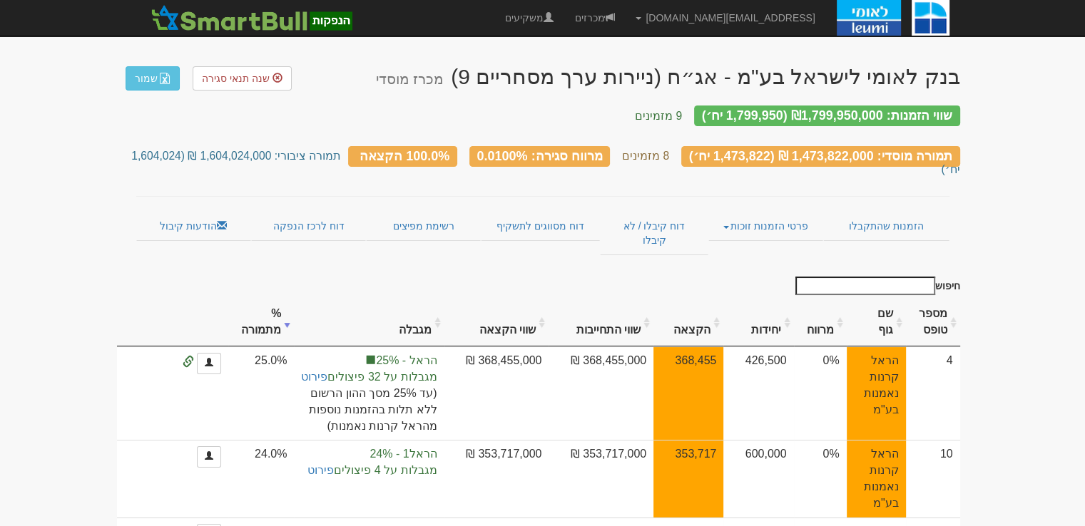
click at [502, 211] on link "דוח מסווגים לתשקיף" at bounding box center [540, 226] width 119 height 30
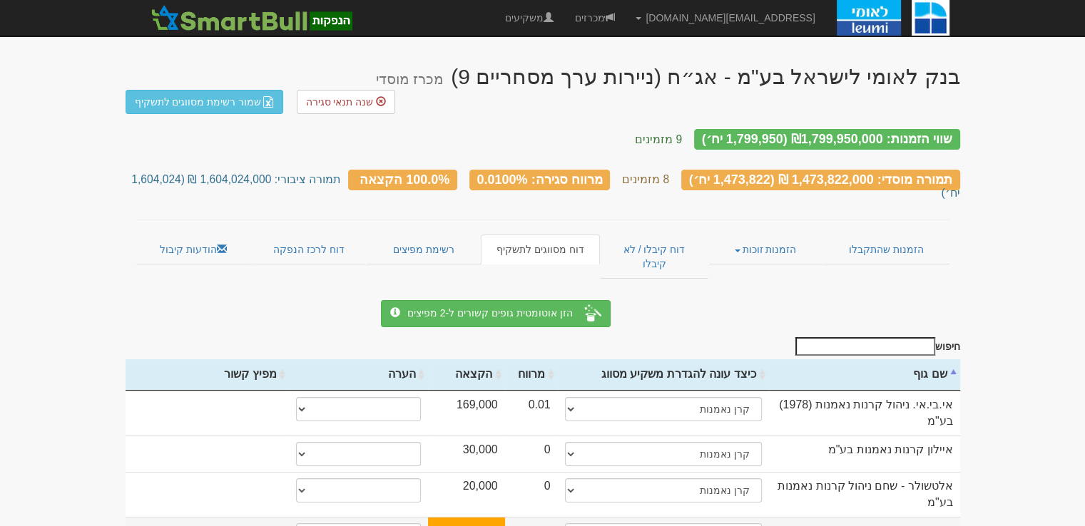
scroll to position [71, 0]
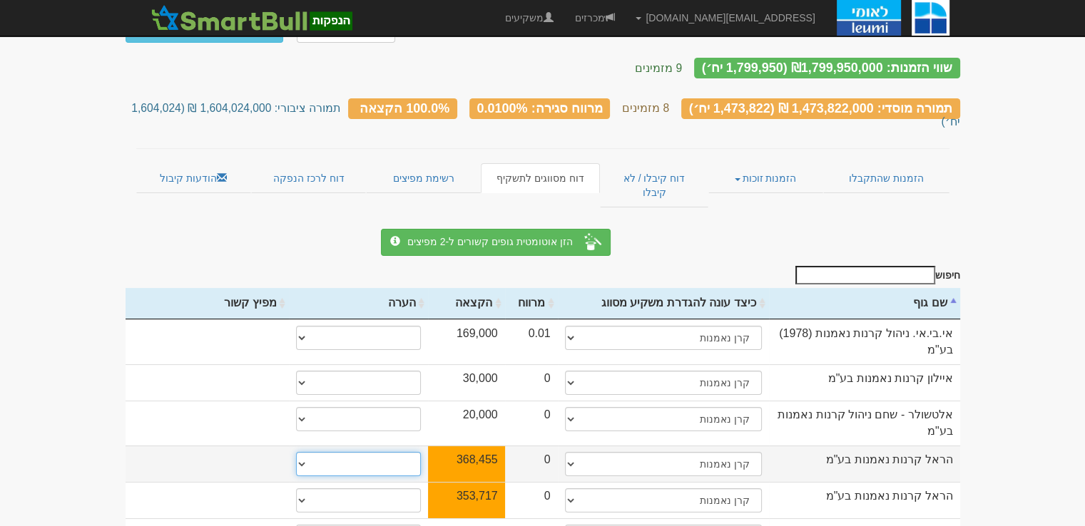
click at [405, 452] on select "* גוף הקשור למפיץ בהנפקה ** בעל עניין בחברה *** בעל שליטה בחברה" at bounding box center [358, 464] width 125 height 24
select select "** בעל עניין בחברה"
click at [296, 452] on select "* גוף הקשור למפיץ בהנפקה ** בעל עניין בחברה *** בעל שליטה בחברה" at bounding box center [358, 464] width 125 height 24
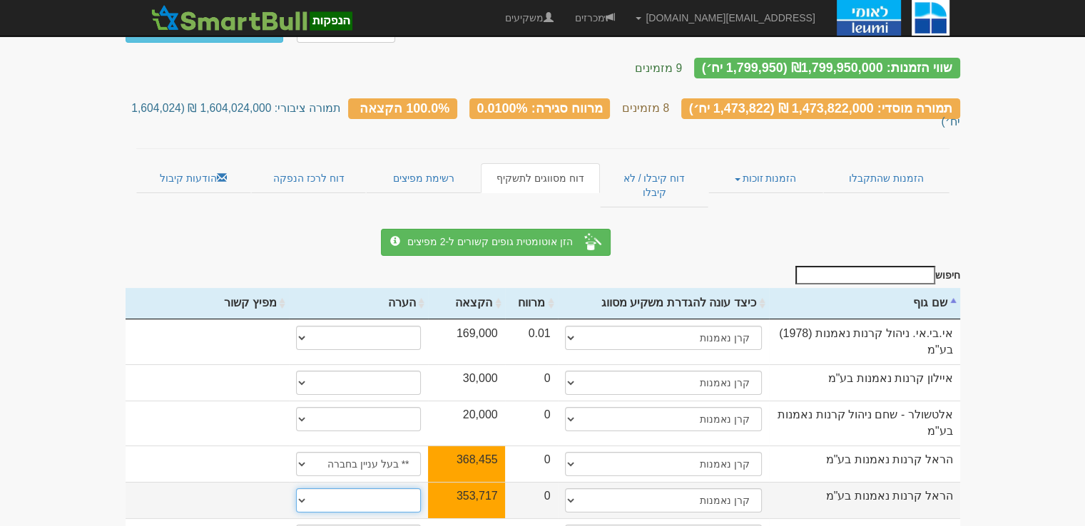
click at [391, 489] on select "* גוף הקשור למפיץ בהנפקה ** בעל עניין בחברה *** בעל שליטה בחברה" at bounding box center [358, 501] width 125 height 24
select select "** בעל עניין בחברה"
click at [296, 489] on select "* גוף הקשור למפיץ בהנפקה ** בעל עניין בחברה *** בעל שליטה בחברה" at bounding box center [358, 501] width 125 height 24
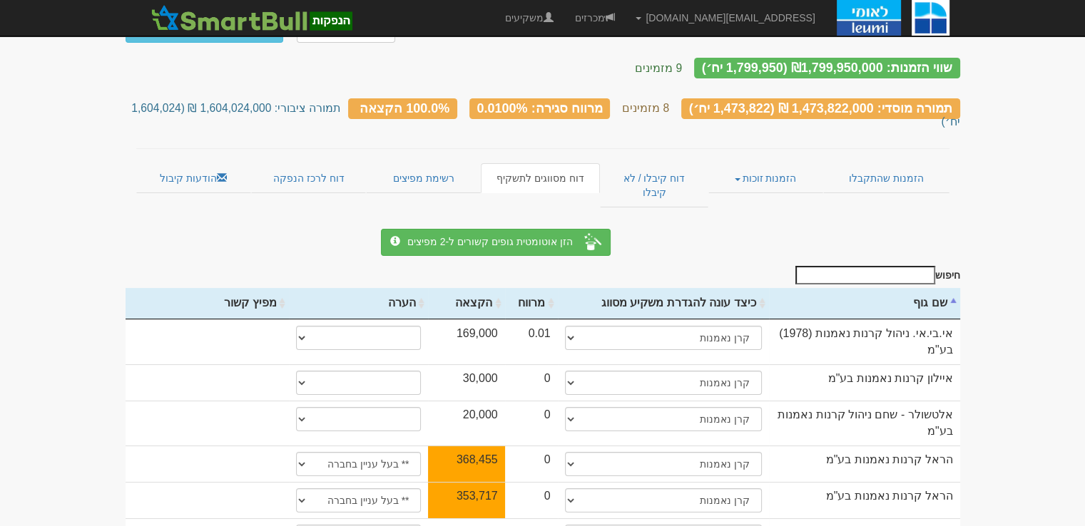
click at [1044, 399] on body "[EMAIL_ADDRESS][DOMAIN_NAME] הגדרות חשבונות הנפקה תבניות הודעות קיבול X" at bounding box center [542, 336] width 1085 height 815
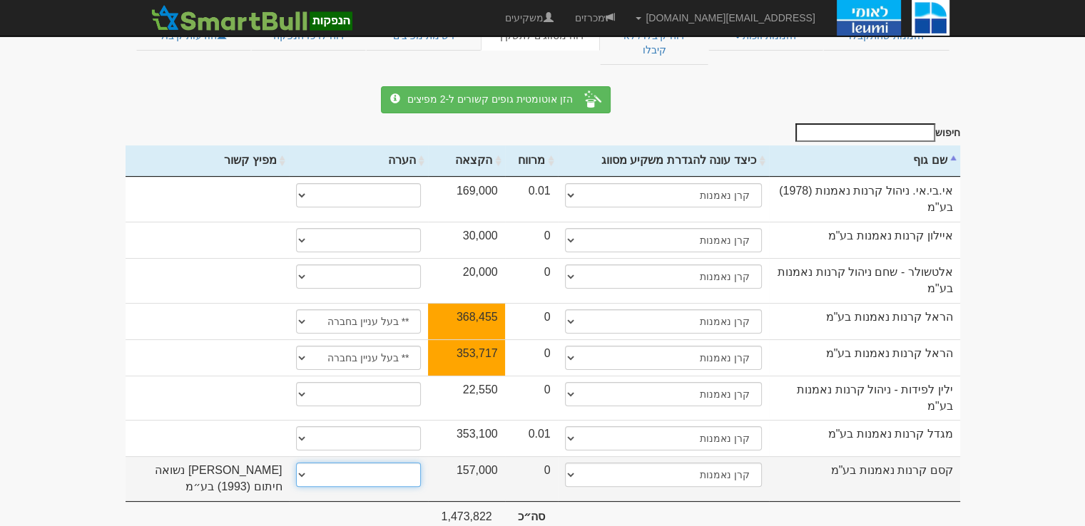
click at [412, 463] on select "* גוף הקשור למפיץ בהנפקה ** בעל עניין בחברה *** בעל שליטה בחברה" at bounding box center [358, 475] width 125 height 24
select select "** בעל עניין בחברה"
click at [296, 463] on select "* גוף הקשור למפיץ בהנפקה ** בעל עניין בחברה *** בעל שליטה בחברה" at bounding box center [358, 475] width 125 height 24
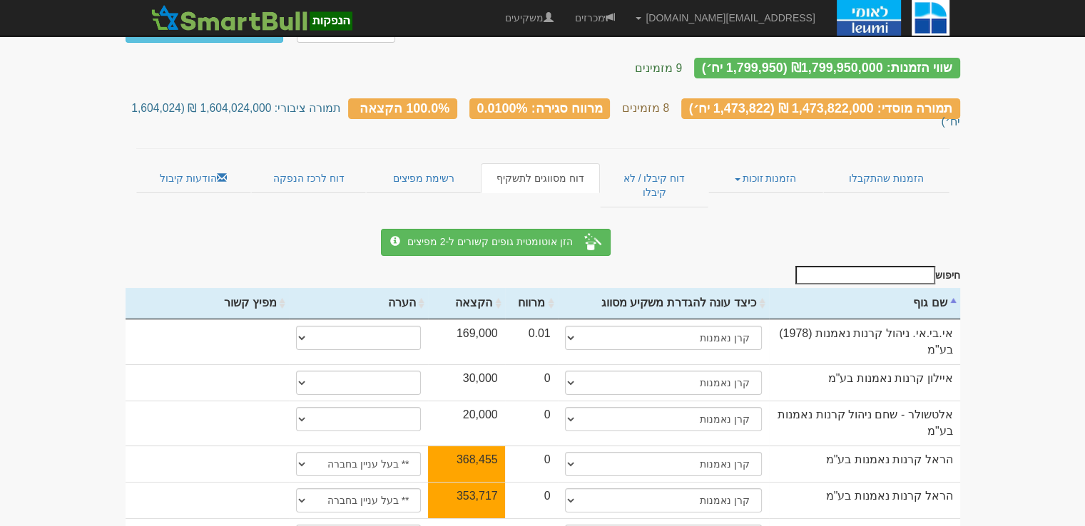
scroll to position [0, 0]
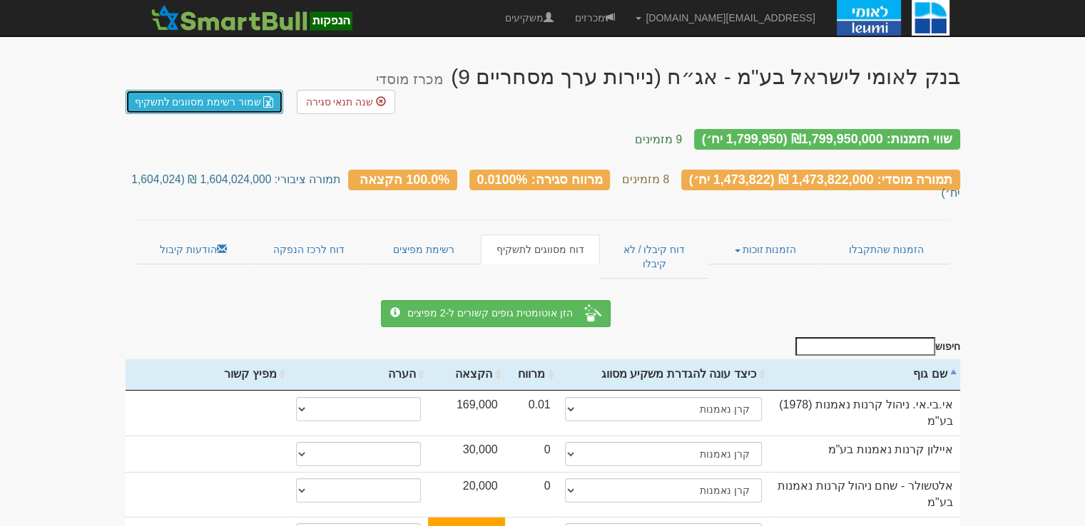
click at [231, 90] on link "שמור רשימת מסווגים לתשקיף" at bounding box center [205, 102] width 158 height 24
click at [625, 19] on link "מכרזים" at bounding box center [594, 18] width 61 height 36
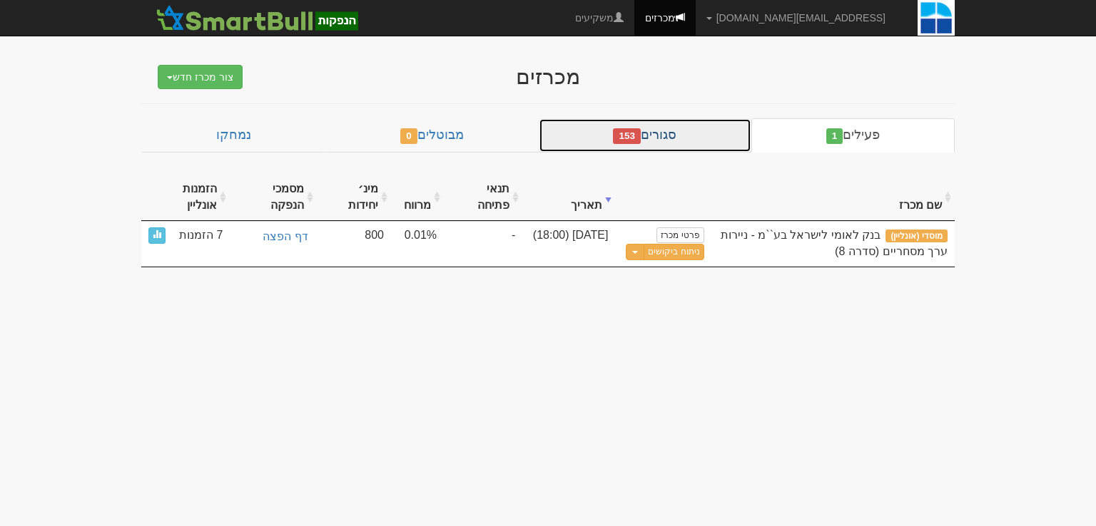
click at [716, 126] on link "סגורים 153" at bounding box center [645, 135] width 213 height 34
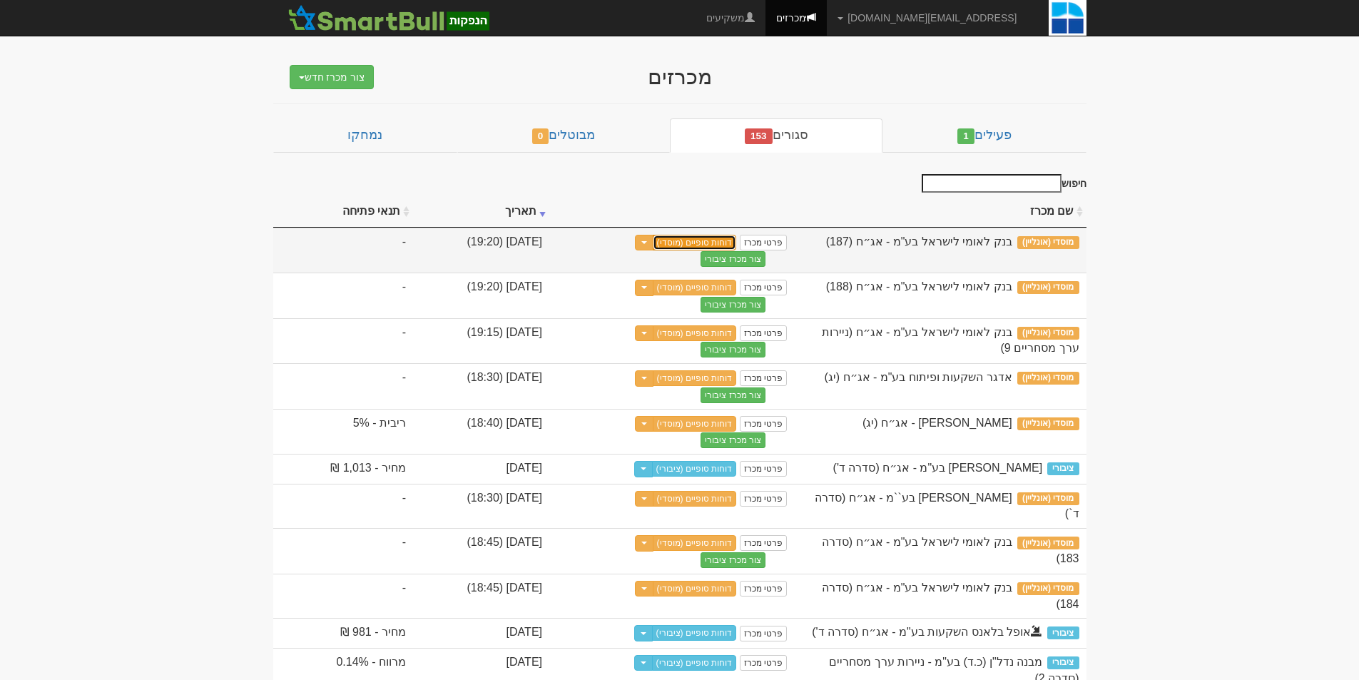
click at [737, 243] on link "דוחות סופיים (מוסדי)" at bounding box center [695, 243] width 84 height 16
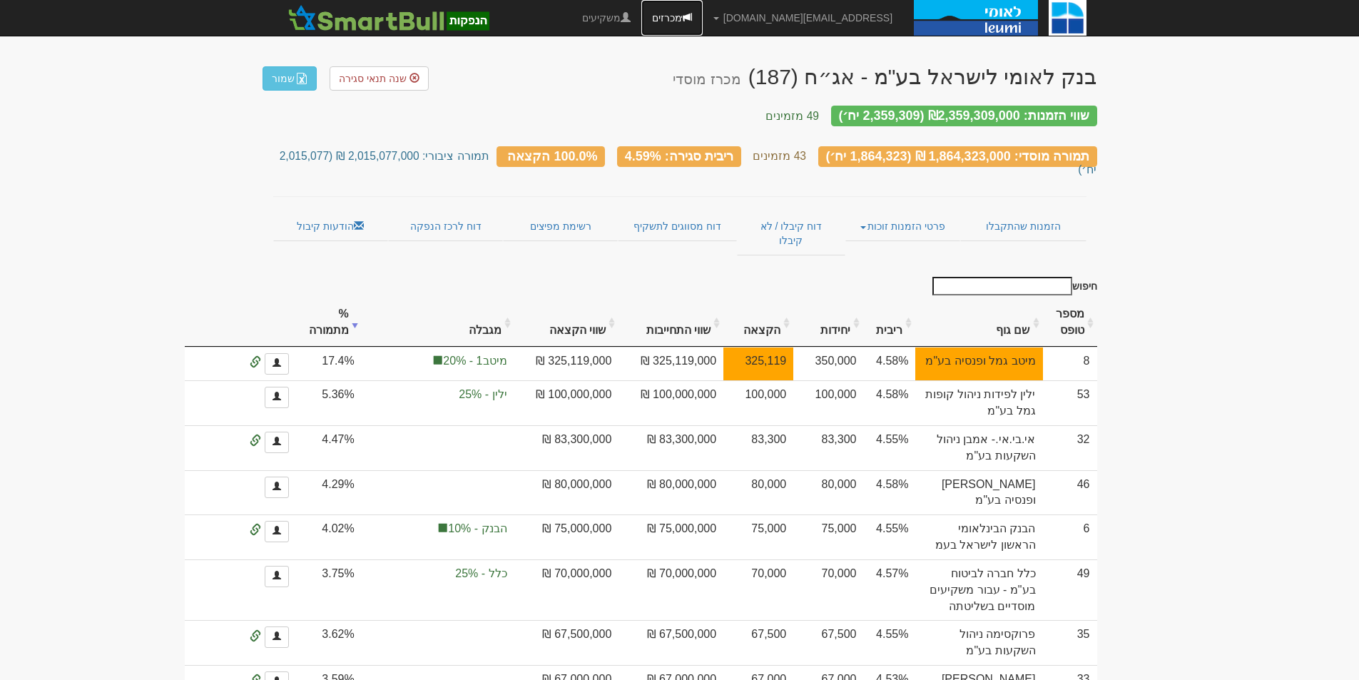
click at [703, 18] on link "מכרזים" at bounding box center [671, 18] width 61 height 36
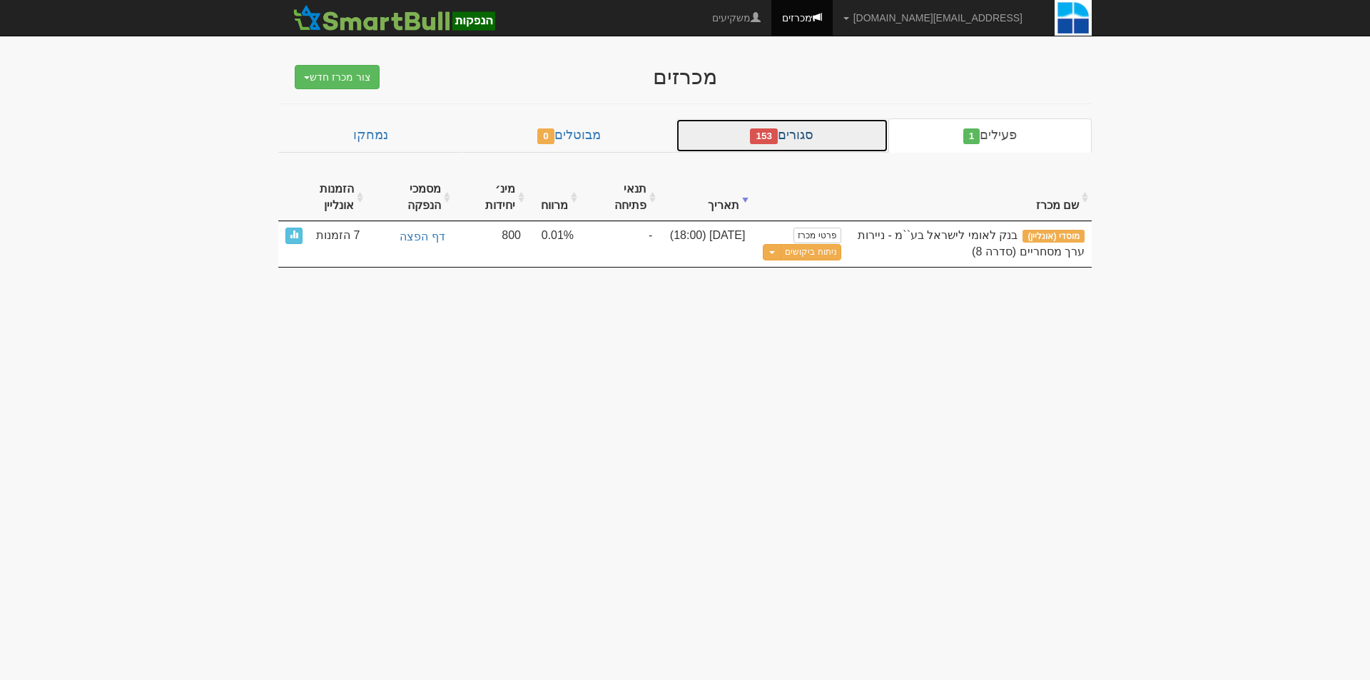
click at [789, 128] on link "סגורים 153" at bounding box center [782, 135] width 213 height 34
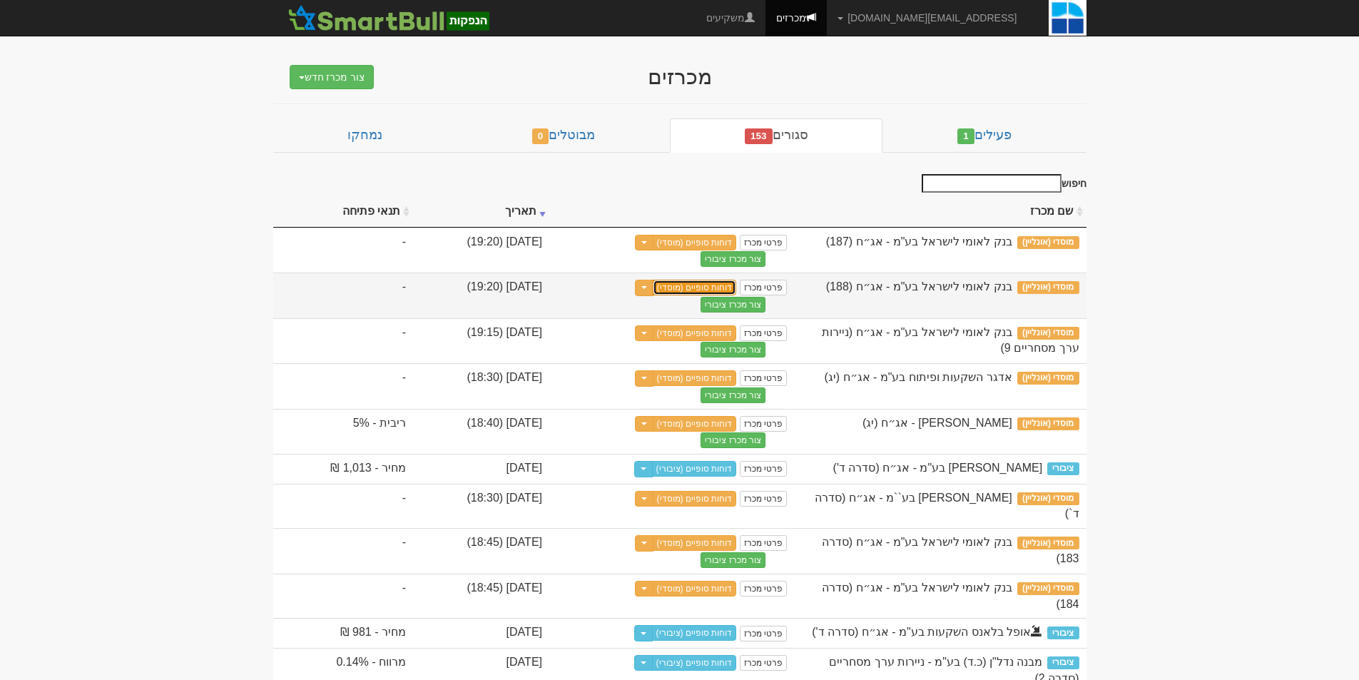
click at [737, 286] on link "דוחות סופיים (מוסדי)" at bounding box center [695, 288] width 84 height 16
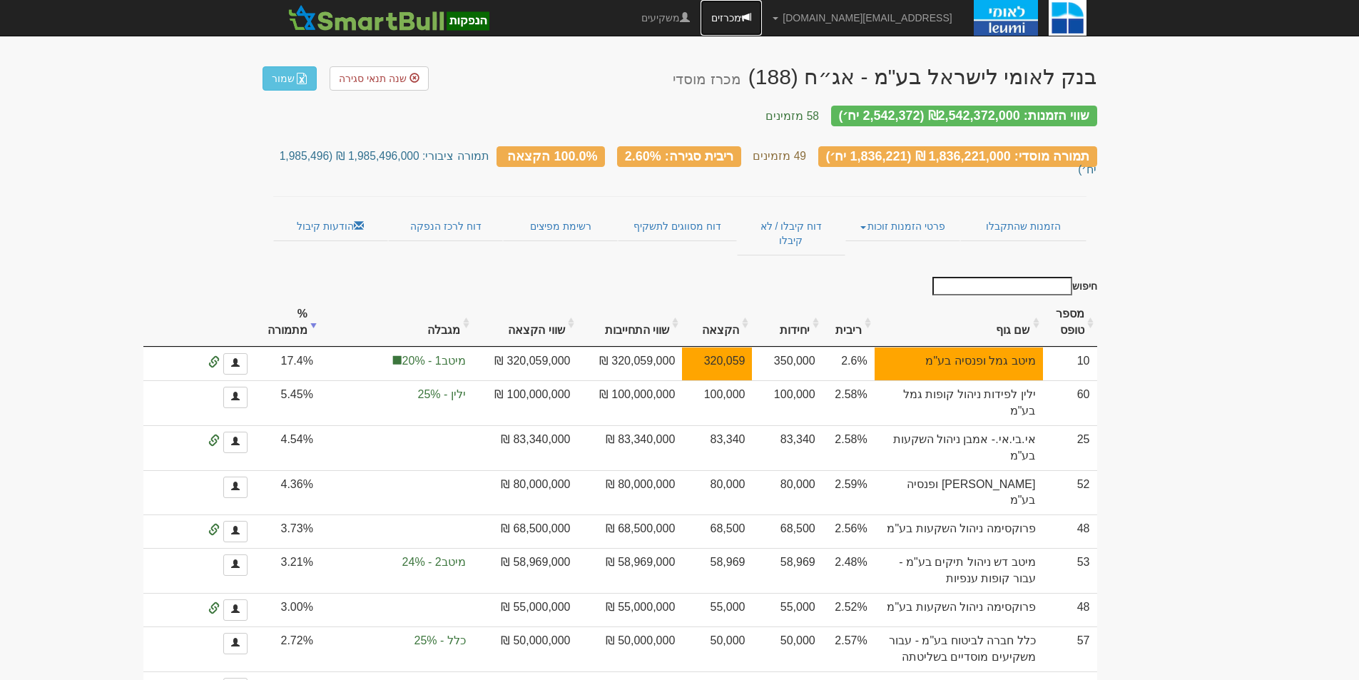
click at [762, 19] on link "מכרזים" at bounding box center [731, 18] width 61 height 36
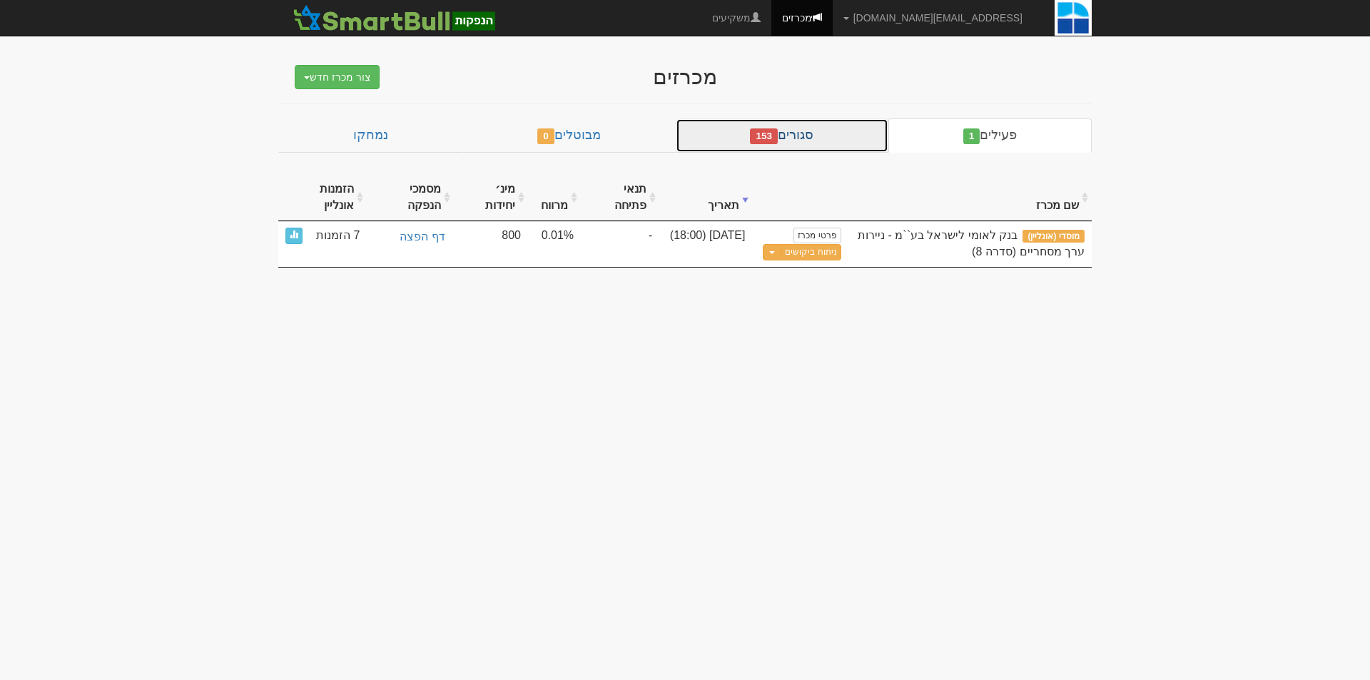
click at [803, 131] on link "סגורים 153" at bounding box center [782, 135] width 213 height 34
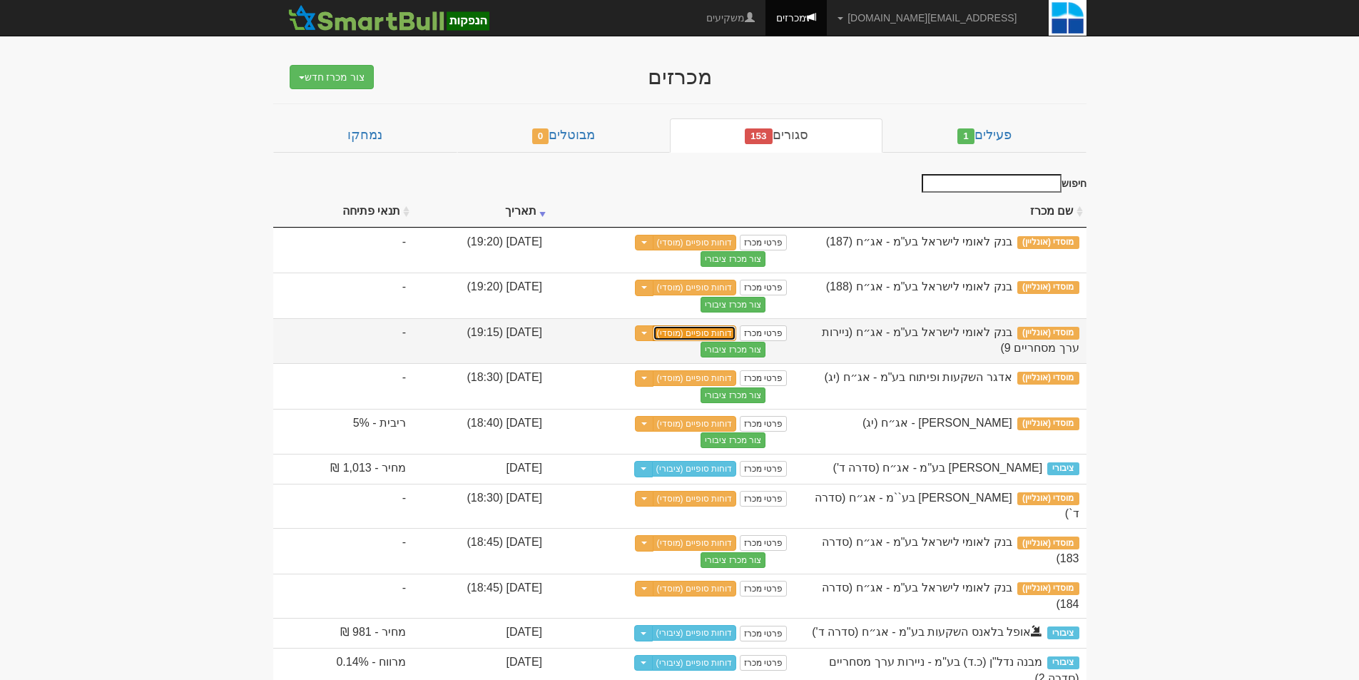
click at [737, 335] on link "דוחות סופיים (מוסדי)" at bounding box center [695, 333] width 84 height 16
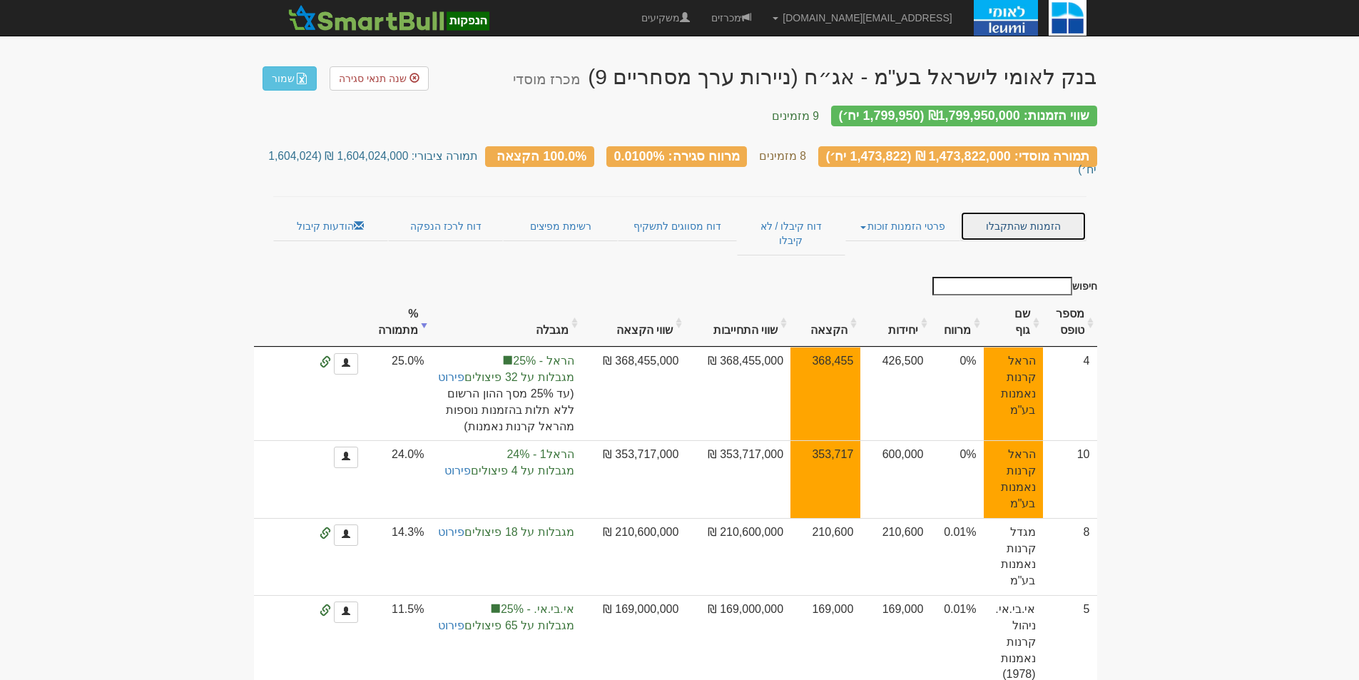
click at [1022, 211] on link "הזמנות שהתקבלו" at bounding box center [1023, 226] width 126 height 30
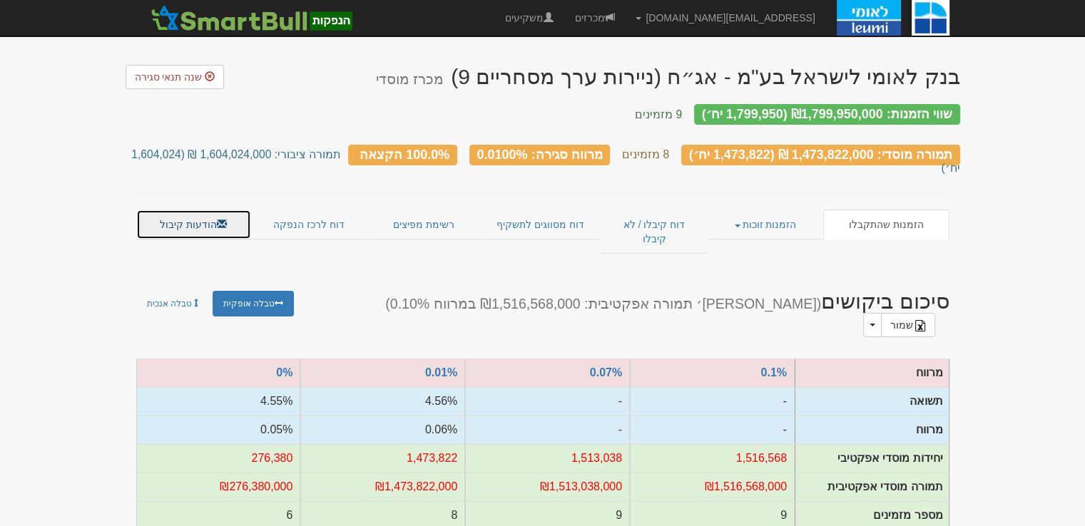
click at [206, 210] on link "הודעות קיבול" at bounding box center [193, 225] width 115 height 30
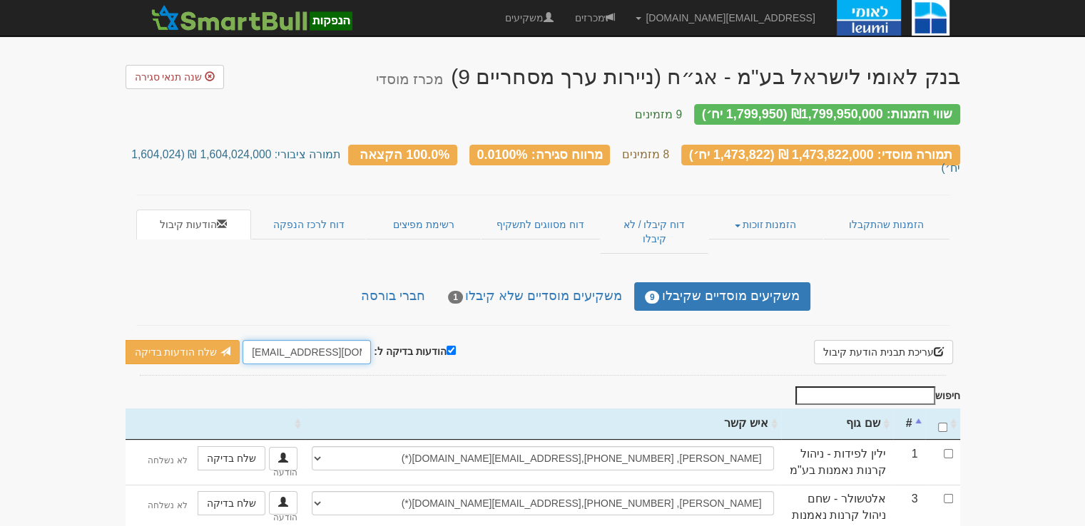
click at [300, 340] on input "[EMAIL_ADDRESS][DOMAIN_NAME]" at bounding box center [307, 352] width 128 height 24
click at [872, 340] on button "עריכת תבנית הודעת קיבול" at bounding box center [883, 352] width 139 height 24
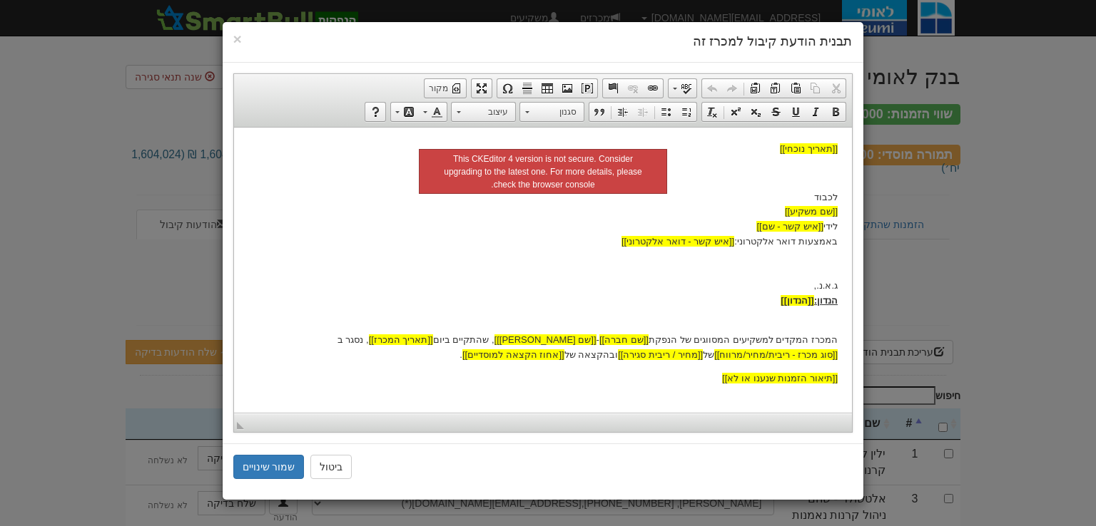
scroll to position [96, 0]
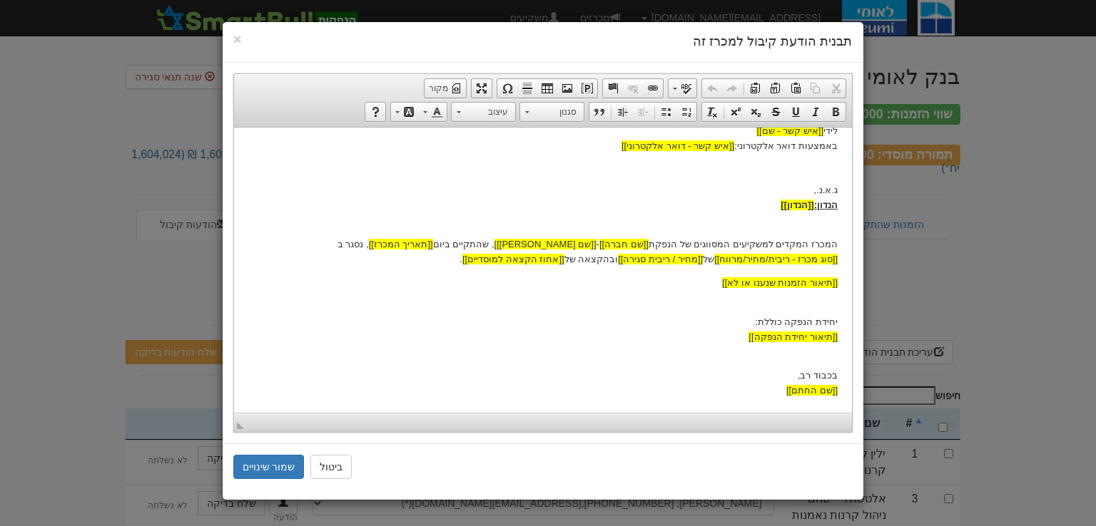
click at [810, 296] on body "[[תאריך נוכחי]] לכבוד [[שם משקיע]] לידי [[איש קשר - שם]] באמצעות דואר אלקטרוני:…" at bounding box center [542, 222] width 589 height 352
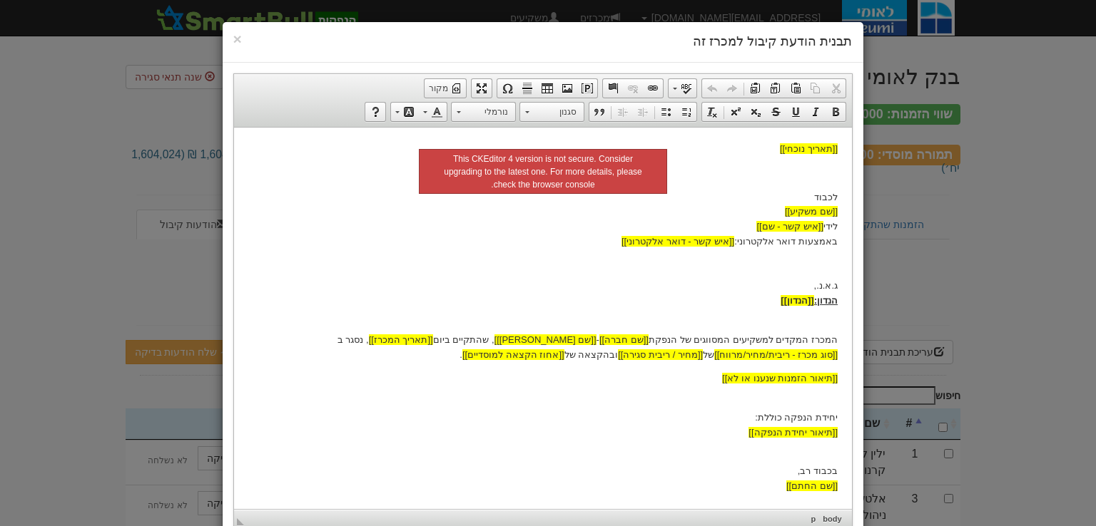
scroll to position [0, 0]
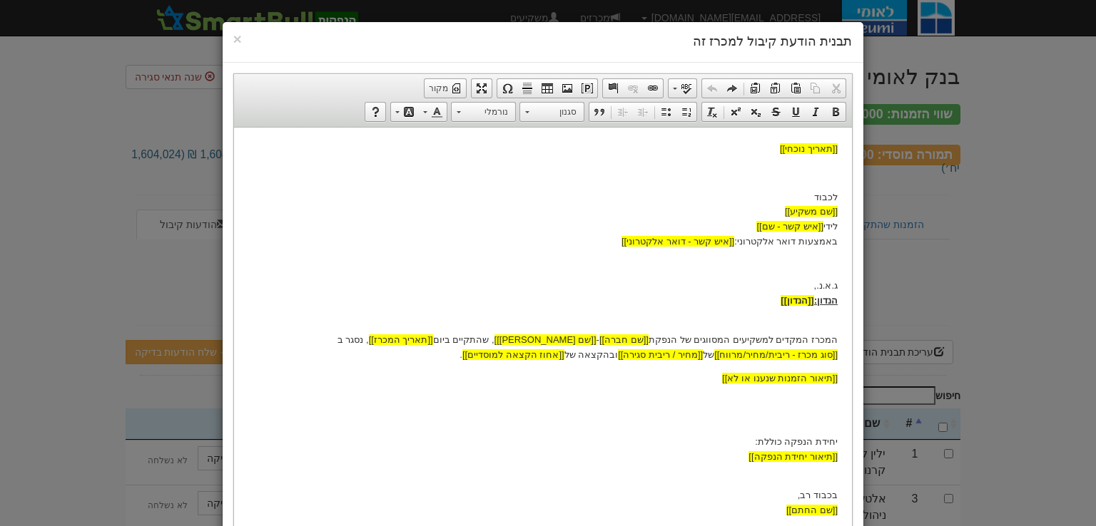
click at [797, 429] on p "יחידת הנפקה כוללת: [[תיאור יחידת הנפקה]]" at bounding box center [542, 441] width 589 height 44
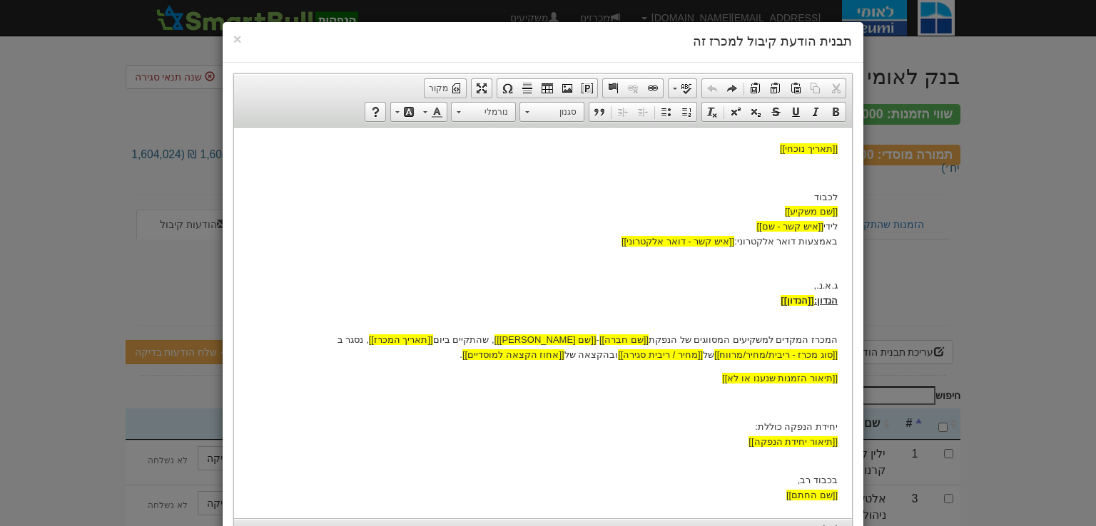
click at [814, 409] on p at bounding box center [542, 402] width 589 height 15
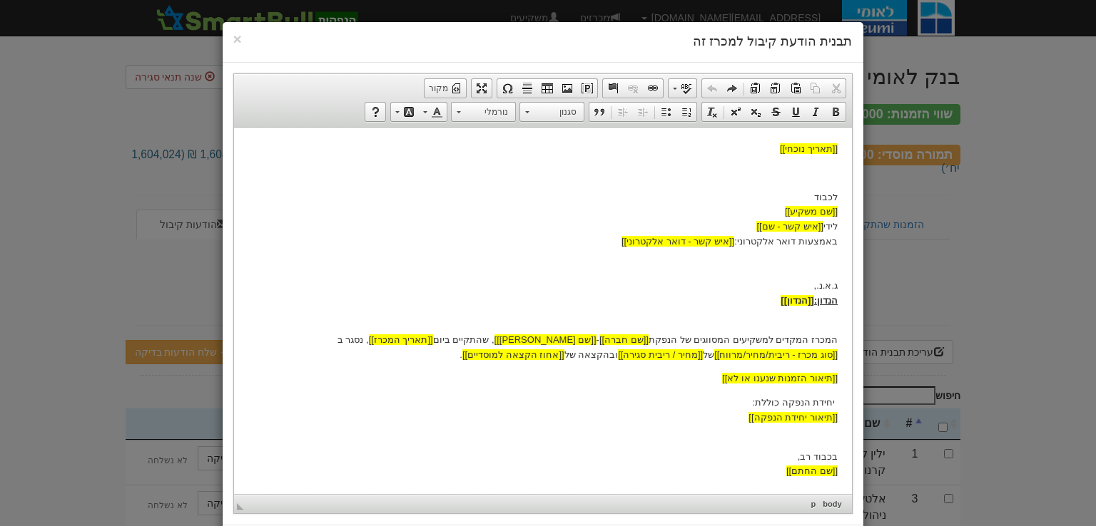
click at [736, 417] on p "יחידת הנפקה כוללת: [[תיאור יחידת הנפקה]]" at bounding box center [542, 410] width 589 height 30
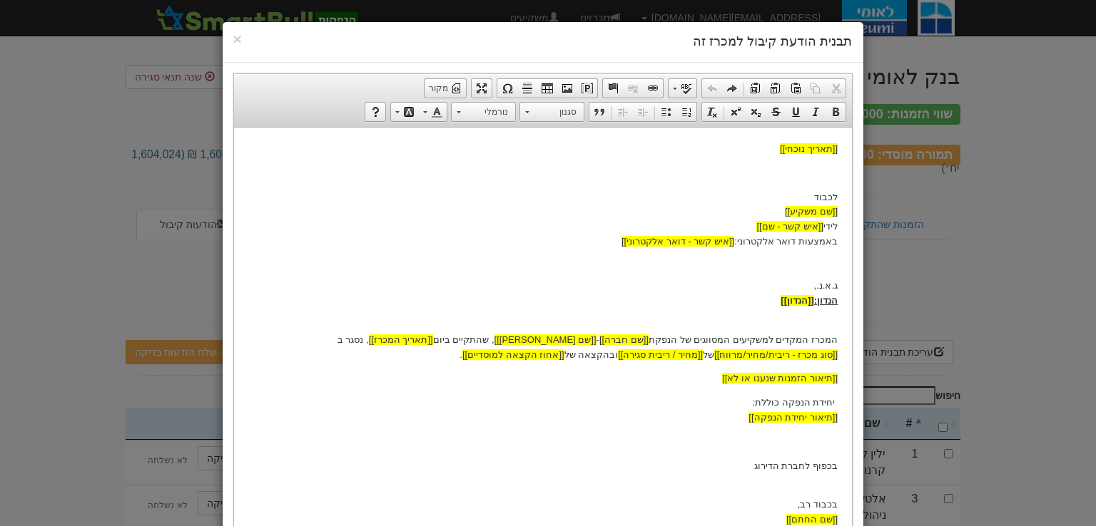
scroll to position [123, 0]
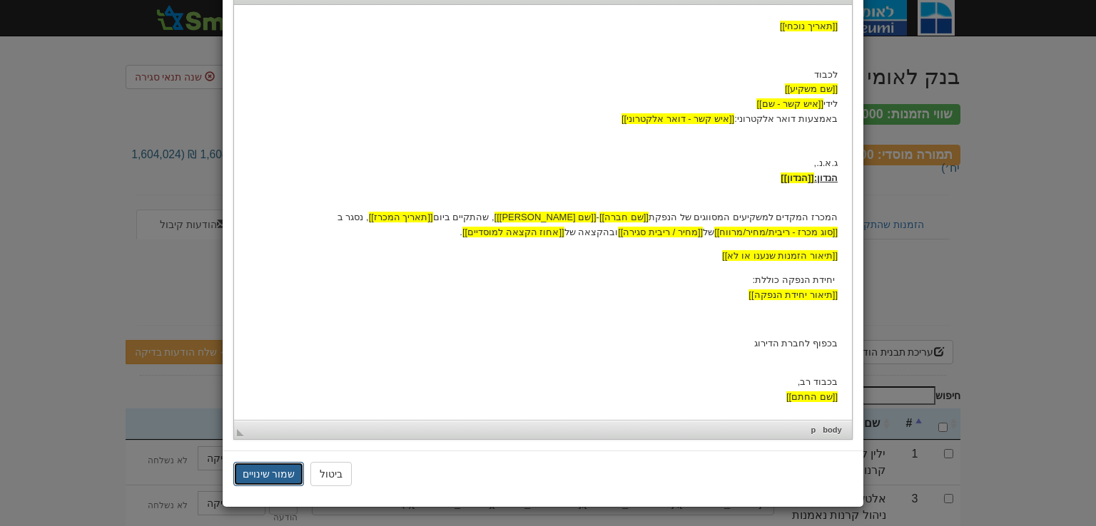
click at [287, 474] on button "שמור שינויים" at bounding box center [268, 474] width 71 height 24
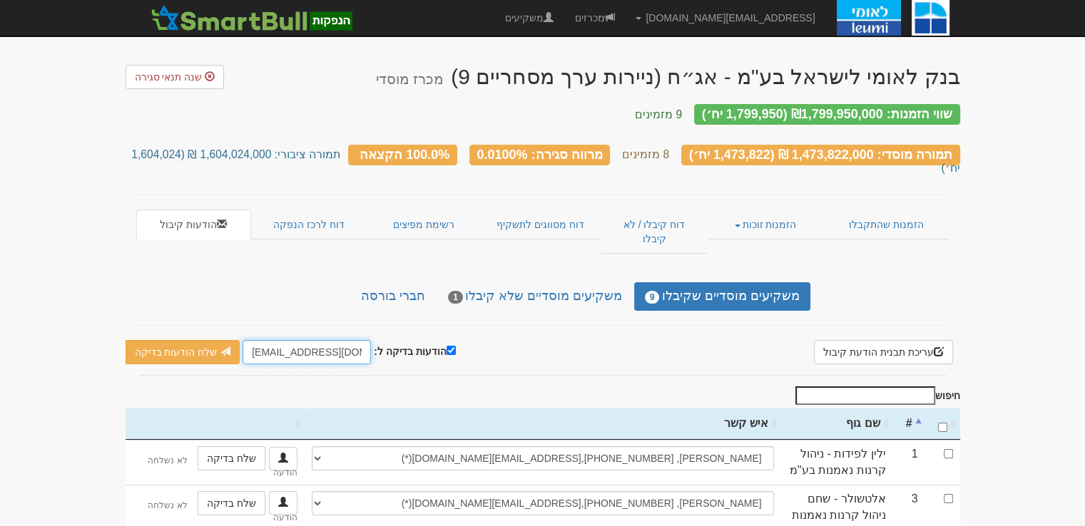
click at [286, 340] on input "[EMAIL_ADDRESS][DOMAIN_NAME]" at bounding box center [307, 352] width 128 height 24
type input "[EMAIL_ADDRESS][DOMAIN_NAME]"
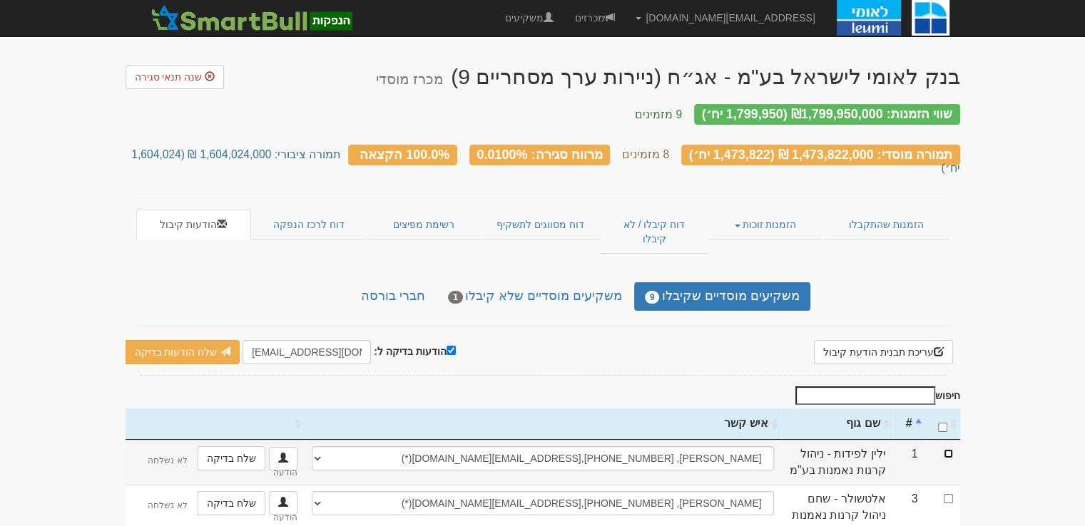
click at [945, 449] on input "checkbox" at bounding box center [948, 453] width 9 height 9
checkbox input "true"
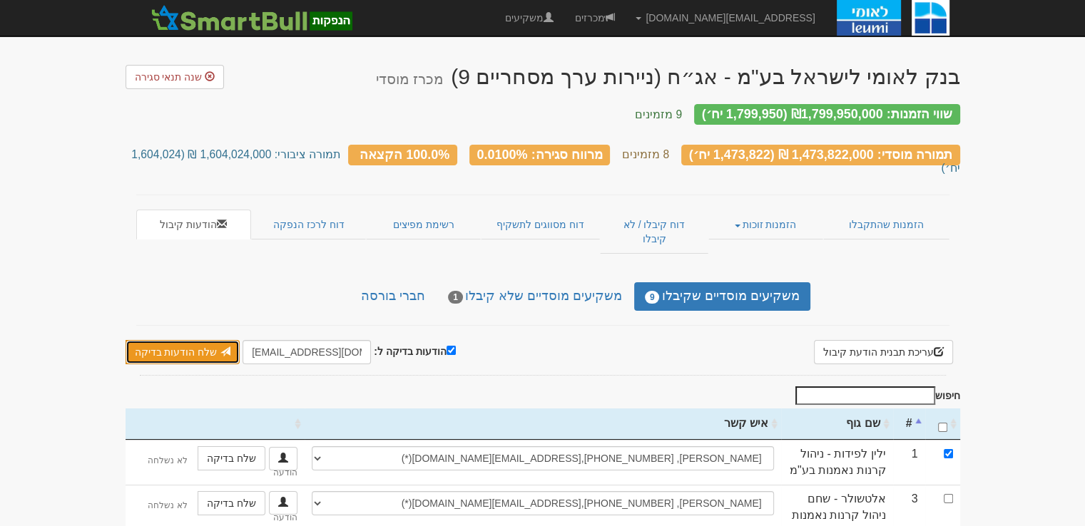
click at [190, 340] on link "שלח הודעות בדיקה" at bounding box center [183, 352] width 115 height 24
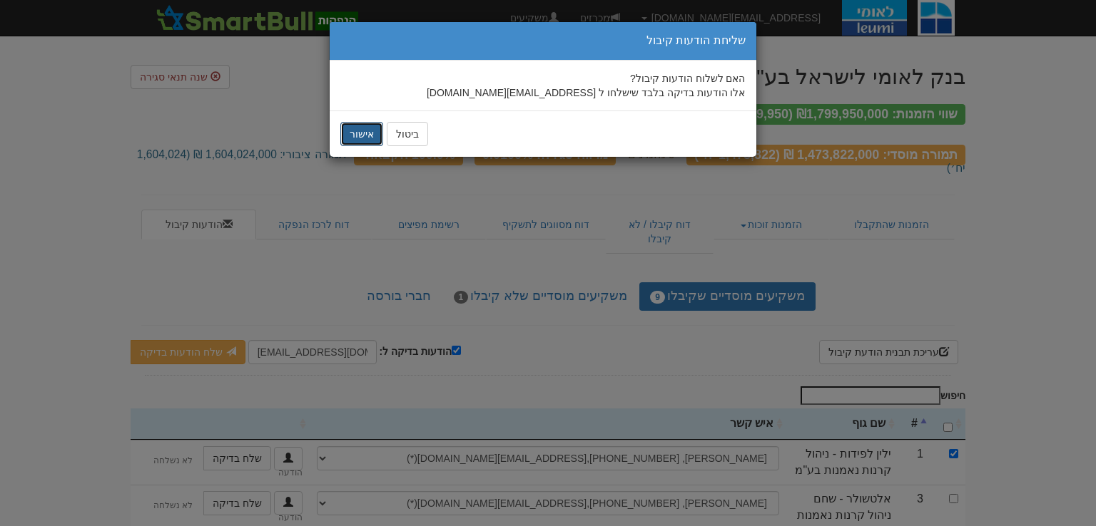
click at [362, 144] on button "אישור" at bounding box center [361, 134] width 43 height 24
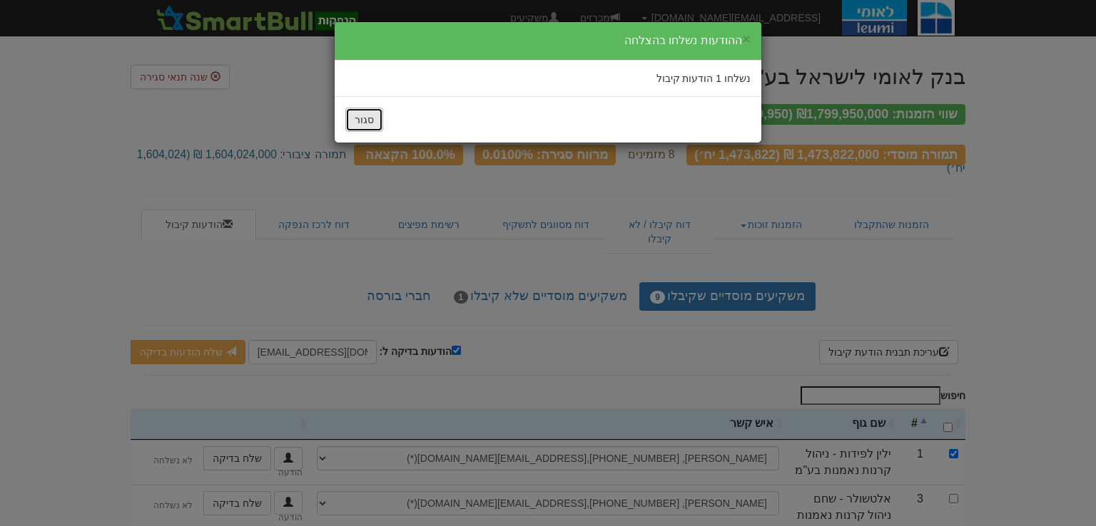
click at [368, 118] on button "סגור" at bounding box center [364, 120] width 38 height 24
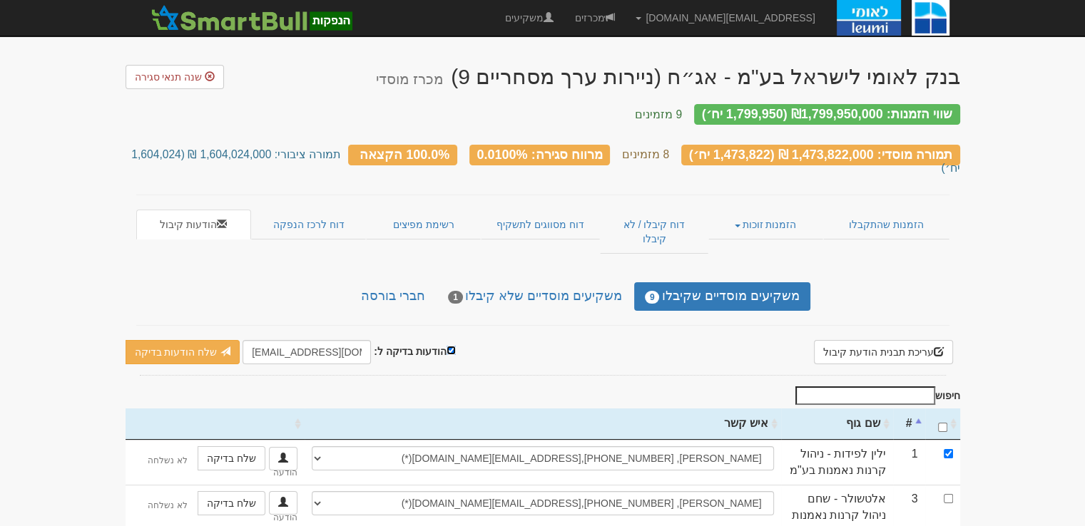
click at [447, 346] on input "הודעות בדיקה ל:" at bounding box center [451, 350] width 9 height 9
checkbox input "false"
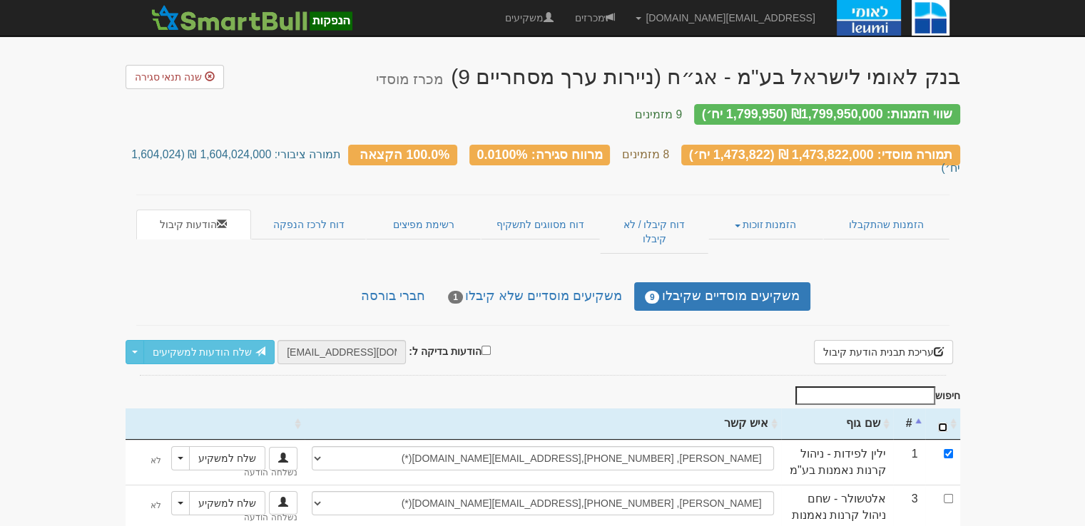
click at [942, 423] on input "\a : activate to sort column ascending" at bounding box center [942, 427] width 9 height 9
checkbox input "true"
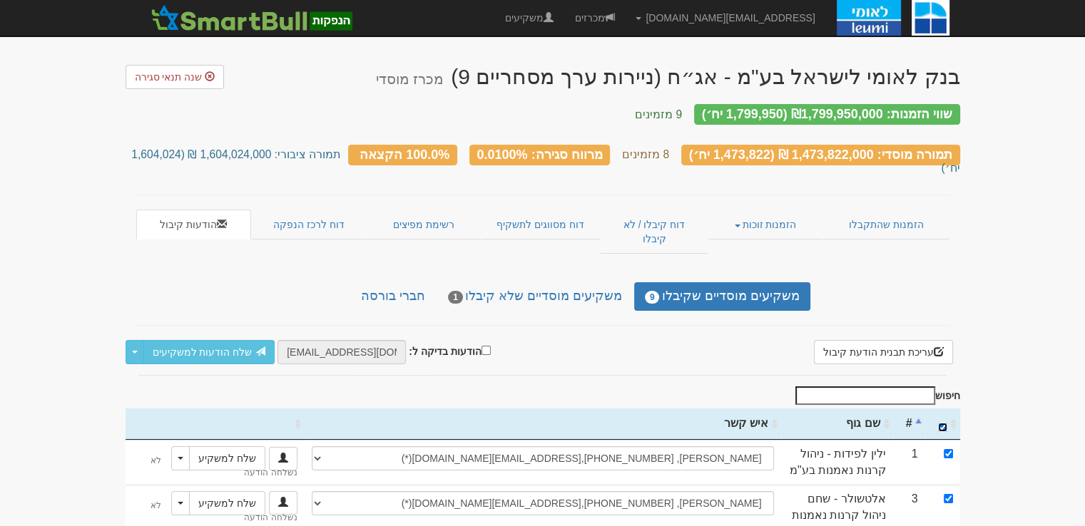
checkbox input "true"
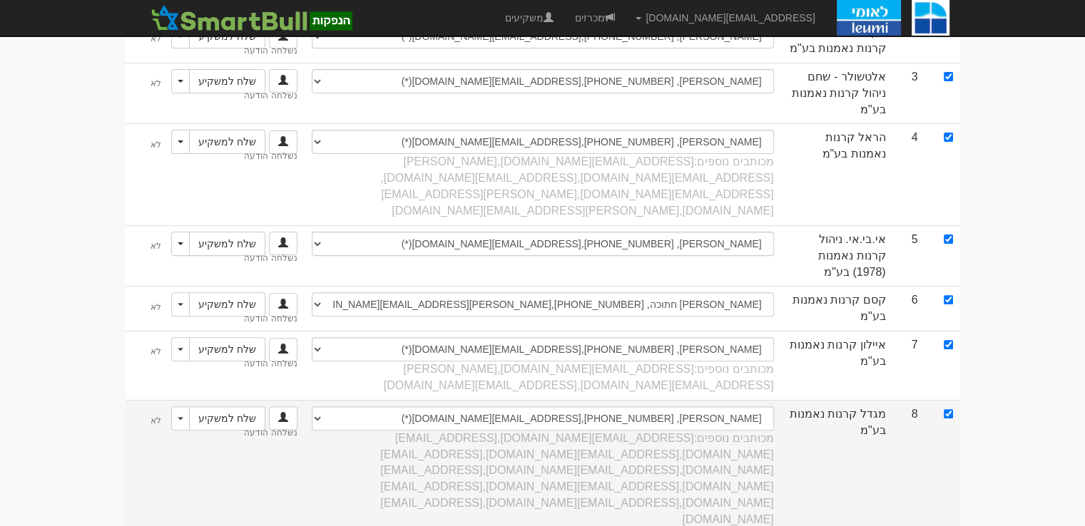
click at [719, 400] on td "שלמה לובלין, 054-667-2563, shlomolu@msh.co.il ניב יפת, 052-477-4849, nivy@msh.c…" at bounding box center [543, 467] width 477 height 134
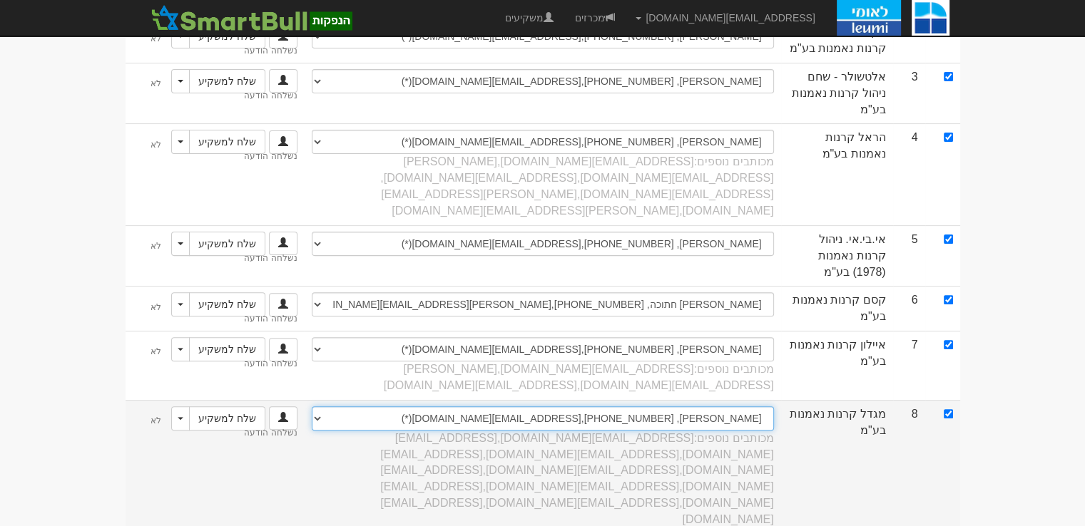
click at [446, 407] on select "שלמה לובלין, 054-667-2563, shlomolu@msh.co.il ניב יפת, 052-477-4849, nivy@msh.c…" at bounding box center [543, 419] width 462 height 24
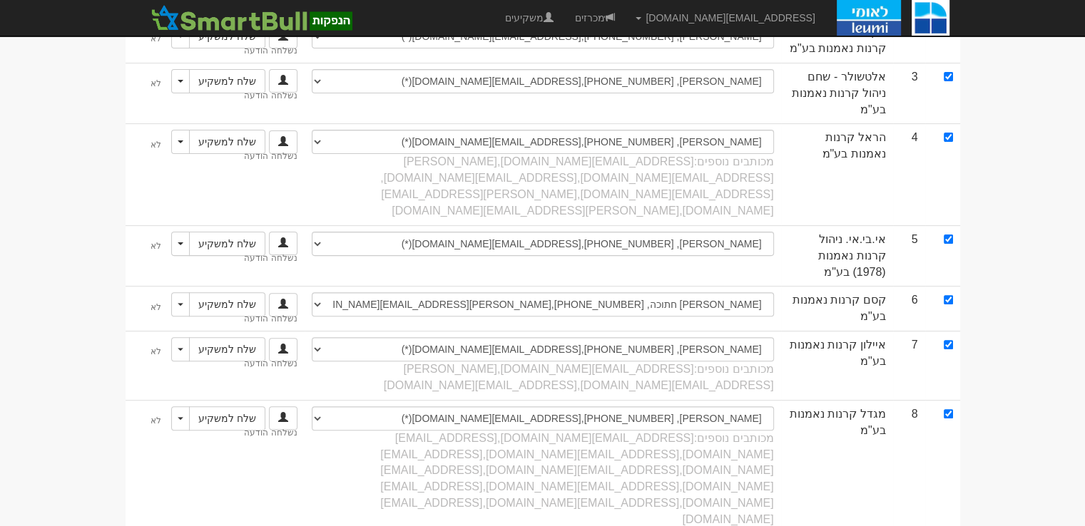
click at [1004, 274] on body "gurp@leumipartners.com הגדרות חשבונות הנפקה תבניות הודעות קיבול X" at bounding box center [542, 146] width 1085 height 1136
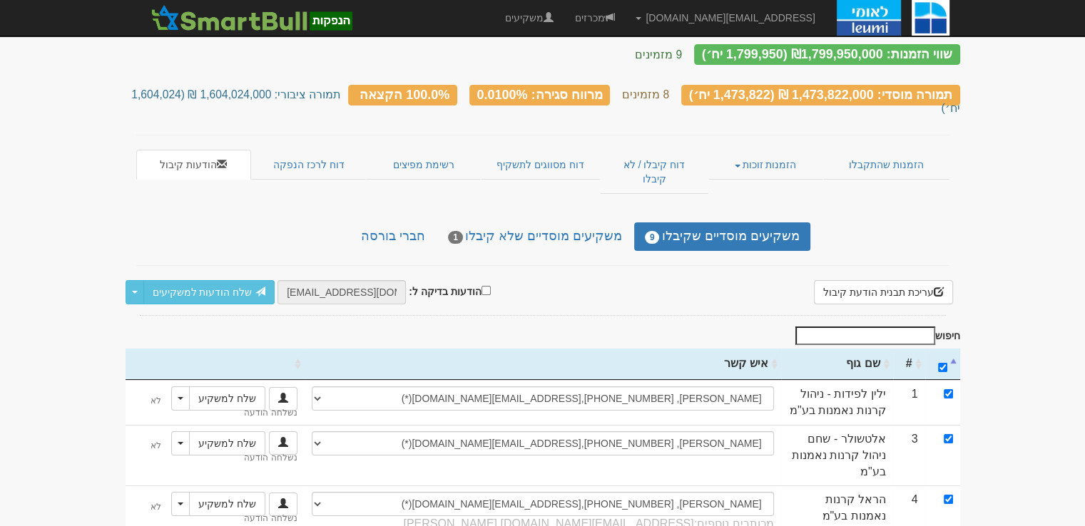
scroll to position [0, 0]
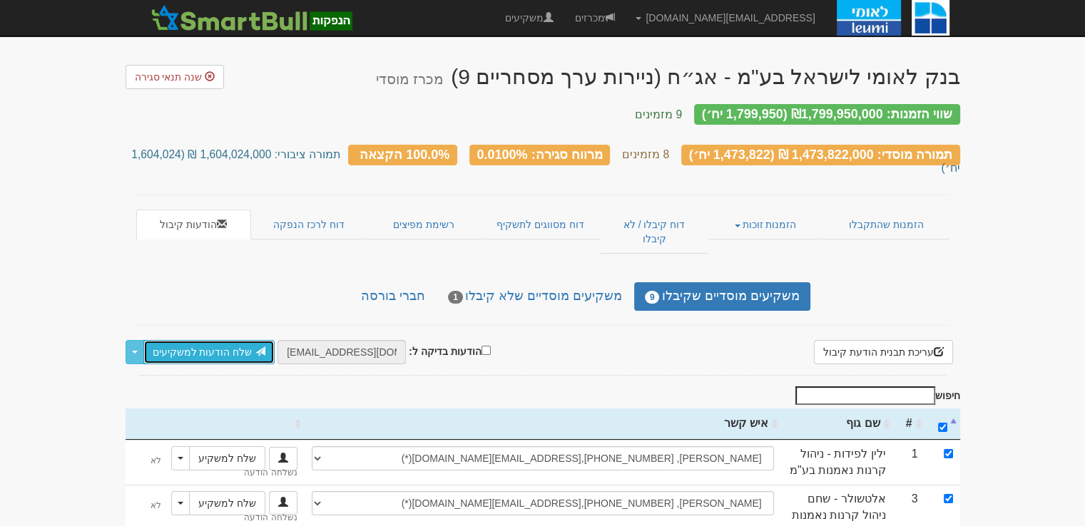
click at [175, 340] on link "שלח הודעות למשקיעים" at bounding box center [209, 352] width 132 height 24
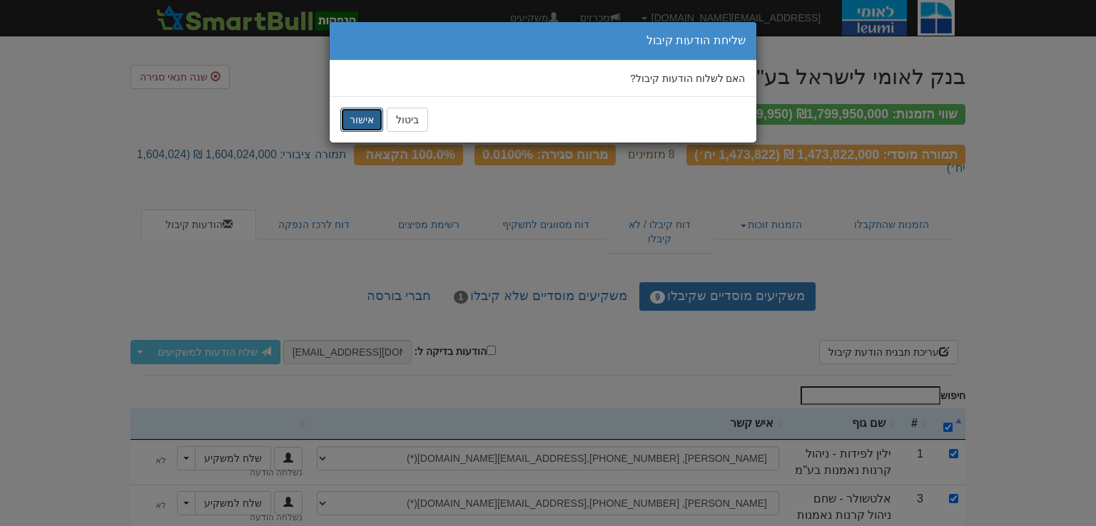
click at [368, 115] on button "אישור" at bounding box center [361, 120] width 43 height 24
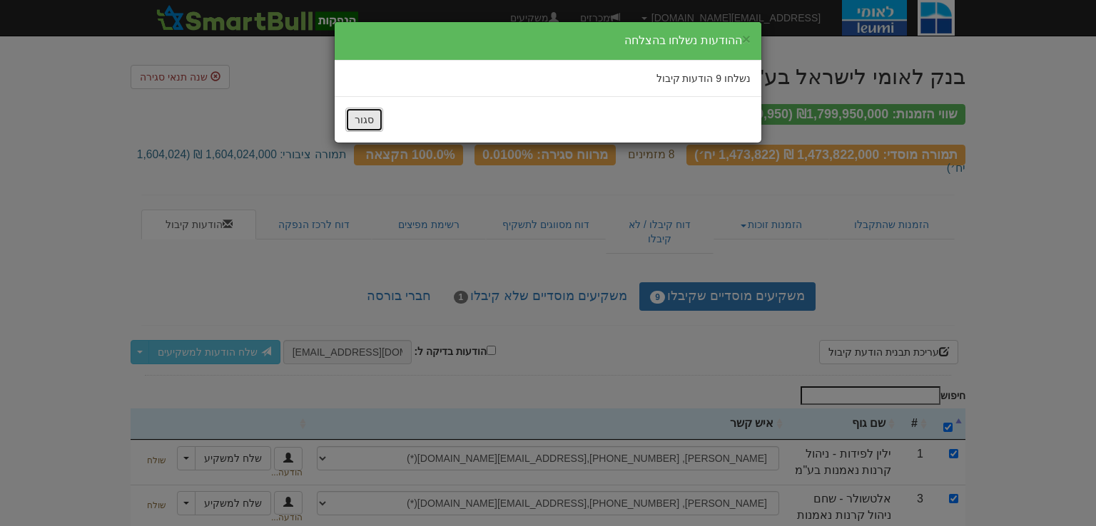
click at [368, 114] on button "סגור" at bounding box center [364, 120] width 38 height 24
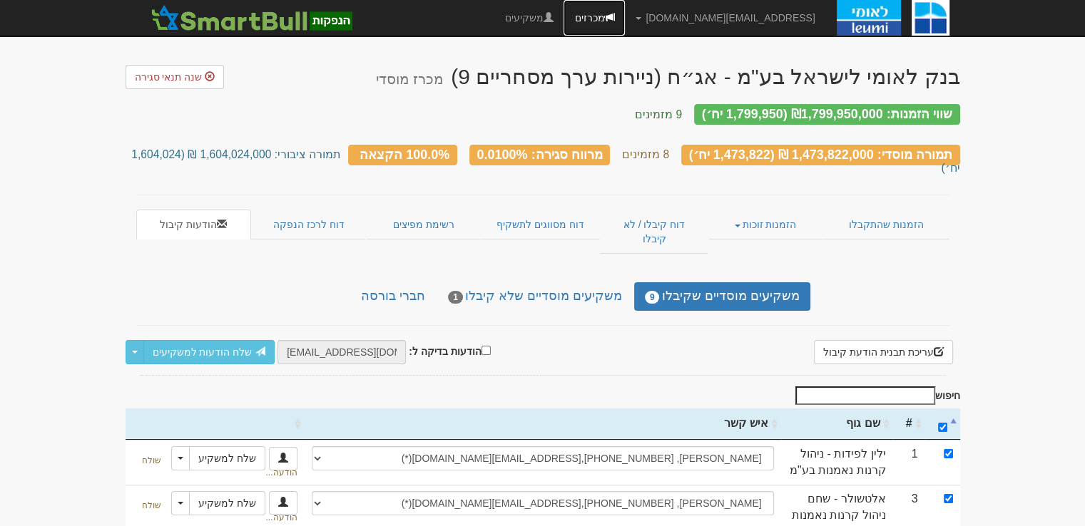
click at [625, 21] on link "מכרזים" at bounding box center [594, 18] width 61 height 36
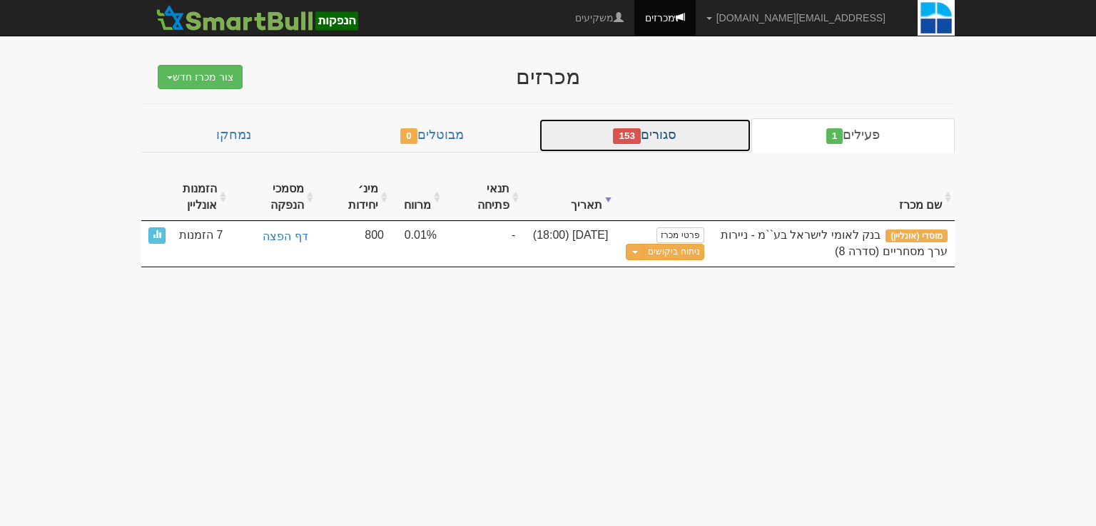
click at [671, 132] on link "סגורים 153" at bounding box center [645, 135] width 213 height 34
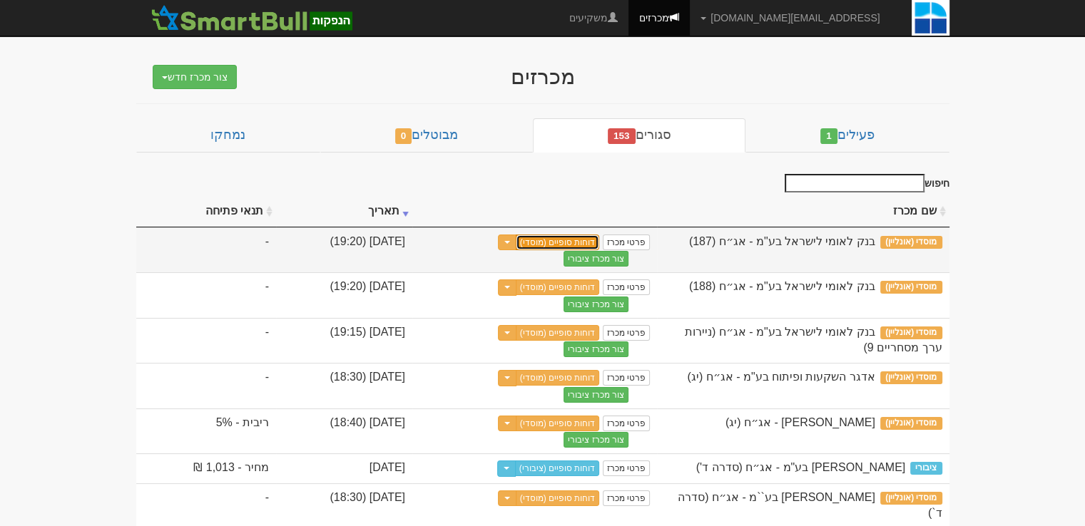
click at [600, 245] on link "דוחות סופיים (מוסדי)" at bounding box center [558, 243] width 84 height 16
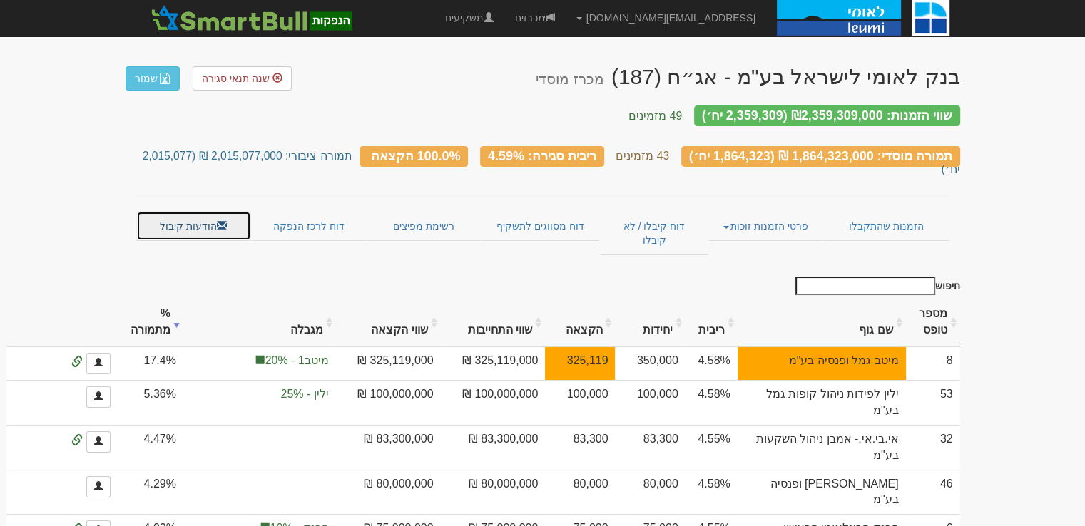
click at [172, 211] on link "הודעות קיבול" at bounding box center [193, 226] width 115 height 30
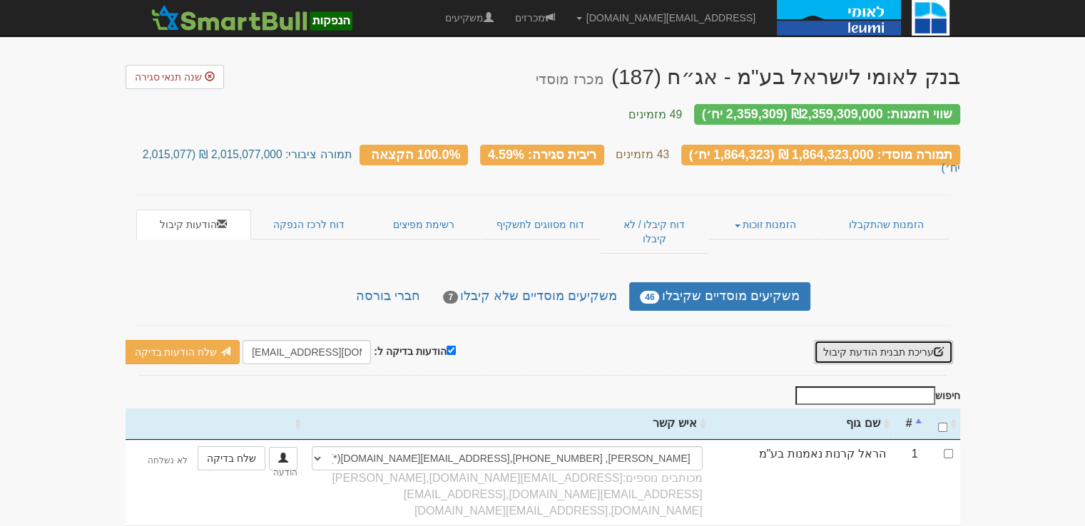
click at [859, 340] on button "עריכת תבנית הודעת קיבול" at bounding box center [883, 352] width 139 height 24
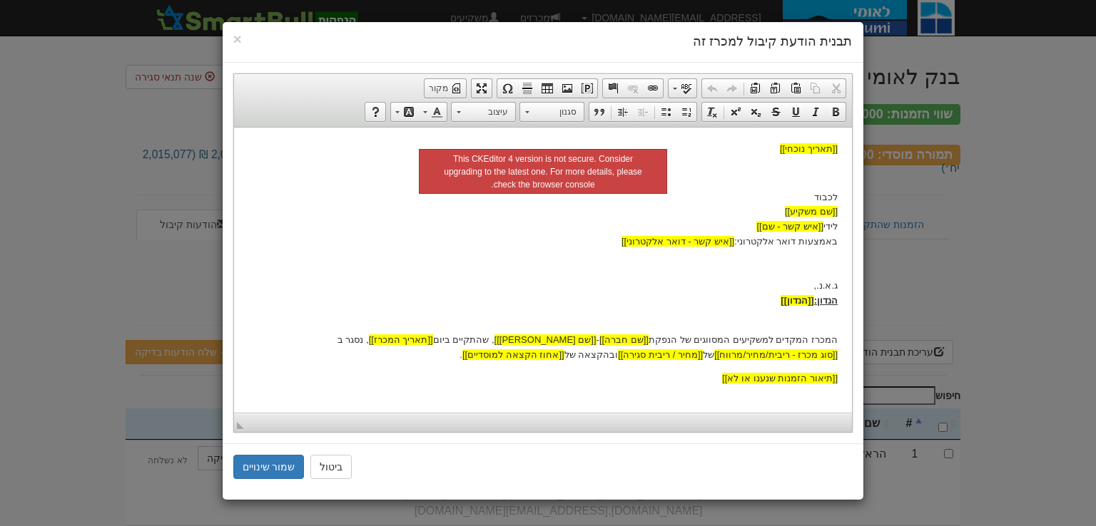
scroll to position [96, 0]
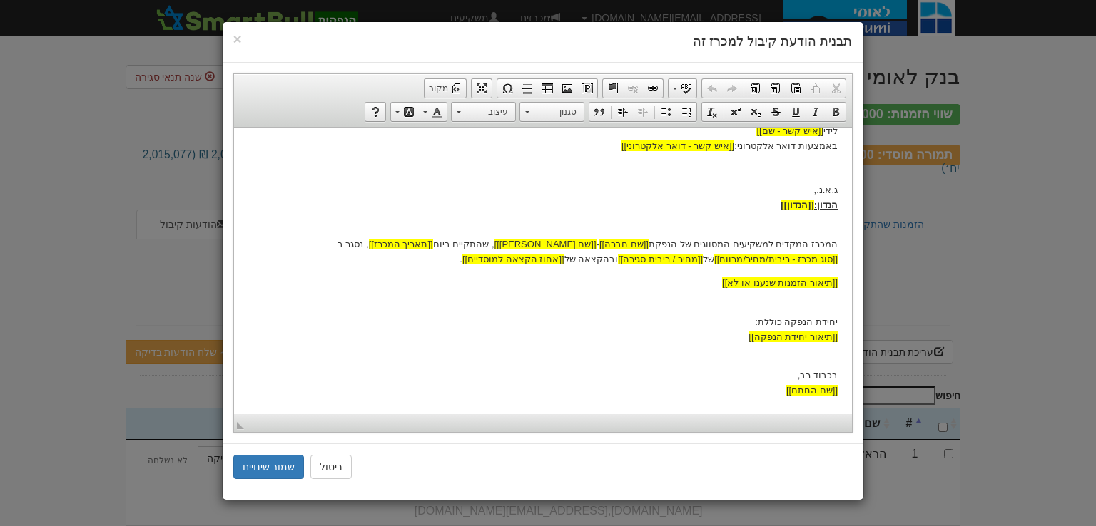
click at [730, 360] on body "[[תאריך נוכחי]] לכבוד [[שם משקיע]] לידי [[איש קשר - שם]] באמצעות דואר אלקטרוני:…" at bounding box center [542, 222] width 589 height 352
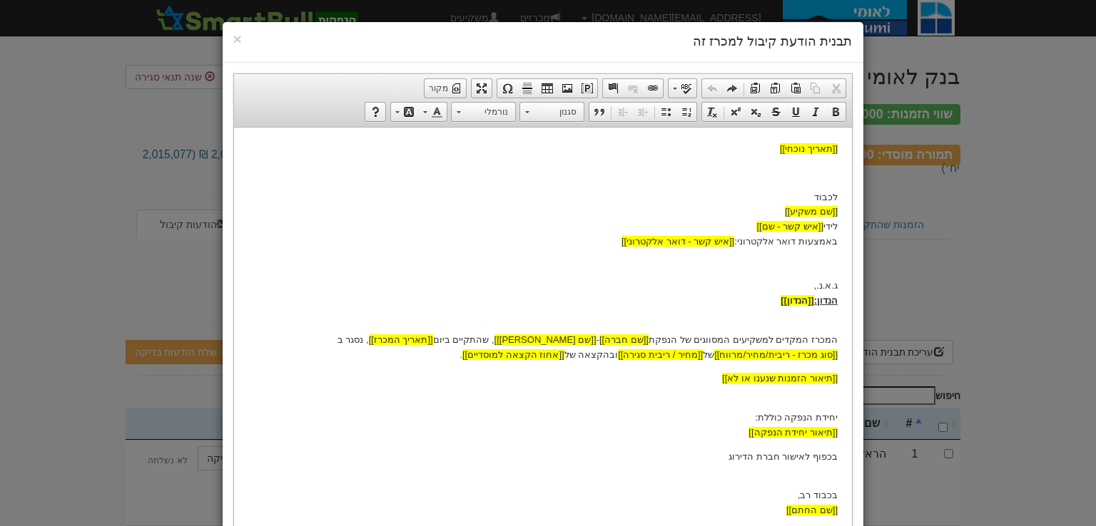
scroll to position [114, 0]
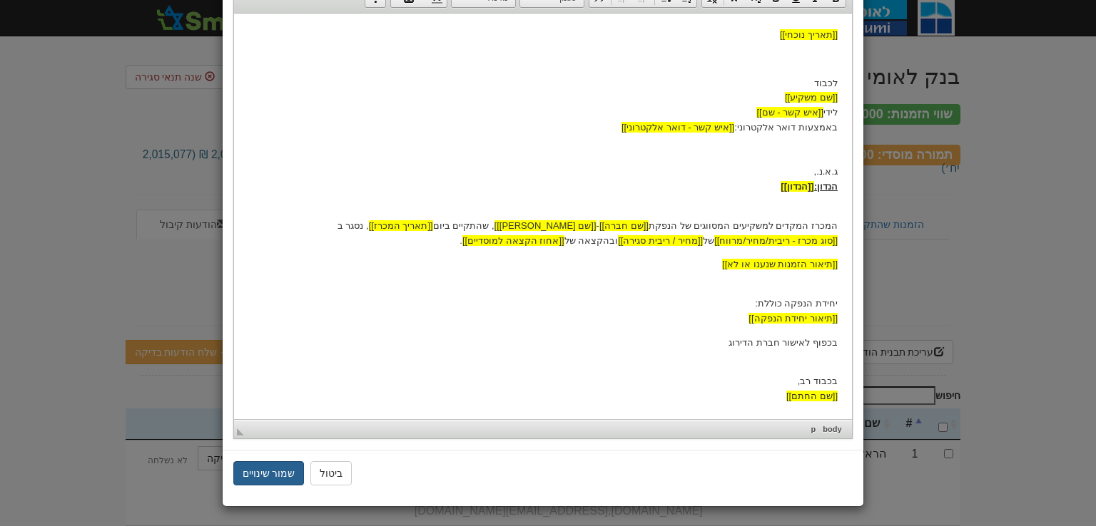
click at [261, 465] on button "שמור שינויים" at bounding box center [268, 474] width 71 height 24
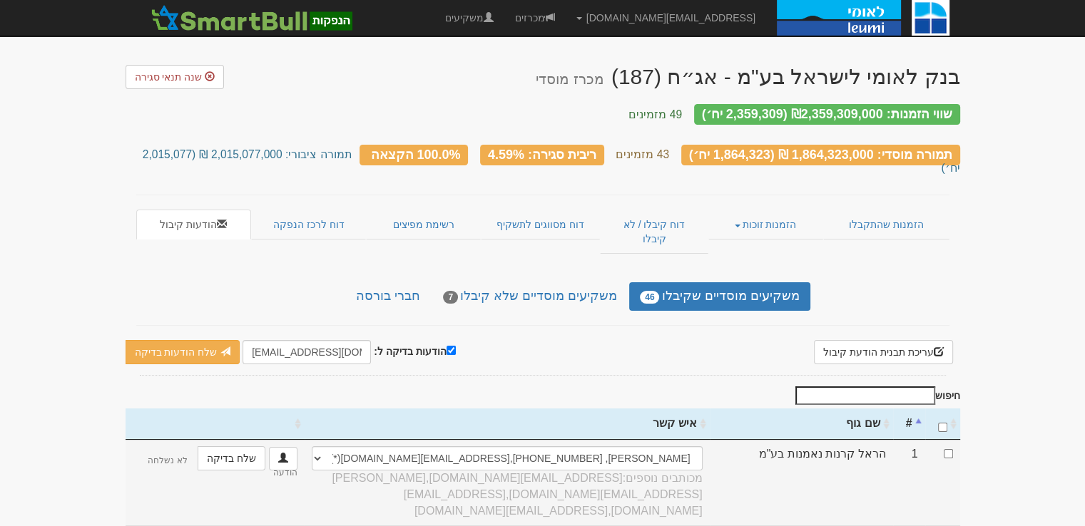
click at [954, 440] on td at bounding box center [942, 483] width 35 height 86
click at [949, 449] on input "checkbox" at bounding box center [948, 453] width 9 height 9
checkbox input "true"
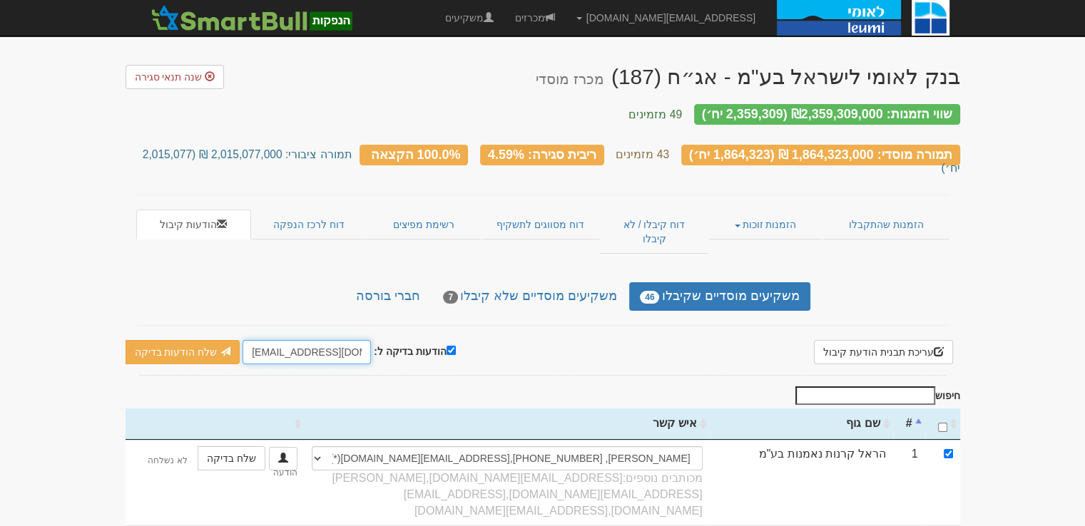
click at [327, 340] on input "[EMAIL_ADDRESS][DOMAIN_NAME]" at bounding box center [307, 352] width 128 height 24
type input "[EMAIL_ADDRESS][DOMAIN_NAME]"
click at [150, 340] on link "שלח הודעות בדיקה" at bounding box center [183, 352] width 115 height 24
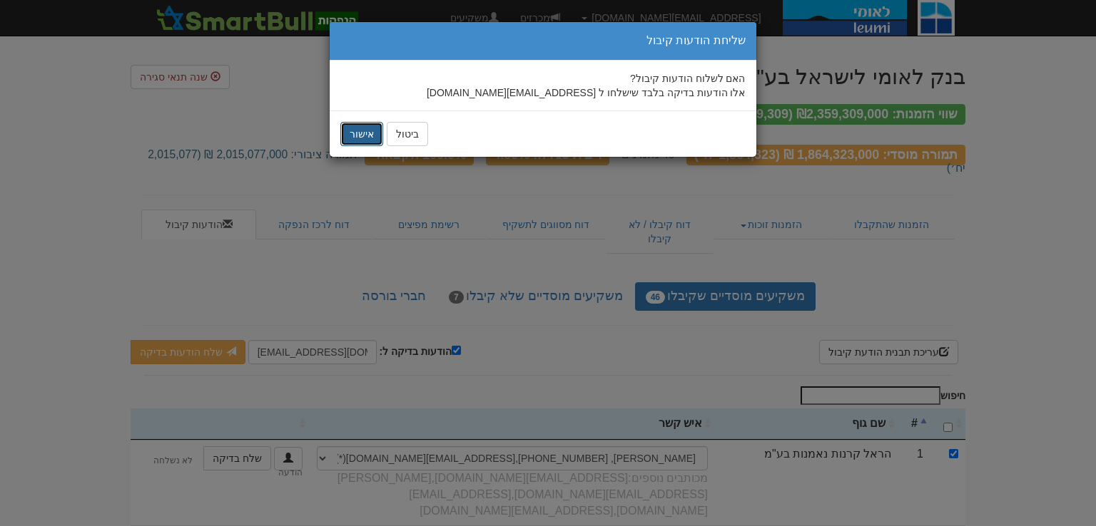
click at [360, 138] on button "אישור" at bounding box center [361, 134] width 43 height 24
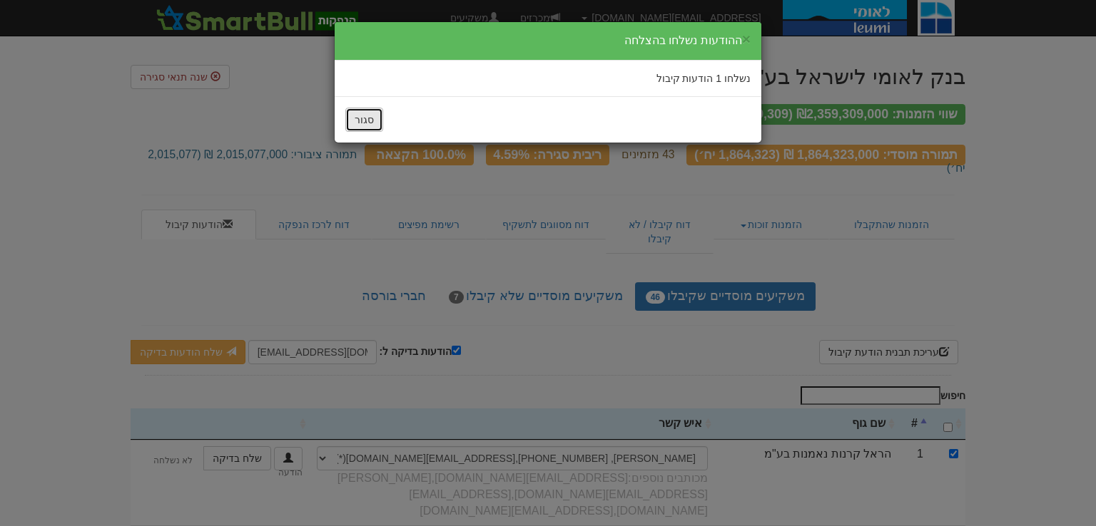
click at [375, 118] on button "סגור" at bounding box center [364, 120] width 38 height 24
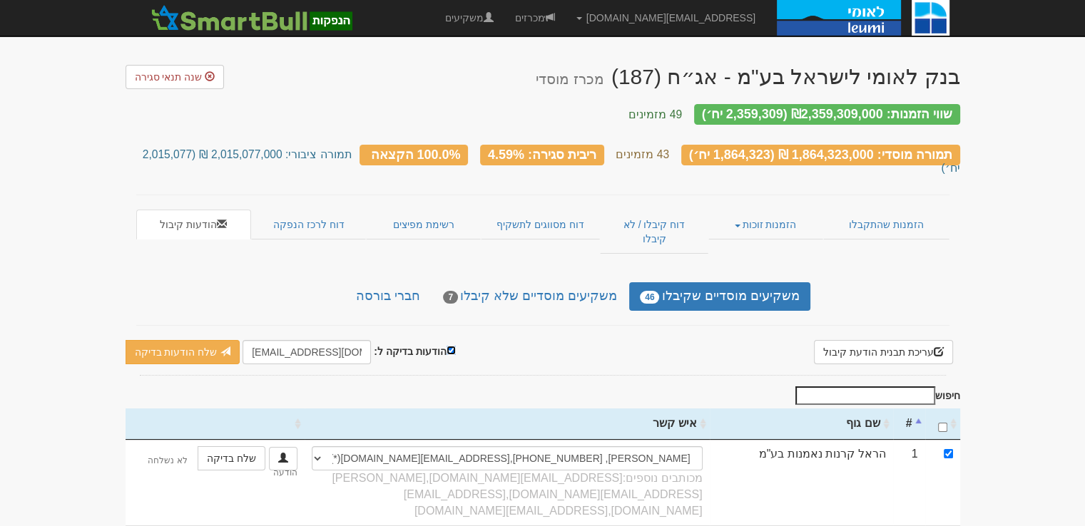
click at [447, 346] on input "הודעות בדיקה ל:" at bounding box center [451, 350] width 9 height 9
checkbox input "false"
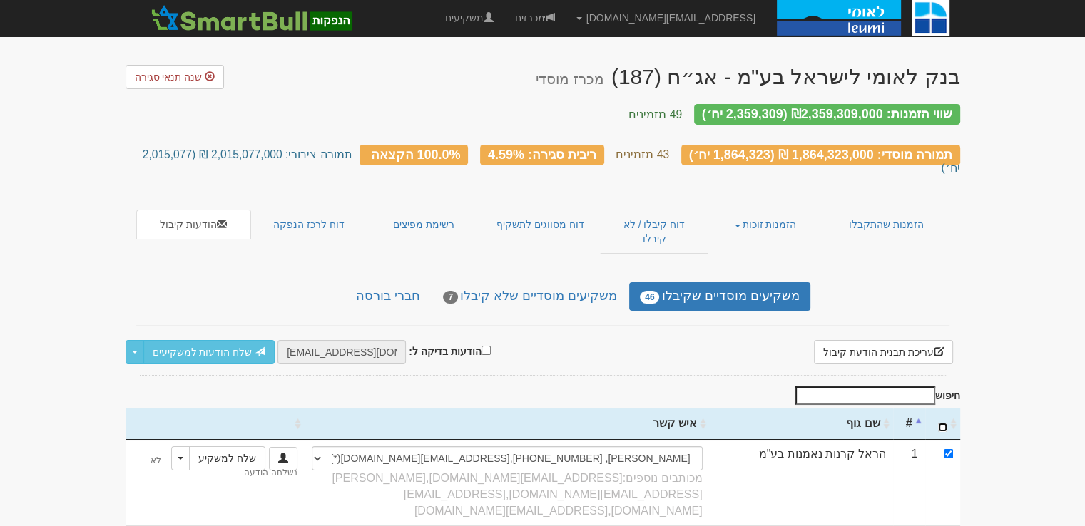
click at [942, 423] on input "\a : activate to sort column ascending" at bounding box center [942, 427] width 9 height 9
checkbox input "true"
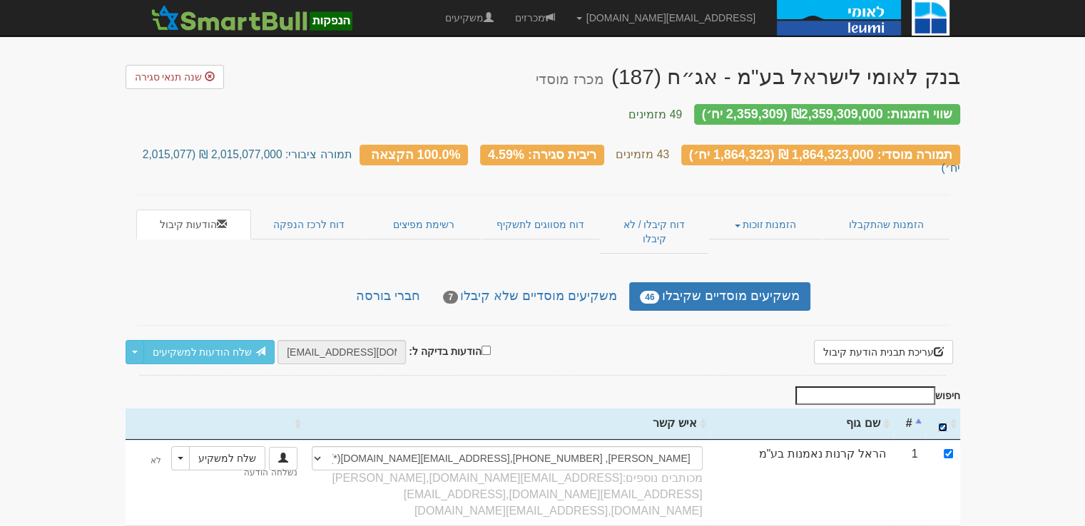
checkbox input "true"
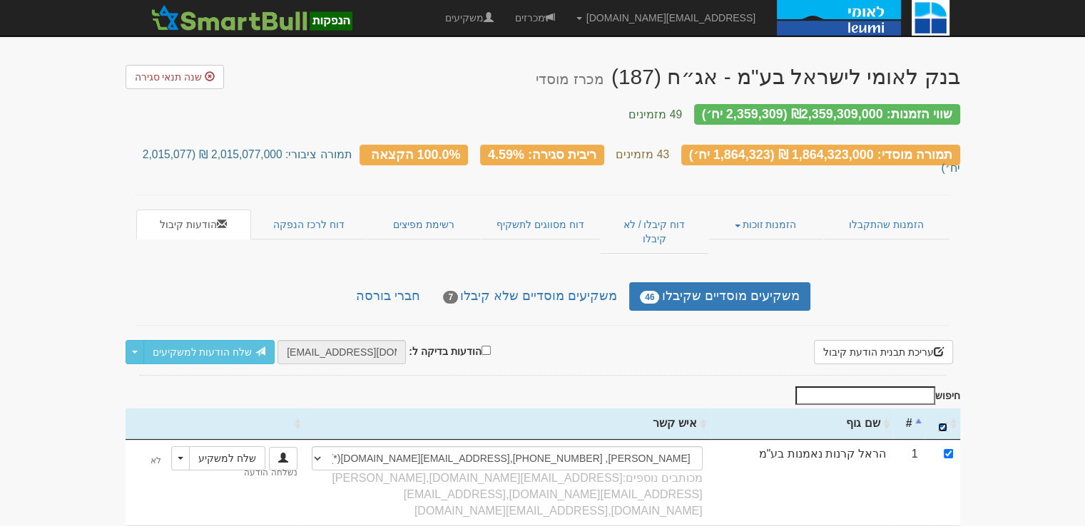
checkbox input "true"
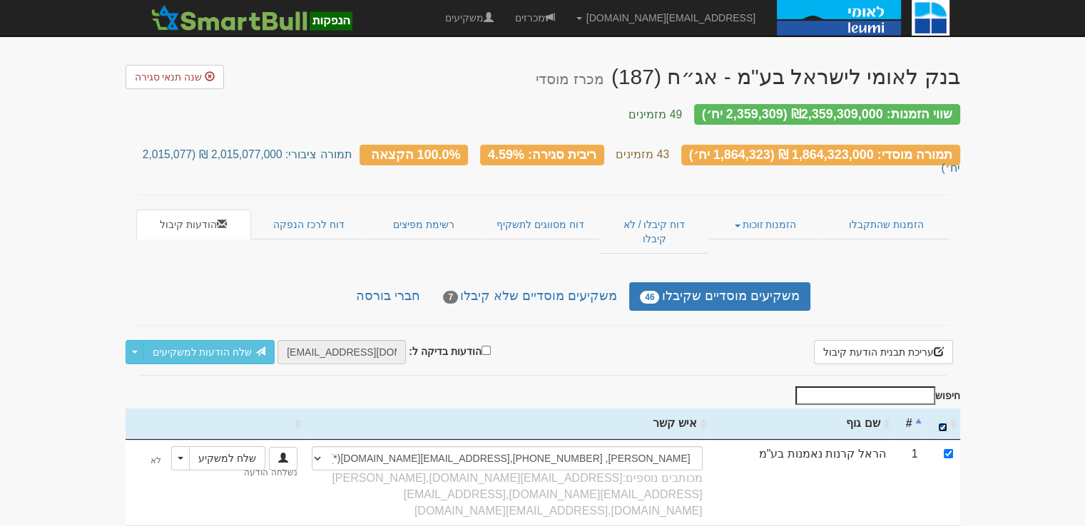
checkbox input "true"
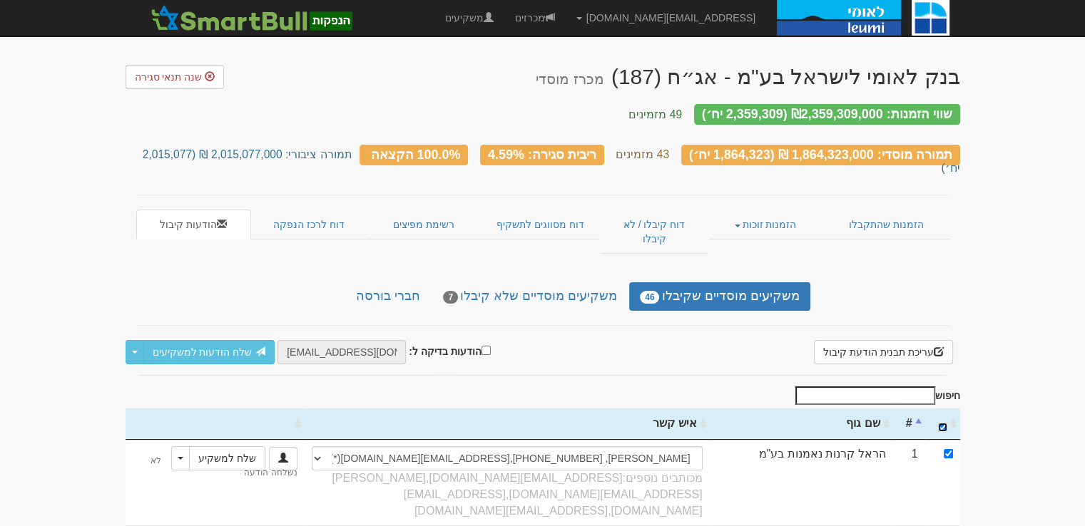
checkbox input "true"
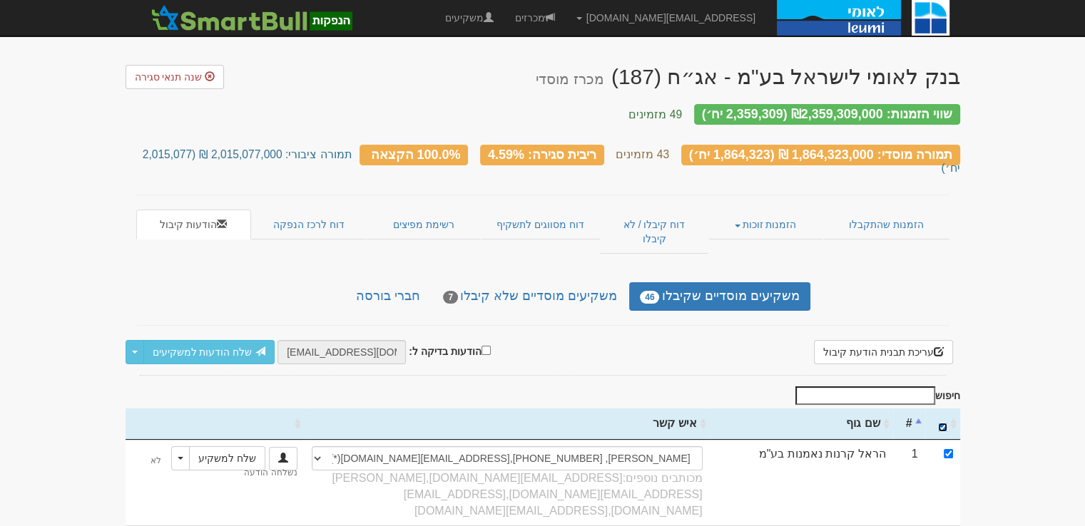
checkbox input "true"
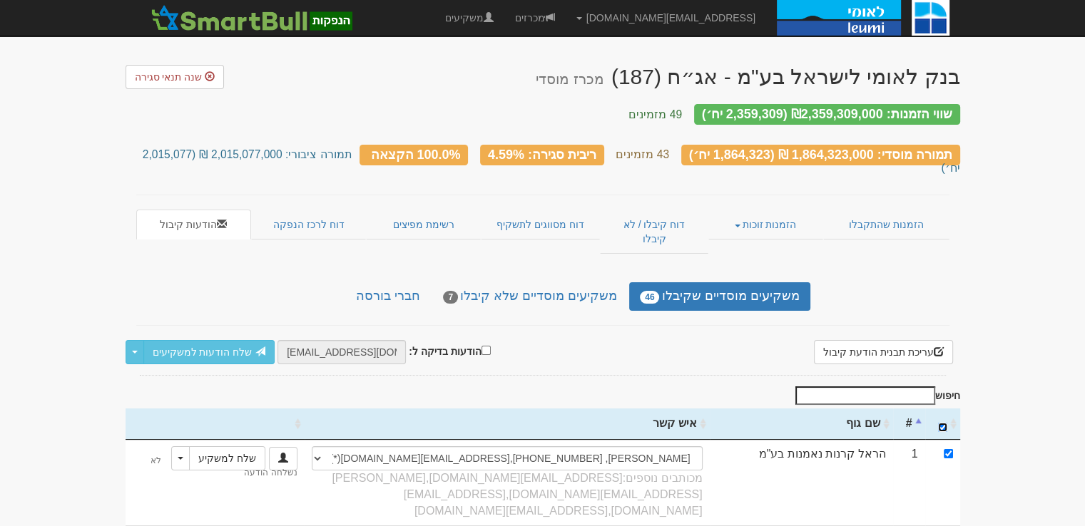
checkbox input "true"
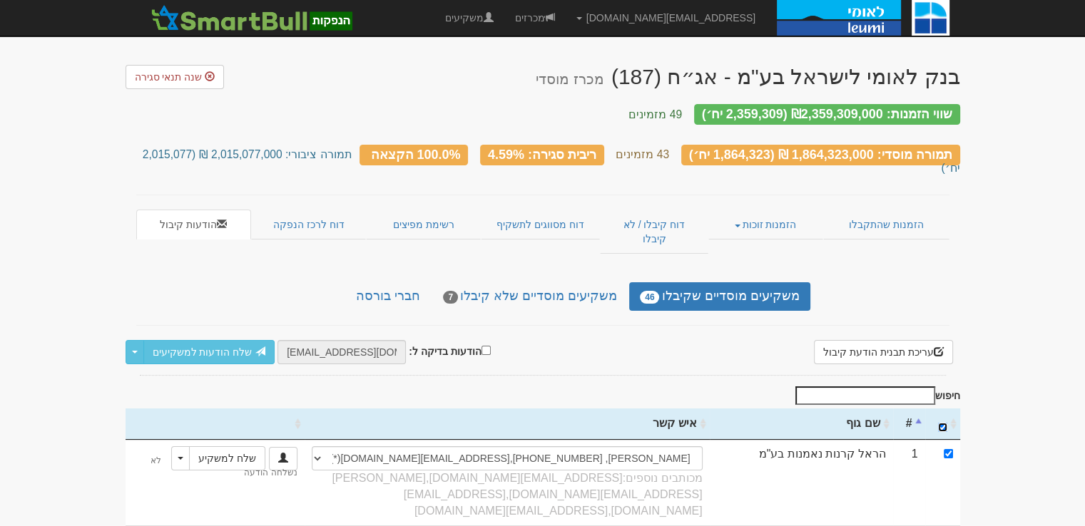
checkbox input "true"
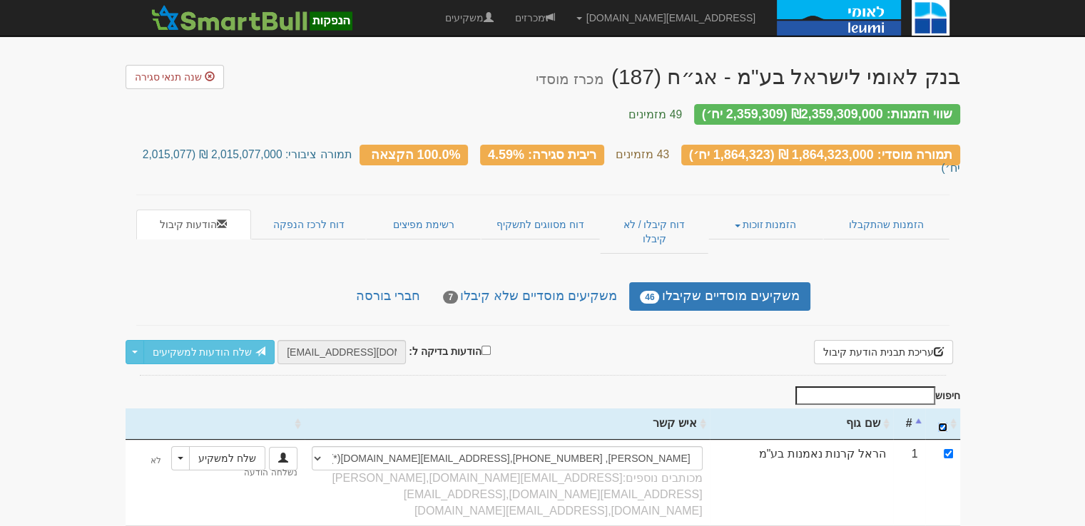
checkbox input "true"
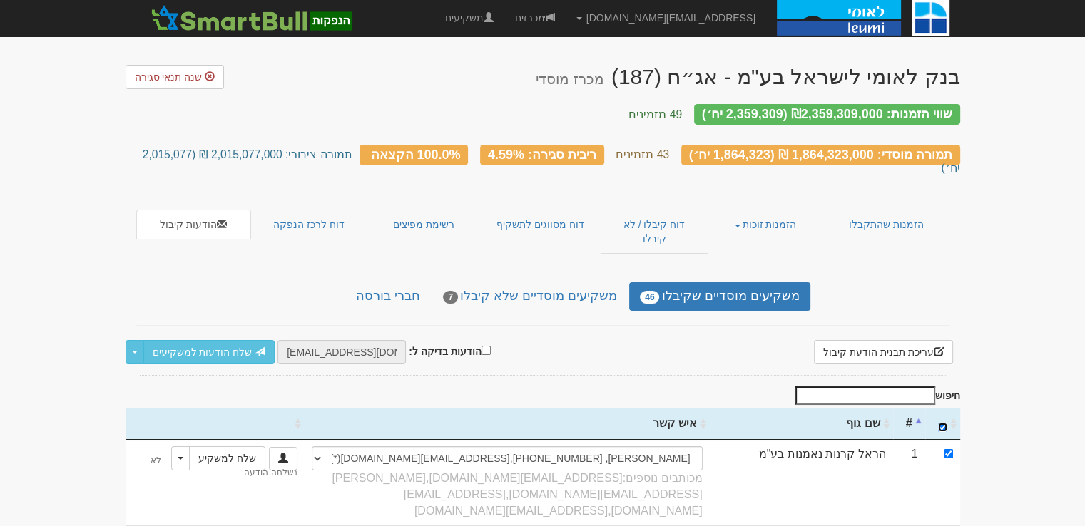
checkbox input "true"
click at [223, 340] on link "שלח הודעות למשקיעים" at bounding box center [209, 352] width 132 height 24
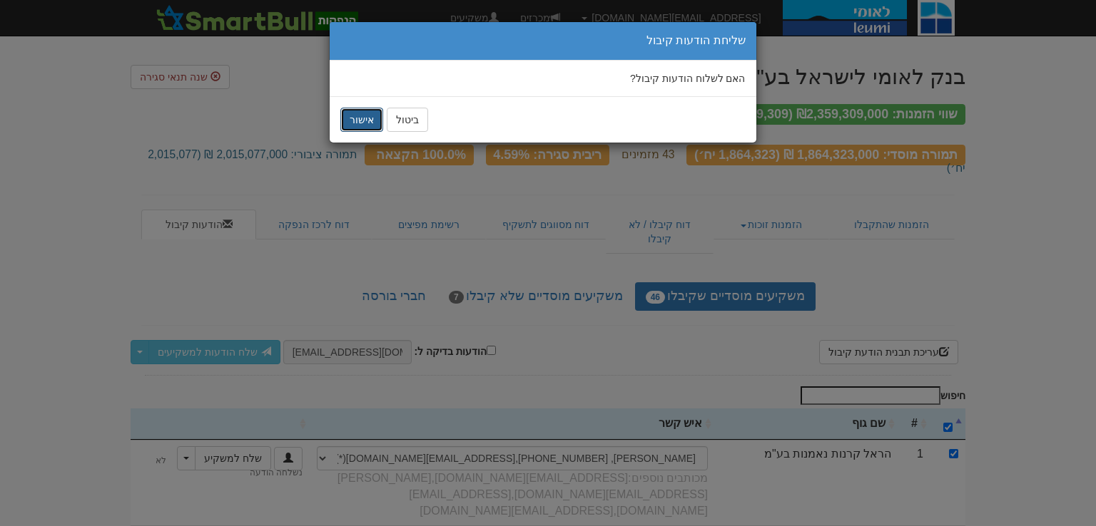
click at [364, 121] on button "אישור" at bounding box center [361, 120] width 43 height 24
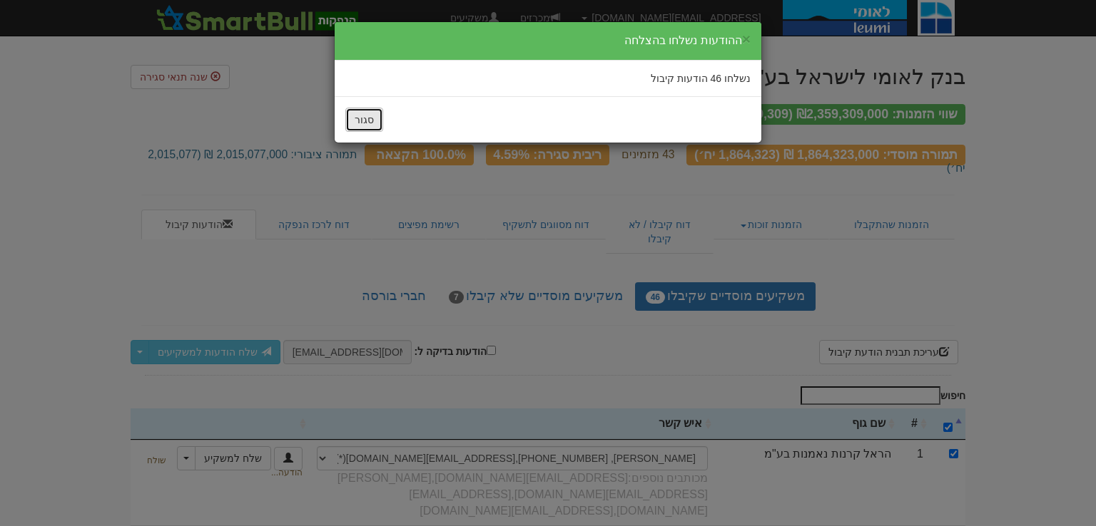
click at [362, 123] on button "סגור" at bounding box center [364, 120] width 38 height 24
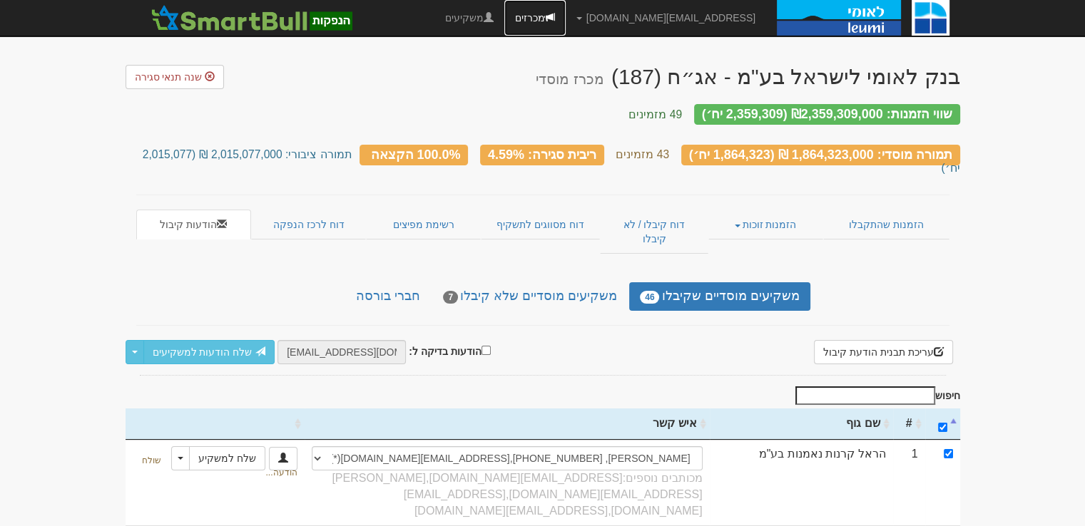
click at [566, 16] on link "מכרזים" at bounding box center [534, 18] width 61 height 36
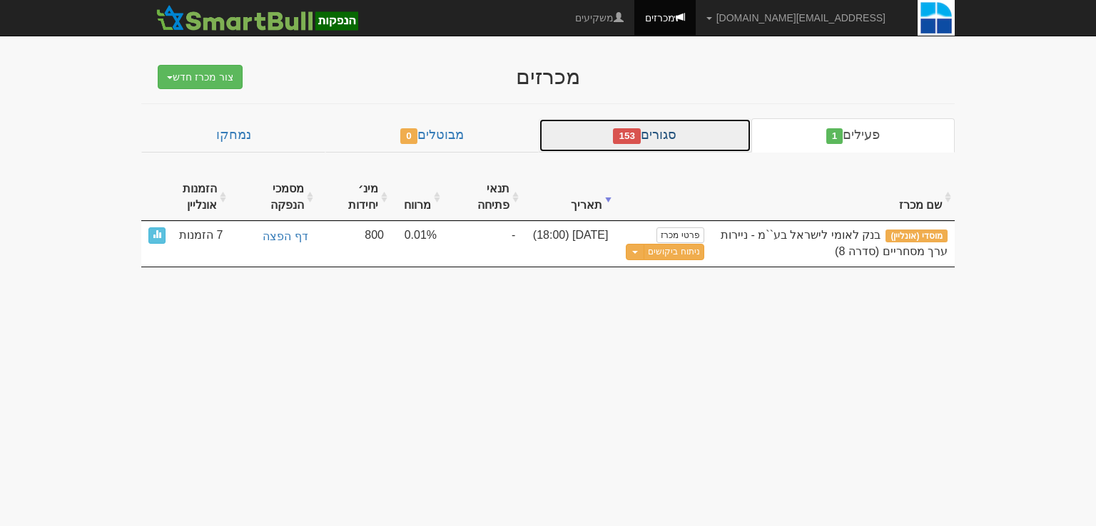
click at [673, 135] on link "סגורים 153" at bounding box center [645, 135] width 213 height 34
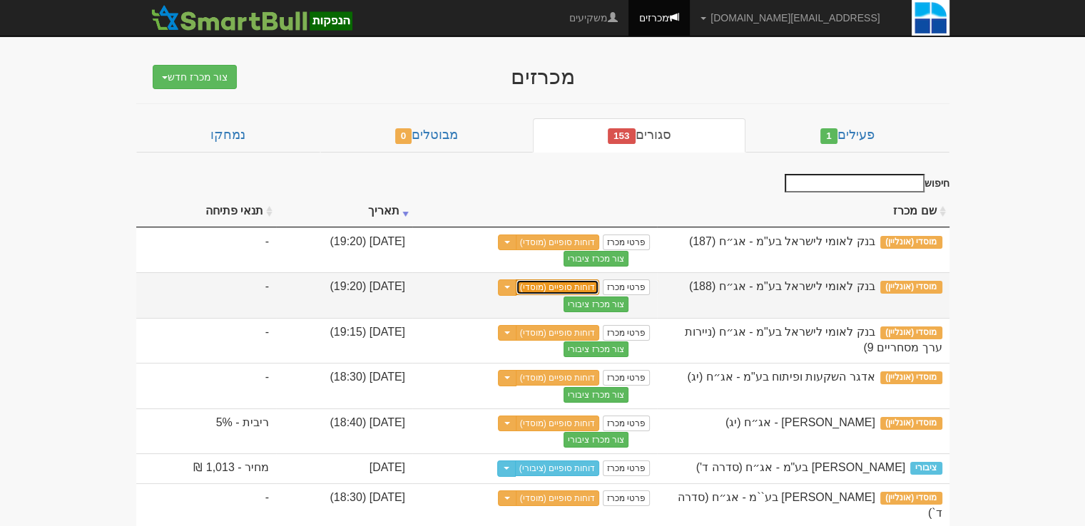
click at [600, 283] on link "דוחות סופיים (מוסדי)" at bounding box center [558, 288] width 84 height 16
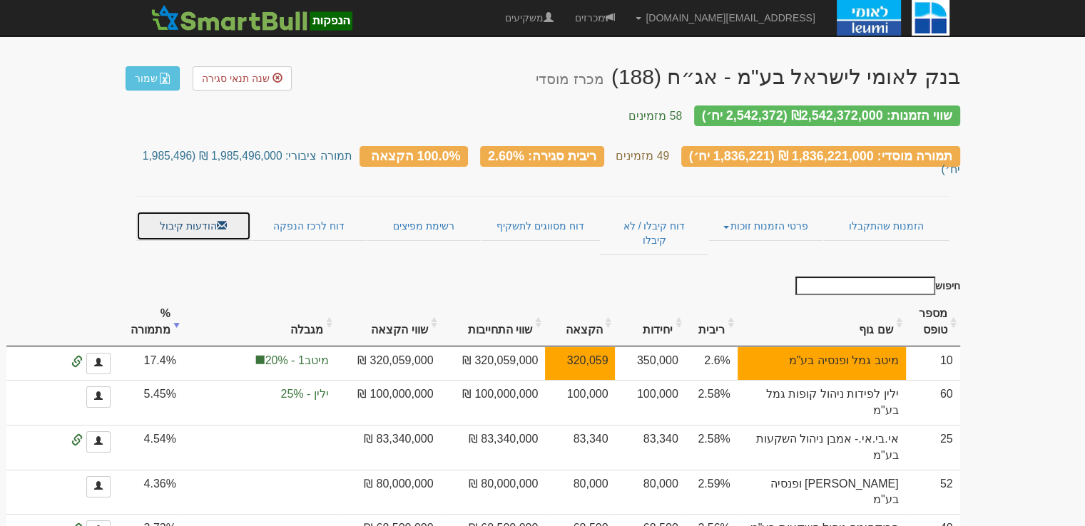
click at [206, 211] on link "הודעות קיבול" at bounding box center [193, 226] width 115 height 30
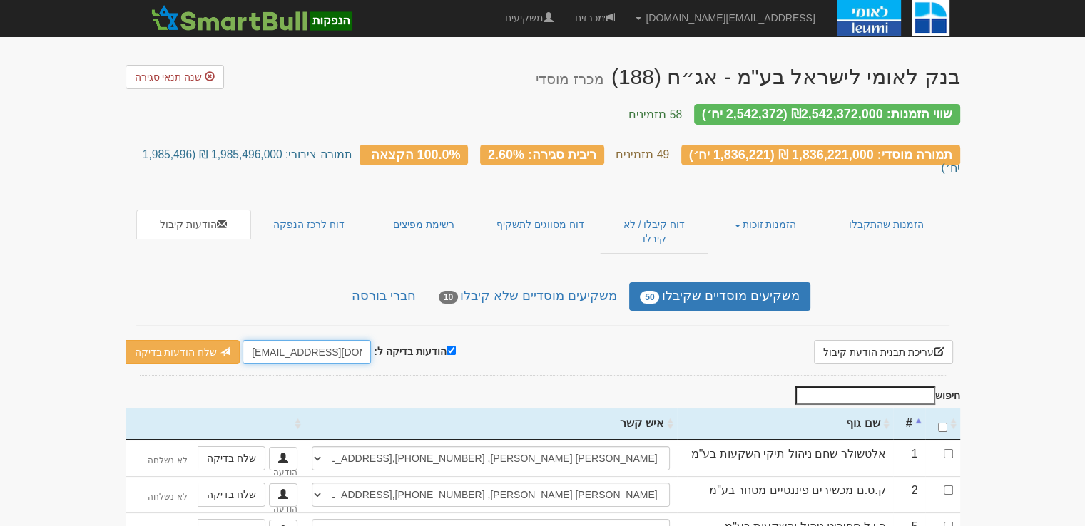
click at [339, 340] on input "[EMAIL_ADDRESS][DOMAIN_NAME]" at bounding box center [307, 352] width 128 height 24
click at [338, 340] on input "[EMAIL_ADDRESS][DOMAIN_NAME]" at bounding box center [307, 352] width 128 height 24
click at [337, 340] on input "[EMAIL_ADDRESS][DOMAIN_NAME]" at bounding box center [307, 352] width 128 height 24
click at [897, 340] on button "עריכת תבנית הודעת קיבול" at bounding box center [883, 352] width 139 height 24
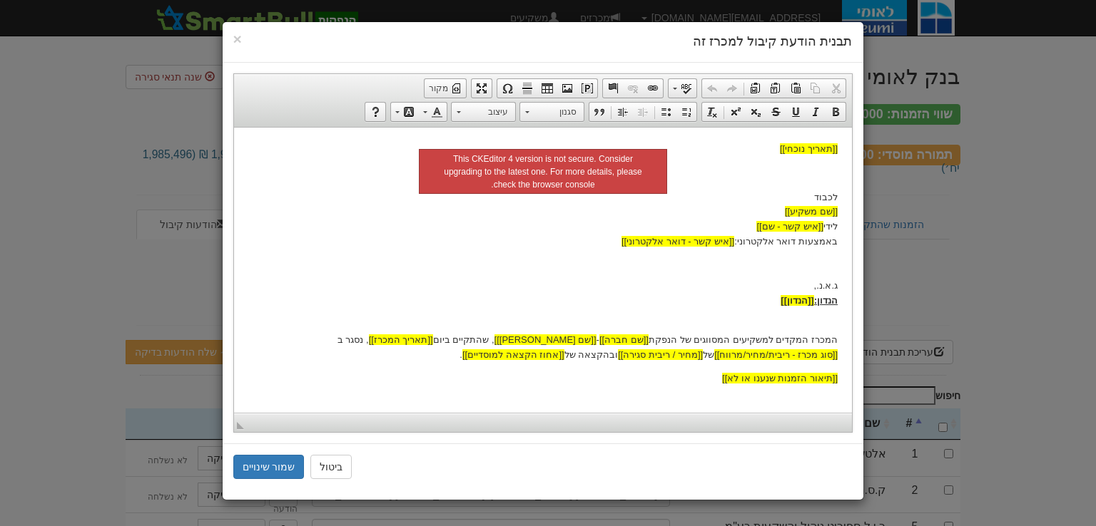
scroll to position [96, 0]
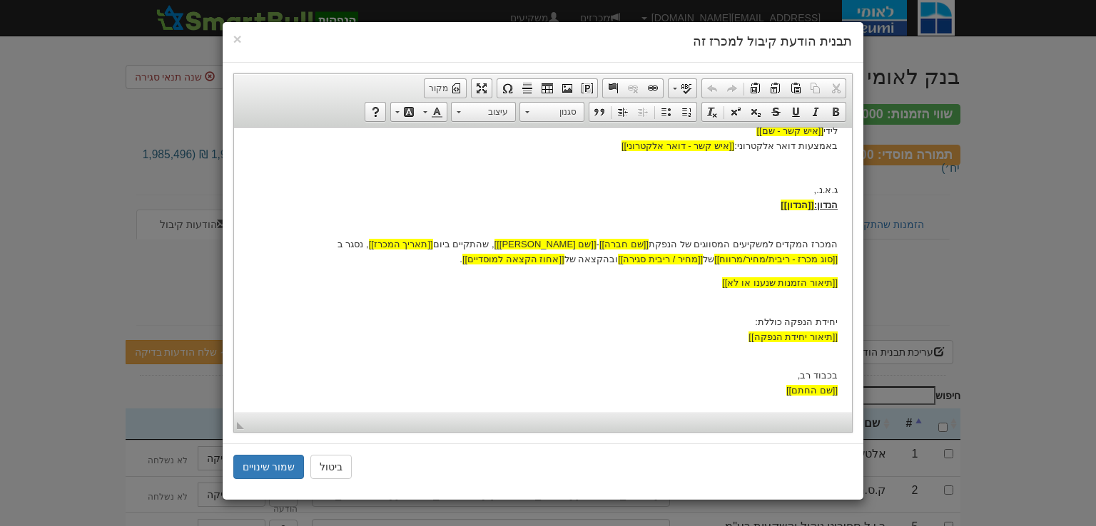
click at [687, 340] on p "יחידת הנפקה כוללת: [[תיאור יחידת הנפקה]]" at bounding box center [542, 322] width 589 height 44
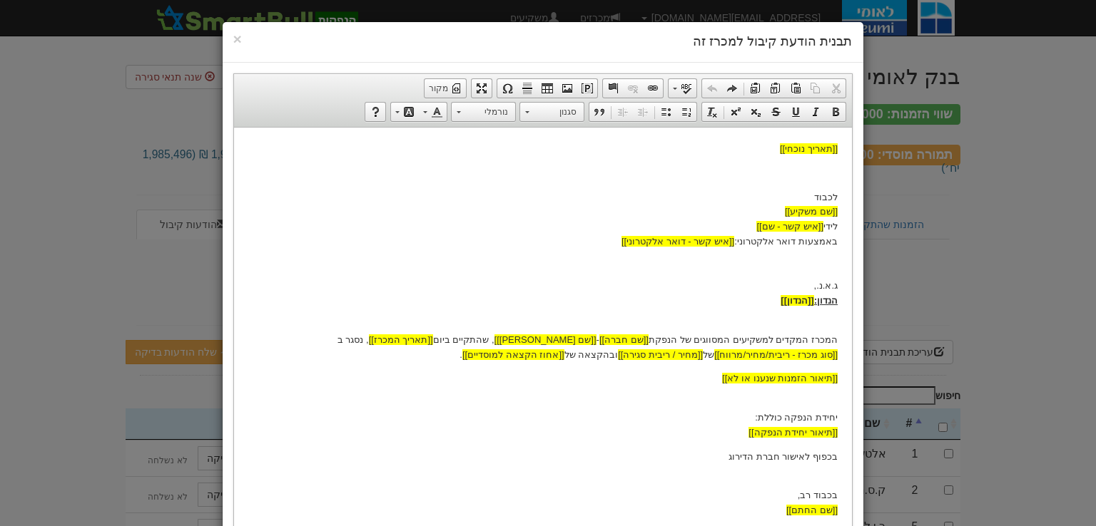
scroll to position [114, 0]
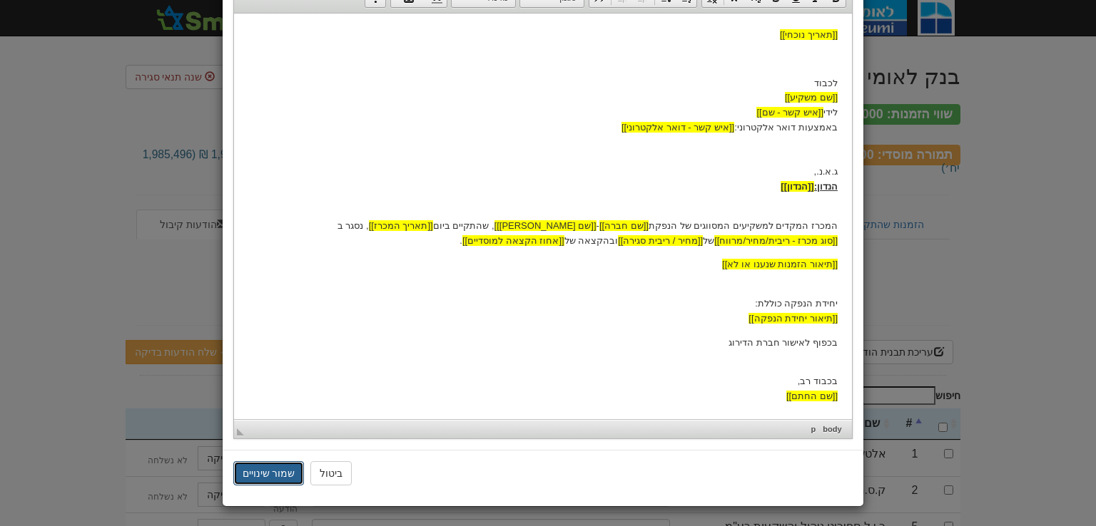
click at [257, 465] on button "שמור שינויים" at bounding box center [268, 474] width 71 height 24
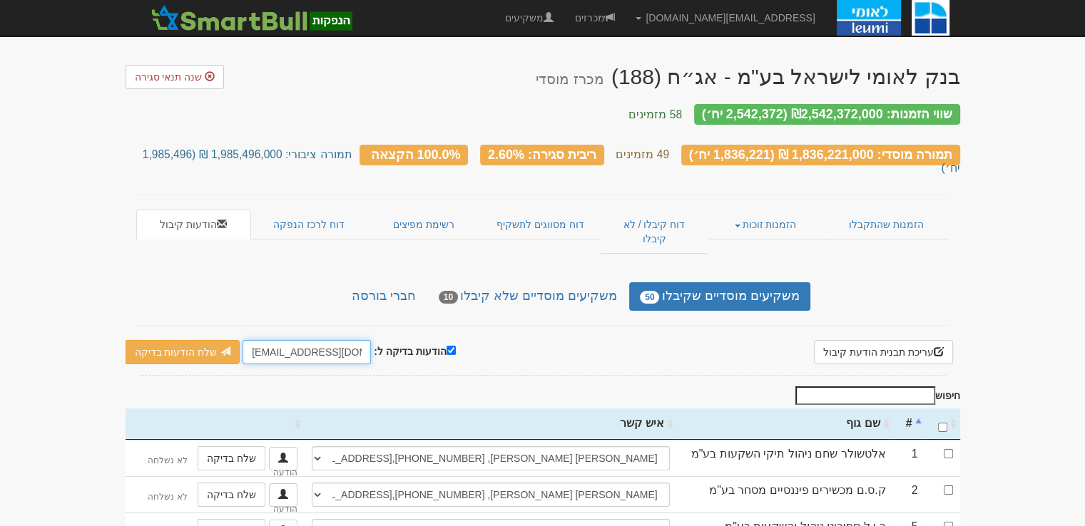
click at [311, 340] on input "hatam@leumipartners.com" at bounding box center [307, 352] width 128 height 24
click at [310, 340] on input "hatam@leumipartners.com" at bounding box center [307, 352] width 128 height 24
click at [309, 340] on input "hatam@leumipartners.com" at bounding box center [307, 352] width 128 height 24
type input "poratgur@gmail.com"
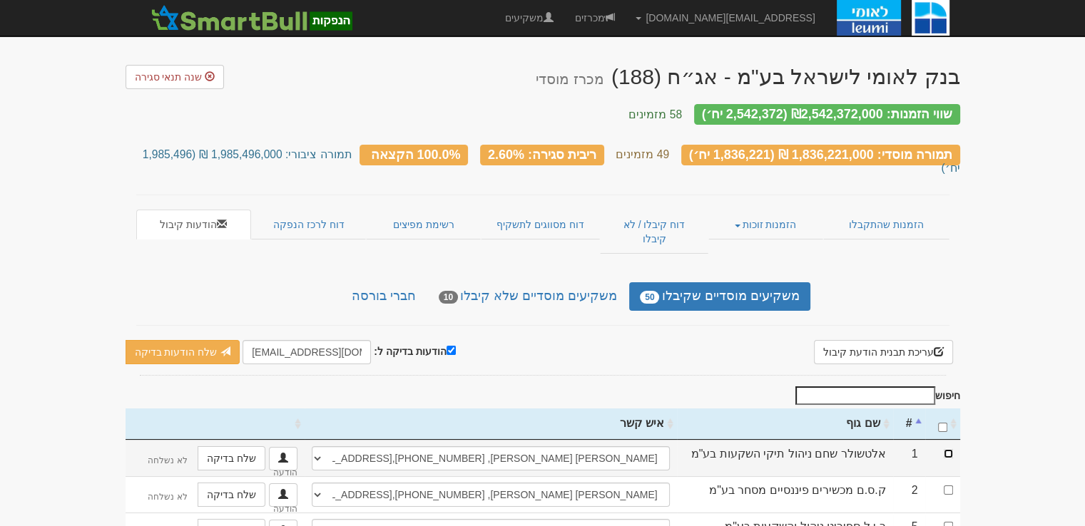
click at [947, 449] on input "checkbox" at bounding box center [948, 453] width 9 height 9
checkbox input "true"
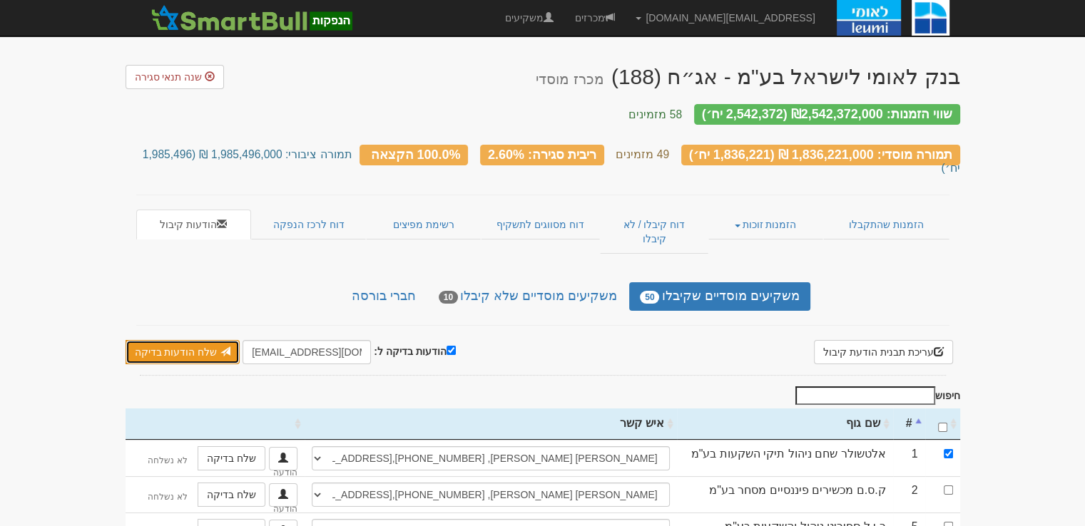
click at [147, 340] on link "שלח הודעות בדיקה" at bounding box center [183, 352] width 115 height 24
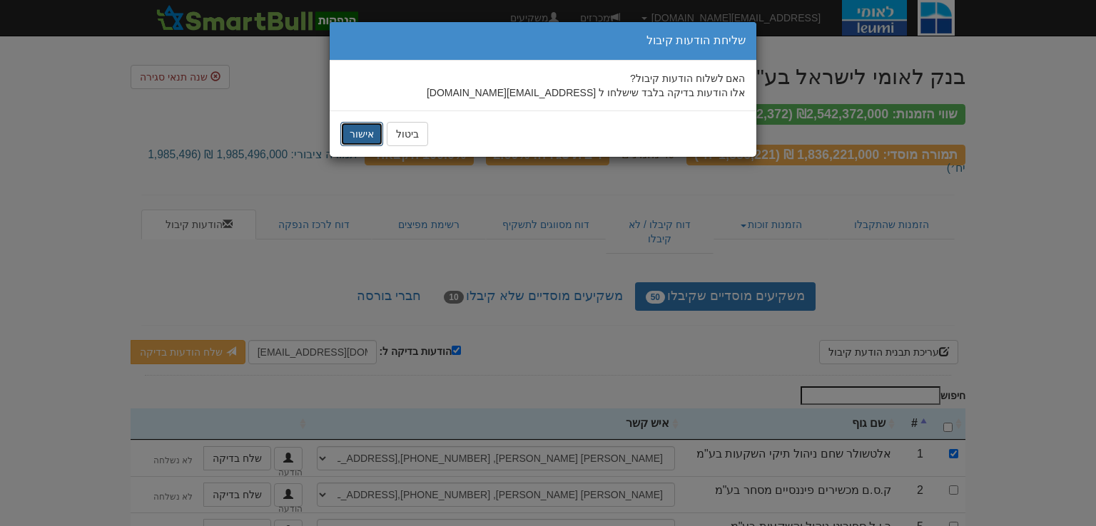
click at [360, 136] on button "אישור" at bounding box center [361, 134] width 43 height 24
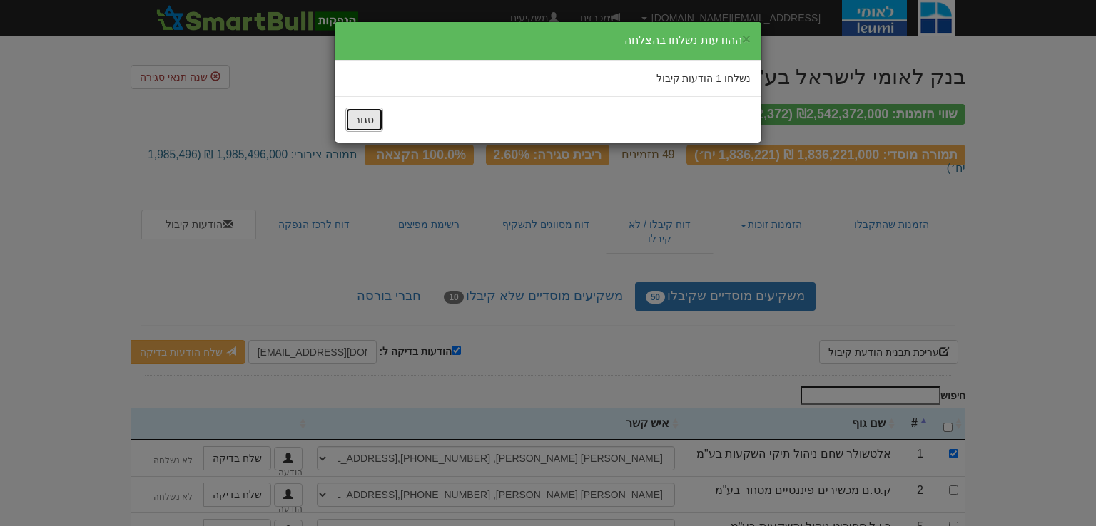
click at [350, 123] on button "סגור" at bounding box center [364, 120] width 38 height 24
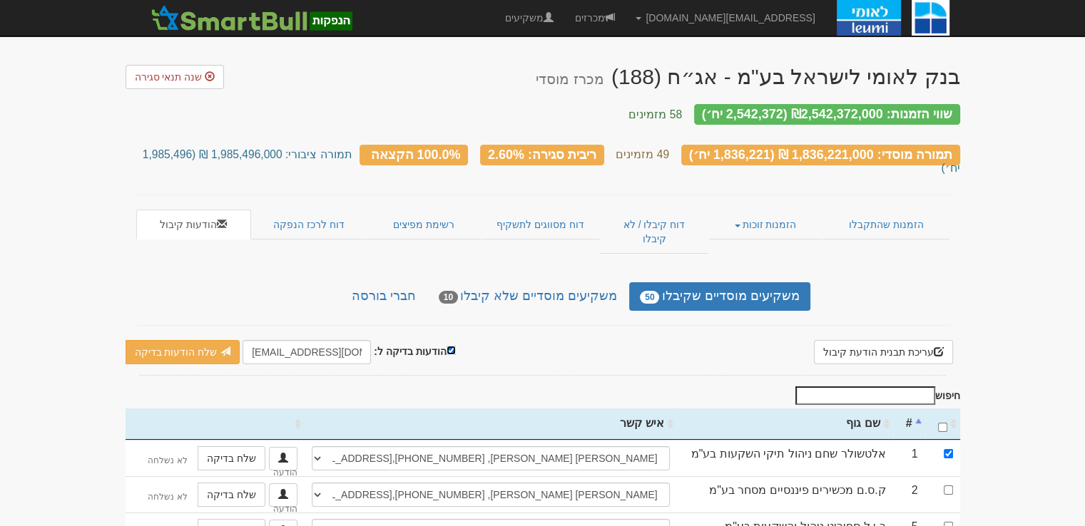
click at [447, 346] on input "הודעות בדיקה ל:" at bounding box center [451, 350] width 9 height 9
checkbox input "false"
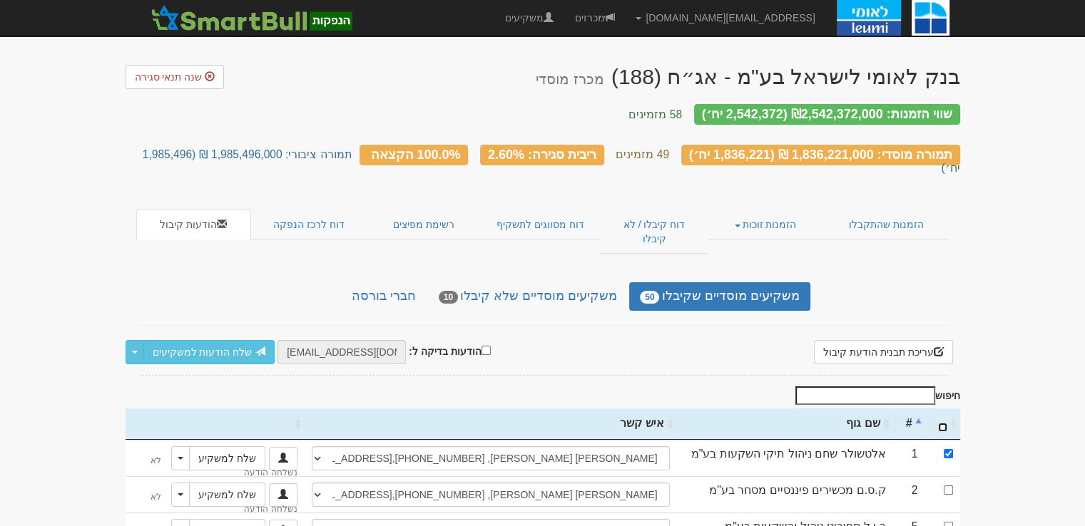
click at [942, 423] on input "\a : activate to sort column ascending" at bounding box center [942, 427] width 9 height 9
checkbox input "true"
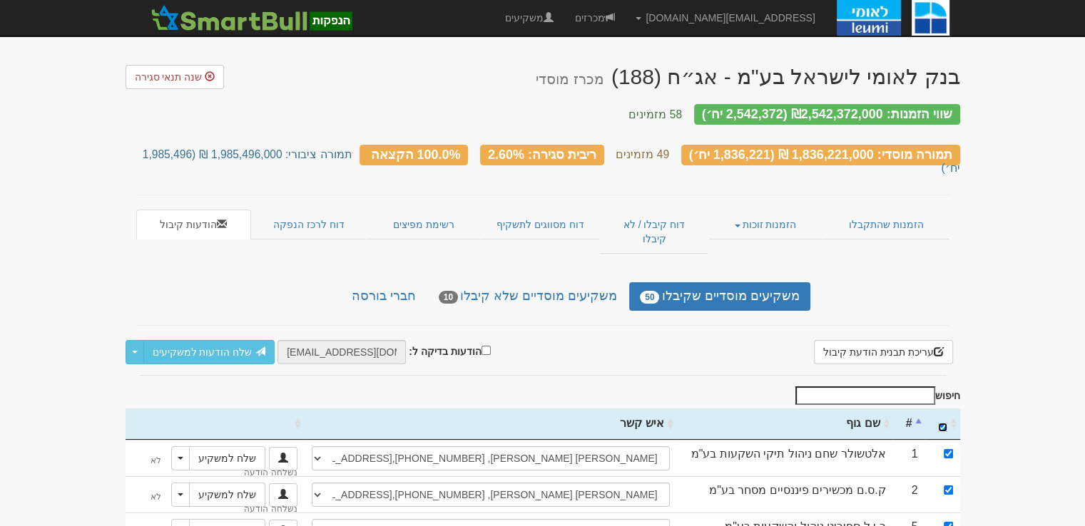
checkbox input "true"
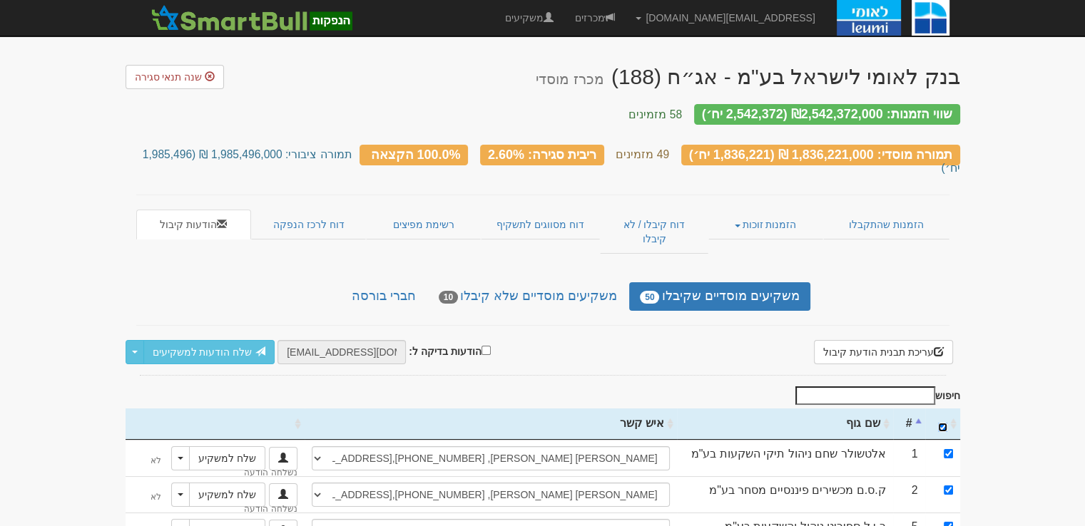
checkbox input "true"
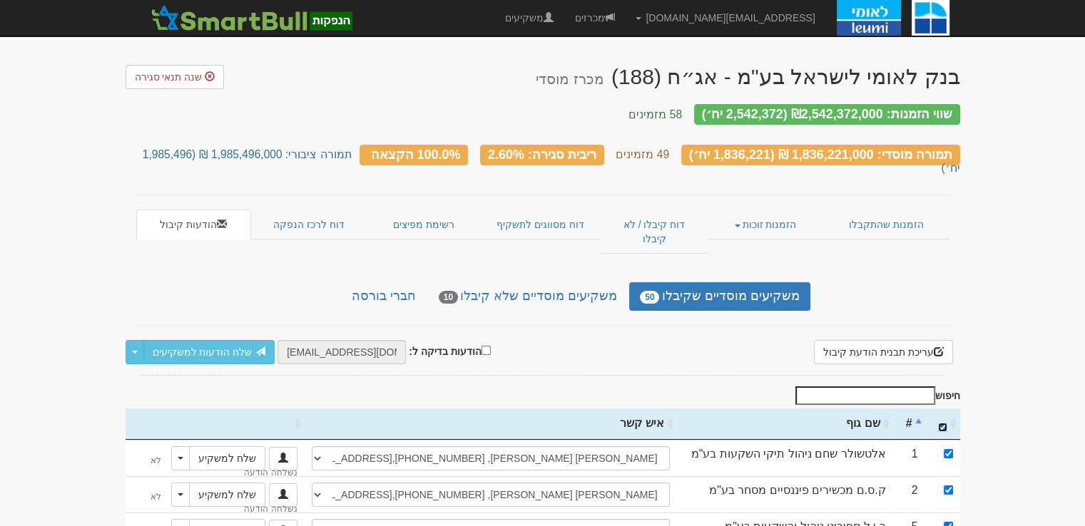
checkbox input "true"
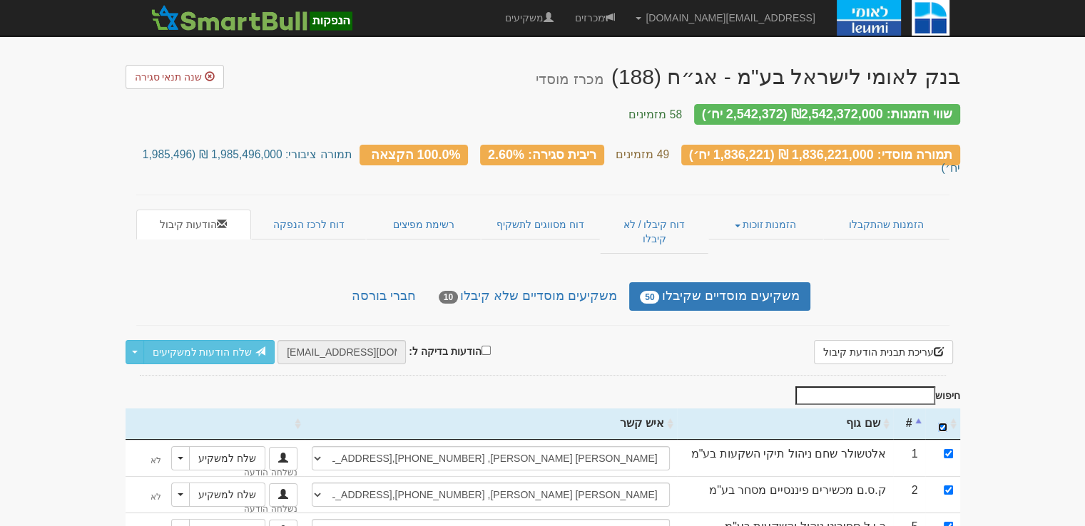
checkbox input "true"
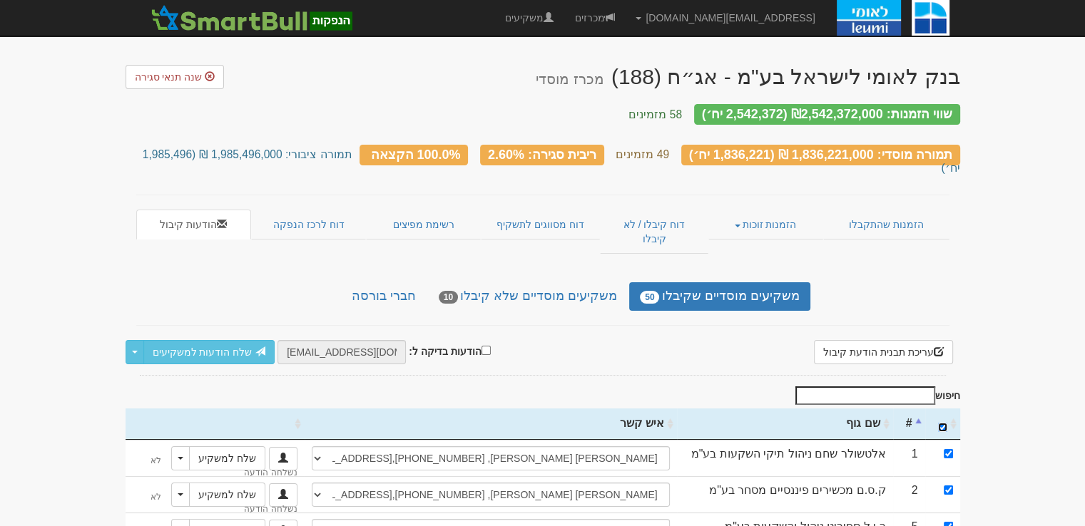
checkbox input "true"
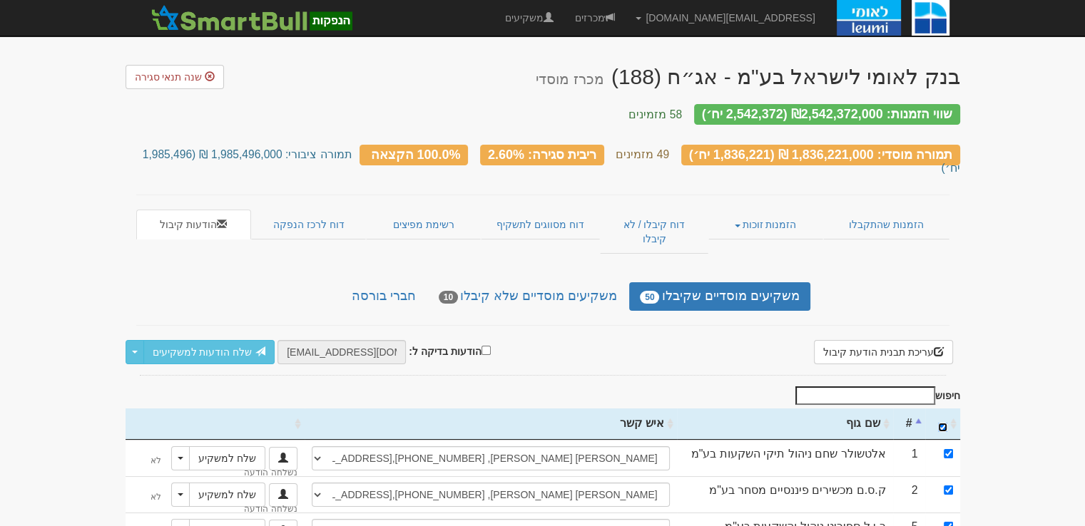
checkbox input "true"
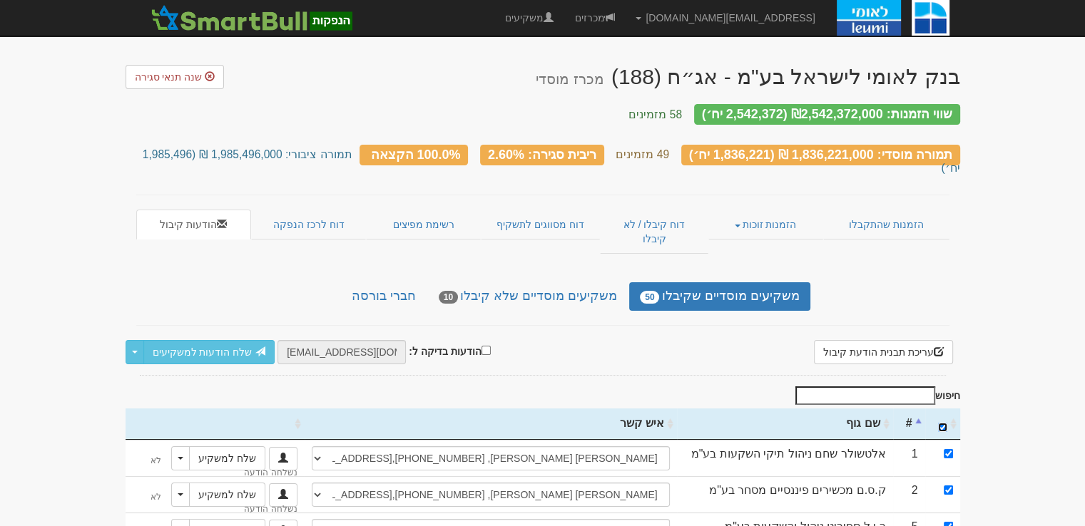
checkbox input "true"
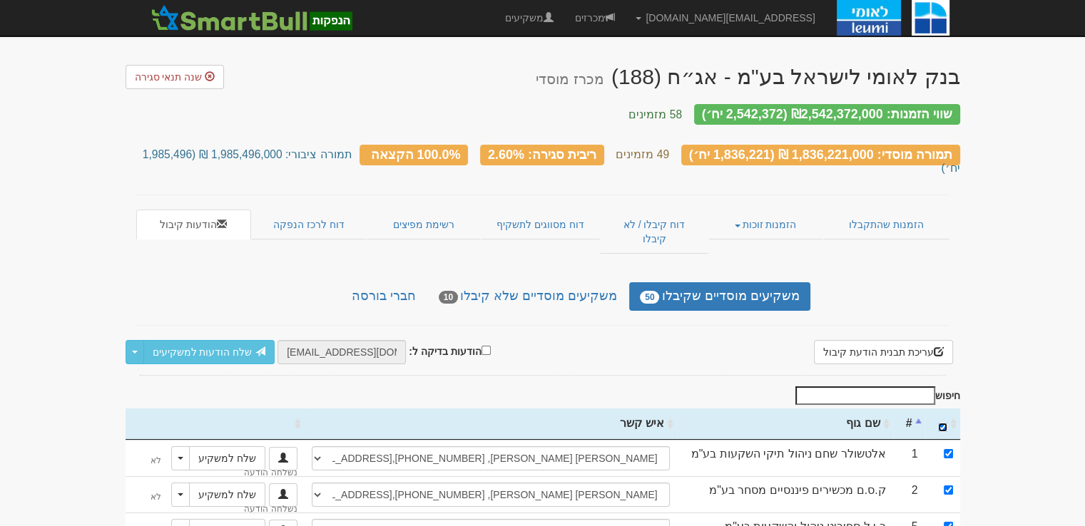
checkbox input "true"
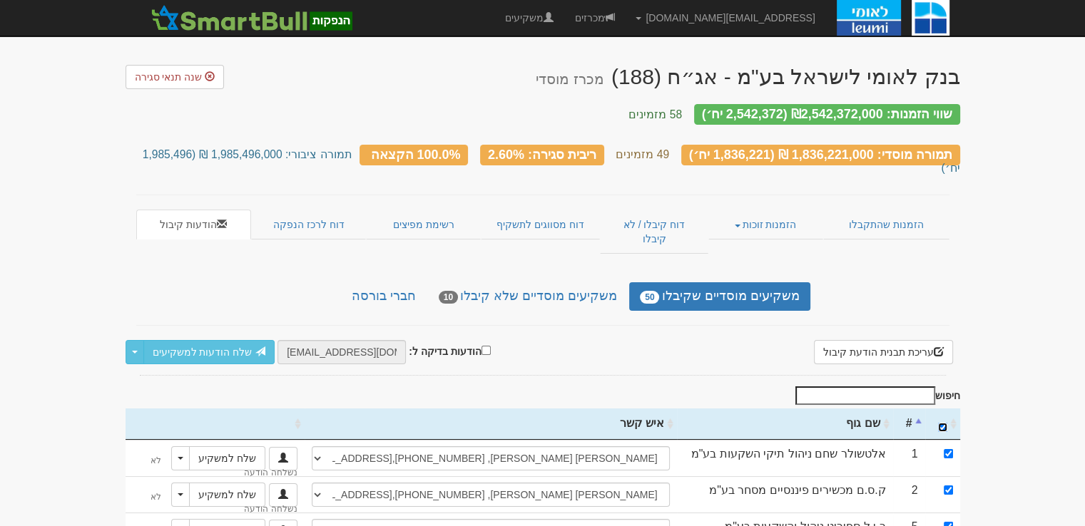
checkbox input "true"
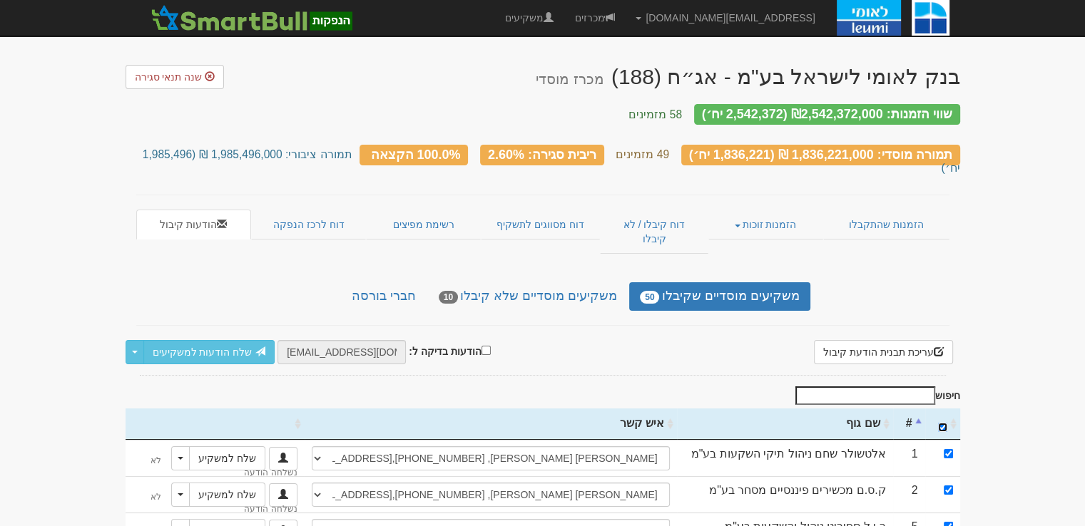
checkbox input "true"
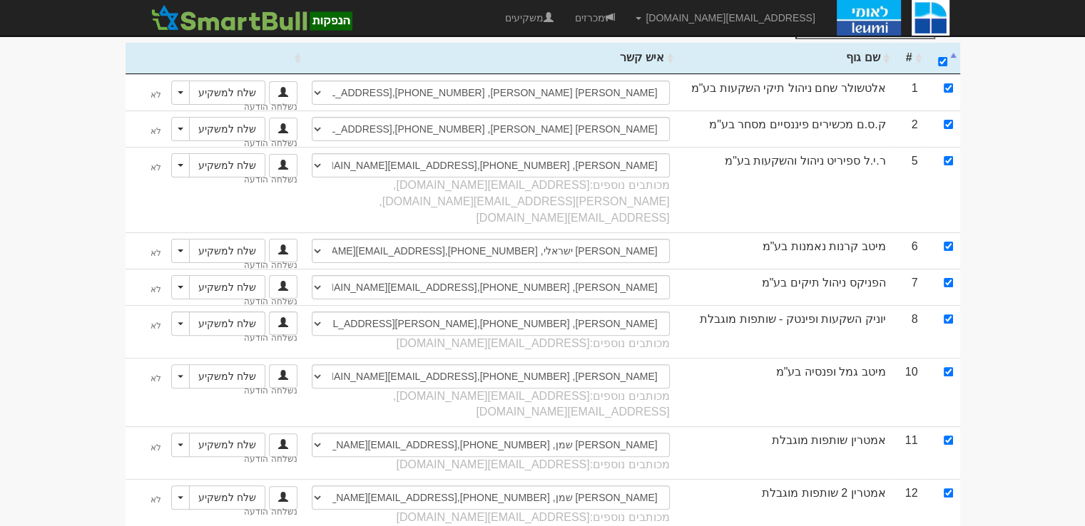
scroll to position [9, 0]
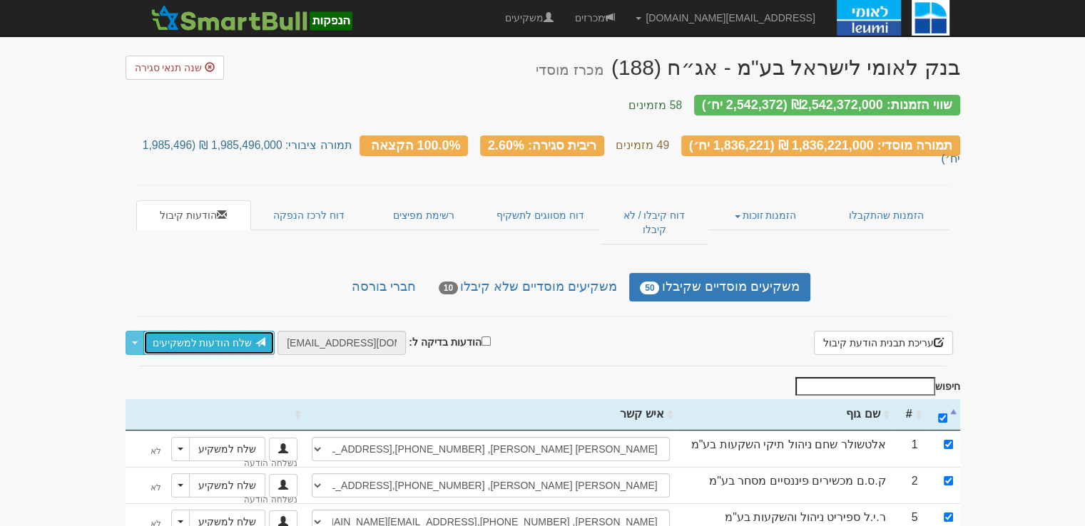
click at [228, 331] on link "שלח הודעות למשקיעים" at bounding box center [209, 343] width 132 height 24
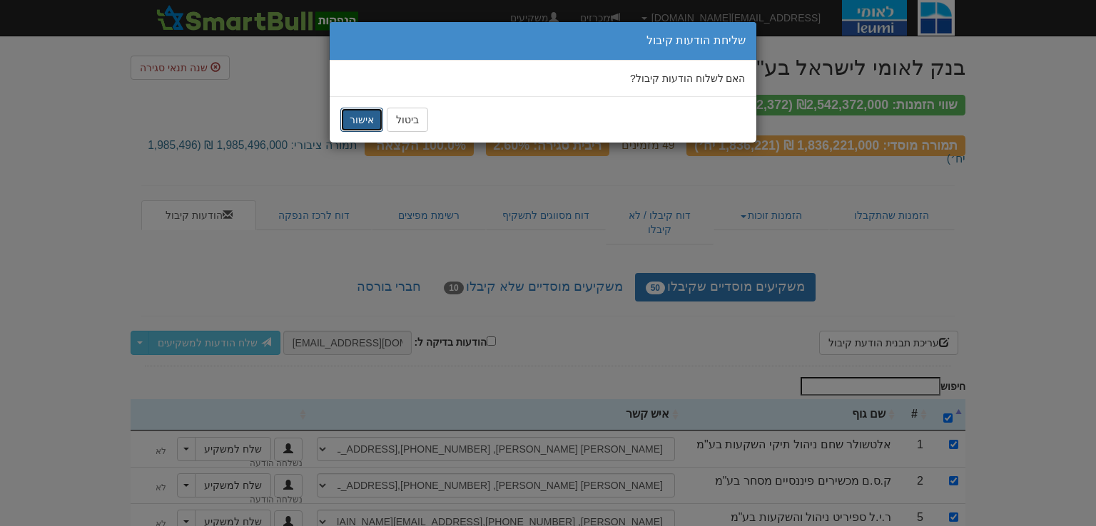
click at [369, 123] on button "אישור" at bounding box center [361, 120] width 43 height 24
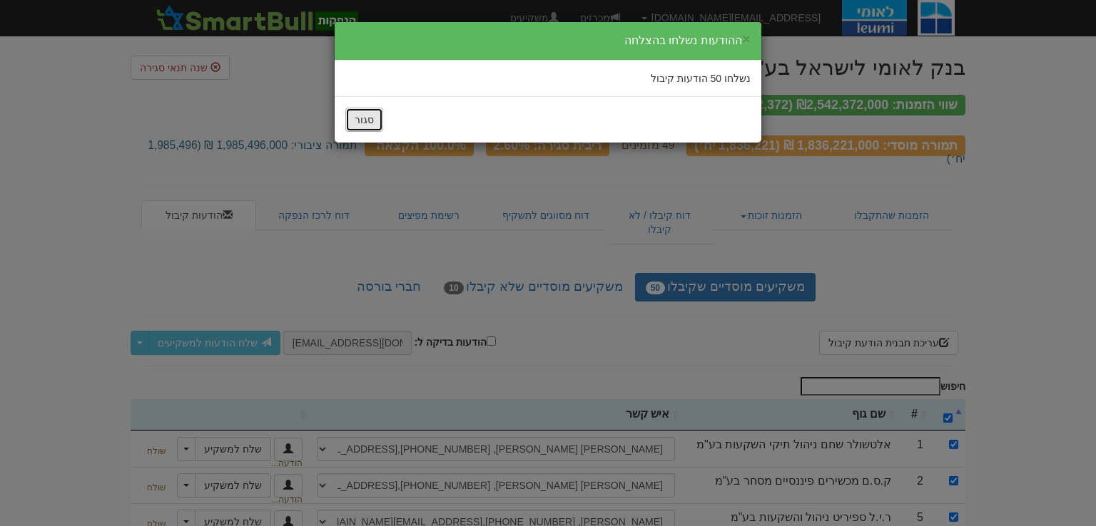
click at [369, 123] on button "סגור" at bounding box center [364, 120] width 38 height 24
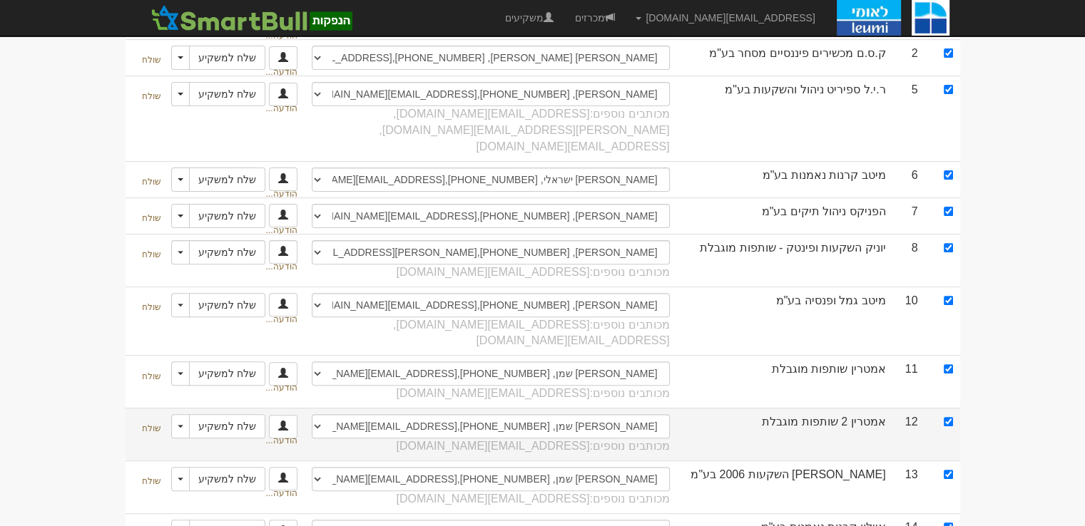
scroll to position [0, 0]
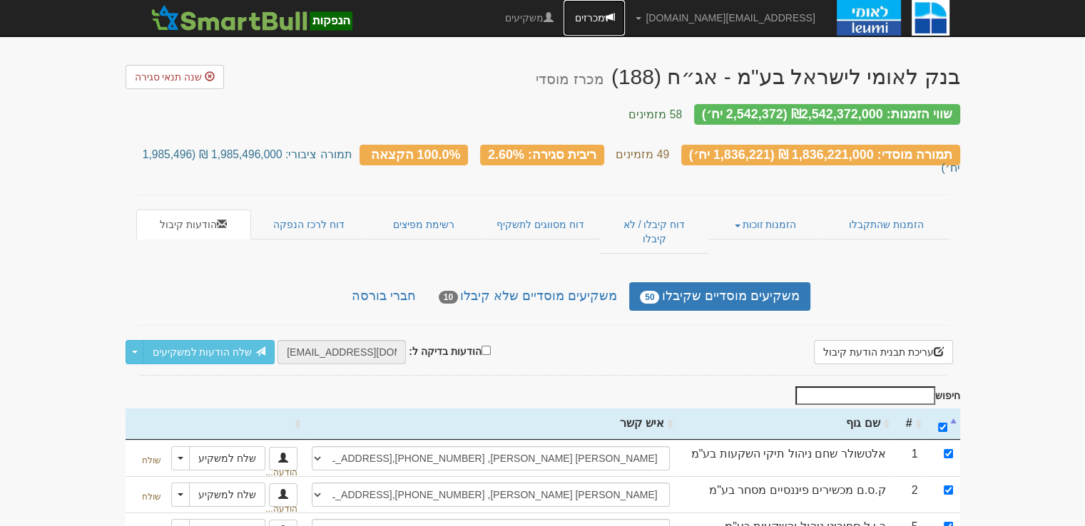
click at [625, 27] on link "מכרזים" at bounding box center [594, 18] width 61 height 36
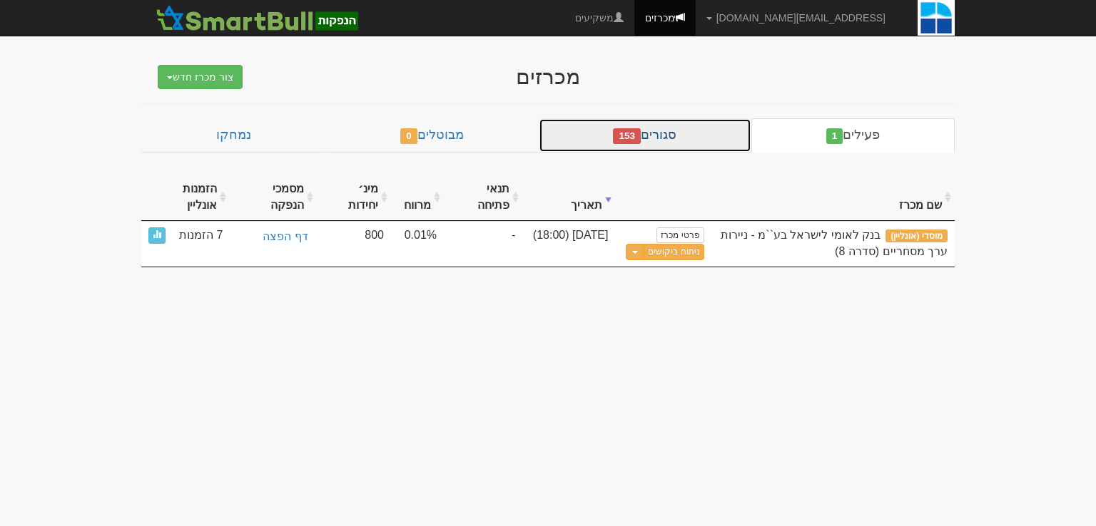
click at [659, 136] on link "סגורים 153" at bounding box center [645, 135] width 213 height 34
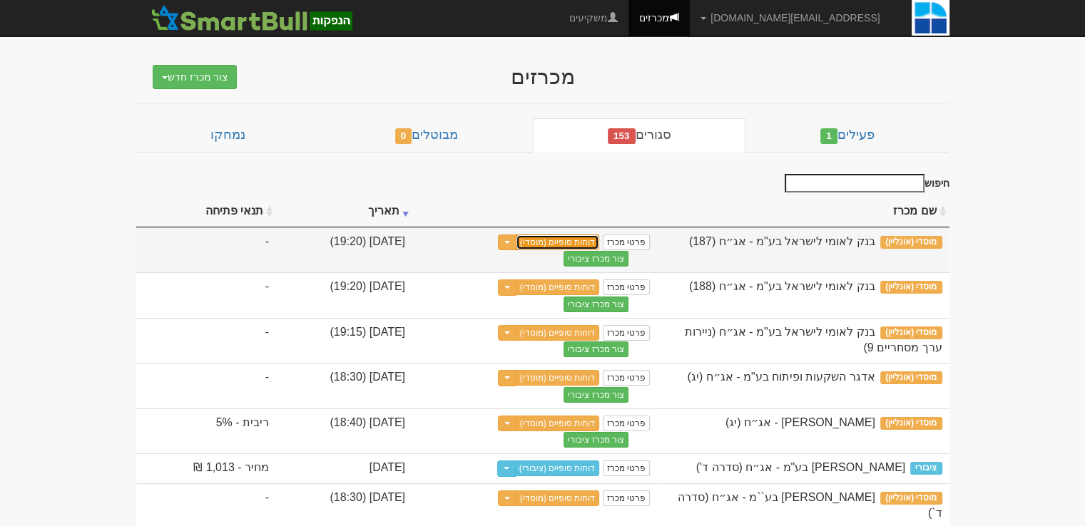
click at [600, 243] on link "דוחות סופיים (מוסדי)" at bounding box center [558, 243] width 84 height 16
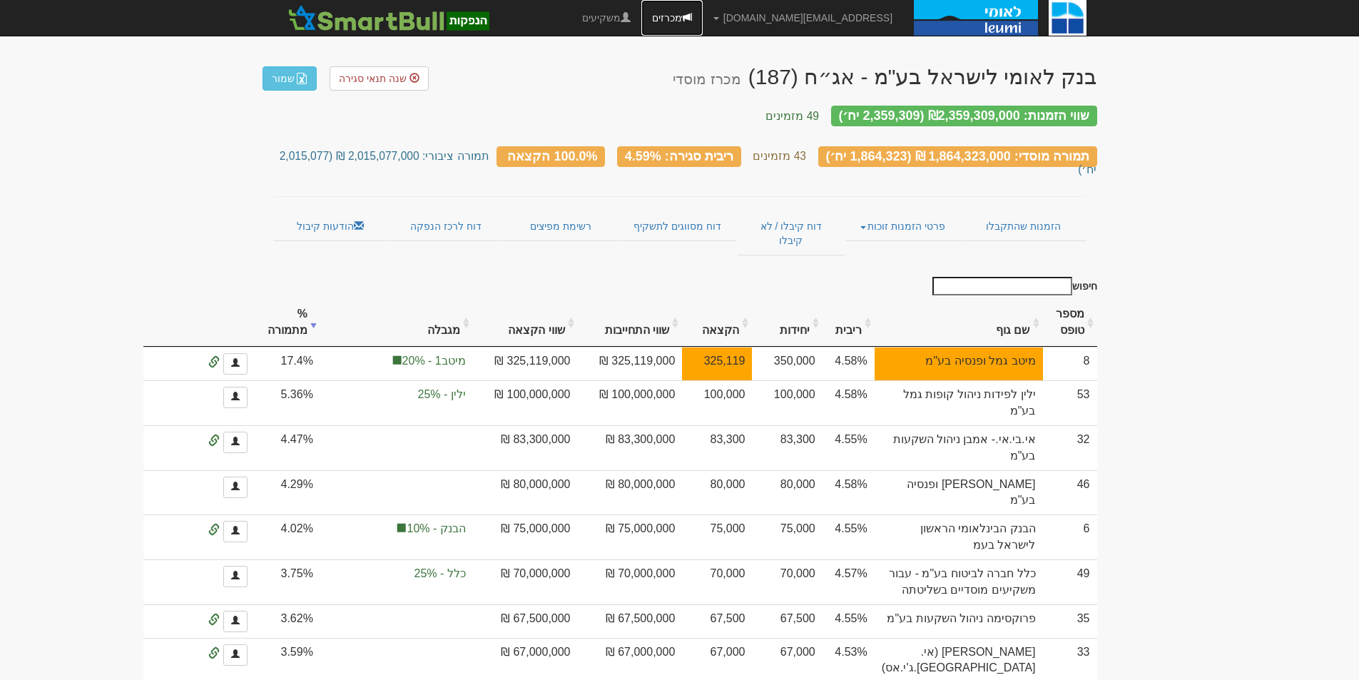
click at [692, 21] on span at bounding box center [687, 17] width 10 height 10
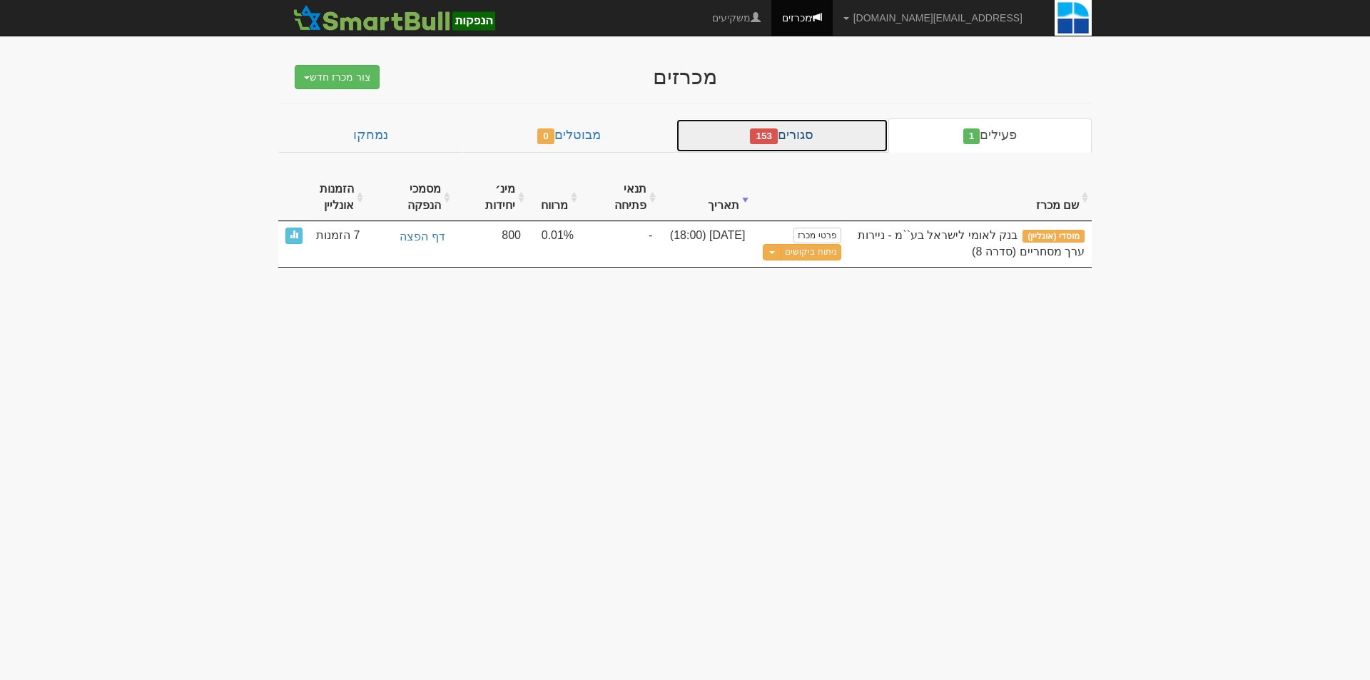
click at [792, 126] on link "סגורים 153" at bounding box center [782, 135] width 213 height 34
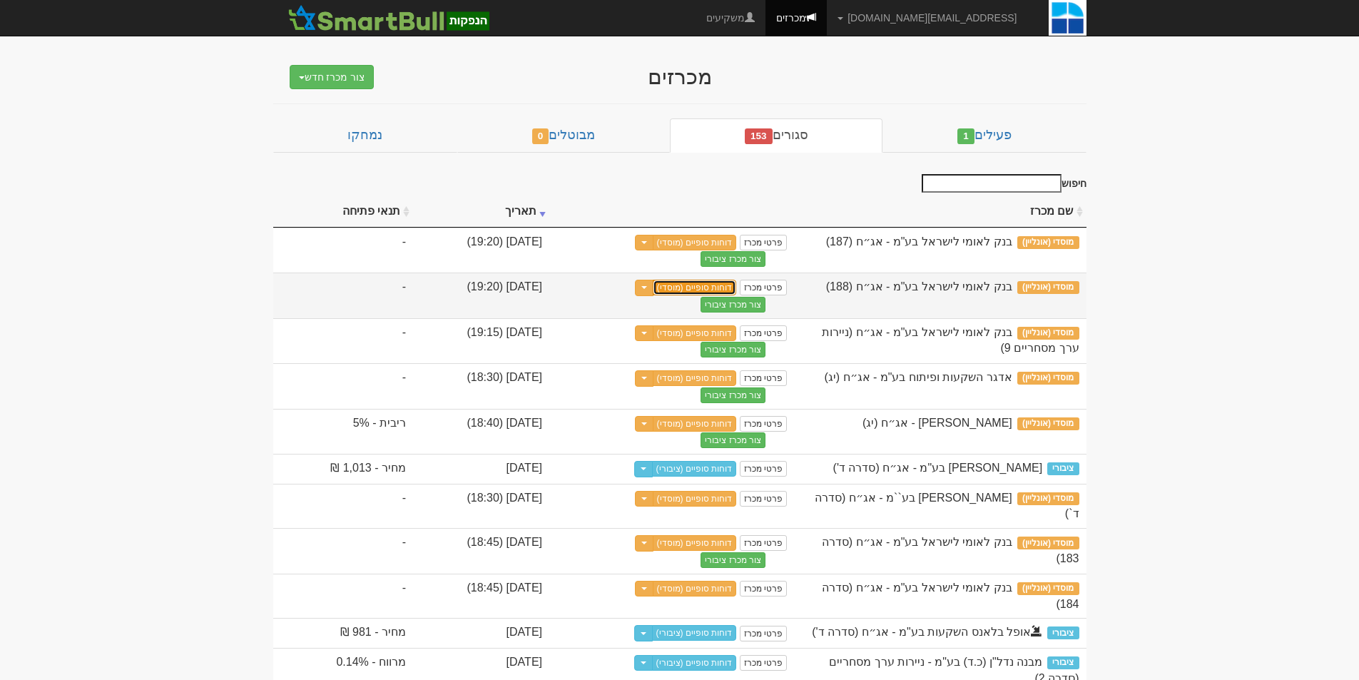
click at [737, 283] on link "דוחות סופיים (מוסדי)" at bounding box center [695, 288] width 84 height 16
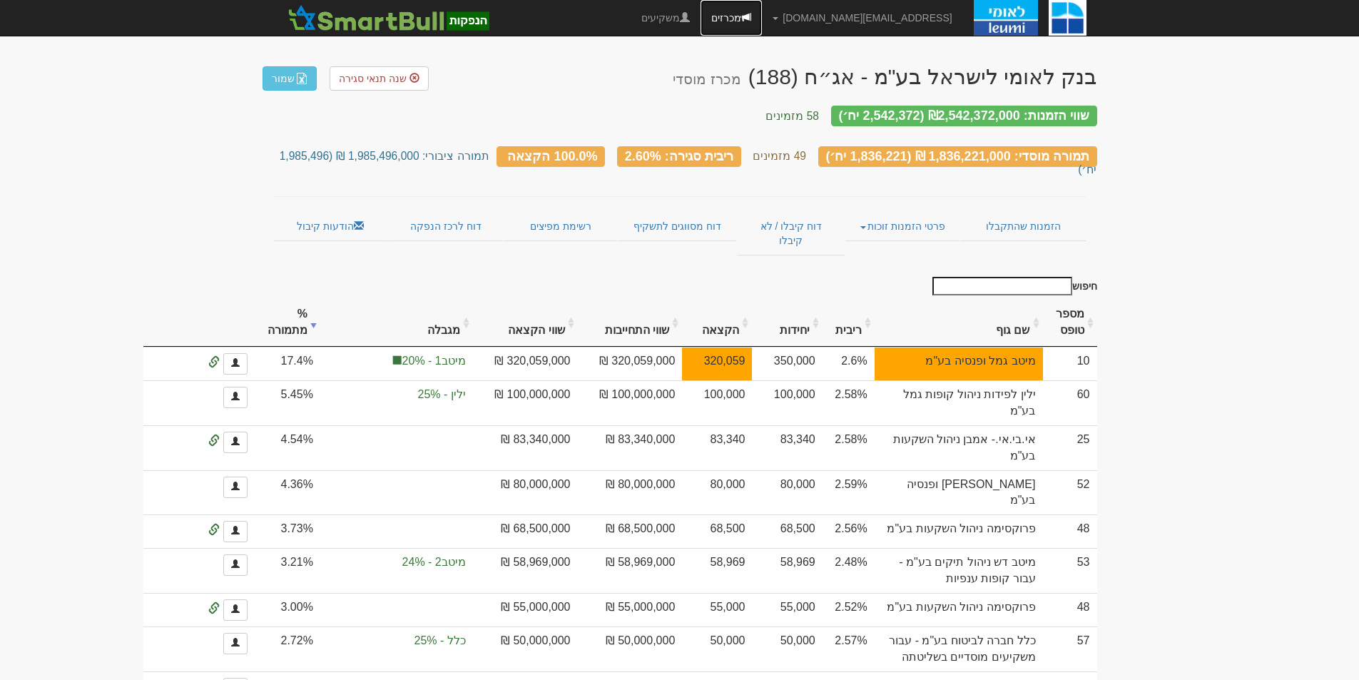
click at [762, 22] on link "מכרזים" at bounding box center [731, 18] width 61 height 36
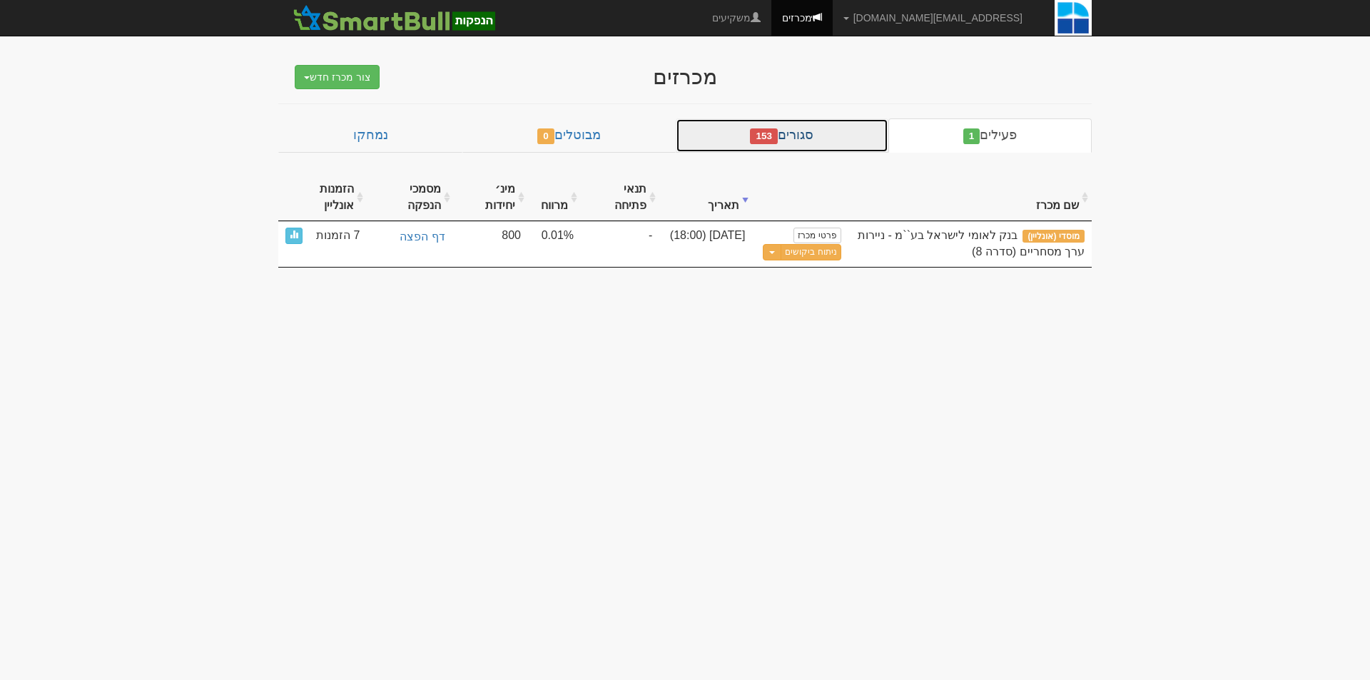
click at [834, 131] on link "סגורים 153" at bounding box center [782, 135] width 213 height 34
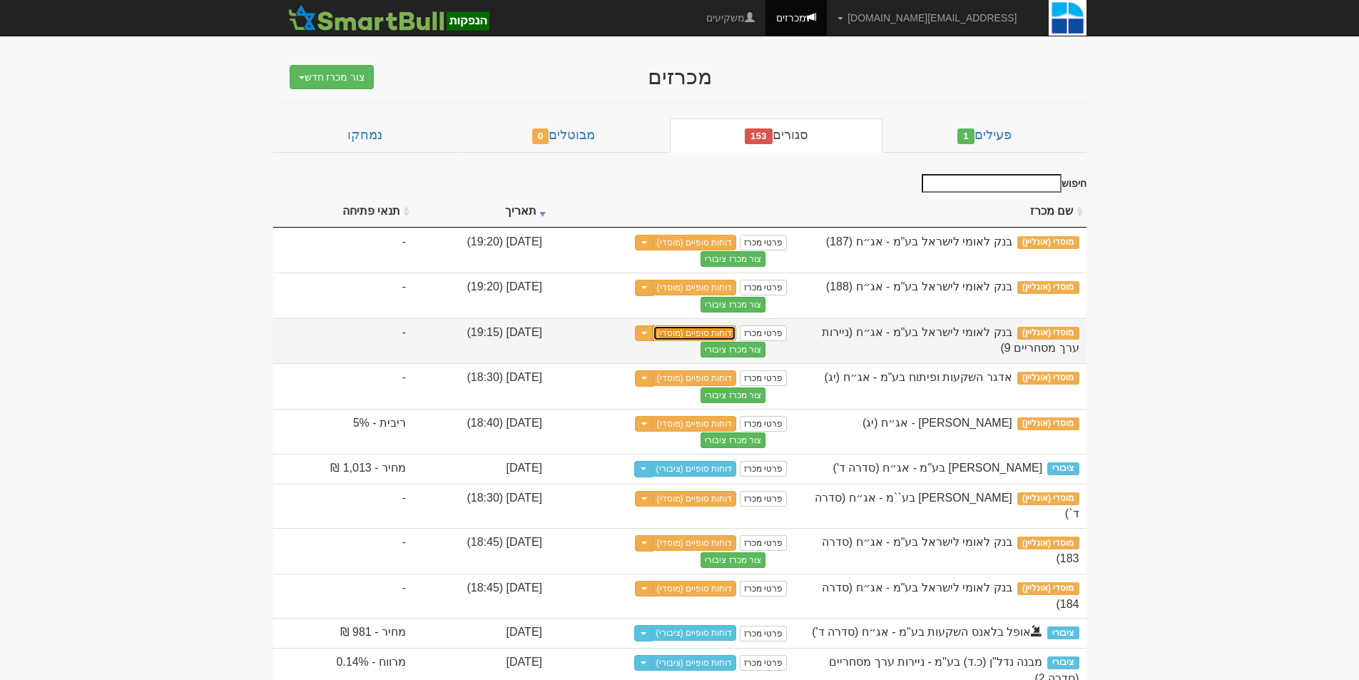
click at [737, 337] on link "דוחות סופיים (מוסדי)" at bounding box center [695, 333] width 84 height 16
